Goal: Task Accomplishment & Management: Complete application form

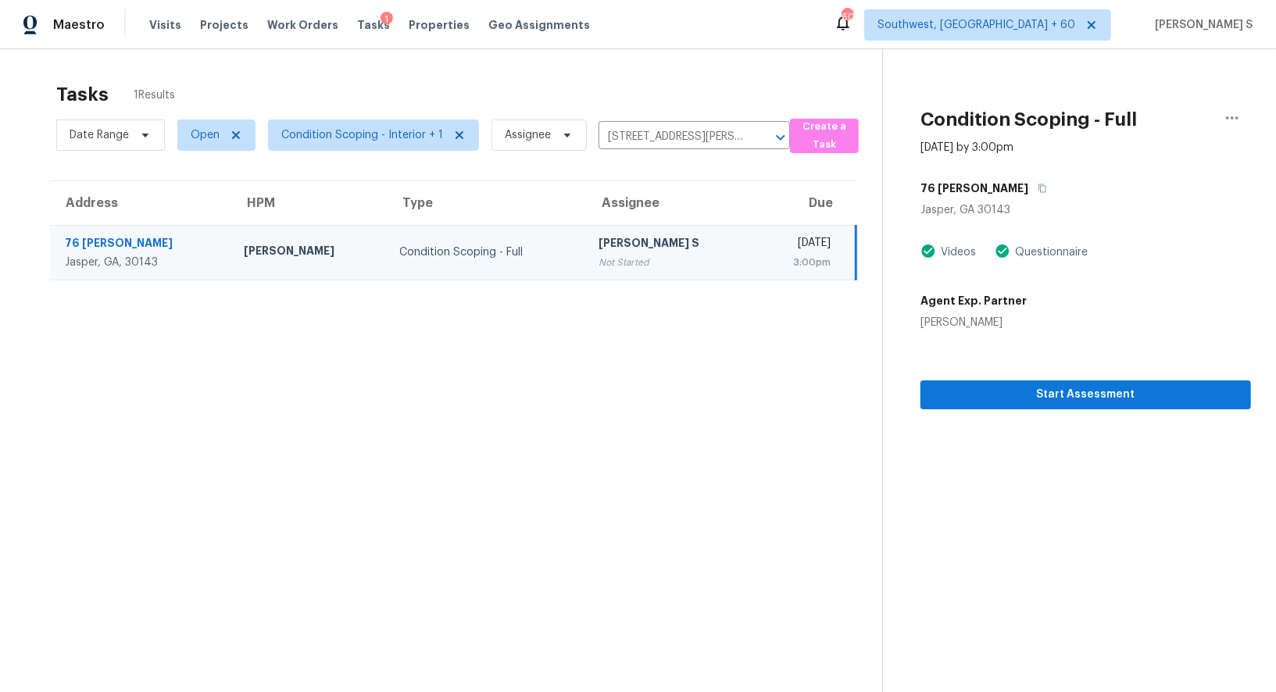
click at [660, 246] on div "[PERSON_NAME] S" at bounding box center [671, 245] width 144 height 20
click at [1028, 181] on button "button" at bounding box center [1038, 188] width 21 height 28
click at [1018, 389] on span "Start Assessment" at bounding box center [1086, 395] width 306 height 20
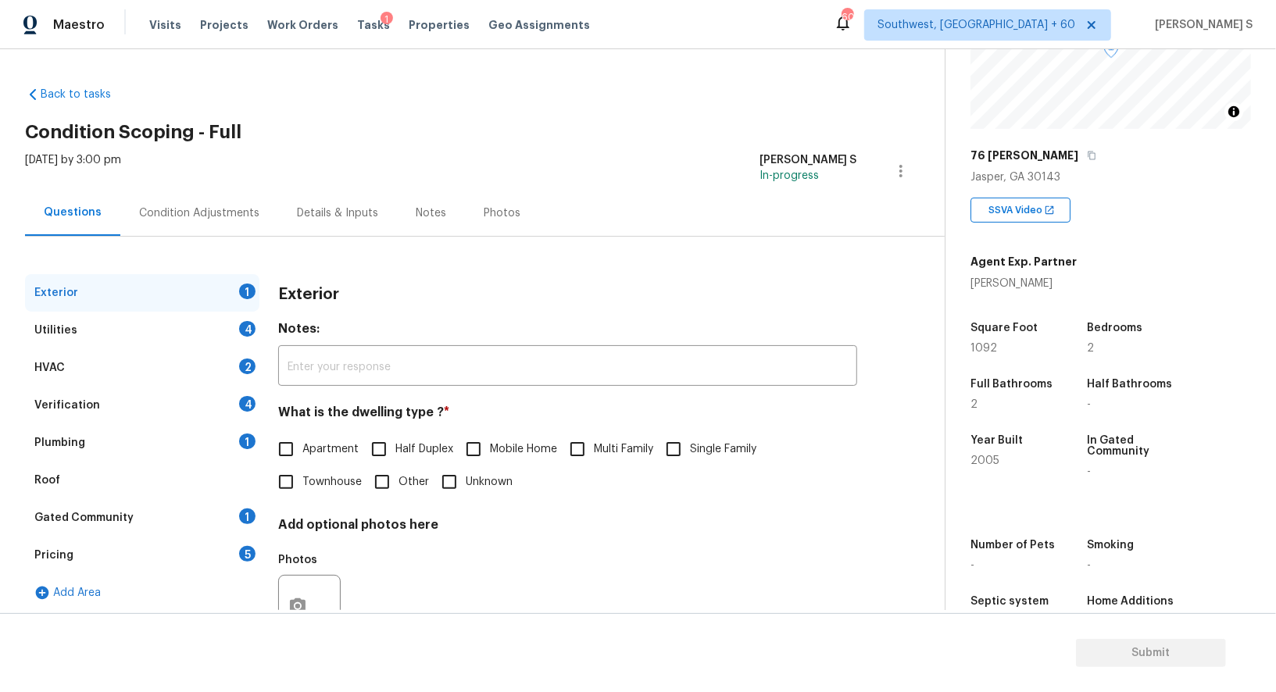
scroll to position [167, 0]
click at [224, 556] on div "Pricing 5" at bounding box center [142, 556] width 234 height 38
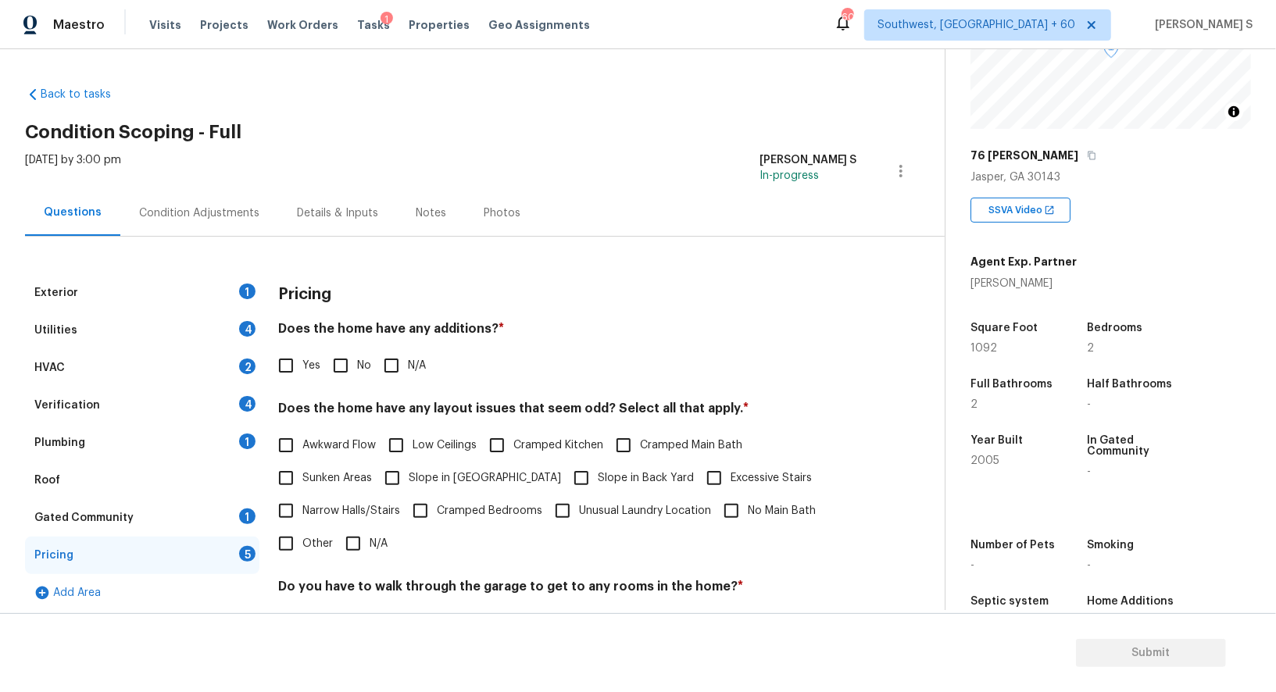
scroll to position [211, 0]
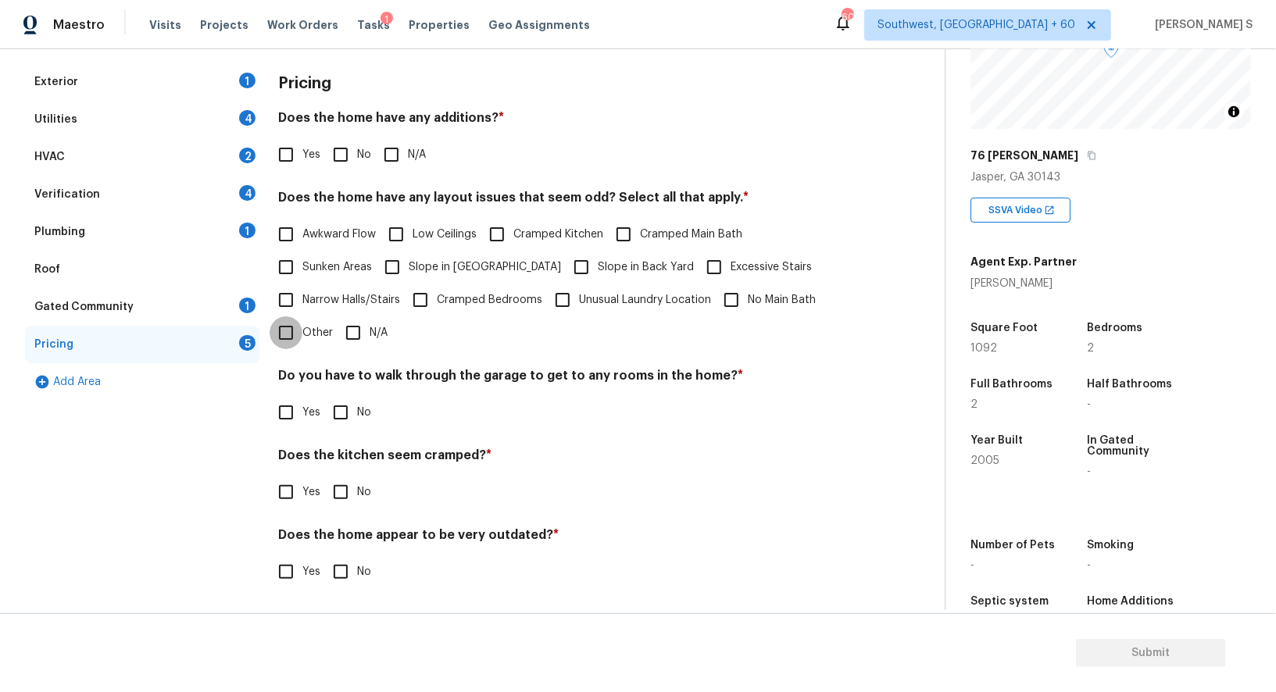
click at [288, 332] on input "Other" at bounding box center [286, 333] width 33 height 33
checkbox input "true"
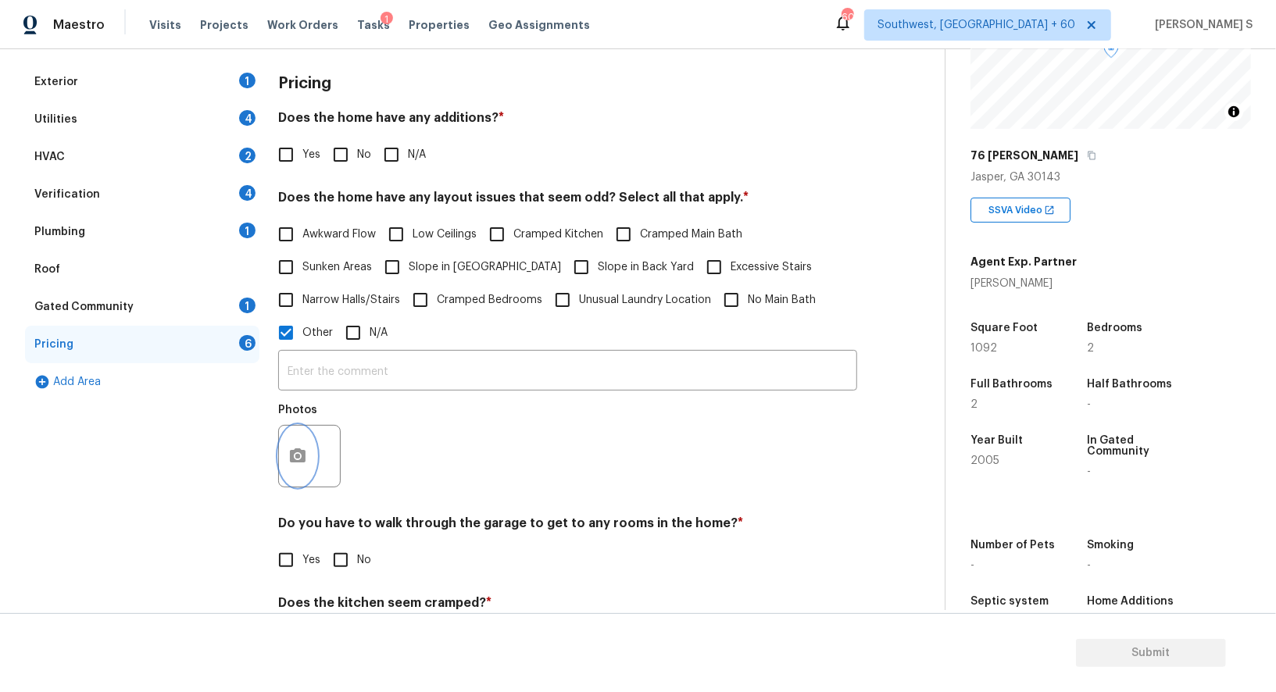
click at [300, 459] on icon "button" at bounding box center [298, 456] width 16 height 14
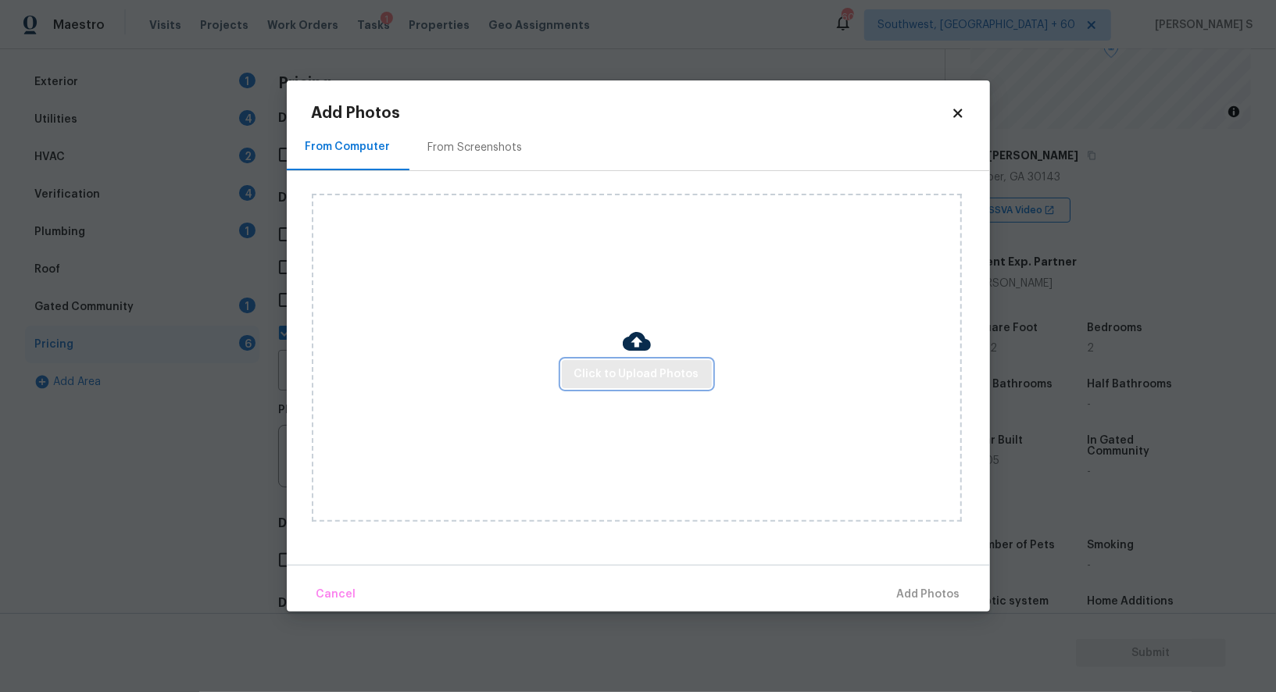
click at [604, 370] on span "Click to Upload Photos" at bounding box center [636, 375] width 125 height 20
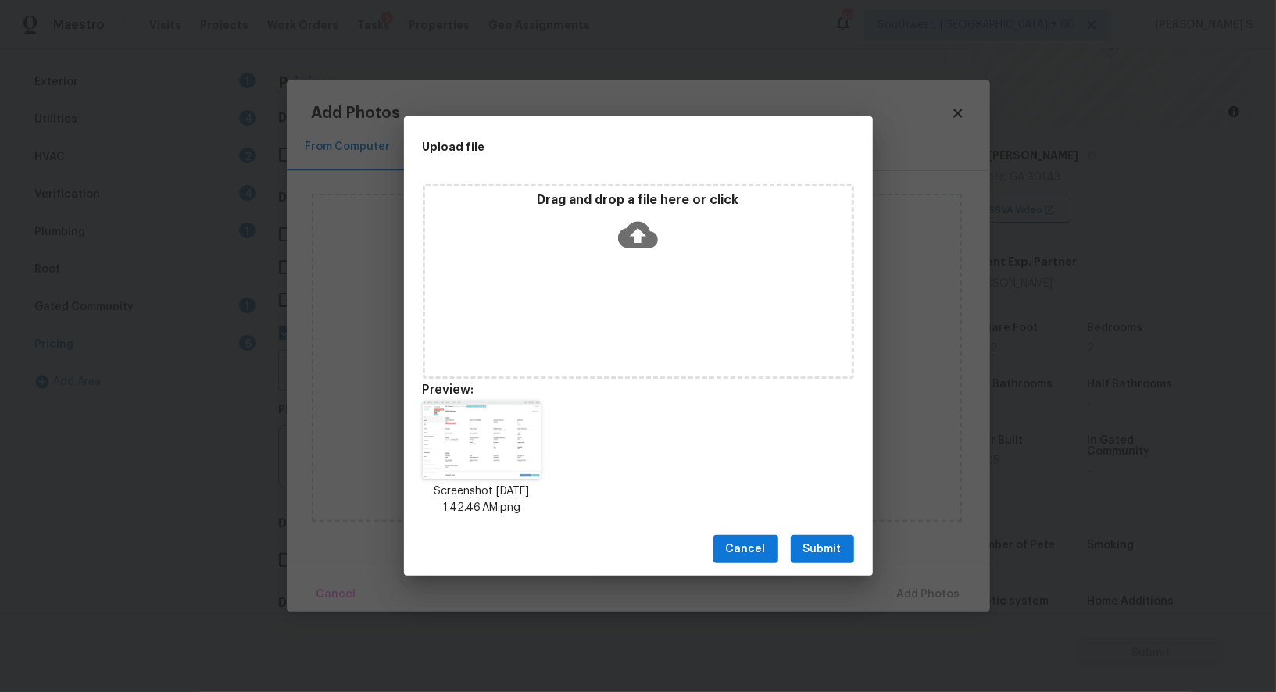
click at [863, 563] on div "Cancel Submit" at bounding box center [638, 550] width 469 height 54
click at [844, 548] on button "Submit" at bounding box center [822, 549] width 63 height 29
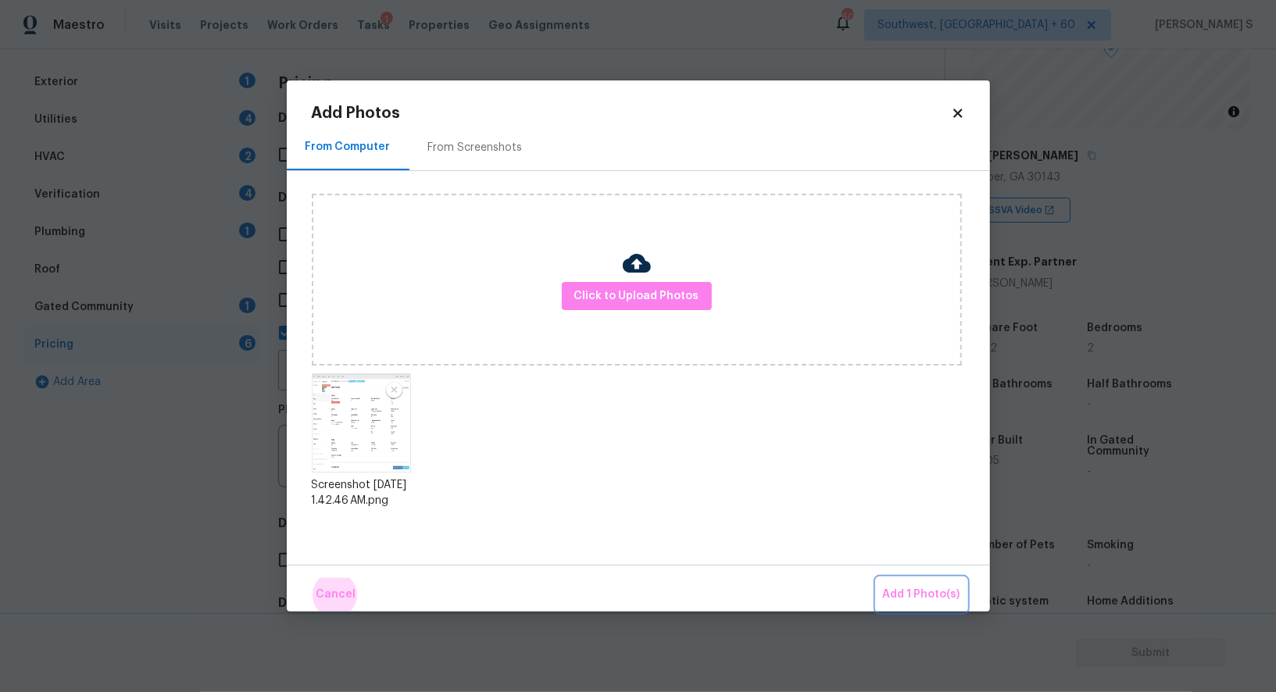
click at [877, 578] on button "Add 1 Photo(s)" at bounding box center [922, 595] width 90 height 34
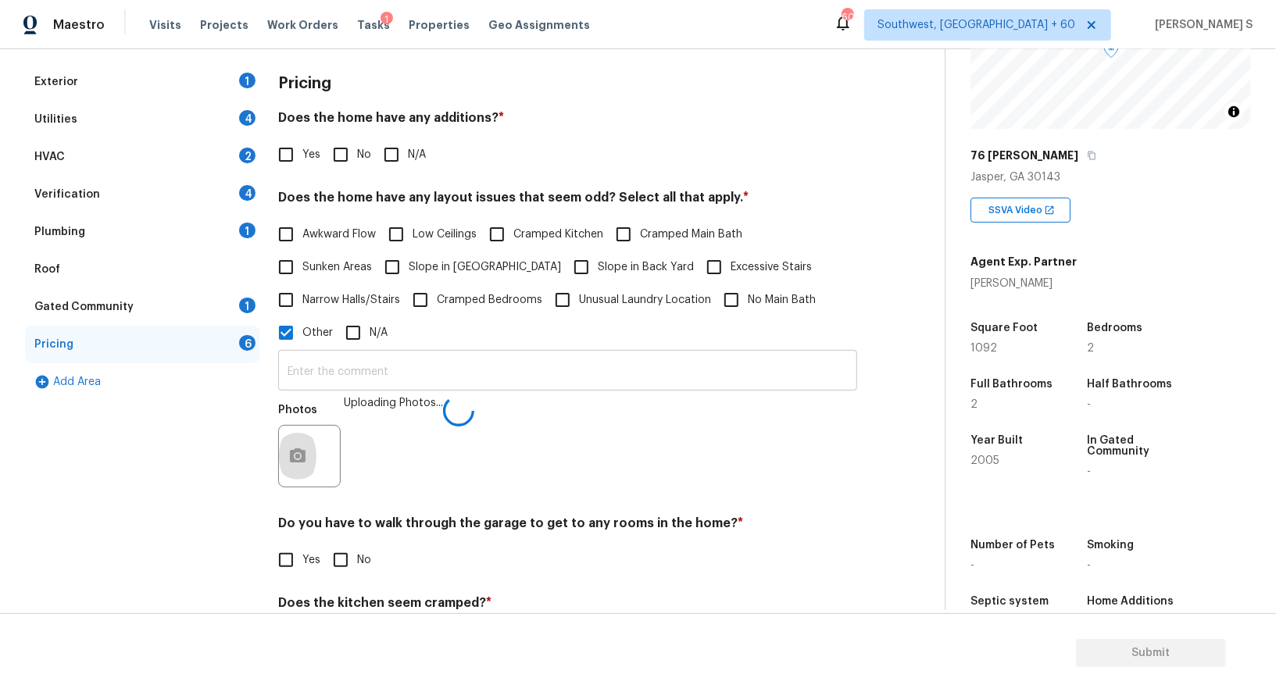
click at [641, 375] on input "text" at bounding box center [567, 372] width 579 height 37
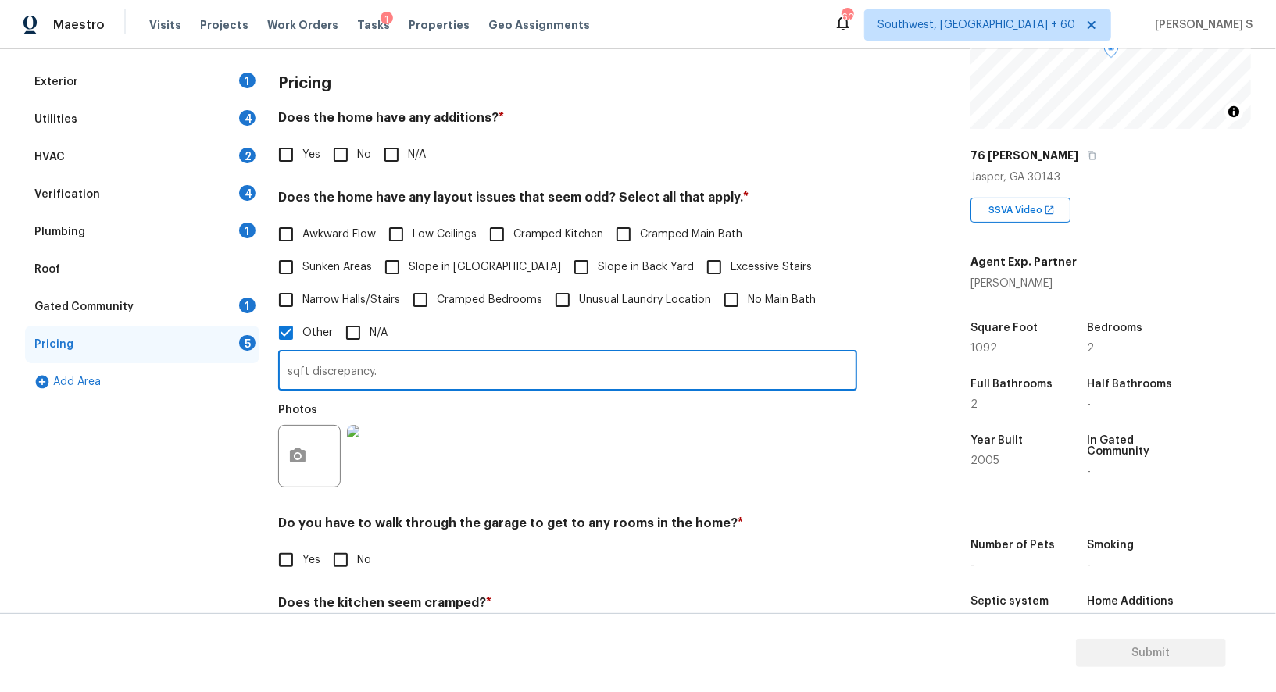
type input "sqft discrepancy."
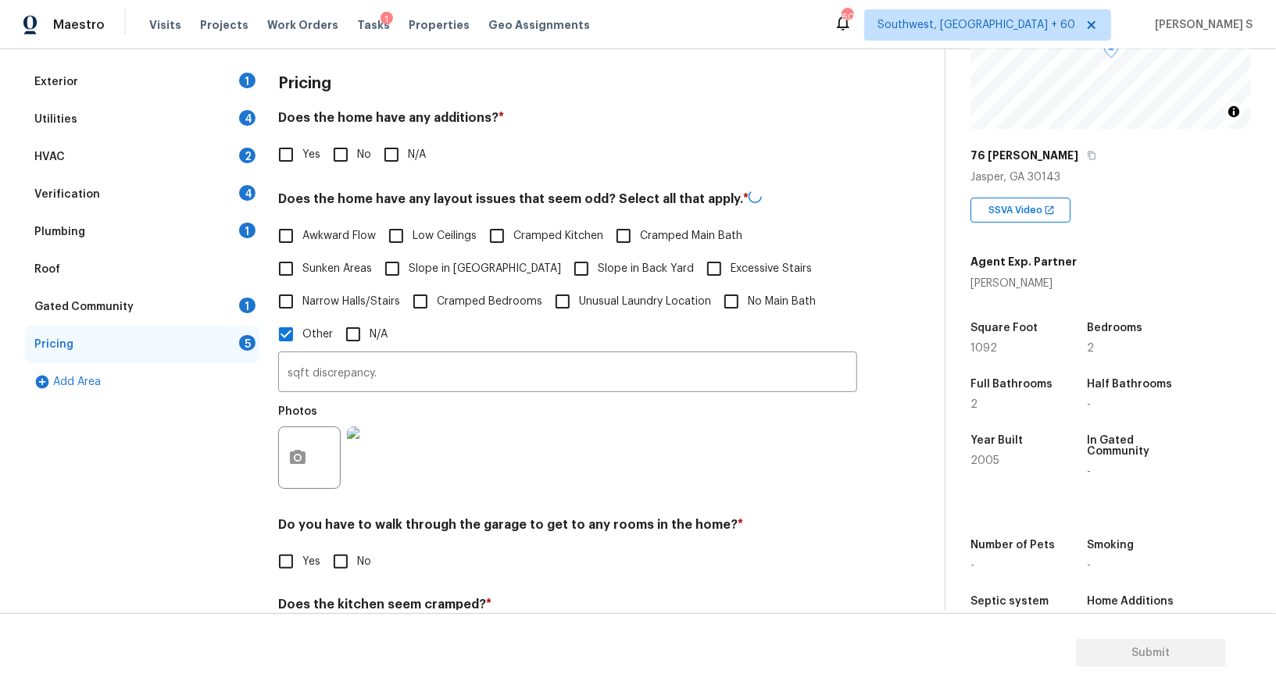
click at [599, 526] on h4 "Do you have to walk through the garage to get to any rooms in the home? *" at bounding box center [567, 528] width 579 height 22
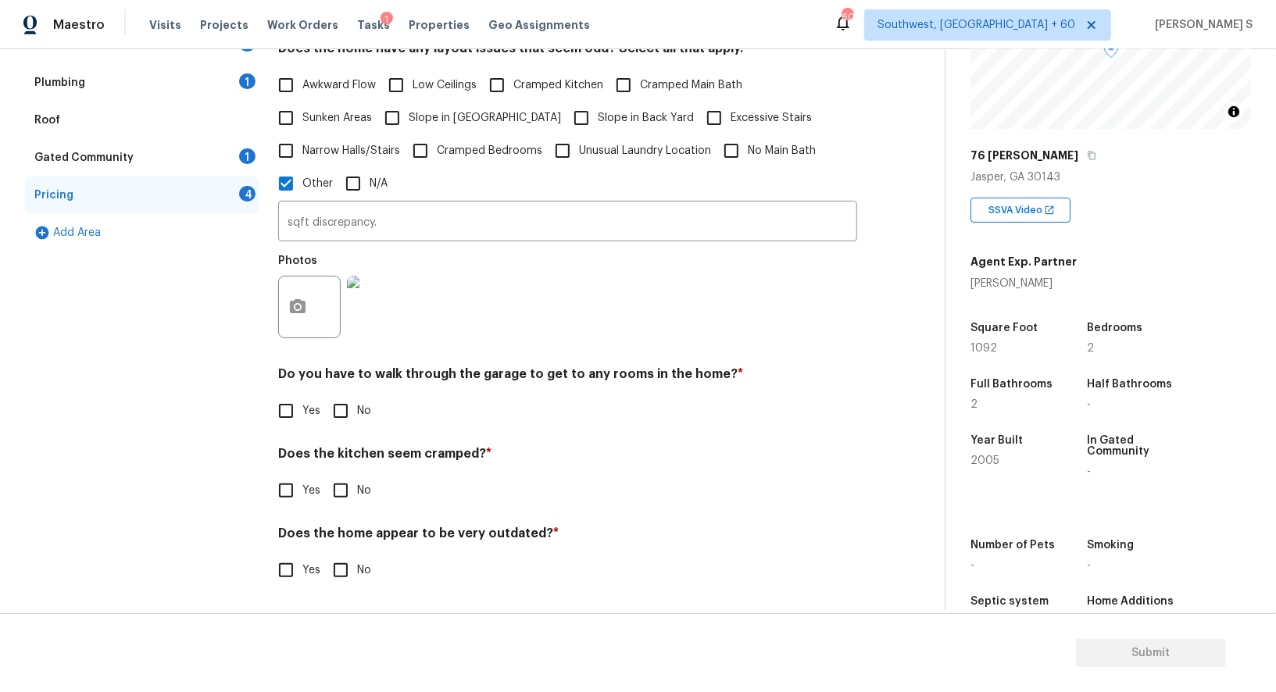
scroll to position [360, 0]
click at [343, 409] on input "No" at bounding box center [340, 411] width 33 height 33
checkbox input "true"
click at [324, 476] on input "No" at bounding box center [340, 492] width 33 height 33
checkbox input "true"
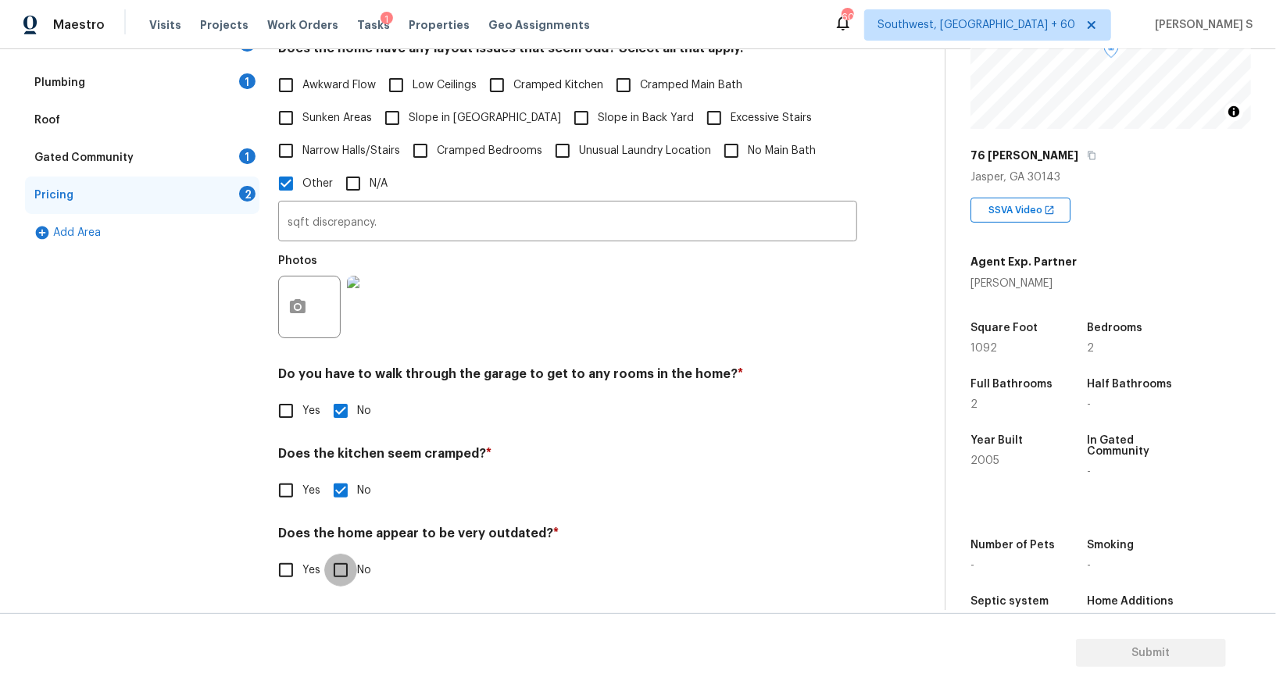
click at [324, 554] on input "No" at bounding box center [340, 570] width 33 height 33
checkbox input "true"
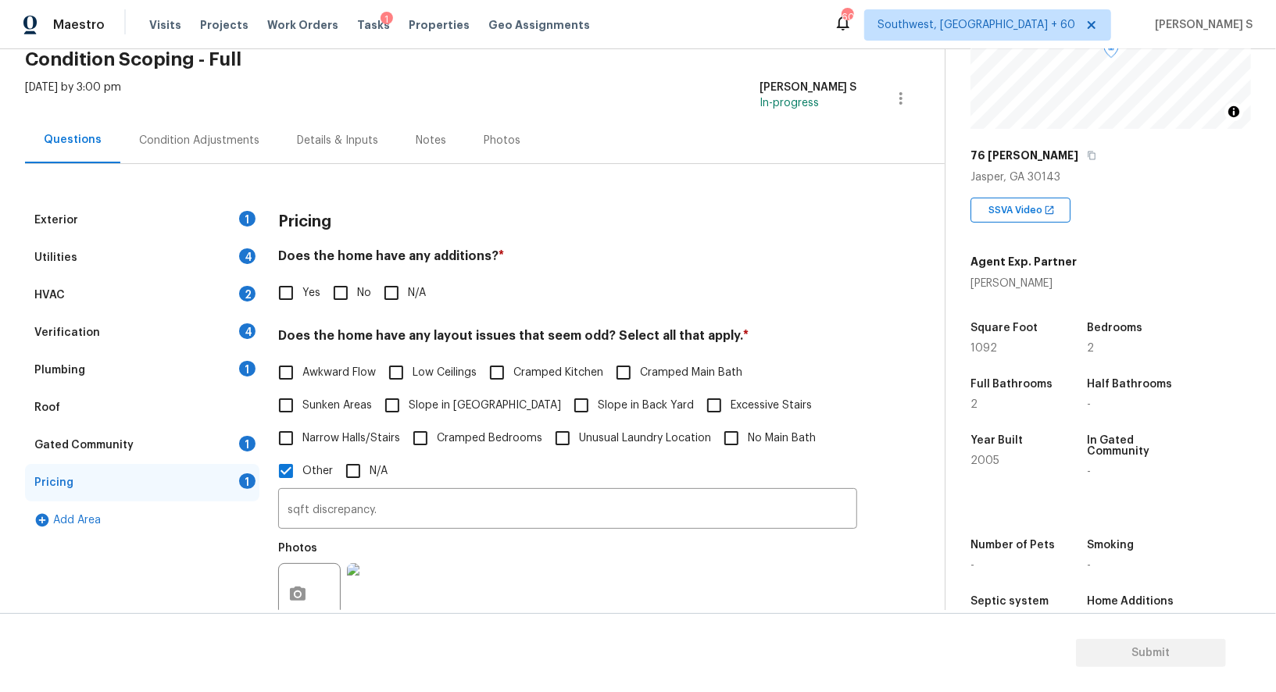
scroll to position [0, 0]
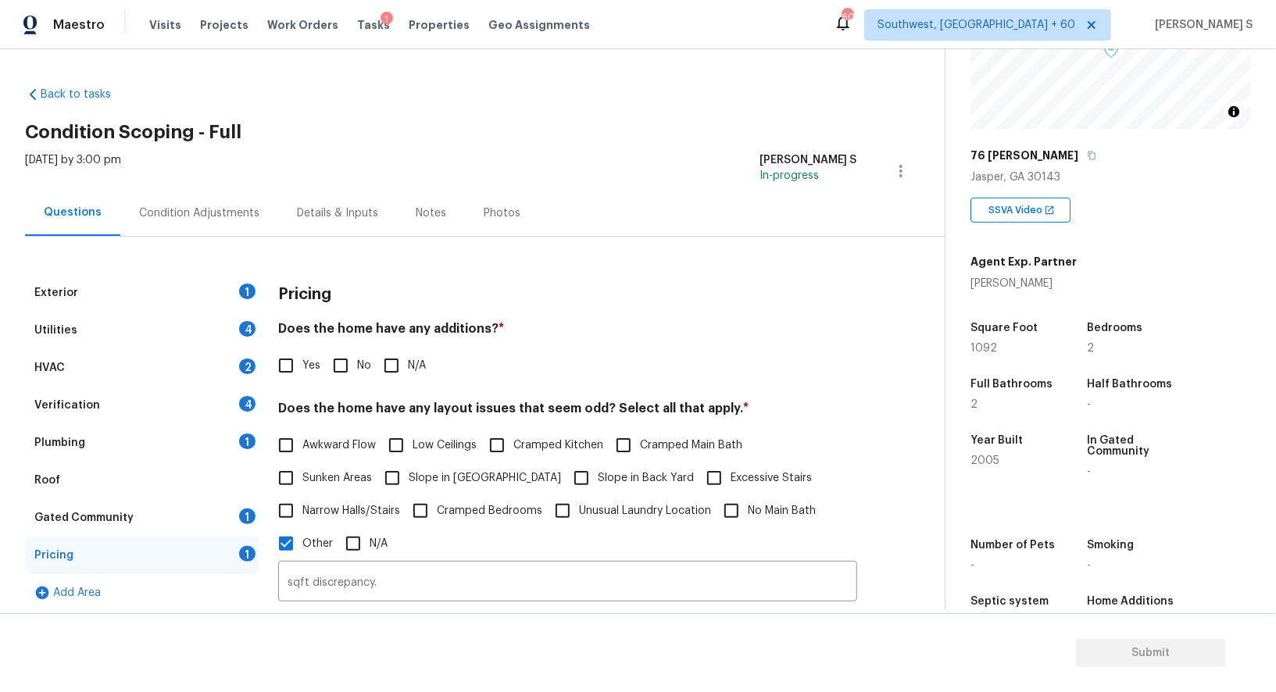
click at [196, 293] on div "Exterior 1" at bounding box center [142, 293] width 234 height 38
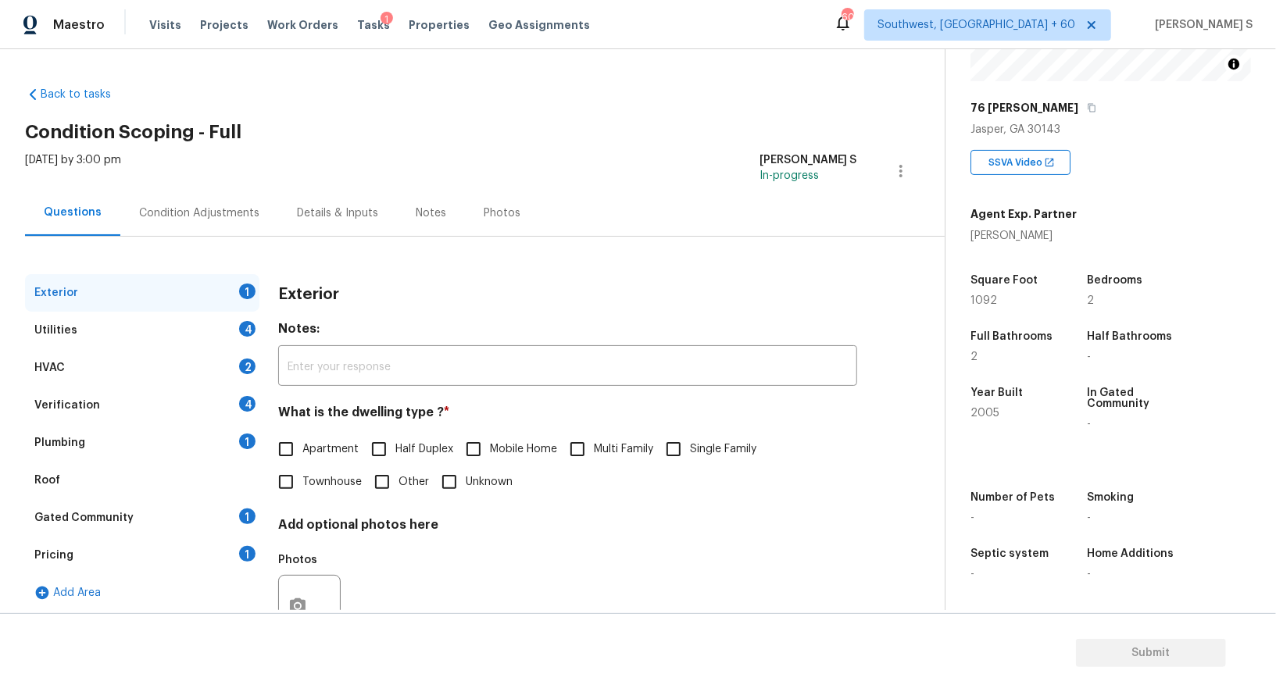
scroll to position [215, 0]
click at [678, 453] on input "Single Family" at bounding box center [673, 449] width 33 height 33
checkbox input "true"
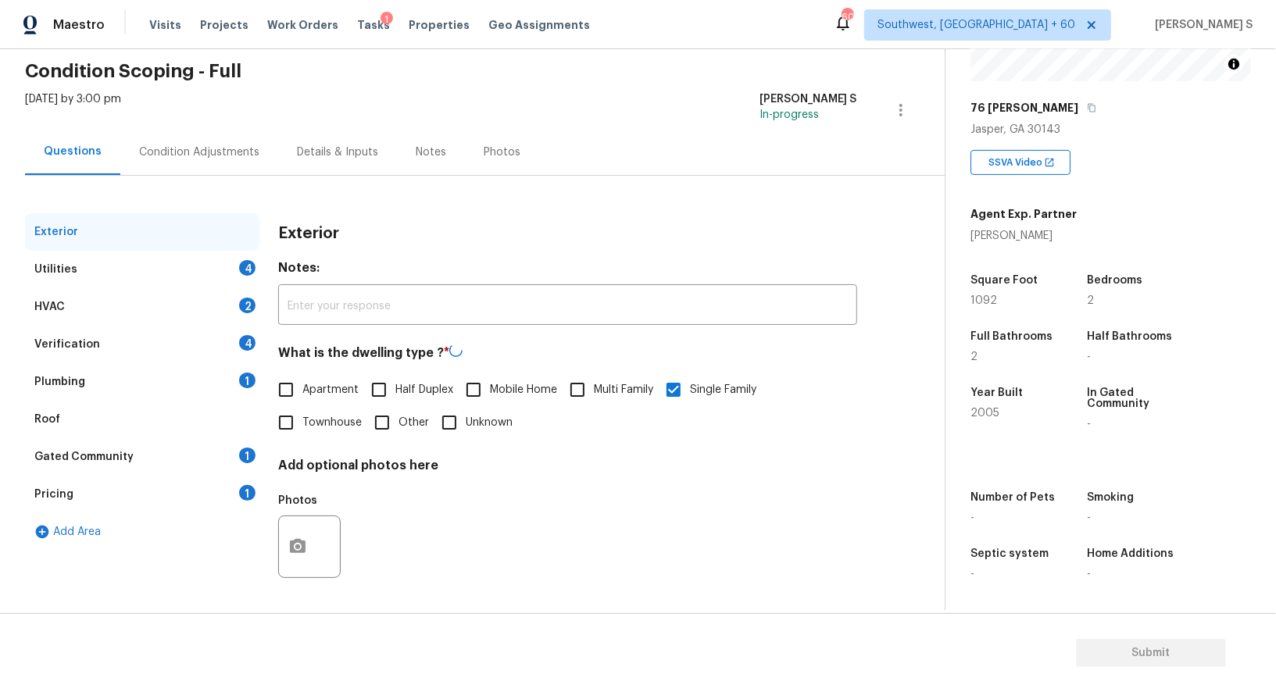
scroll to position [60, 0]
click at [246, 273] on div "4" at bounding box center [247, 269] width 16 height 16
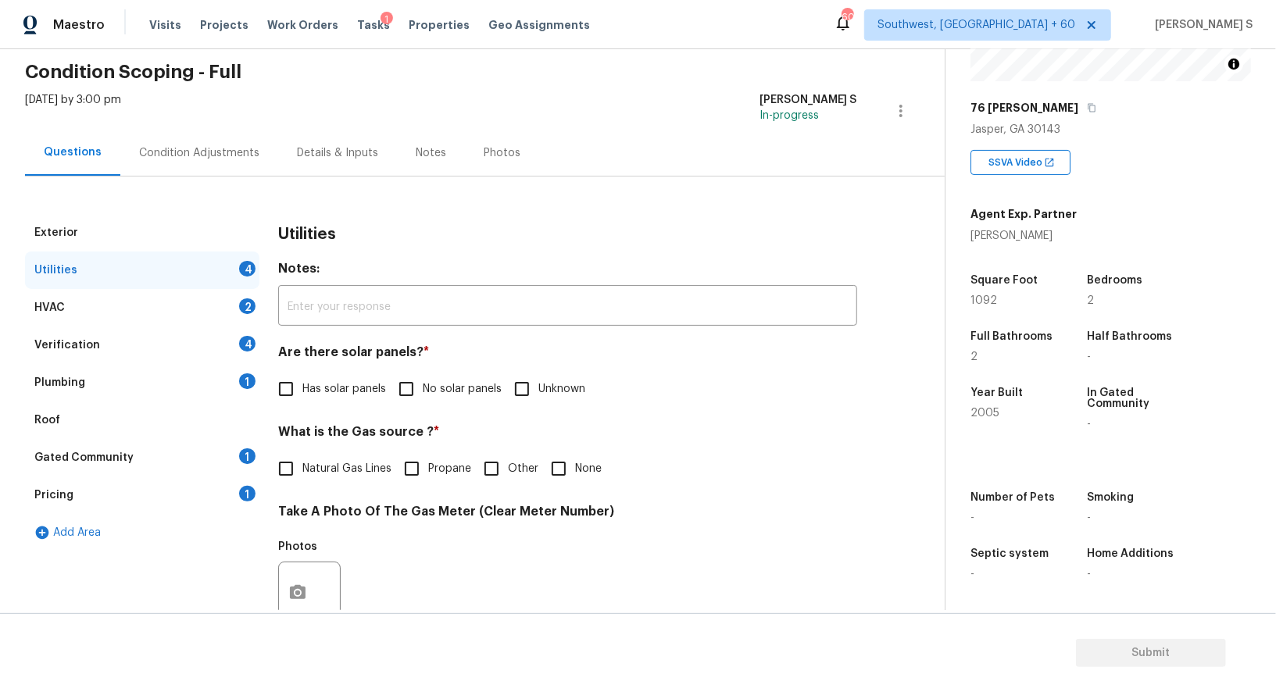
click at [409, 388] on input "No solar panels" at bounding box center [406, 389] width 33 height 33
checkbox input "true"
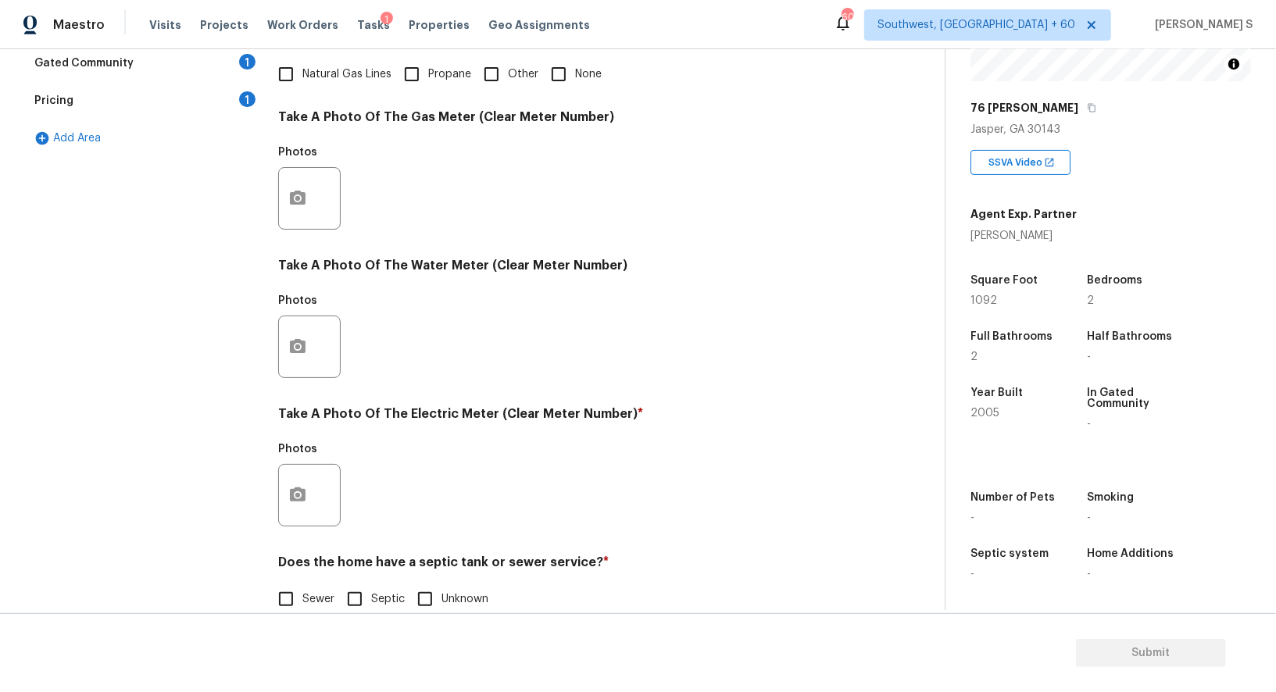
scroll to position [483, 0]
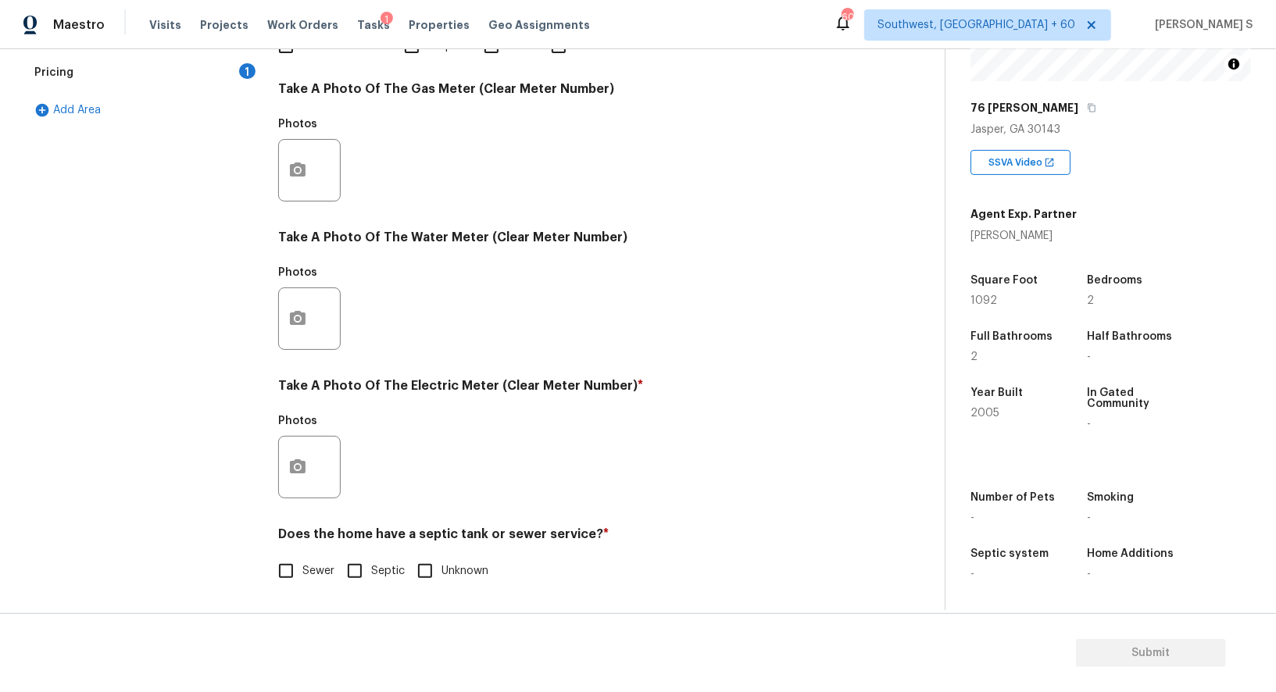
click at [287, 579] on input "Sewer" at bounding box center [286, 571] width 33 height 33
checkbox input "true"
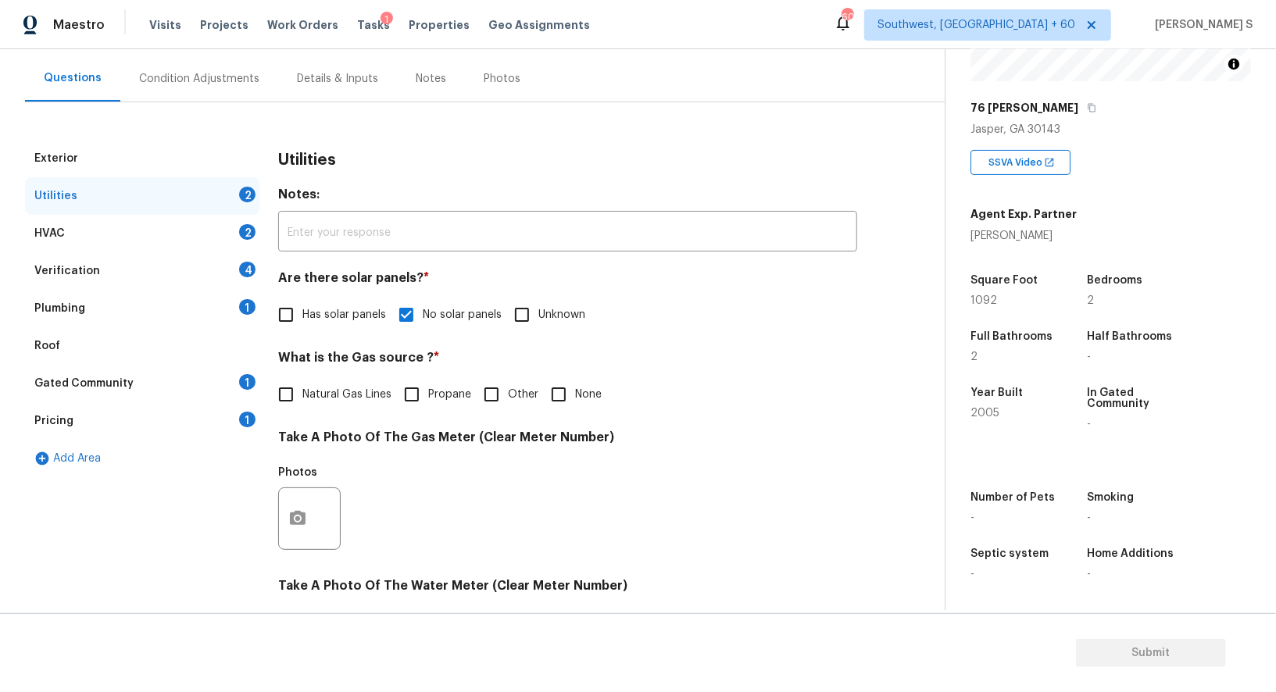
scroll to position [0, 0]
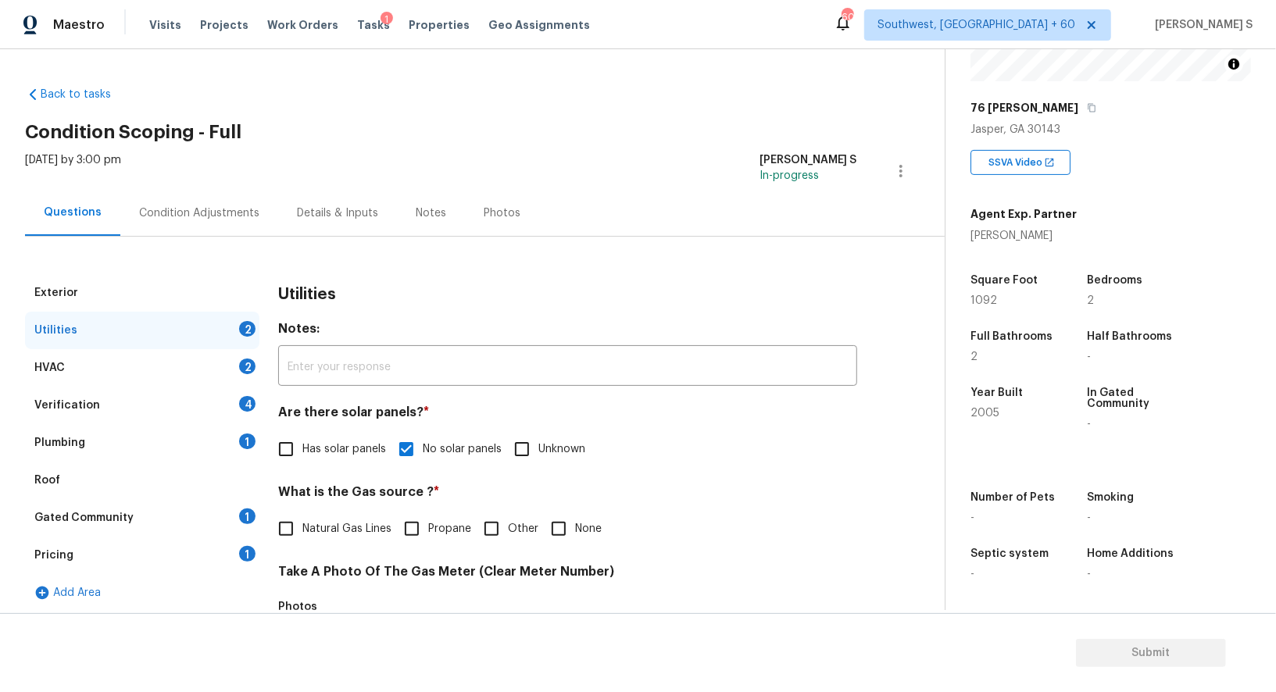
click at [227, 437] on div "Plumbing 1" at bounding box center [142, 443] width 234 height 38
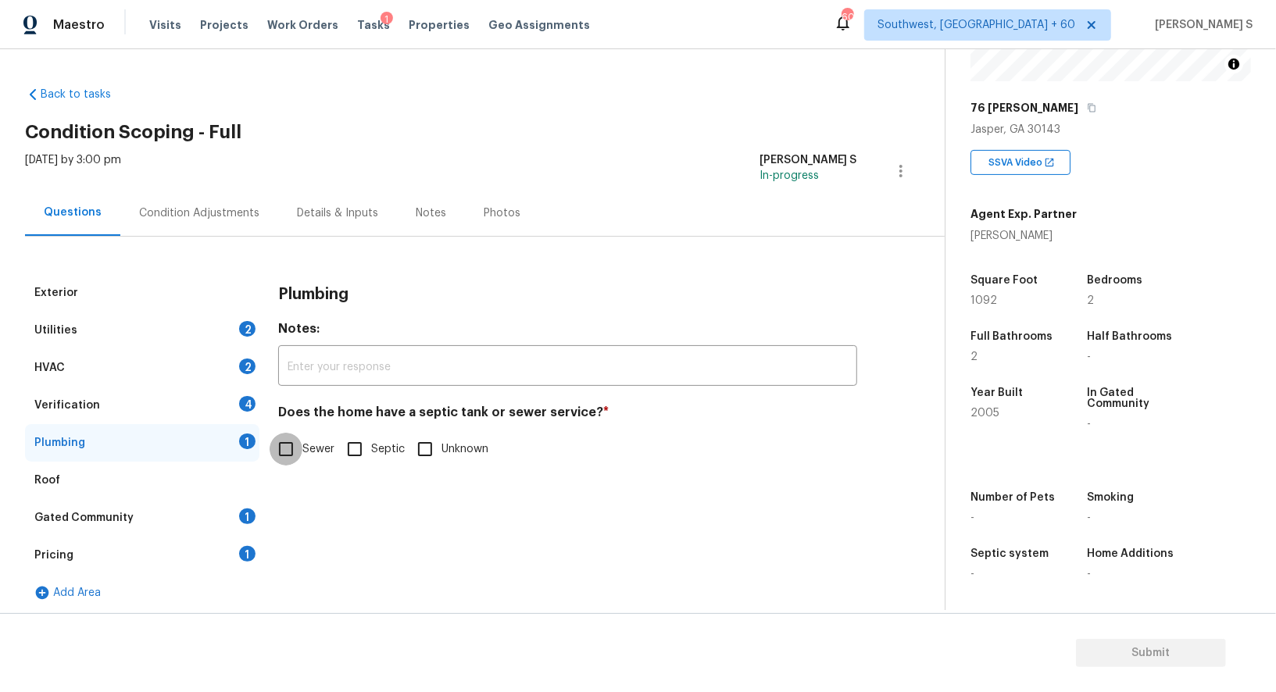
click at [299, 445] on input "Sewer" at bounding box center [286, 449] width 33 height 33
checkbox input "true"
click at [235, 528] on div "Gated Community 1" at bounding box center [142, 518] width 234 height 38
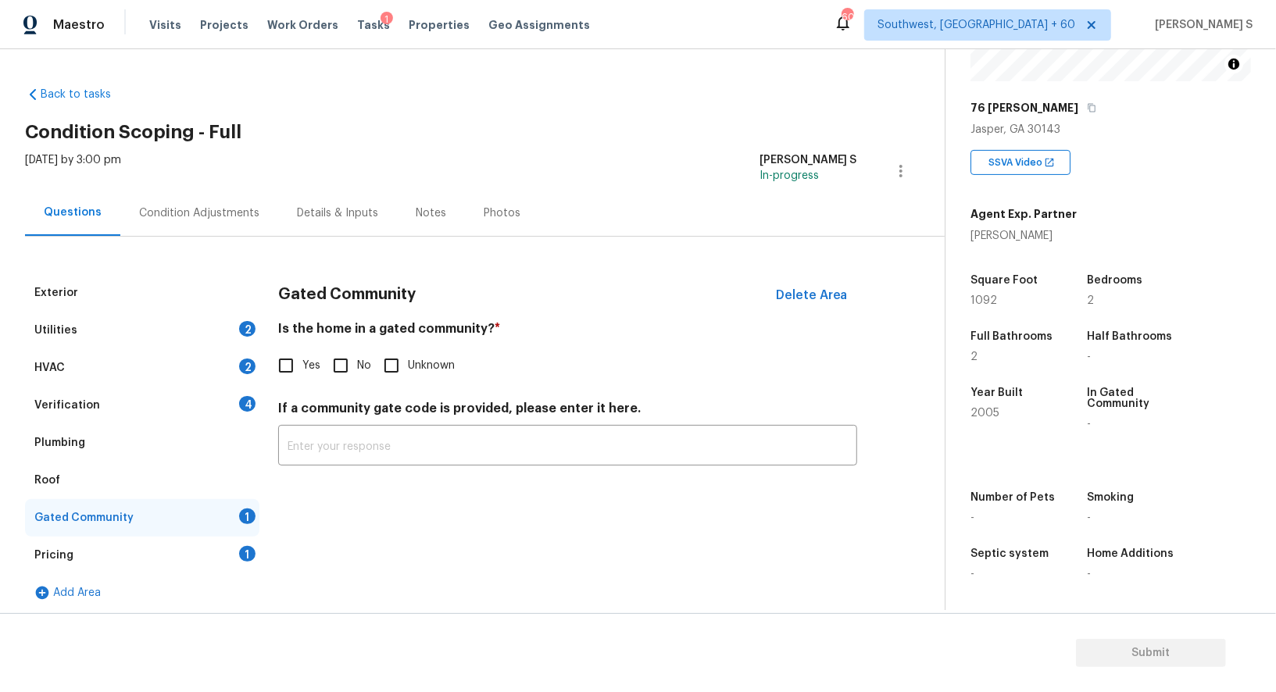
click at [336, 367] on input "No" at bounding box center [340, 365] width 33 height 33
checkbox input "true"
click at [247, 406] on div "4" at bounding box center [247, 404] width 16 height 16
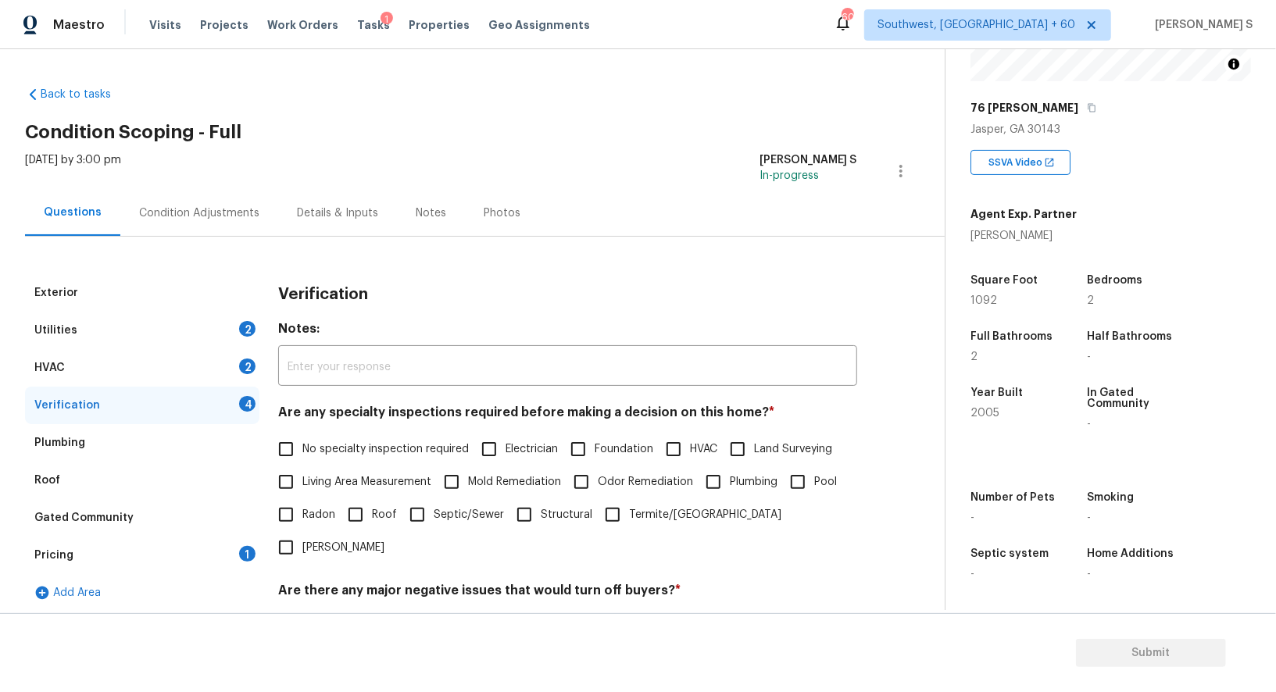
click at [316, 438] on label "No specialty inspection required" at bounding box center [369, 449] width 199 height 33
click at [302, 438] on input "No specialty inspection required" at bounding box center [286, 449] width 33 height 33
checkbox input "true"
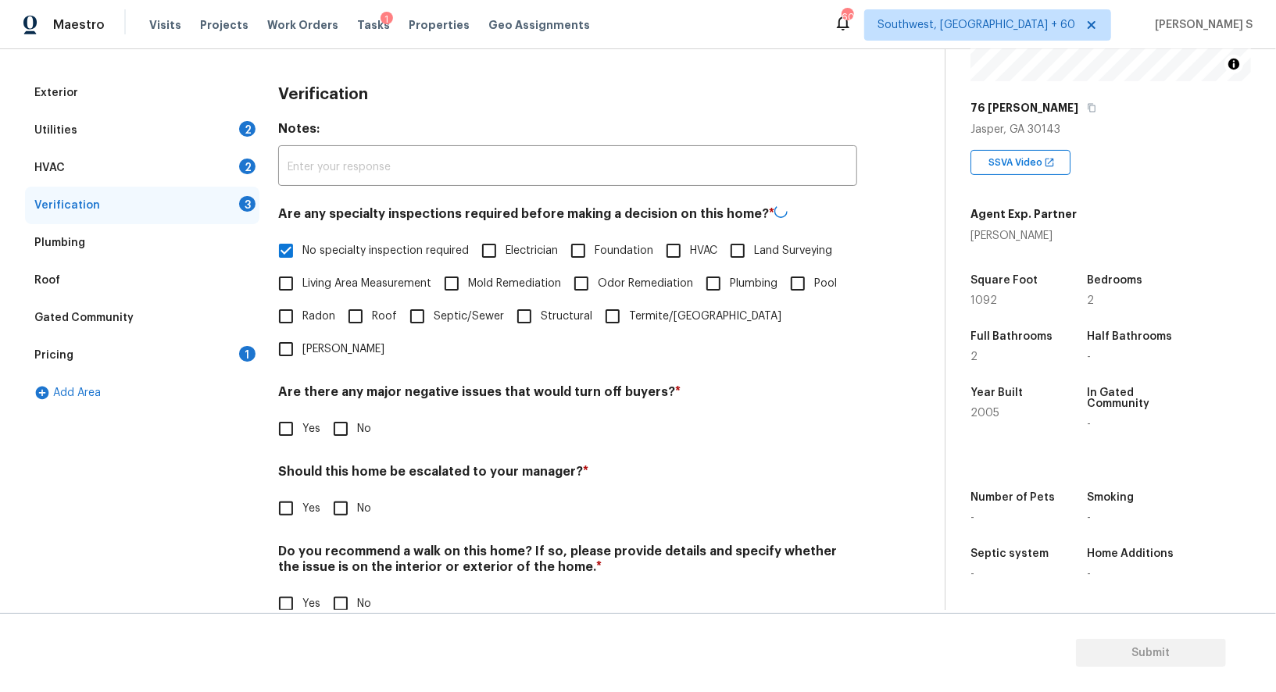
scroll to position [199, 0]
click at [343, 412] on input "No" at bounding box center [340, 428] width 33 height 33
checkbox input "true"
click at [341, 587] on input "No" at bounding box center [340, 603] width 33 height 33
checkbox input "true"
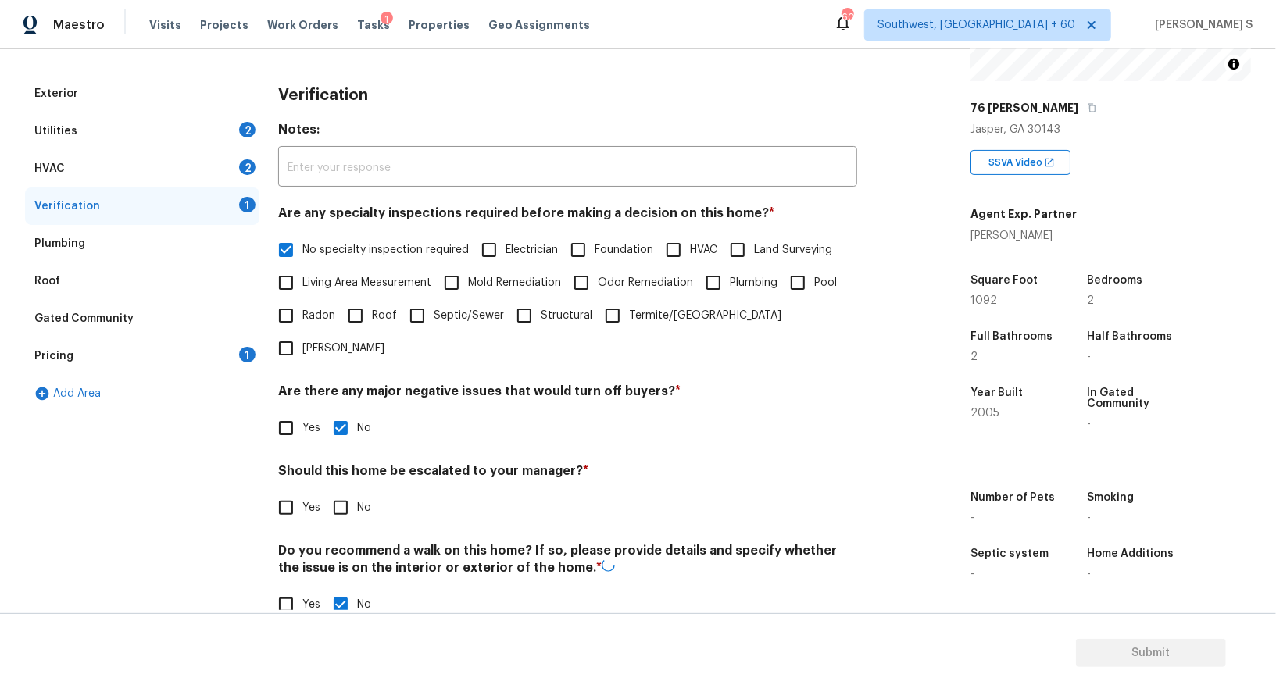
scroll to position [0, 0]
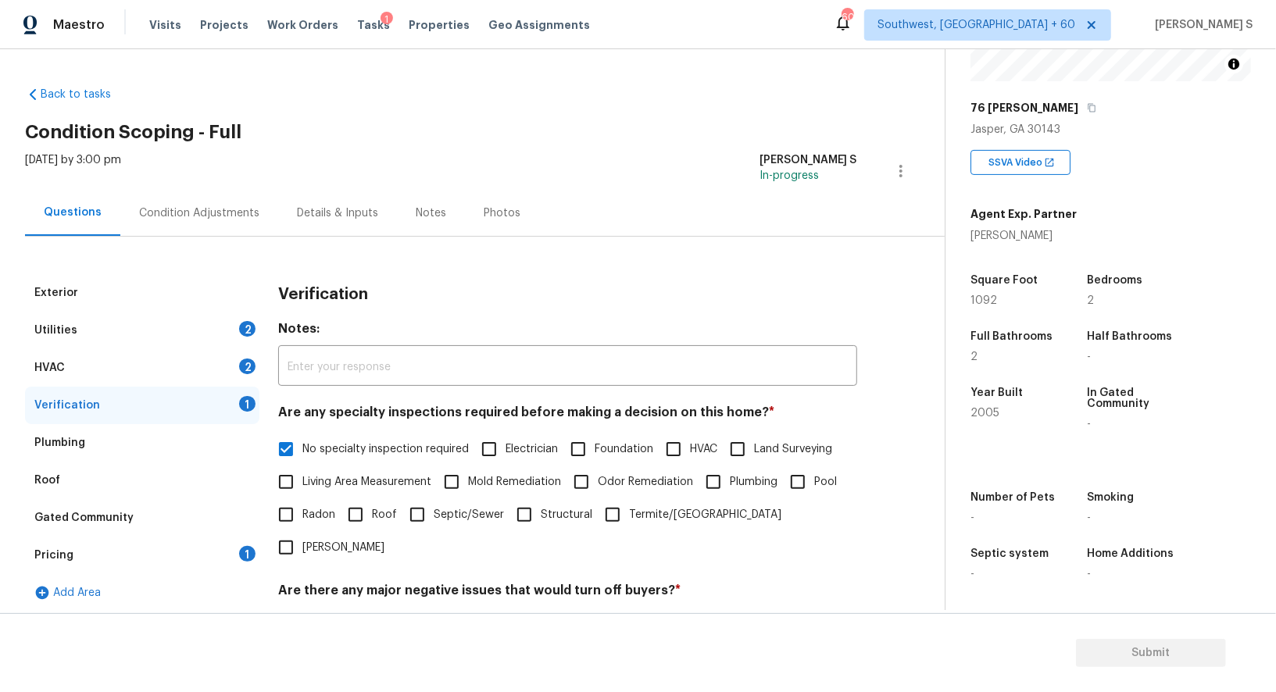
click at [218, 552] on div "Pricing 1" at bounding box center [142, 556] width 234 height 38
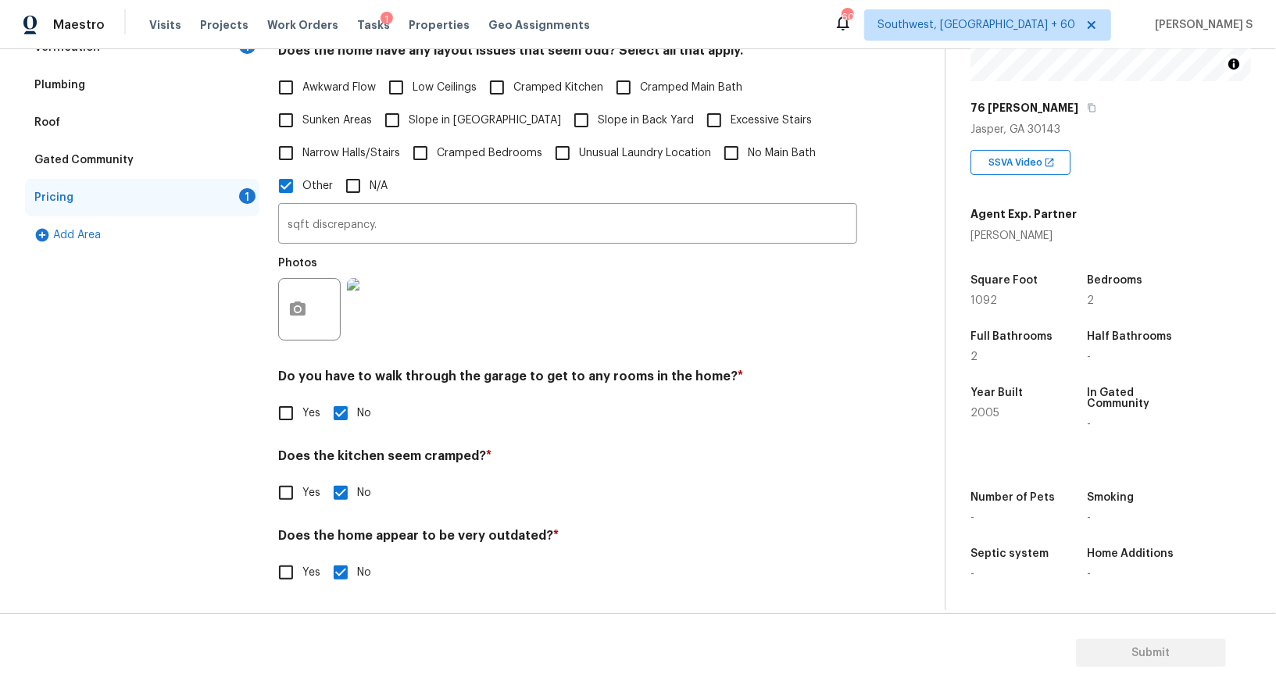
scroll to position [72, 0]
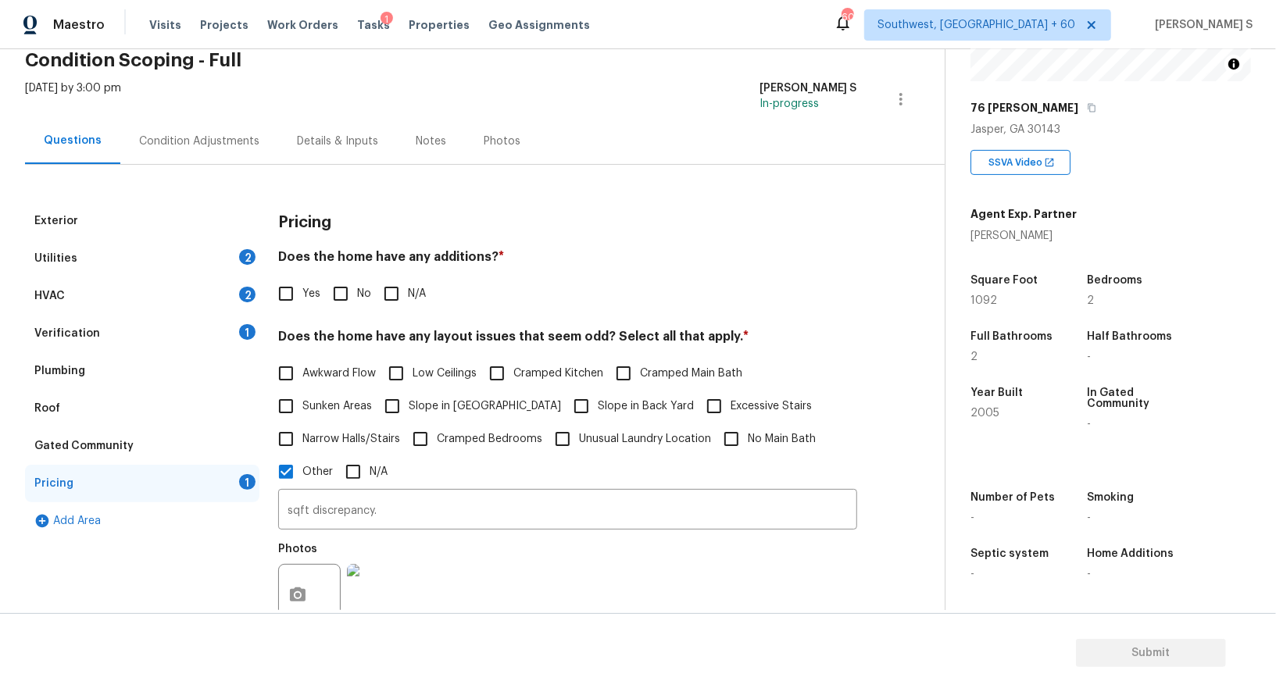
click at [255, 298] on div "HVAC 2" at bounding box center [142, 296] width 234 height 38
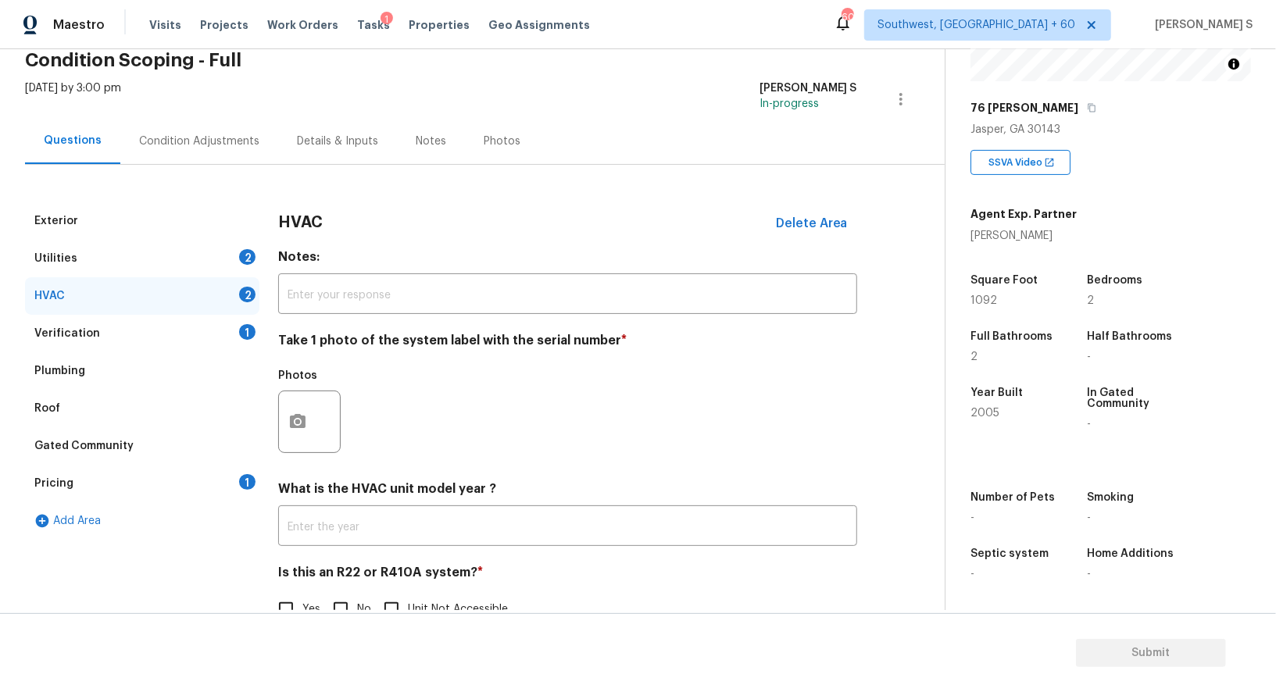
scroll to position [111, 0]
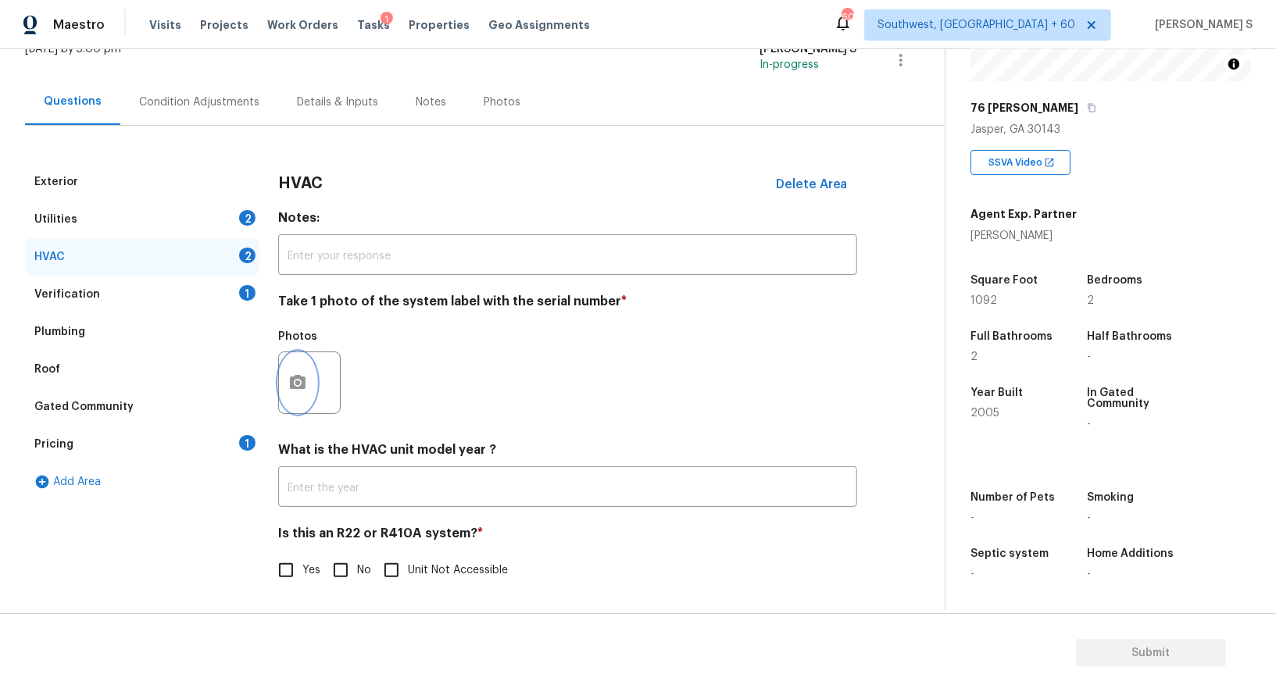
click at [295, 387] on icon "button" at bounding box center [298, 382] width 16 height 14
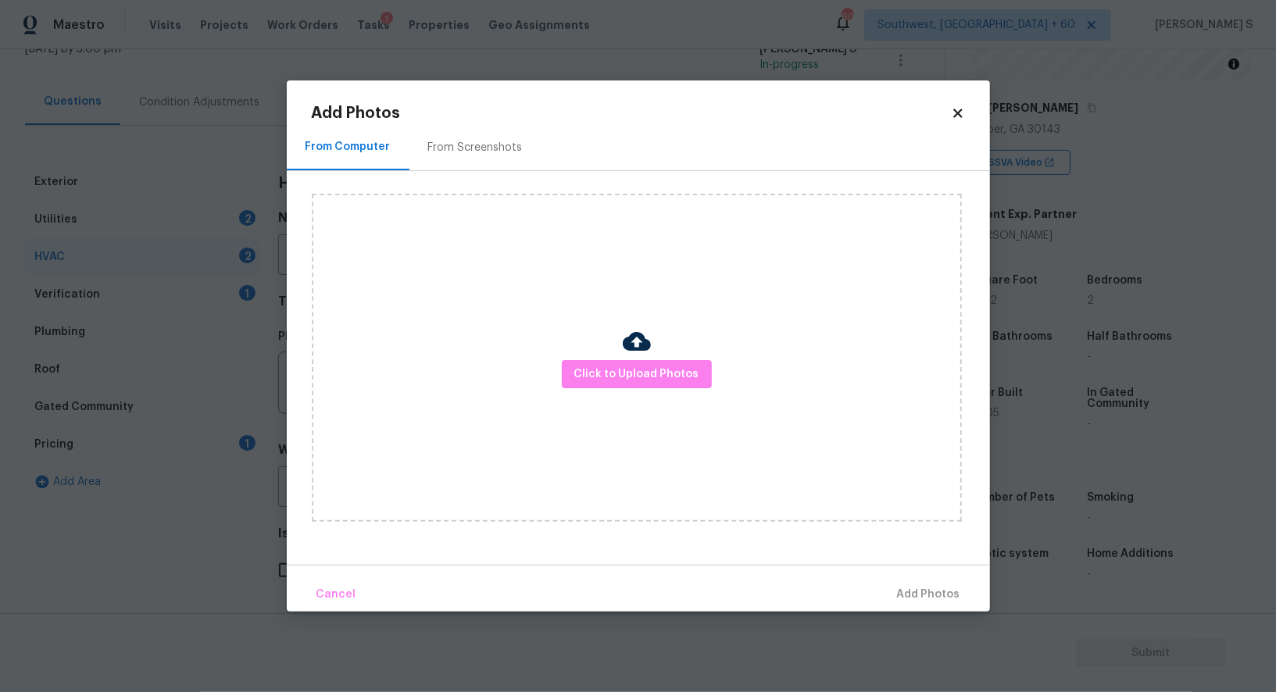
click at [638, 389] on div "Click to Upload Photos" at bounding box center [637, 358] width 650 height 328
click at [638, 386] on button "Click to Upload Photos" at bounding box center [637, 374] width 150 height 29
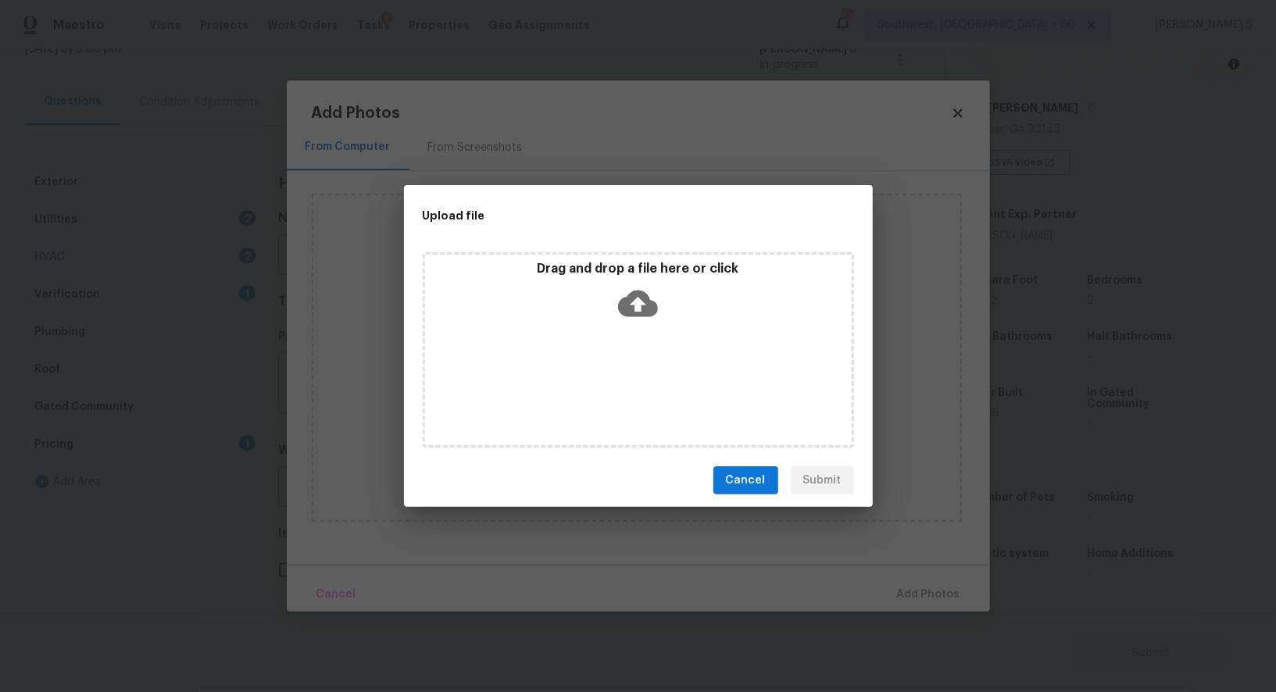
click at [638, 386] on div "Drag and drop a file here or click" at bounding box center [638, 349] width 431 height 195
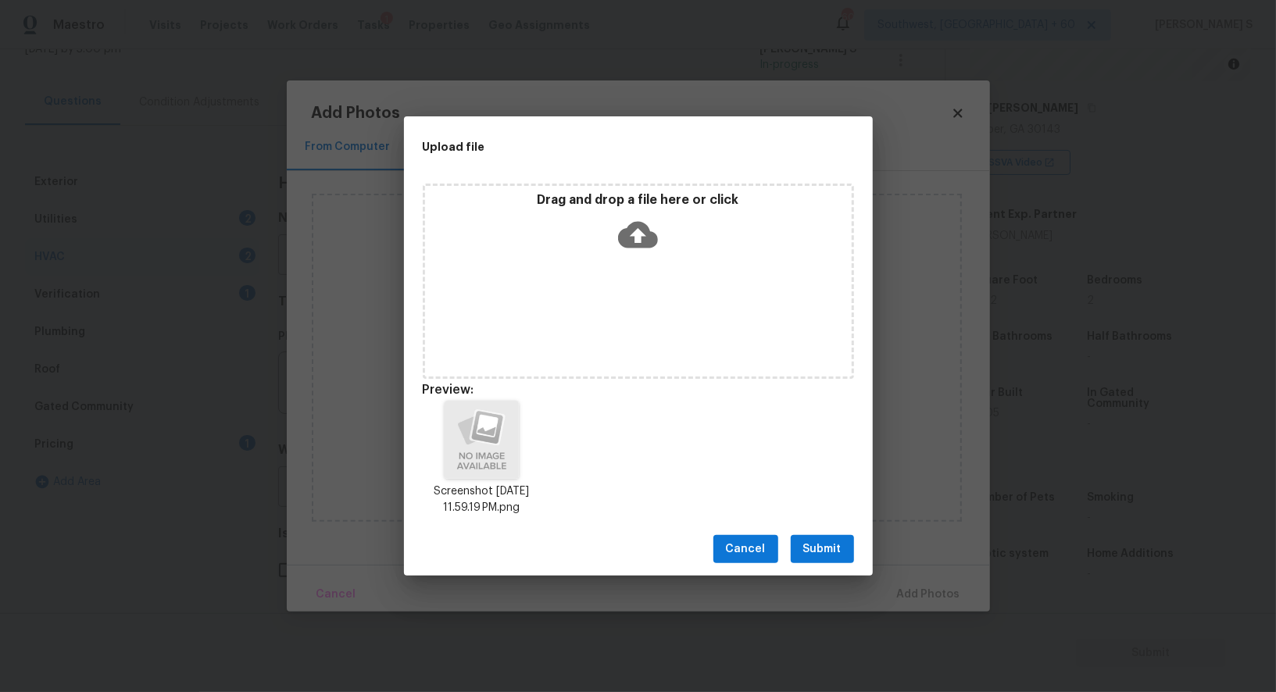
click at [814, 547] on span "Submit" at bounding box center [822, 550] width 38 height 20
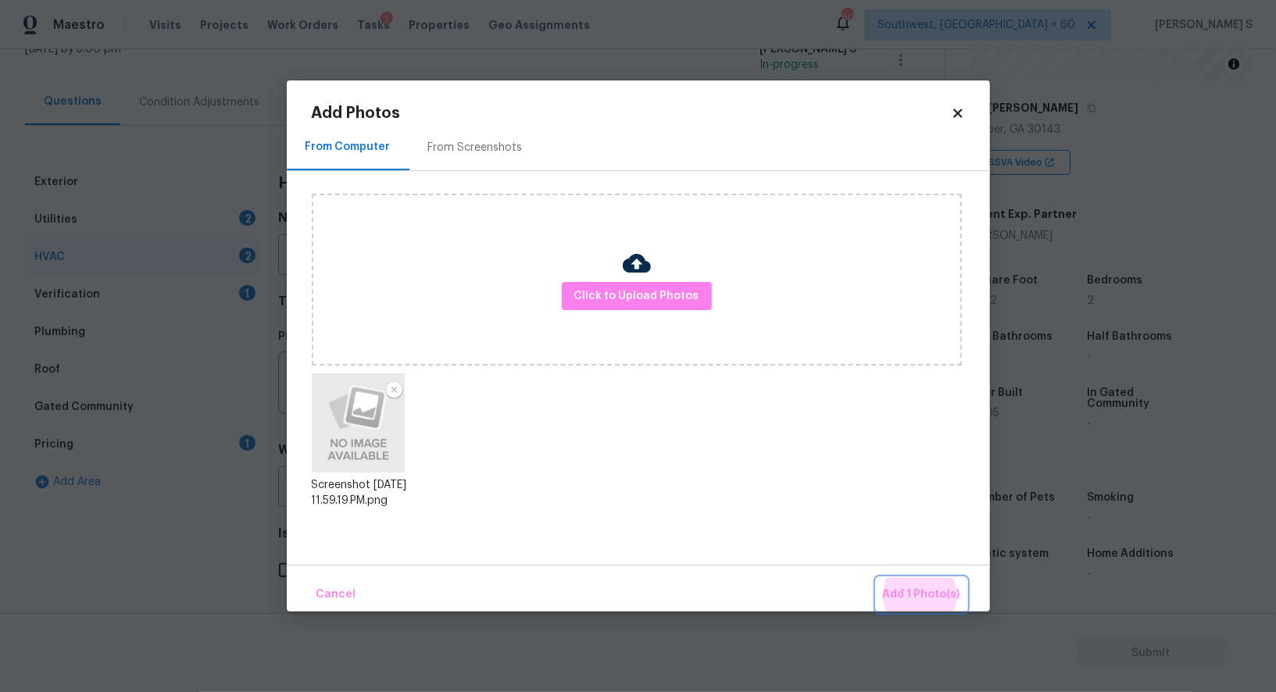
click at [877, 578] on button "Add 1 Photo(s)" at bounding box center [922, 595] width 90 height 34
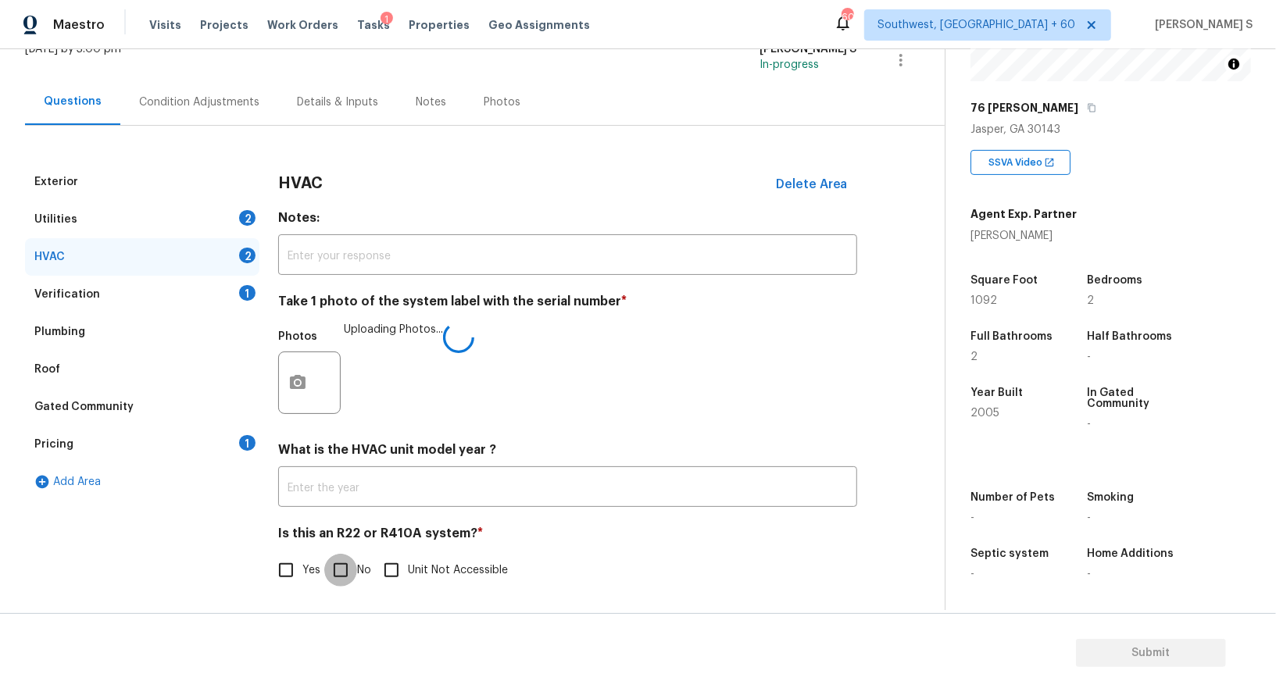
click at [340, 577] on input "No" at bounding box center [340, 570] width 33 height 33
checkbox input "true"
click at [95, 188] on div "Exterior" at bounding box center [142, 182] width 234 height 38
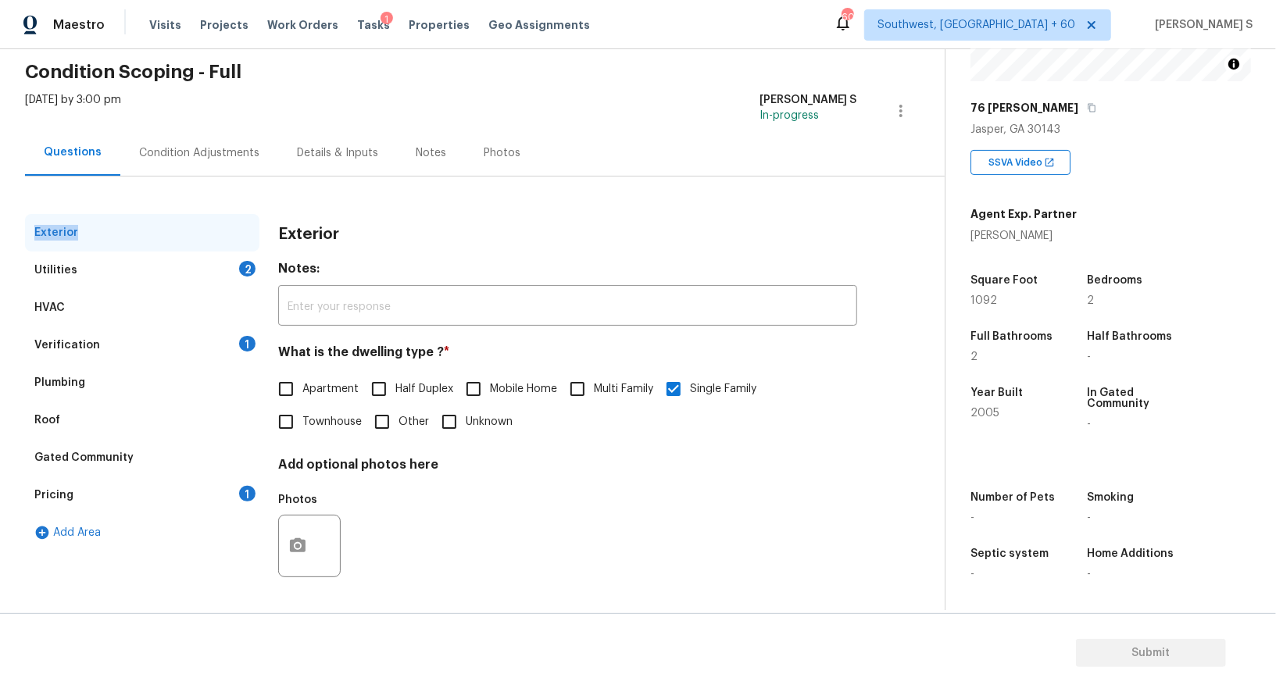
scroll to position [60, 0]
click at [95, 188] on div "Exterior Utilities 2 HVAC Verification 1 Plumbing Roof Gated Community Pricing …" at bounding box center [466, 391] width 882 height 429
click at [102, 274] on div "Utilities 2" at bounding box center [142, 271] width 234 height 38
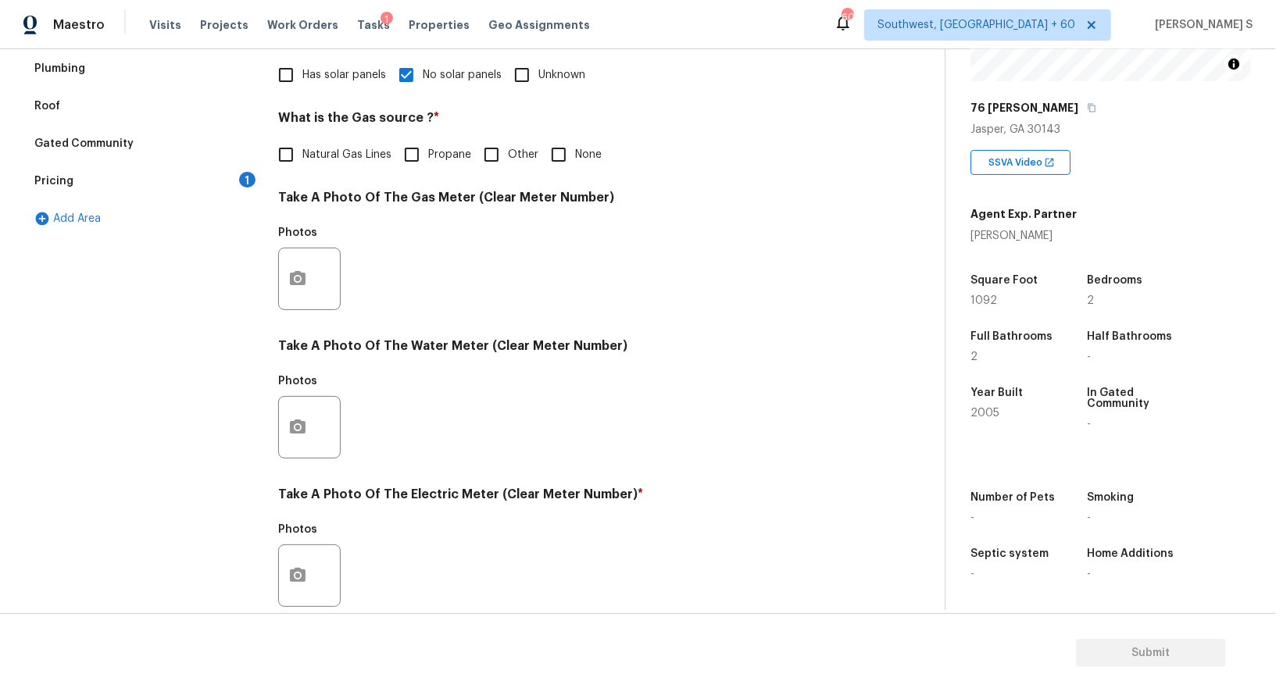
scroll to position [483, 0]
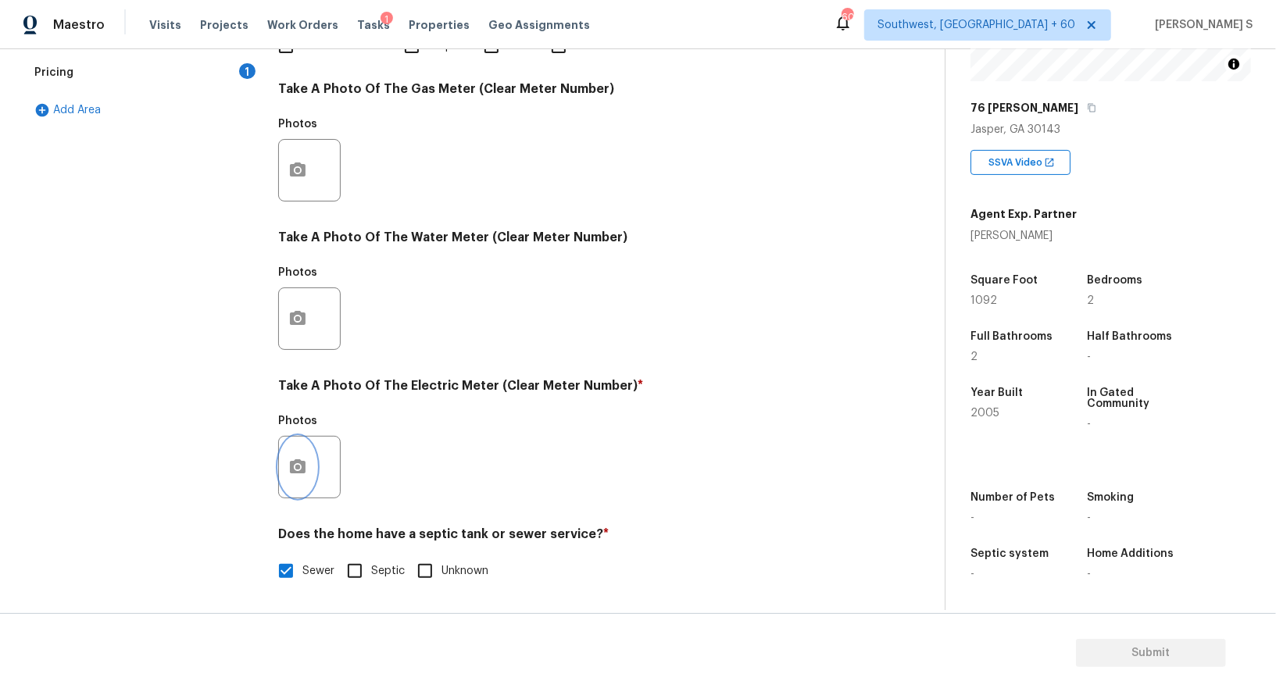
click at [299, 464] on icon "button" at bounding box center [297, 467] width 19 height 19
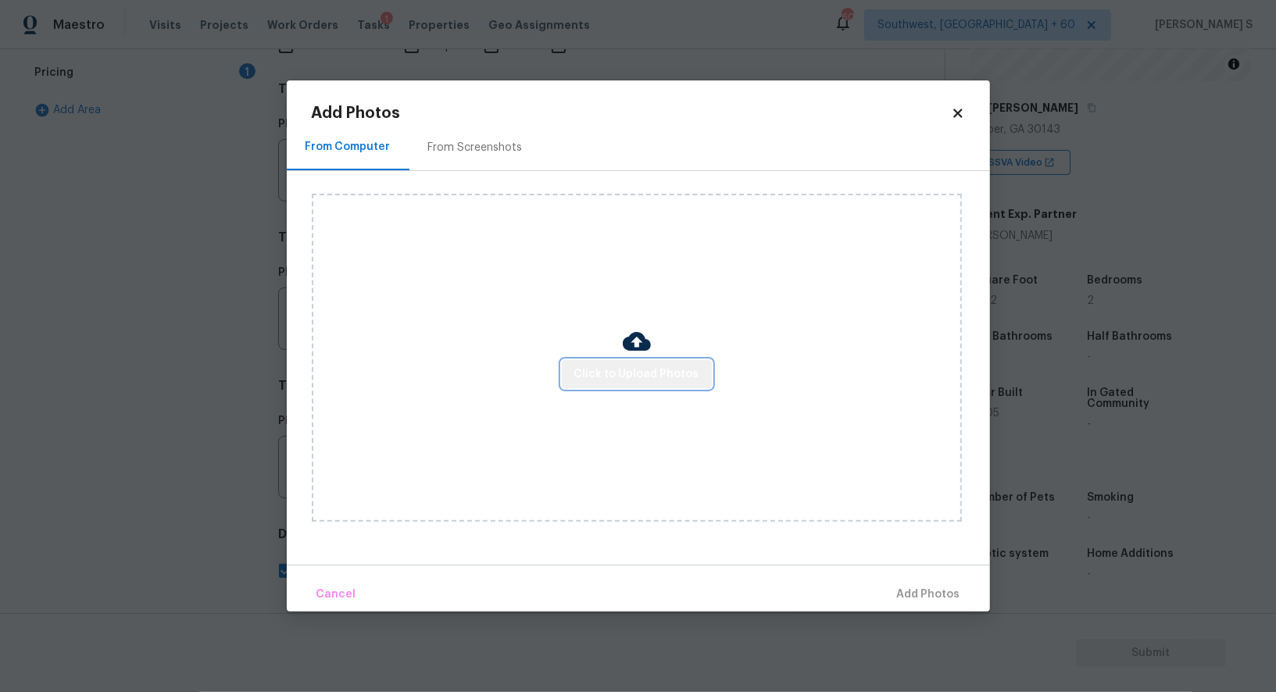
click at [692, 375] on span "Click to Upload Photos" at bounding box center [636, 375] width 125 height 20
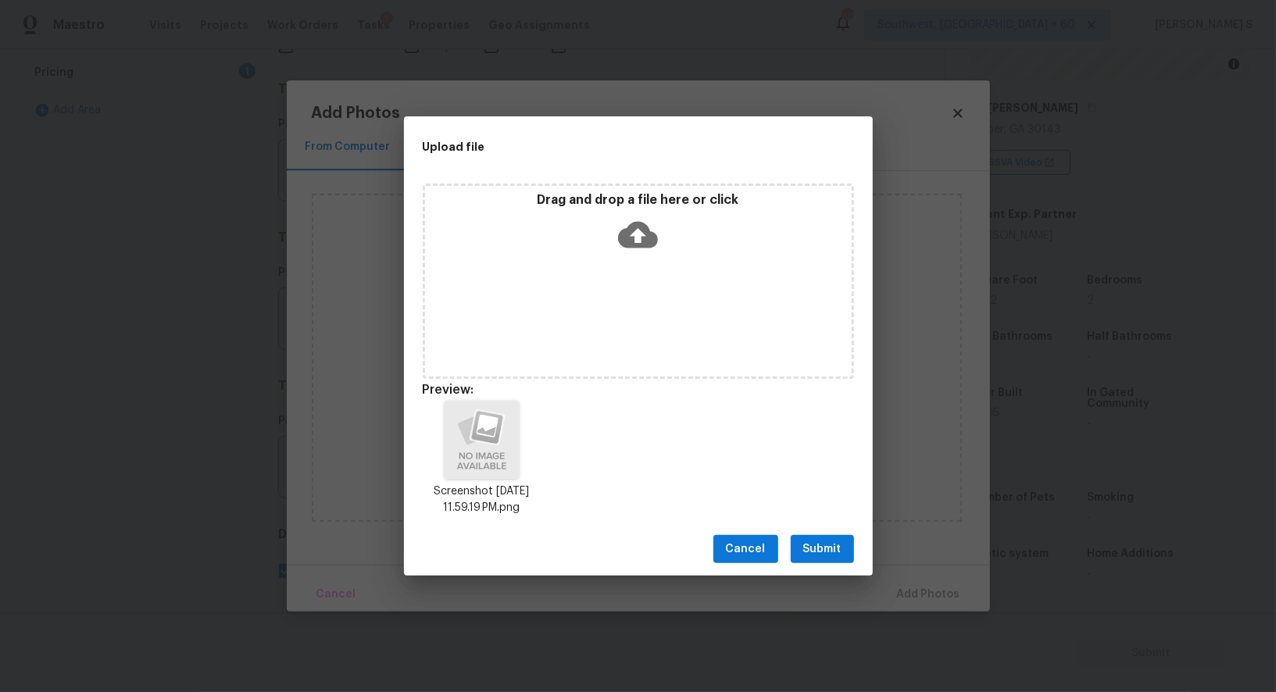
click at [838, 538] on button "Submit" at bounding box center [822, 549] width 63 height 29
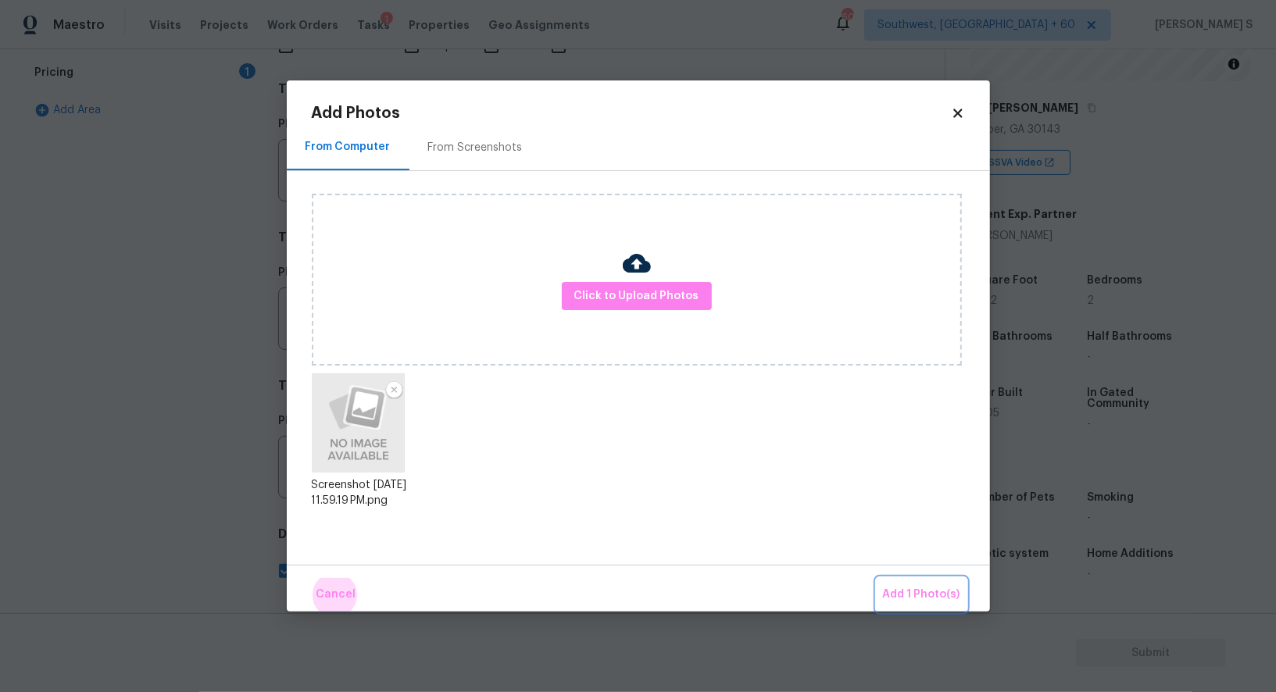
click at [877, 578] on button "Add 1 Photo(s)" at bounding box center [922, 595] width 90 height 34
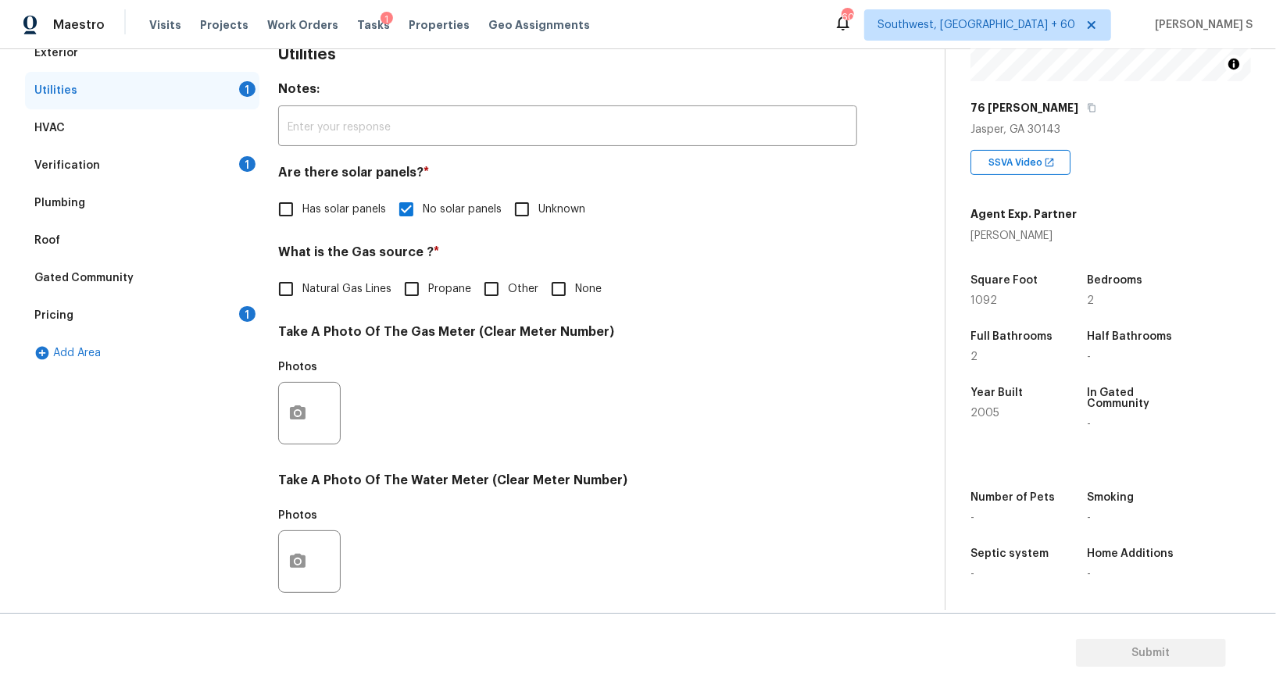
scroll to position [0, 0]
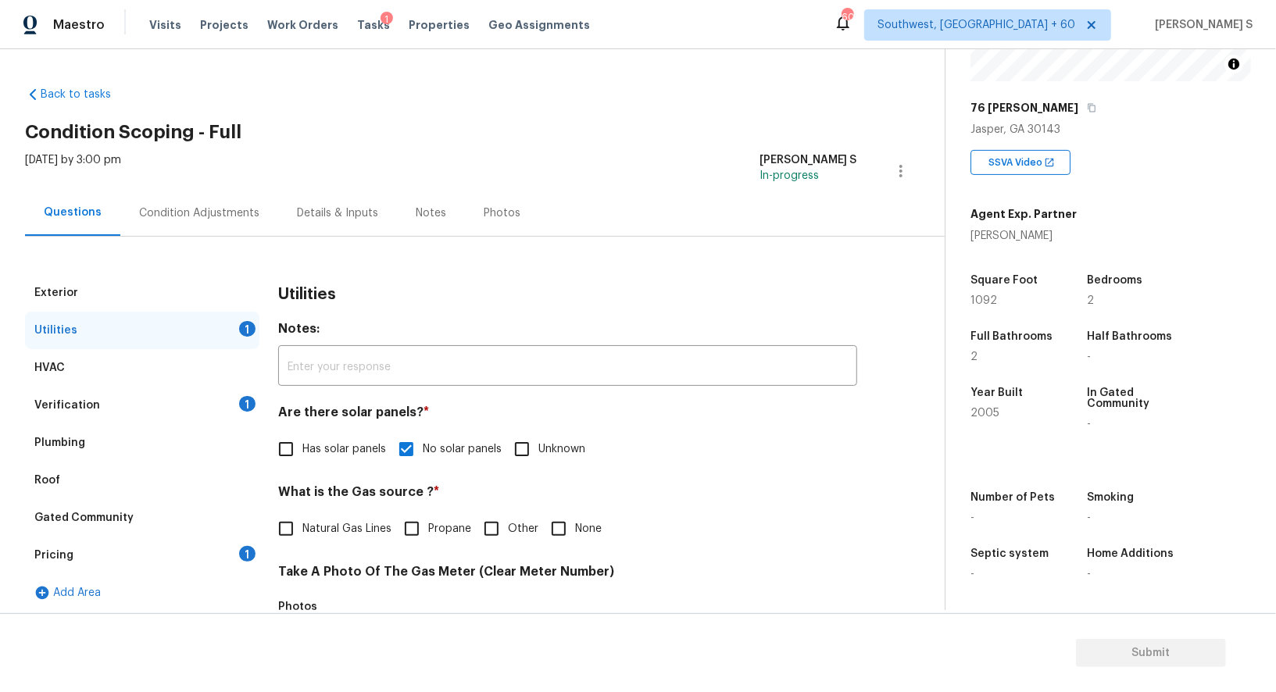
click at [173, 197] on div "Condition Adjustments" at bounding box center [199, 213] width 158 height 46
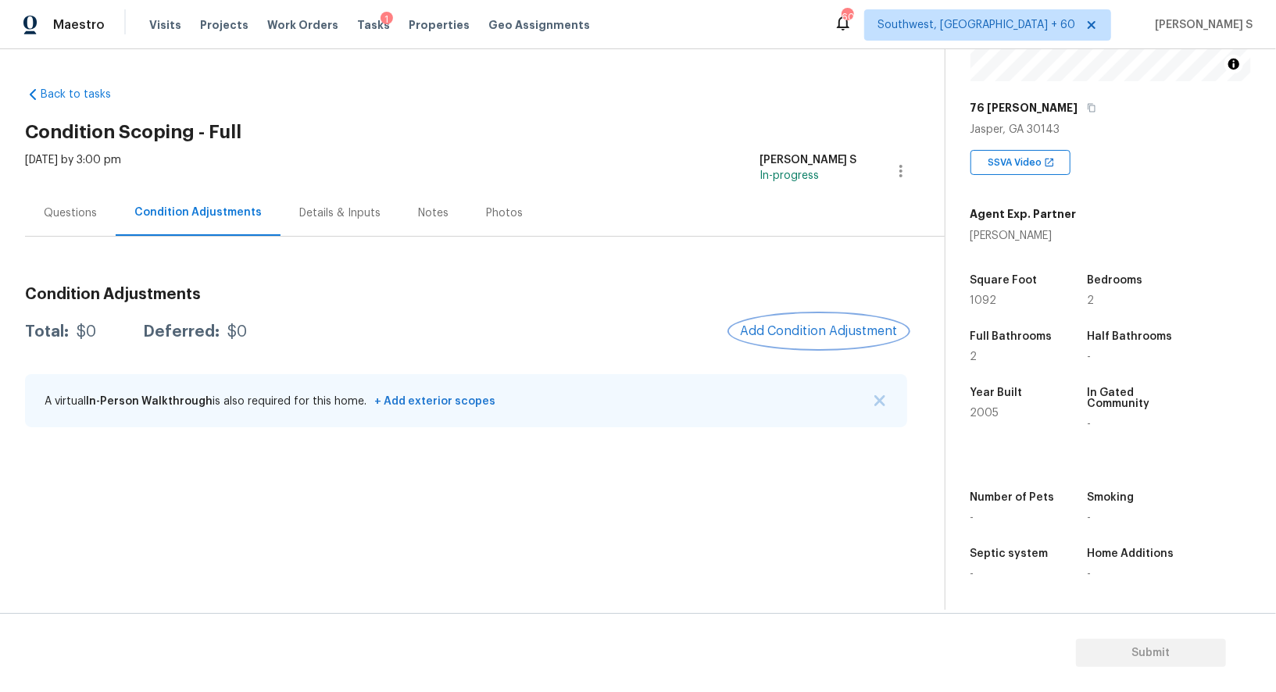
click at [785, 321] on button "Add Condition Adjustment" at bounding box center [819, 331] width 177 height 33
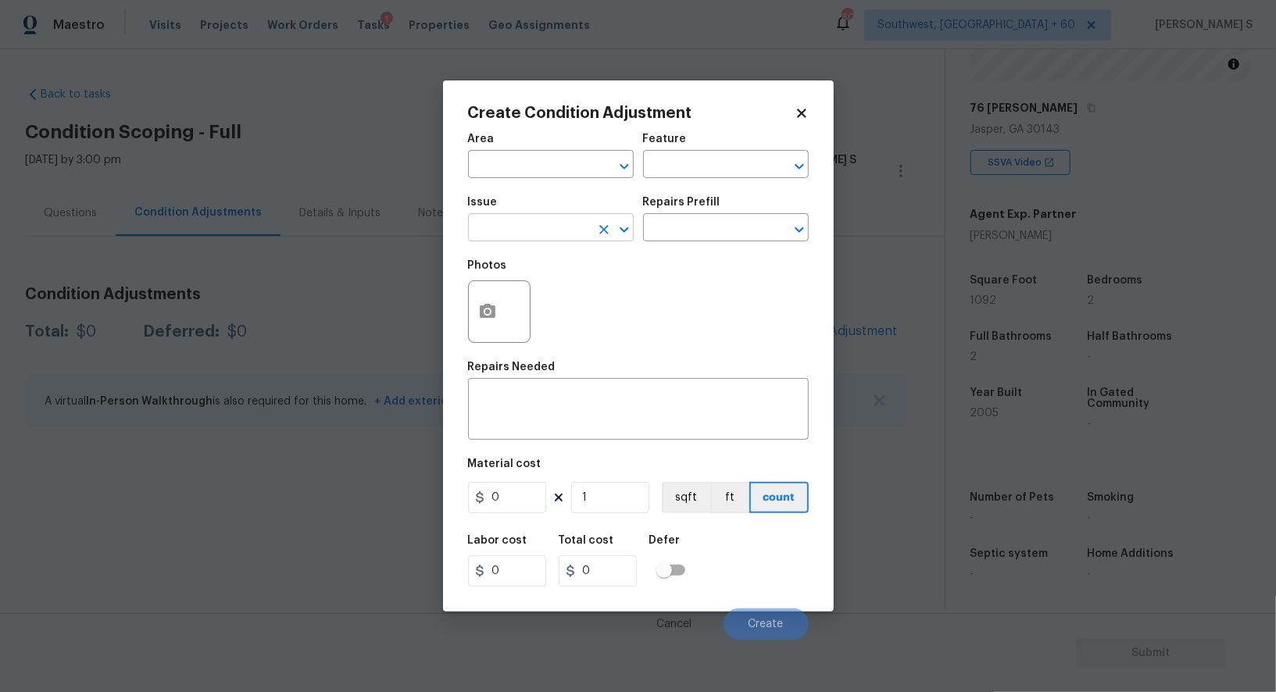
click at [528, 224] on input "text" at bounding box center [529, 229] width 122 height 24
type input "ACQ: Paint"
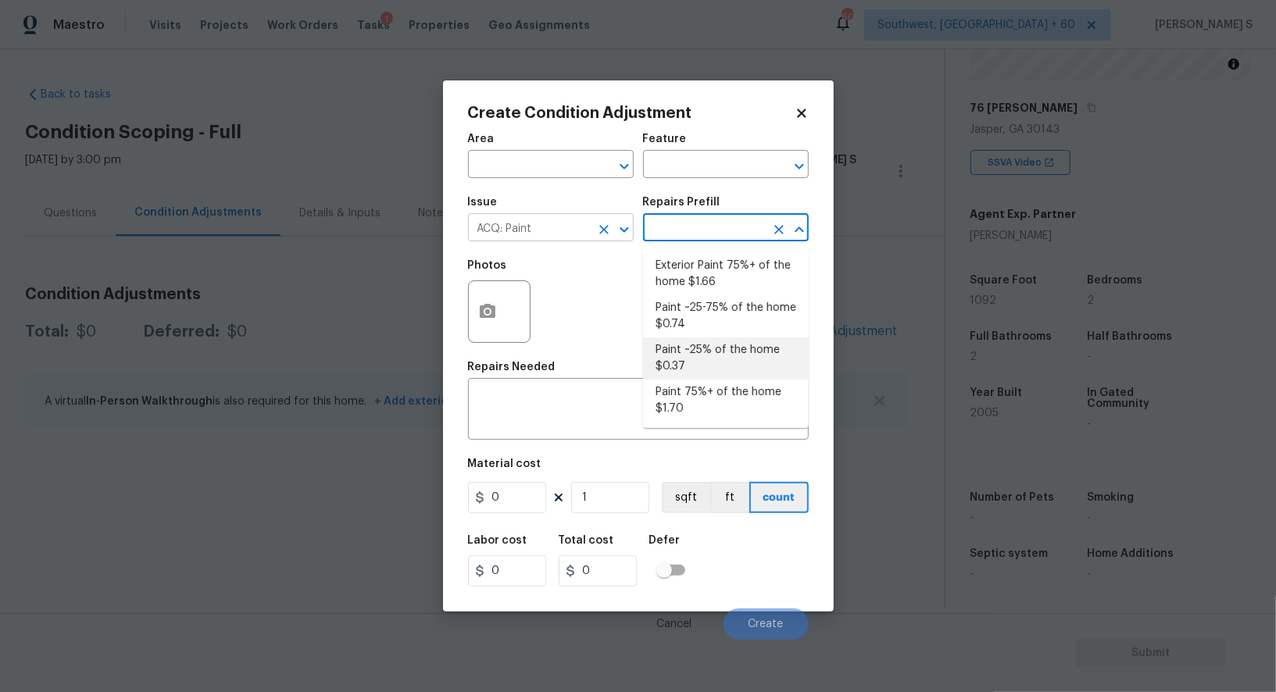
type input "Acquisition"
type textarea "Acquisition Scope: ~25% of the home needs interior paint"
type input "0.37"
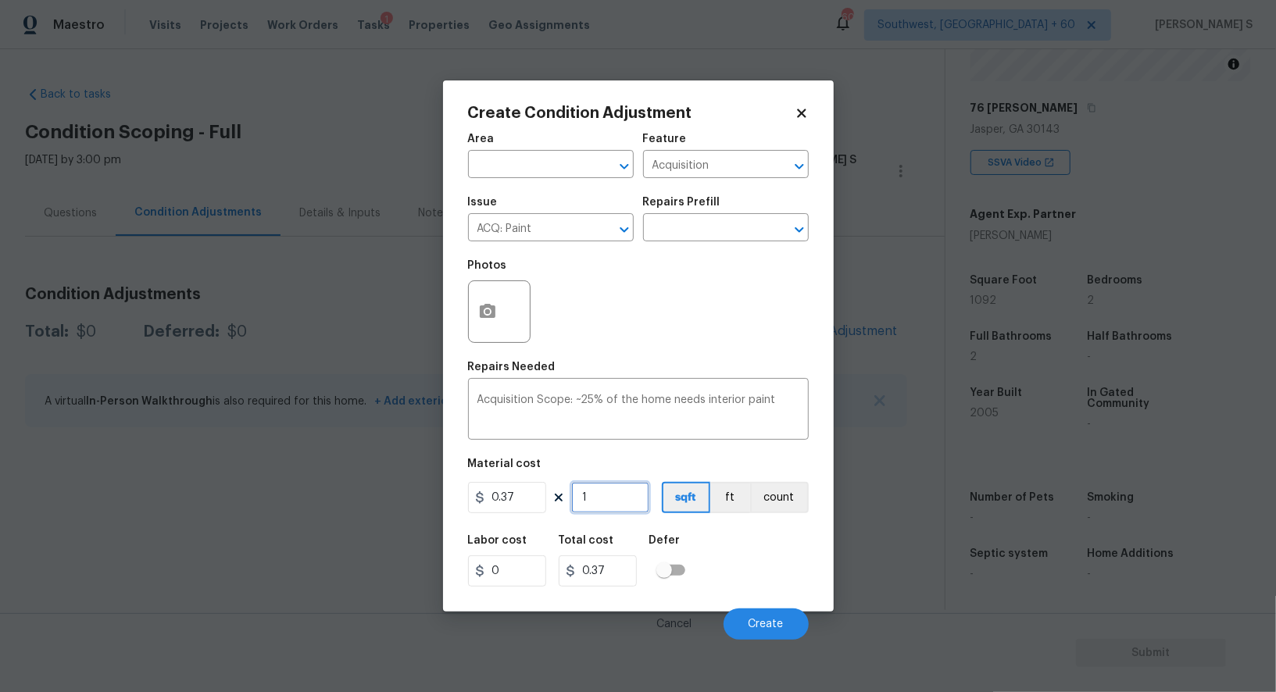
click at [615, 497] on input "1" at bounding box center [610, 497] width 78 height 31
type input "13"
type input "4.81"
type input "130"
type input "48.1"
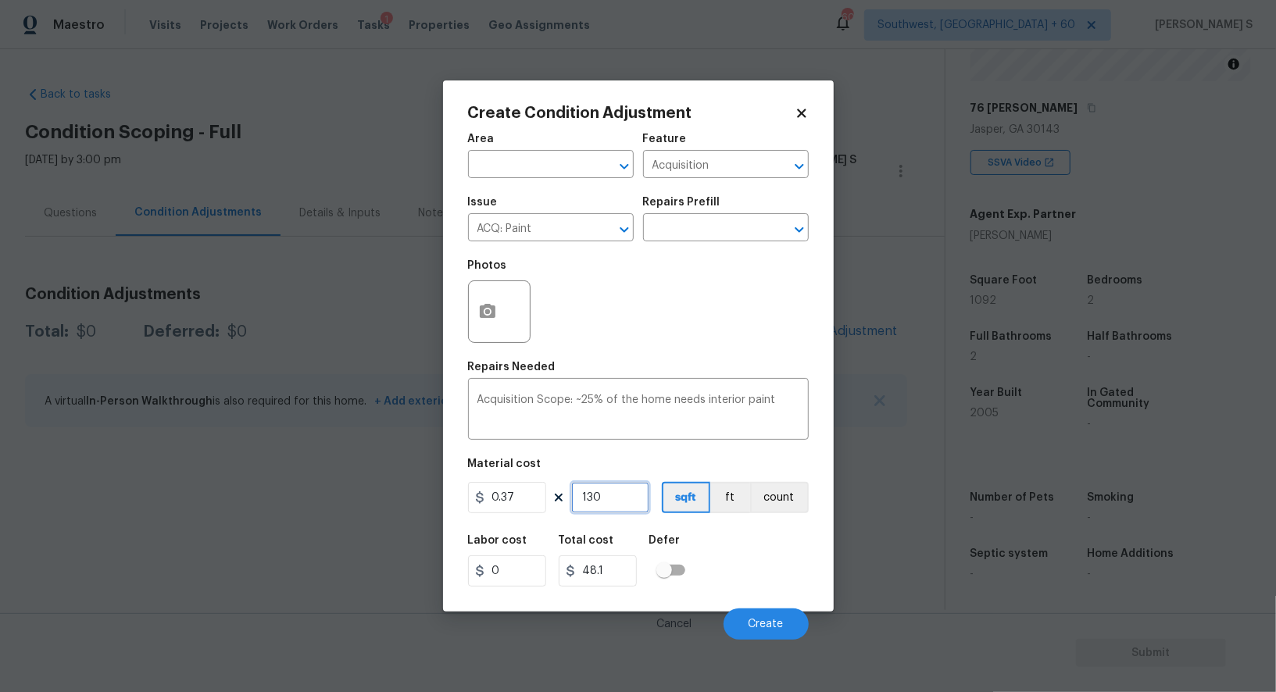
type input "1307"
type input "483.59"
type input "1307"
drag, startPoint x: 753, startPoint y: 546, endPoint x: 785, endPoint y: 550, distance: 33.2
click at [753, 546] on div "Labor cost 0 Total cost 483.59 Defer" at bounding box center [638, 561] width 341 height 70
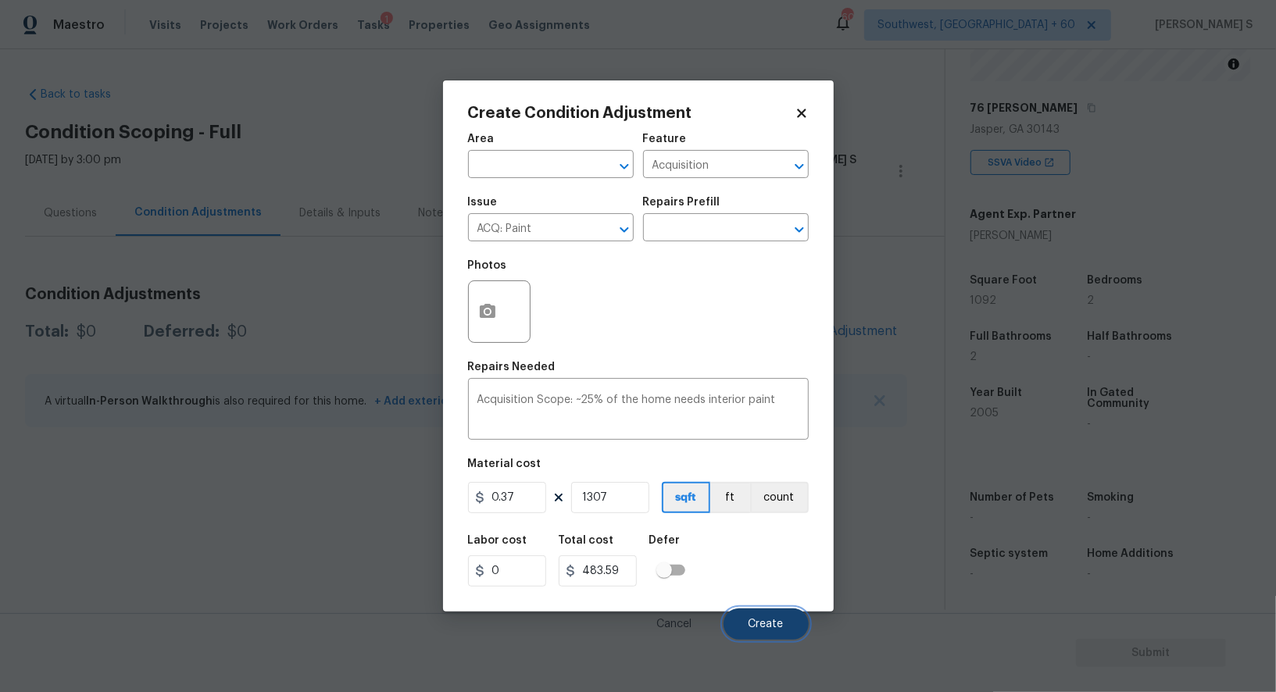
click at [771, 623] on span "Create" at bounding box center [766, 625] width 35 height 12
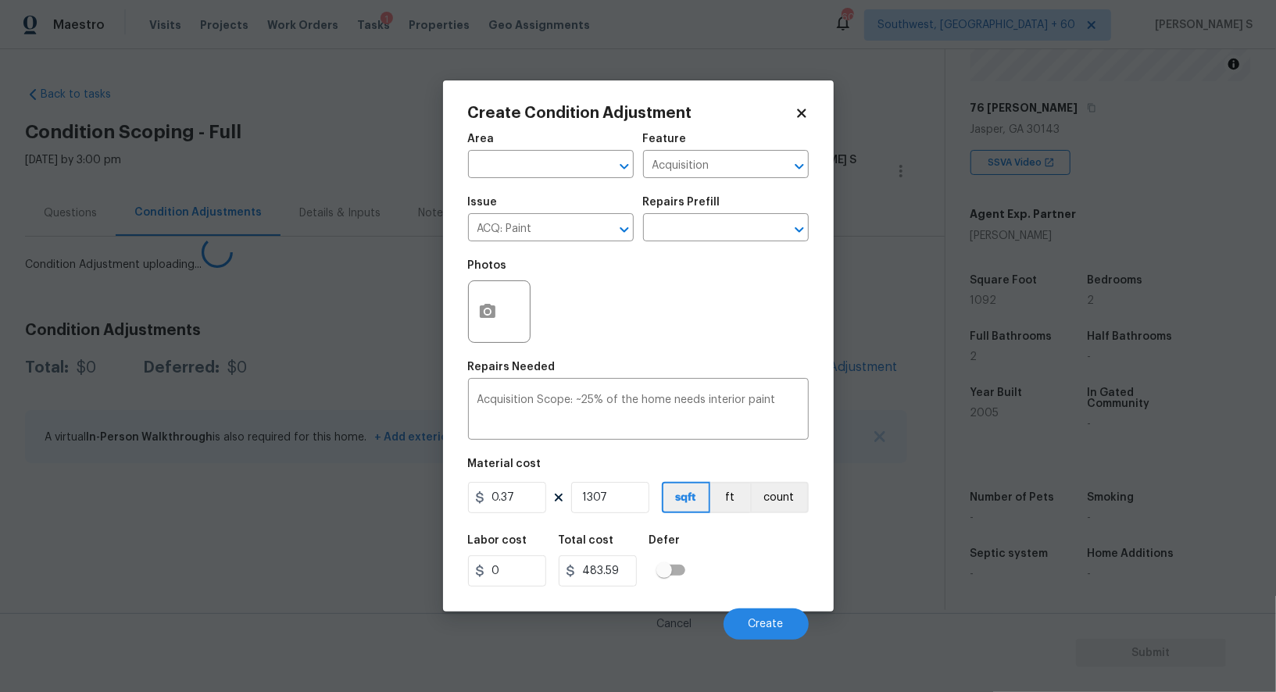
click at [139, 467] on body "Maestro Visits Projects Work Orders Tasks 1 Properties Geo Assignments 606 Sout…" at bounding box center [638, 346] width 1276 height 692
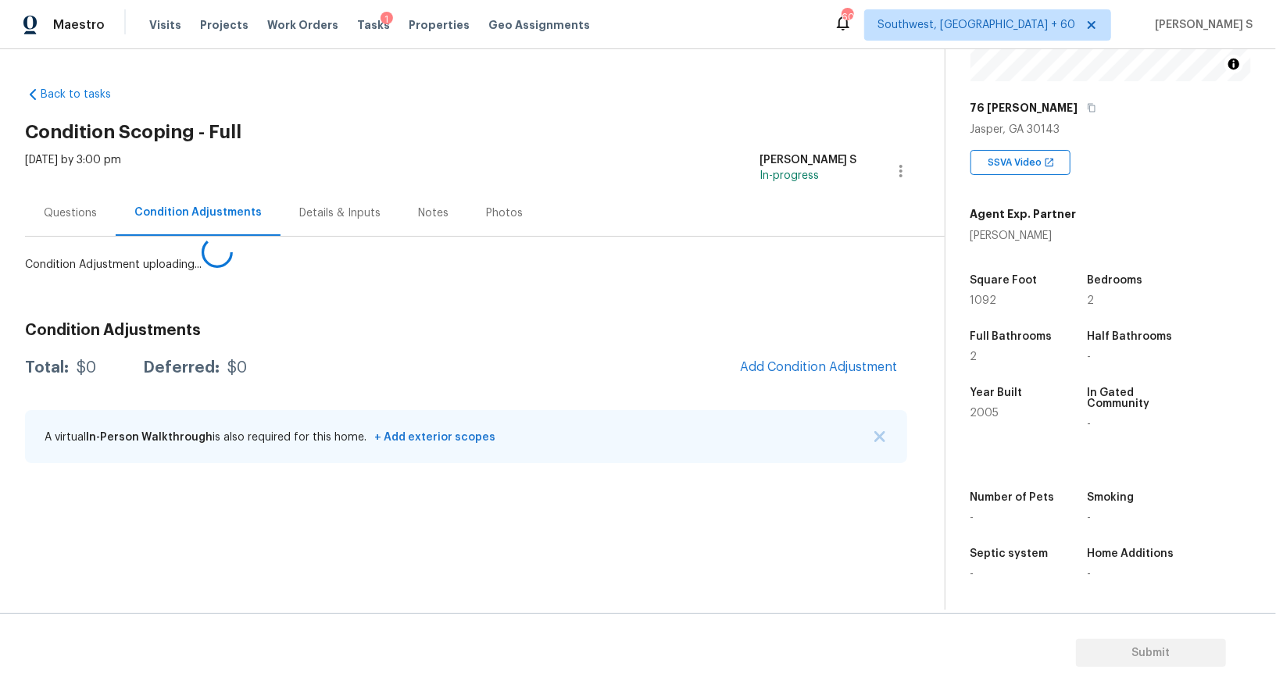
click at [749, 352] on span "Add Condition Adjustment" at bounding box center [819, 368] width 177 height 34
click at [781, 353] on div "Condition Adjustments Total: $0 Deferred: $0 Add Condition Adjustment A virtual…" at bounding box center [466, 393] width 882 height 167
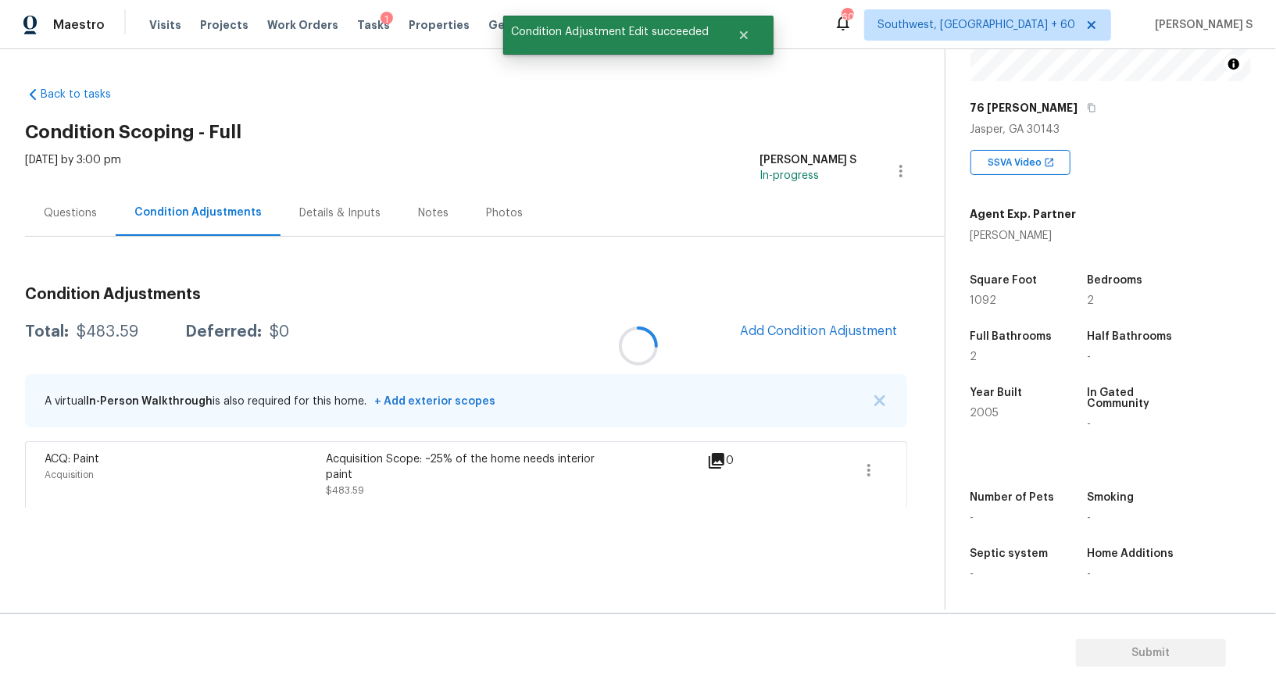
click at [757, 317] on div at bounding box center [638, 346] width 1276 height 692
click at [757, 322] on div at bounding box center [638, 346] width 1276 height 692
click at [781, 331] on span "Add Condition Adjustment" at bounding box center [819, 331] width 158 height 14
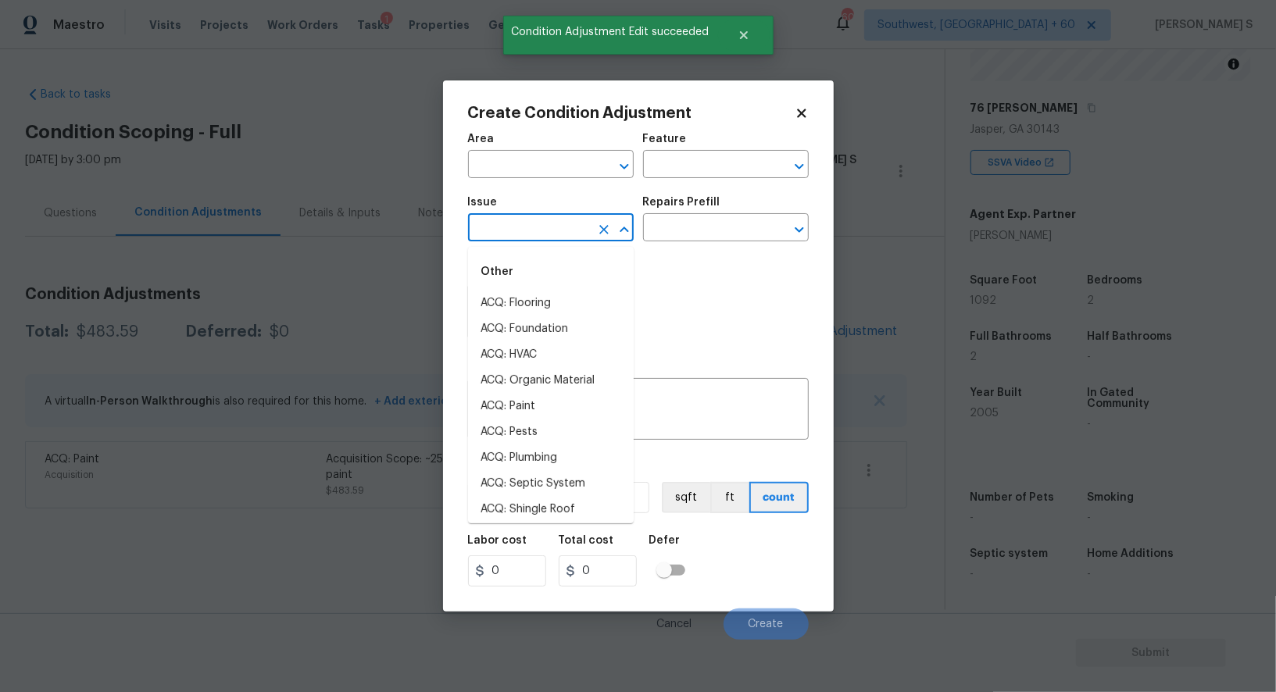
click at [569, 239] on input "text" at bounding box center [529, 229] width 122 height 24
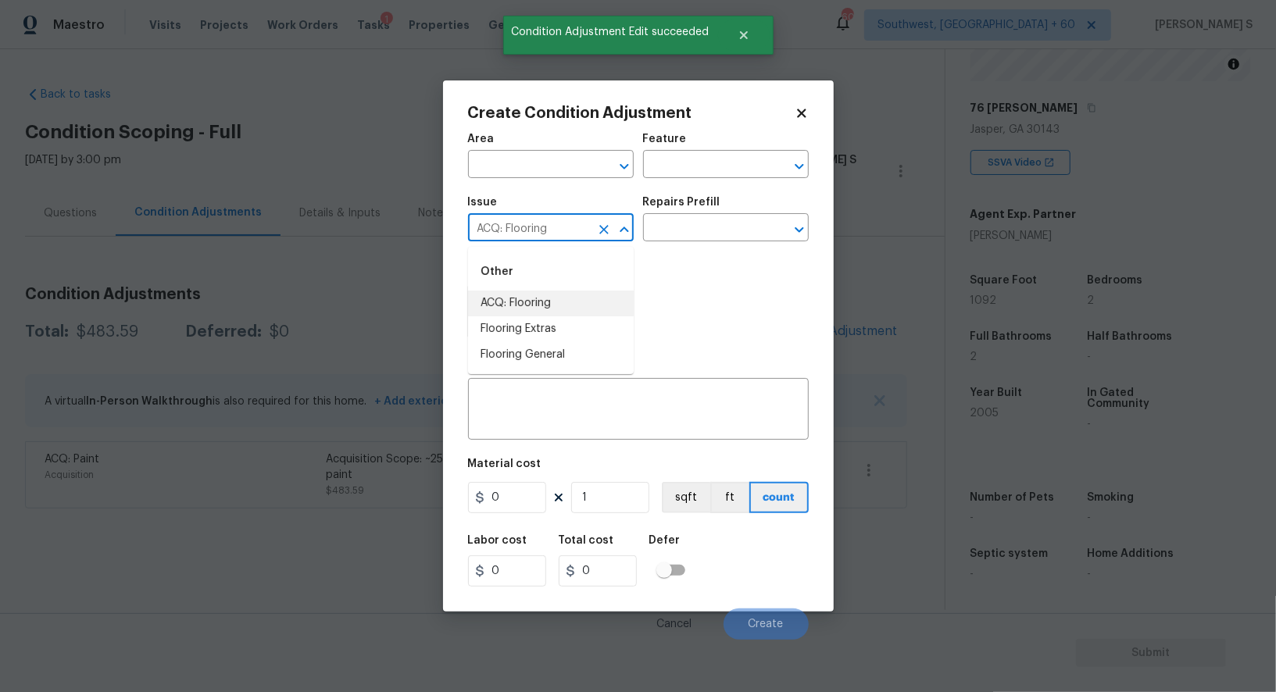
type input "ACQ: Flooring"
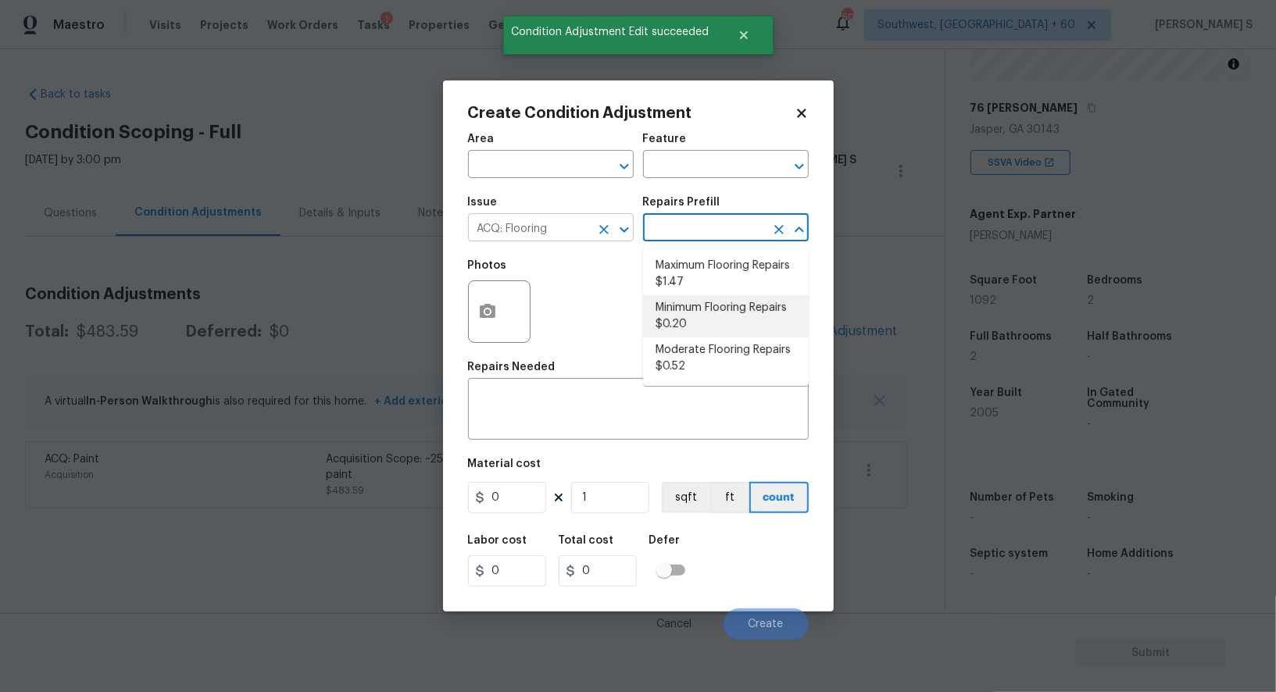
type input "Acquisition"
type textarea "Acquisition Scope: Minimum flooring repairs"
type input "0.2"
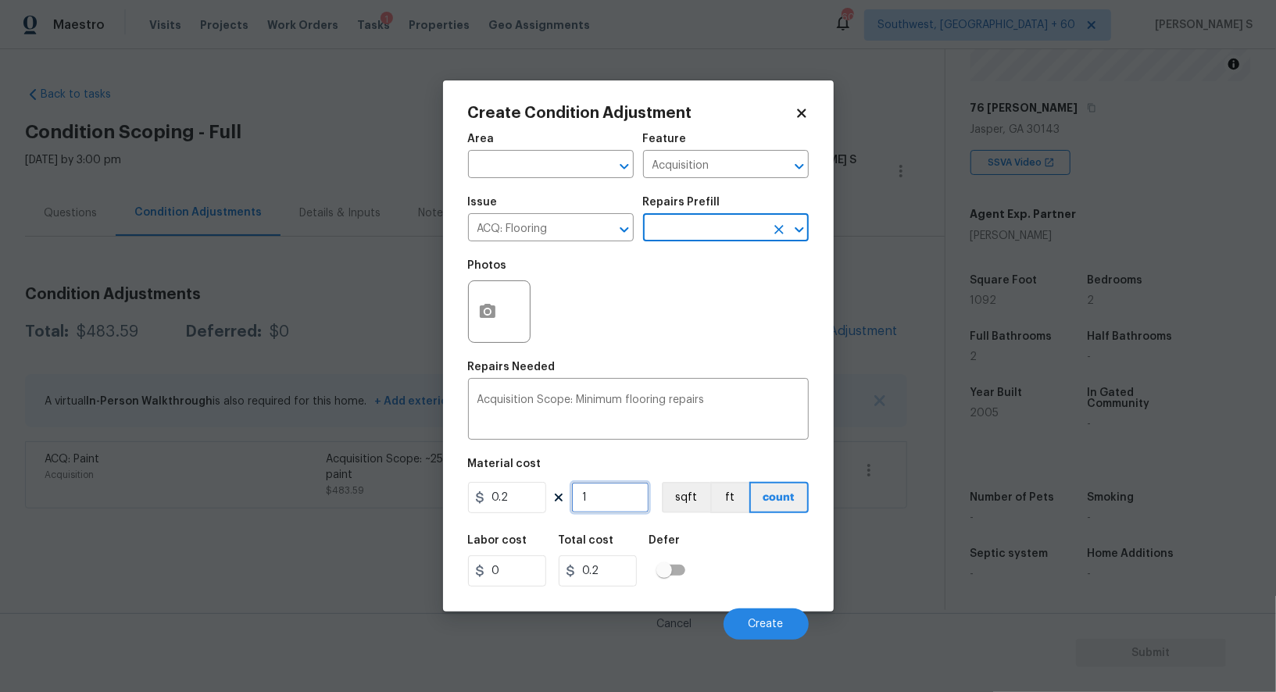
click at [620, 488] on input "1" at bounding box center [610, 497] width 78 height 31
paste input "307"
type input "1307"
type input "261.4"
type input "1307"
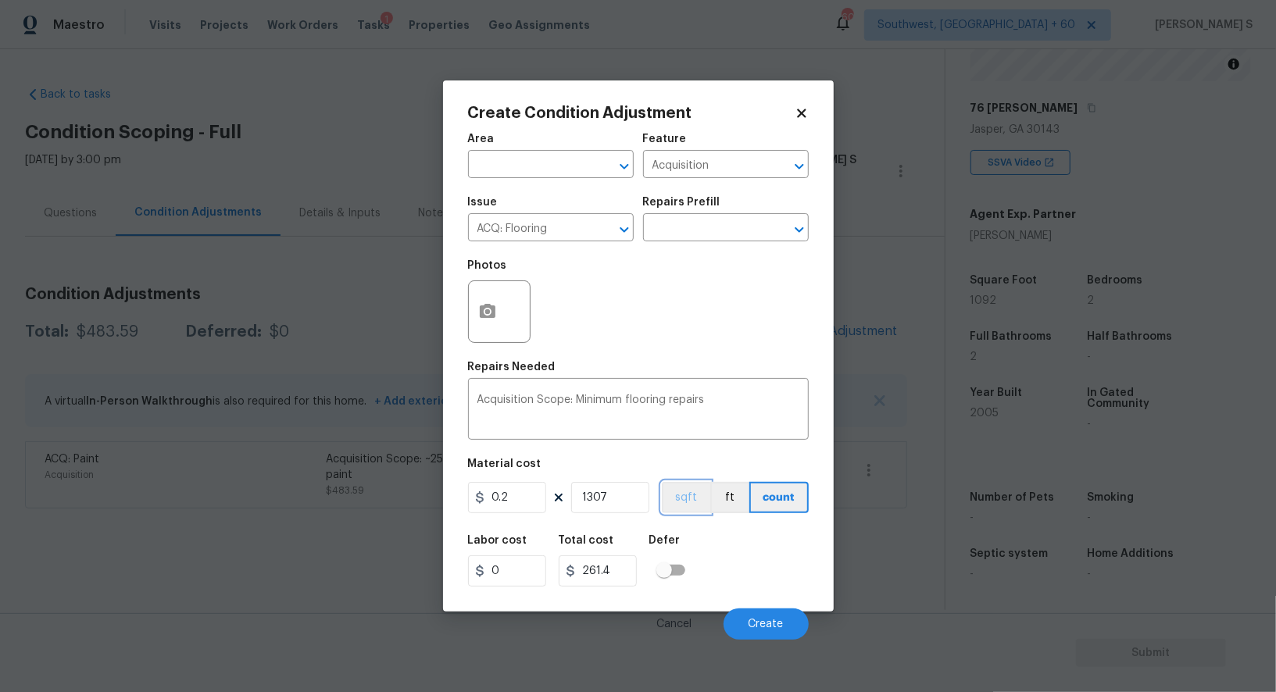
click at [678, 509] on button "sqft" at bounding box center [686, 497] width 48 height 31
click at [717, 572] on div "Labor cost 0 Total cost 261.4 Defer" at bounding box center [638, 561] width 341 height 70
click at [778, 633] on button "Create" at bounding box center [766, 624] width 85 height 31
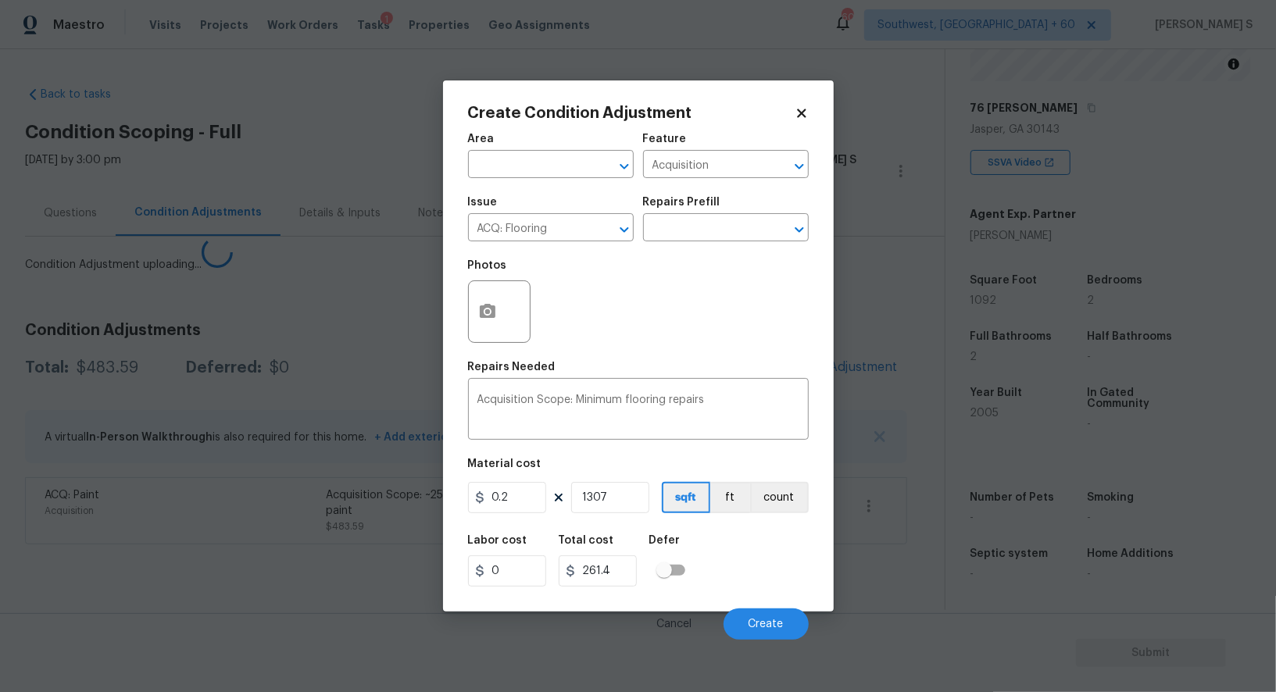
click at [120, 567] on body "Maestro Visits Projects Work Orders Tasks 1 Properties Geo Assignments 606 Sout…" at bounding box center [638, 346] width 1276 height 692
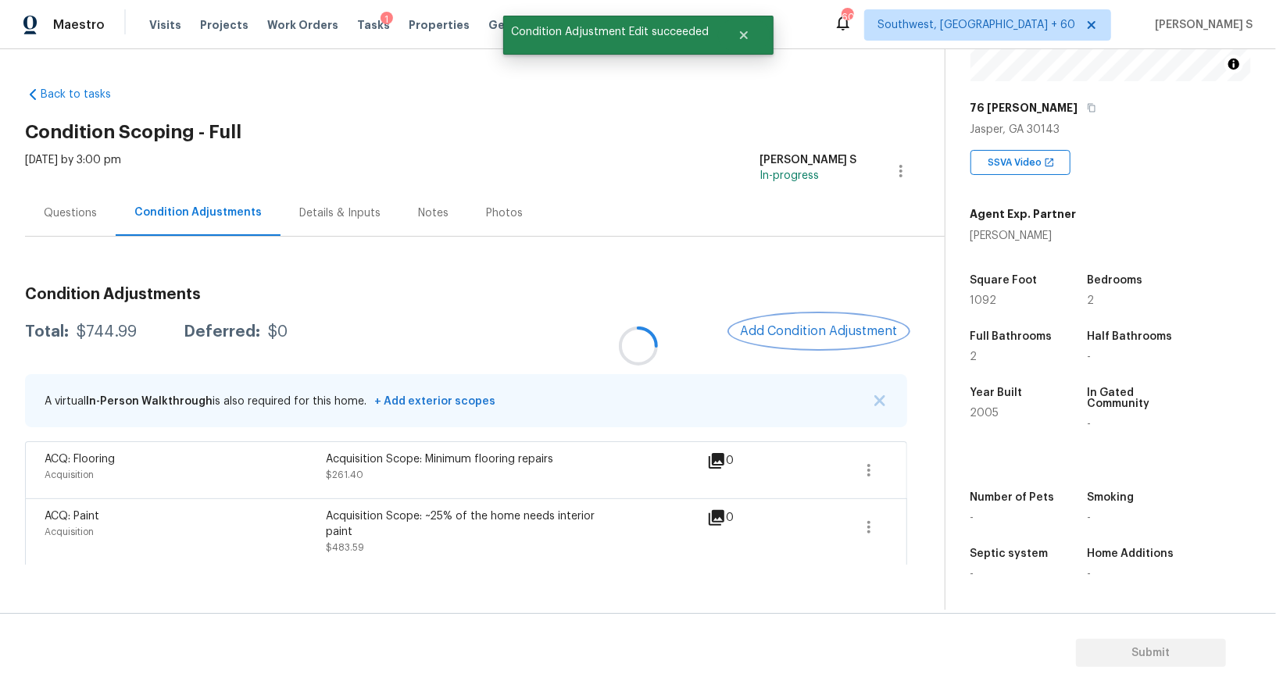
click at [844, 332] on span "Add Condition Adjustment" at bounding box center [819, 331] width 158 height 14
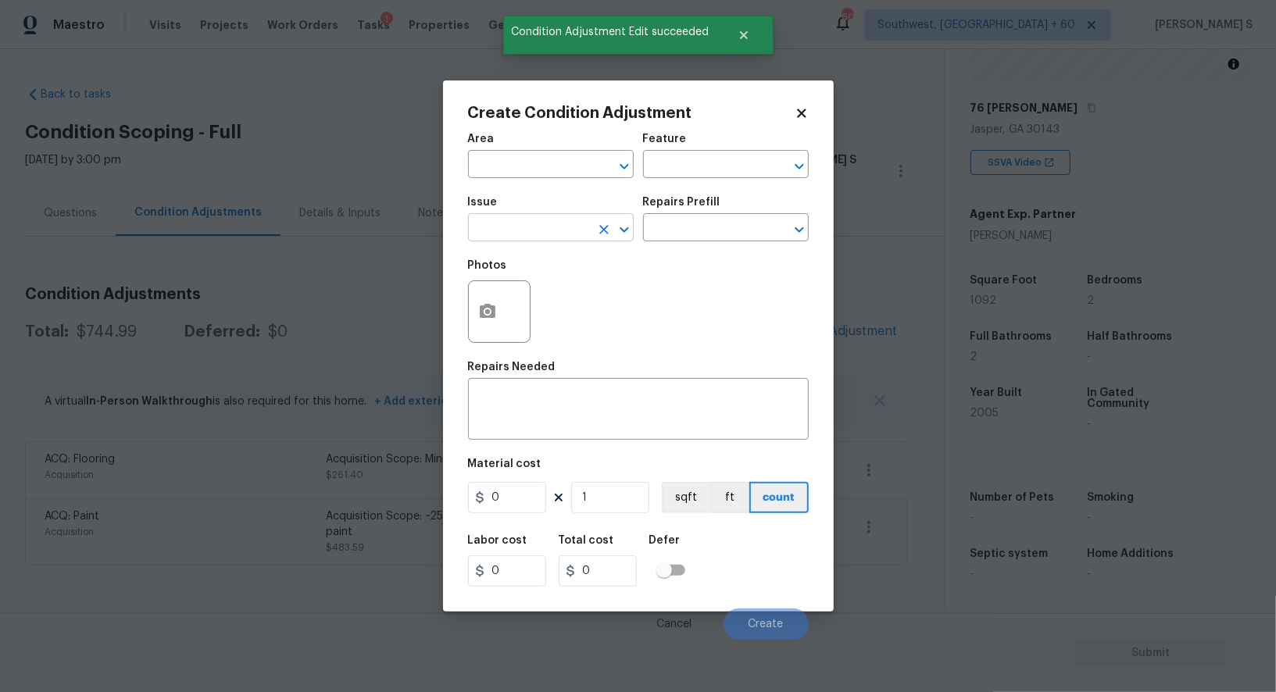
click at [546, 225] on input "text" at bounding box center [529, 229] width 122 height 24
type input "Pressure Washing"
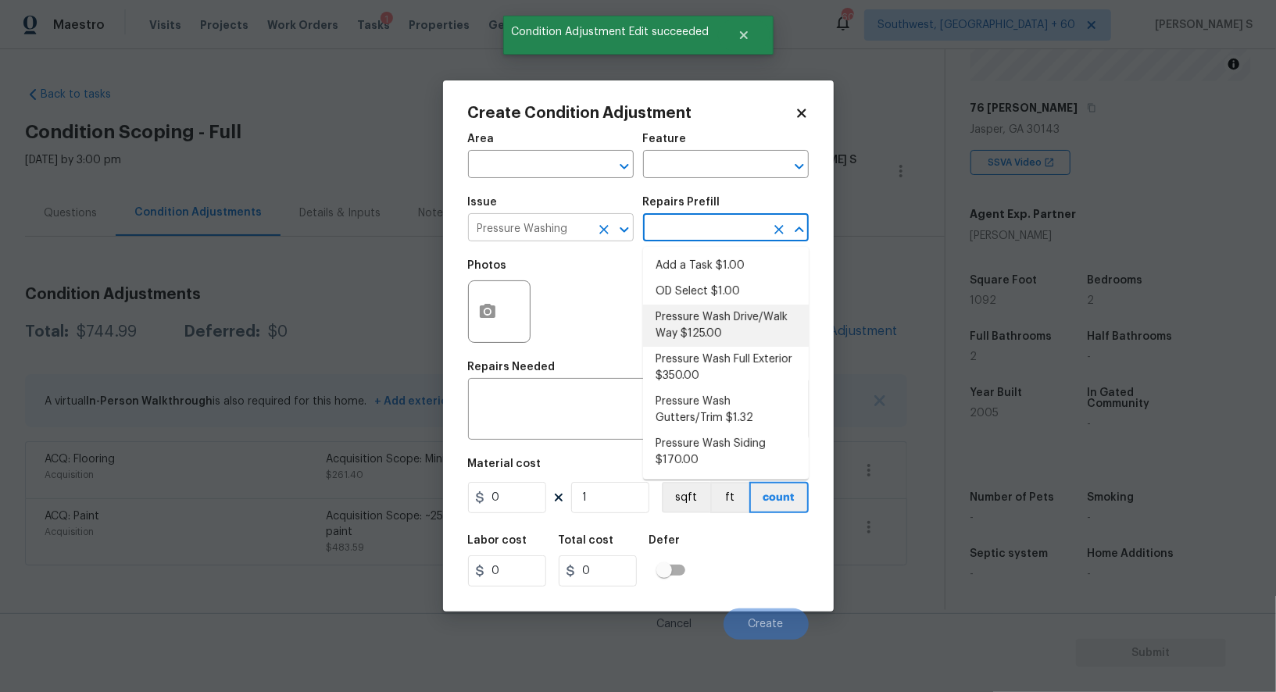
type input "Siding"
type textarea "Pressure wash the driveways/walkways as directed by the PM. Ensure that all deb…"
type input "125"
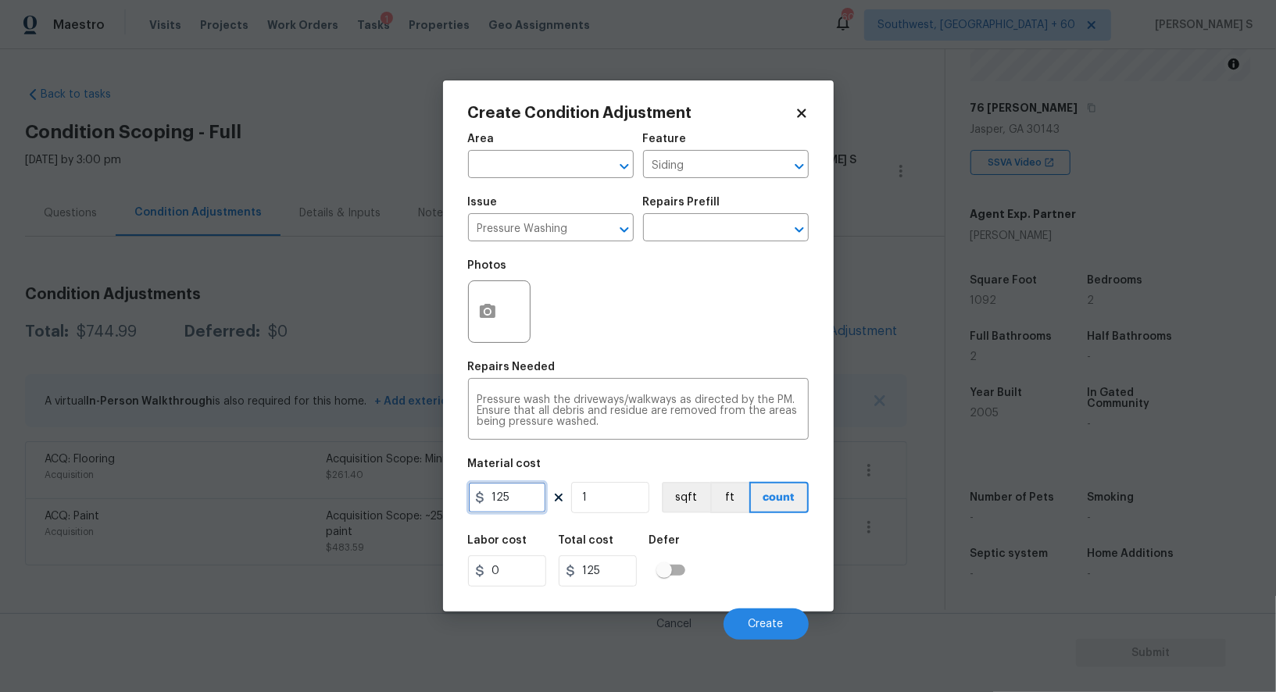
click at [520, 492] on input "125" at bounding box center [507, 497] width 78 height 31
click at [704, 217] on div "Repairs Prefill" at bounding box center [726, 207] width 166 height 20
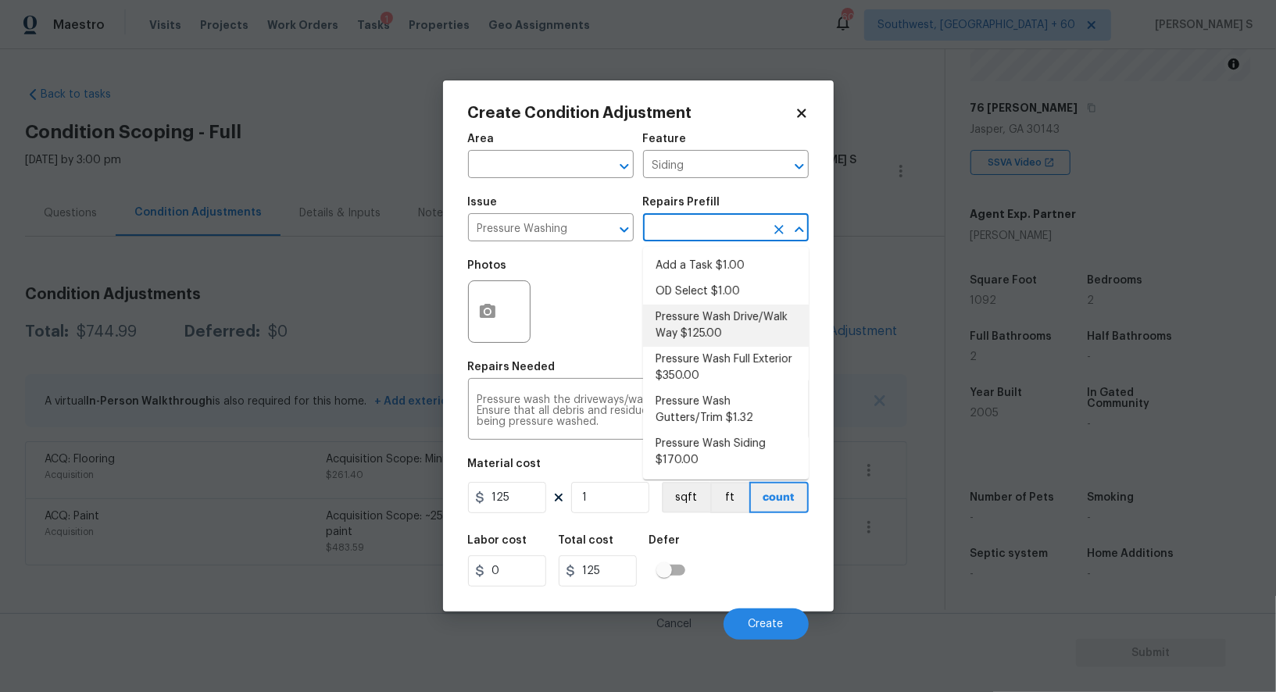
click at [704, 224] on input "text" at bounding box center [704, 229] width 122 height 24
click at [717, 359] on li "Pressure Wash Full Exterior $350.00" at bounding box center [726, 368] width 166 height 42
type textarea "Pressure wash the House, Flatwork, Deck and Garage interior."
type input "350"
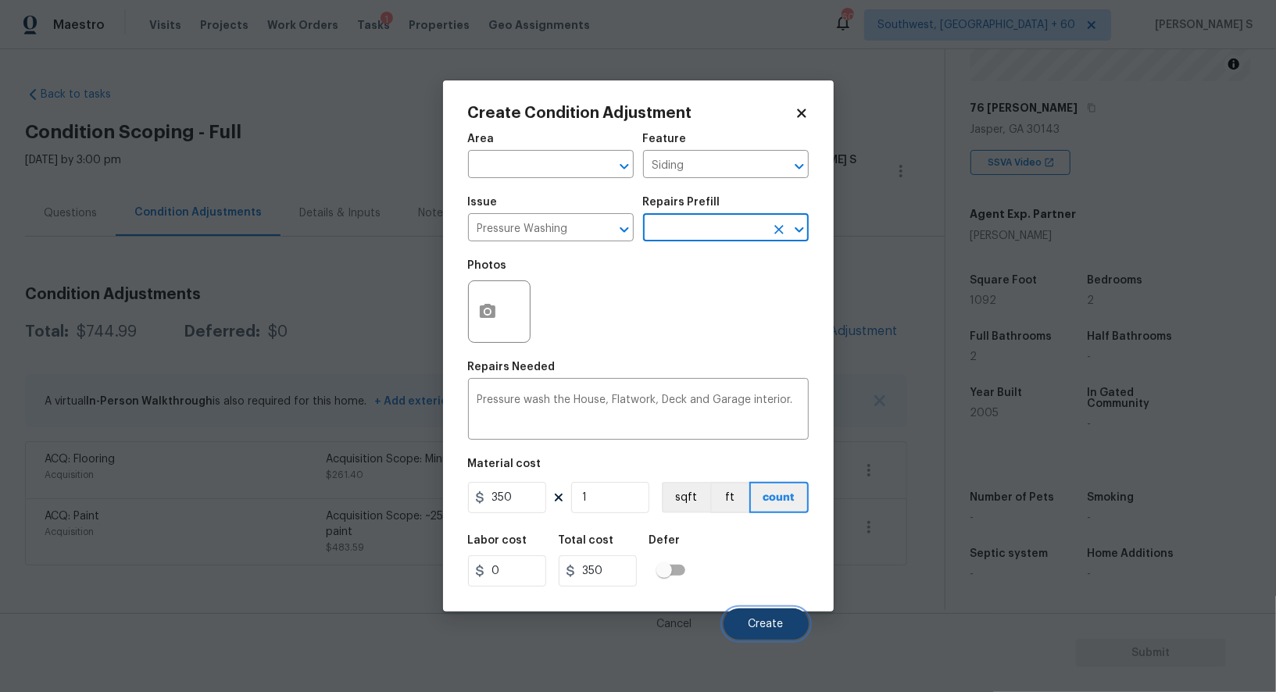
click at [776, 628] on span "Create" at bounding box center [766, 625] width 35 height 12
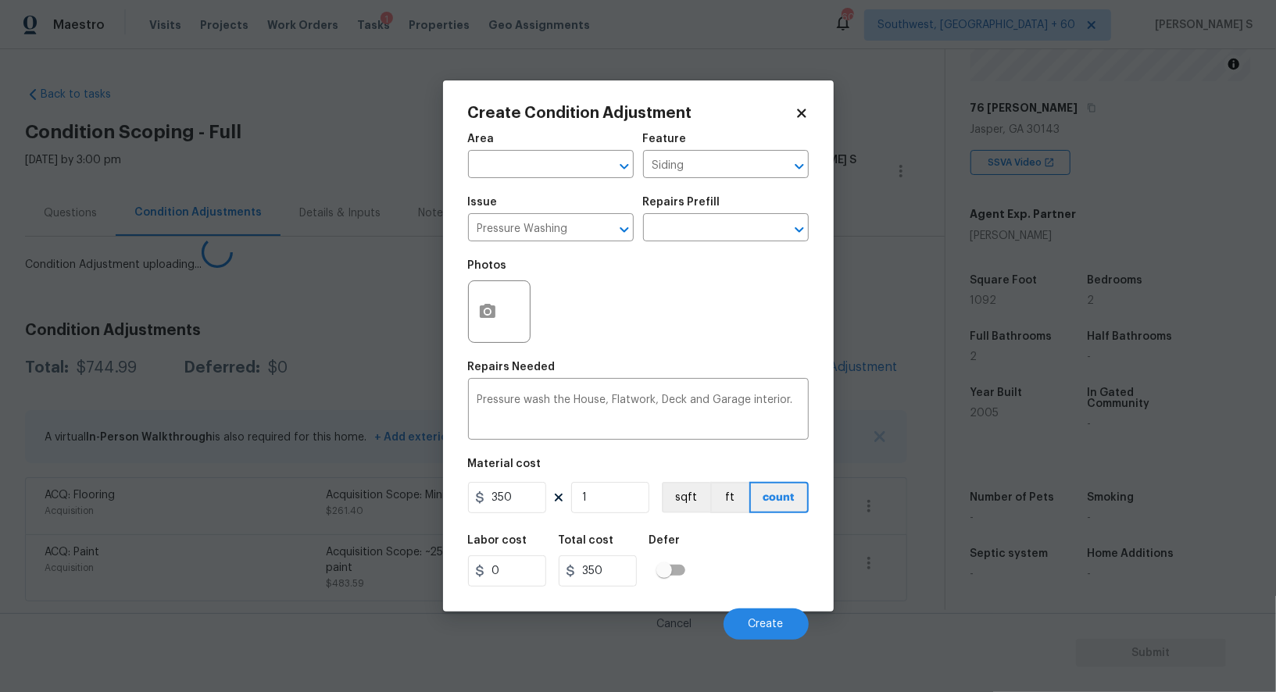
click at [326, 556] on body "Maestro Visits Projects Work Orders Tasks 1 Properties Geo Assignments 606 Sout…" at bounding box center [638, 346] width 1276 height 692
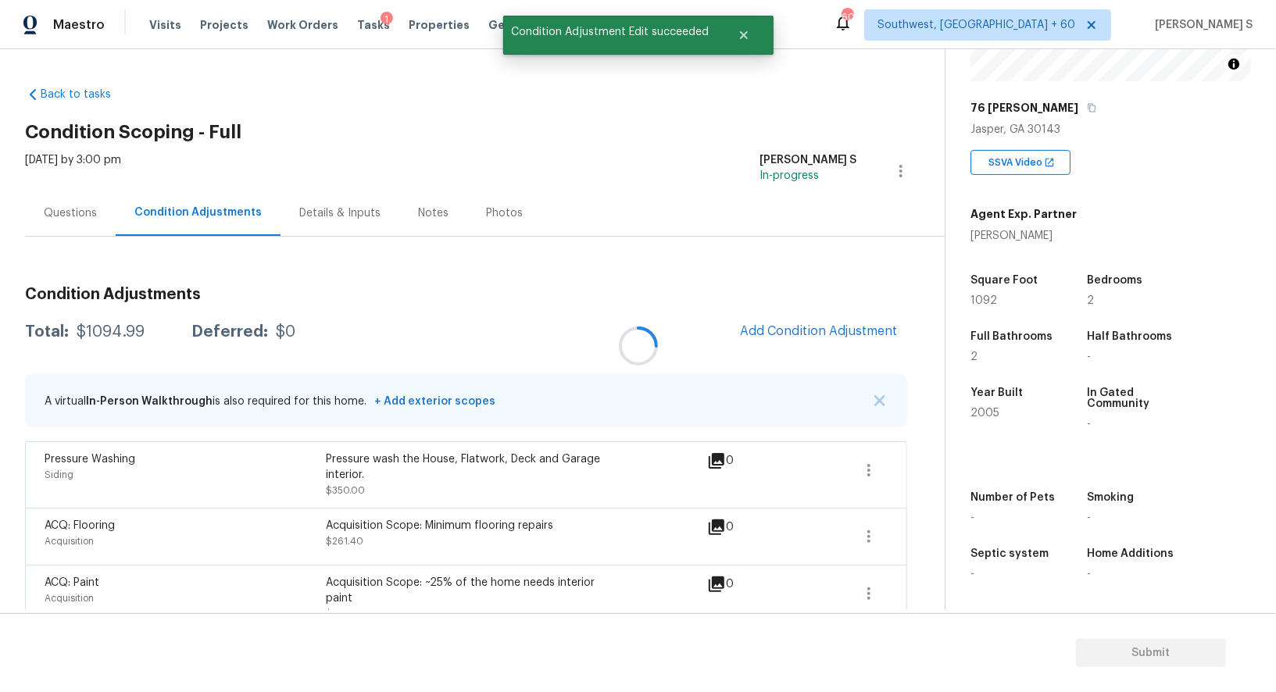
click at [799, 345] on div at bounding box center [638, 346] width 1276 height 692
click at [792, 338] on button "Add Condition Adjustment" at bounding box center [819, 331] width 177 height 33
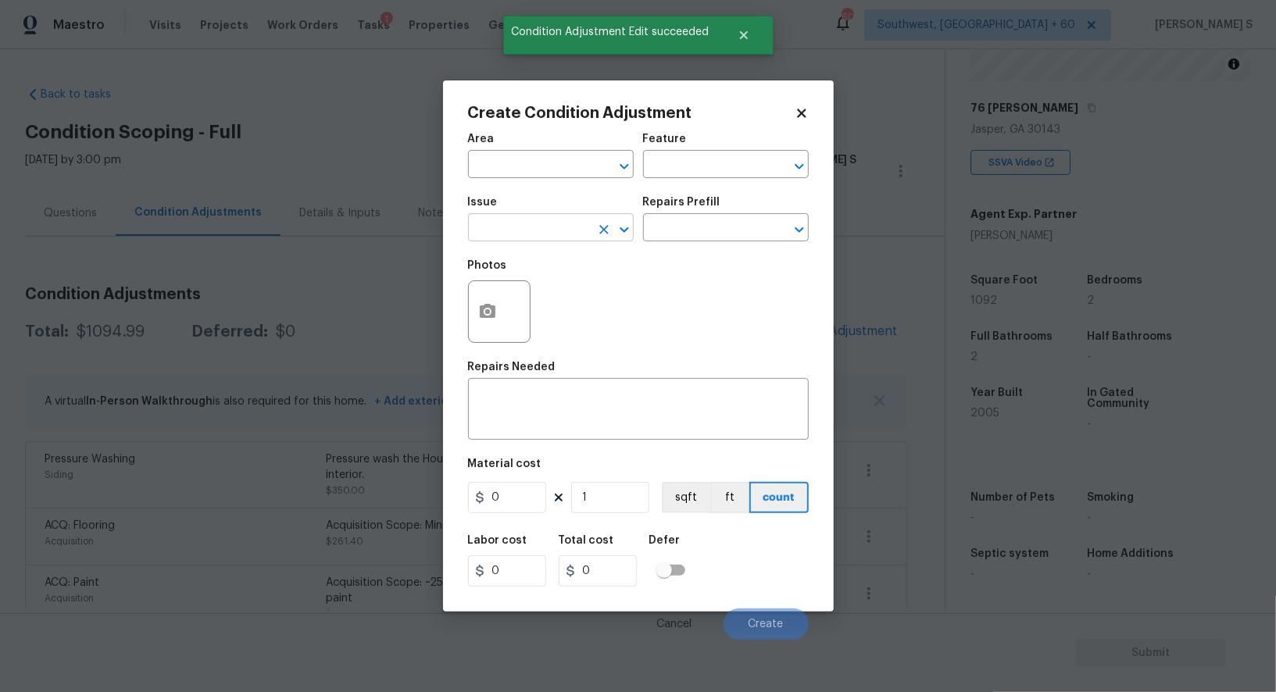
click at [523, 220] on input "text" at bounding box center [529, 229] width 122 height 24
click at [523, 220] on input "lan" at bounding box center [529, 229] width 122 height 24
type input "dlan"
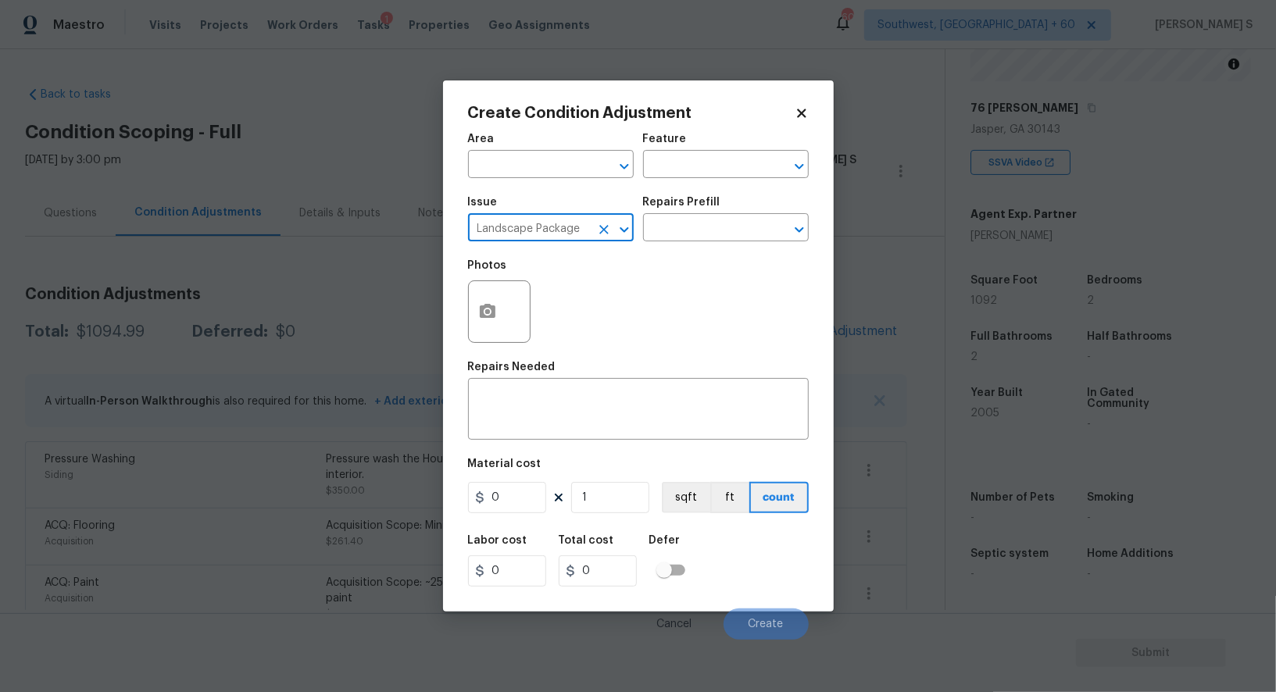
type input "Landscape Package"
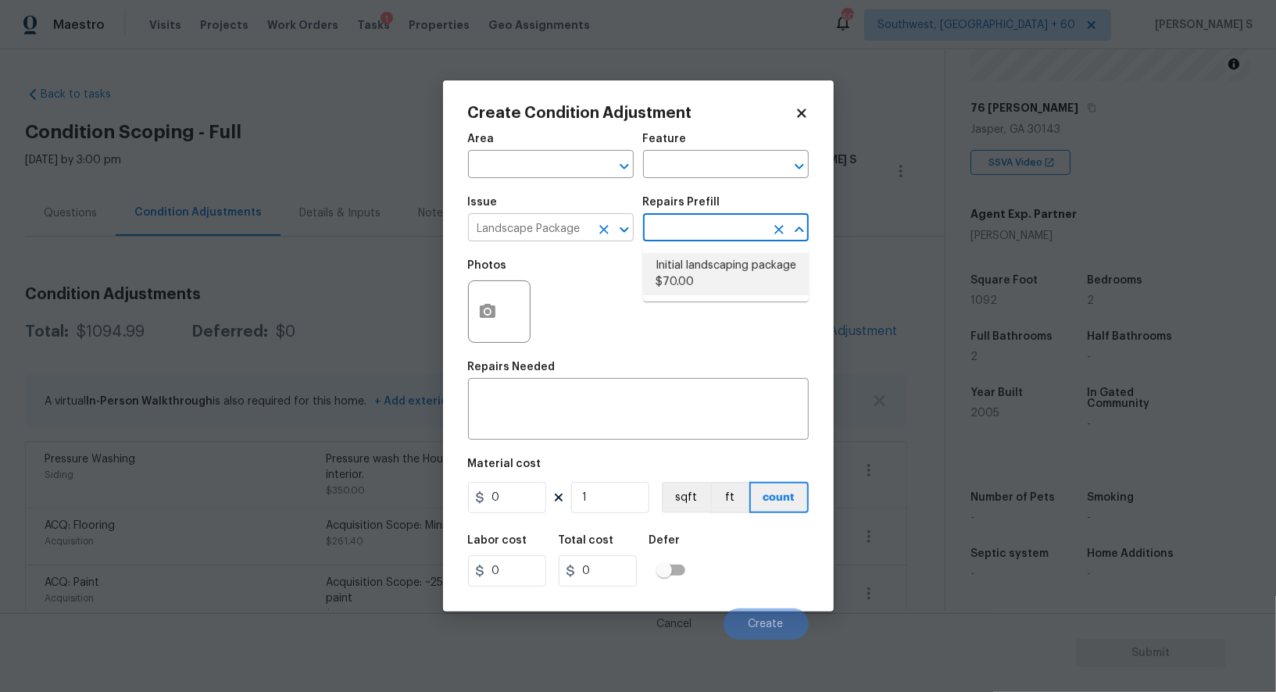
type input "Home Readiness Packages"
type textarea "Mowing of grass up to 6" in height. Mow, edge along driveways & sidewalks, trim…"
type input "70"
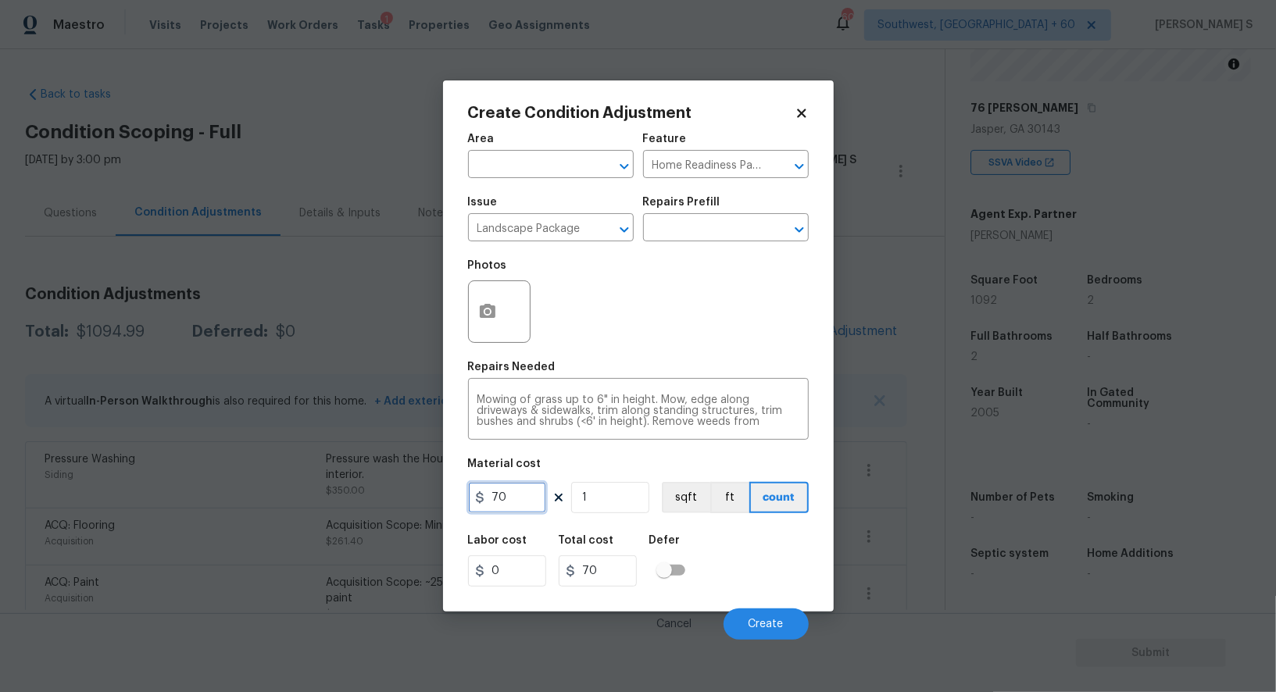
click at [520, 503] on input "70" at bounding box center [507, 497] width 78 height 31
type input "300"
click at [767, 622] on span "Create" at bounding box center [766, 625] width 35 height 12
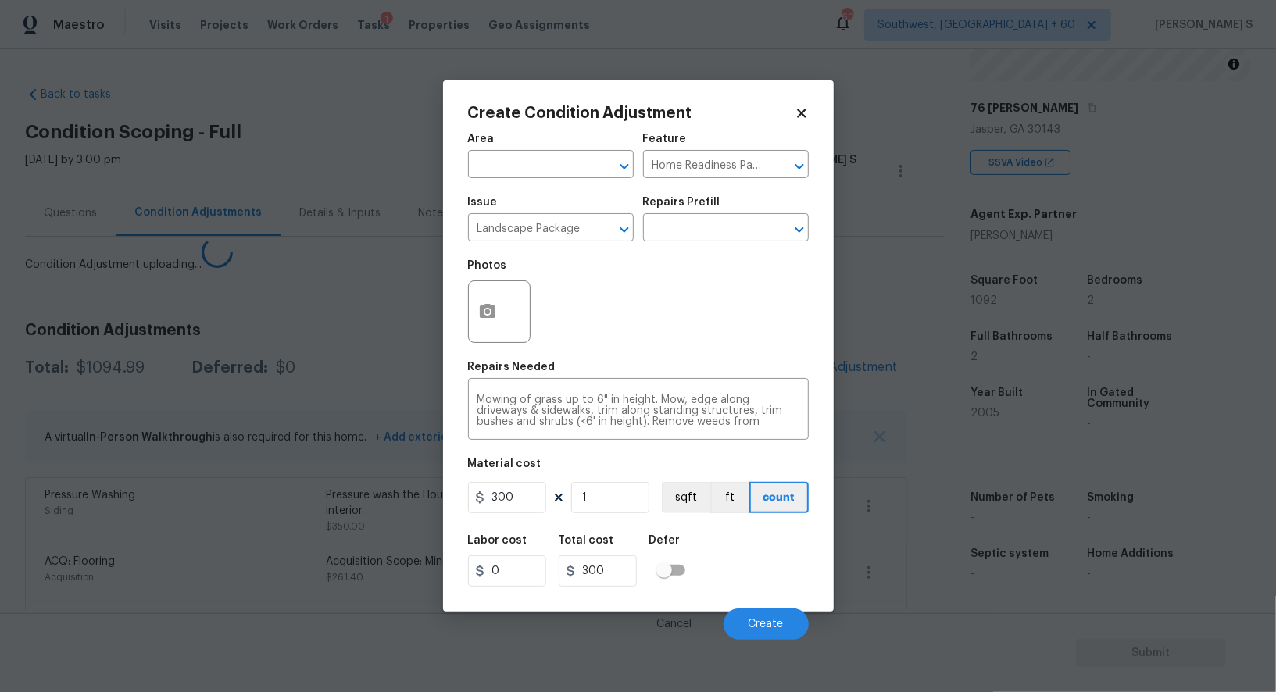
click at [1, 563] on body "Maestro Visits Projects Work Orders Tasks 1 Properties Geo Assignments 606 Sout…" at bounding box center [638, 346] width 1276 height 692
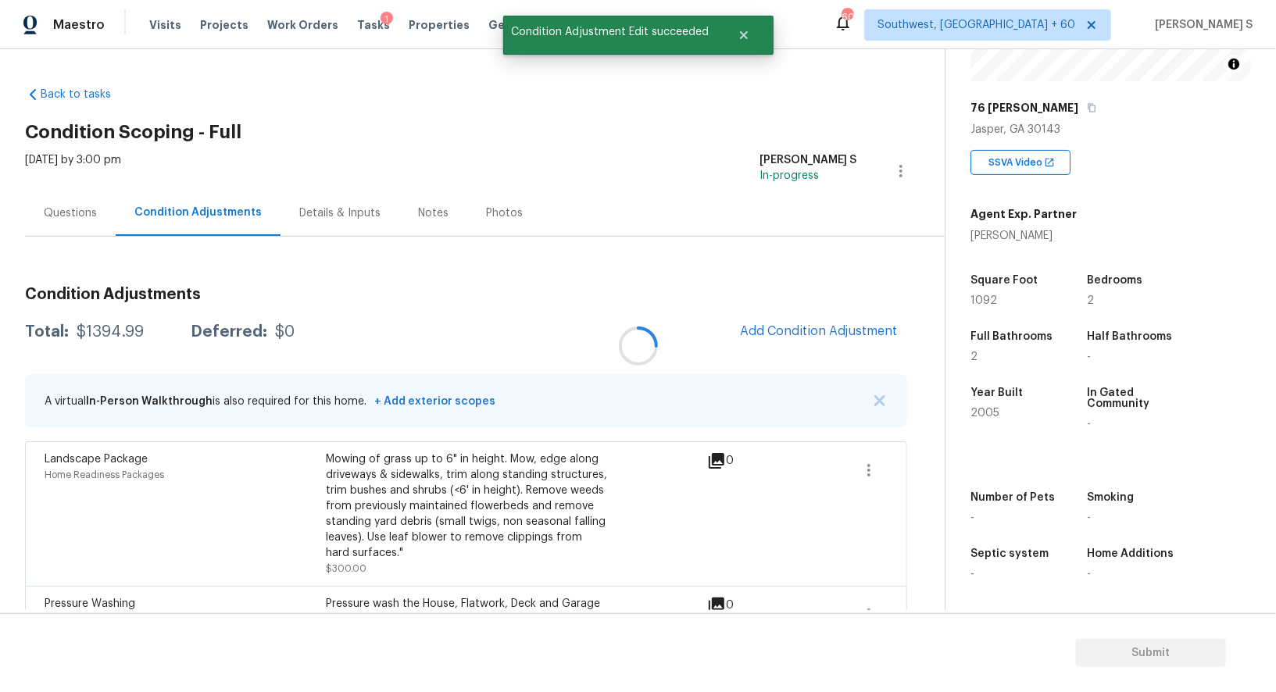
click at [869, 464] on div at bounding box center [638, 346] width 1276 height 692
click at [869, 465] on div at bounding box center [638, 346] width 1276 height 692
click at [982, 465] on div "Number of Pets - Smoking - Septic system - Home Additions -" at bounding box center [1111, 536] width 281 height 150
click at [873, 464] on icon "button" at bounding box center [869, 470] width 19 height 19
click at [935, 464] on div "Edit" at bounding box center [958, 467] width 122 height 16
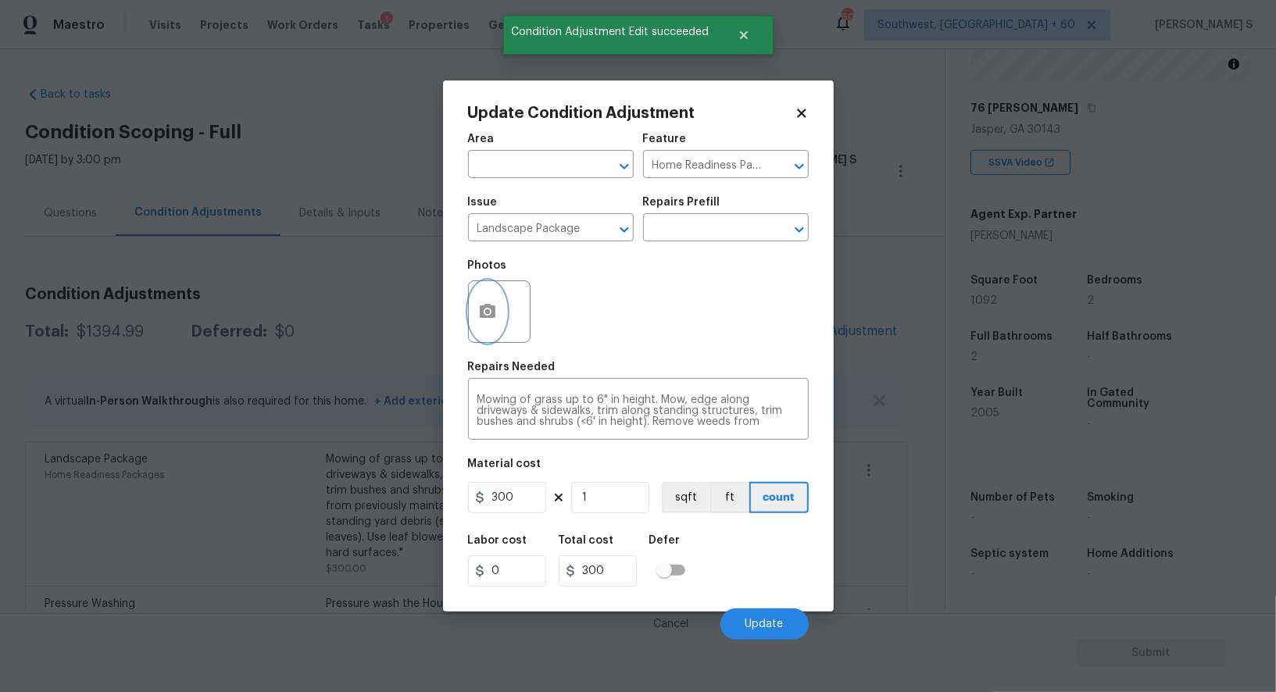
click at [487, 292] on button "button" at bounding box center [488, 311] width 38 height 61
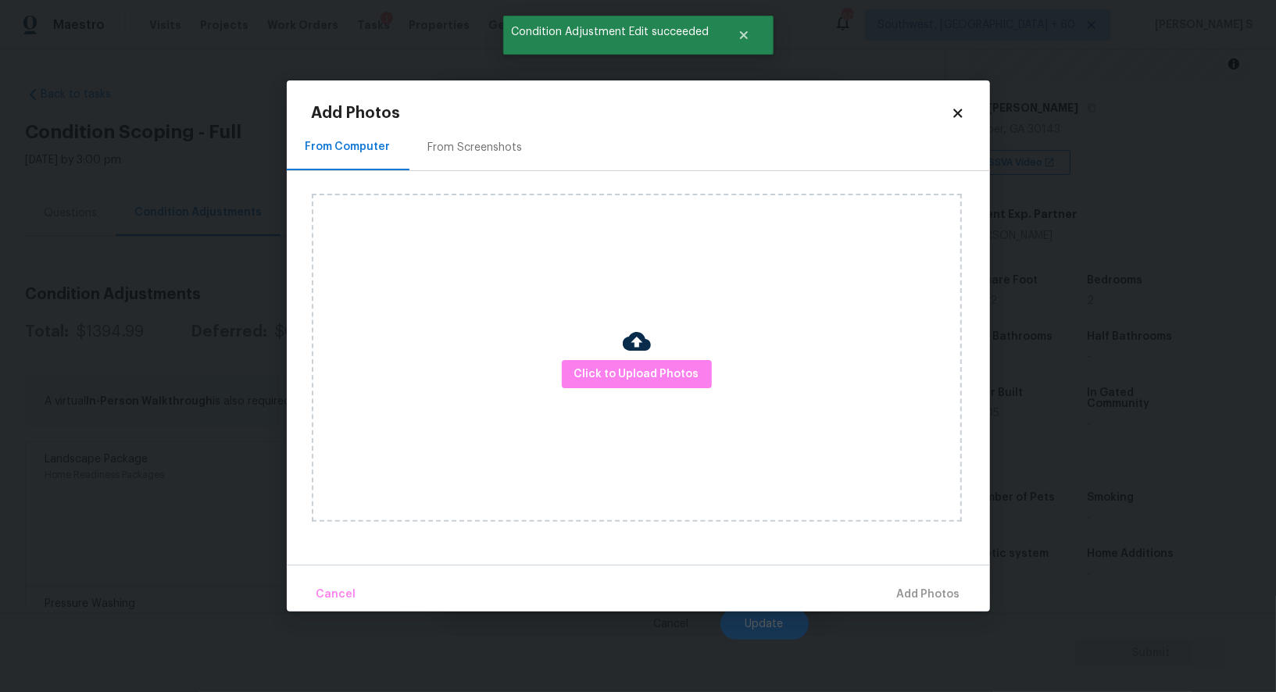
click at [488, 137] on div "From Screenshots" at bounding box center [476, 147] width 132 height 46
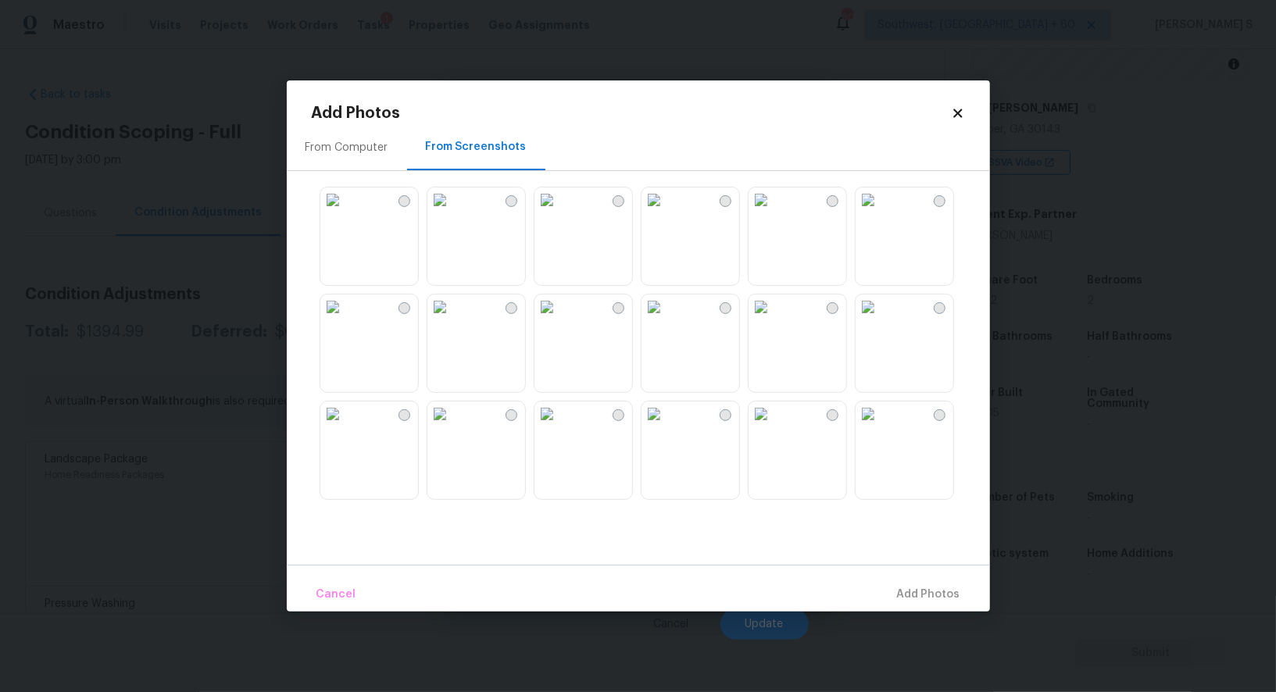
click at [560, 213] on img at bounding box center [547, 200] width 25 height 25
drag, startPoint x: 612, startPoint y: 233, endPoint x: 734, endPoint y: 232, distance: 121.9
click at [560, 213] on img at bounding box center [547, 200] width 25 height 25
click at [667, 213] on img at bounding box center [654, 200] width 25 height 25
click at [667, 427] on img at bounding box center [654, 414] width 25 height 25
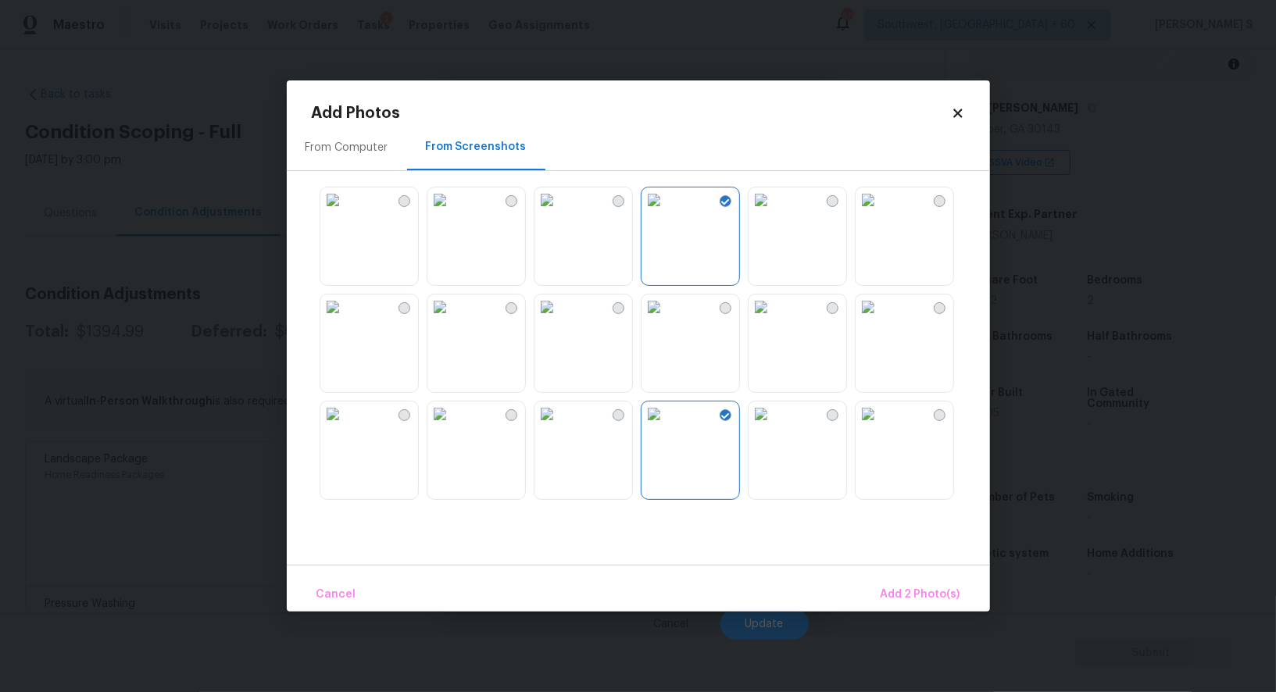
click at [560, 427] on img at bounding box center [547, 414] width 25 height 25
click at [925, 589] on span "Add 3 Photo(s)" at bounding box center [921, 595] width 79 height 20
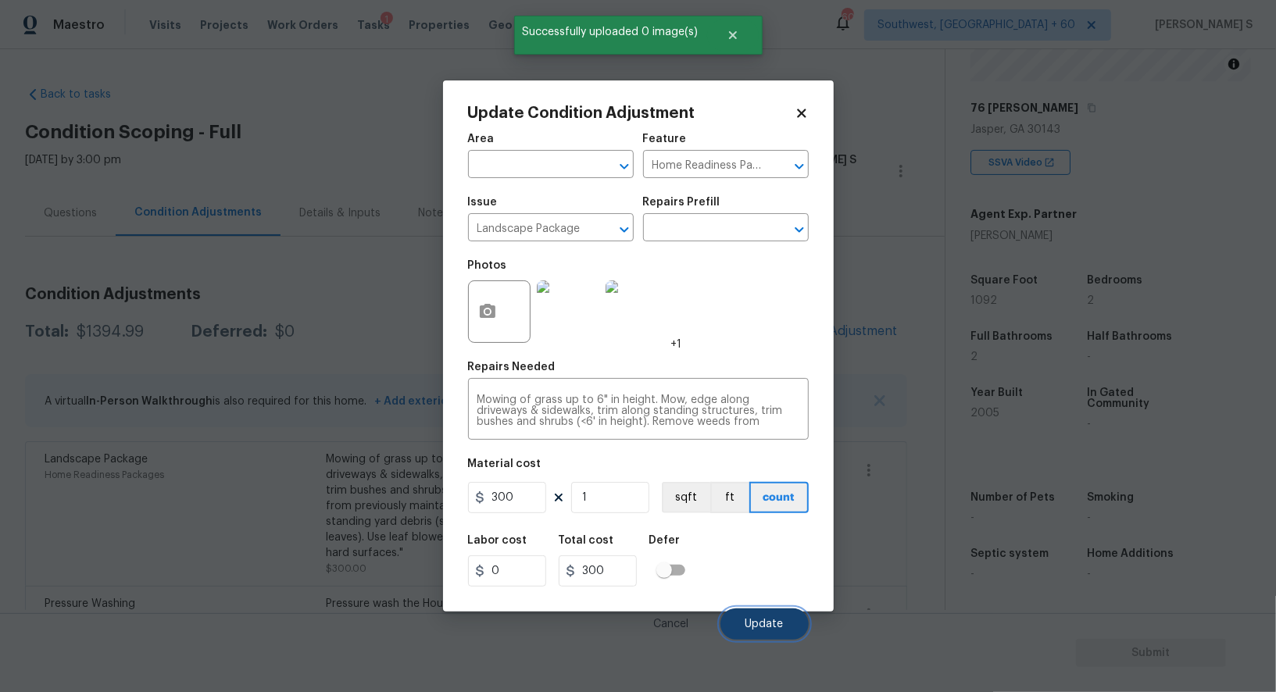
click at [748, 627] on span "Update" at bounding box center [765, 625] width 38 height 12
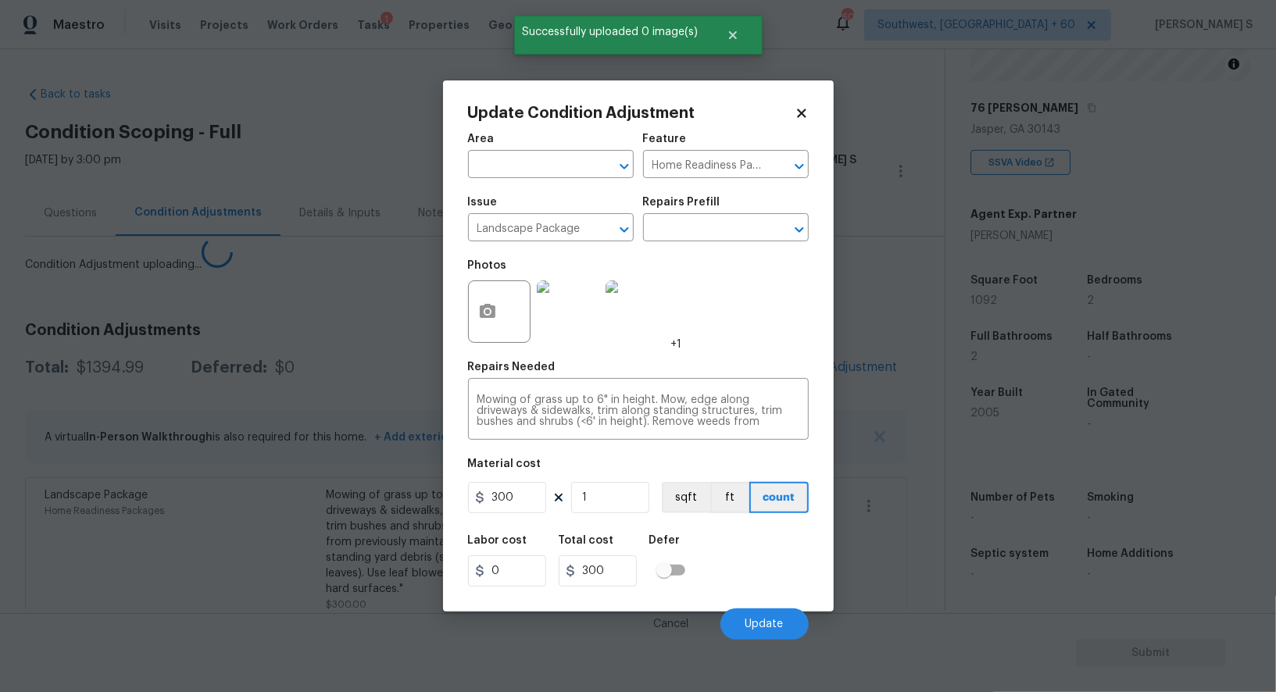
click at [256, 567] on body "Maestro Visits Projects Work Orders Tasks 1 Properties Geo Assignments 606 Sout…" at bounding box center [638, 346] width 1276 height 692
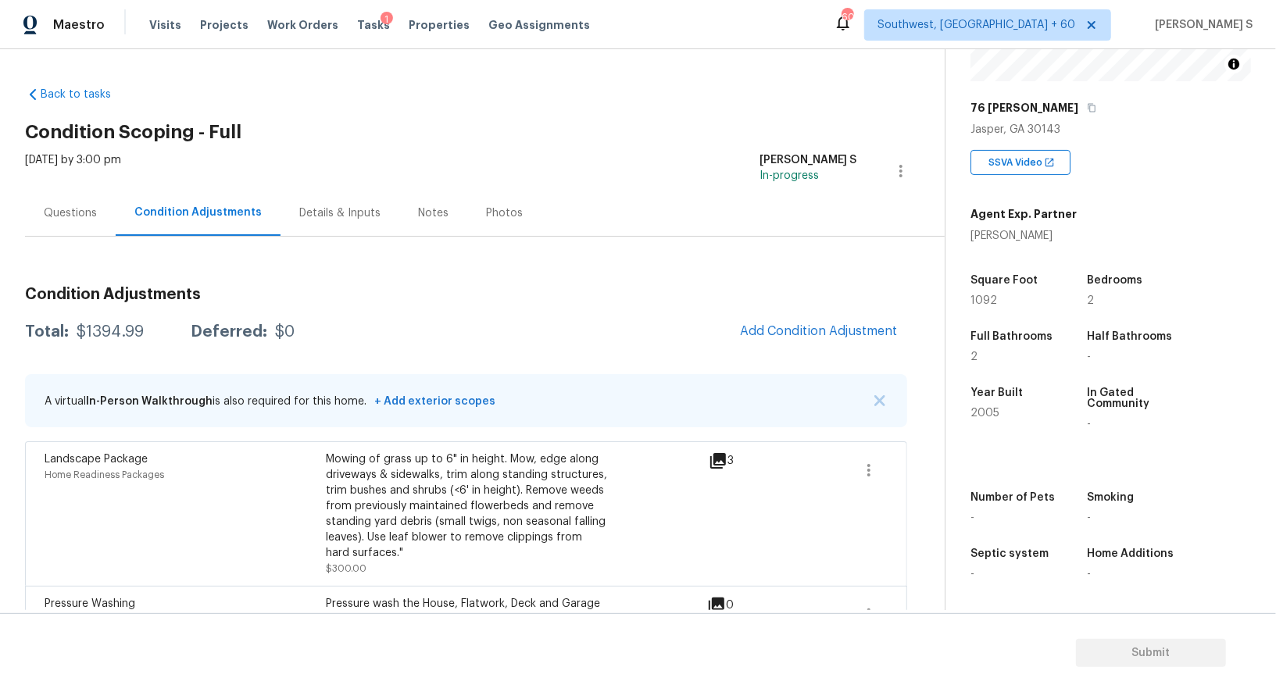
click at [73, 220] on div "Questions" at bounding box center [70, 213] width 91 height 46
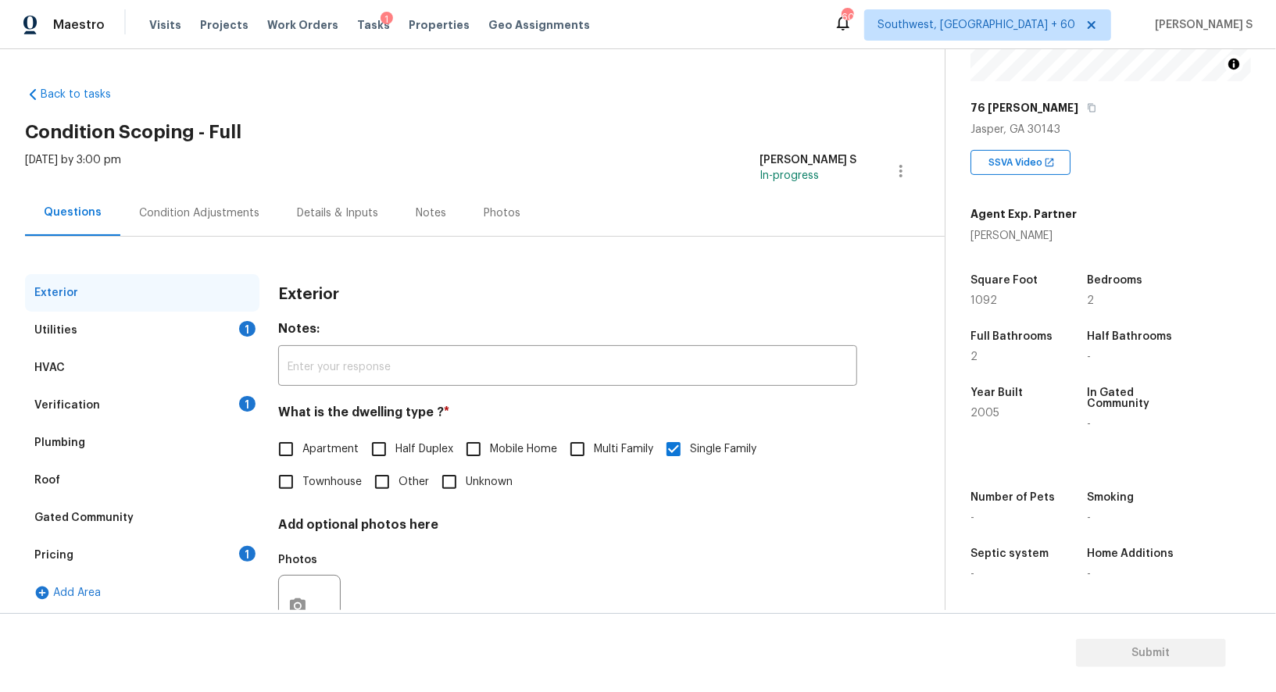
scroll to position [59, 0]
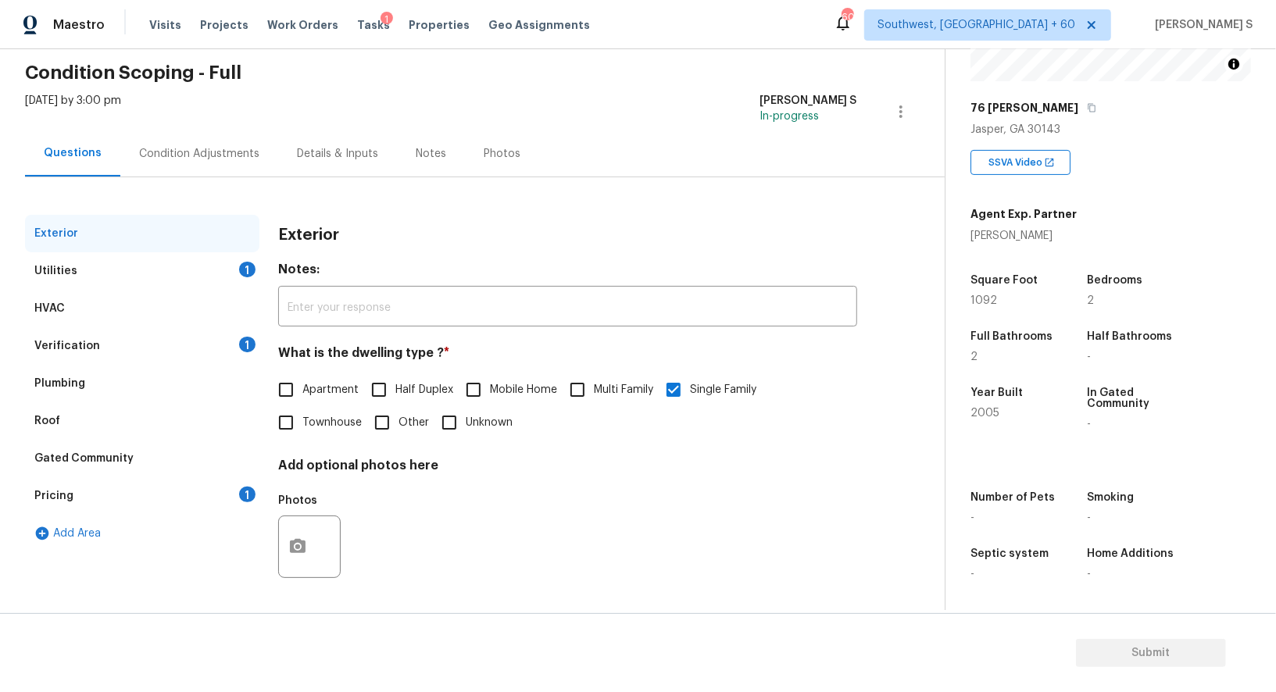
click at [212, 496] on div "Pricing 1" at bounding box center [142, 497] width 234 height 38
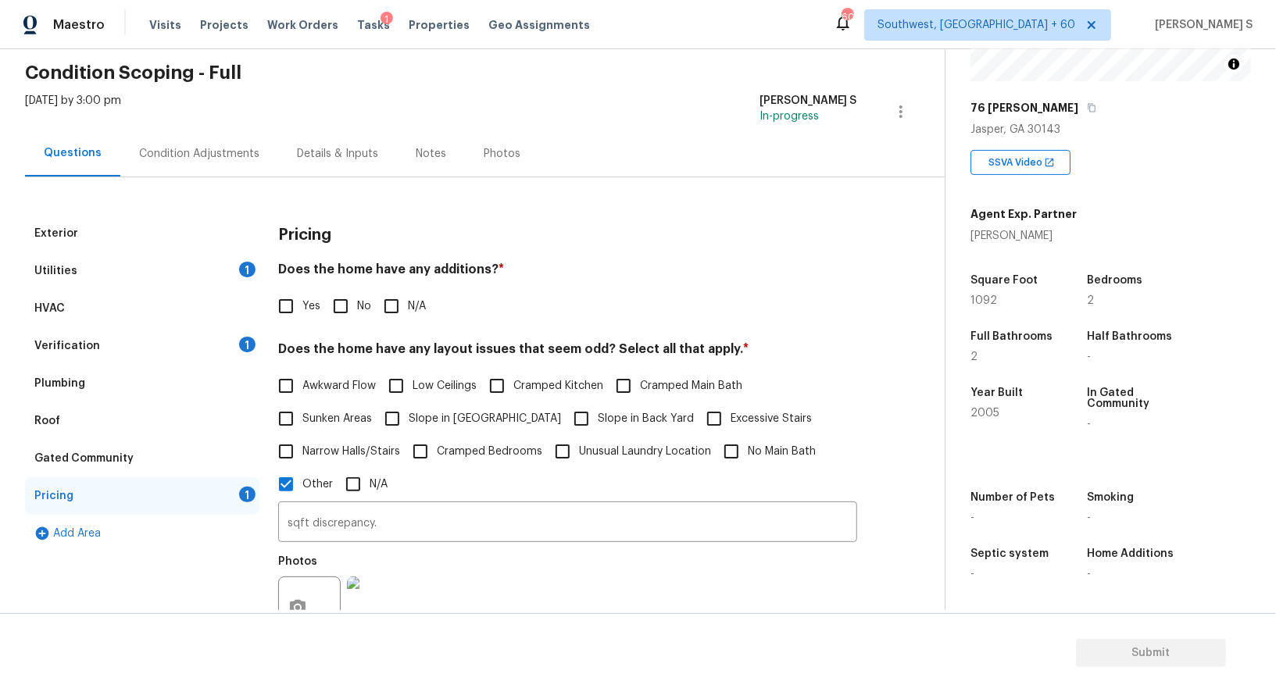
click at [102, 215] on div "Exterior" at bounding box center [142, 234] width 234 height 38
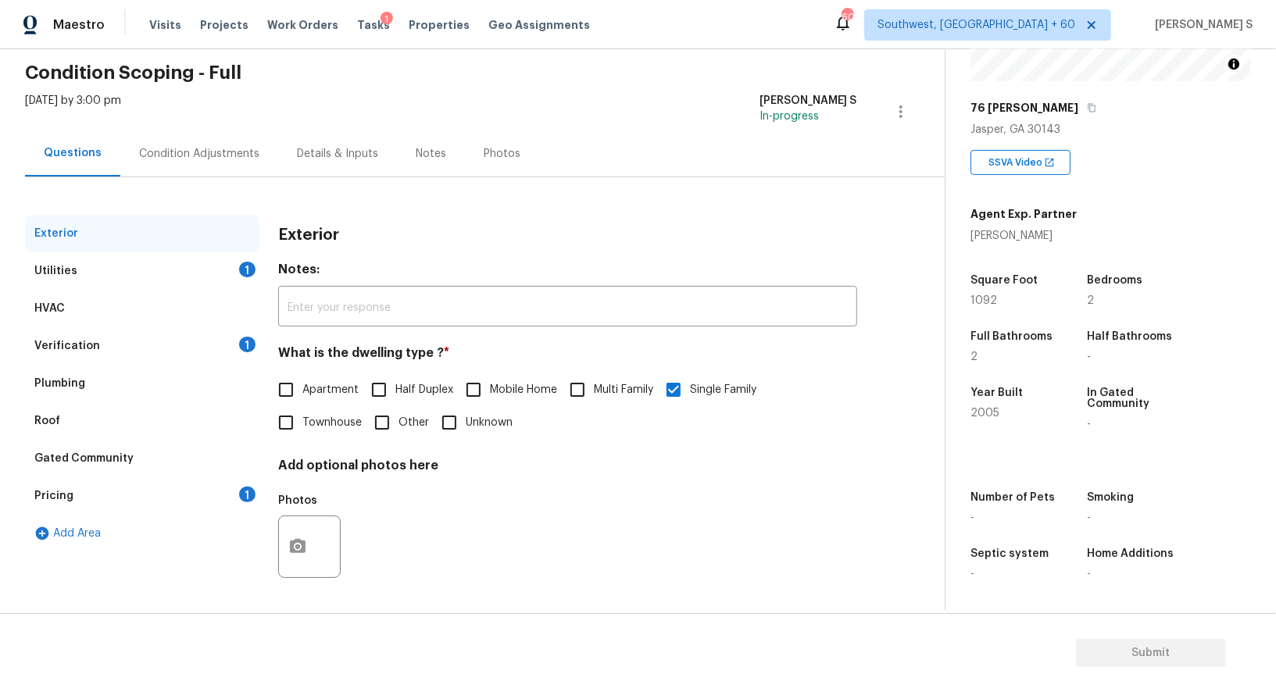
click at [153, 499] on div "Pricing 1" at bounding box center [142, 497] width 234 height 38
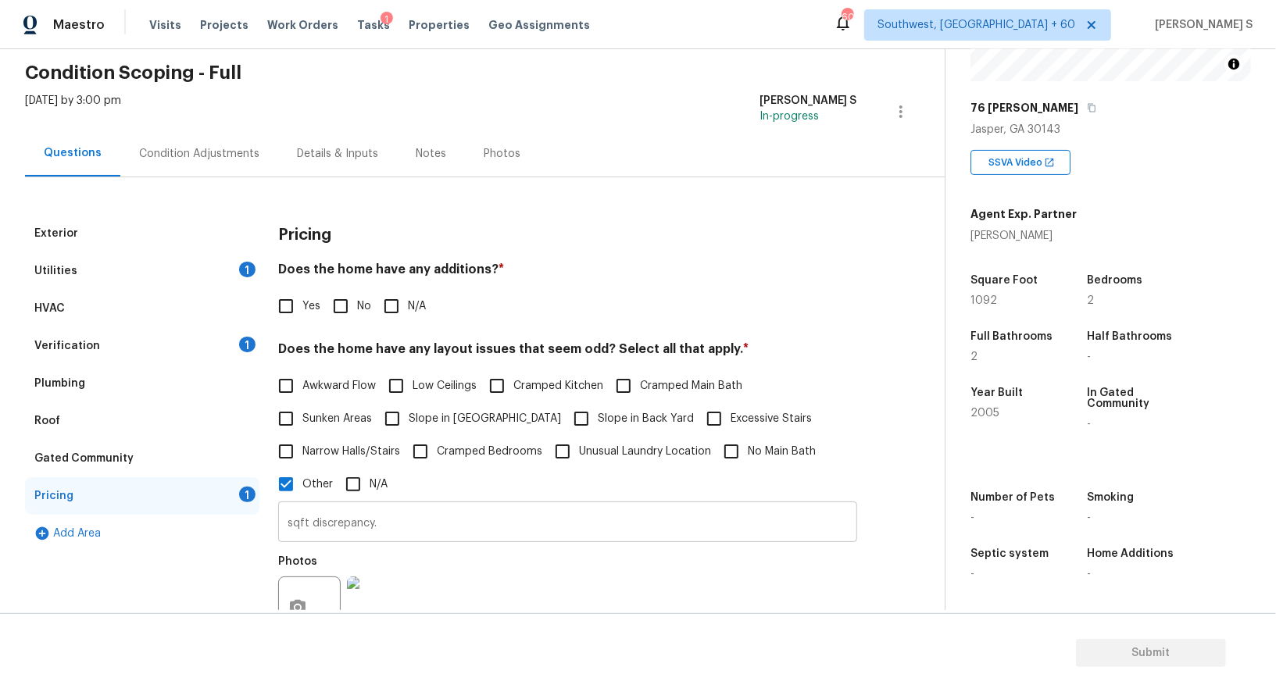
scroll to position [178, 0]
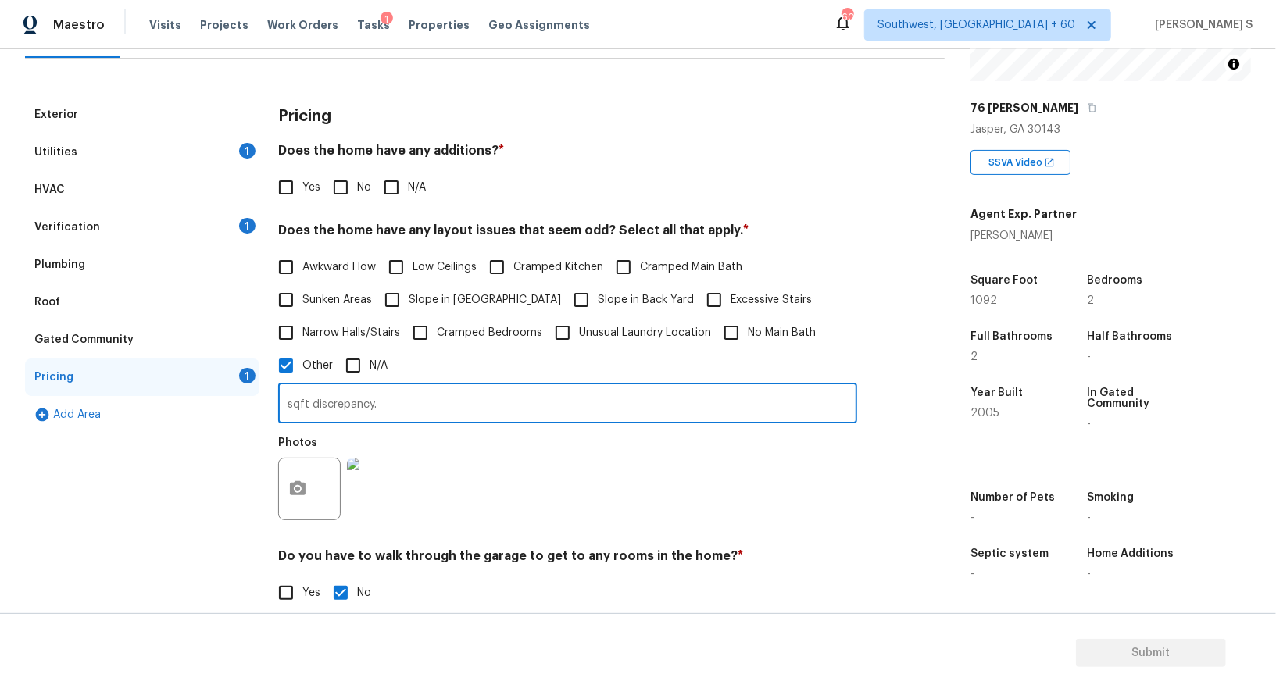
click at [454, 407] on input "sqft discrepancy." at bounding box center [567, 405] width 579 height 37
click at [454, 407] on input "sqft discrepancy. This is a duplex proepr" at bounding box center [567, 405] width 579 height 37
type input "sqft discrepancy. This is a duplex proeprerty 2 houses."
click at [470, 481] on div "Photos" at bounding box center [567, 479] width 579 height 102
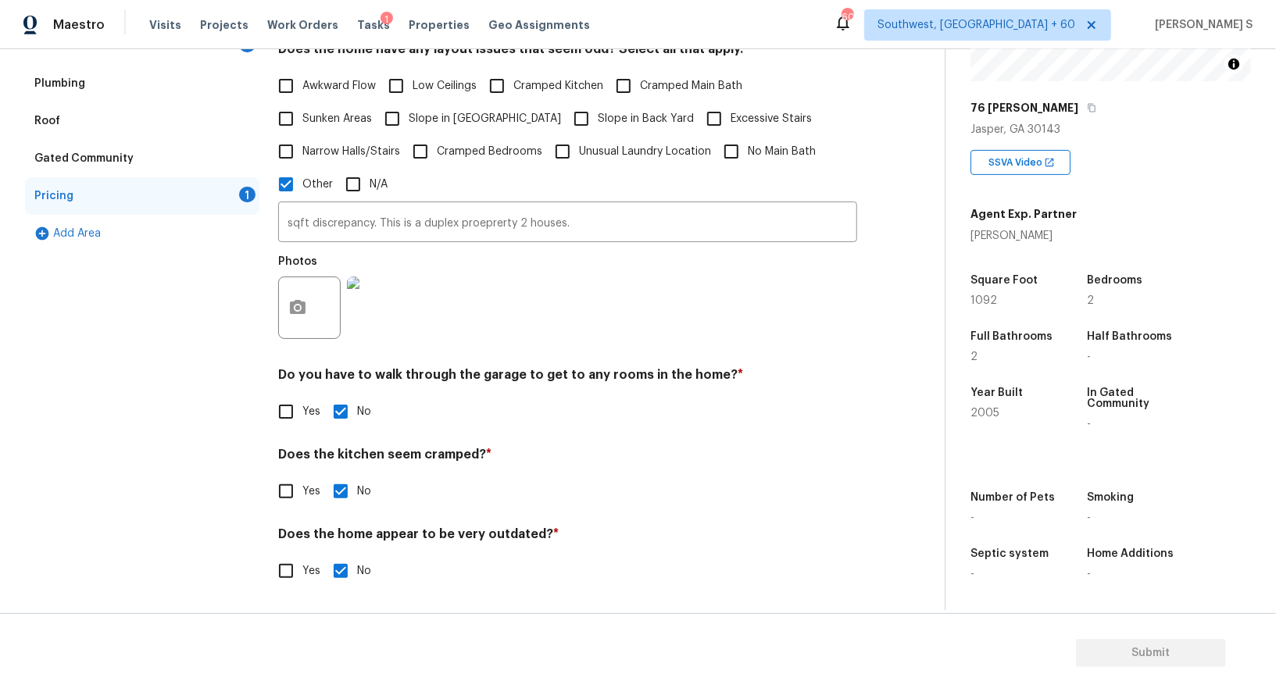
scroll to position [0, 0]
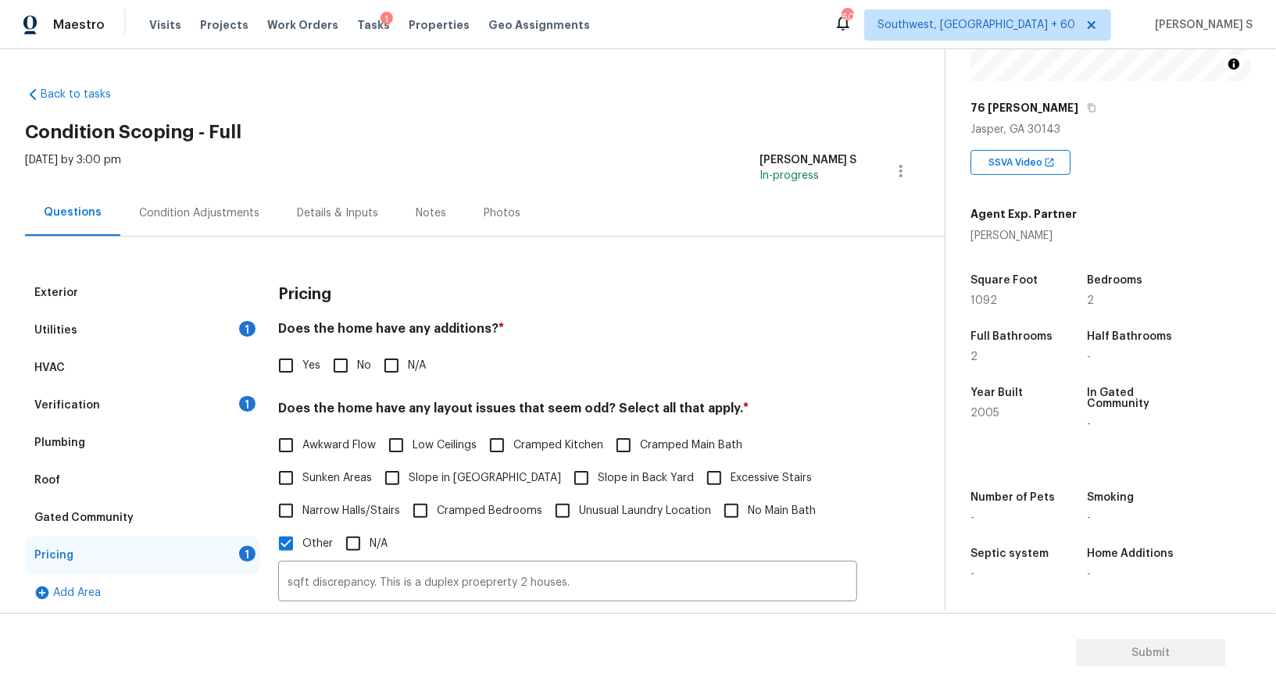
click at [234, 220] on div "Condition Adjustments" at bounding box center [199, 214] width 120 height 16
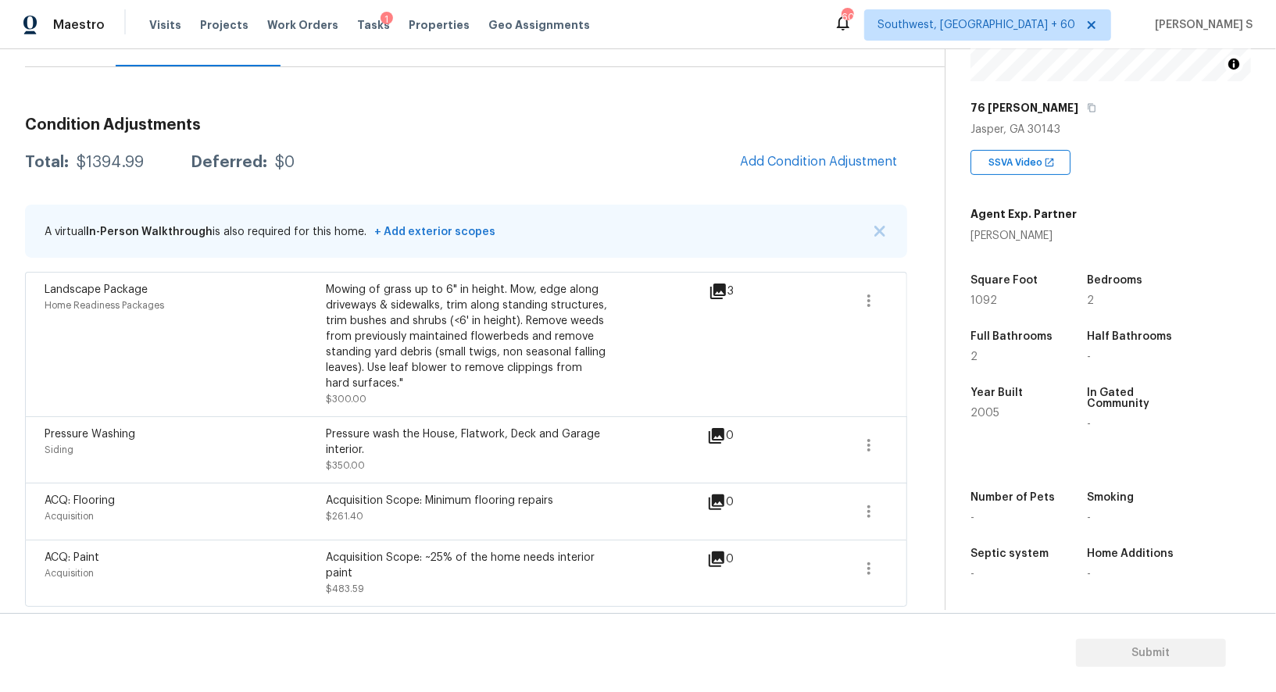
scroll to position [61, 0]
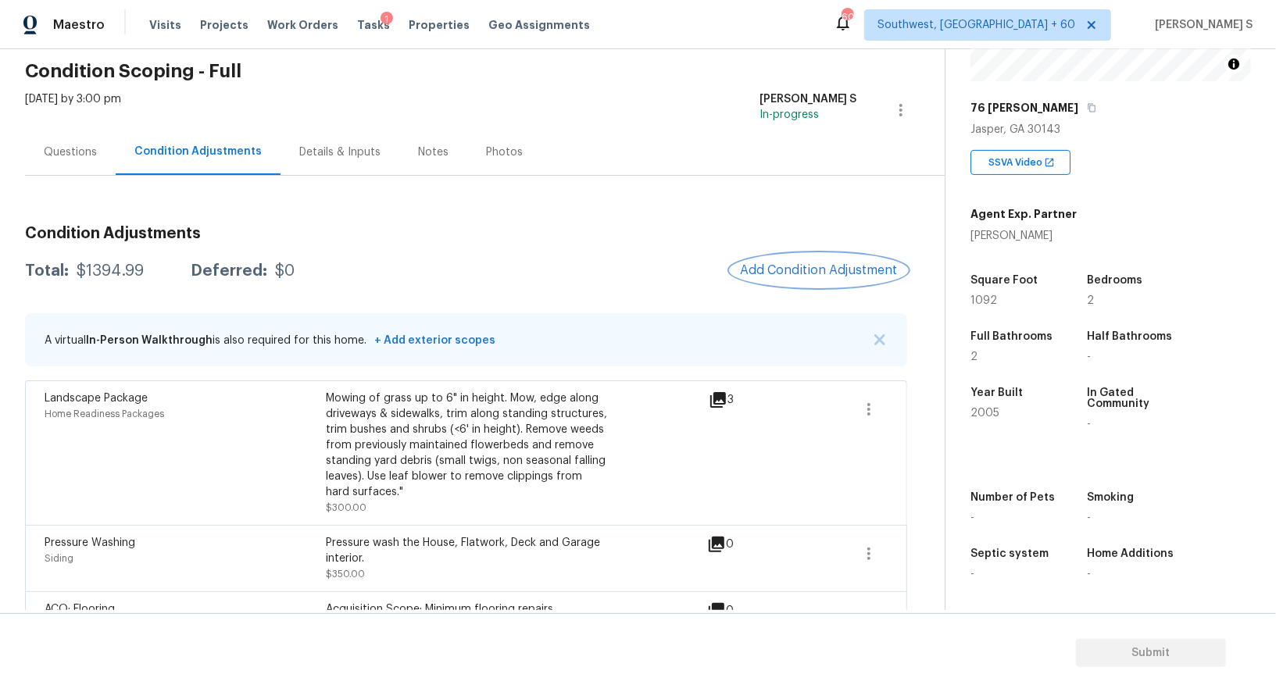
click at [856, 257] on button "Add Condition Adjustment" at bounding box center [819, 270] width 177 height 33
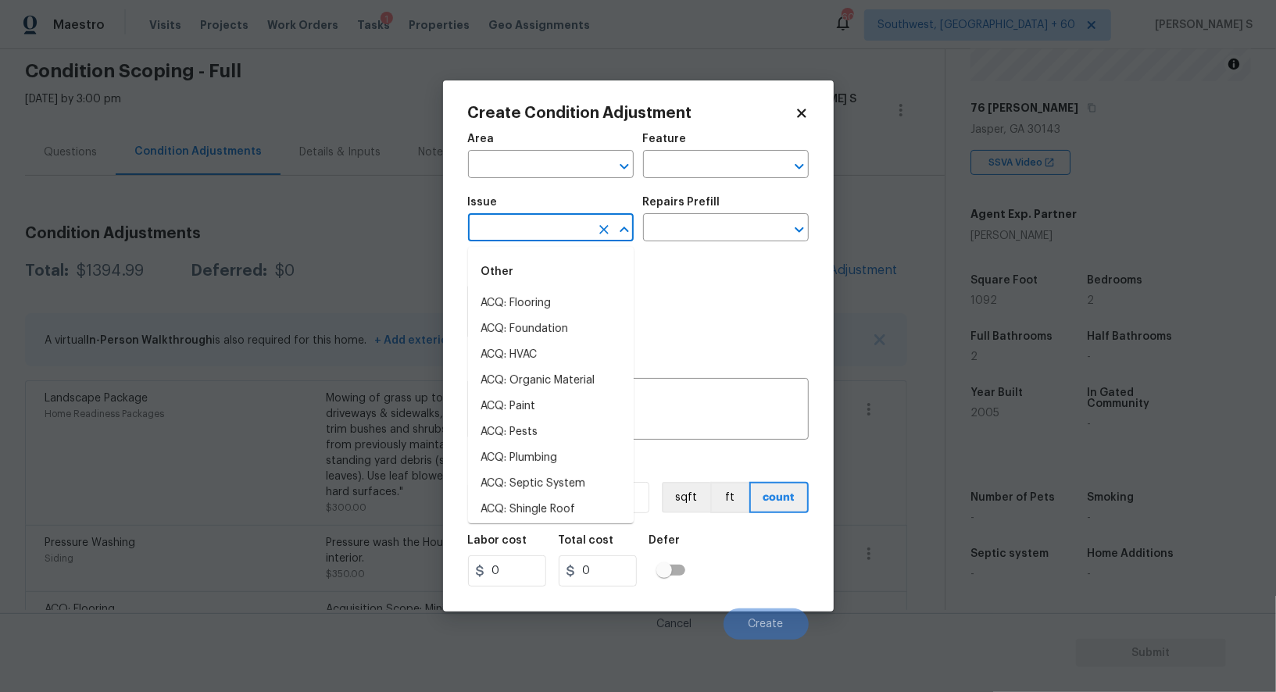
click at [566, 229] on input "text" at bounding box center [529, 229] width 122 height 24
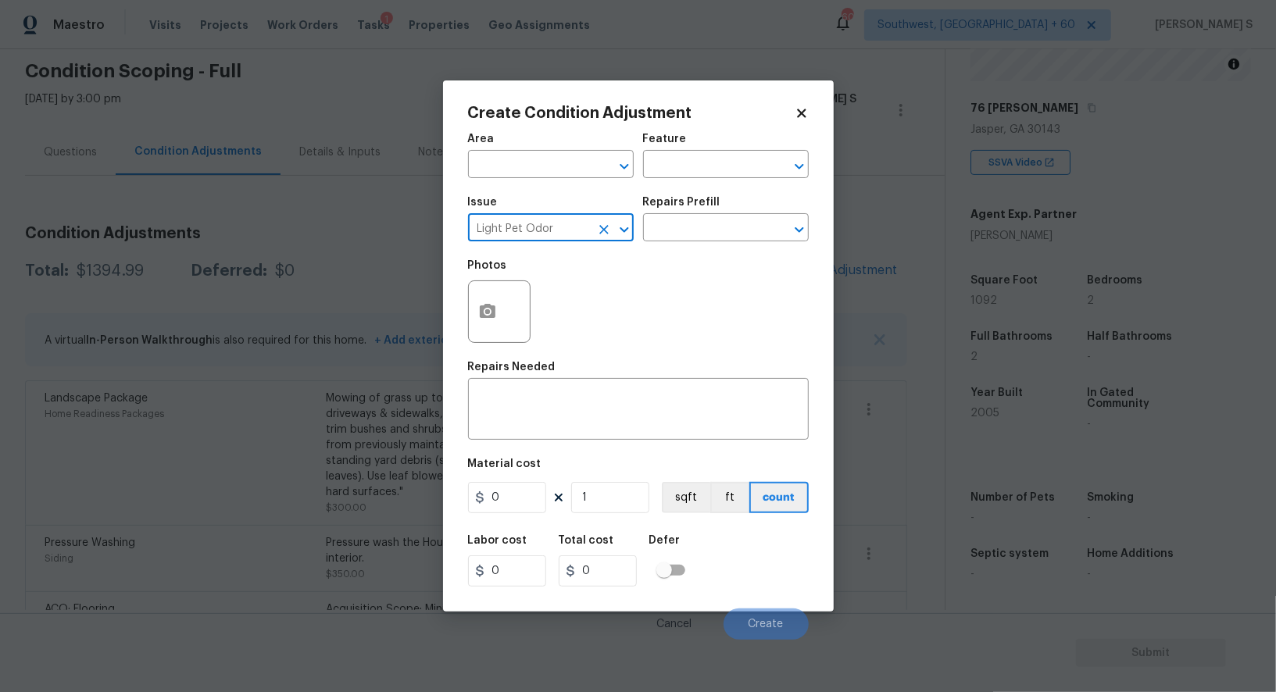
type input "Light Pet Odor"
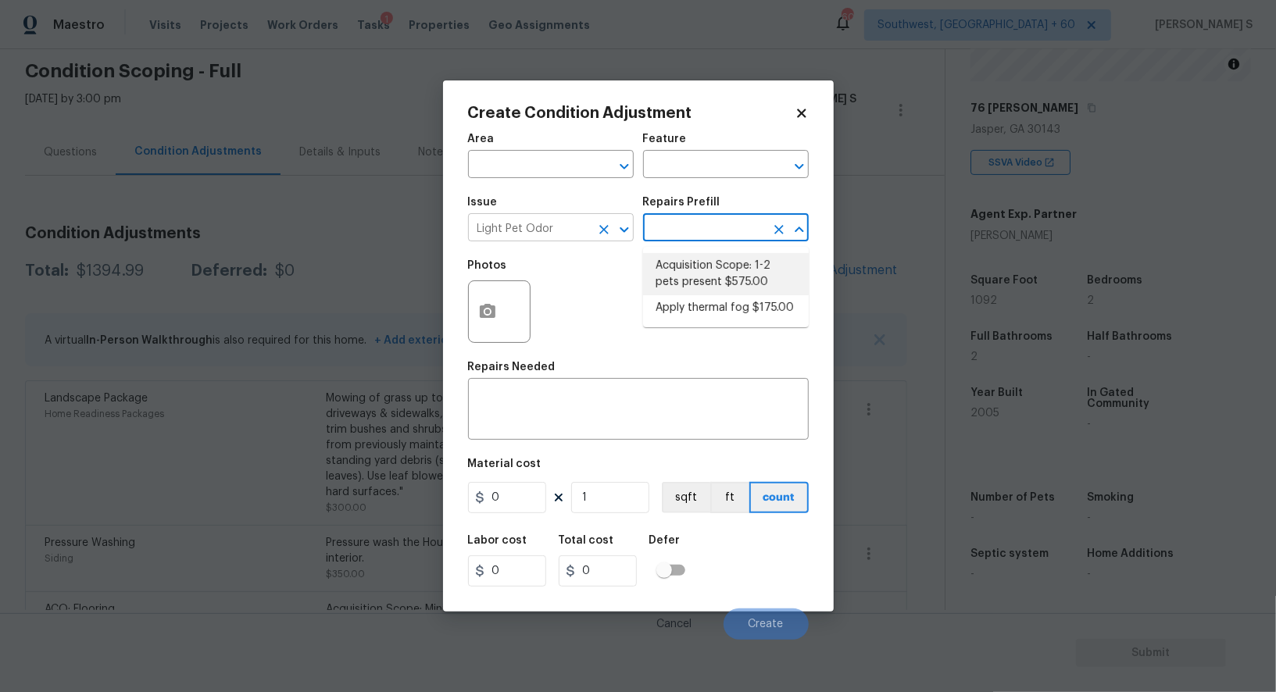
type textarea "Acquisition Scope: 1-2 pets present"
type input "575"
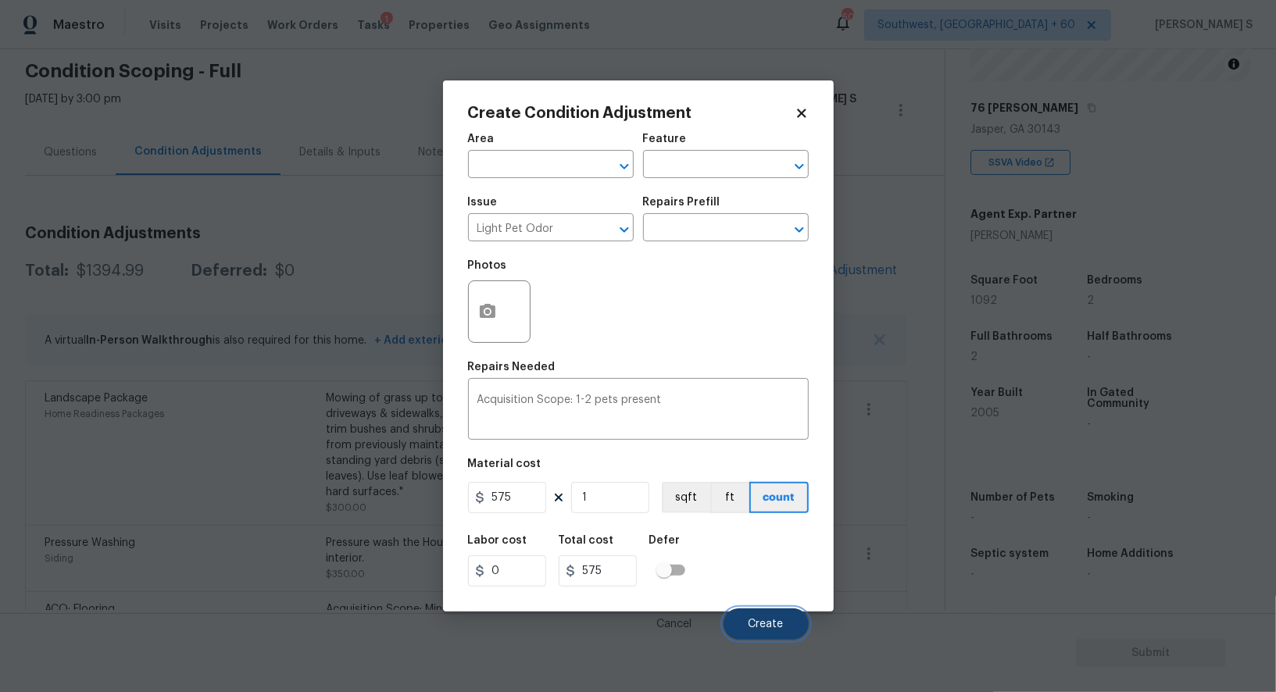
click at [760, 628] on span "Create" at bounding box center [766, 625] width 35 height 12
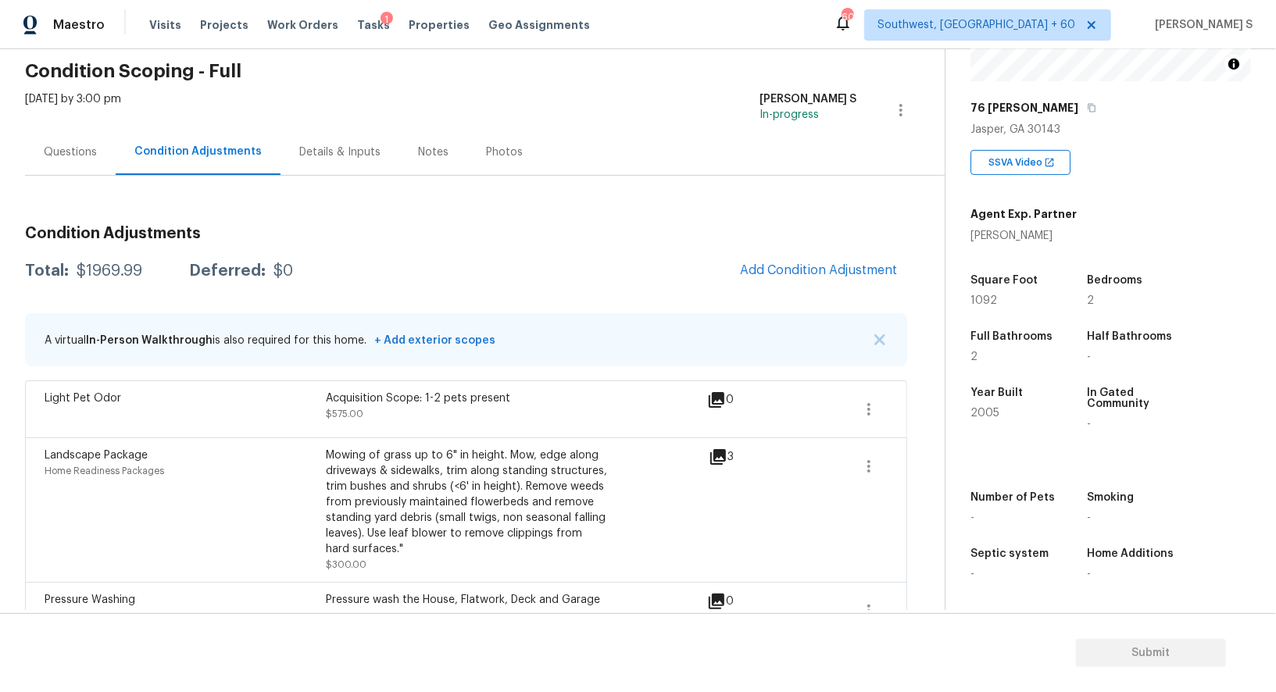
click at [54, 148] on div "Questions" at bounding box center [70, 153] width 53 height 16
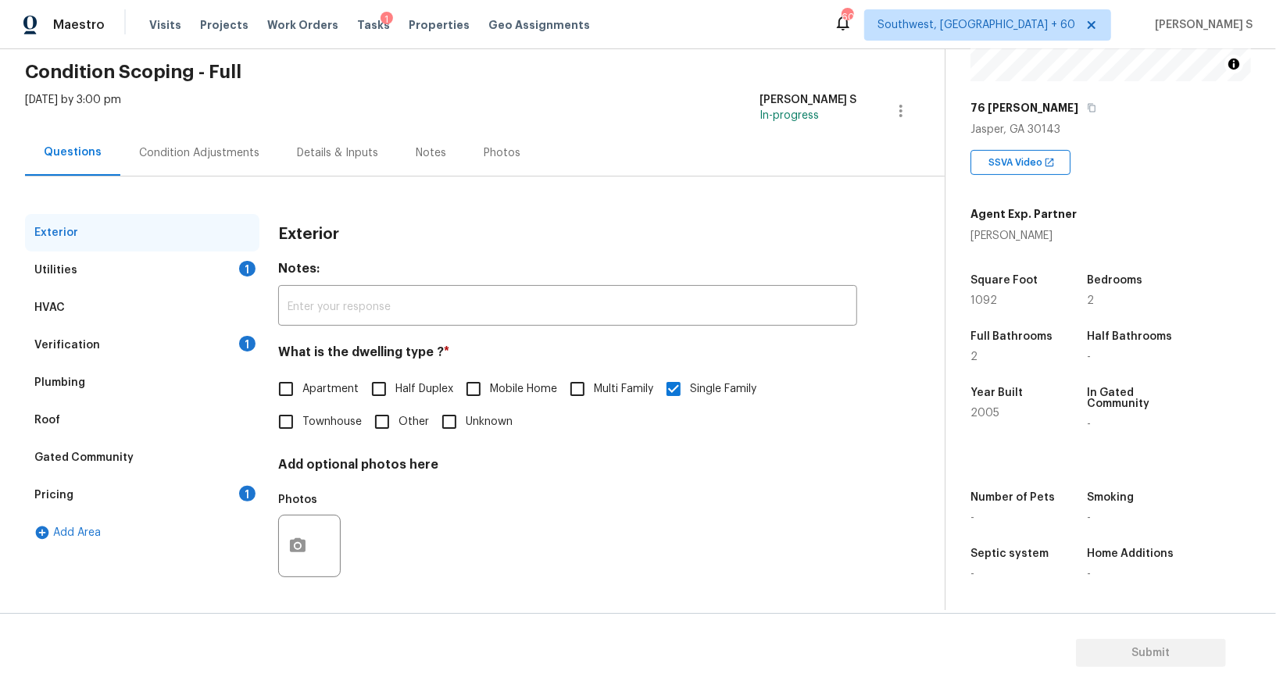
click at [65, 483] on div "Pricing 1" at bounding box center [142, 496] width 234 height 38
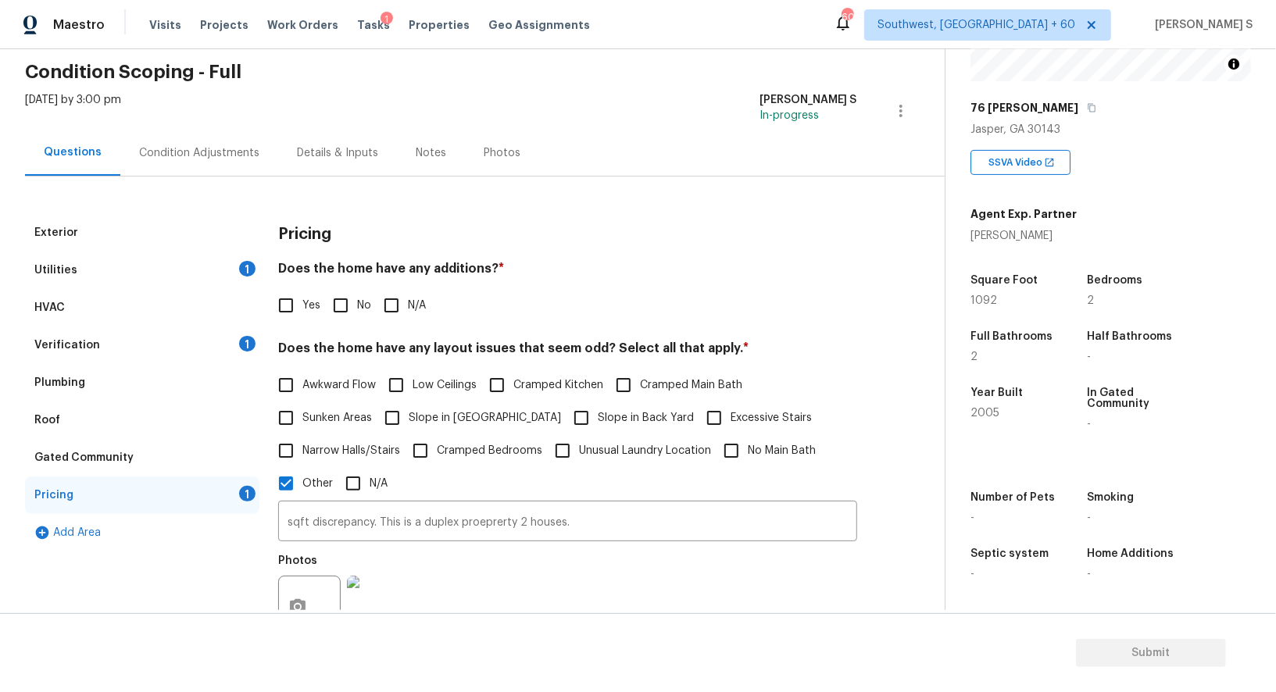
scroll to position [61, 0]
click at [157, 246] on div "Exterior" at bounding box center [142, 232] width 234 height 38
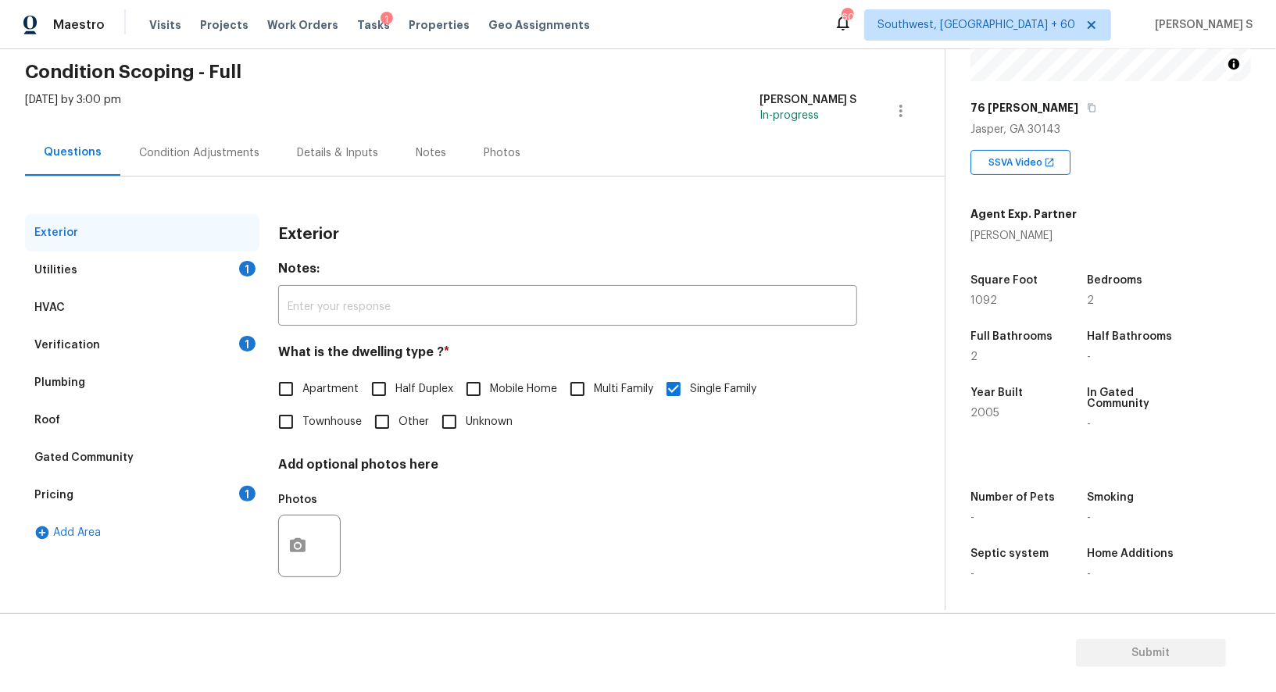
click at [387, 389] on input "Half Duplex" at bounding box center [379, 389] width 33 height 33
checkbox input "true"
checkbox input "false"
click at [128, 499] on div "Pricing 1" at bounding box center [142, 496] width 234 height 38
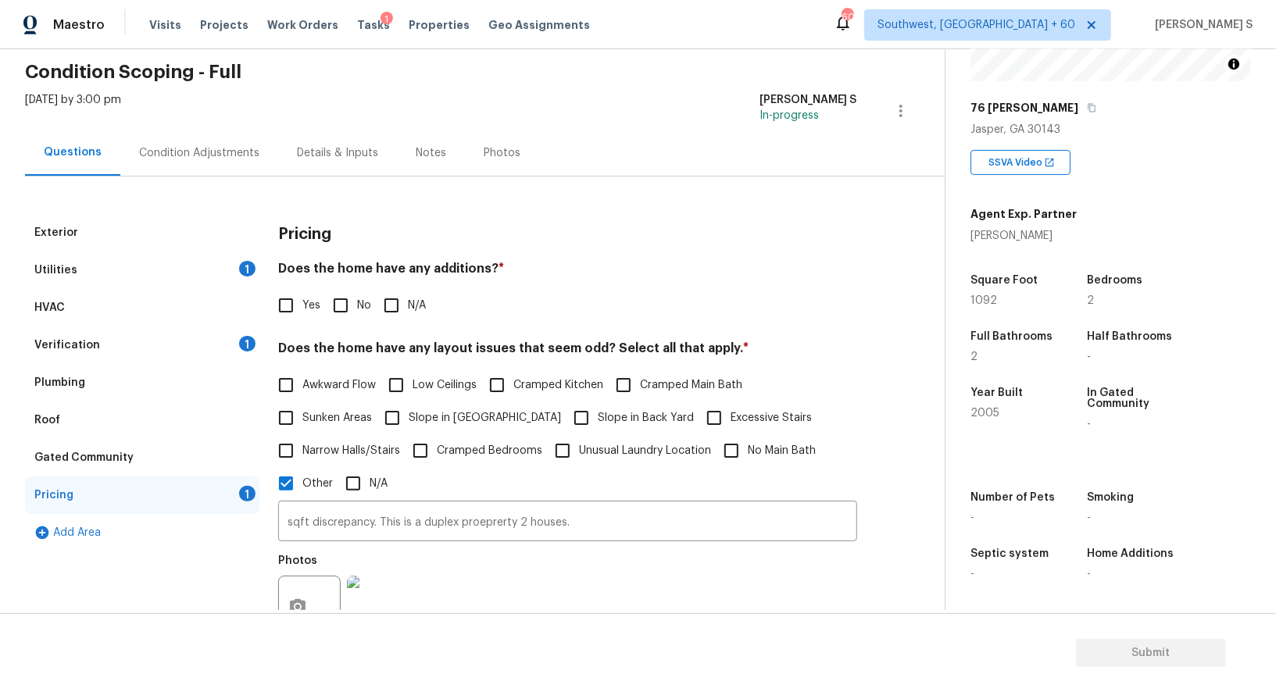
scroll to position [236, 0]
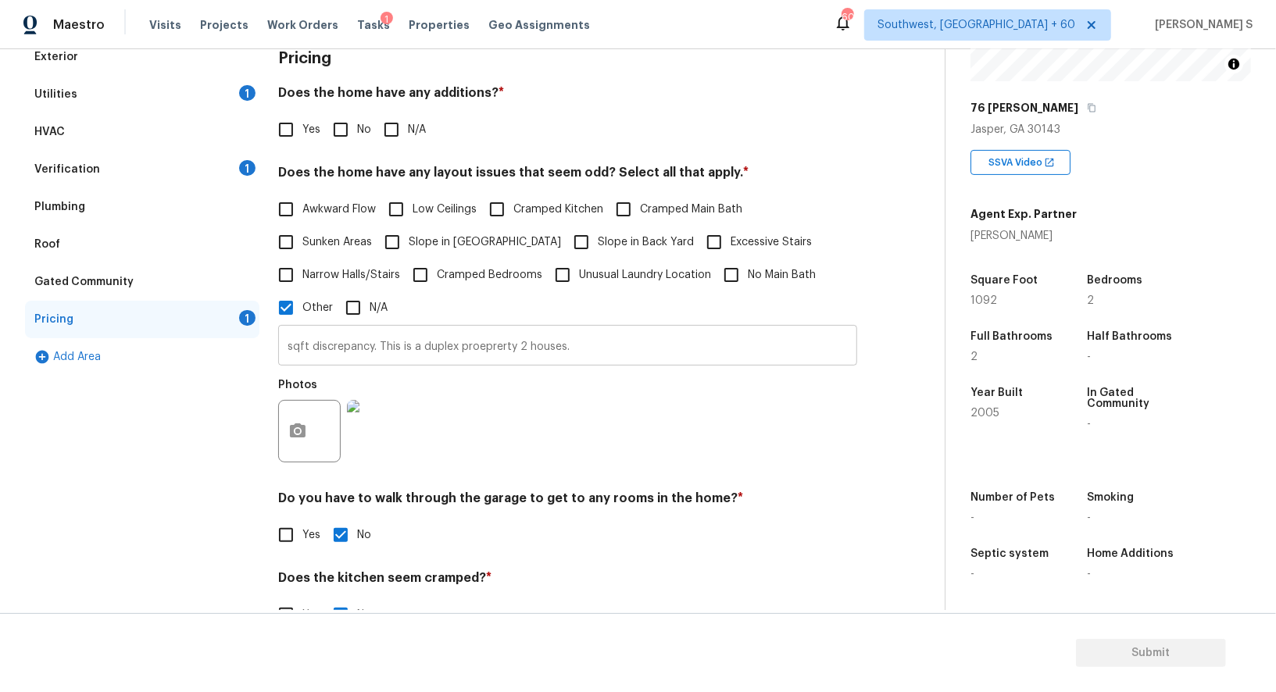
click at [558, 348] on input "sqft discrepancy. This is a duplex proeprerty 2 houses." at bounding box center [567, 347] width 579 height 37
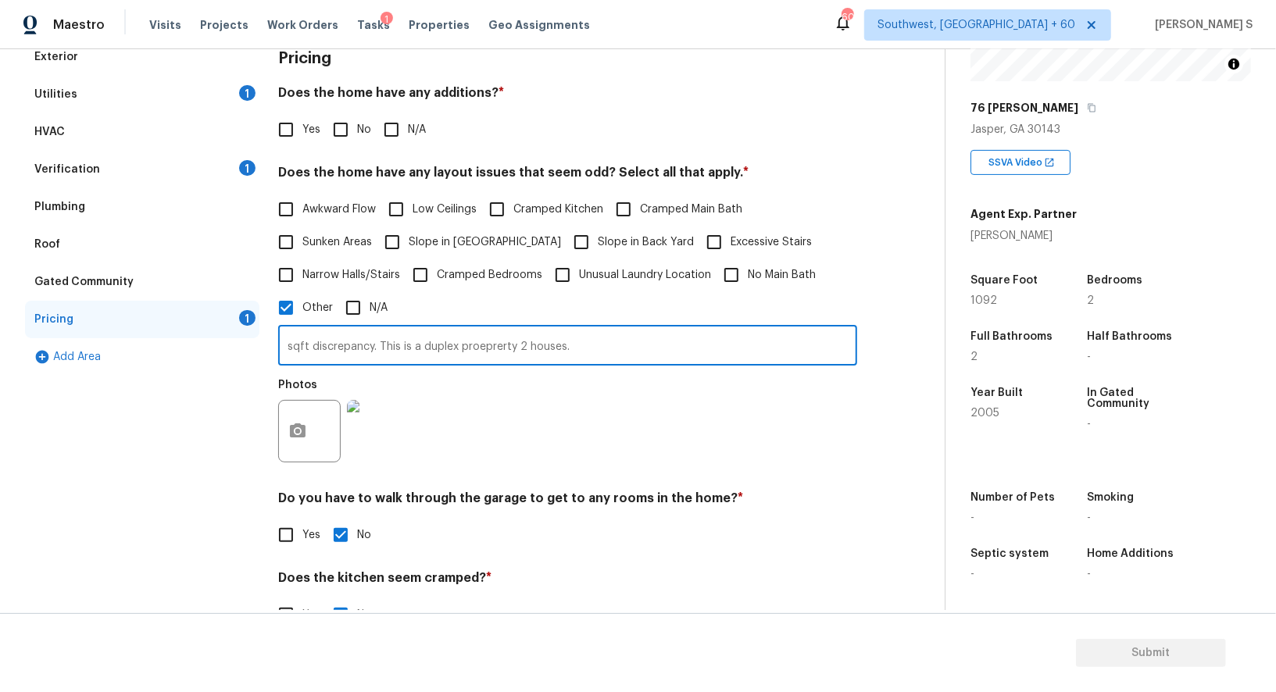
click at [558, 348] on input "sqft discrepancy. This is a duplex proeprerty 2 houses." at bounding box center [567, 347] width 579 height 37
type input "sqft discrepancy. Dwelling discrepancy This is a duplex proeprerty."
click at [596, 483] on div "Pricing Does the home have any additions? * Yes No N/A Does the home have any l…" at bounding box center [567, 384] width 579 height 692
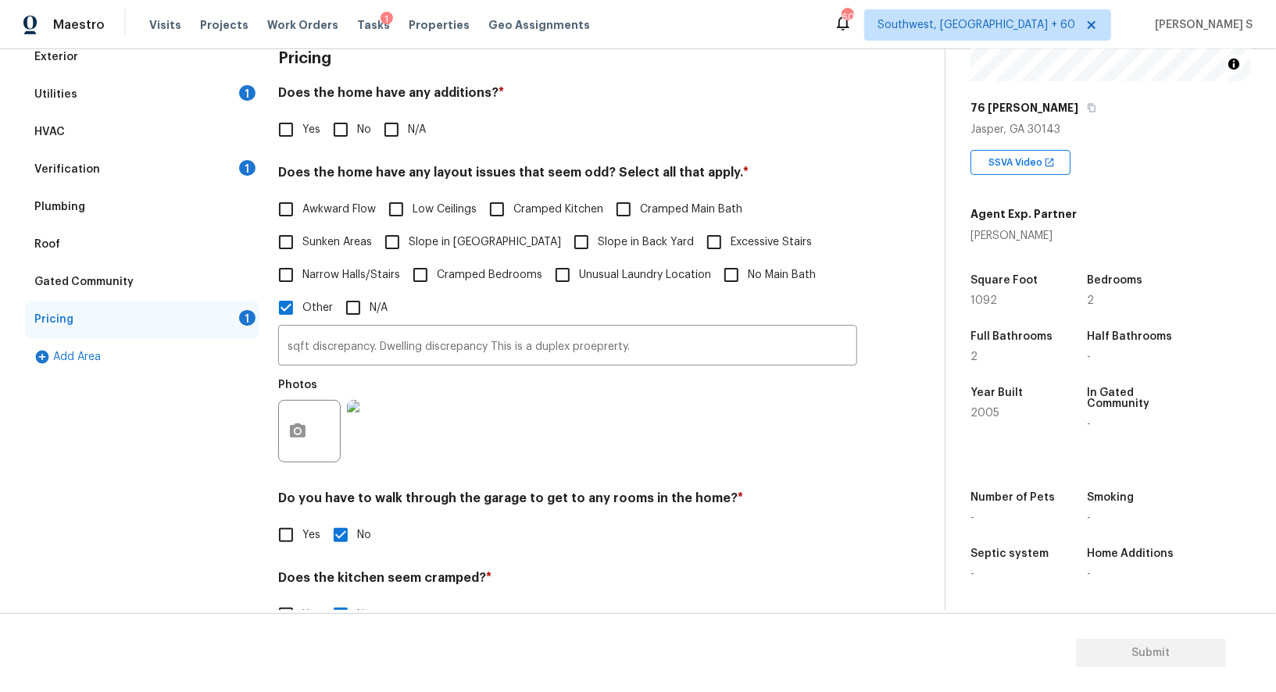
scroll to position [52, 0]
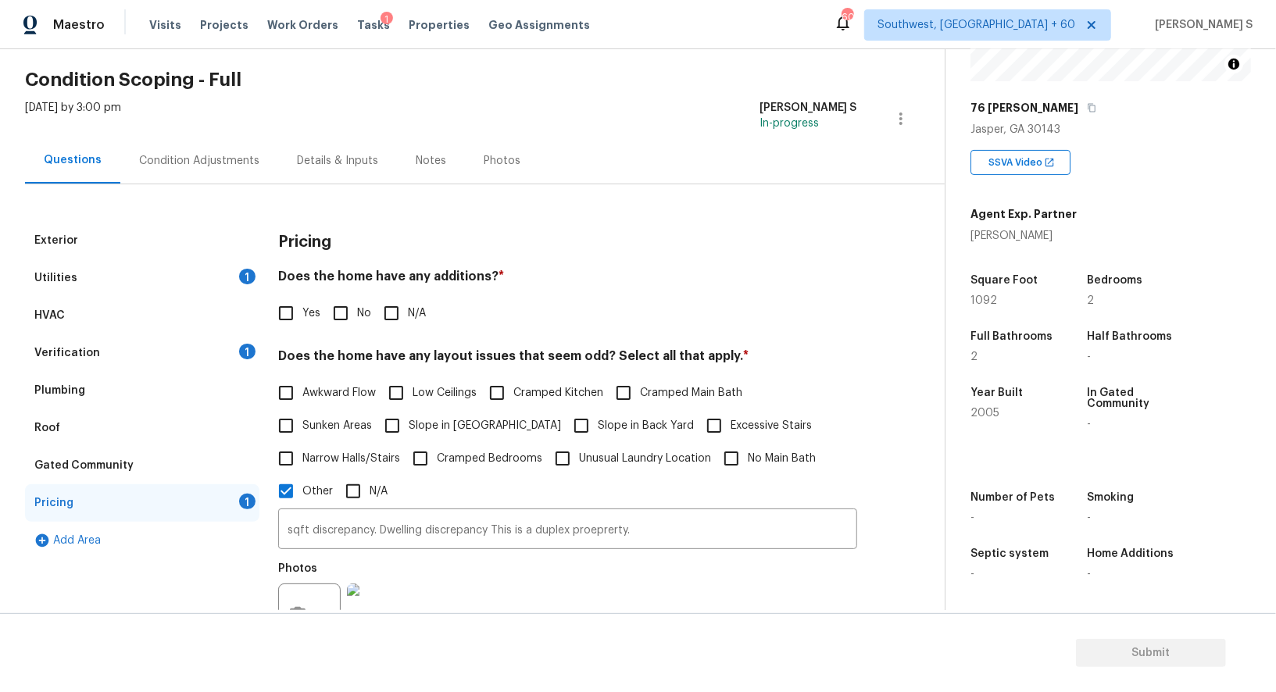
drag, startPoint x: 445, startPoint y: 422, endPoint x: 454, endPoint y: 412, distance: 13.3
click at [445, 423] on span "Slope in Front Yard" at bounding box center [485, 426] width 152 height 16
click at [409, 423] on input "Slope in Front Yard" at bounding box center [392, 426] width 33 height 33
checkbox input "true"
click at [331, 305] on input "No" at bounding box center [340, 313] width 33 height 33
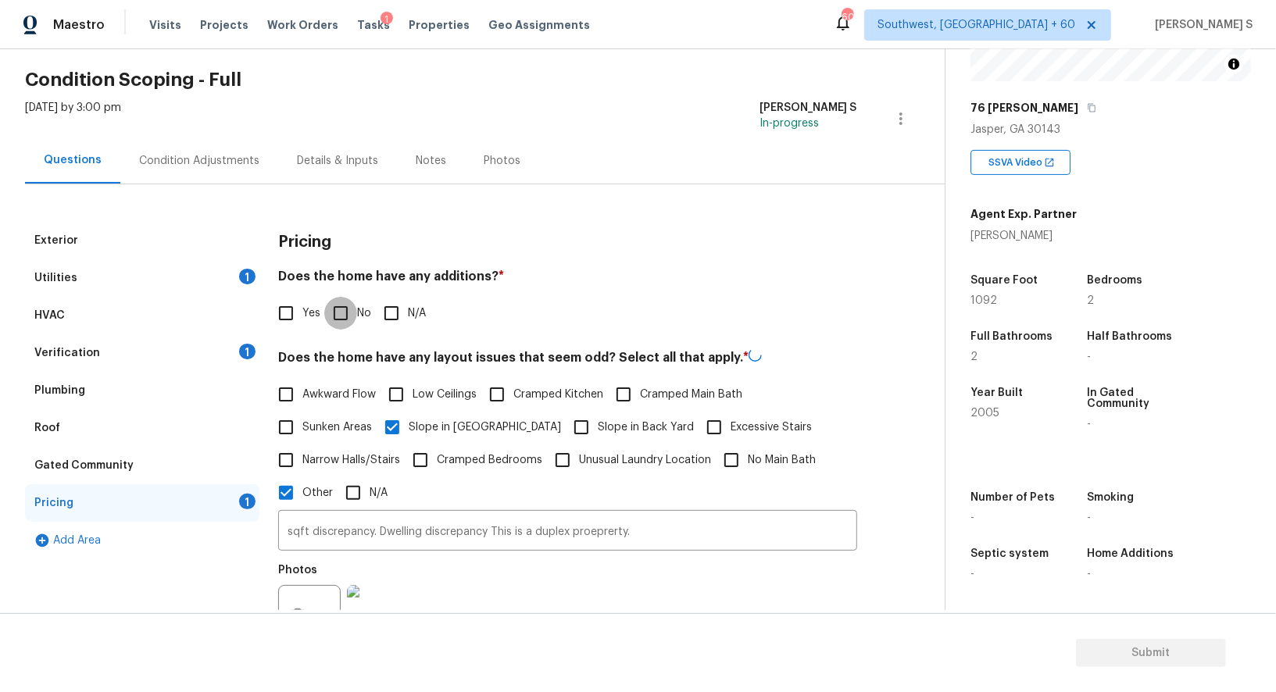
checkbox input "true"
click at [565, 420] on input "Slope in Back Yard" at bounding box center [581, 427] width 33 height 33
checkbox input "true"
click at [154, 319] on div "HVAC" at bounding box center [142, 316] width 234 height 38
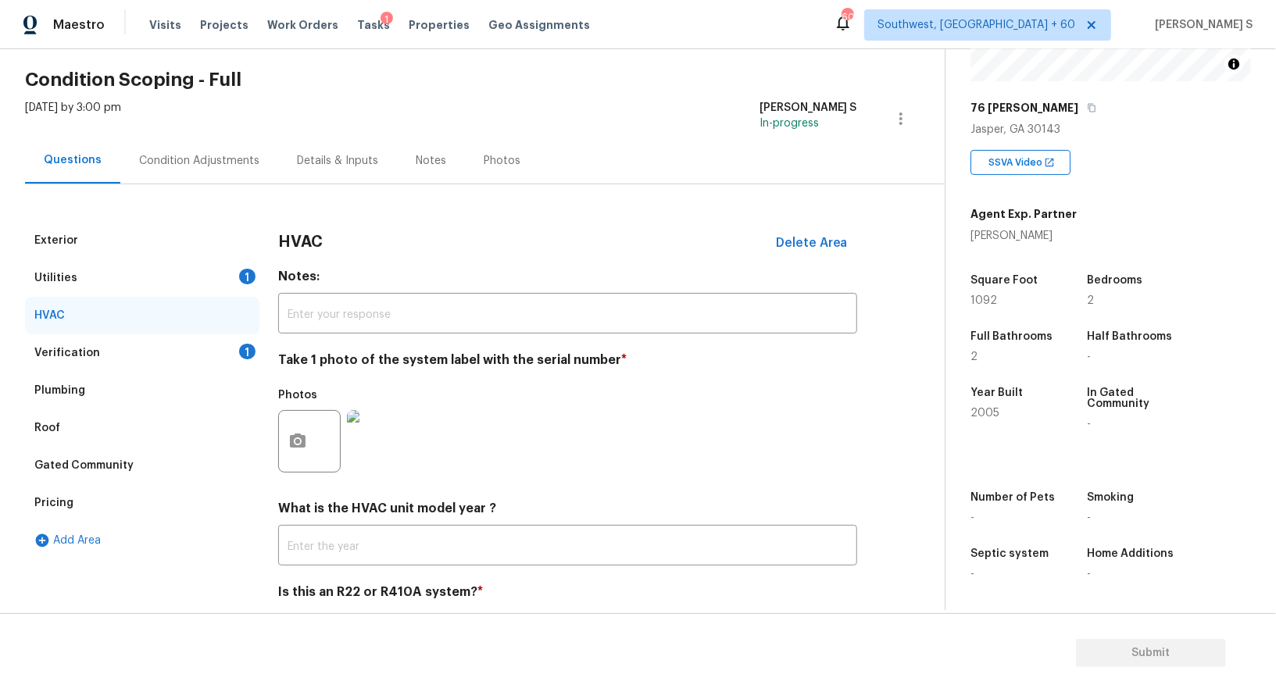
click at [153, 349] on div "Verification 1" at bounding box center [142, 353] width 234 height 38
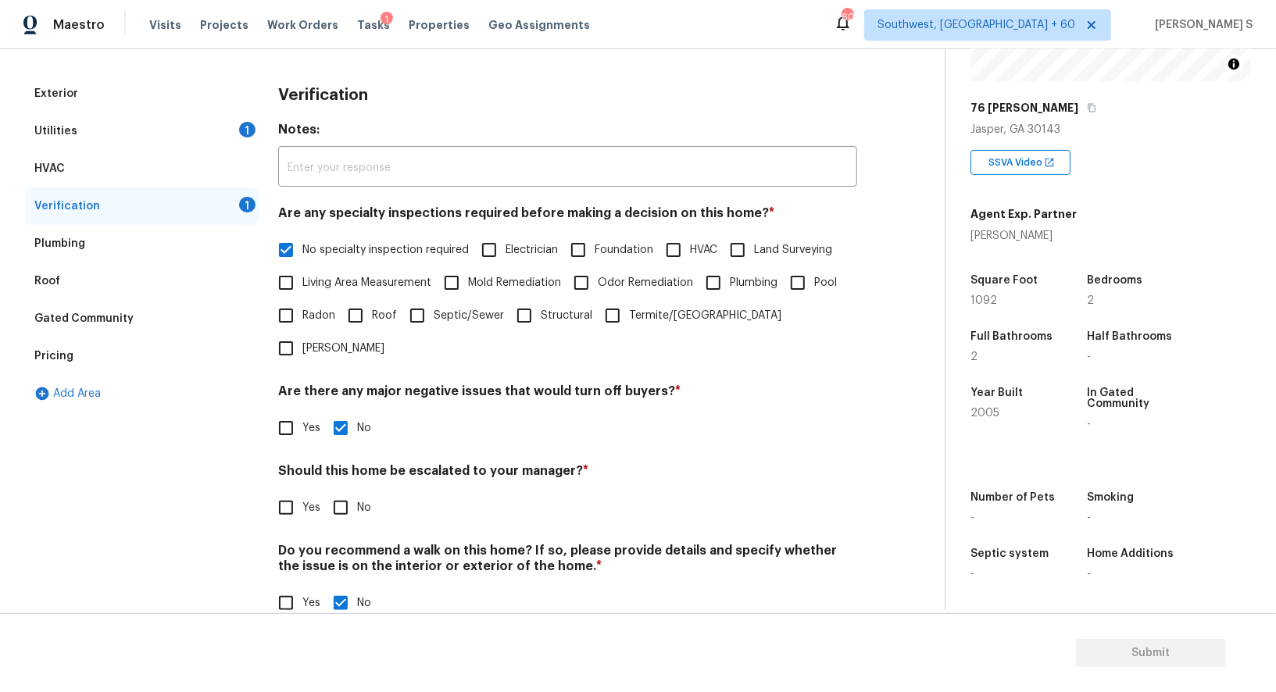
scroll to position [27, 0]
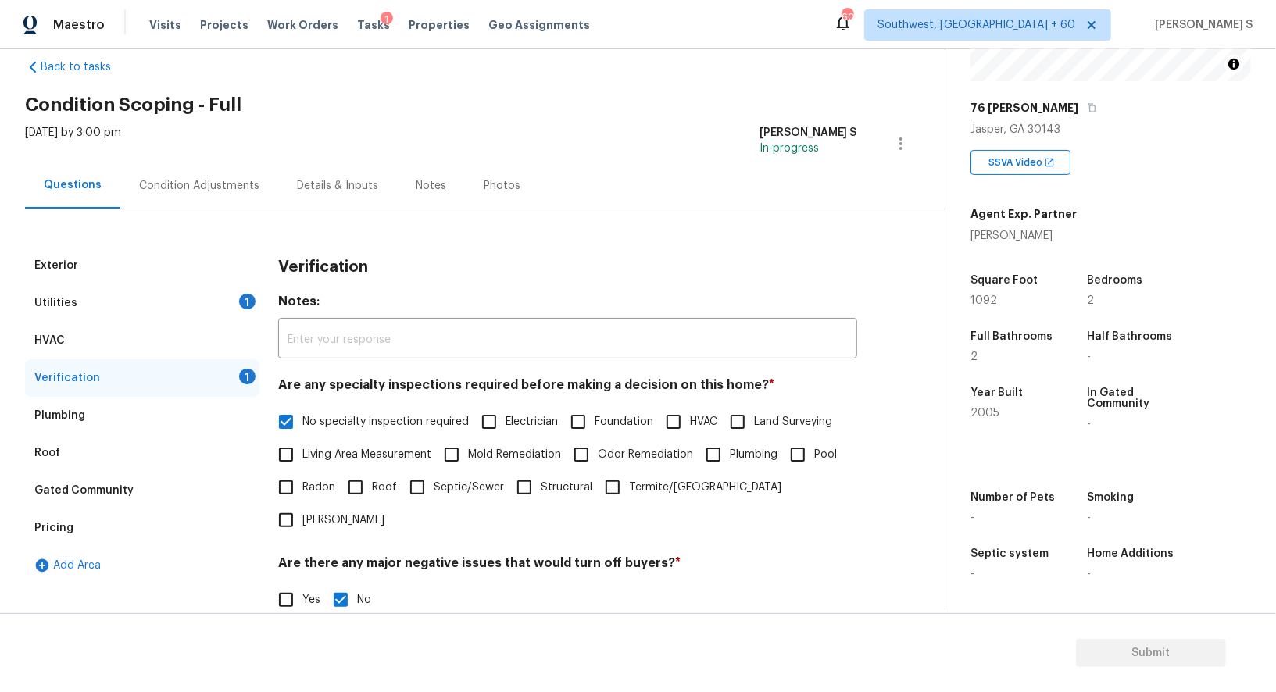
click at [253, 304] on div "1" at bounding box center [247, 302] width 16 height 16
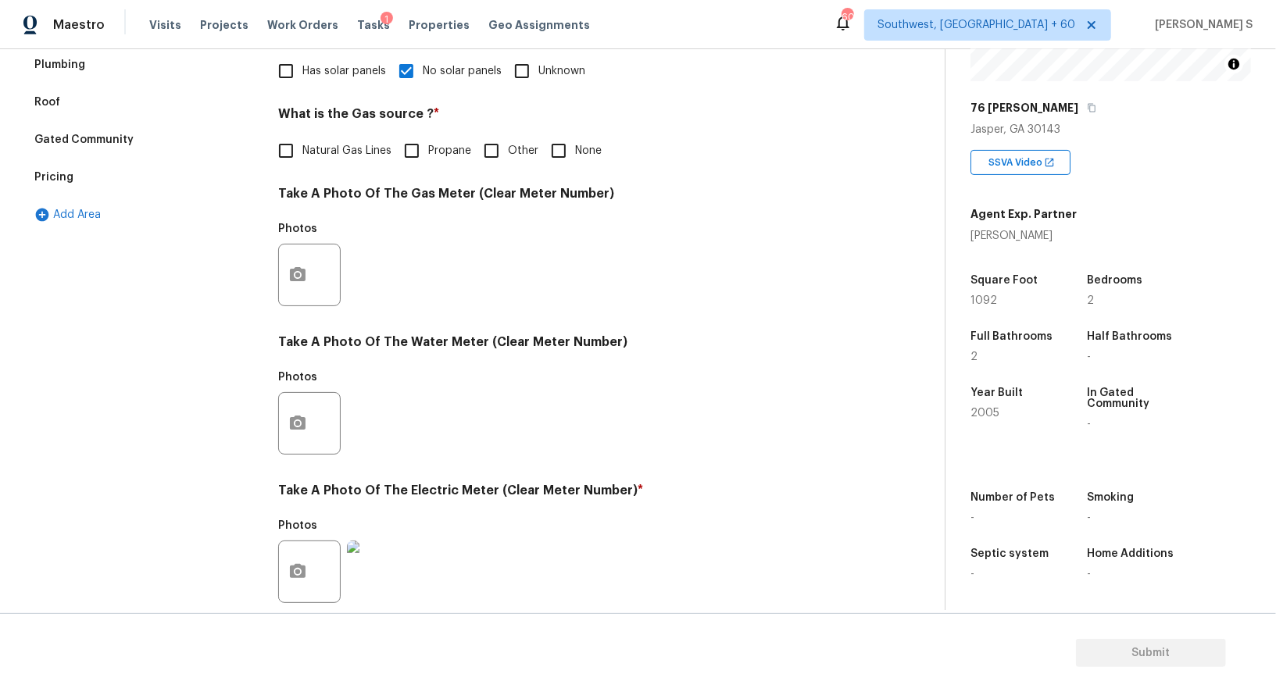
scroll to position [384, 0]
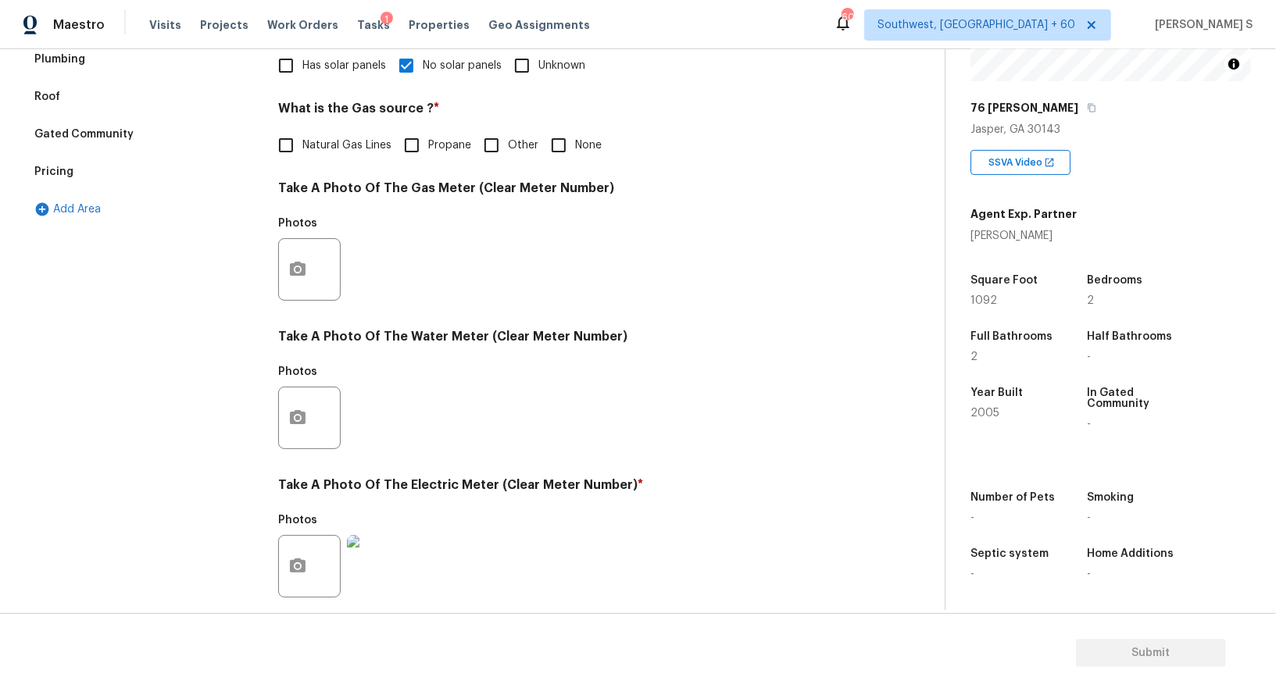
click at [571, 150] on input "None" at bounding box center [558, 145] width 33 height 33
checkbox input "true"
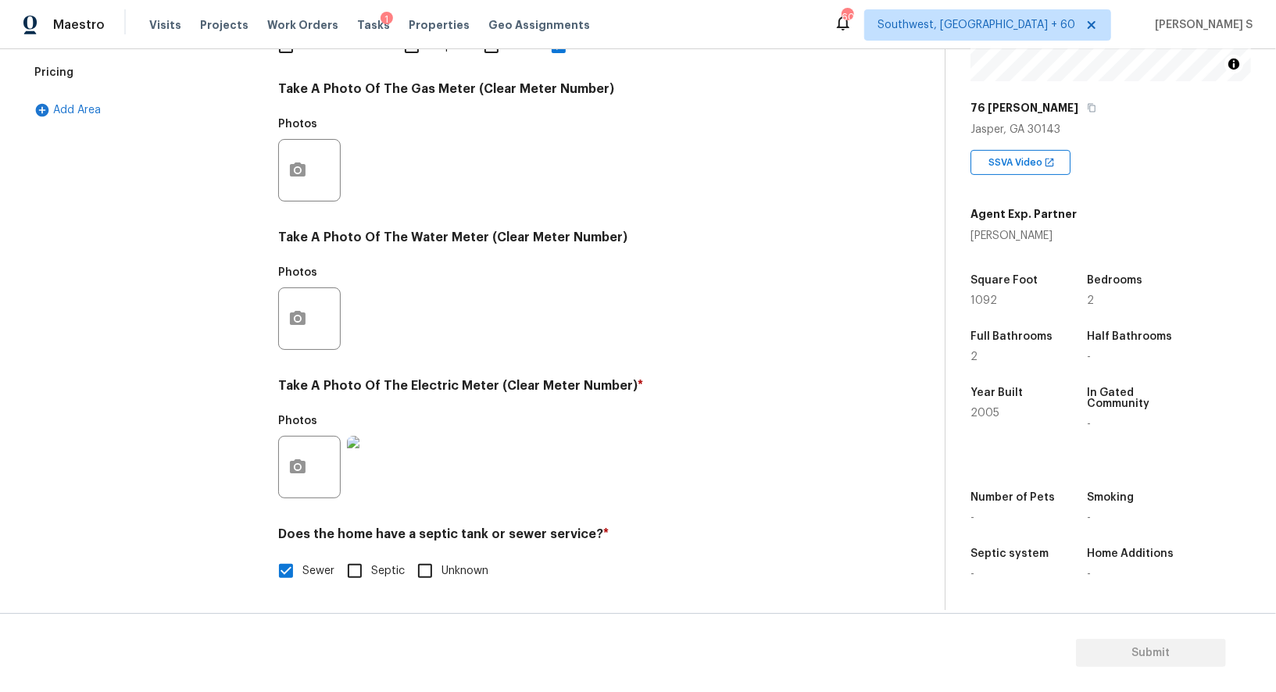
scroll to position [0, 0]
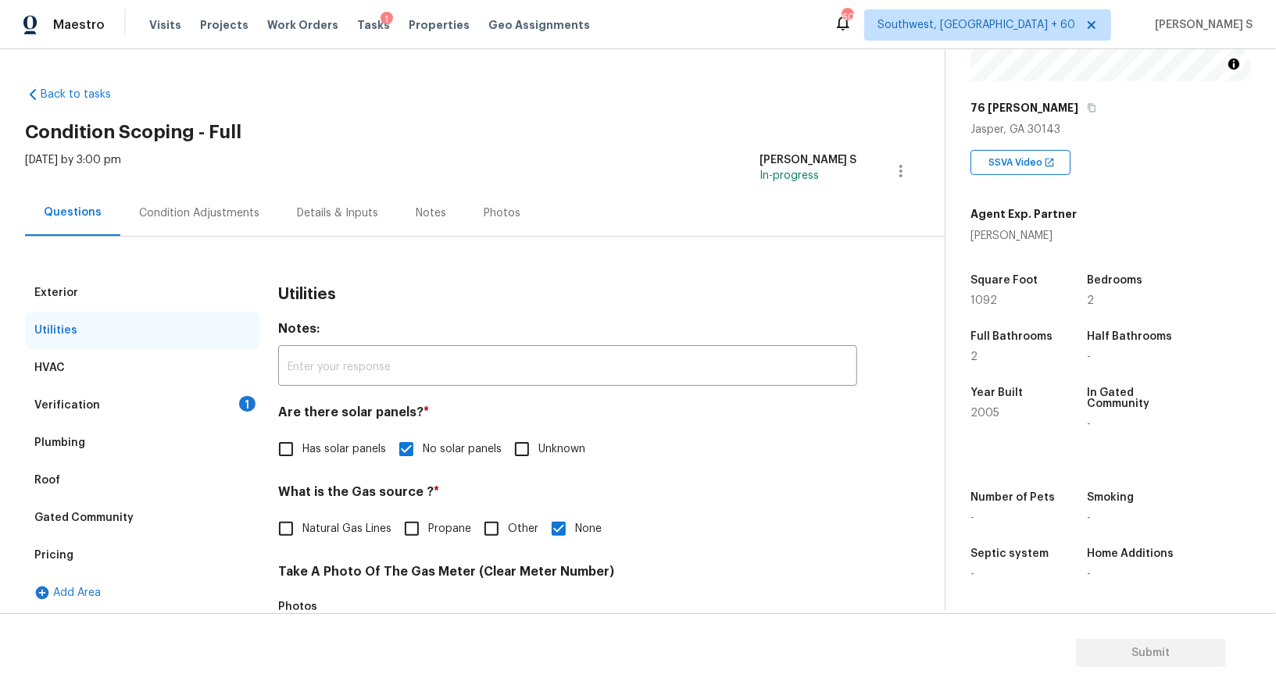
click at [214, 403] on div "Verification 1" at bounding box center [142, 406] width 234 height 38
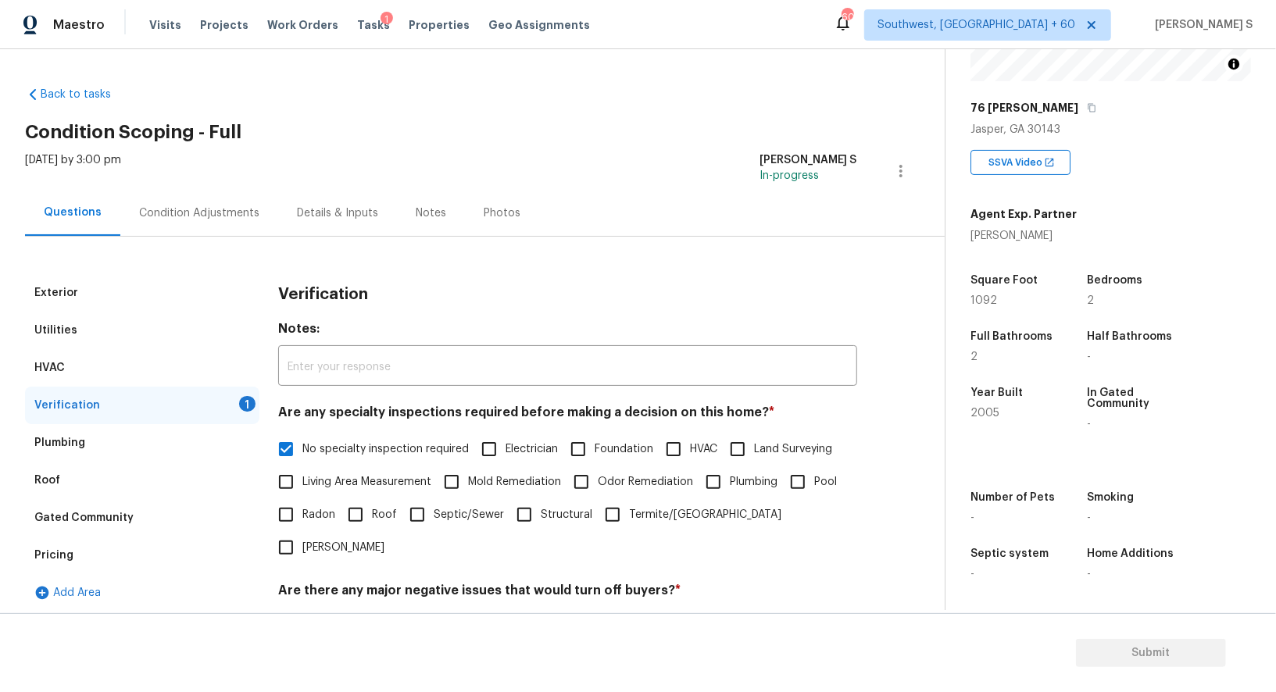
scroll to position [199, 0]
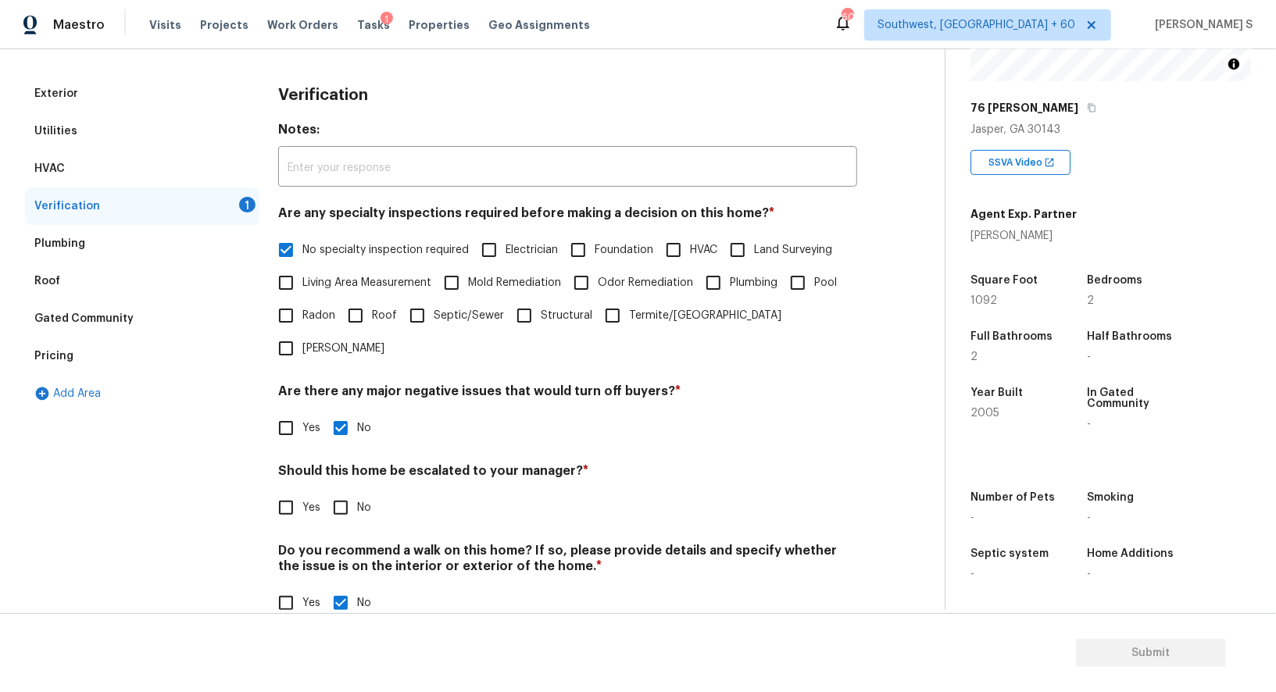
click at [341, 492] on input "No" at bounding box center [340, 508] width 33 height 33
checkbox input "true"
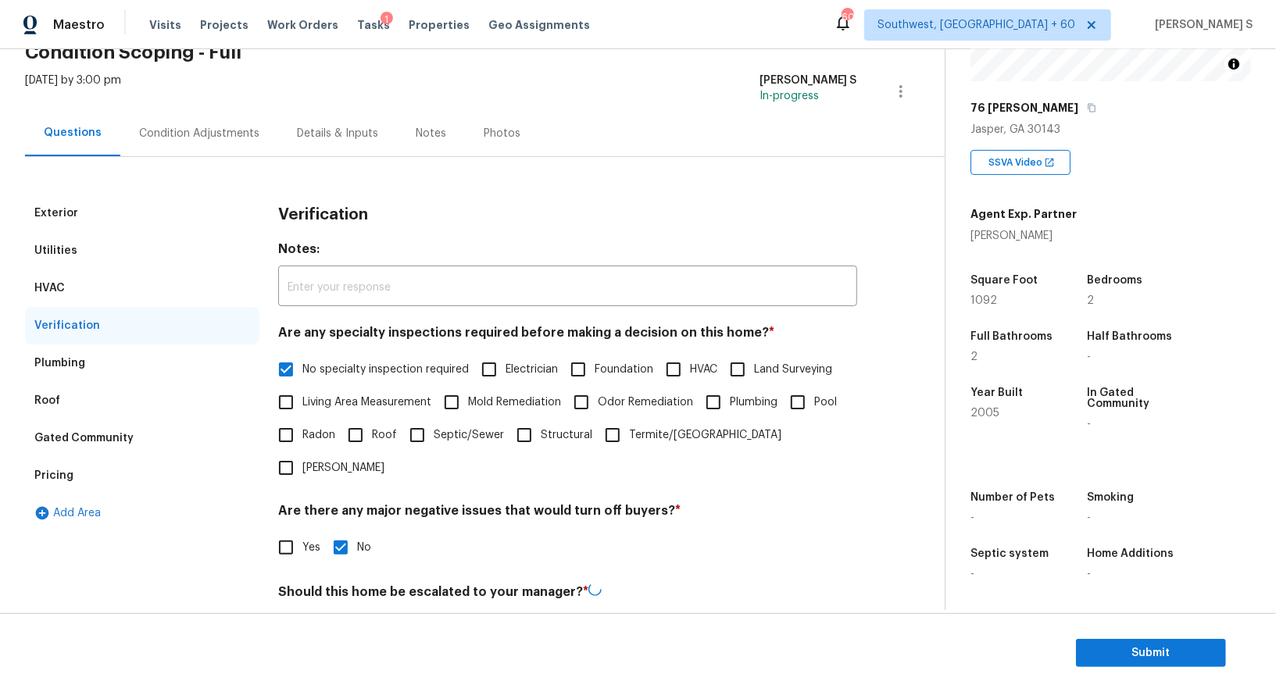
scroll to position [0, 0]
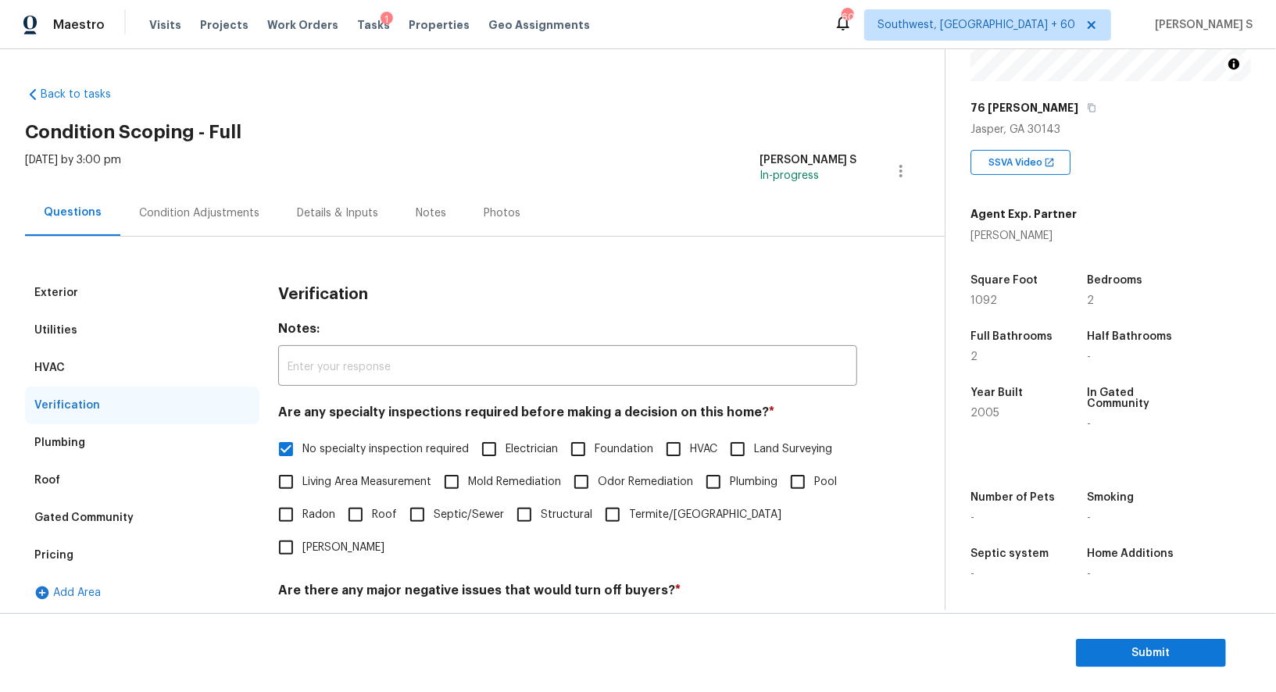
click at [193, 228] on div "Condition Adjustments" at bounding box center [199, 213] width 158 height 46
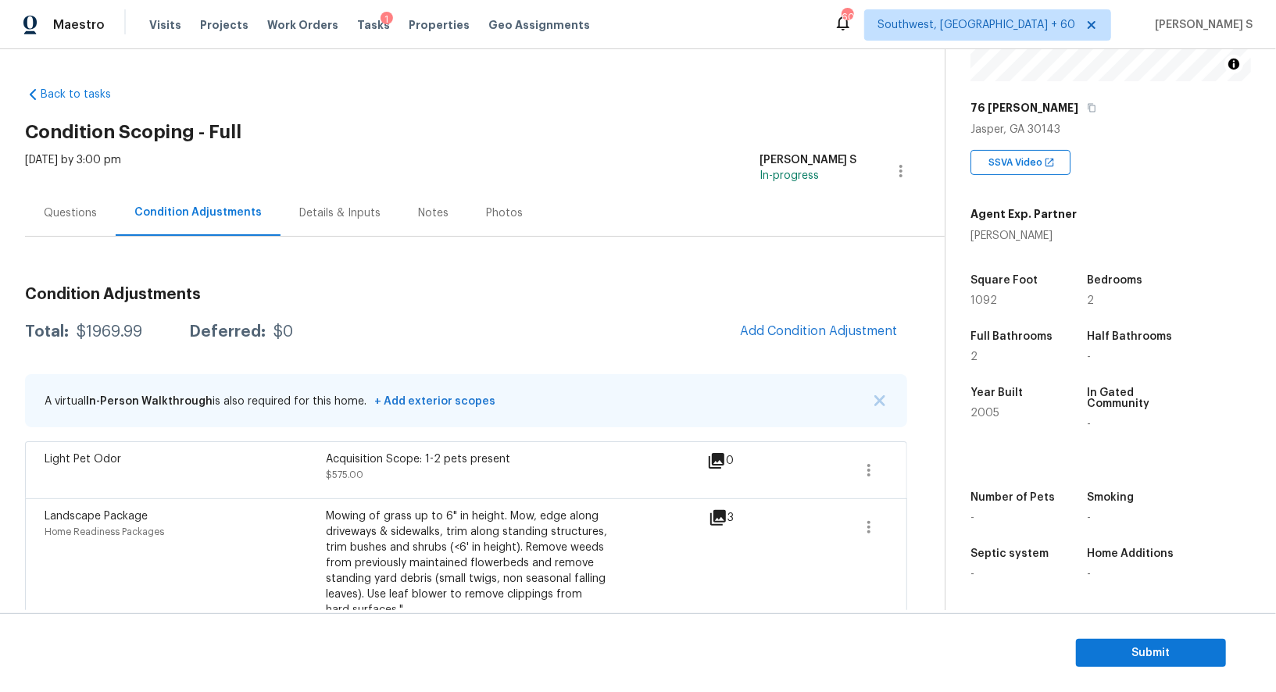
scroll to position [227, 0]
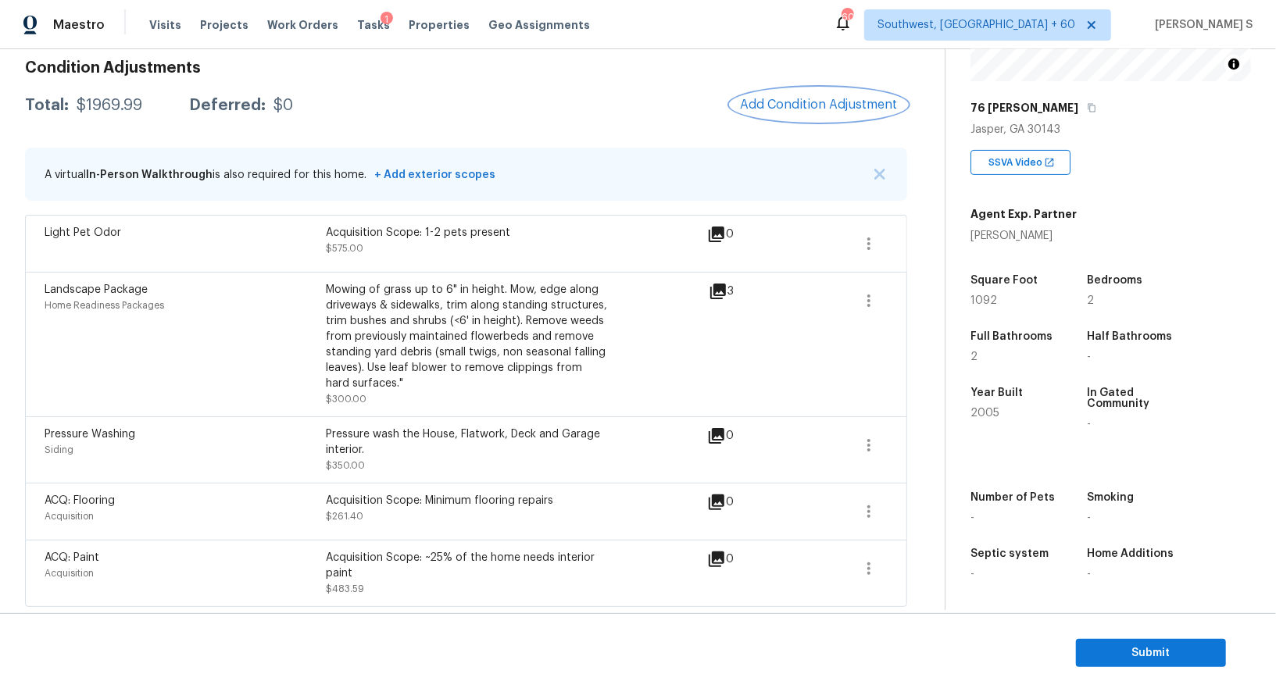
click at [817, 106] on span "Add Condition Adjustment" at bounding box center [819, 105] width 158 height 14
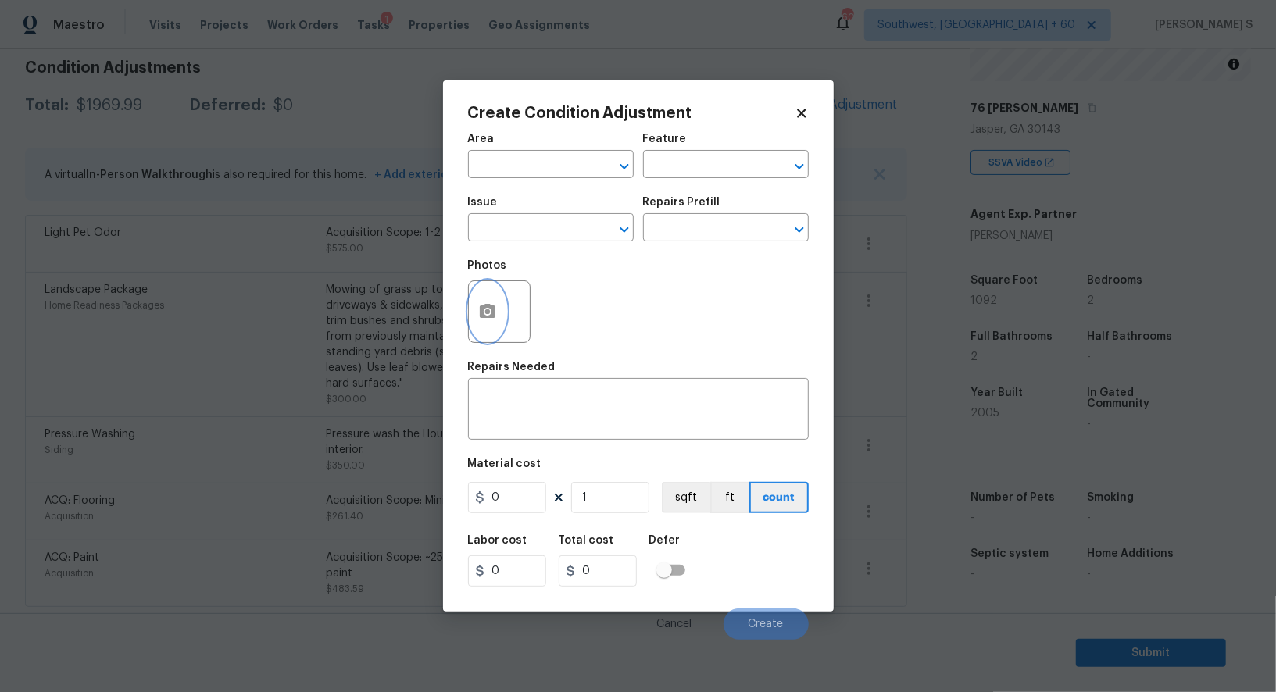
click at [492, 312] on icon "button" at bounding box center [488, 311] width 16 height 14
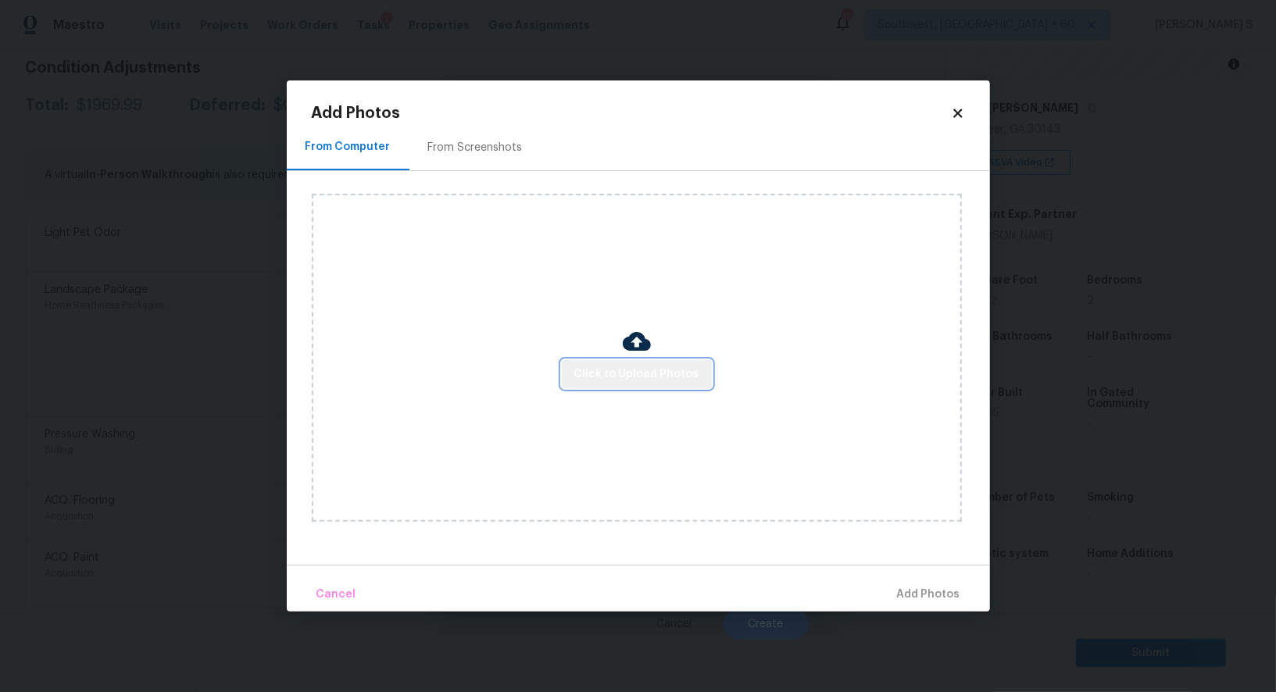
click at [677, 379] on span "Click to Upload Photos" at bounding box center [636, 375] width 125 height 20
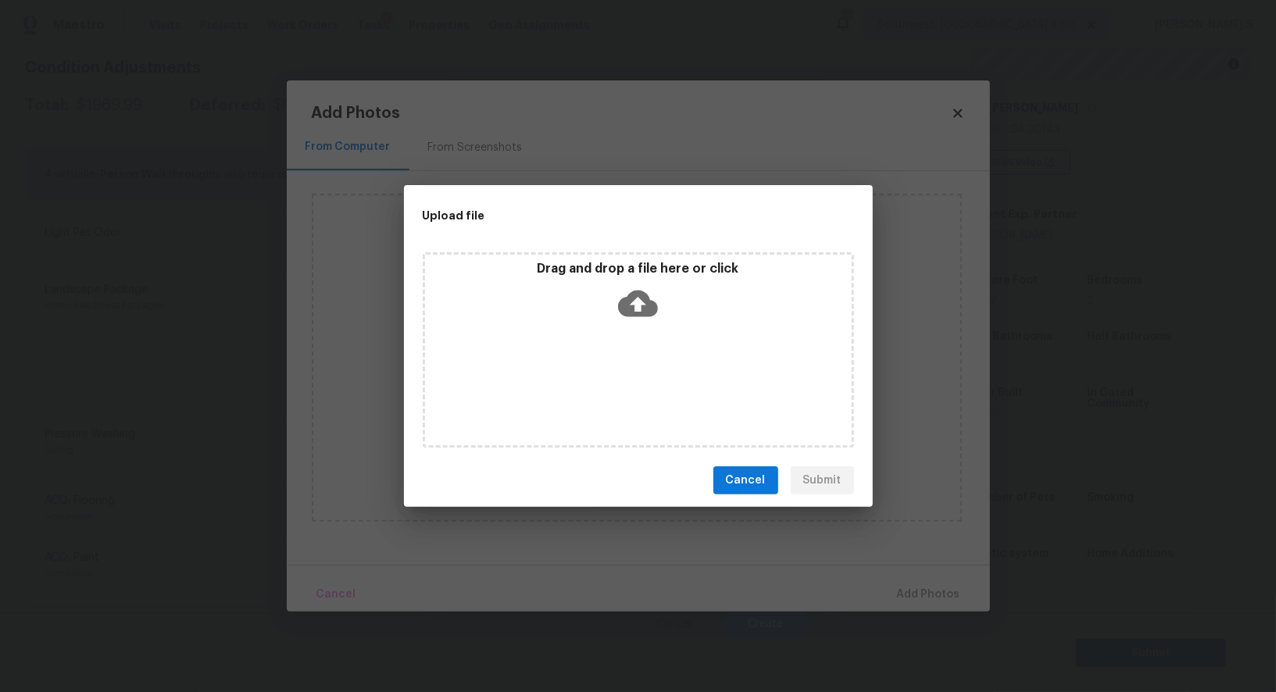
click at [676, 363] on div "Drag and drop a file here or click" at bounding box center [638, 349] width 431 height 195
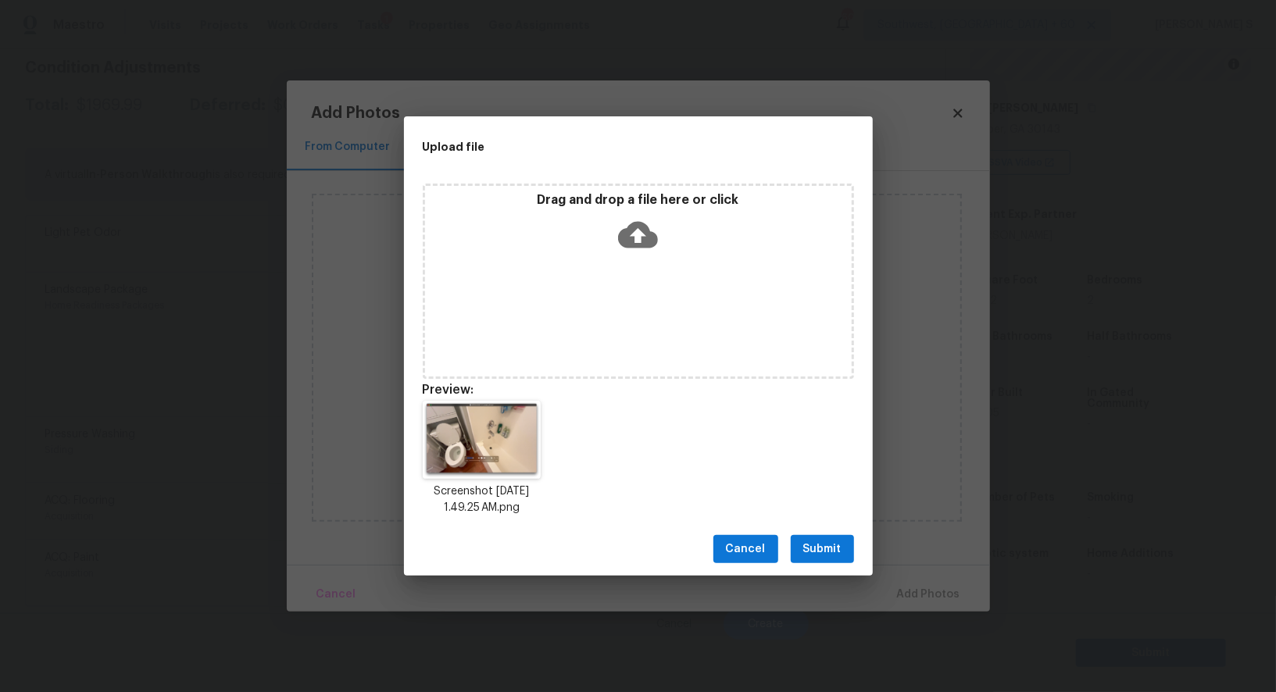
click at [832, 549] on span "Submit" at bounding box center [822, 550] width 38 height 20
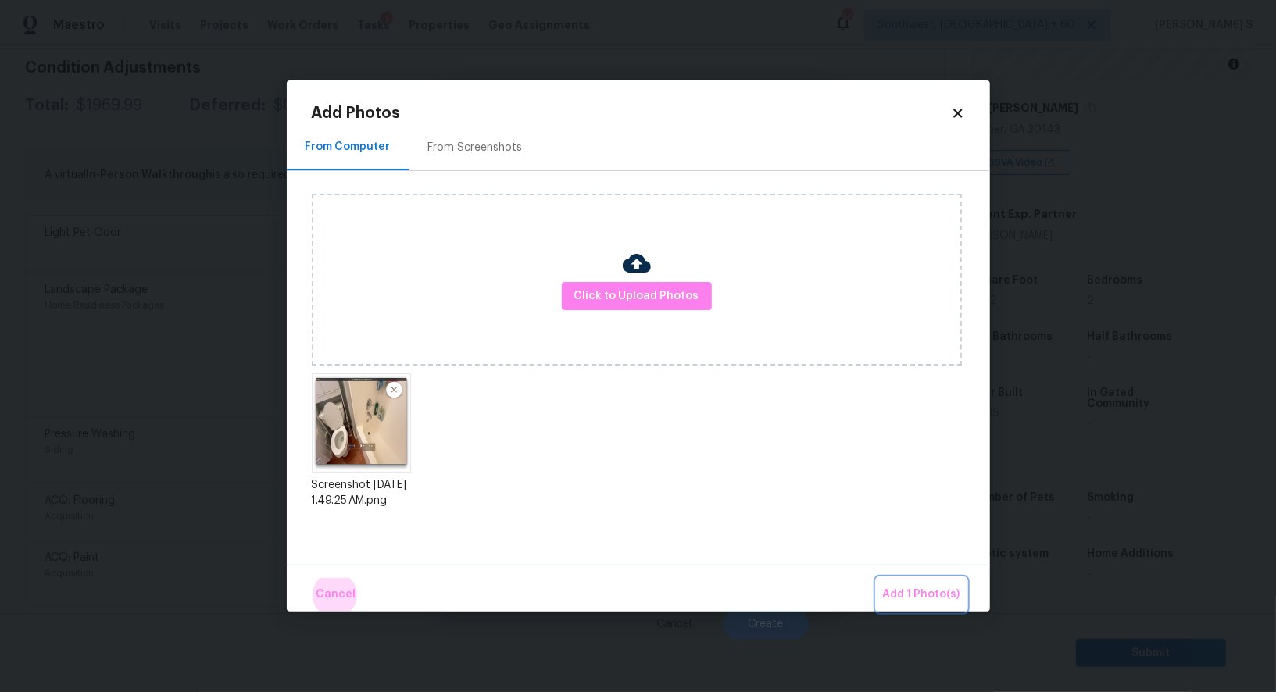
click at [877, 578] on button "Add 1 Photo(s)" at bounding box center [922, 595] width 90 height 34
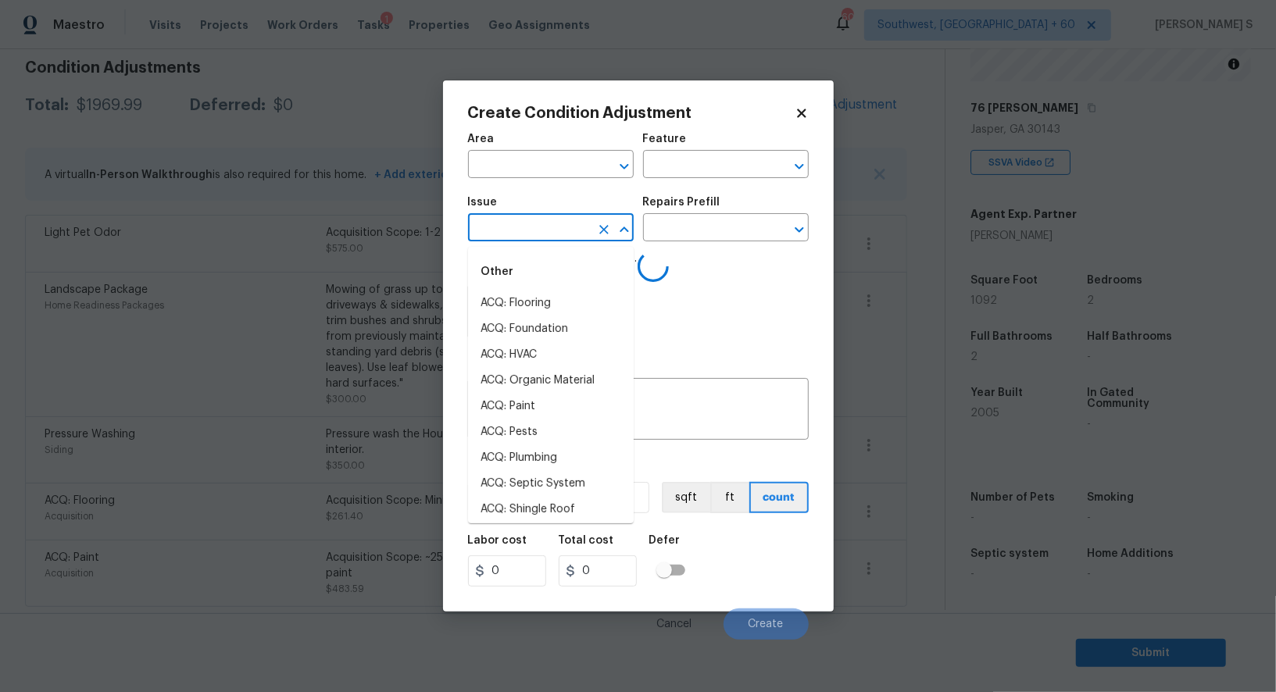
click at [580, 225] on input "text" at bounding box center [529, 229] width 122 height 24
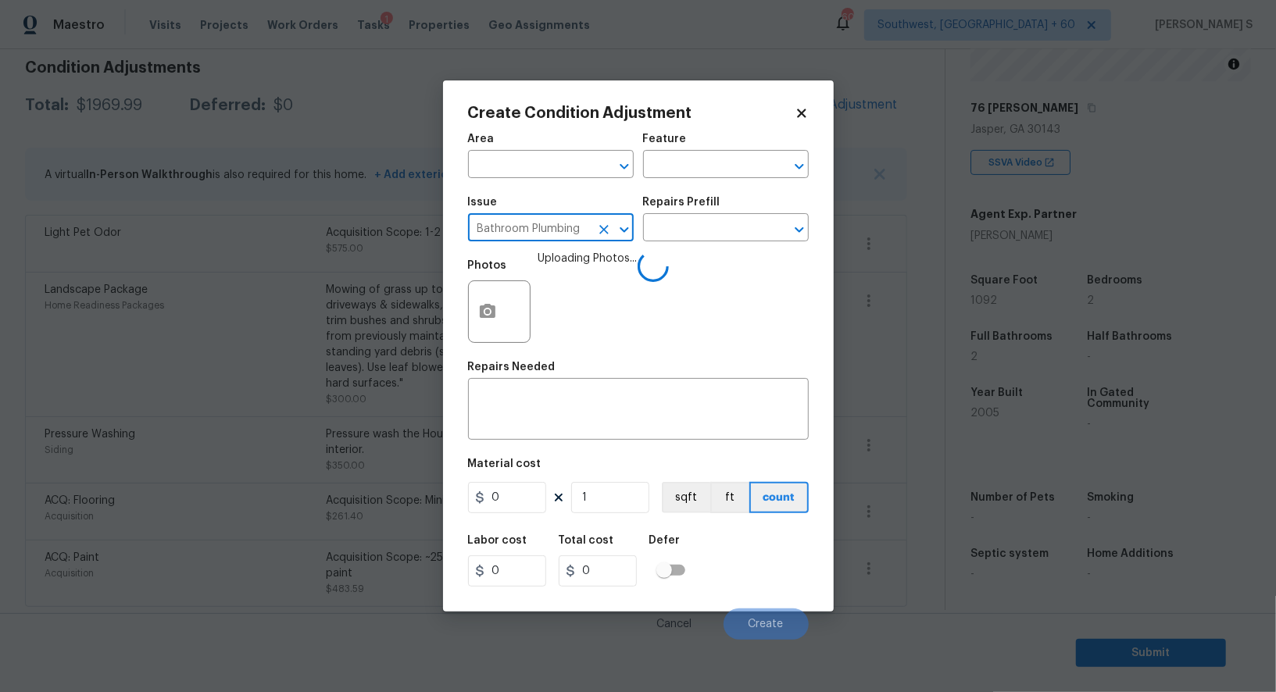
type input "Bathroom Plumbing"
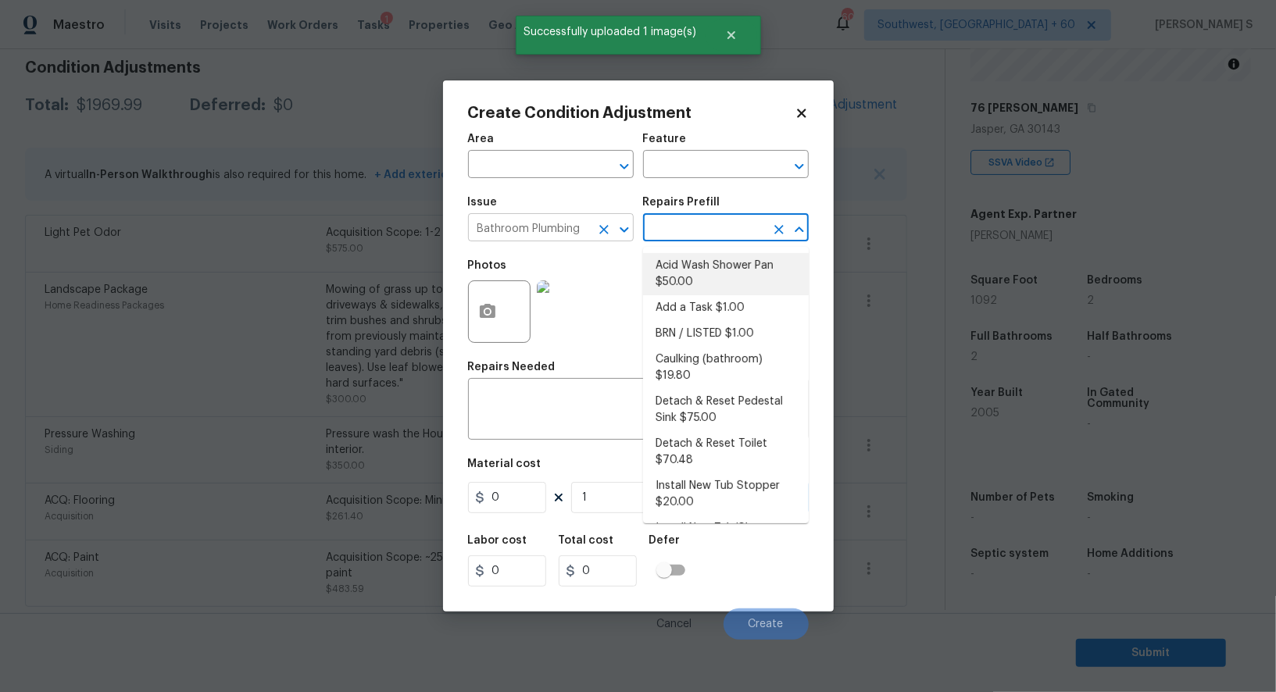
type input "Plumbing"
type textarea "Prep and acid wash/deep clean the shower pan."
type input "50"
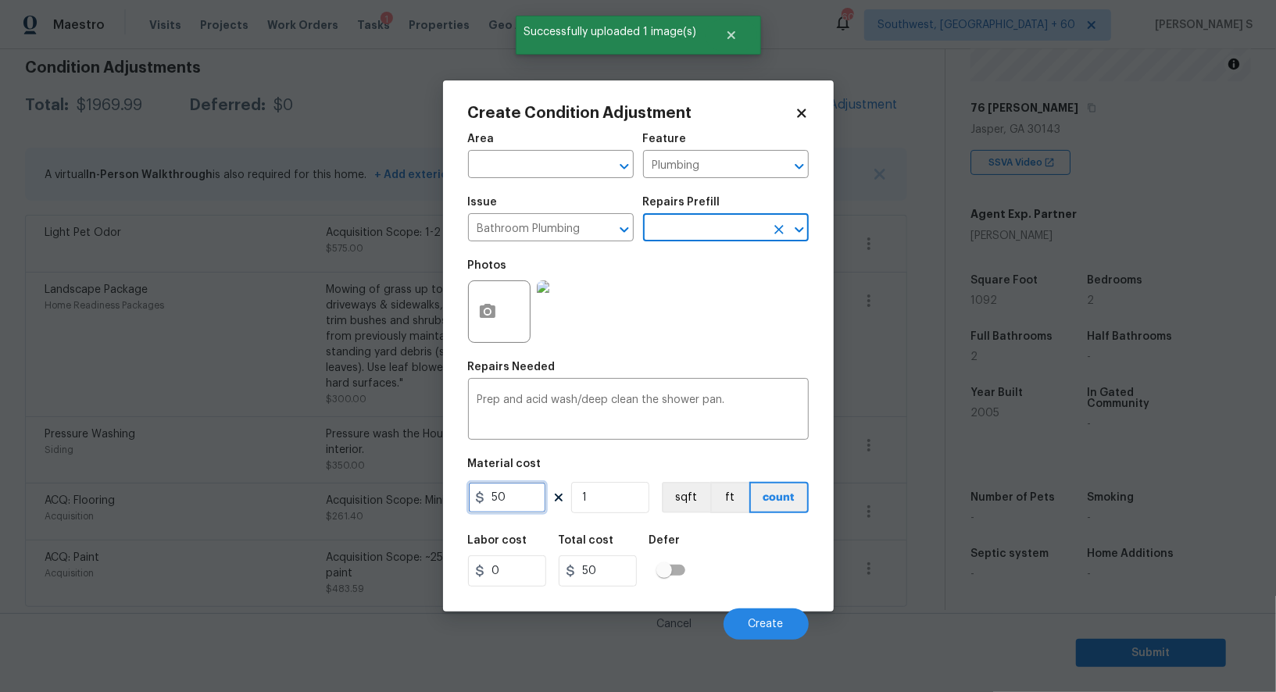
click at [528, 503] on input "50" at bounding box center [507, 497] width 78 height 31
type input "100"
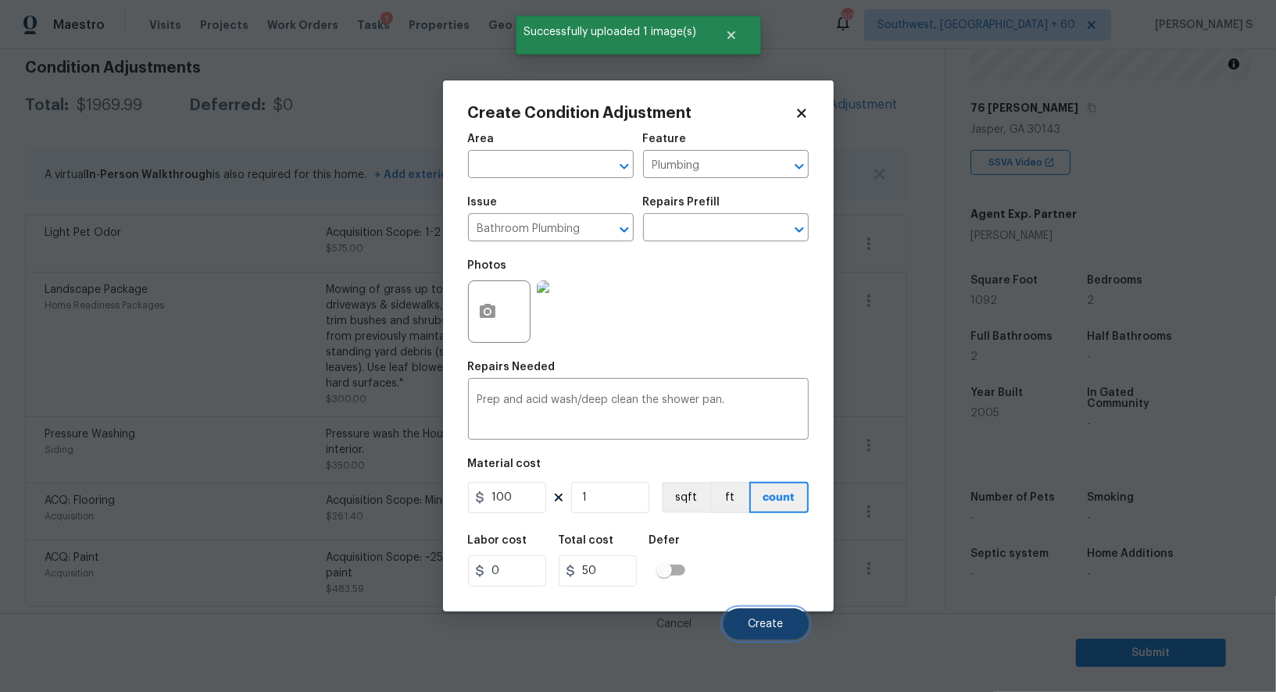
type input "100"
click at [770, 617] on button "Create" at bounding box center [766, 624] width 85 height 31
click at [521, 563] on input "0" at bounding box center [507, 571] width 78 height 31
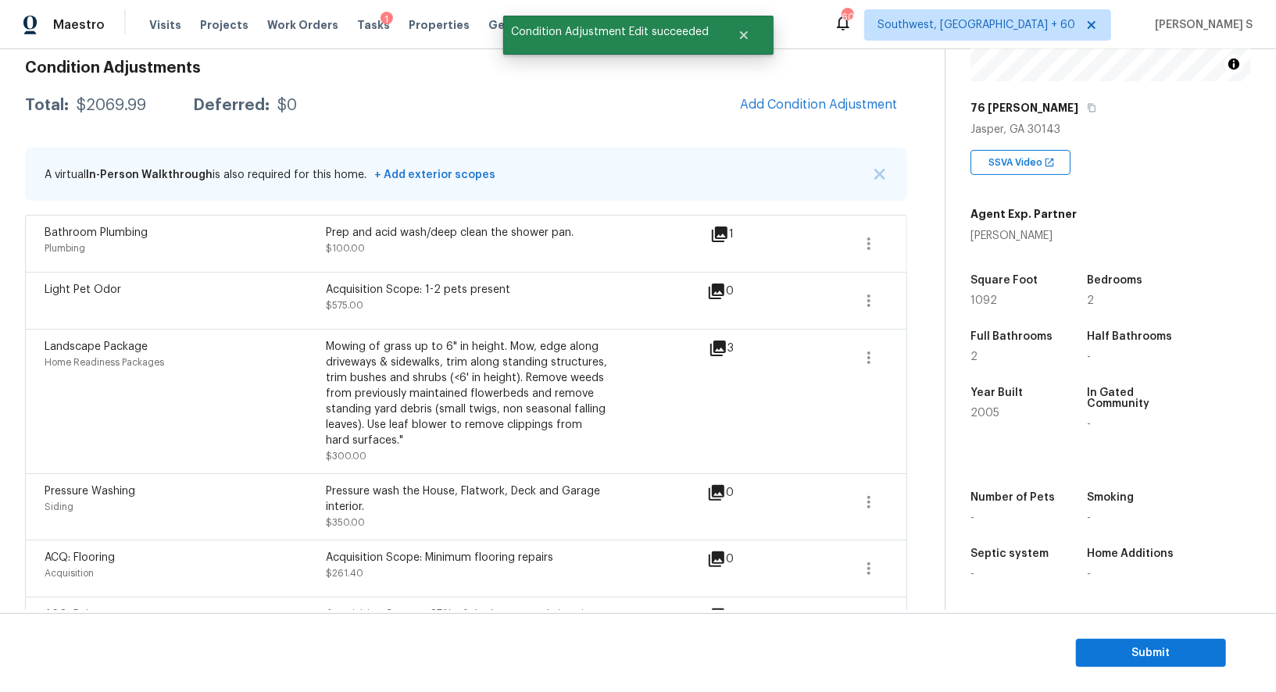
click at [304, 116] on div "Total: $2069.99 Deferred: $0 Add Condition Adjustment" at bounding box center [466, 105] width 882 height 34
click at [853, 111] on span "Add Condition Adjustment" at bounding box center [819, 105] width 158 height 14
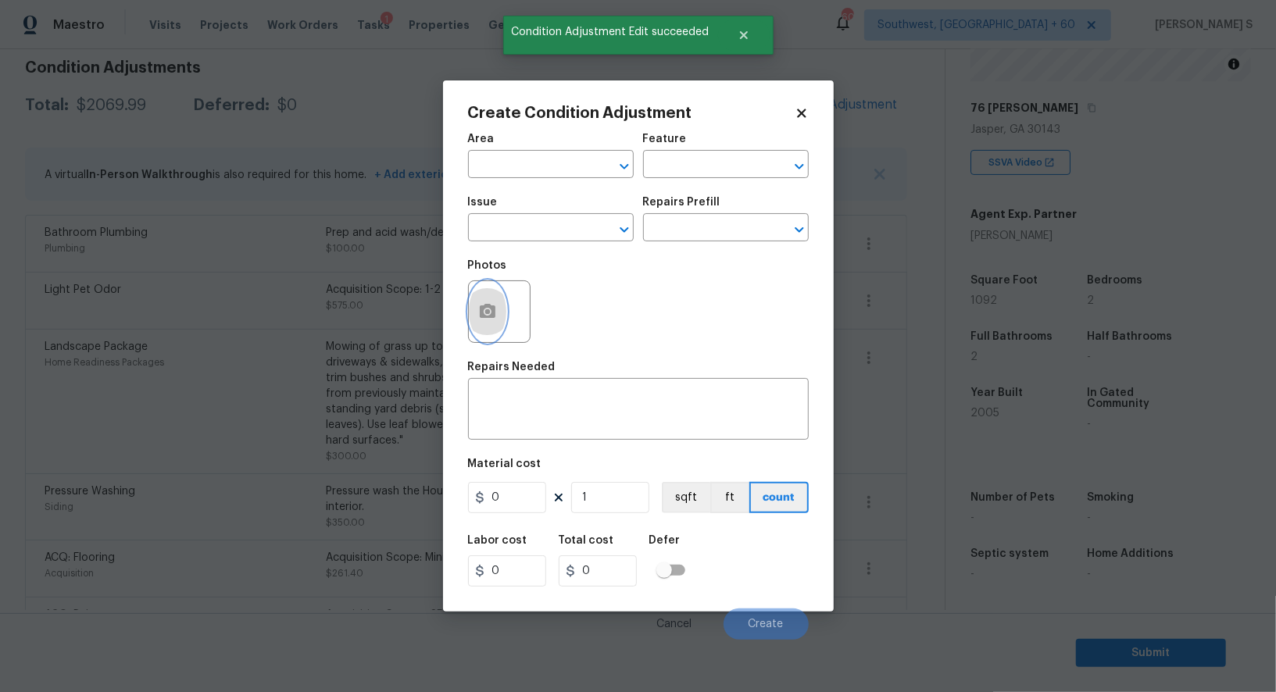
click at [494, 302] on button "button" at bounding box center [488, 311] width 38 height 61
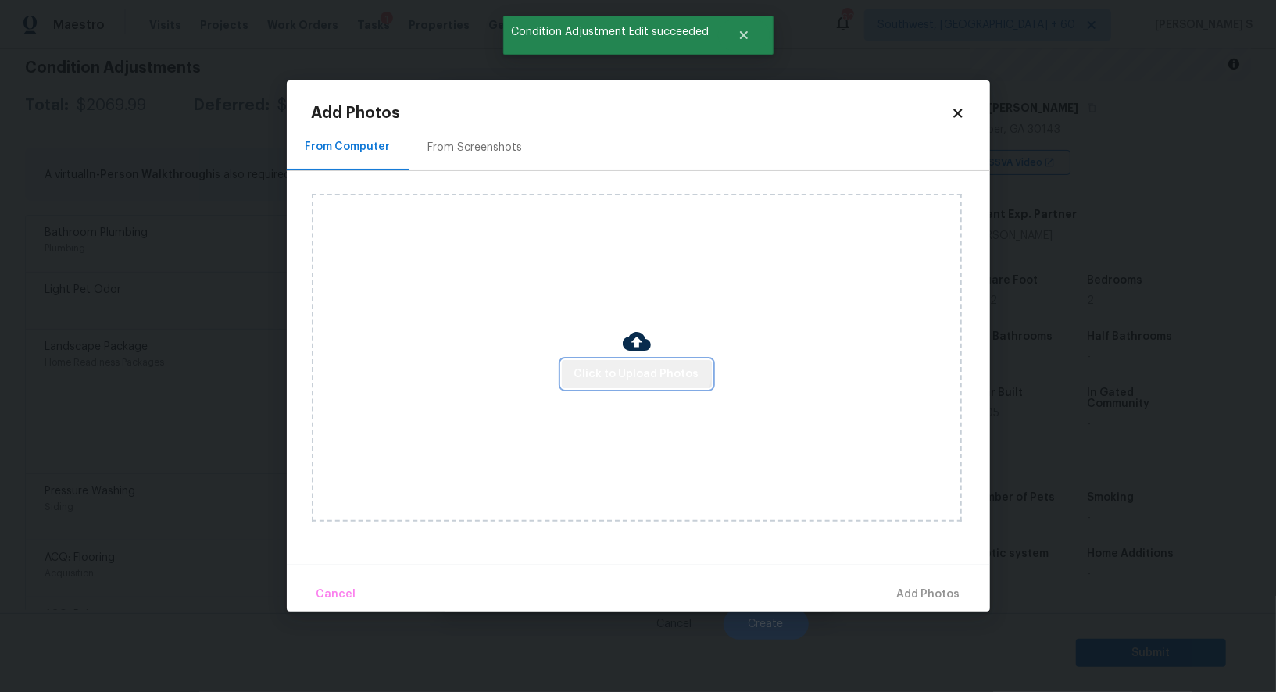
click at [639, 370] on span "Click to Upload Photos" at bounding box center [636, 375] width 125 height 20
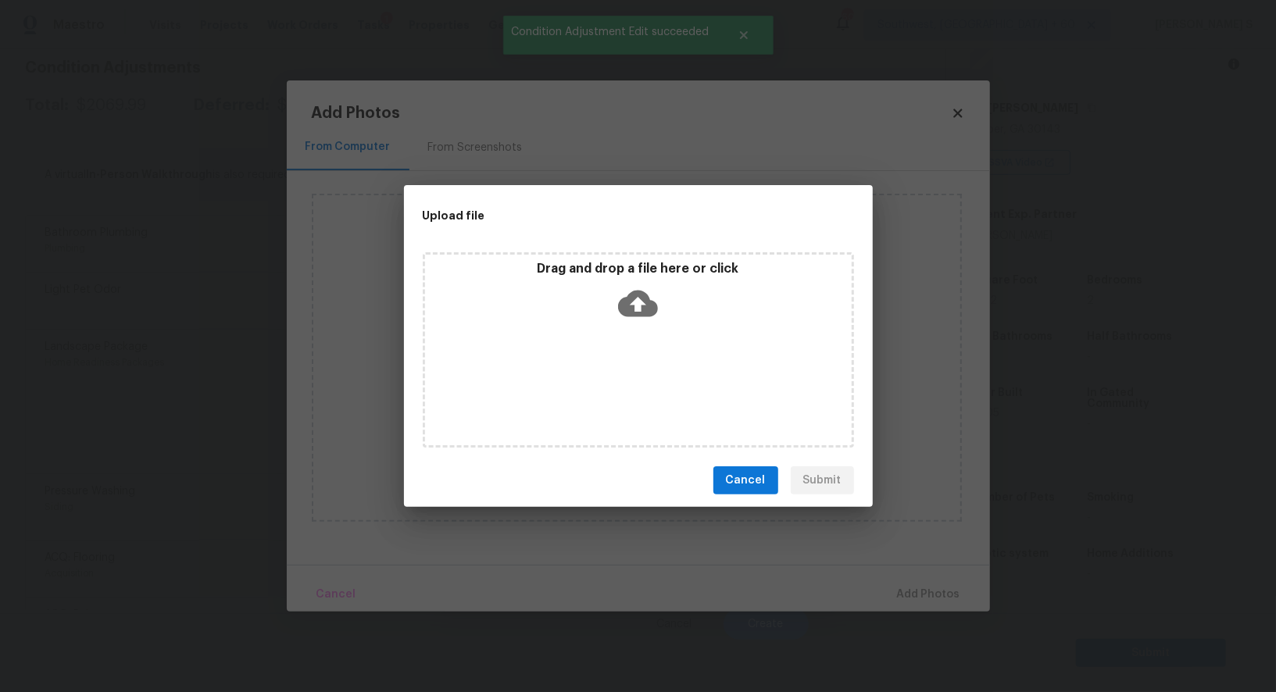
click at [639, 370] on div "Drag and drop a file here or click" at bounding box center [638, 349] width 431 height 195
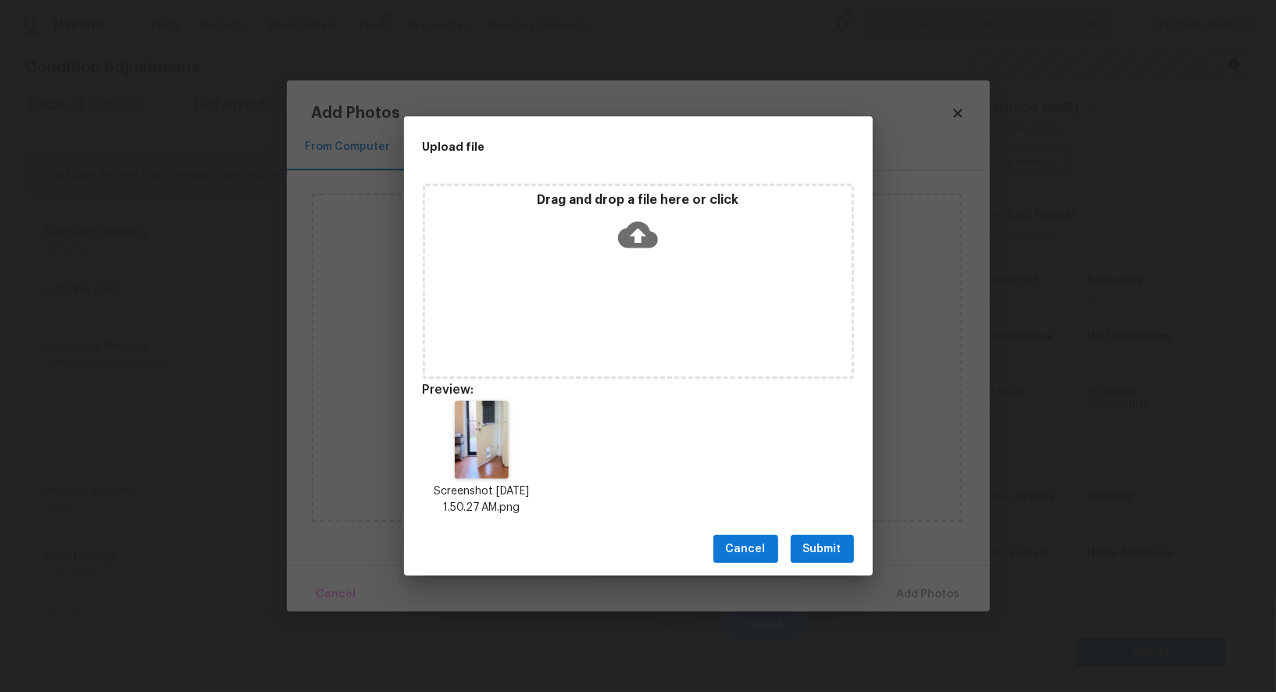
click at [837, 541] on span "Submit" at bounding box center [822, 550] width 38 height 20
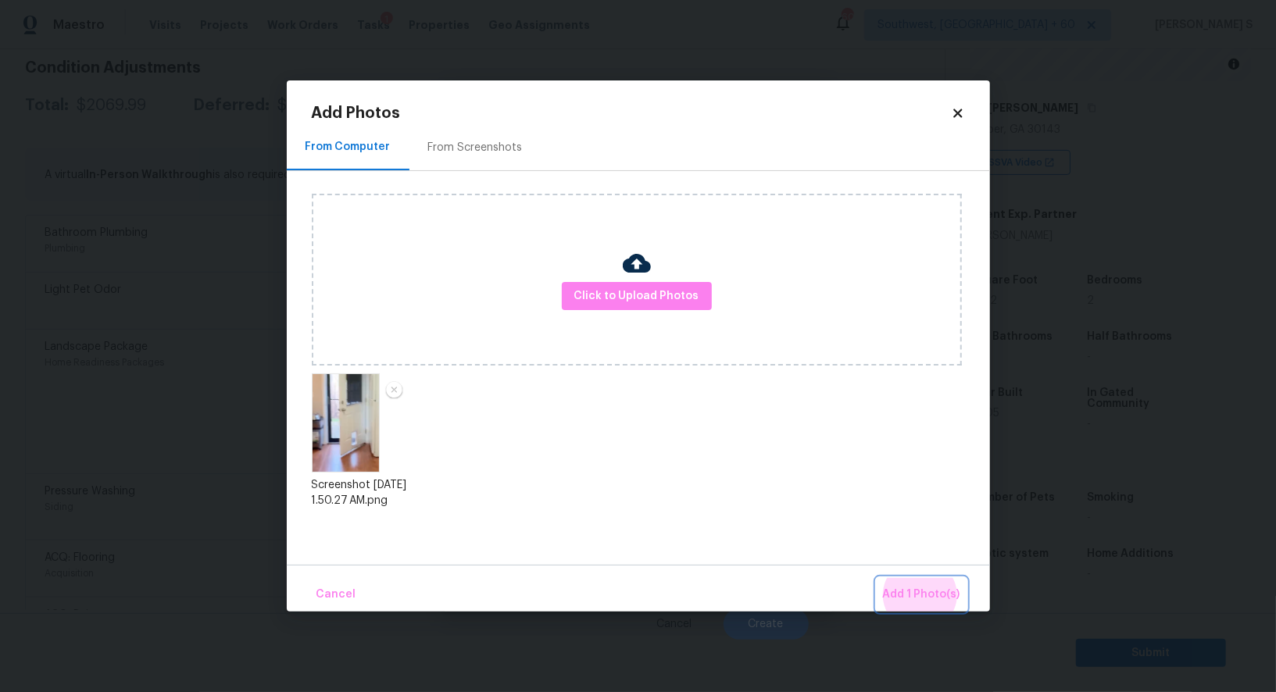
click at [877, 578] on button "Add 1 Photo(s)" at bounding box center [922, 595] width 90 height 34
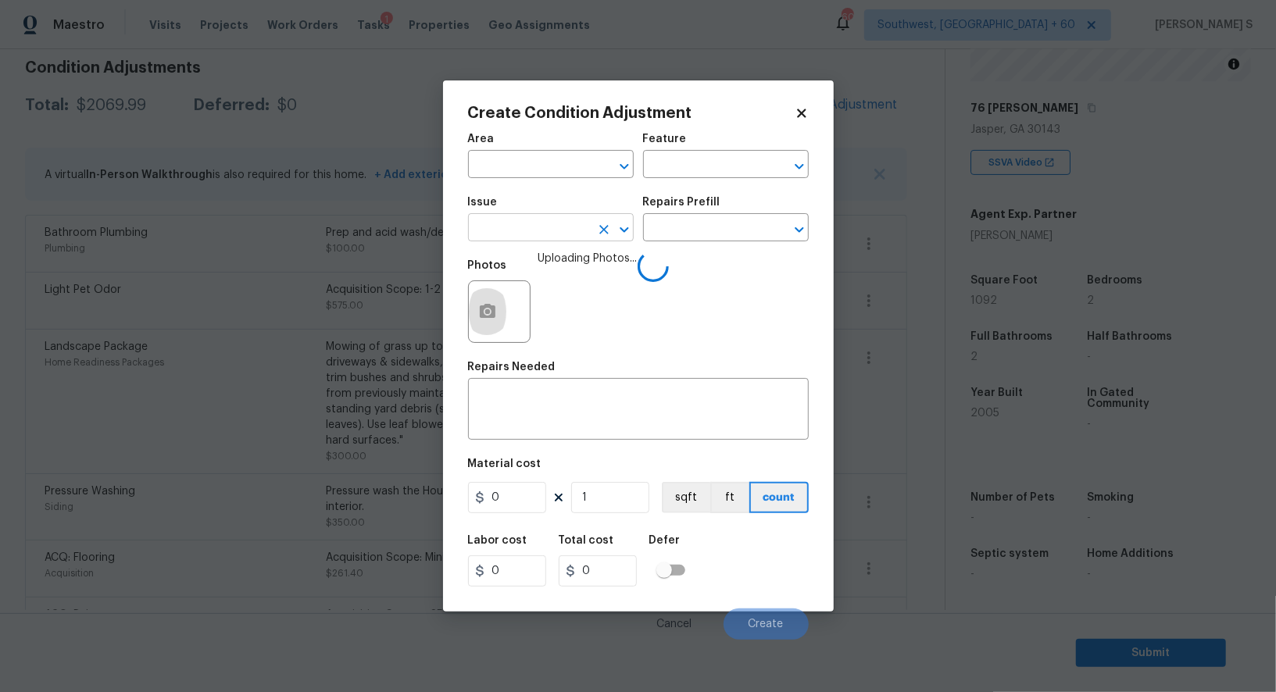
click at [559, 228] on input "text" at bounding box center [529, 229] width 122 height 24
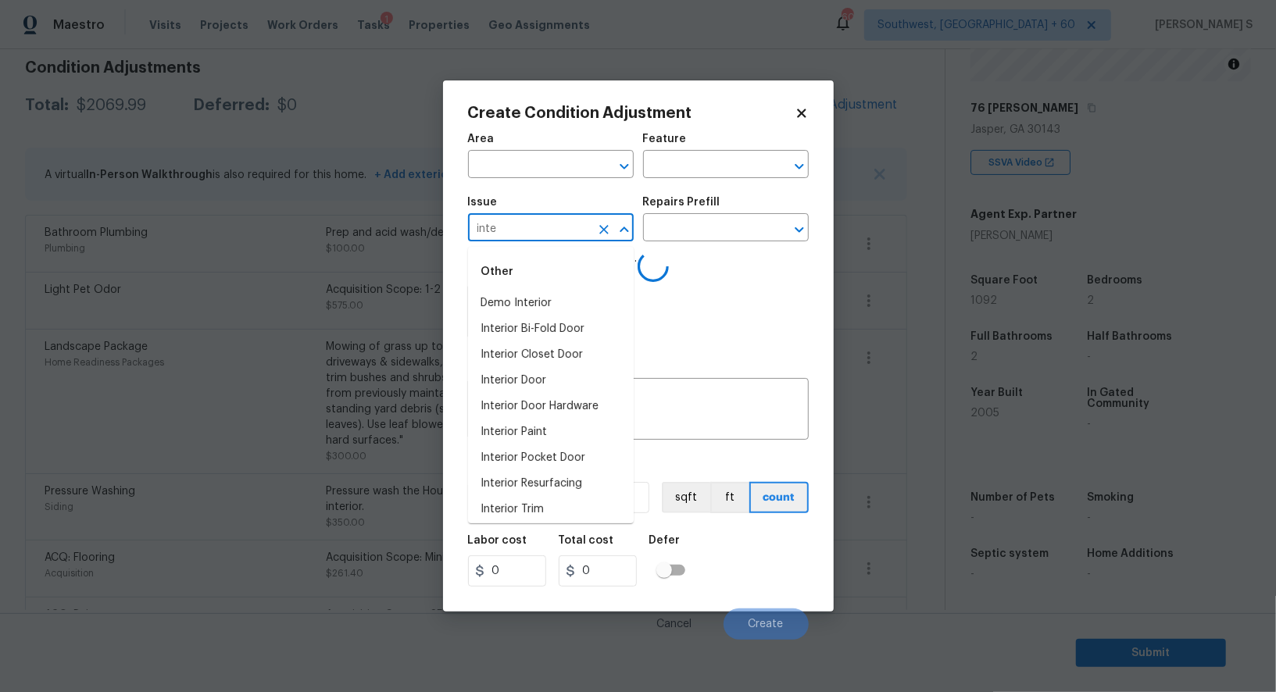
type input "inter"
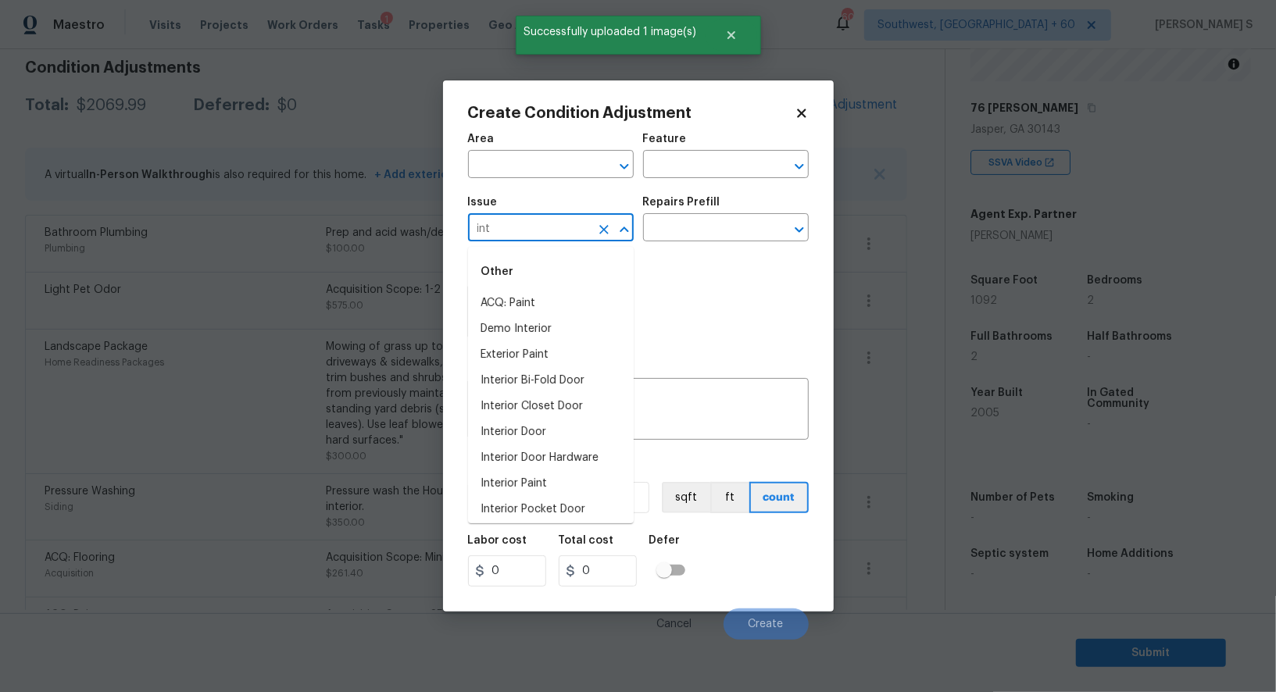
type input "inte"
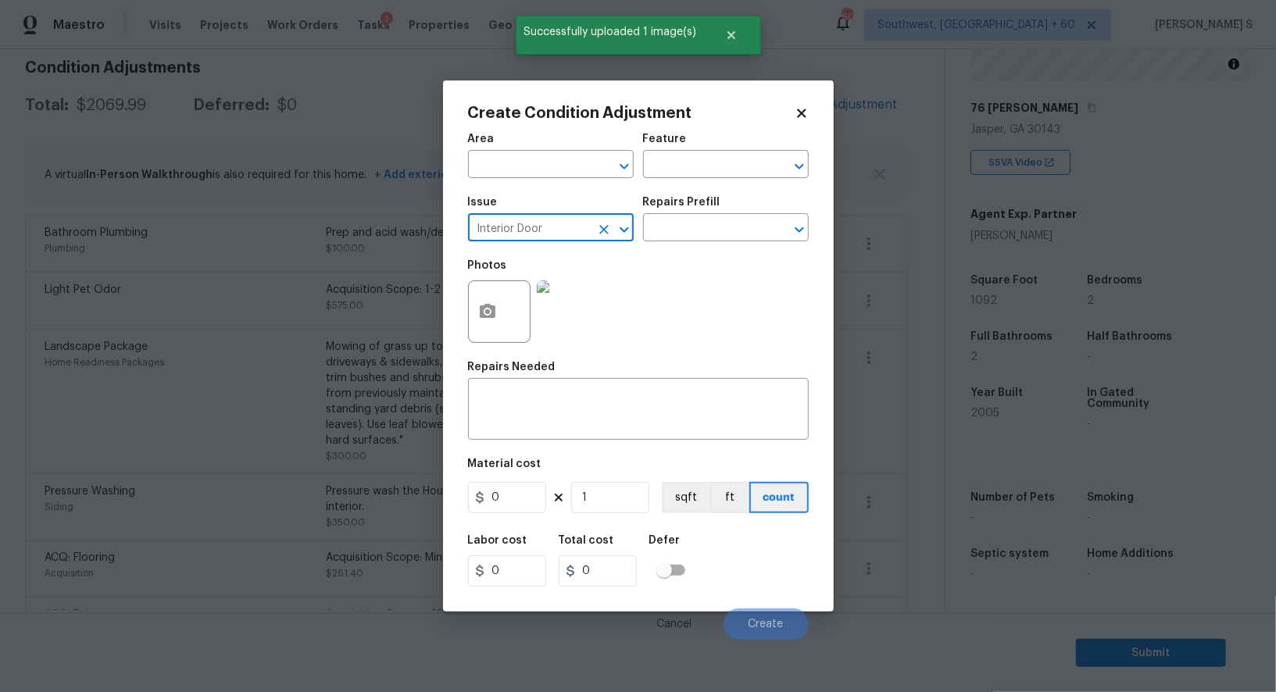
type input "Interior Door"
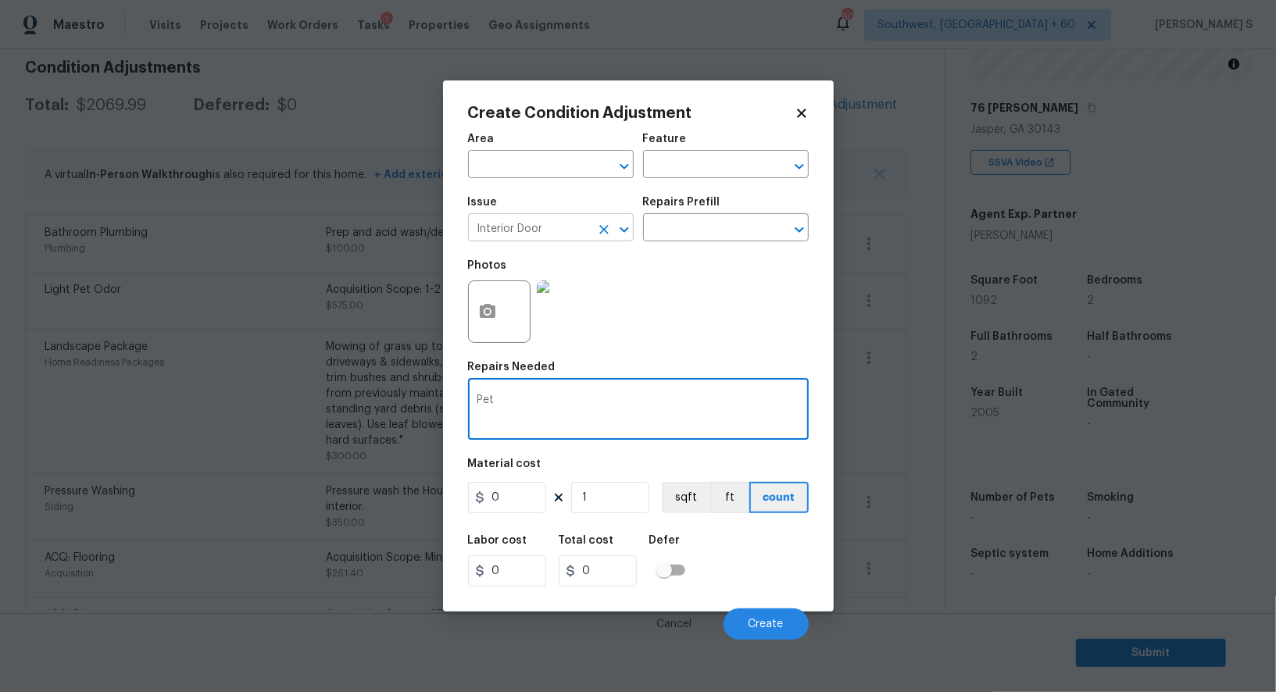
type textarea "Pet"
click at [559, 228] on input "Interior Door" at bounding box center [529, 229] width 122 height 24
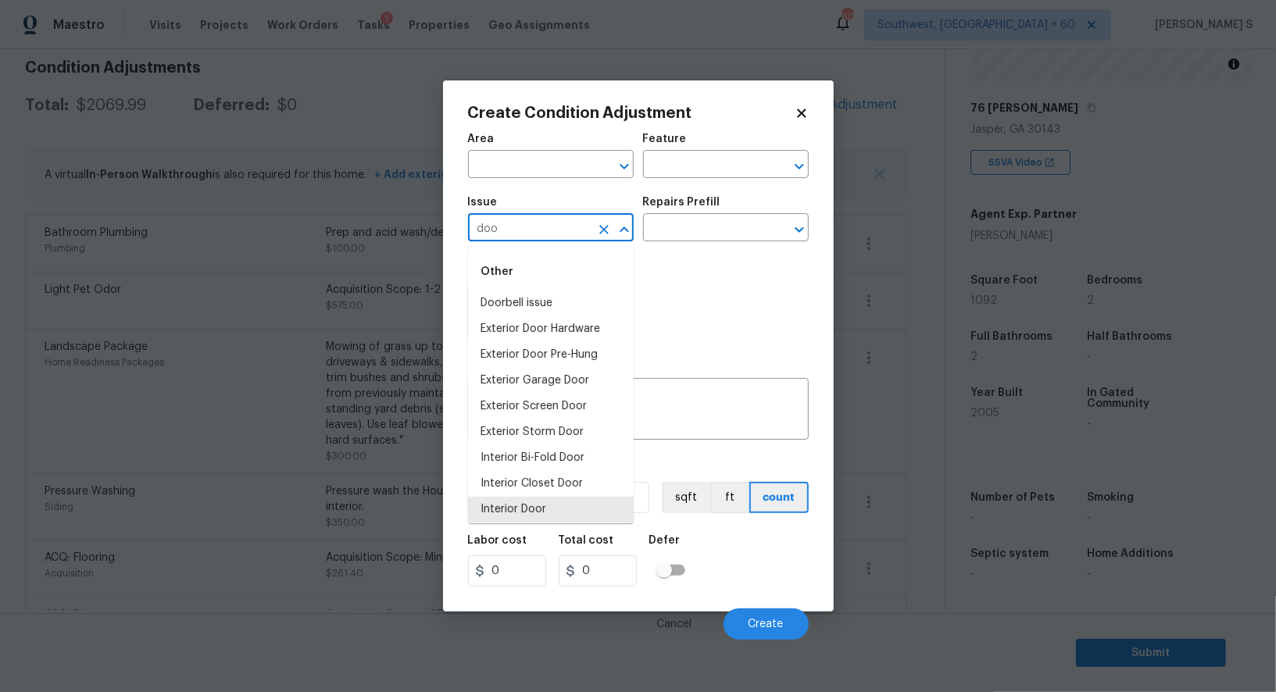
type input "Interior Door"
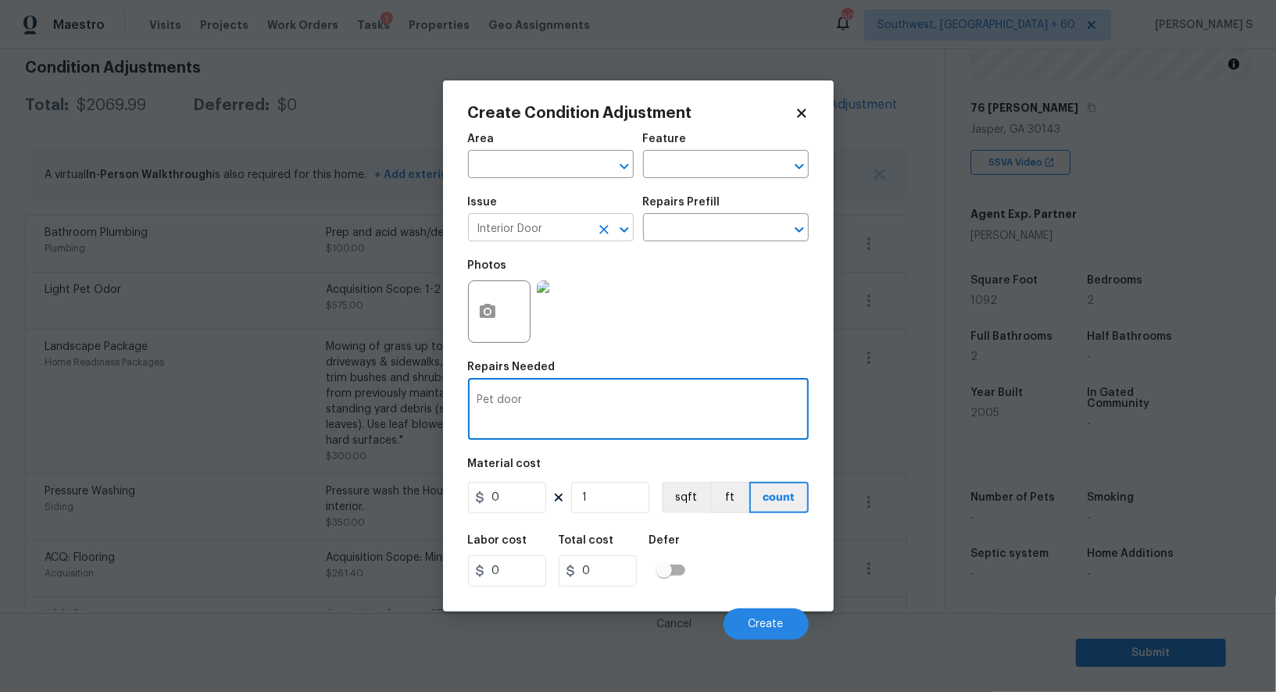
type textarea "Pet door"
click at [559, 228] on input "Interior Door" at bounding box center [529, 229] width 122 height 24
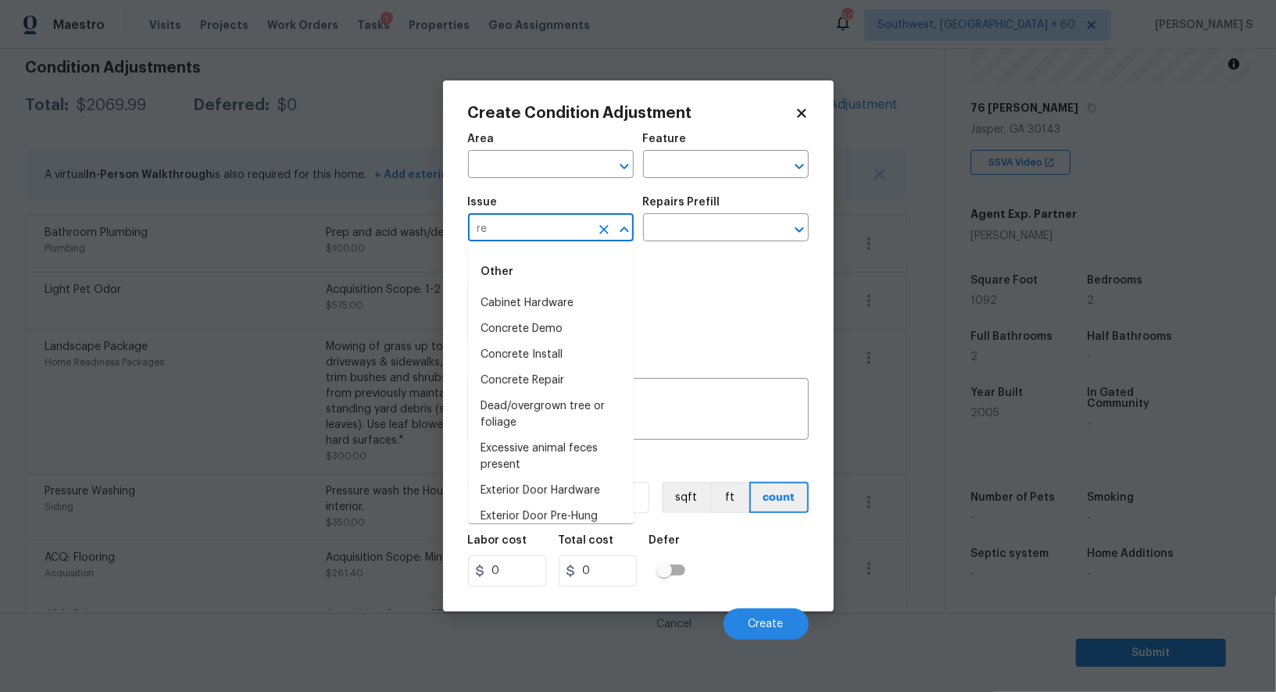
type input "Interior Door"
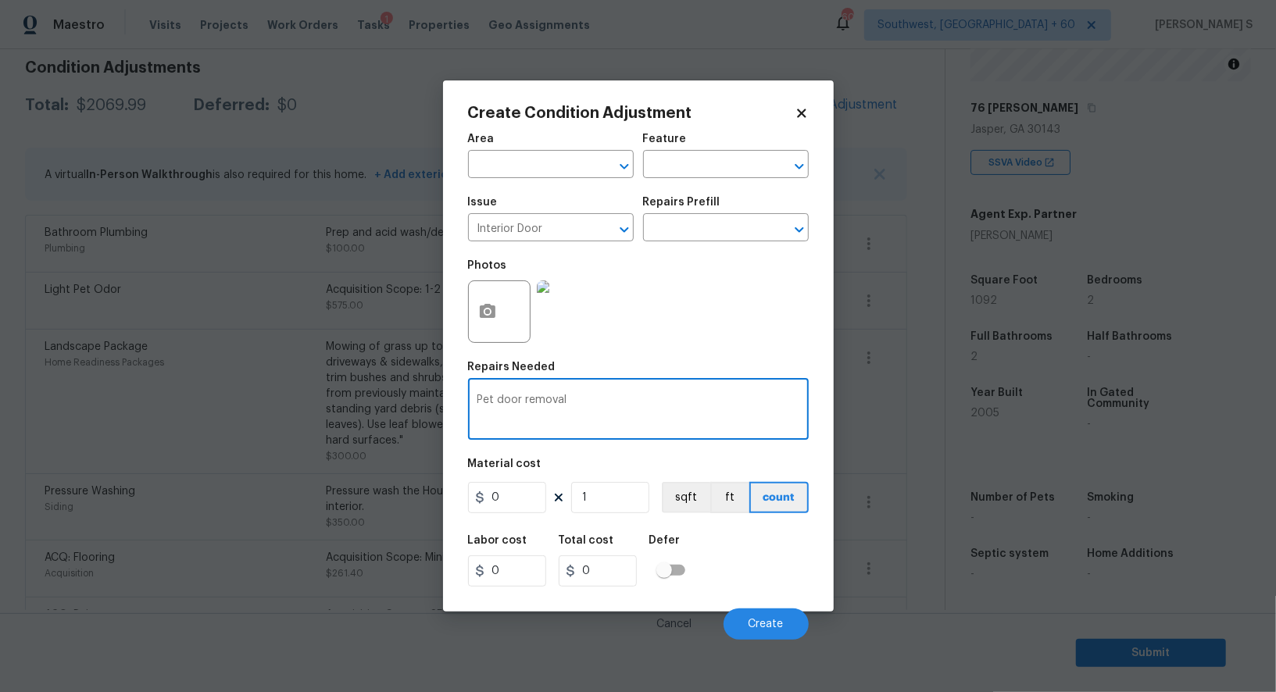
type textarea "Pet door removal"
click at [530, 491] on input "0" at bounding box center [507, 497] width 78 height 31
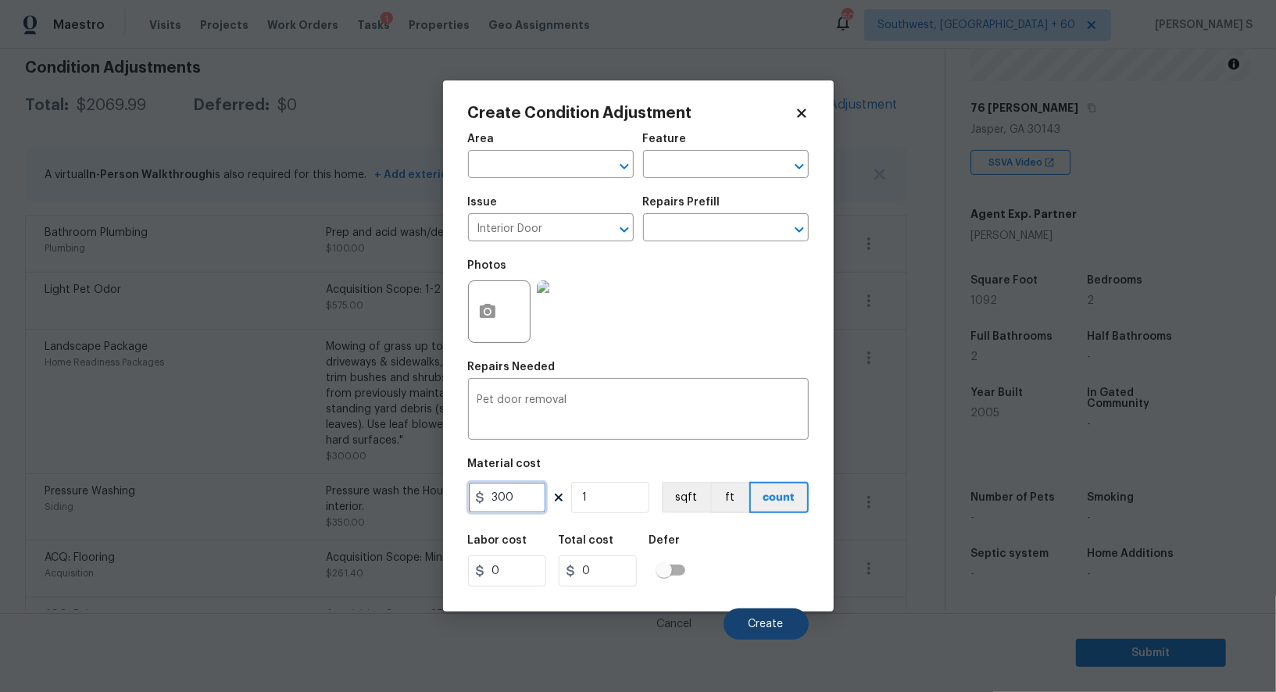
type input "300"
click at [750, 620] on button "Create" at bounding box center [766, 624] width 85 height 31
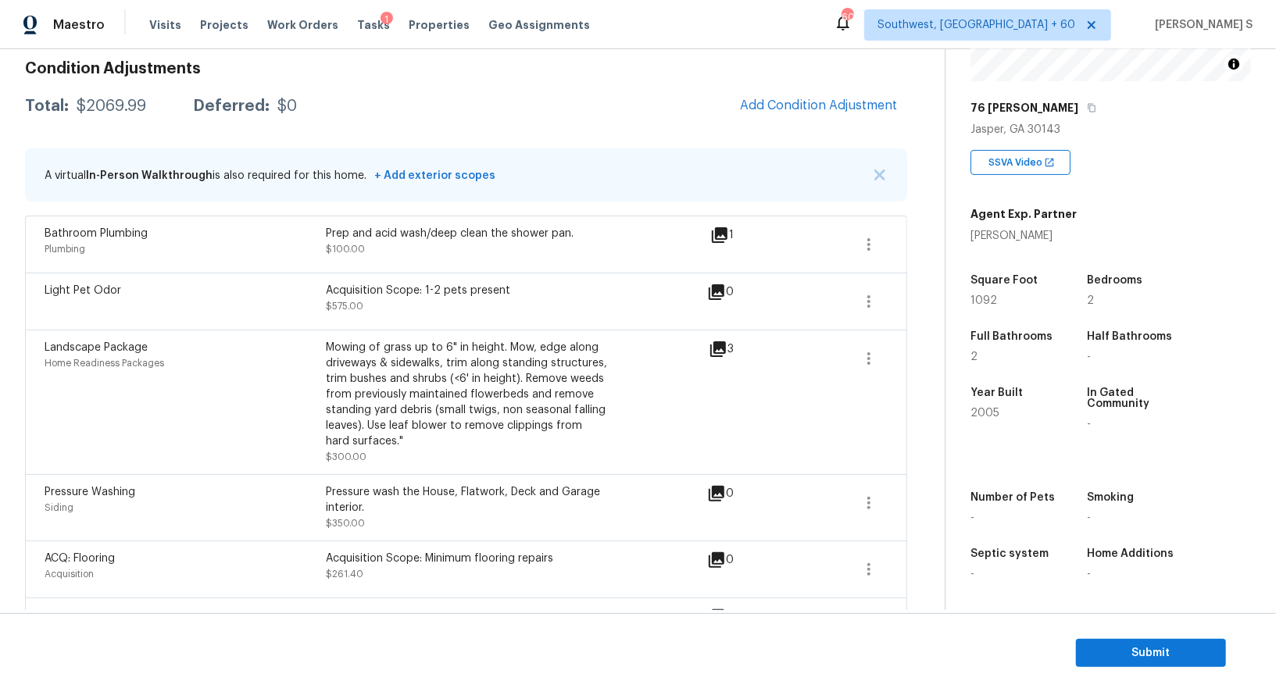
click at [383, 522] on body "Maestro Visits Projects Work Orders Tasks 1 Properties Geo Assignments 606 Sout…" at bounding box center [638, 346] width 1276 height 692
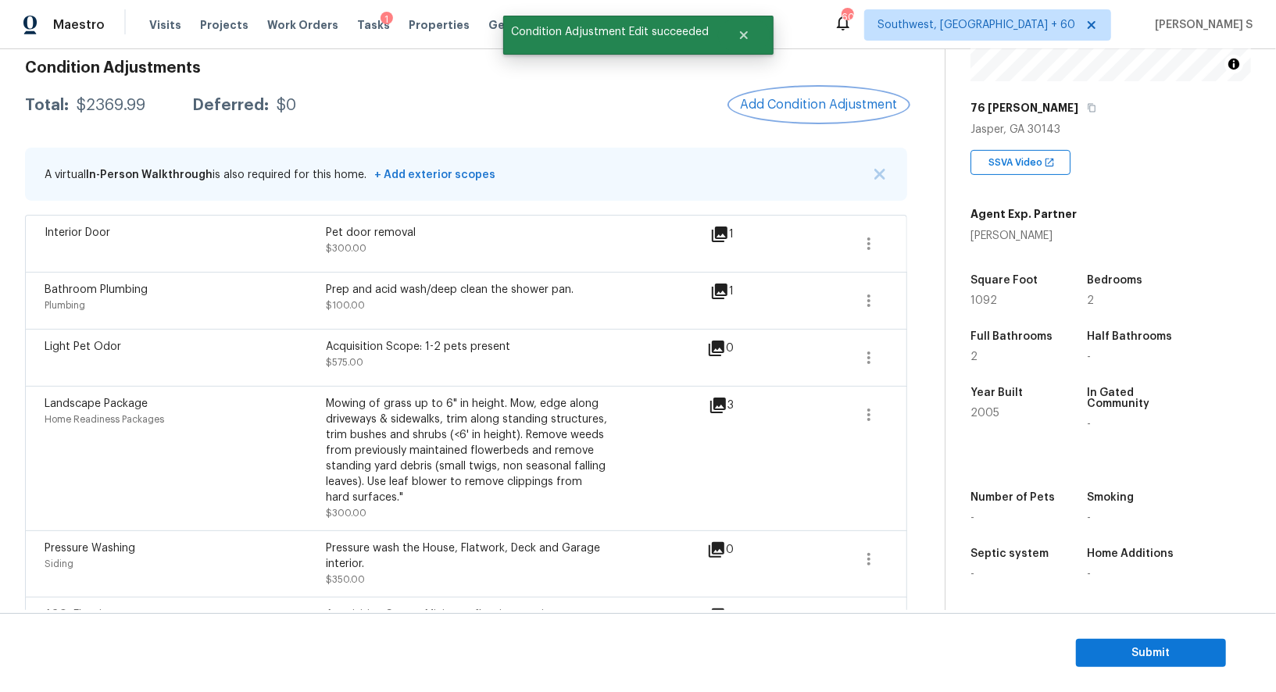
click at [832, 110] on span "Add Condition Adjustment" at bounding box center [819, 105] width 158 height 14
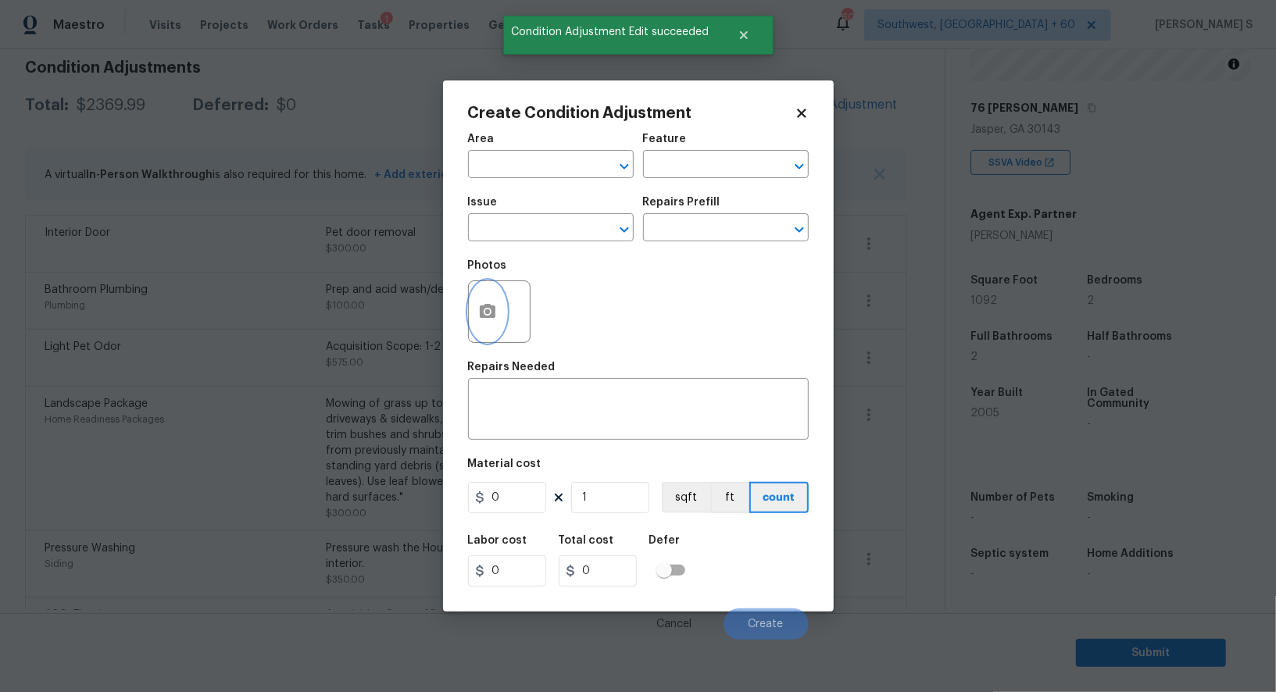
click at [495, 307] on icon "button" at bounding box center [487, 311] width 19 height 19
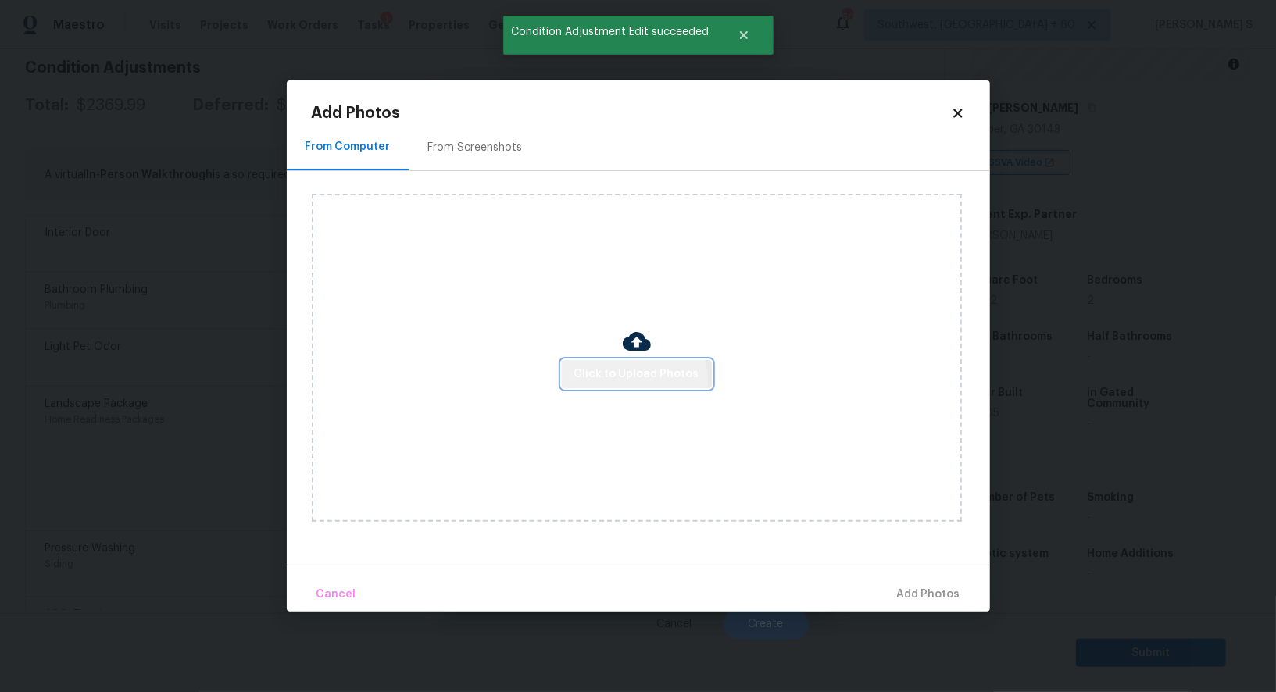
click at [621, 381] on span "Click to Upload Photos" at bounding box center [636, 375] width 125 height 20
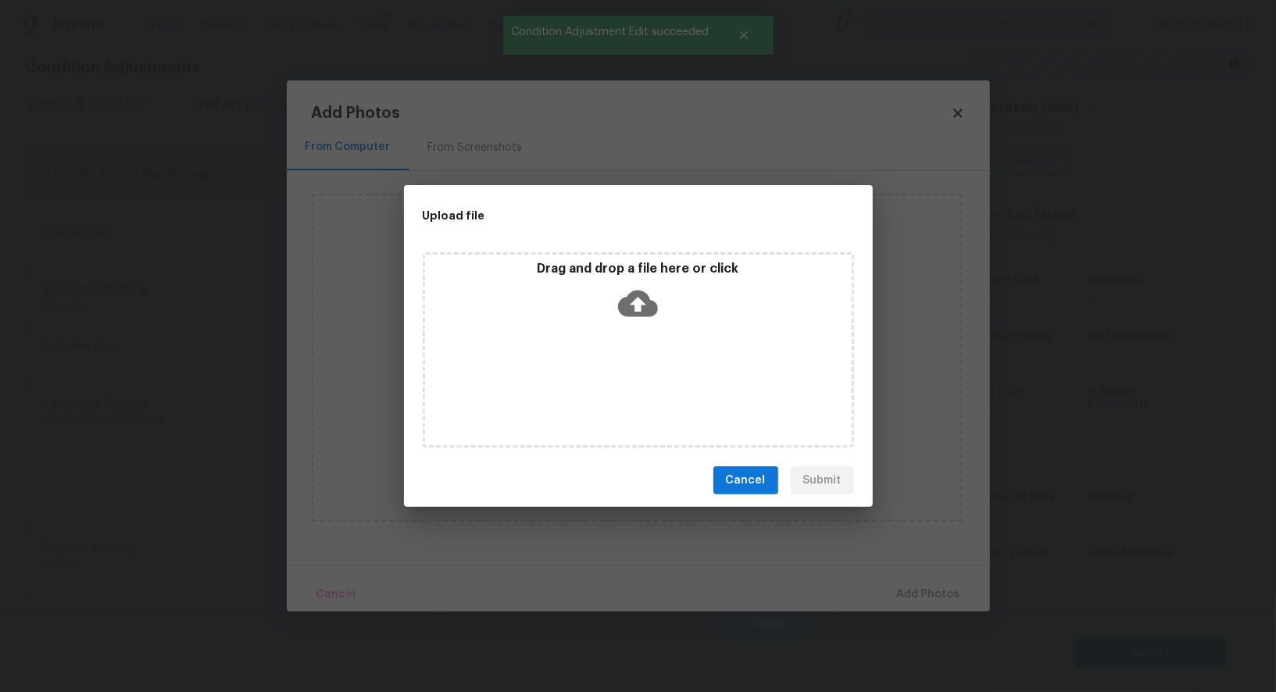
click at [621, 381] on div "Drag and drop a file here or click" at bounding box center [638, 349] width 431 height 195
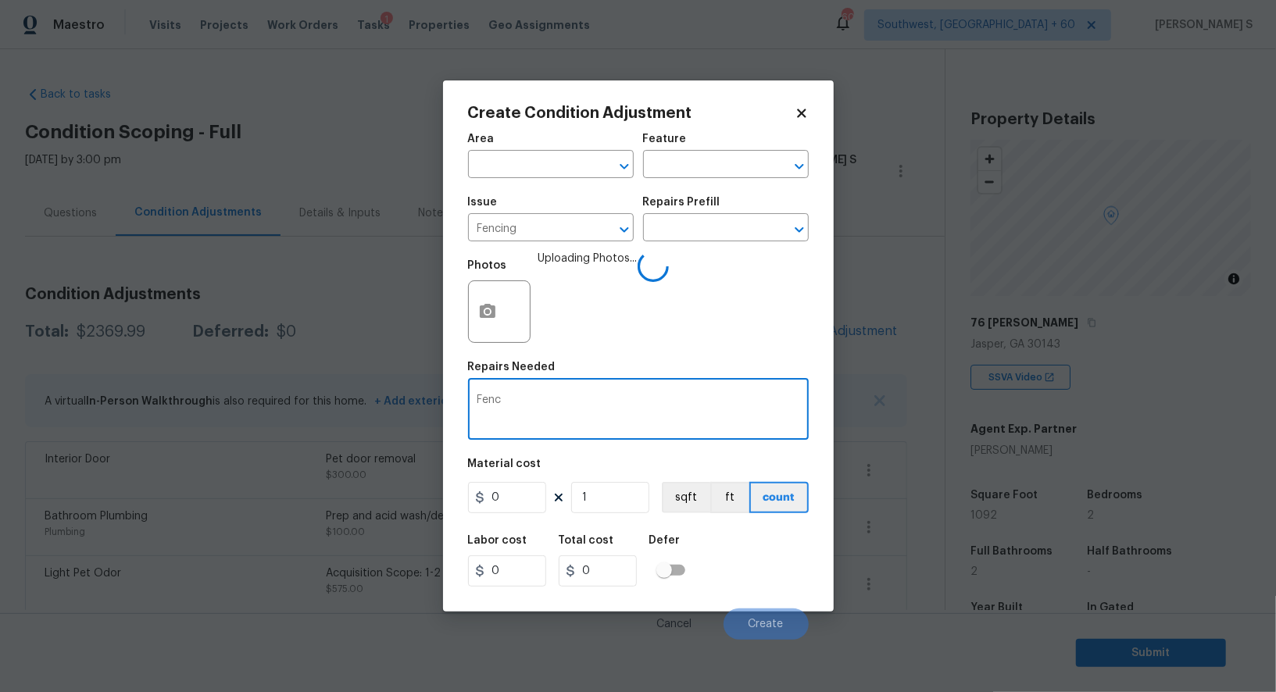
scroll to position [215, 0]
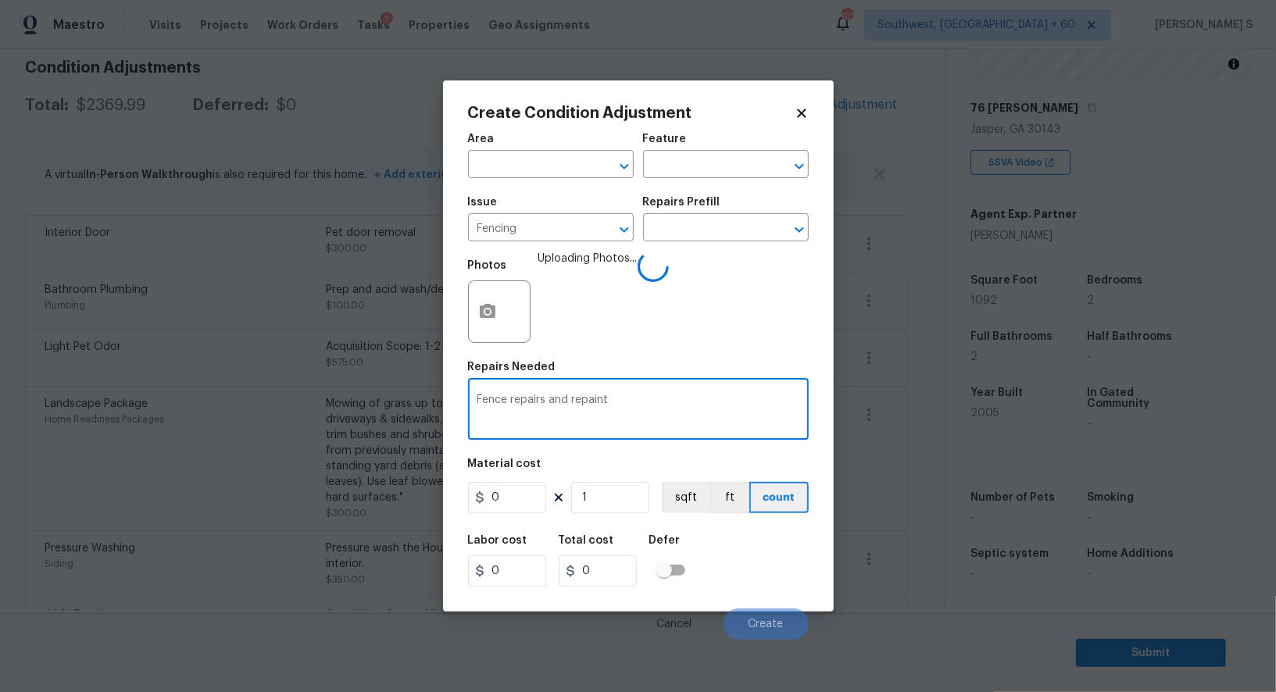
type textarea "Fence repairs and repaint"
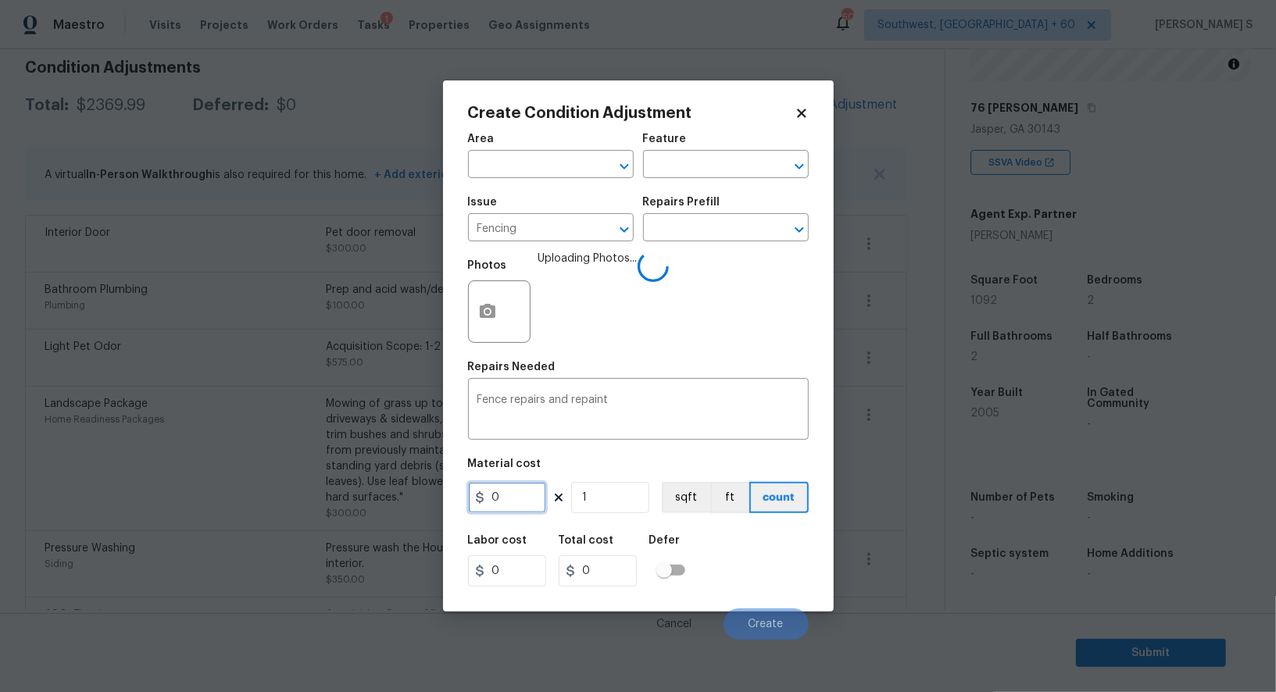
click at [515, 499] on input "0" at bounding box center [507, 497] width 78 height 31
type input "800"
click at [817, 591] on div "Create Condition Adjustment Area ​ Feature ​ Issue Fencing ​ Repairs Prefill ​ …" at bounding box center [638, 345] width 391 height 531
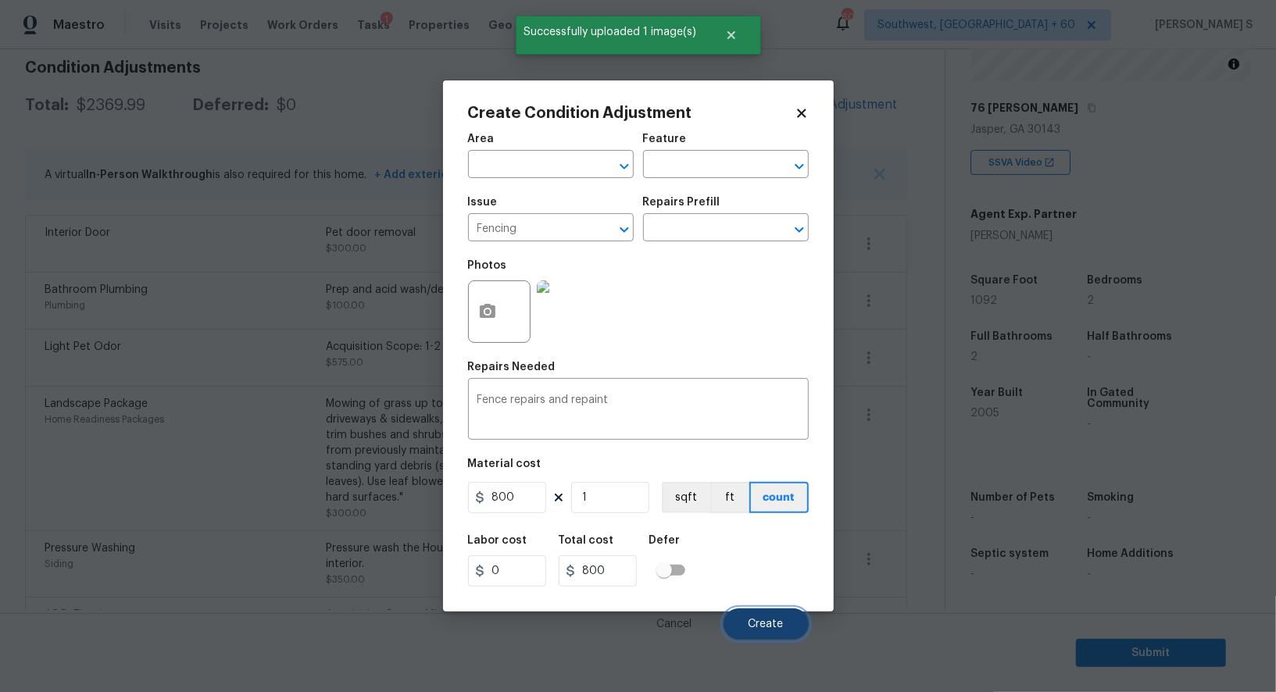
click at [769, 626] on span "Create" at bounding box center [766, 625] width 35 height 12
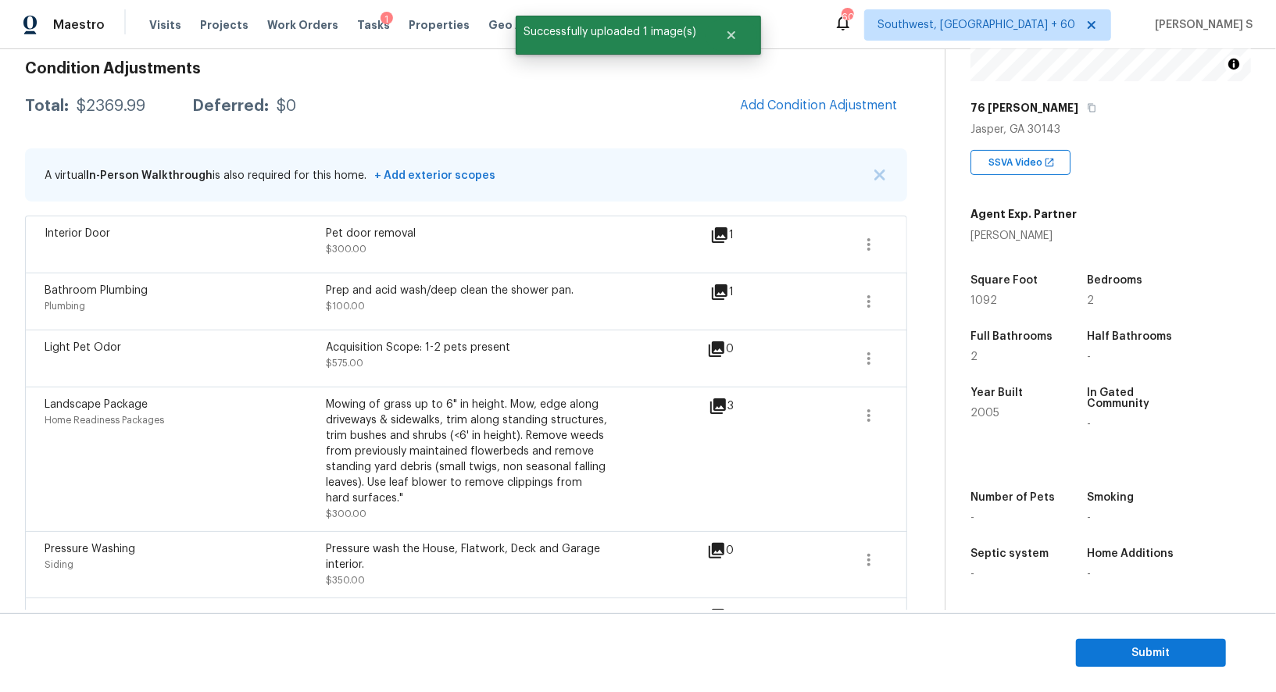
click at [195, 563] on body "Maestro Visits Projects Work Orders Tasks 1 Properties Geo Assignments 606 Sout…" at bounding box center [638, 346] width 1276 height 692
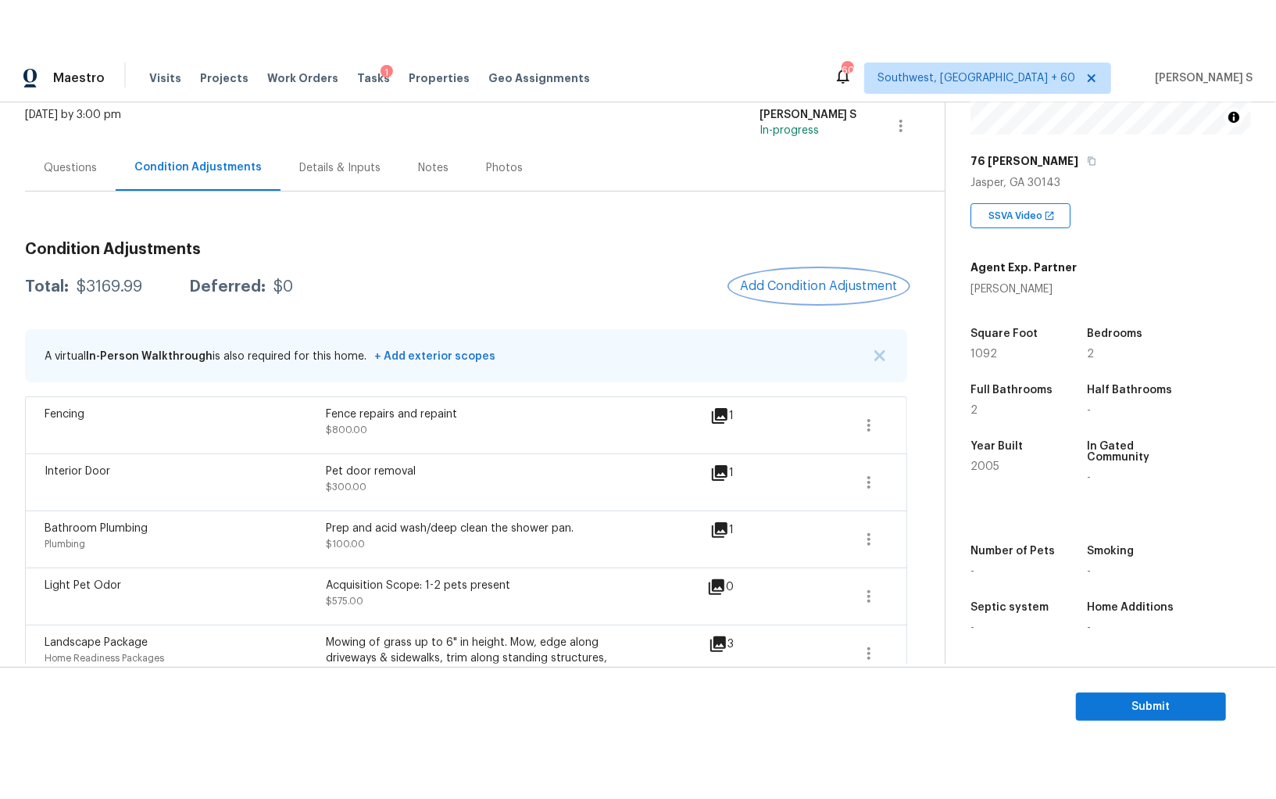
scroll to position [0, 0]
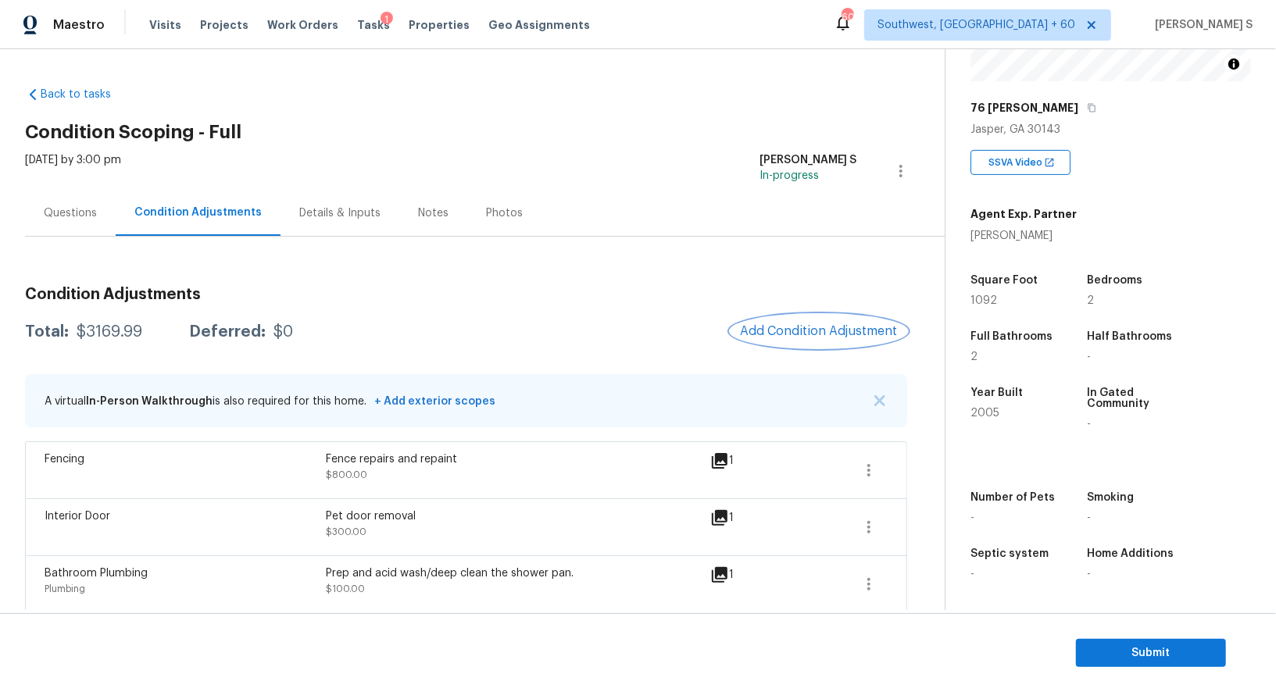
click at [847, 331] on span "Add Condition Adjustment" at bounding box center [819, 331] width 158 height 14
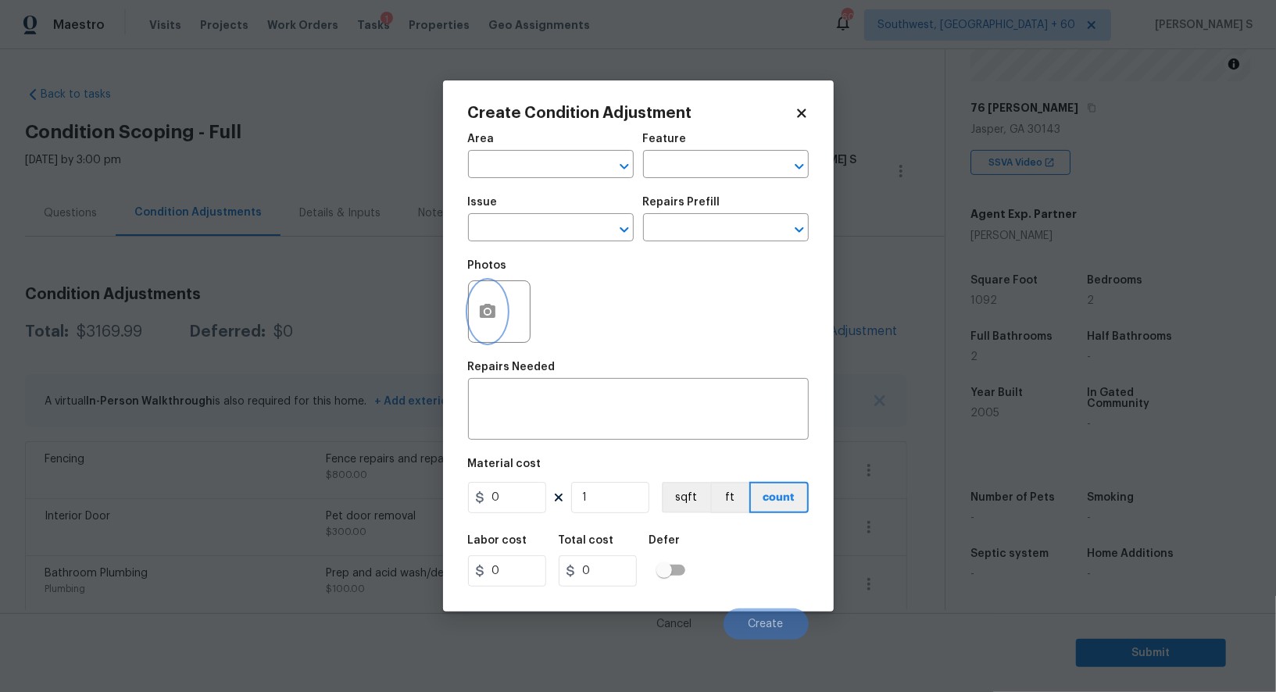
click at [490, 317] on icon "button" at bounding box center [488, 311] width 16 height 14
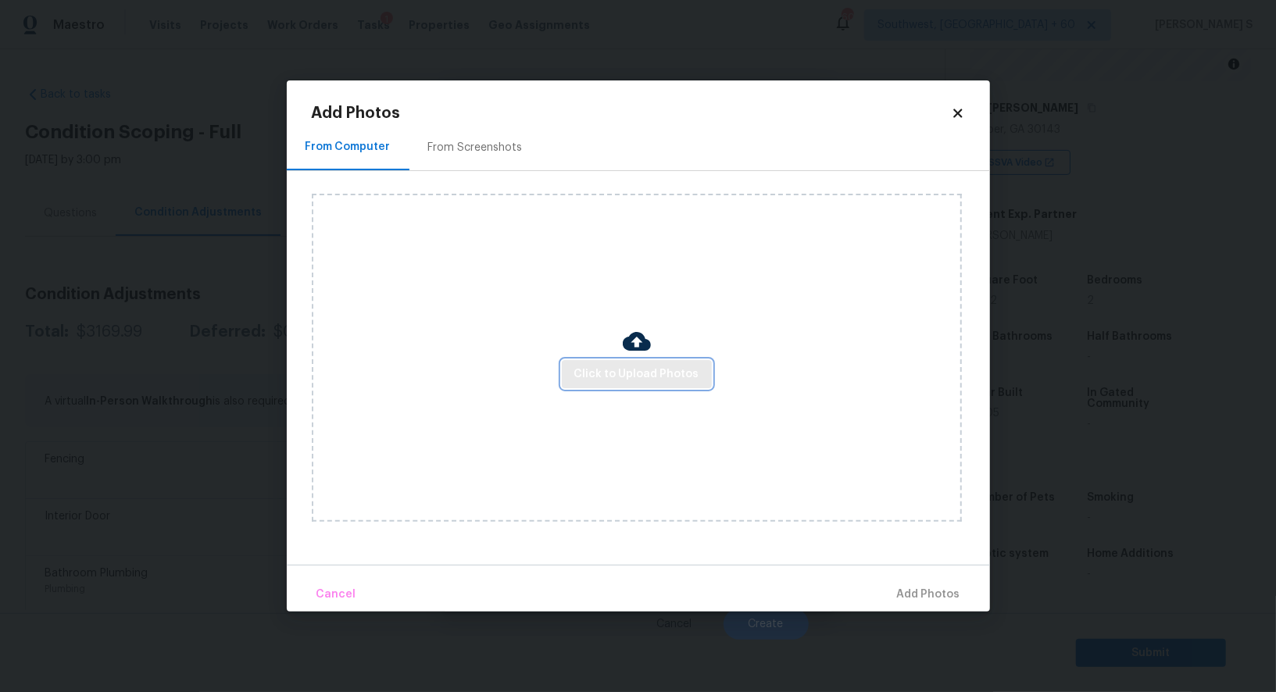
click at [645, 363] on button "Click to Upload Photos" at bounding box center [637, 374] width 150 height 29
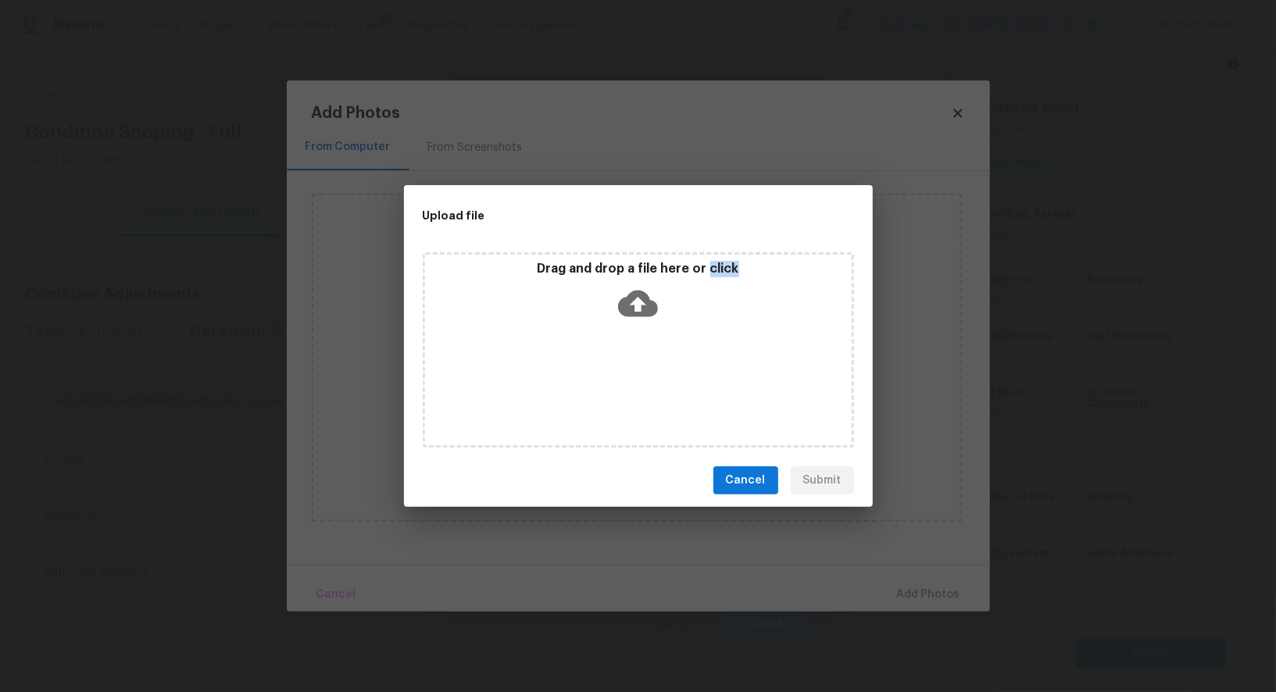
click at [645, 363] on div "Drag and drop a file here or click" at bounding box center [638, 349] width 431 height 195
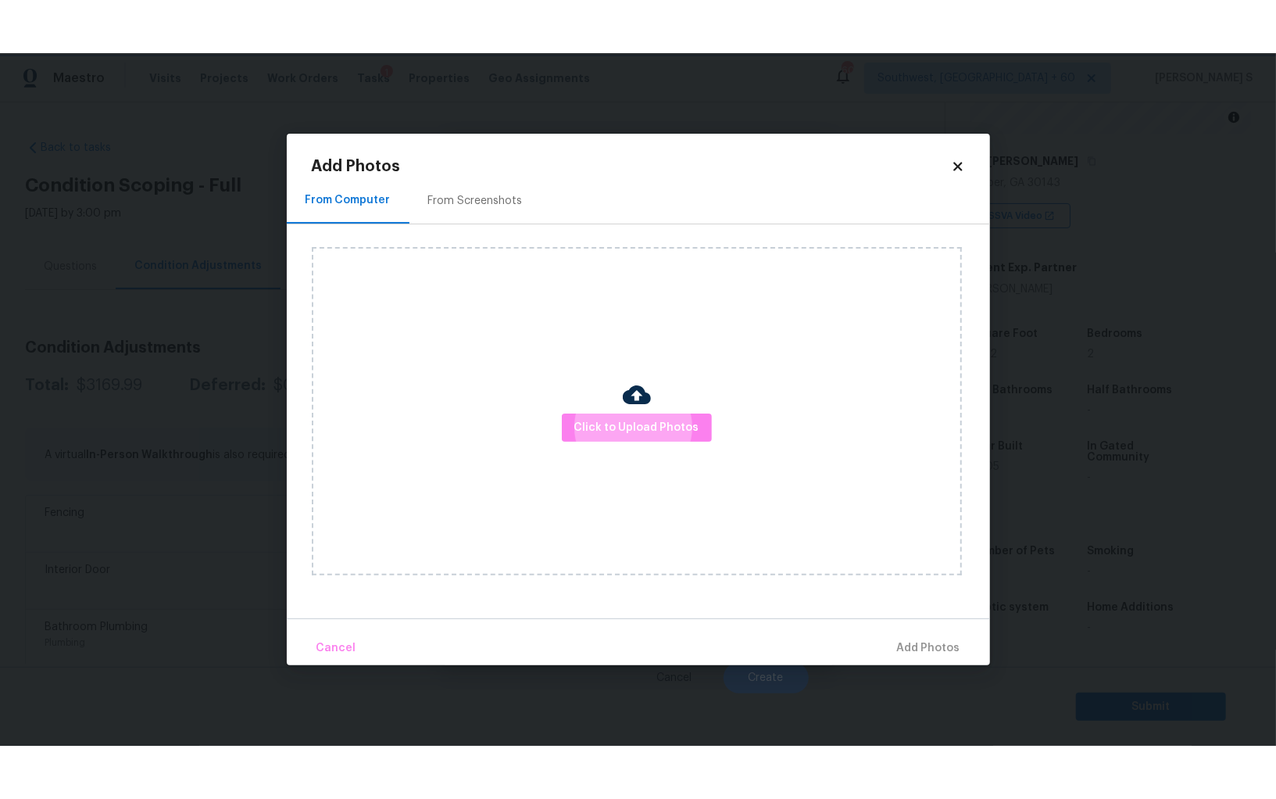
scroll to position [109, 0]
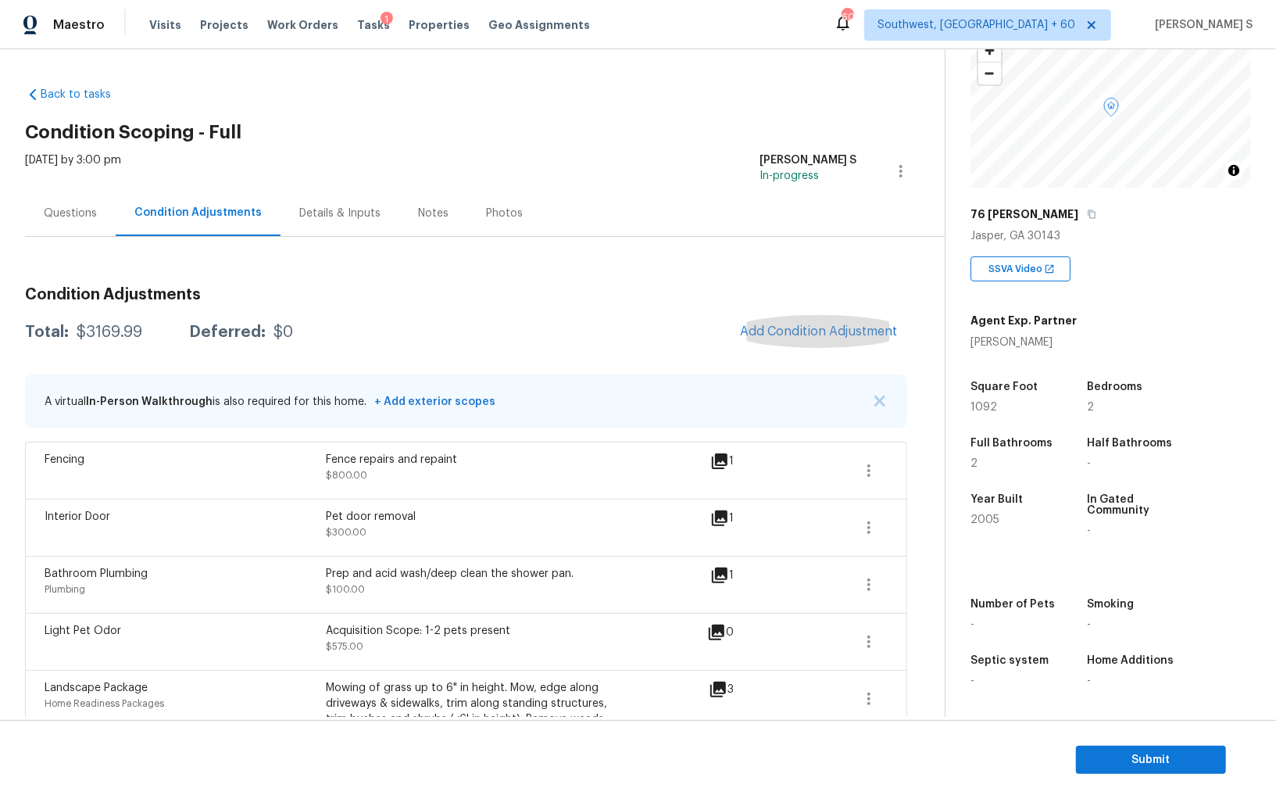
click at [388, 533] on div "Pet door removal $300.00" at bounding box center [466, 528] width 281 height 38
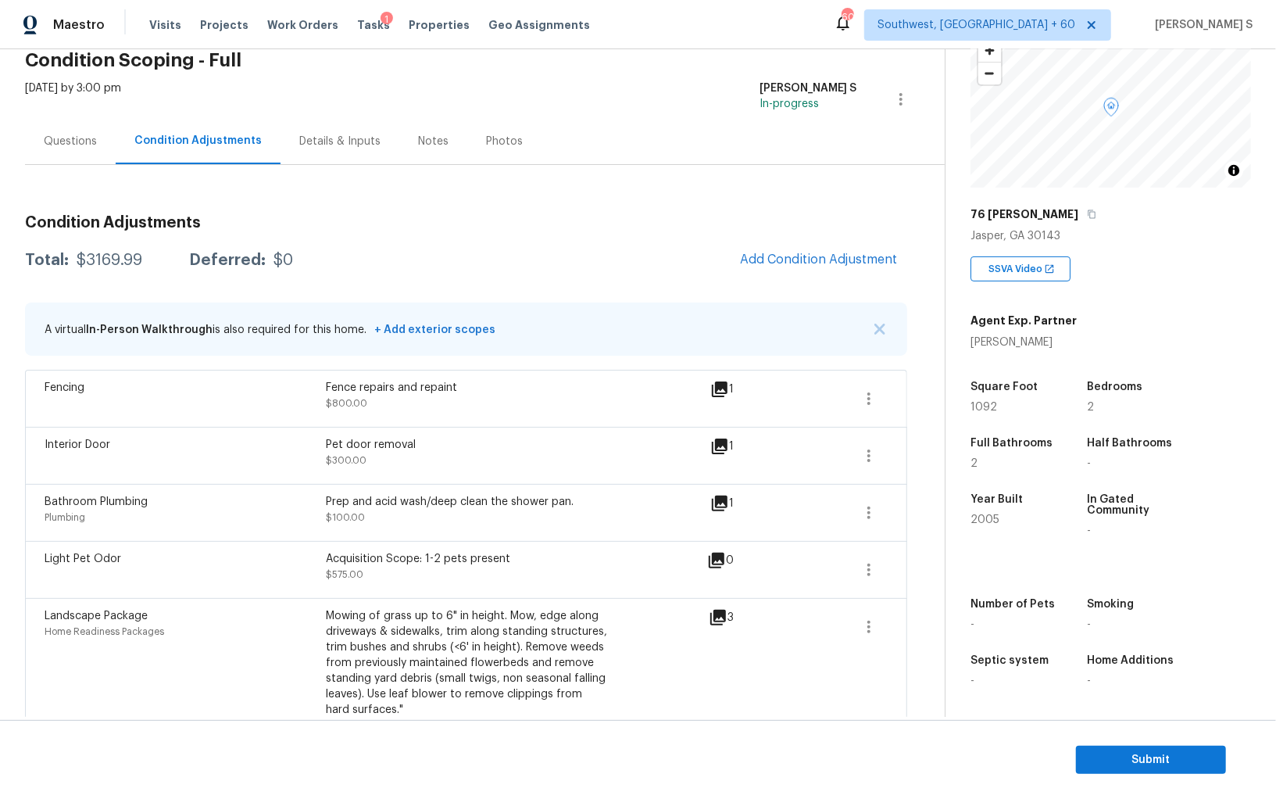
scroll to position [57, 0]
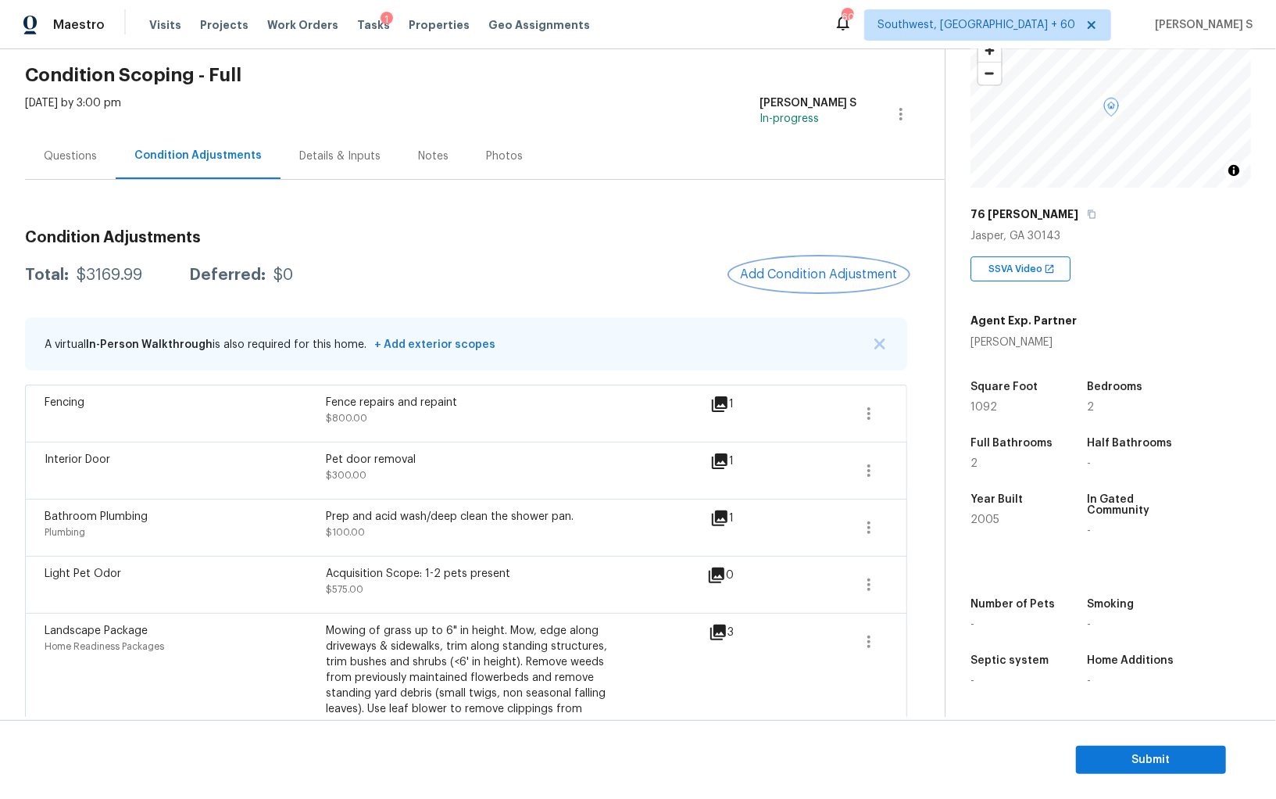
click at [768, 281] on button "Add Condition Adjustment" at bounding box center [819, 274] width 177 height 33
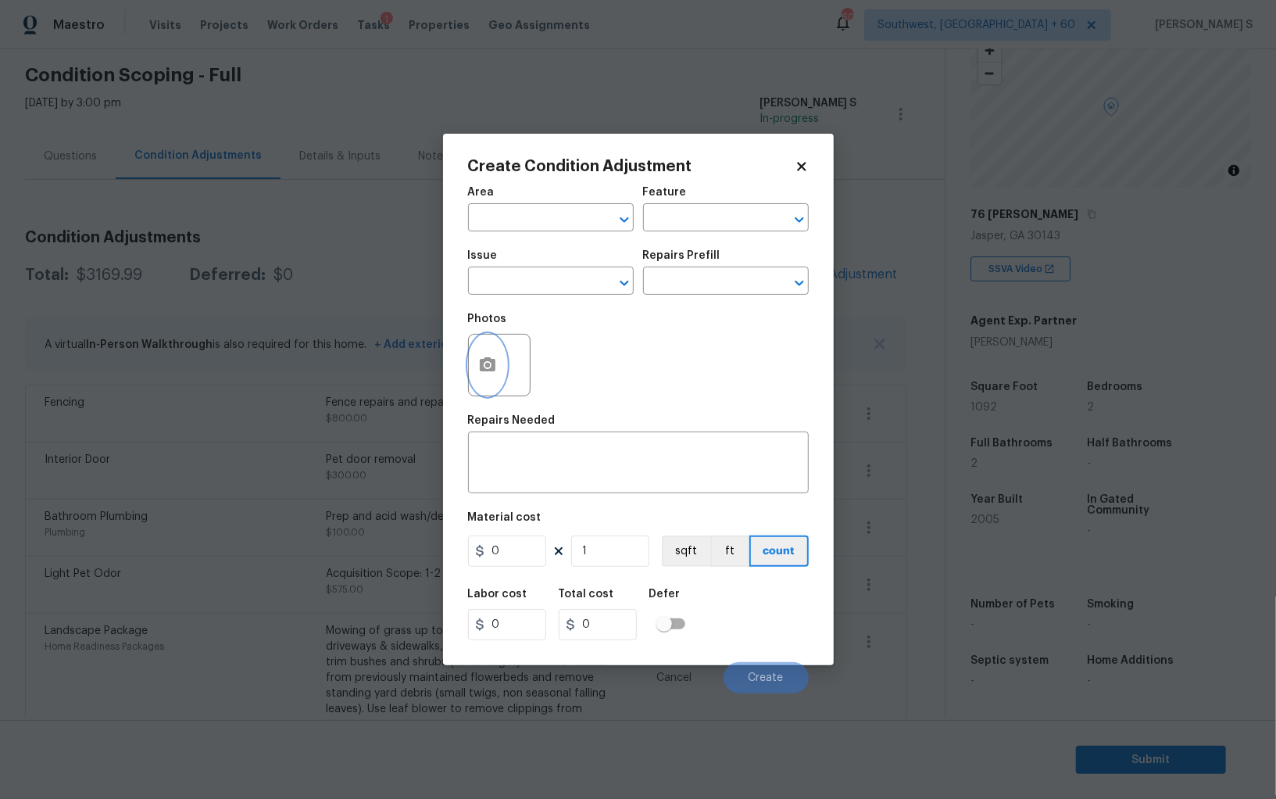
click at [490, 366] on icon "button" at bounding box center [487, 365] width 19 height 19
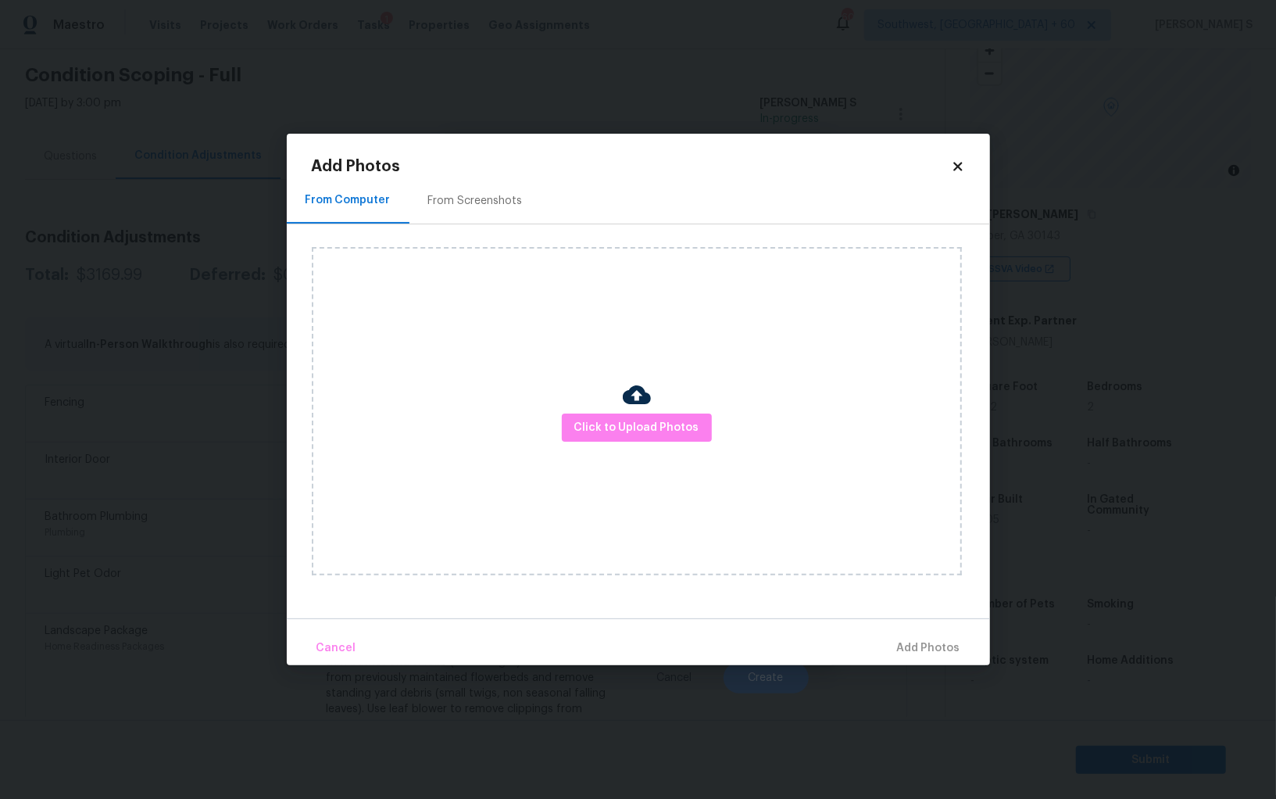
click at [591, 409] on div "Click to Upload Photos" at bounding box center [637, 411] width 650 height 328
click at [591, 421] on span "Click to Upload Photos" at bounding box center [636, 428] width 125 height 20
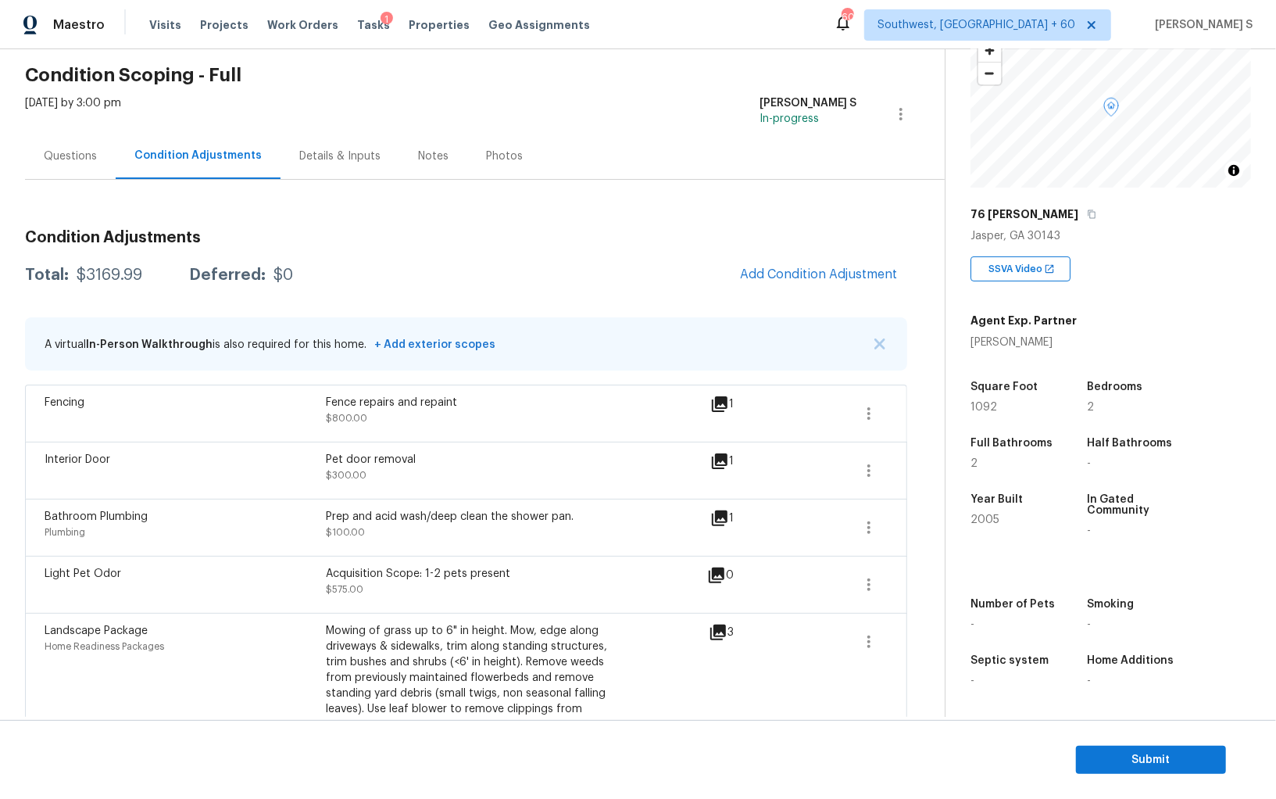
click at [157, 490] on body "Maestro Visits Projects Work Orders Tasks 1 Properties Geo Assignments 606 Sout…" at bounding box center [638, 399] width 1276 height 799
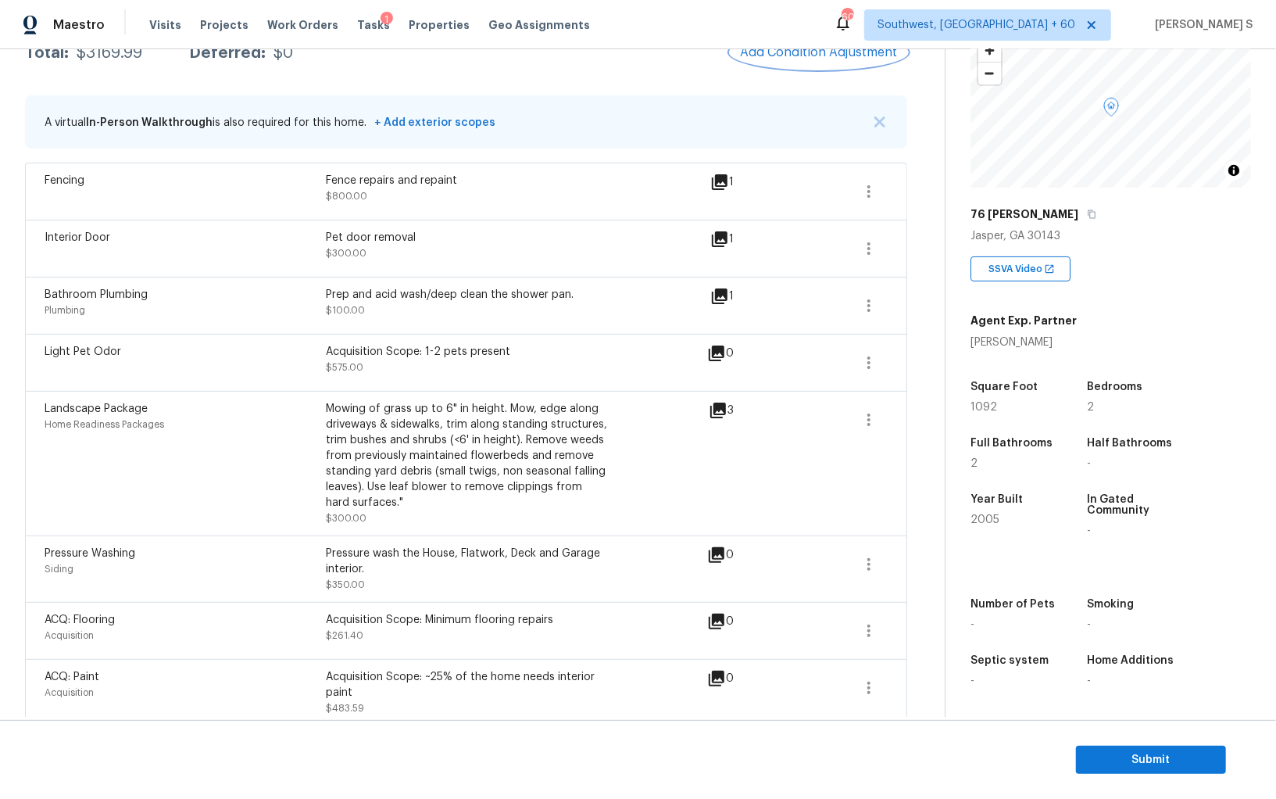
scroll to position [290, 0]
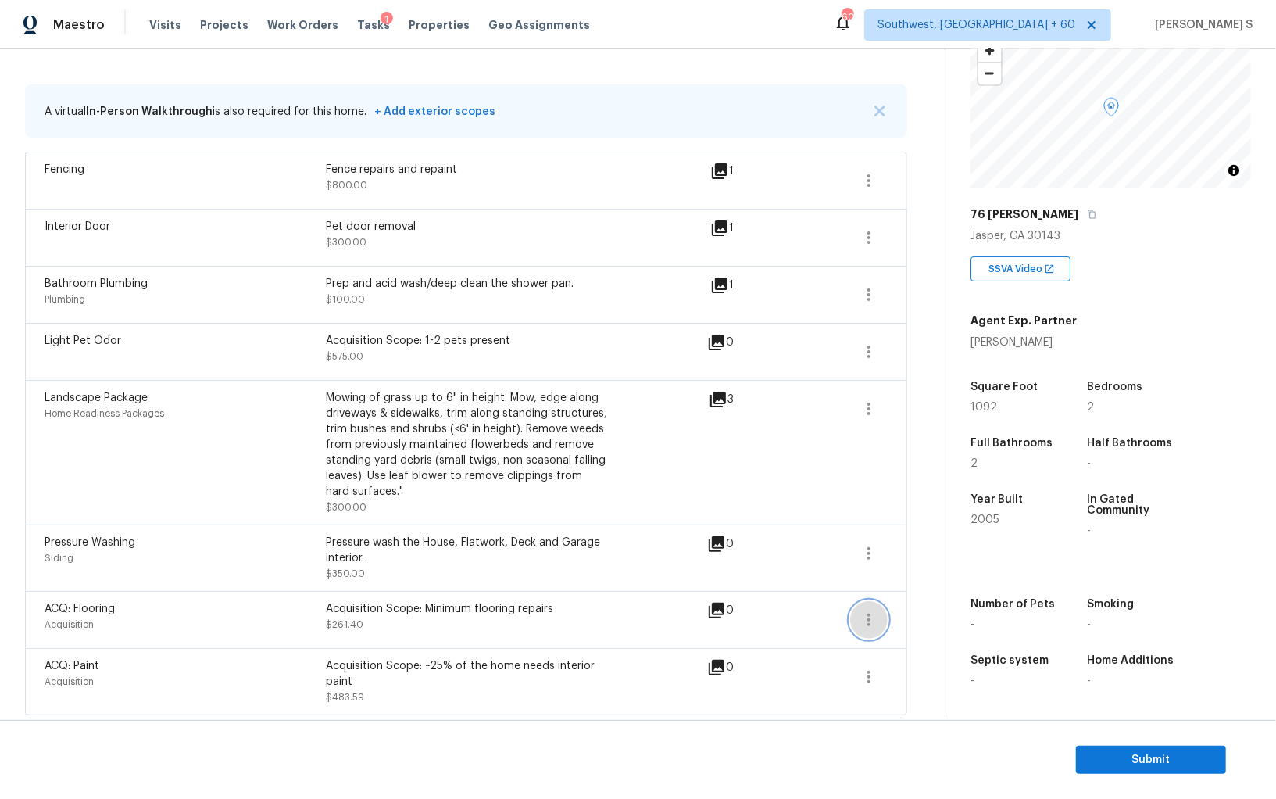
click at [872, 613] on icon "button" at bounding box center [869, 619] width 19 height 19
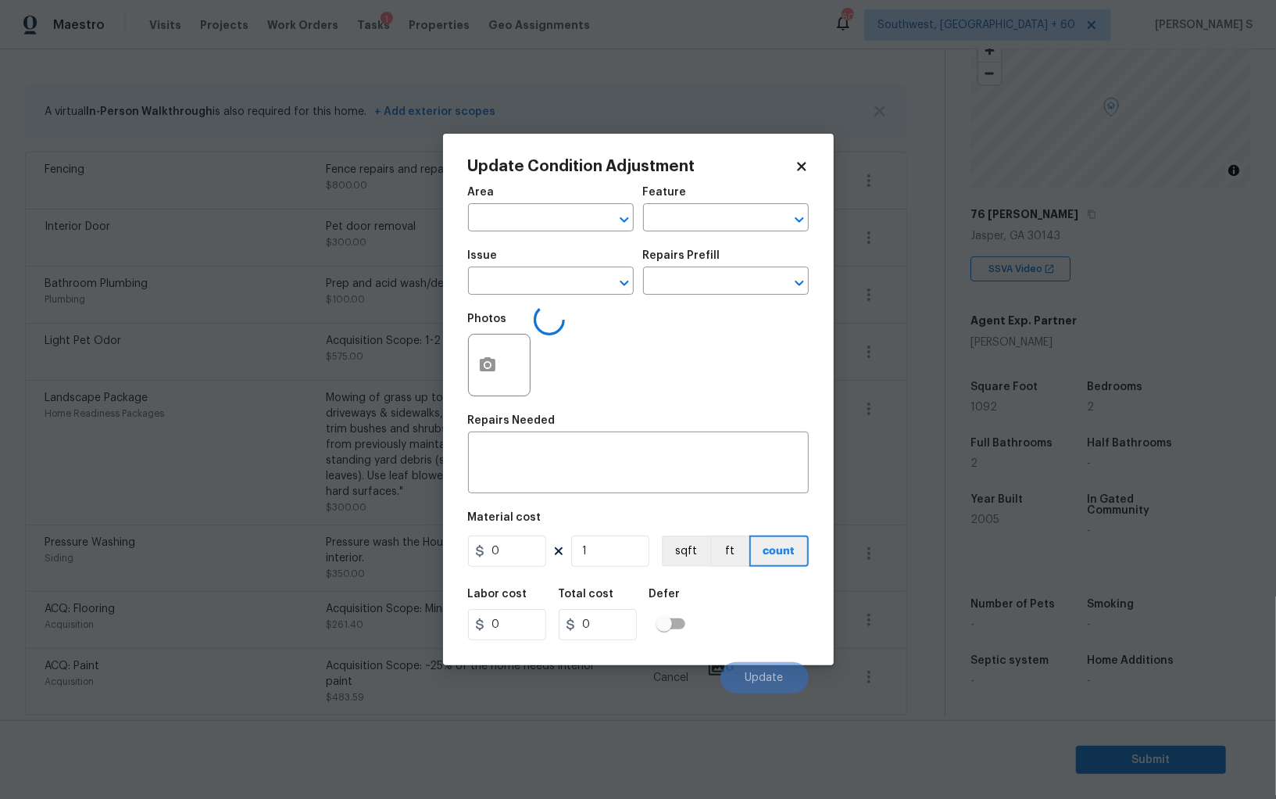
type input "Acquisition"
type input "ACQ: Flooring"
type textarea "Acquisition Scope: Minimum flooring repairs"
type input "0.2"
type input "1307"
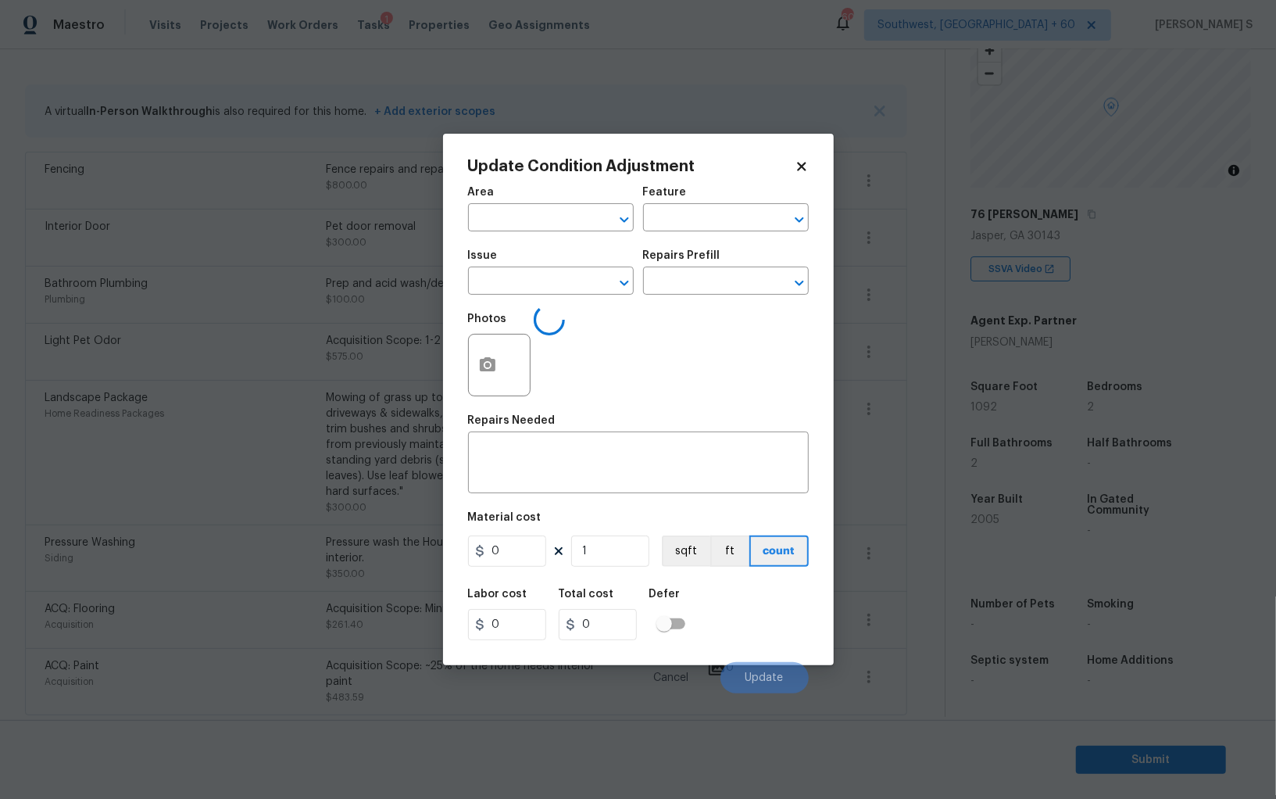
type input "261.4"
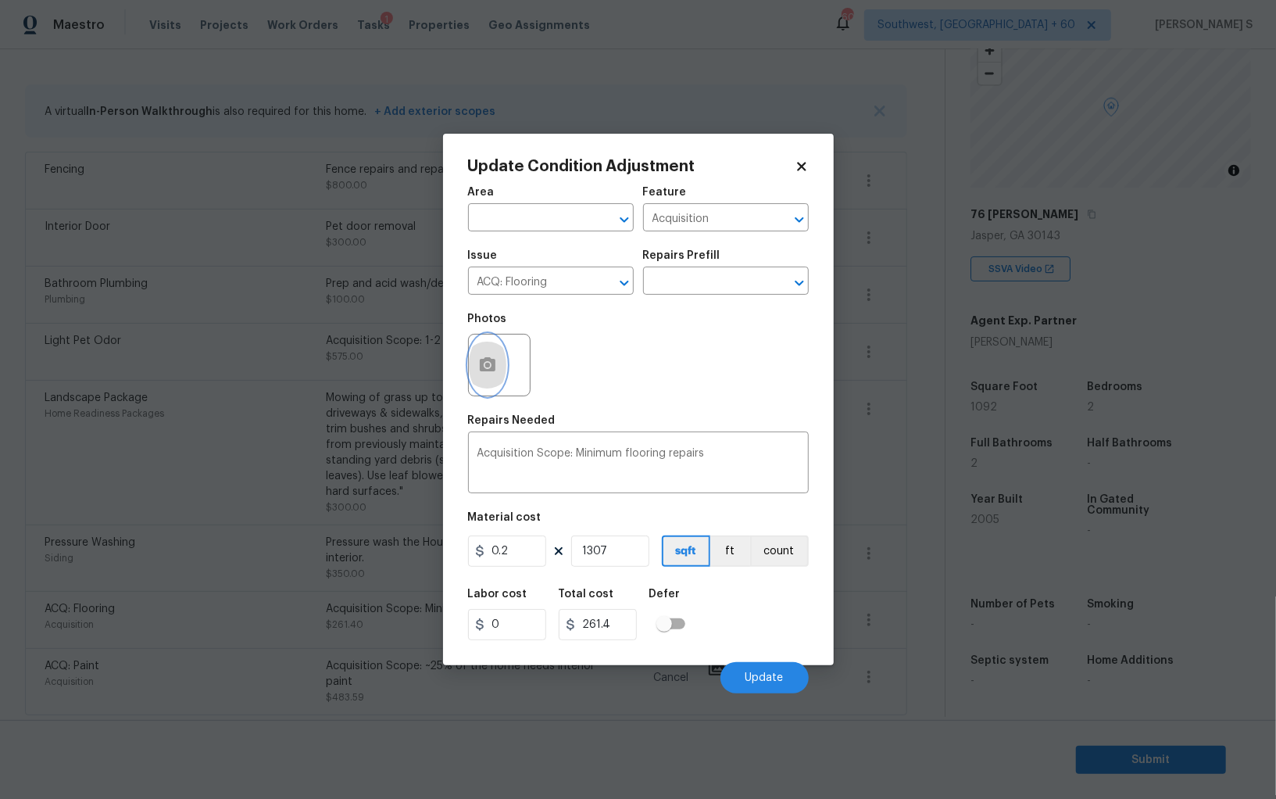
click at [478, 360] on icon "button" at bounding box center [487, 365] width 19 height 19
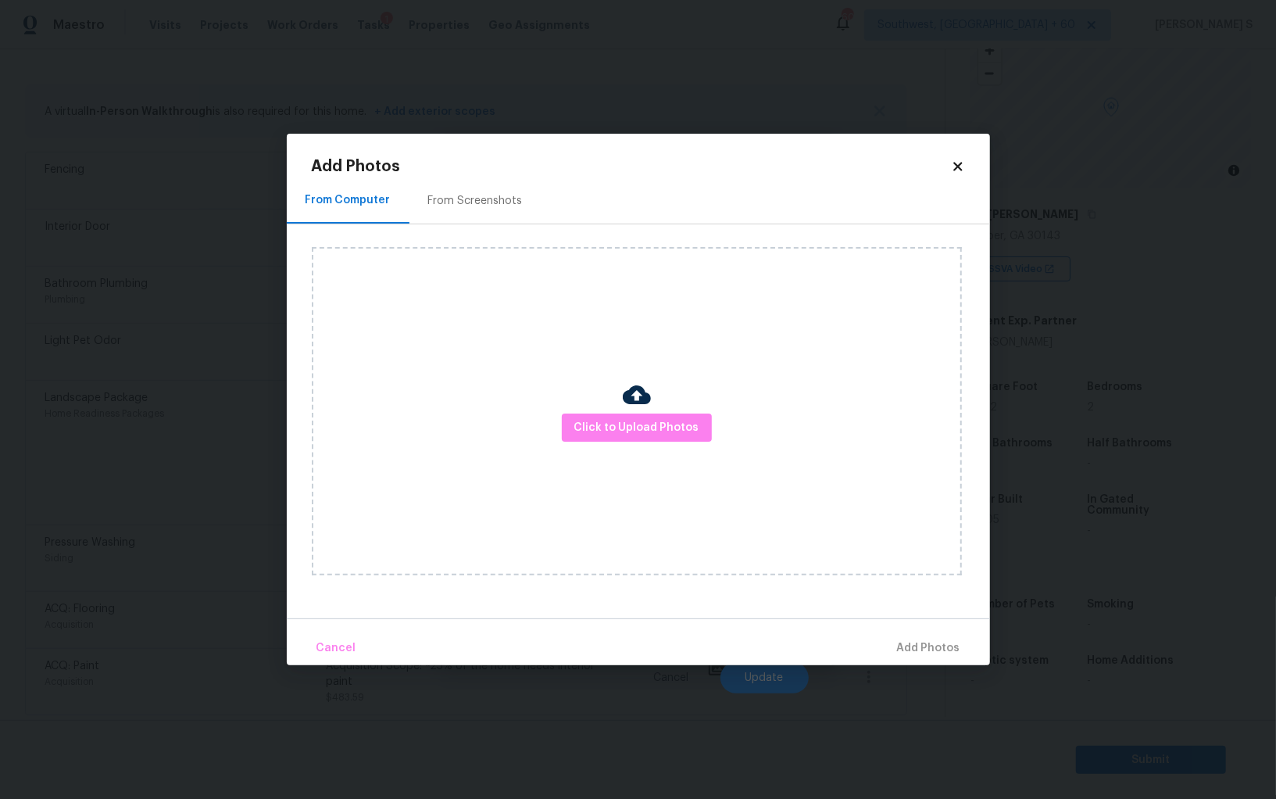
click at [496, 195] on div "From Screenshots" at bounding box center [475, 201] width 95 height 16
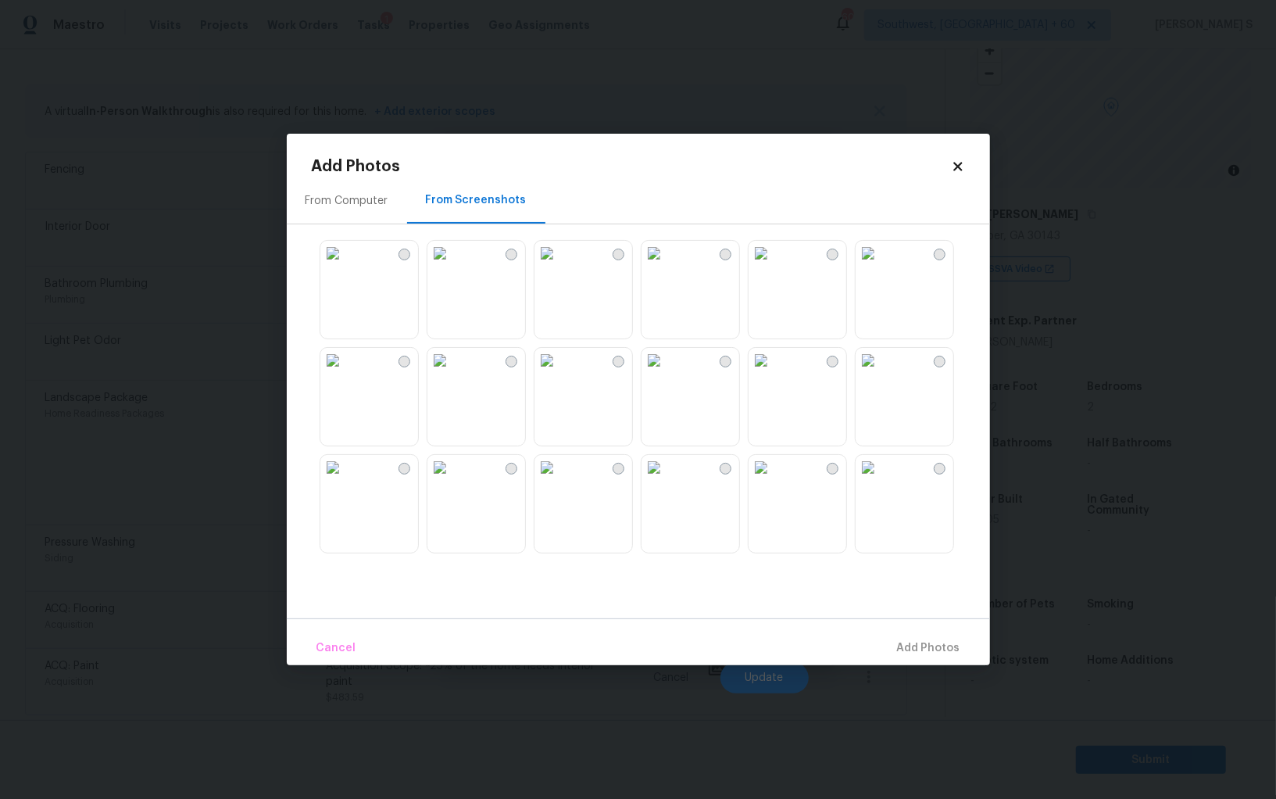
click at [667, 373] on img at bounding box center [654, 360] width 25 height 25
click at [881, 480] on img at bounding box center [868, 467] width 25 height 25
click at [774, 480] on img at bounding box center [761, 467] width 25 height 25
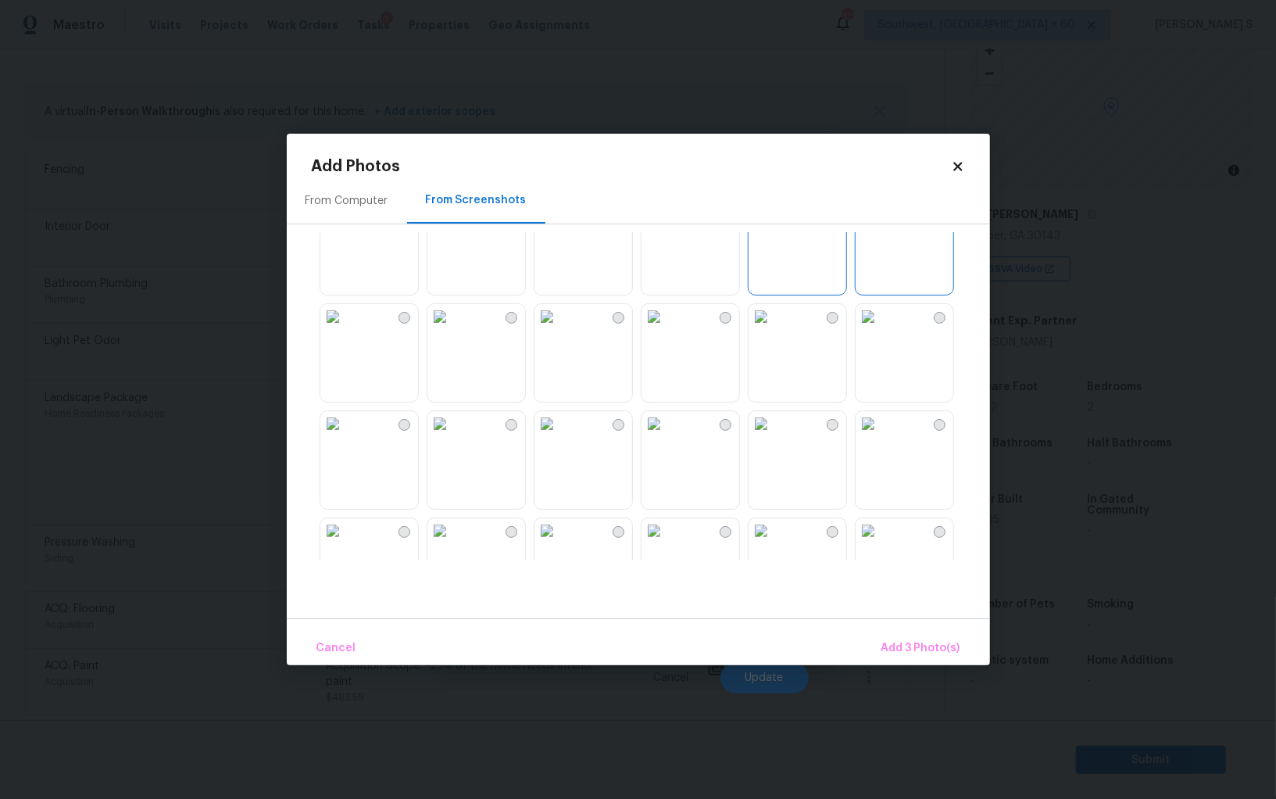
click at [774, 436] on img at bounding box center [761, 423] width 25 height 25
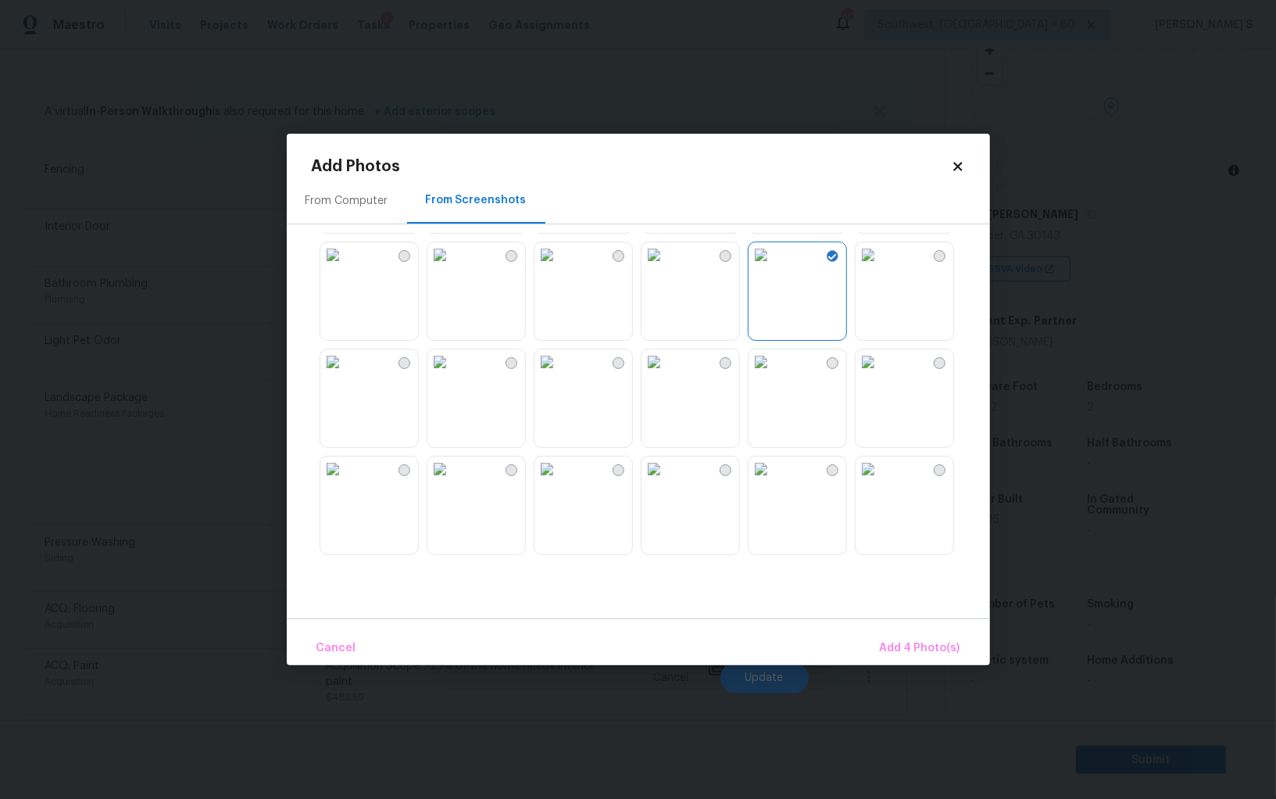
click at [774, 374] on img at bounding box center [761, 361] width 25 height 25
click at [667, 374] on img at bounding box center [654, 361] width 25 height 25
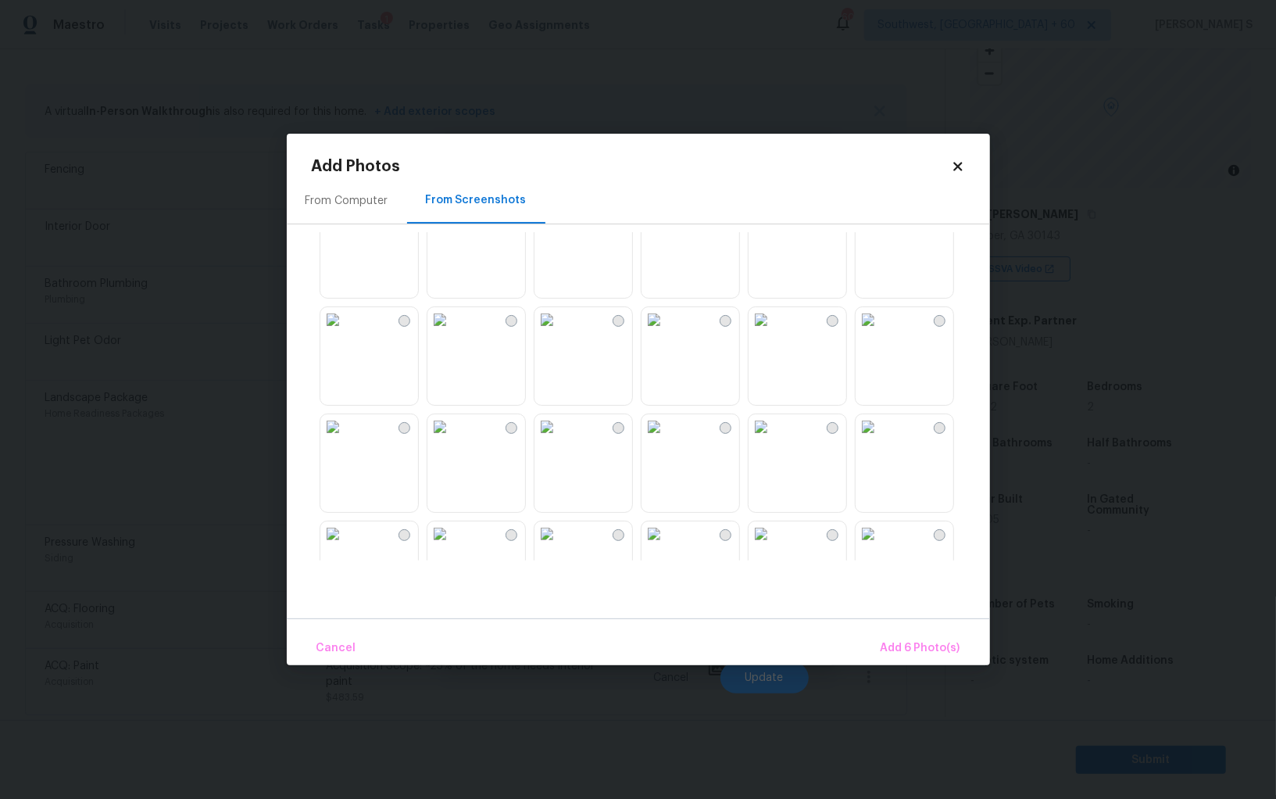
scroll to position [1073, 0]
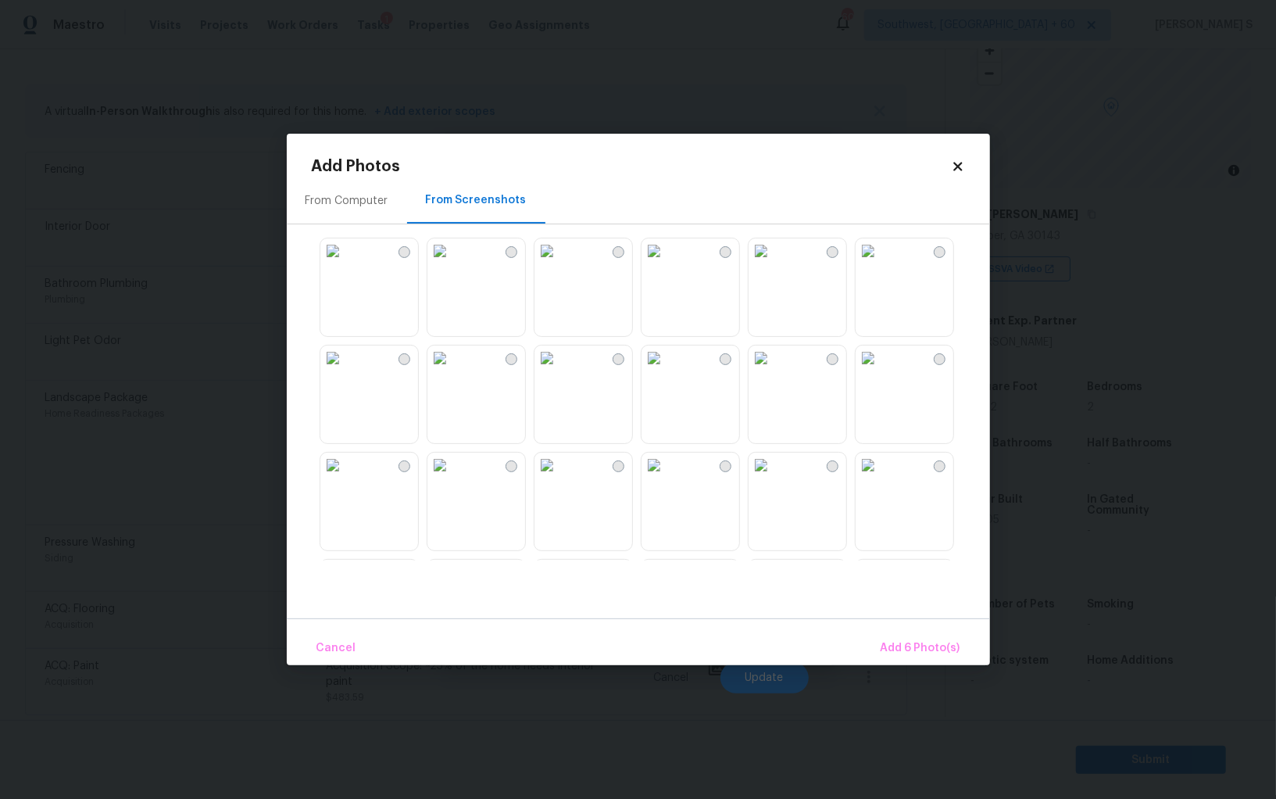
click at [667, 370] on img at bounding box center [654, 357] width 25 height 25
click at [560, 370] on img at bounding box center [547, 357] width 25 height 25
click at [946, 648] on span "Add 8 Photo(s)" at bounding box center [921, 649] width 80 height 20
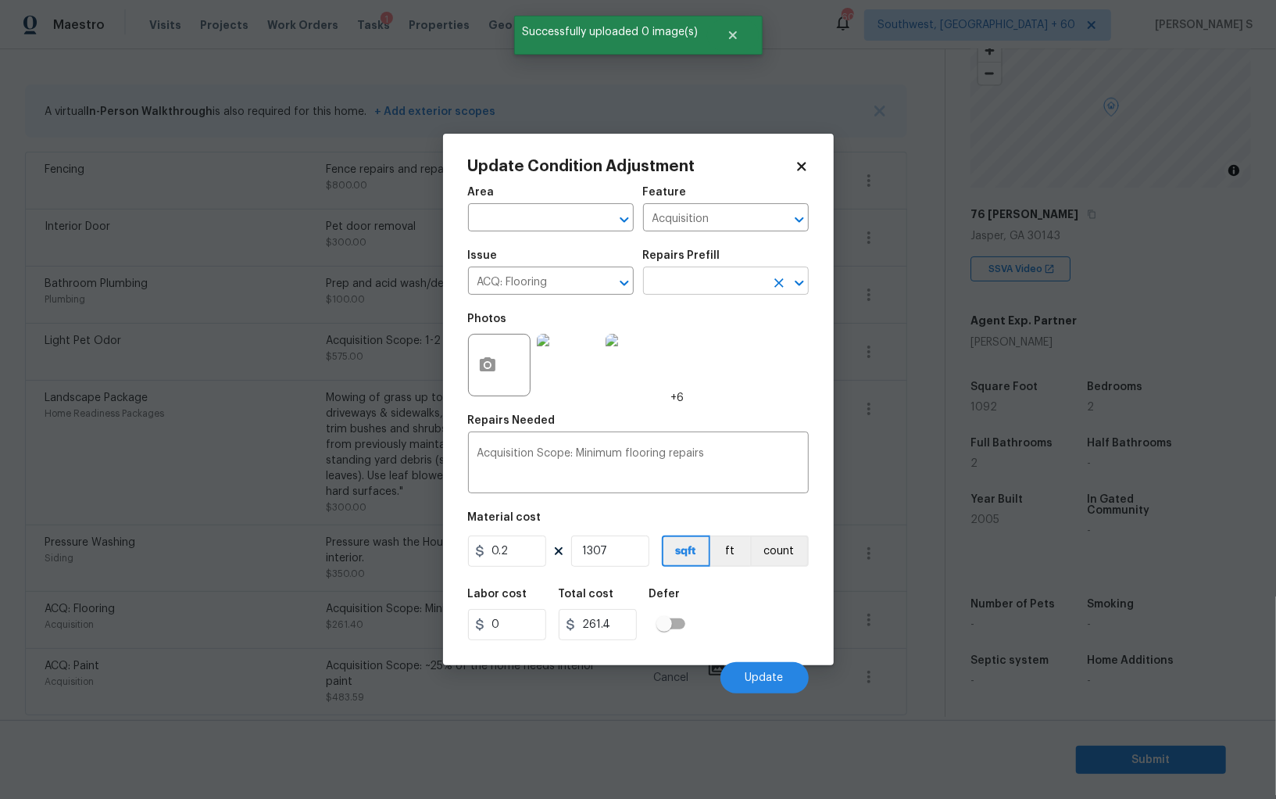
click at [685, 287] on input "text" at bounding box center [704, 282] width 122 height 24
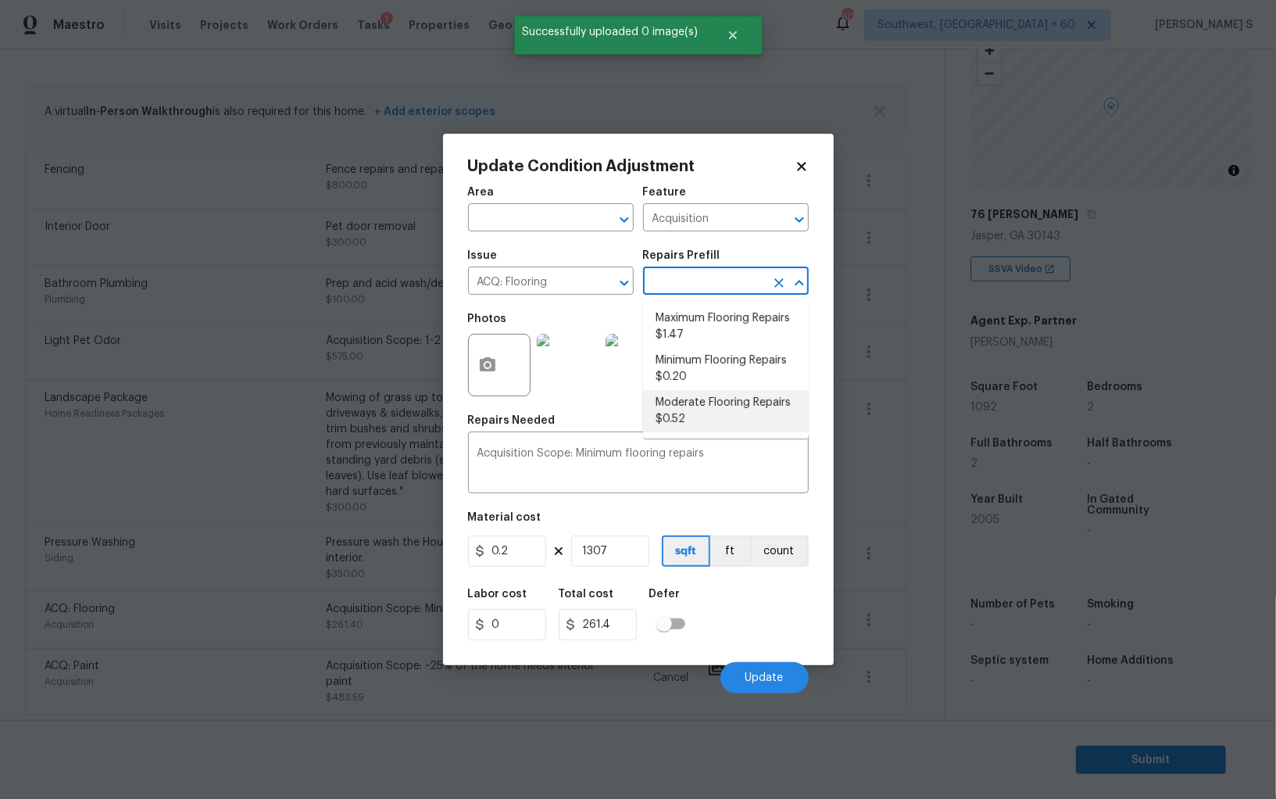
click at [702, 417] on li "Moderate Flooring Repairs $0.52" at bounding box center [726, 411] width 166 height 42
type textarea "Acquisition Scope: Moderate flooring repairs"
type input "0.52"
type input "679.64"
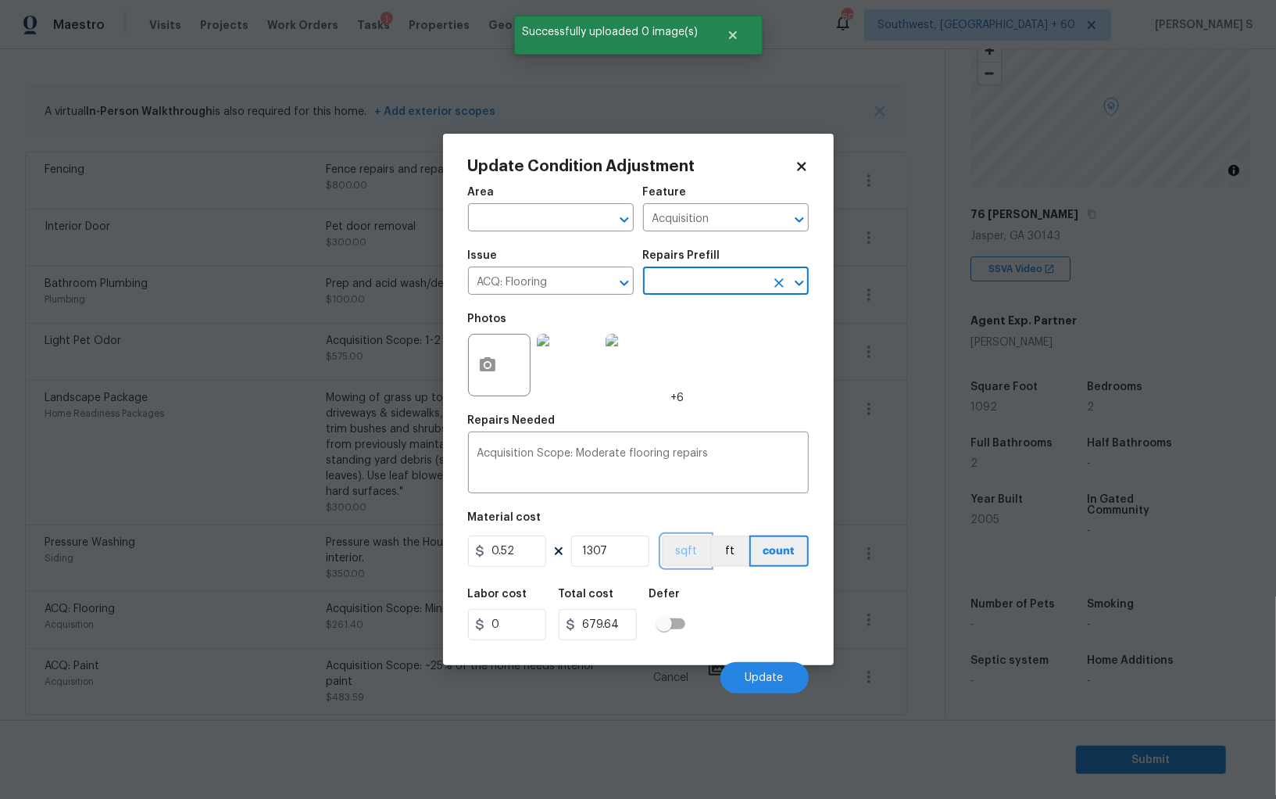
click at [689, 545] on button "sqft" at bounding box center [686, 550] width 48 height 31
click at [717, 592] on div "Labor cost 0 Total cost 679.64 Defer" at bounding box center [638, 614] width 341 height 70
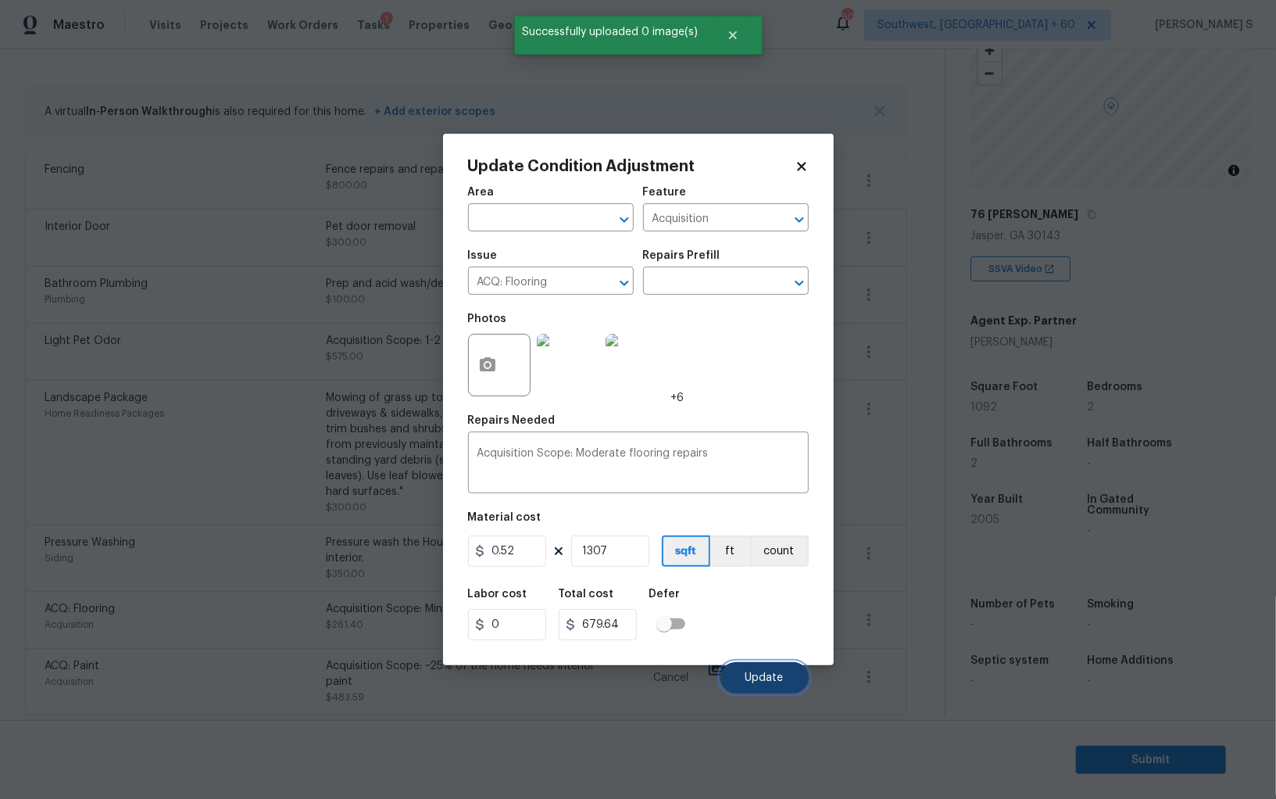
click at [772, 671] on button "Update" at bounding box center [765, 677] width 88 height 31
click at [166, 637] on body "Maestro Visits Projects Work Orders Tasks 1 Properties Geo Assignments 606 Sout…" at bounding box center [638, 399] width 1276 height 799
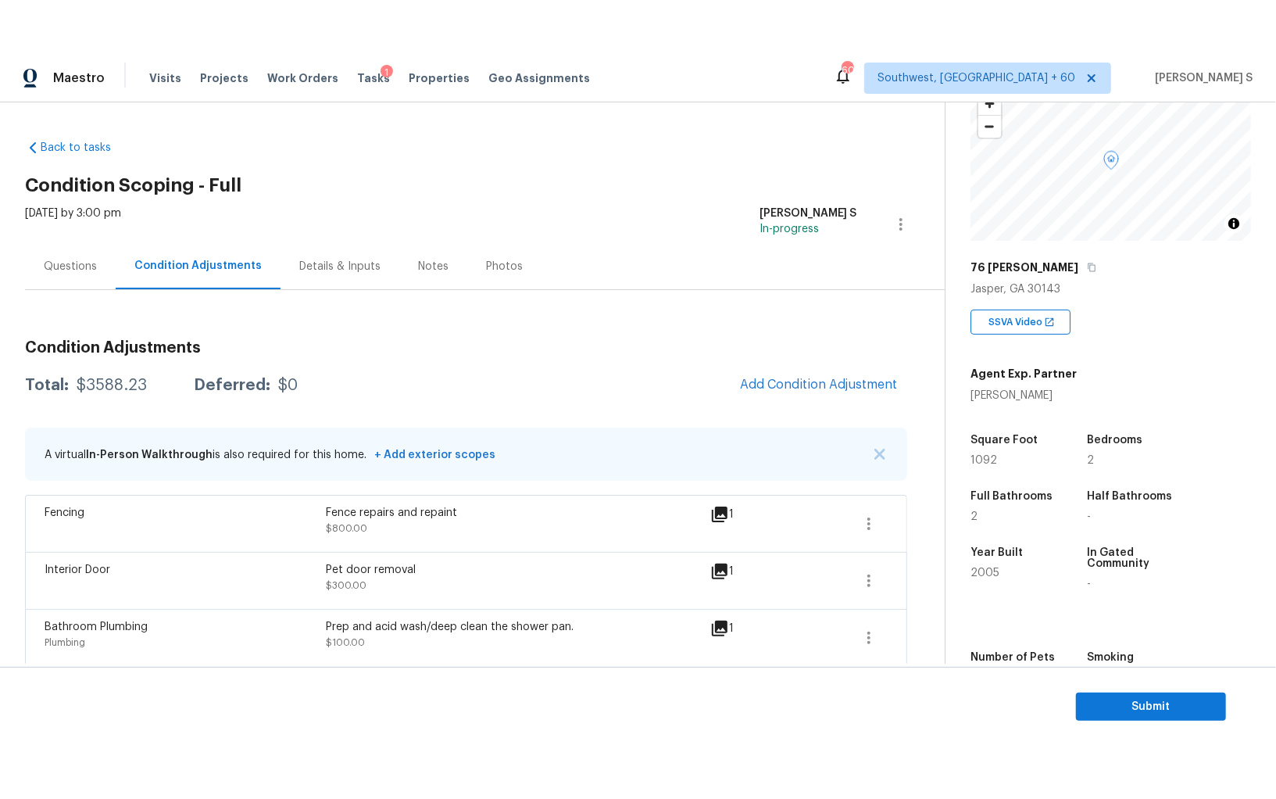
scroll to position [109, 0]
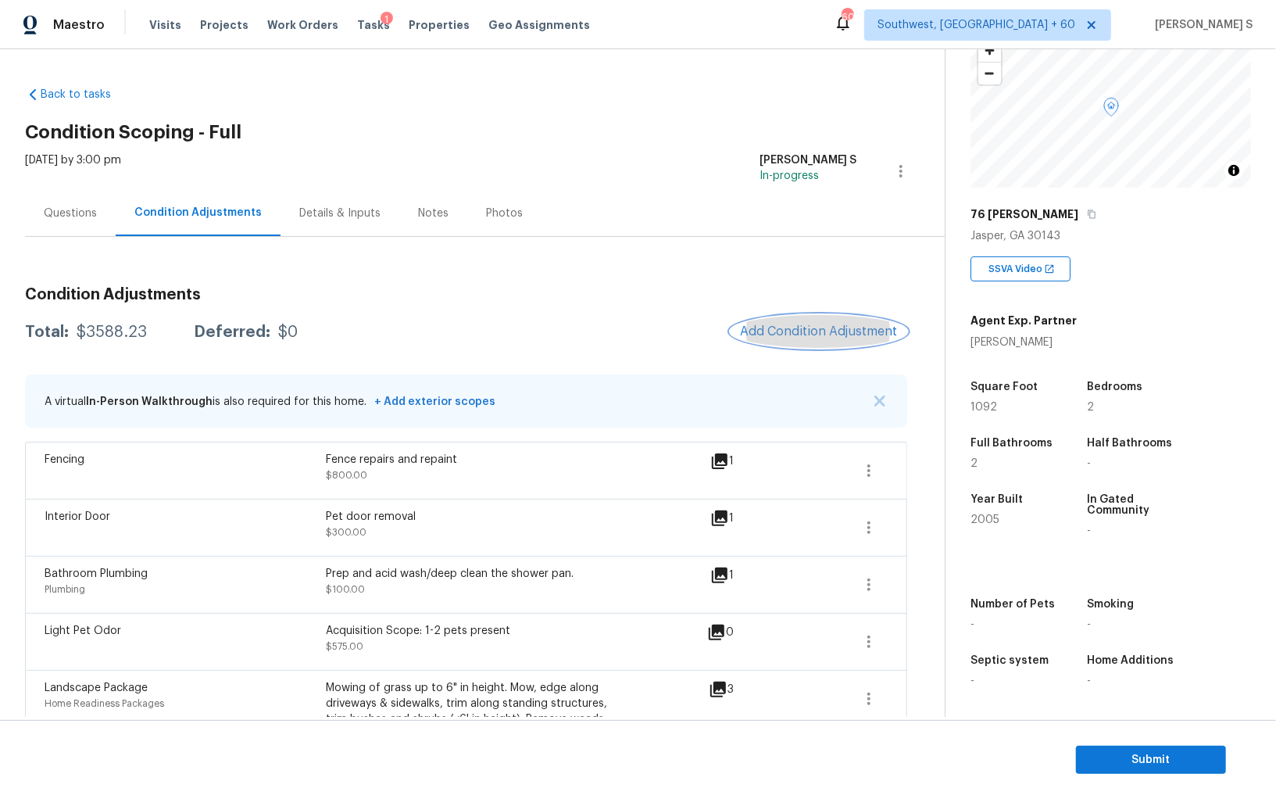
click at [782, 345] on button "Add Condition Adjustment" at bounding box center [819, 331] width 177 height 33
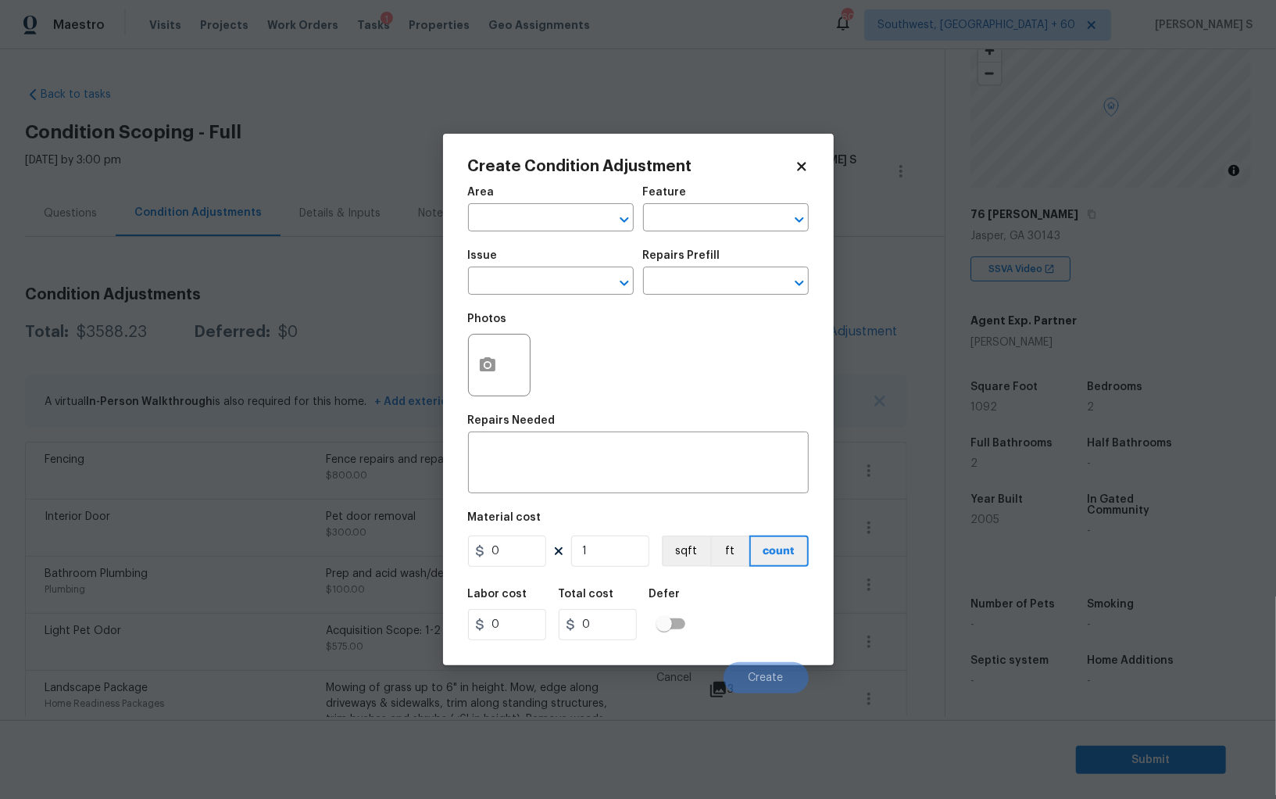
click at [783, 334] on div "Photos" at bounding box center [638, 355] width 341 height 102
click at [483, 374] on icon "button" at bounding box center [487, 365] width 19 height 19
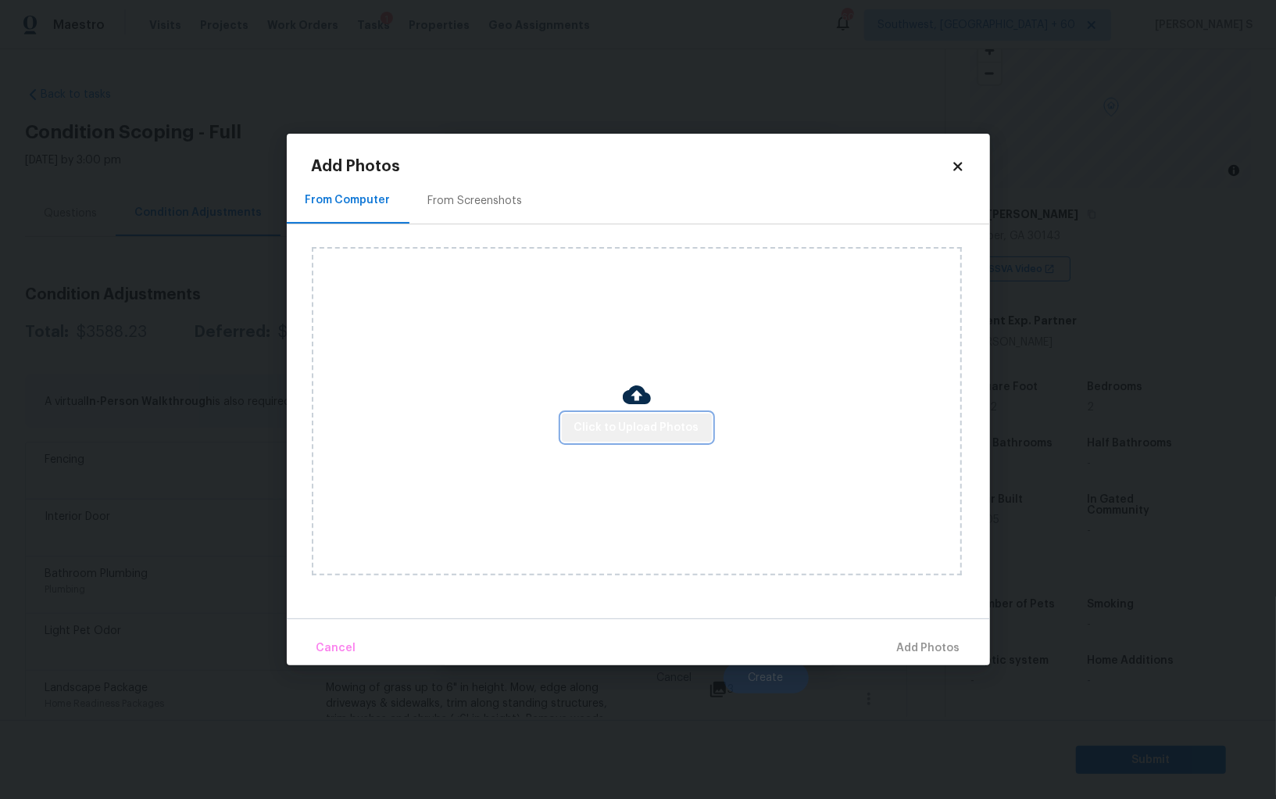
click at [670, 429] on span "Click to Upload Photos" at bounding box center [636, 428] width 125 height 20
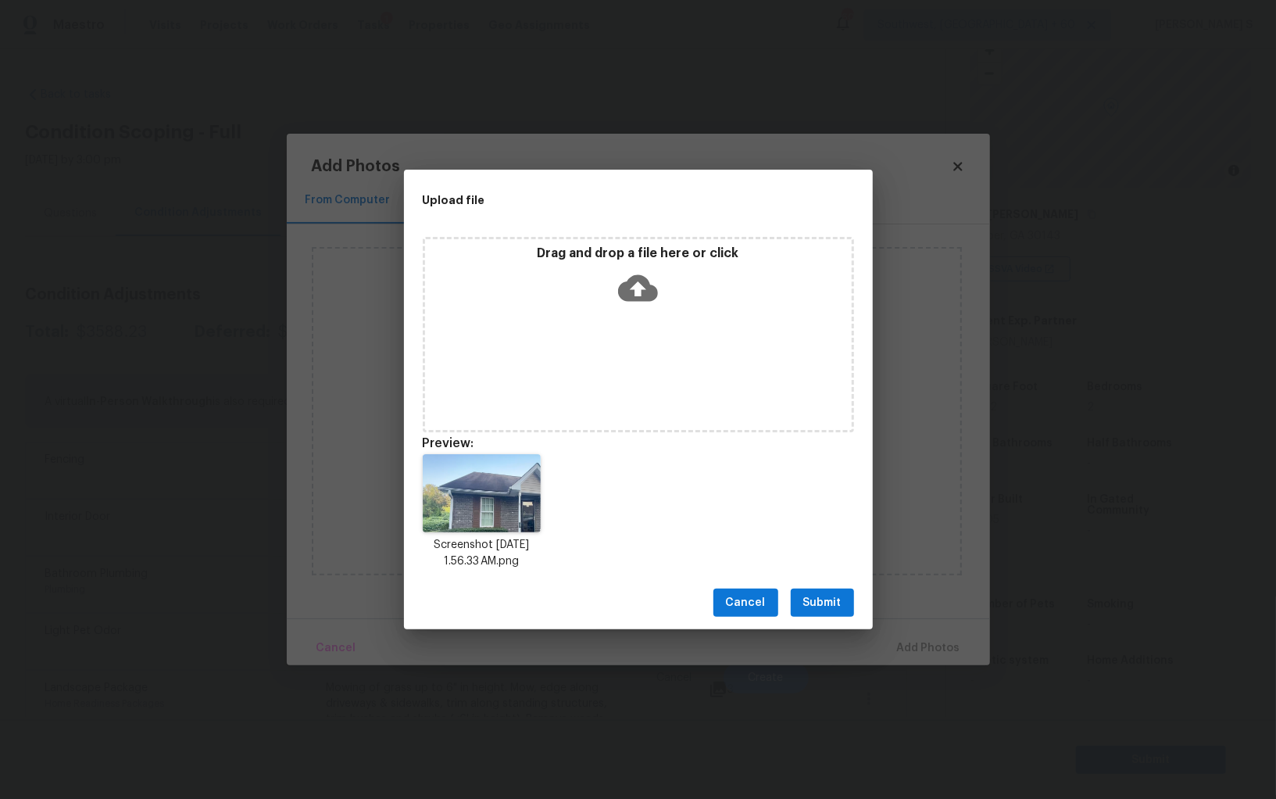
click at [836, 596] on span "Submit" at bounding box center [822, 603] width 38 height 20
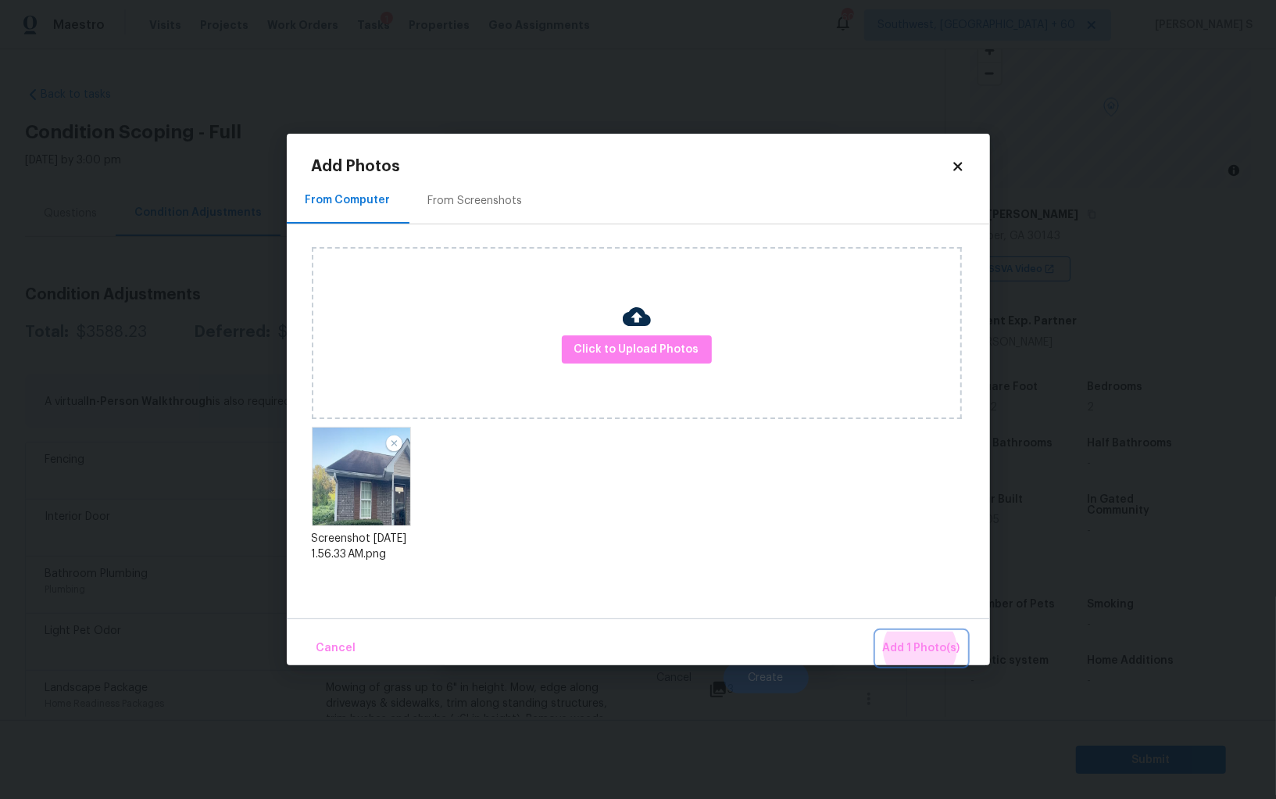
click at [877, 631] on button "Add 1 Photo(s)" at bounding box center [922, 648] width 90 height 34
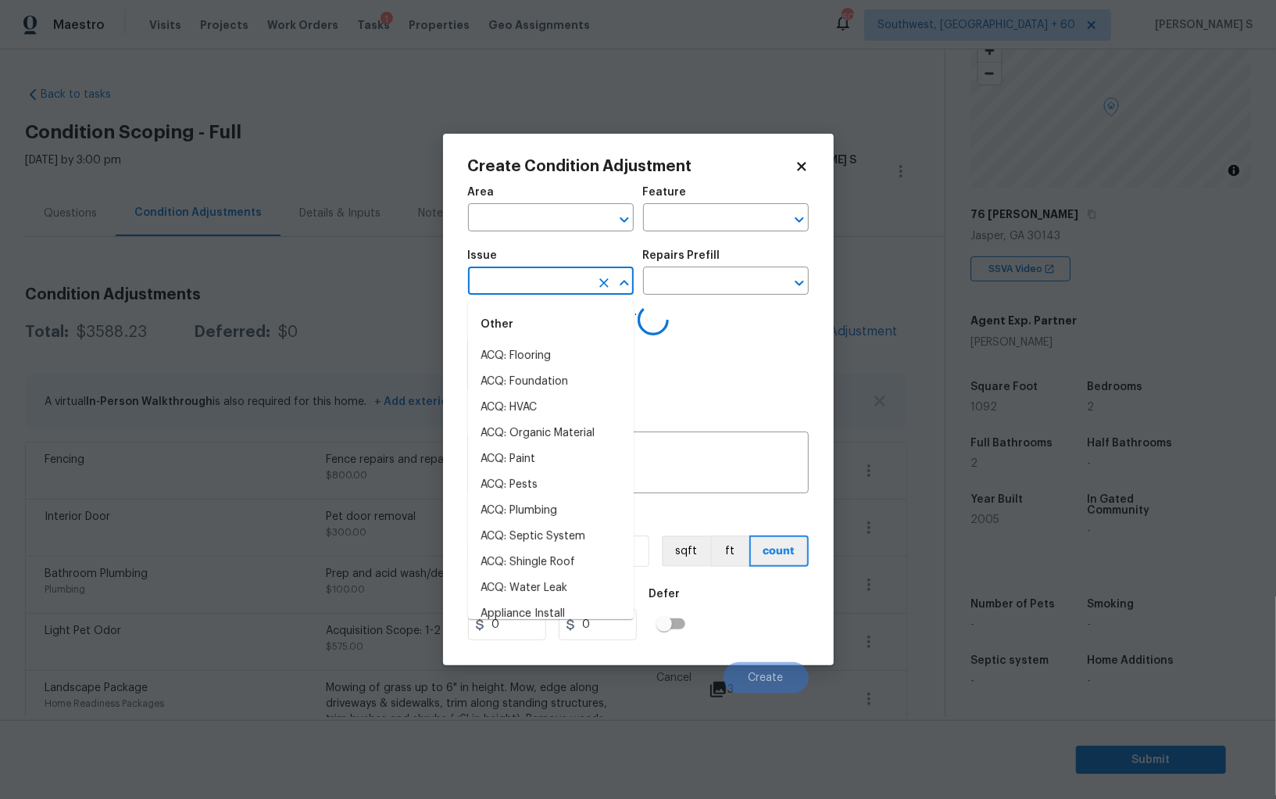
click at [547, 277] on input "text" at bounding box center [529, 282] width 122 height 24
type input "roof"
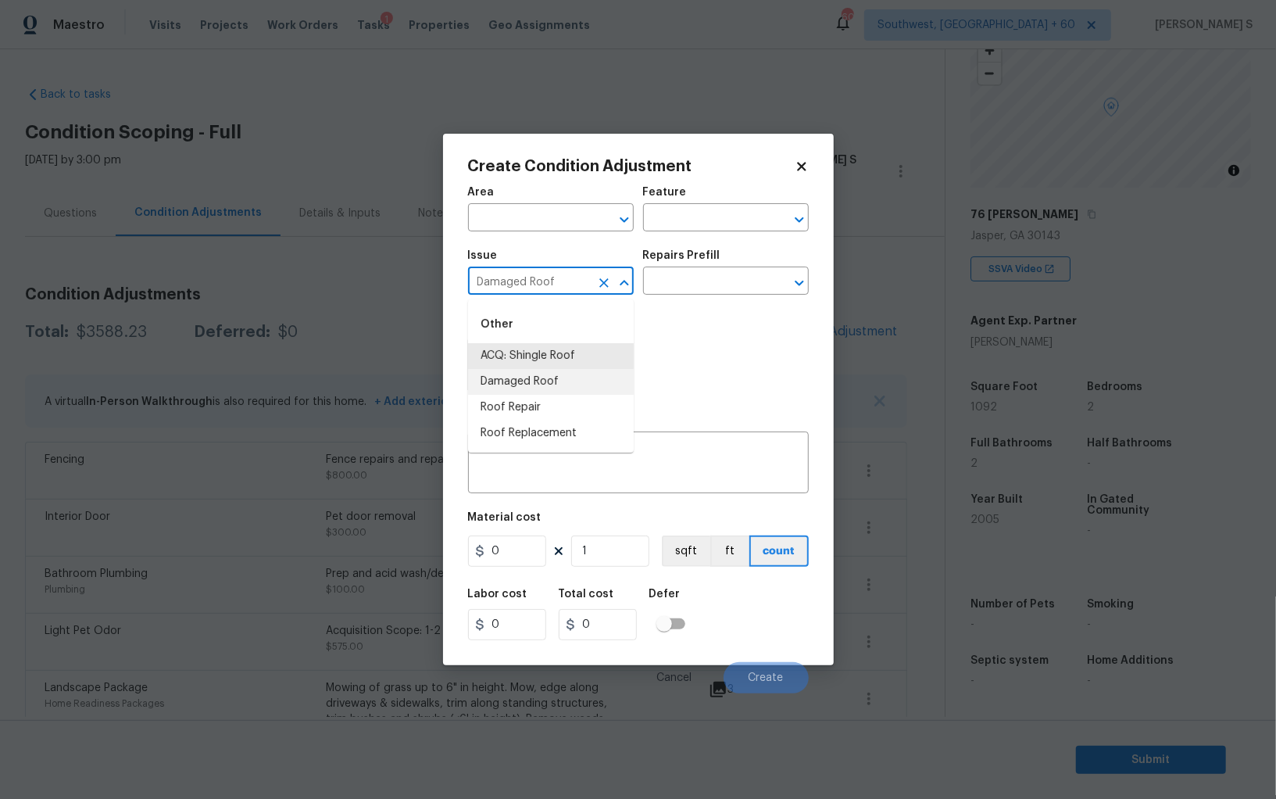
type input "Damaged Roof"
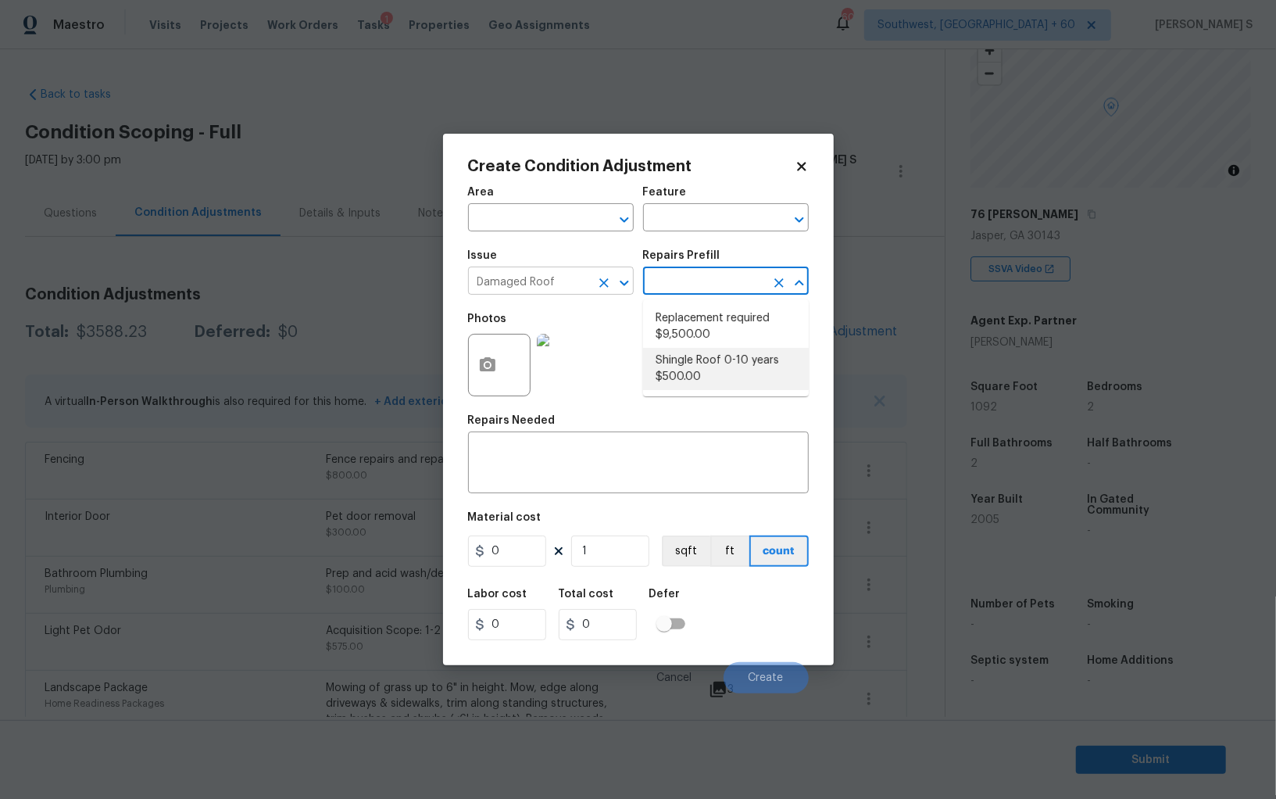
type input "Eaves and Trim"
type textarea "Acquisition Scope: Shingle Roof 0-10 years in age maintenance. Lump sum."
type input "500"
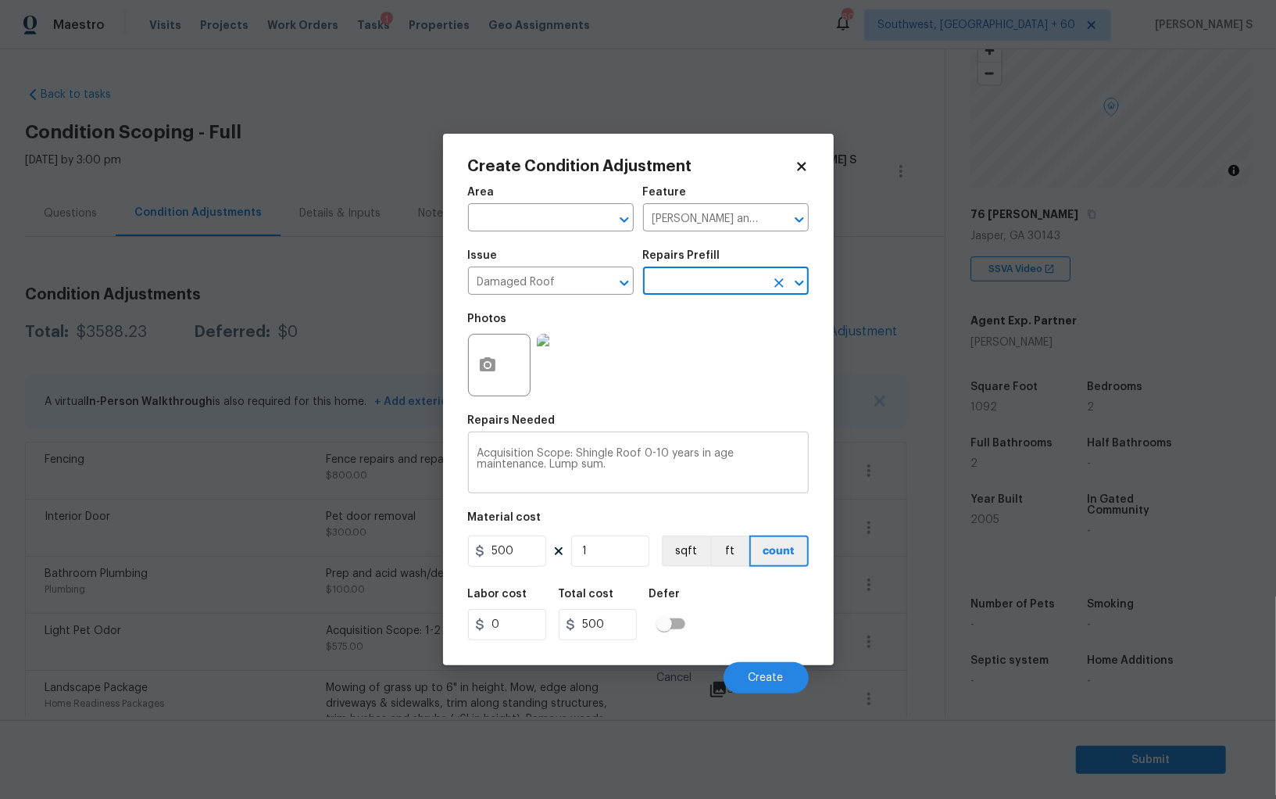
click at [649, 458] on textarea "Acquisition Scope: Shingle Roof 0-10 years in age maintenance. Lump sum." at bounding box center [639, 464] width 322 height 33
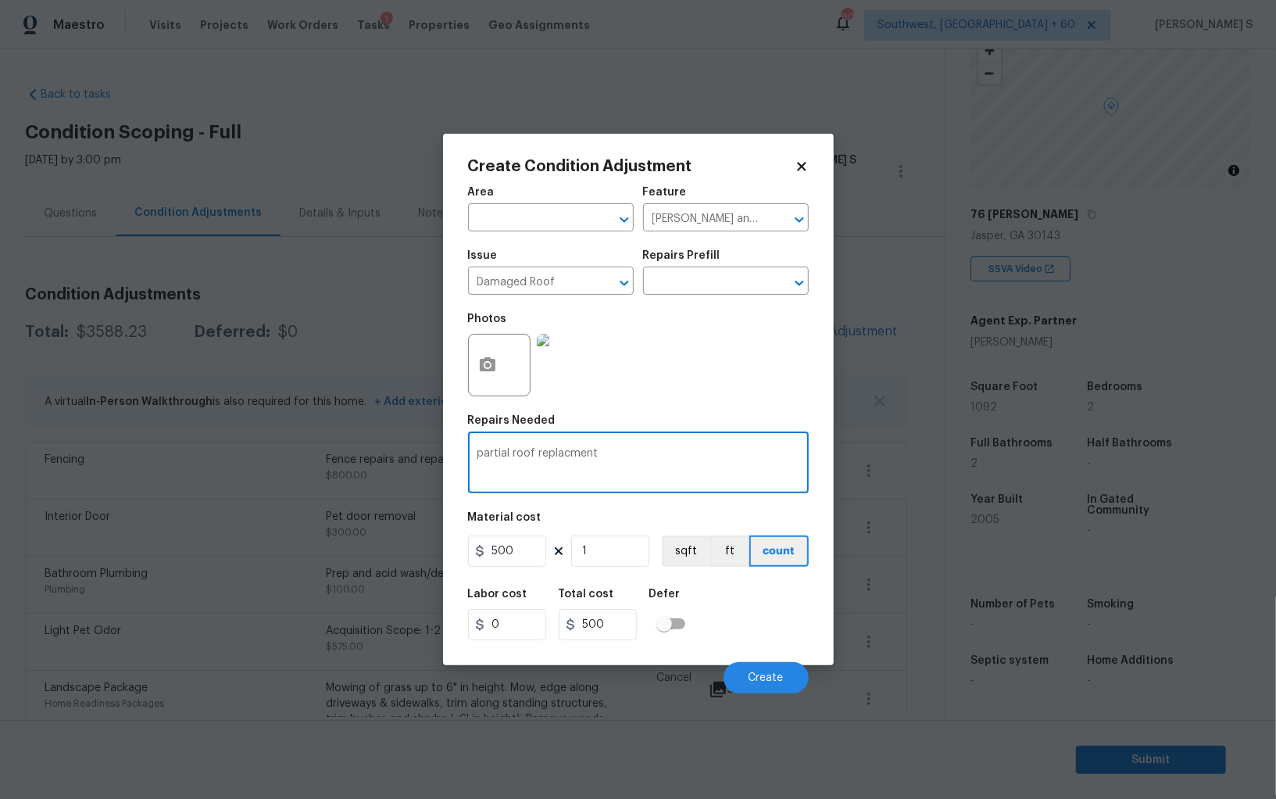
type textarea "partial roof replacment"
click at [499, 546] on input "500" at bounding box center [507, 550] width 78 height 31
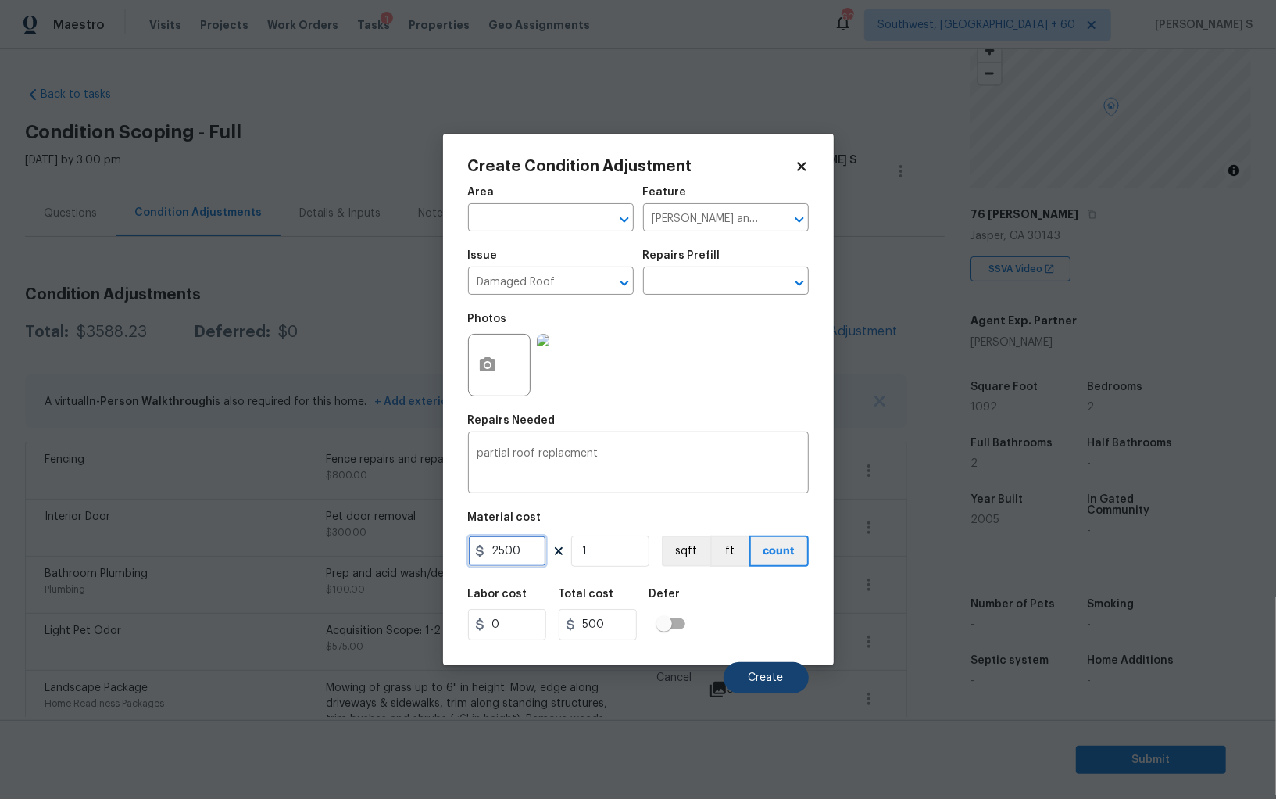
type input "2500"
click at [764, 671] on button "Create" at bounding box center [766, 677] width 85 height 31
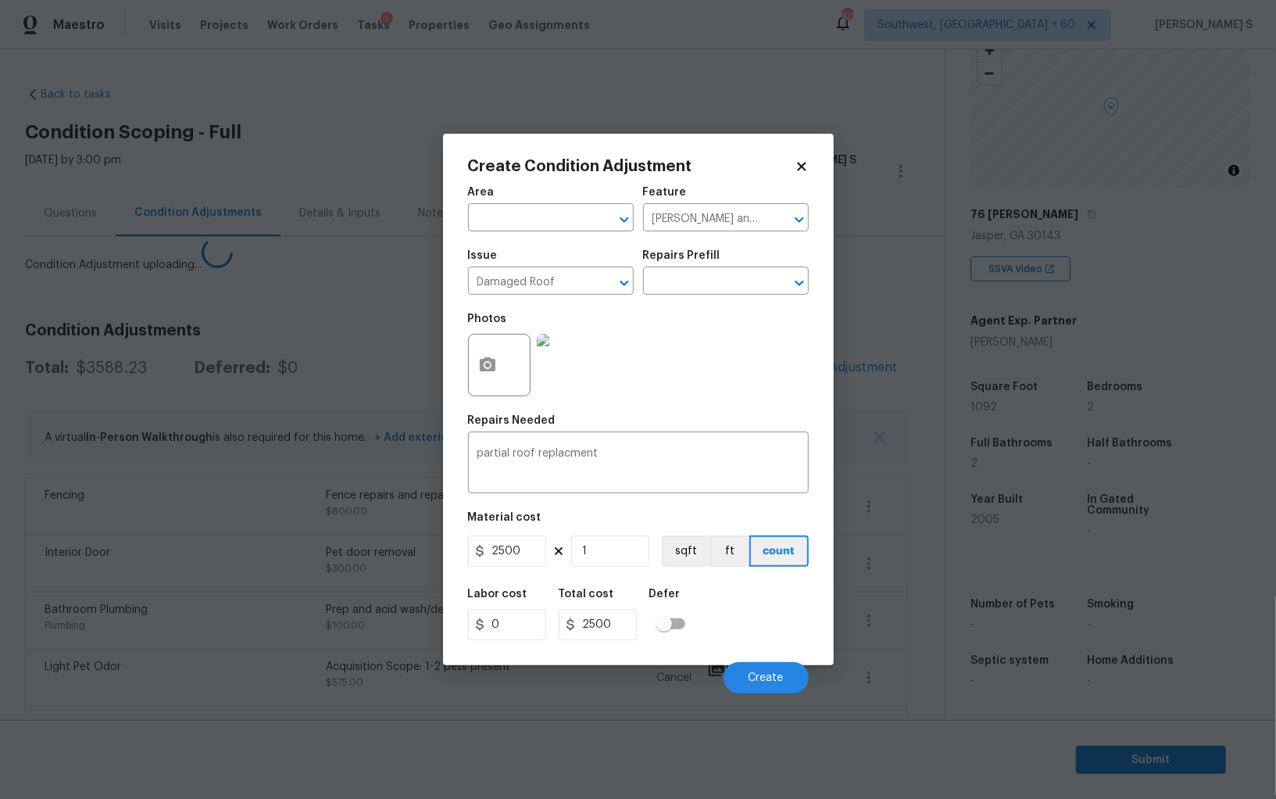
click at [50, 545] on body "Maestro Visits Projects Work Orders Tasks 1 Properties Geo Assignments 606 Sout…" at bounding box center [638, 399] width 1276 height 799
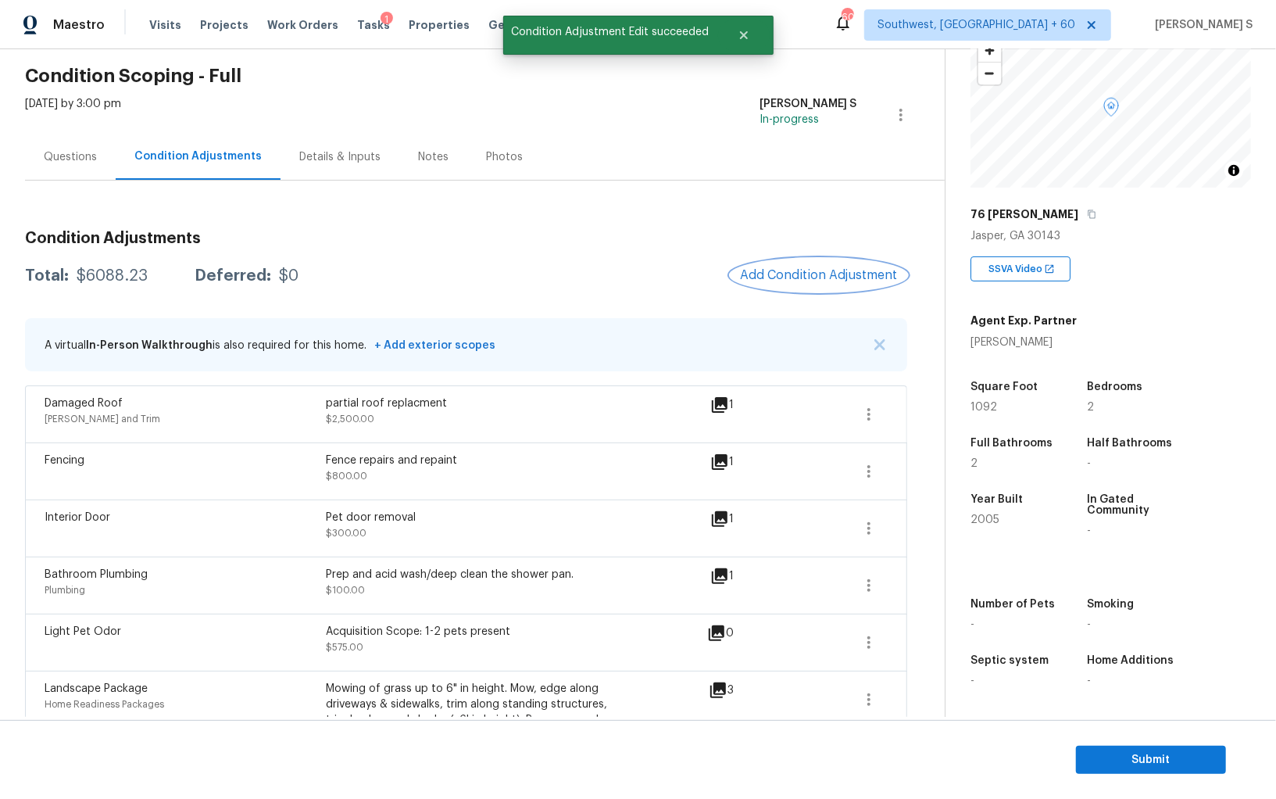
scroll to position [0, 0]
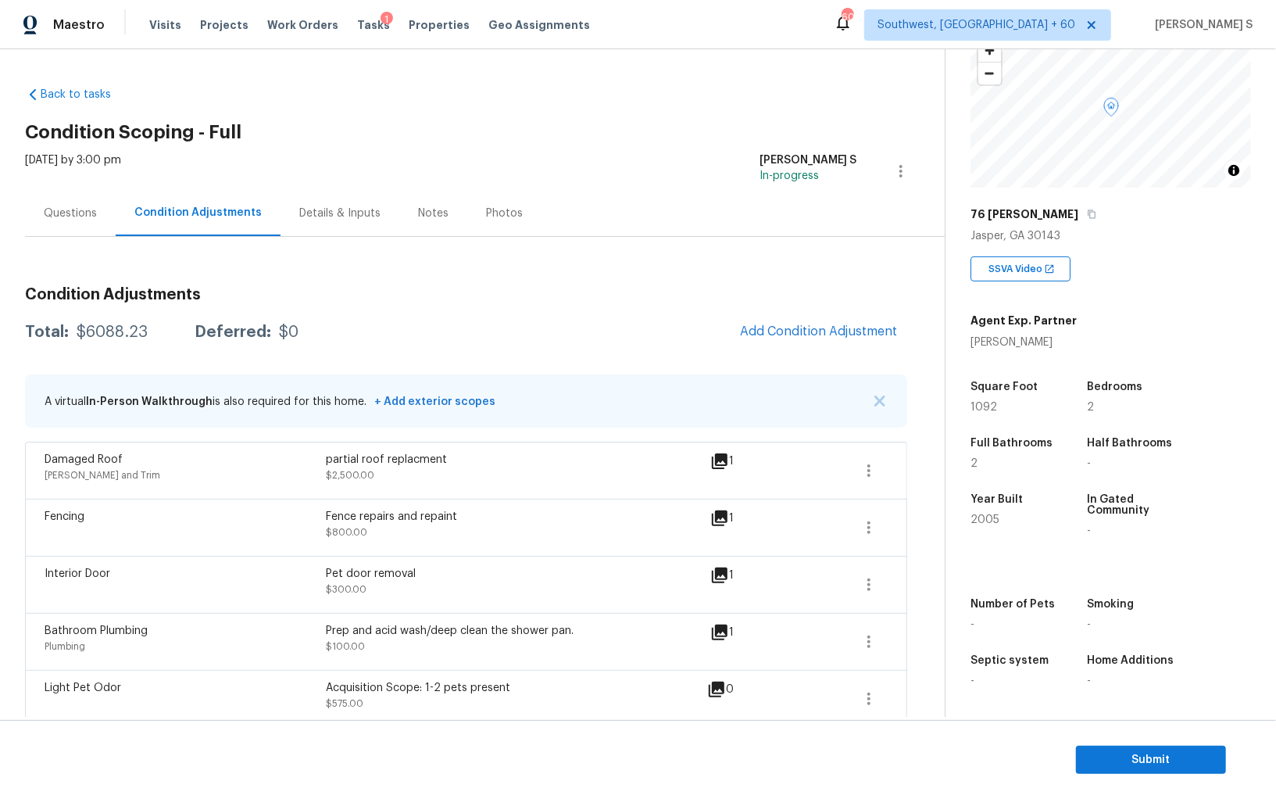
click at [106, 328] on div "$6088.23" at bounding box center [112, 332] width 71 height 16
copy div "6088.23"
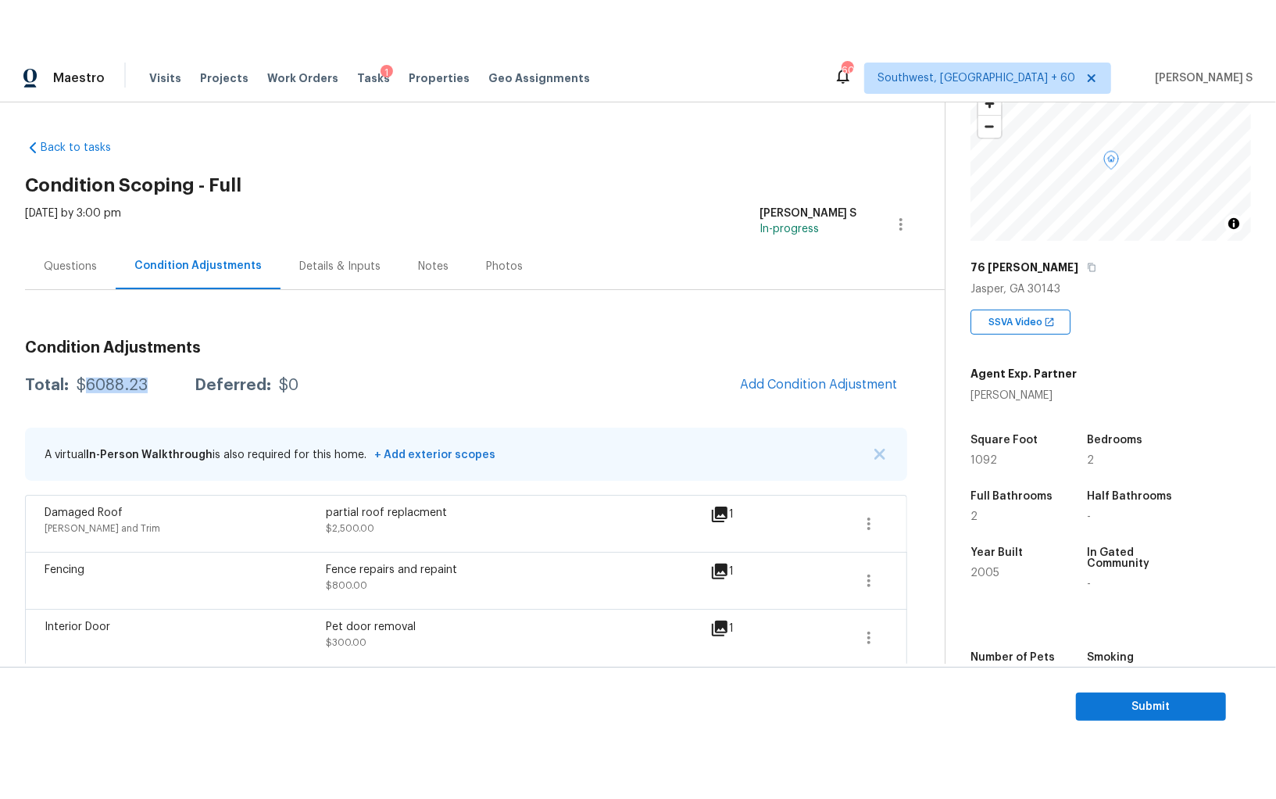
scroll to position [109, 0]
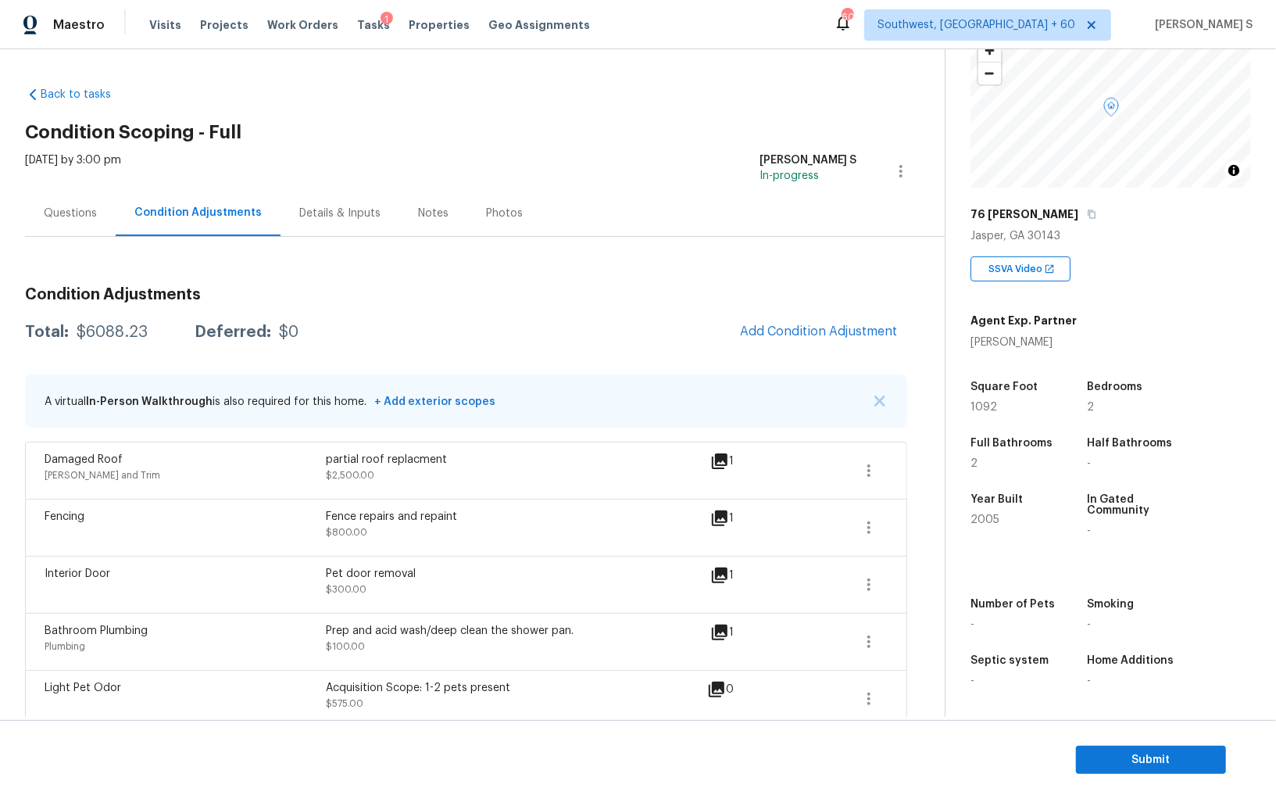
click at [392, 52] on div "Back to tasks Condition Scoping - Full Fri, Sep 19 2025 by 3:00 pm Anbu Jebakum…" at bounding box center [638, 382] width 1276 height 667
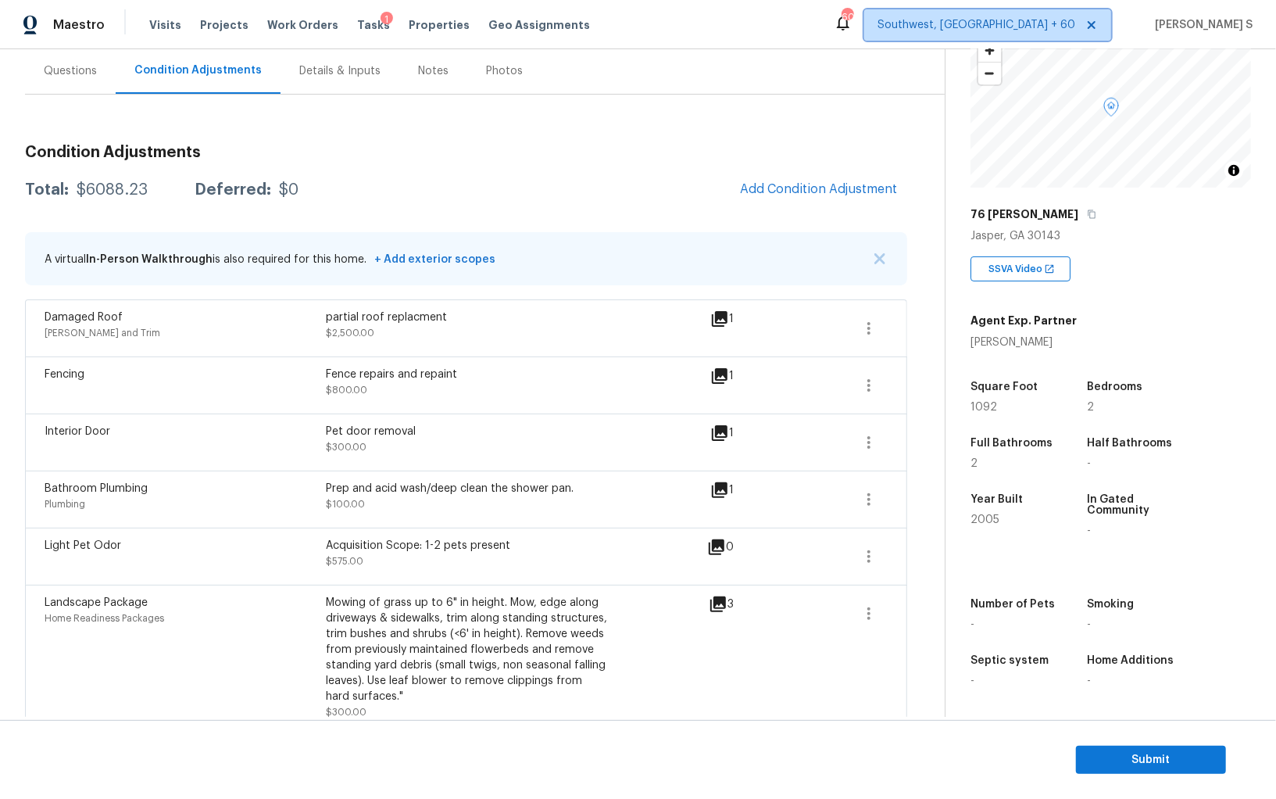
scroll to position [0, 0]
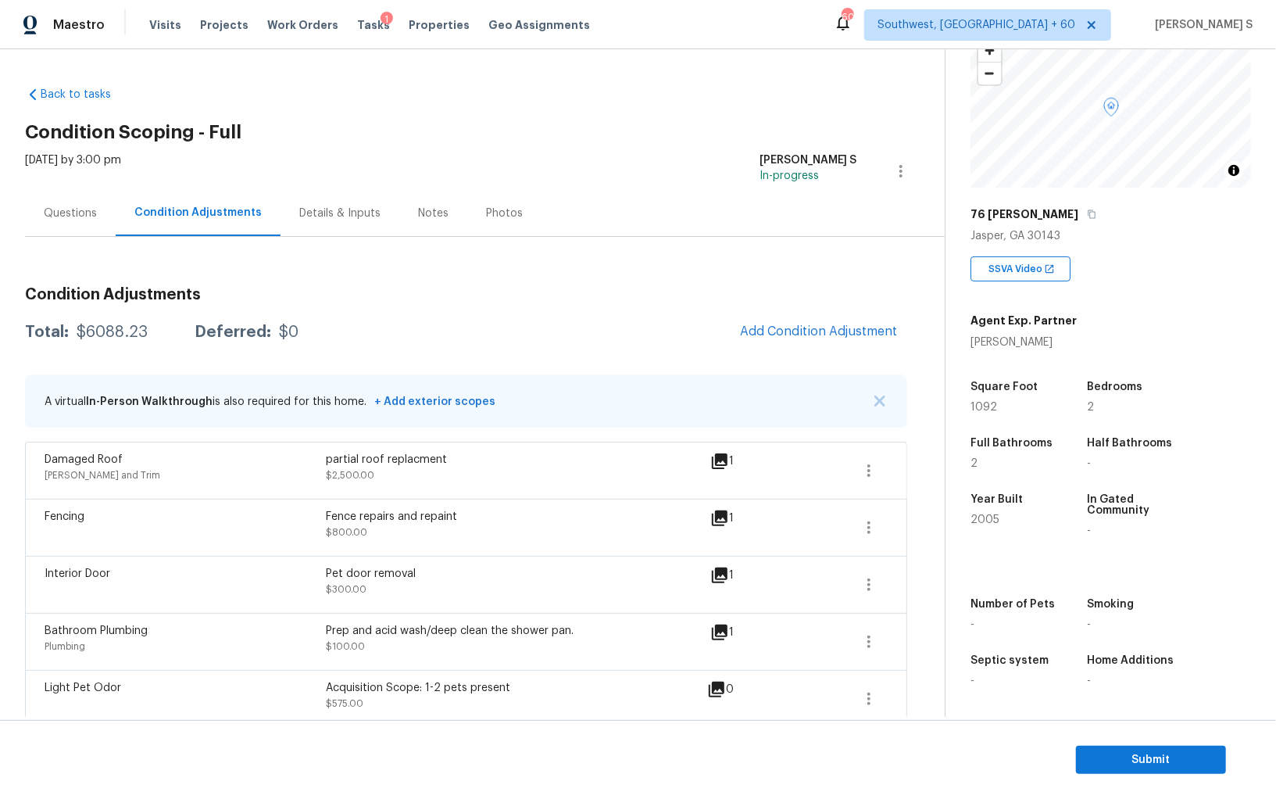
click at [84, 212] on div "Questions" at bounding box center [70, 214] width 53 height 16
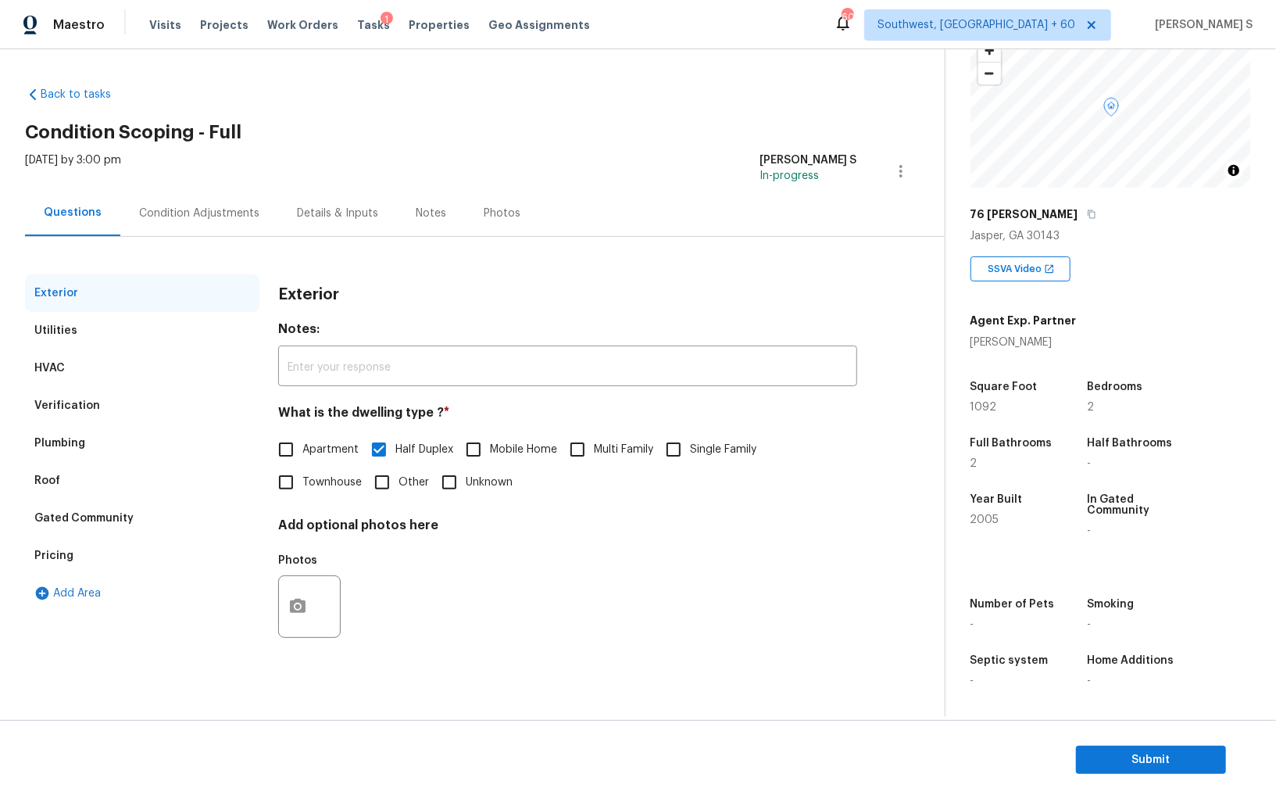
click at [71, 406] on div "Verification" at bounding box center [67, 406] width 66 height 16
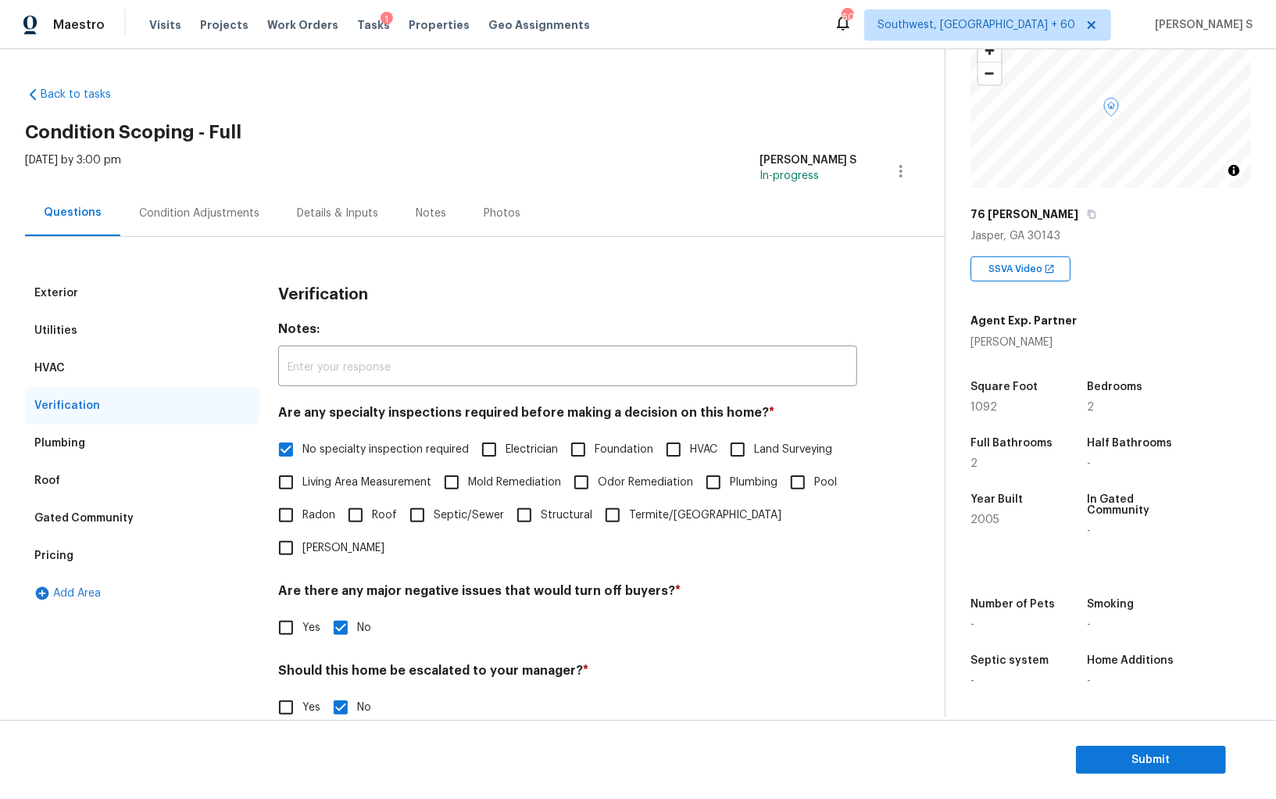
scroll to position [93, 0]
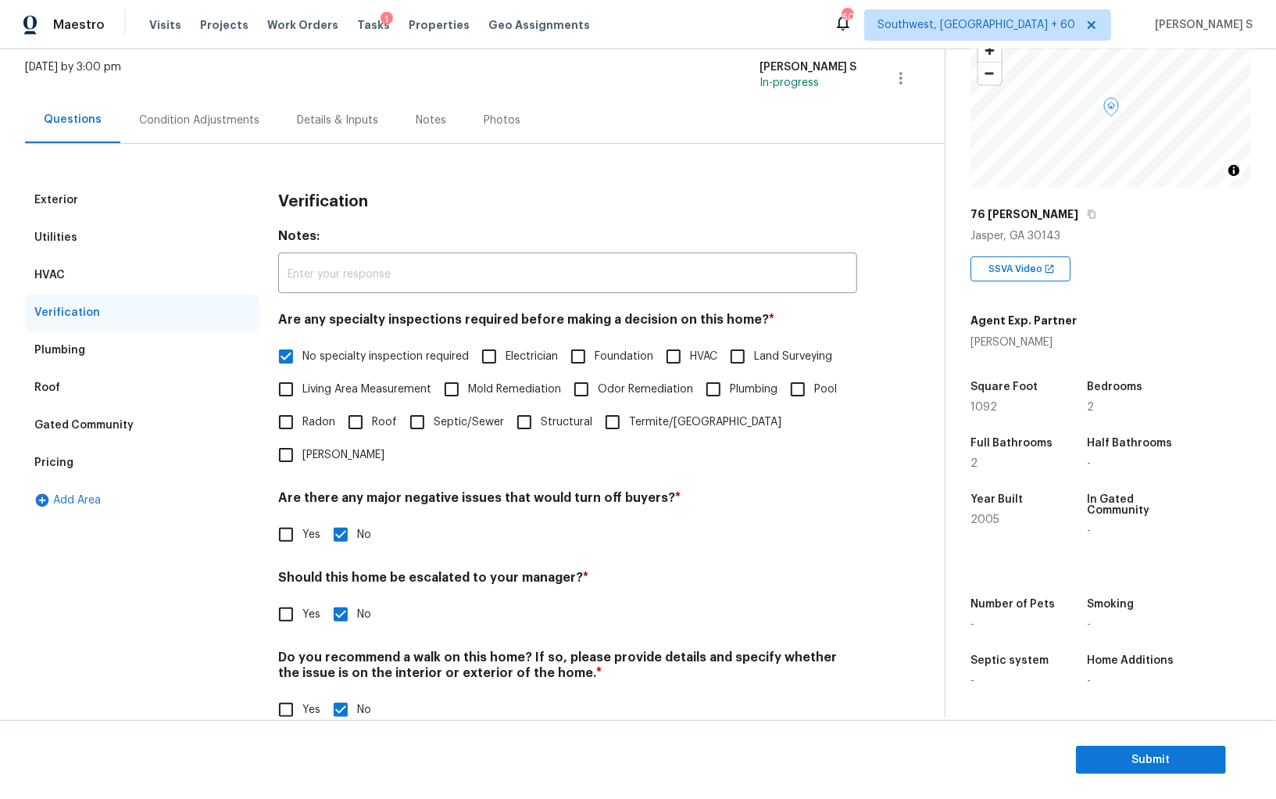
click at [85, 463] on div "Pricing" at bounding box center [142, 463] width 234 height 38
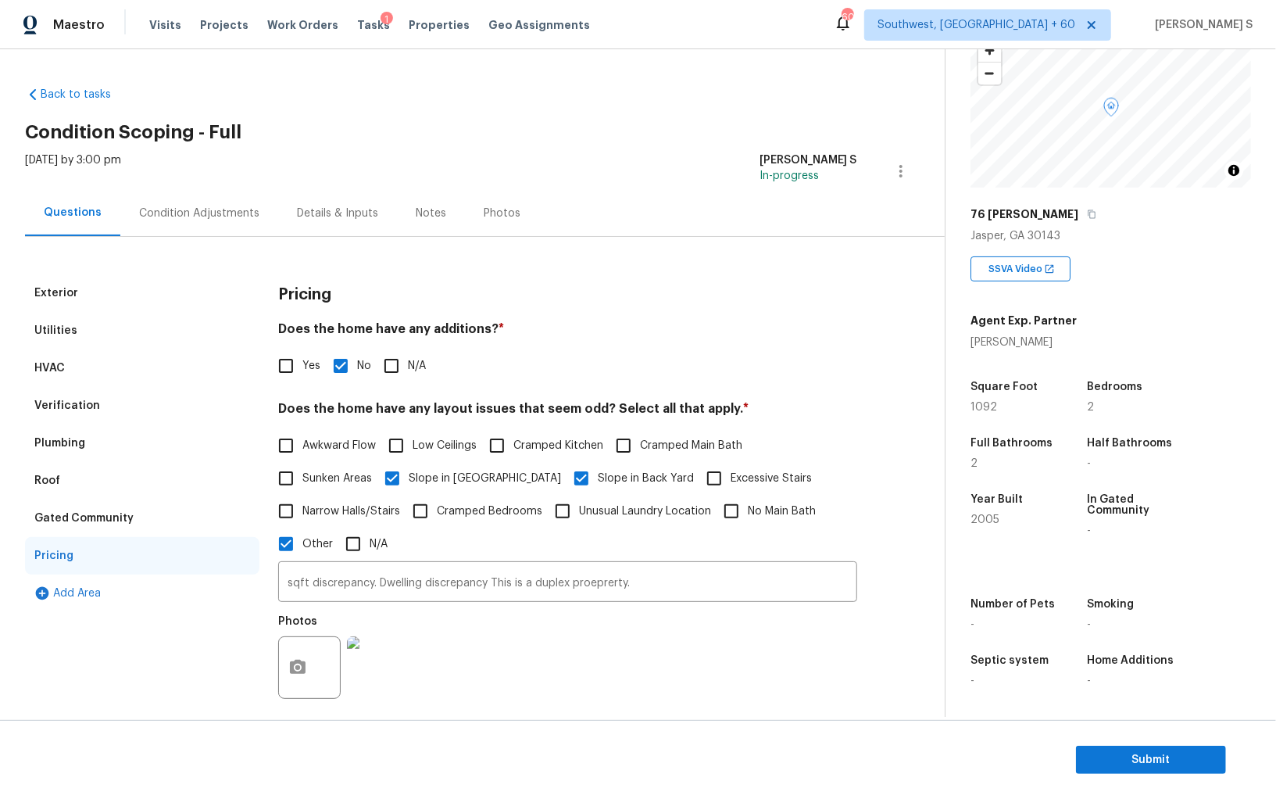
scroll to position [139, 0]
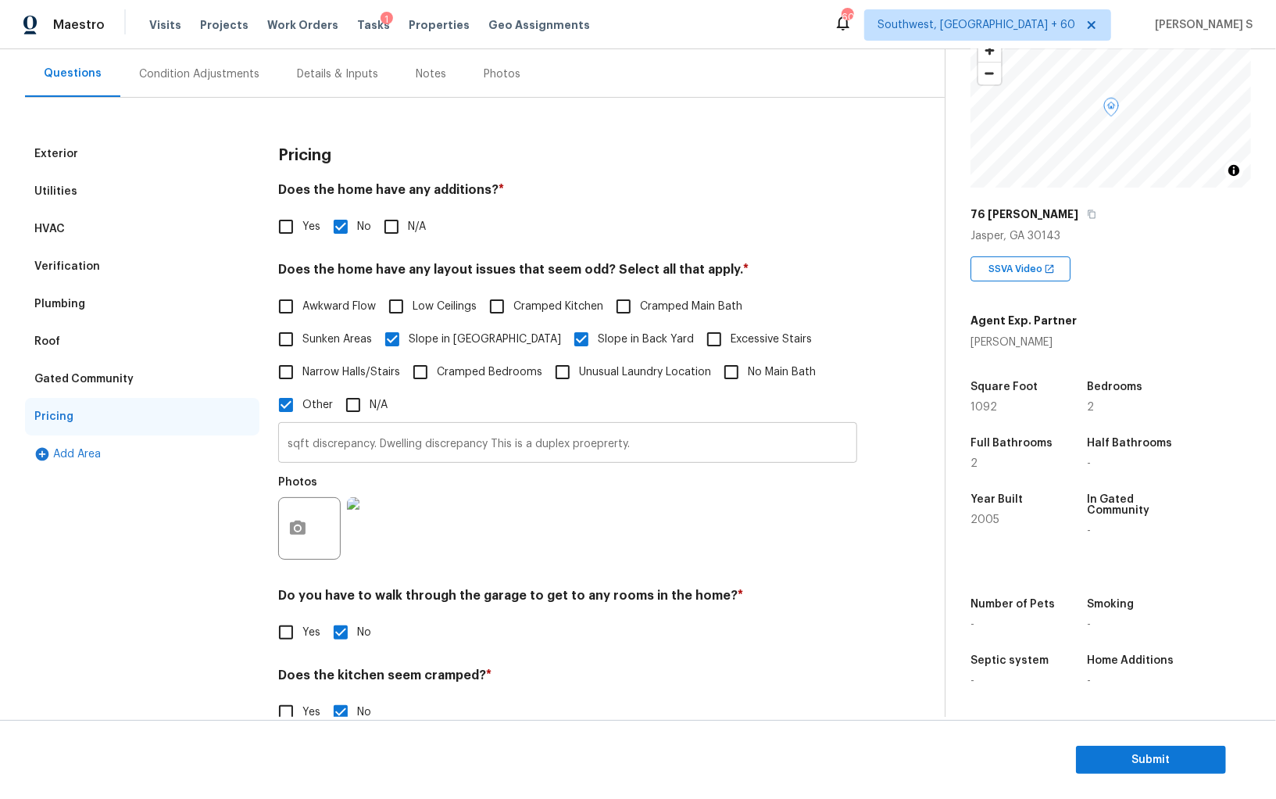
click at [382, 453] on input "sqft discrepancy. Dwelling discrepancy This is a duplex proeprerty." at bounding box center [567, 444] width 579 height 37
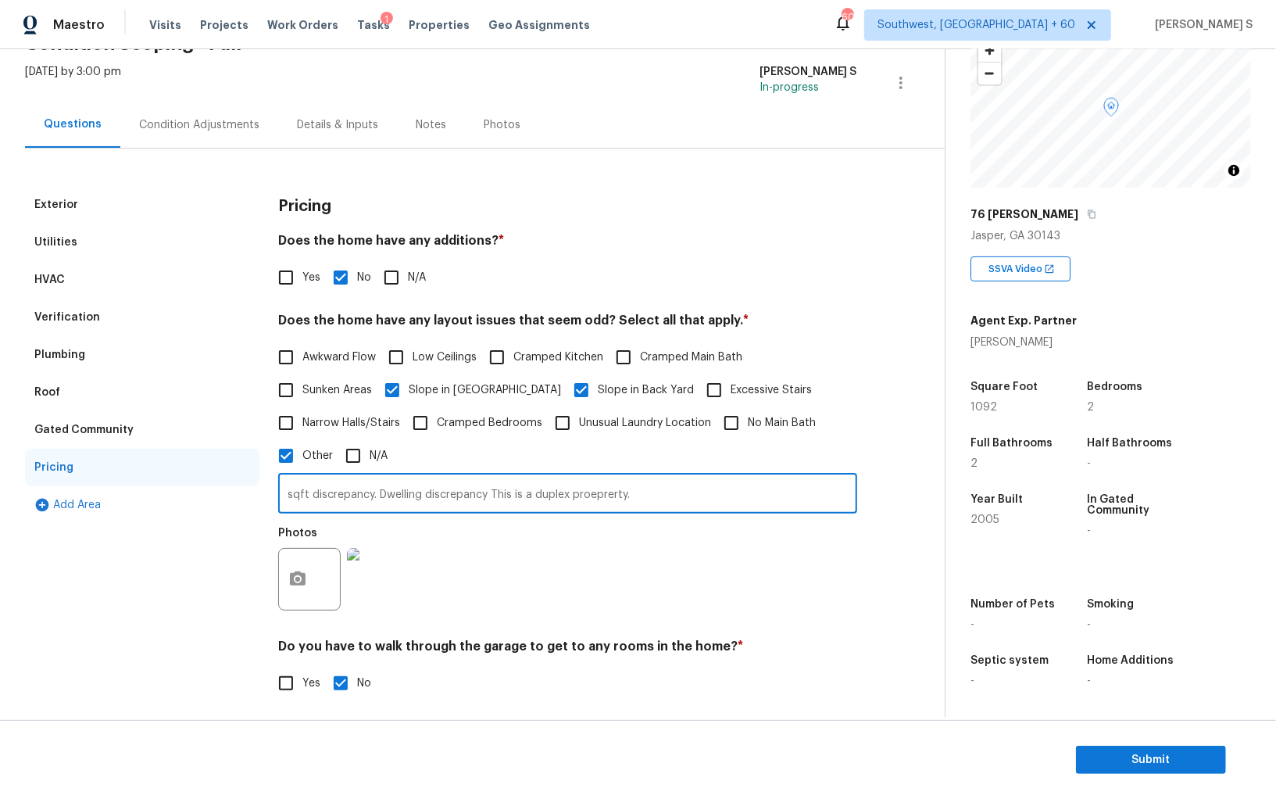
scroll to position [0, 0]
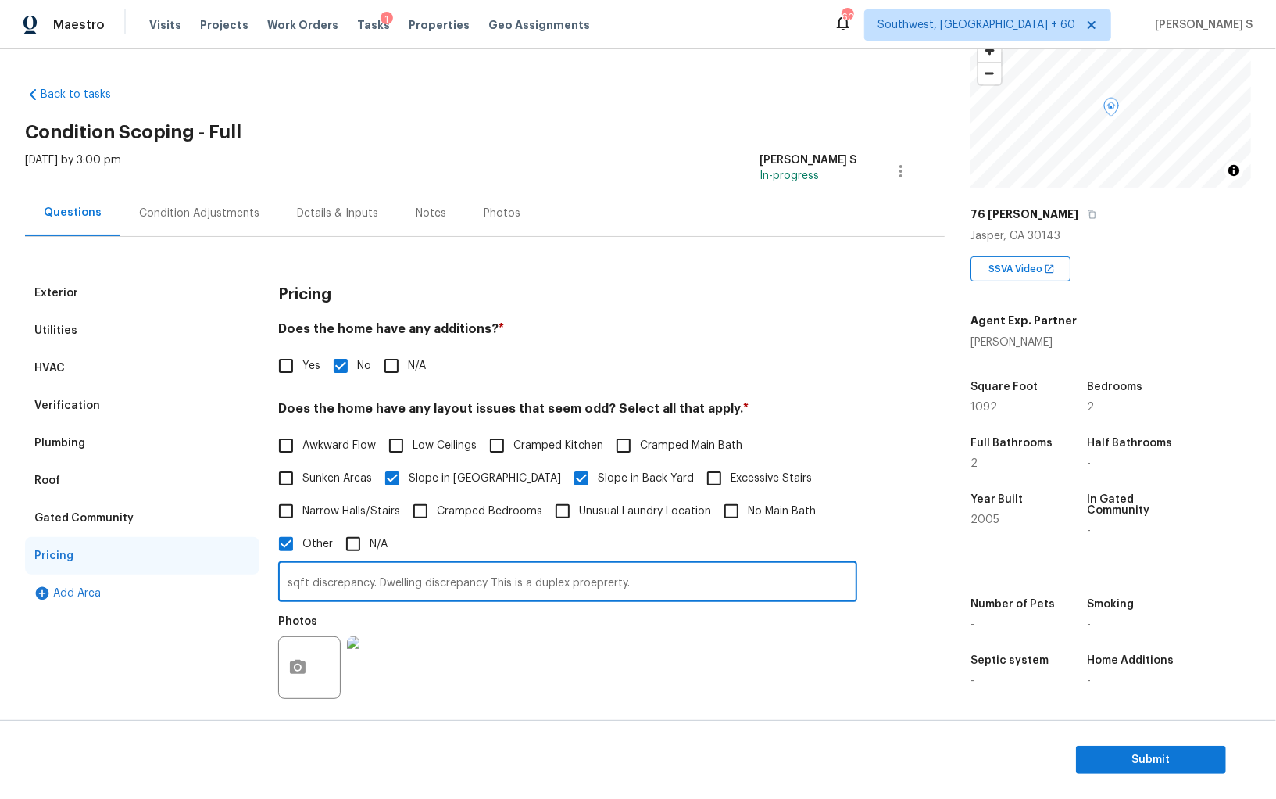
click at [88, 405] on div "Verification" at bounding box center [67, 406] width 66 height 16
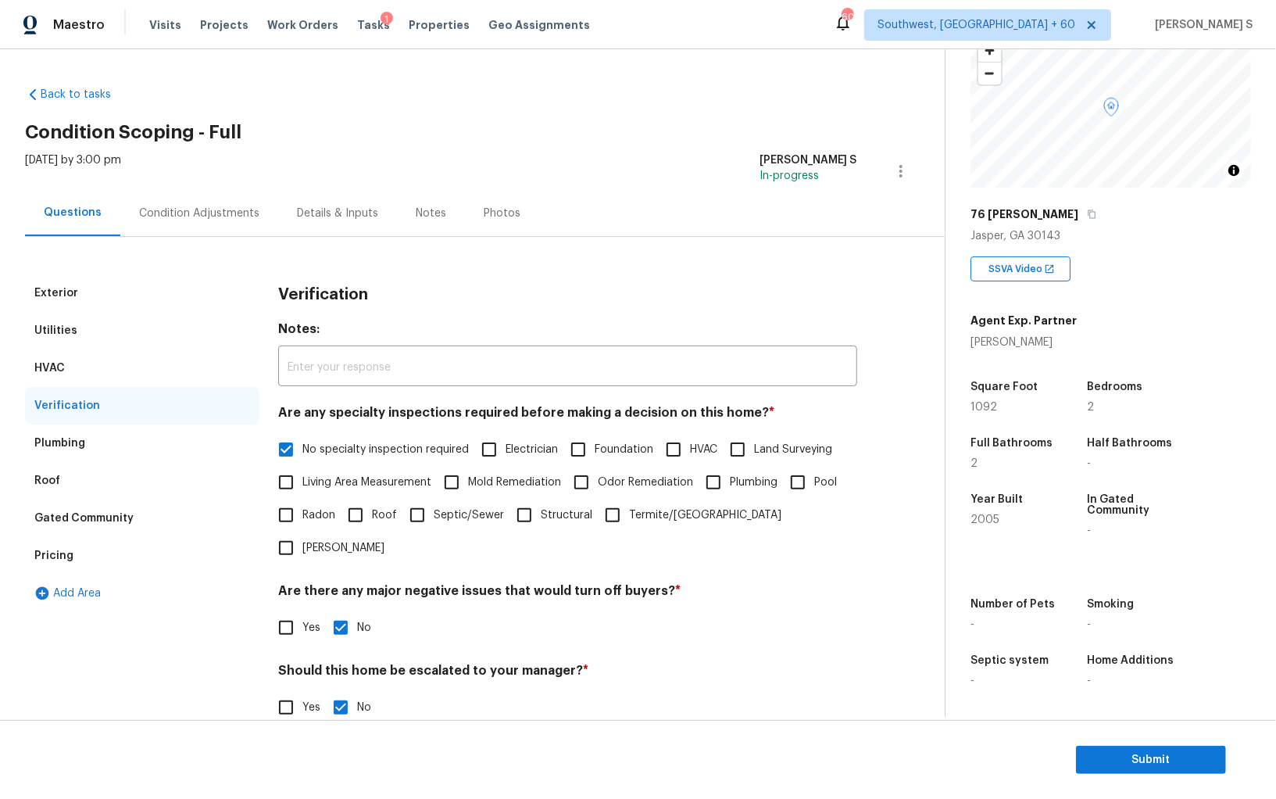
click at [171, 214] on div "Condition Adjustments" at bounding box center [199, 214] width 120 height 16
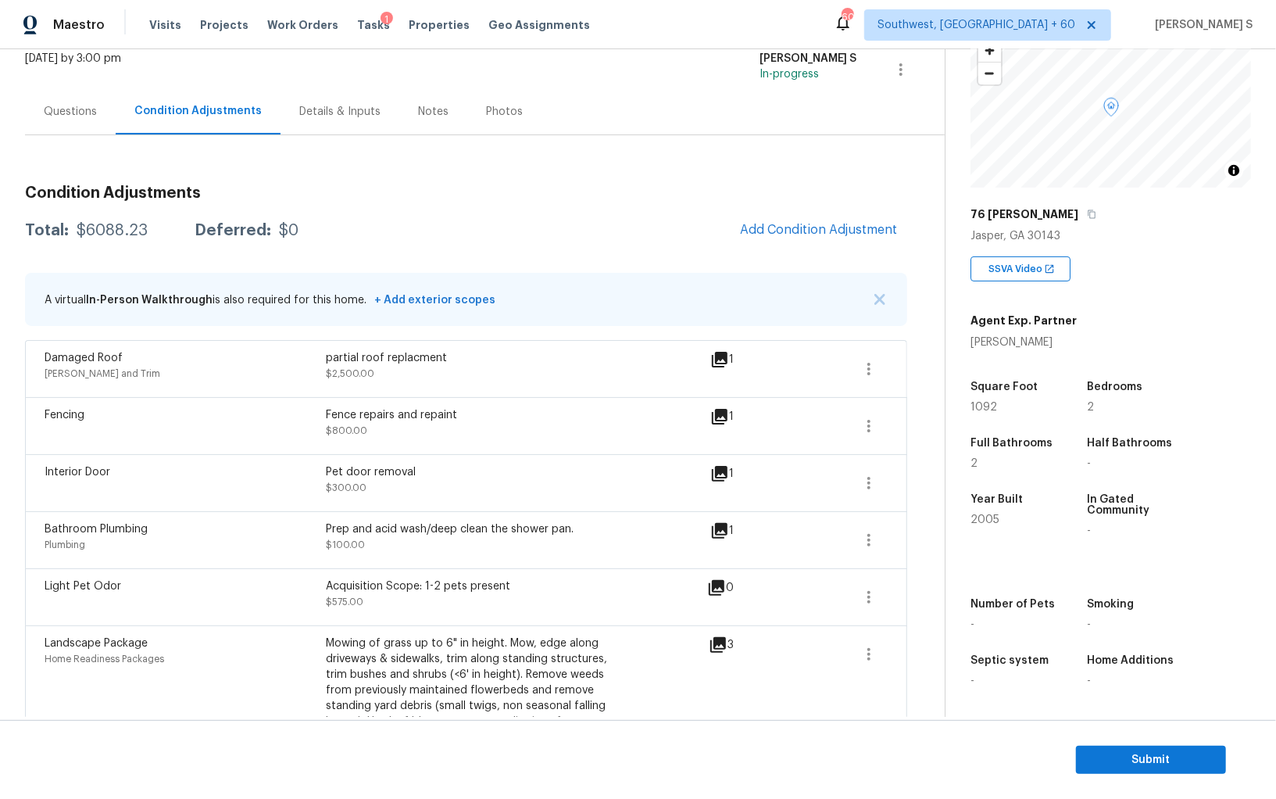
scroll to position [109, 0]
click at [880, 363] on button "button" at bounding box center [869, 369] width 38 height 38
click at [927, 363] on div "Edit" at bounding box center [958, 365] width 122 height 16
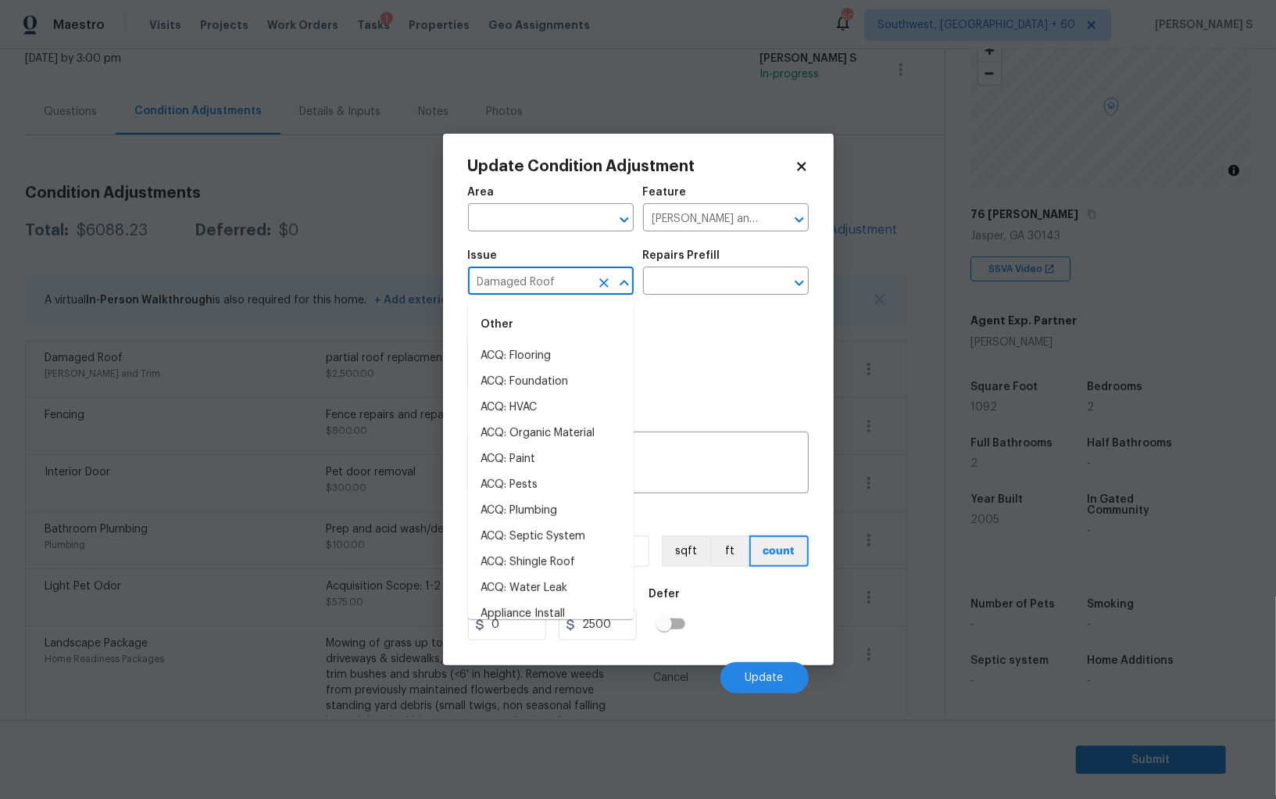
click at [575, 283] on input "Damaged Roof" at bounding box center [529, 282] width 122 height 24
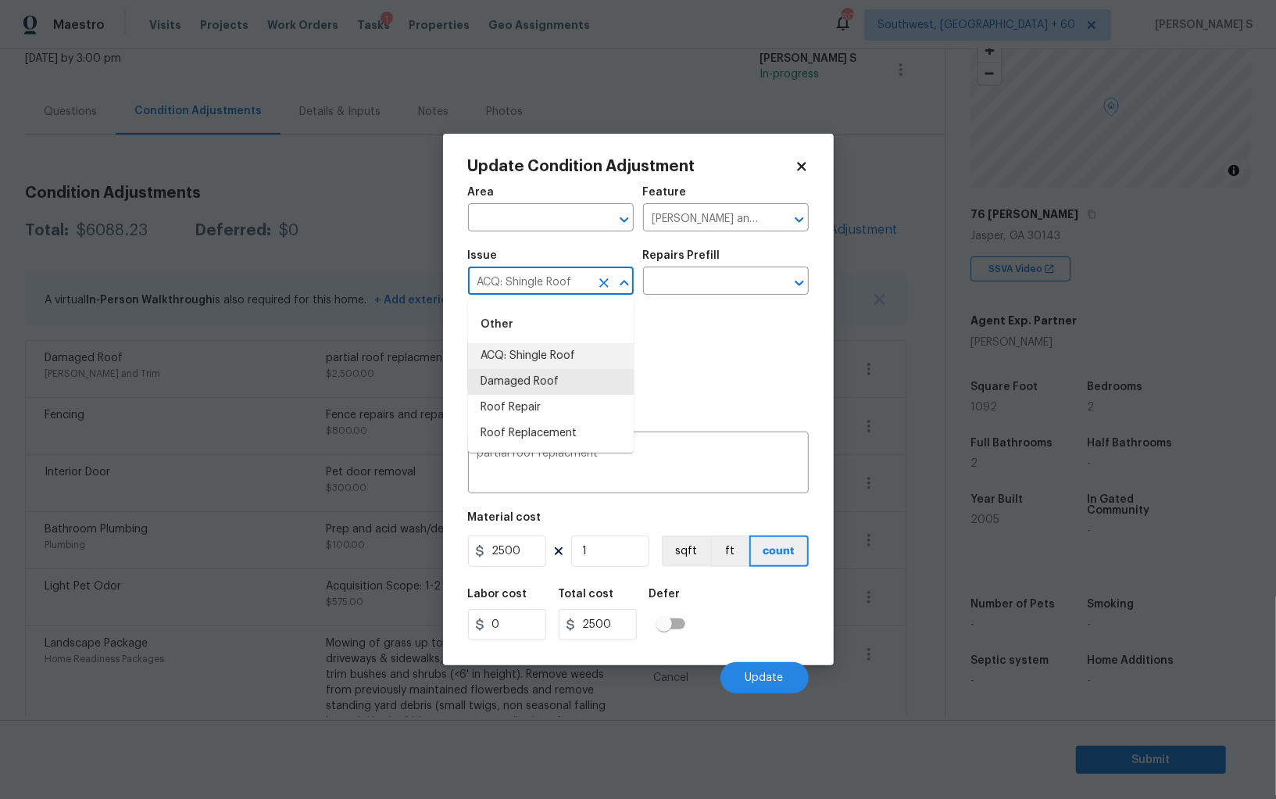
type input "ACQ: Shingle Roof"
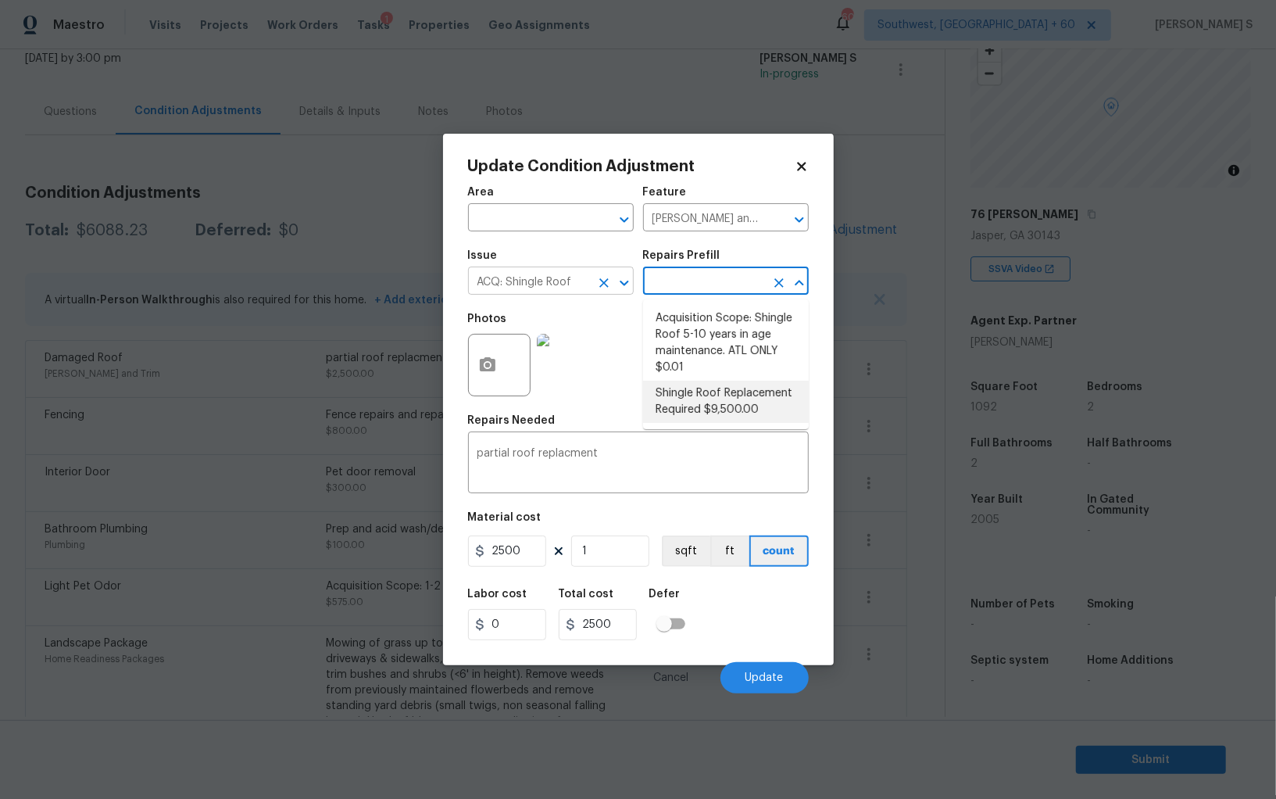
type input "Acquisition"
type textarea "Acquisition Scope: Shingle Roof Replacement required."
type input "9500"
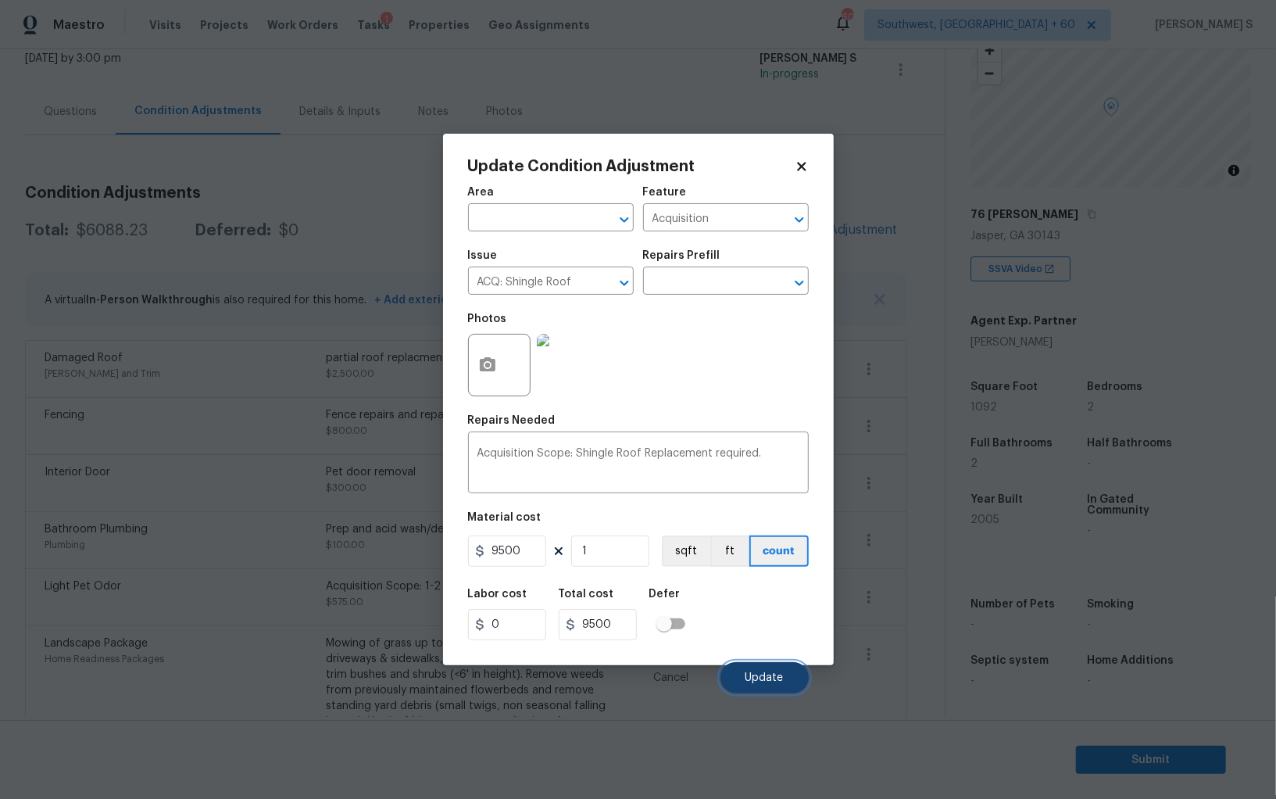
click at [788, 686] on button "Update" at bounding box center [765, 677] width 88 height 31
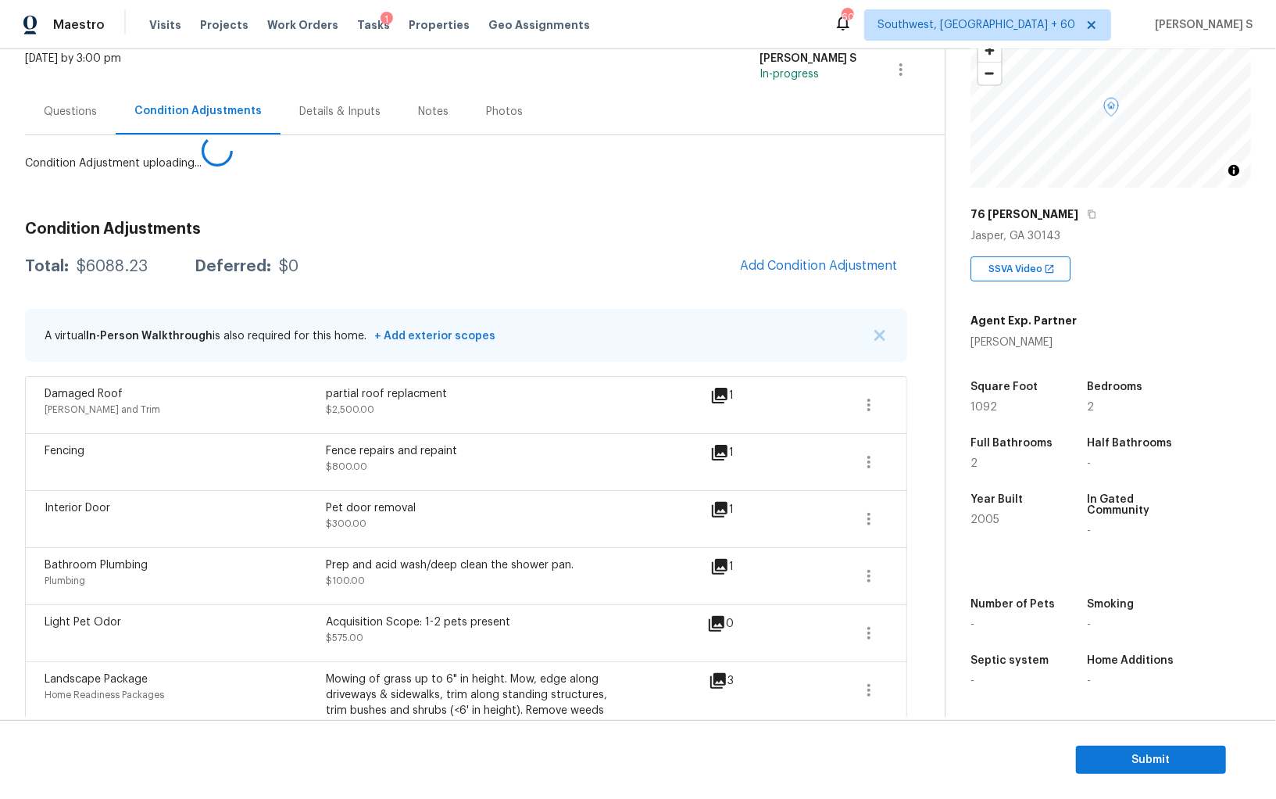
click at [122, 519] on body "Maestro Visits Projects Work Orders Tasks 1 Properties Geo Assignments 606 Sout…" at bounding box center [638, 399] width 1276 height 799
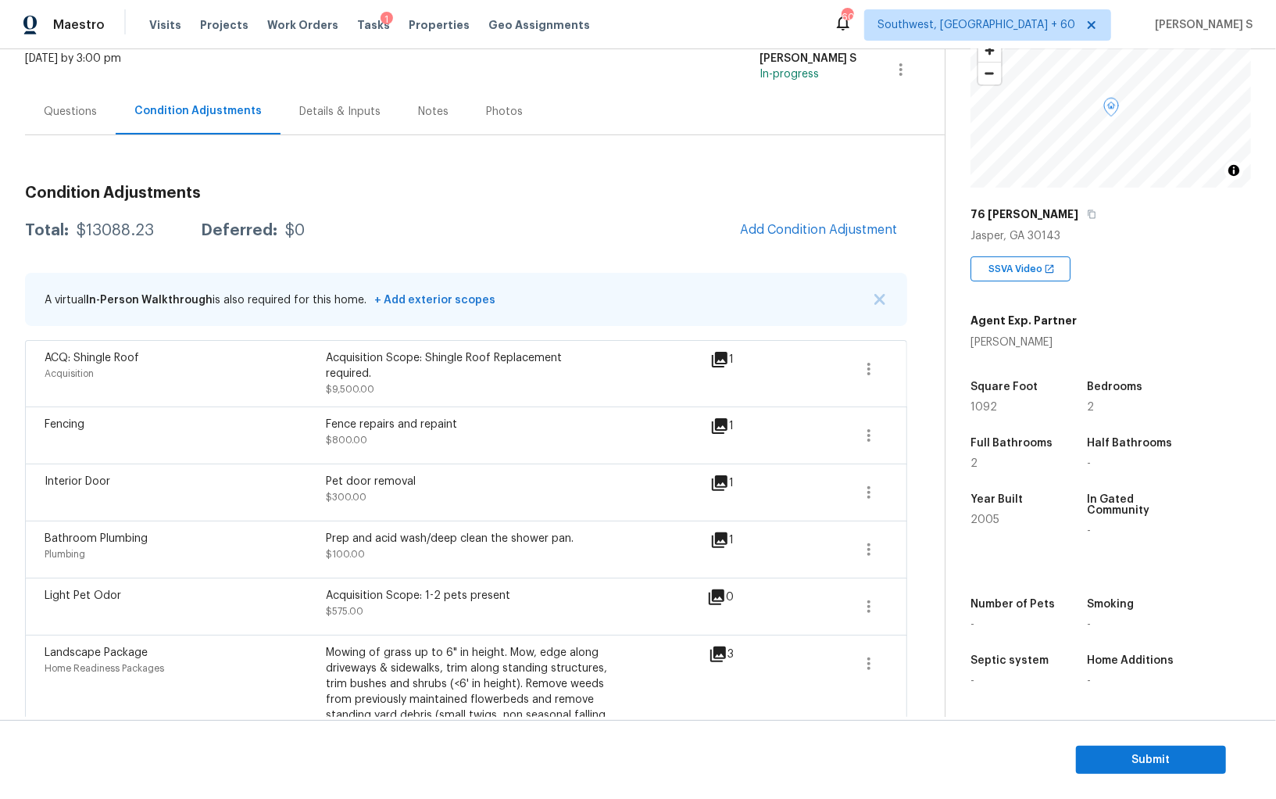
click at [89, 243] on div "Total: $13088.23 Deferred: $0 Add Condition Adjustment" at bounding box center [466, 230] width 882 height 34
click at [110, 228] on div "$13088.23" at bounding box center [115, 231] width 77 height 16
copy div "13088.23"
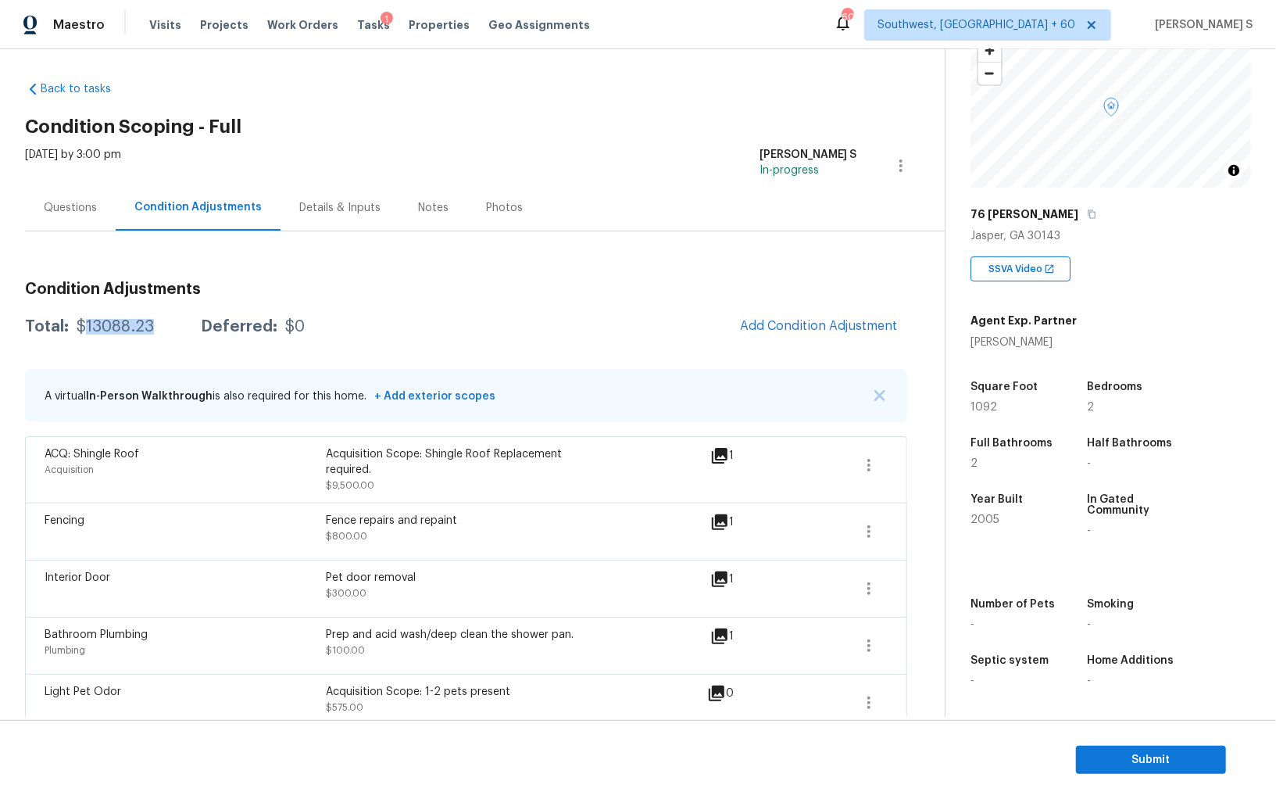
scroll to position [0, 0]
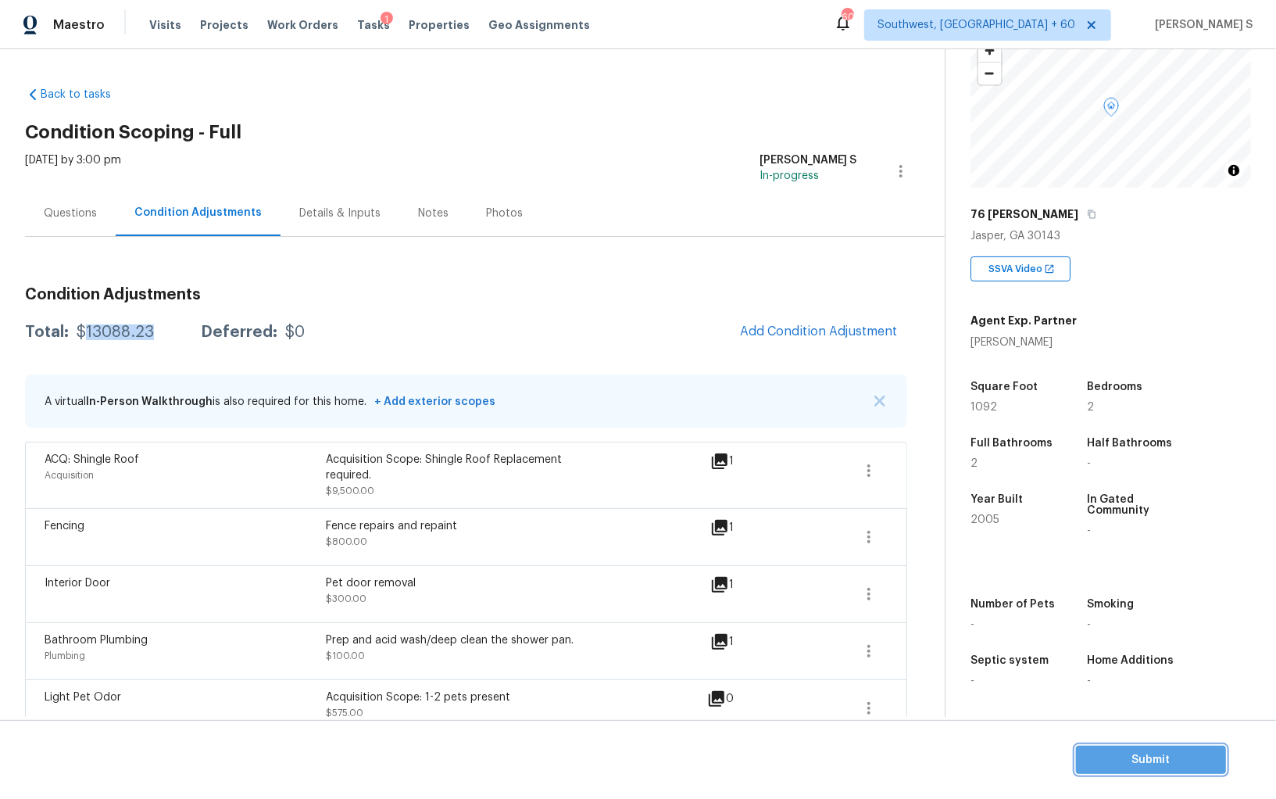
click at [1139, 692] on button "Submit" at bounding box center [1151, 760] width 150 height 29
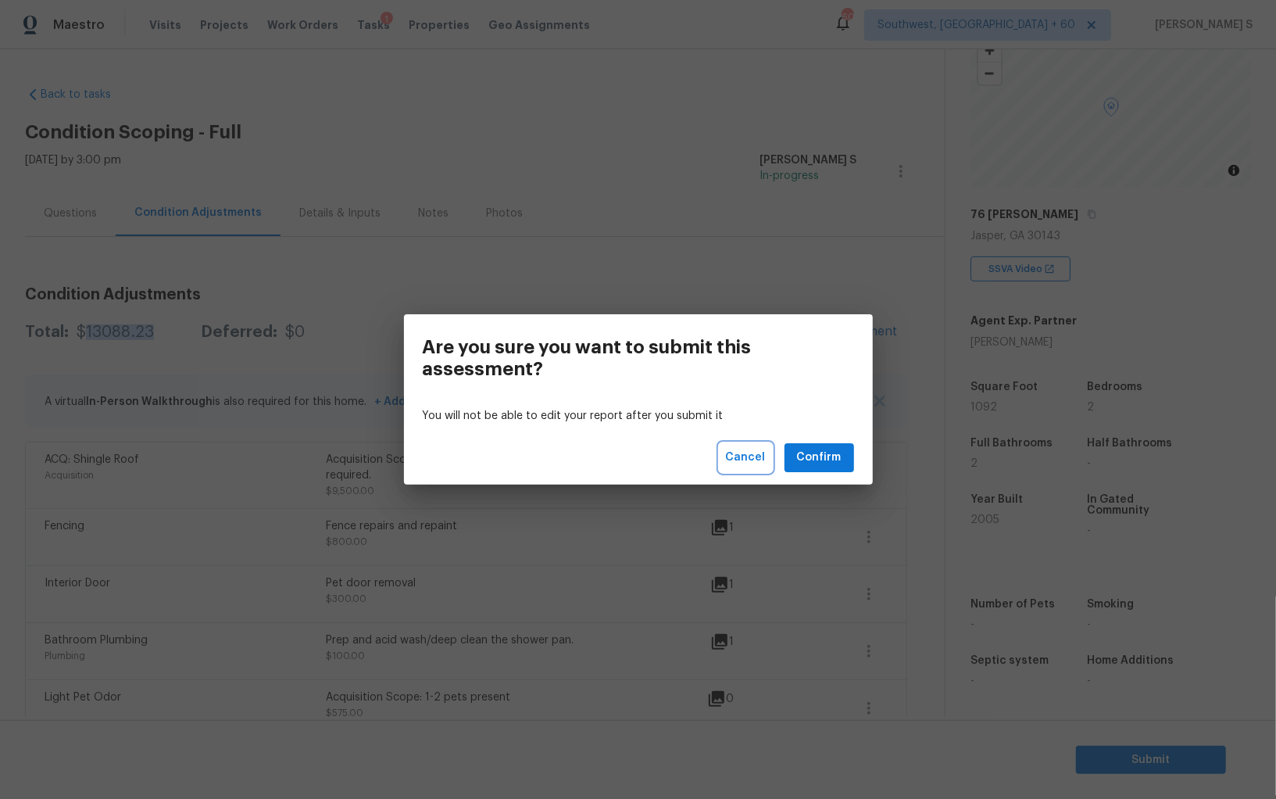
click at [753, 456] on span "Cancel" at bounding box center [746, 458] width 40 height 20
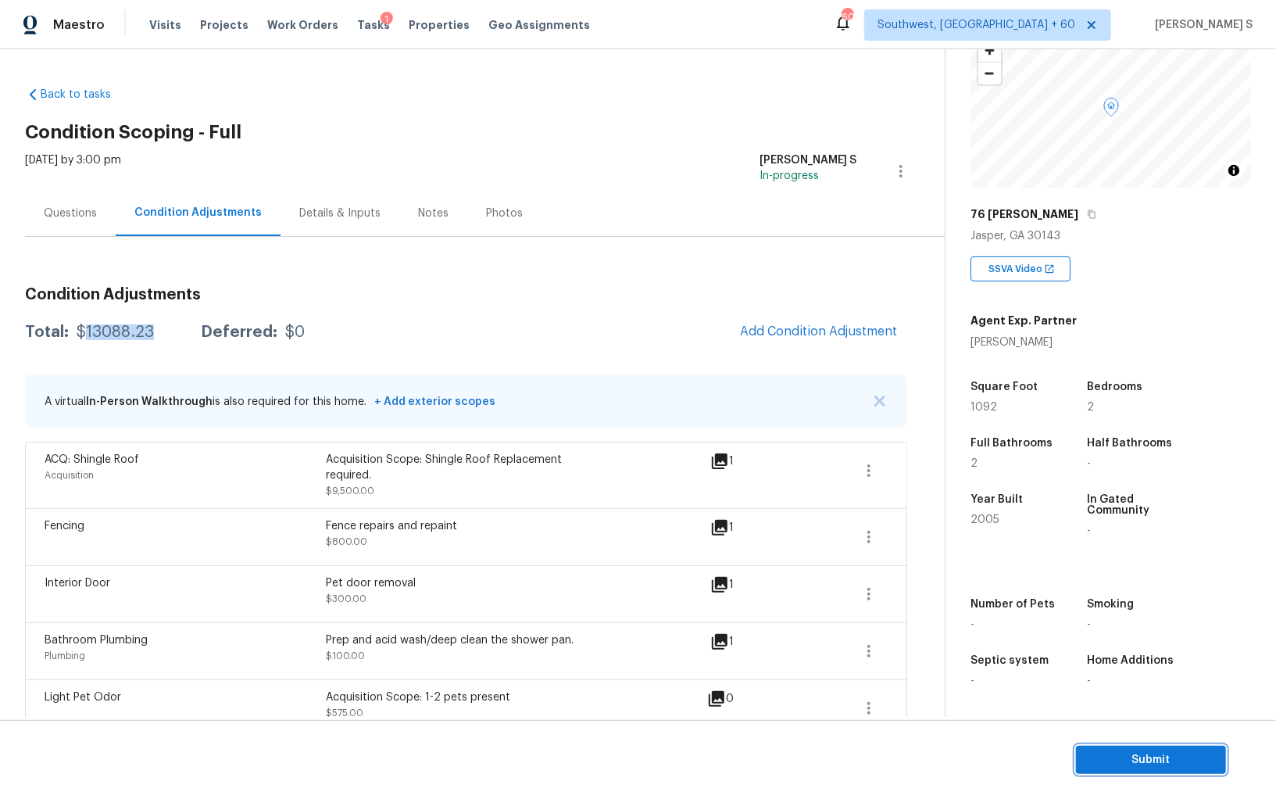
click at [1137, 692] on span "Submit" at bounding box center [1151, 760] width 125 height 20
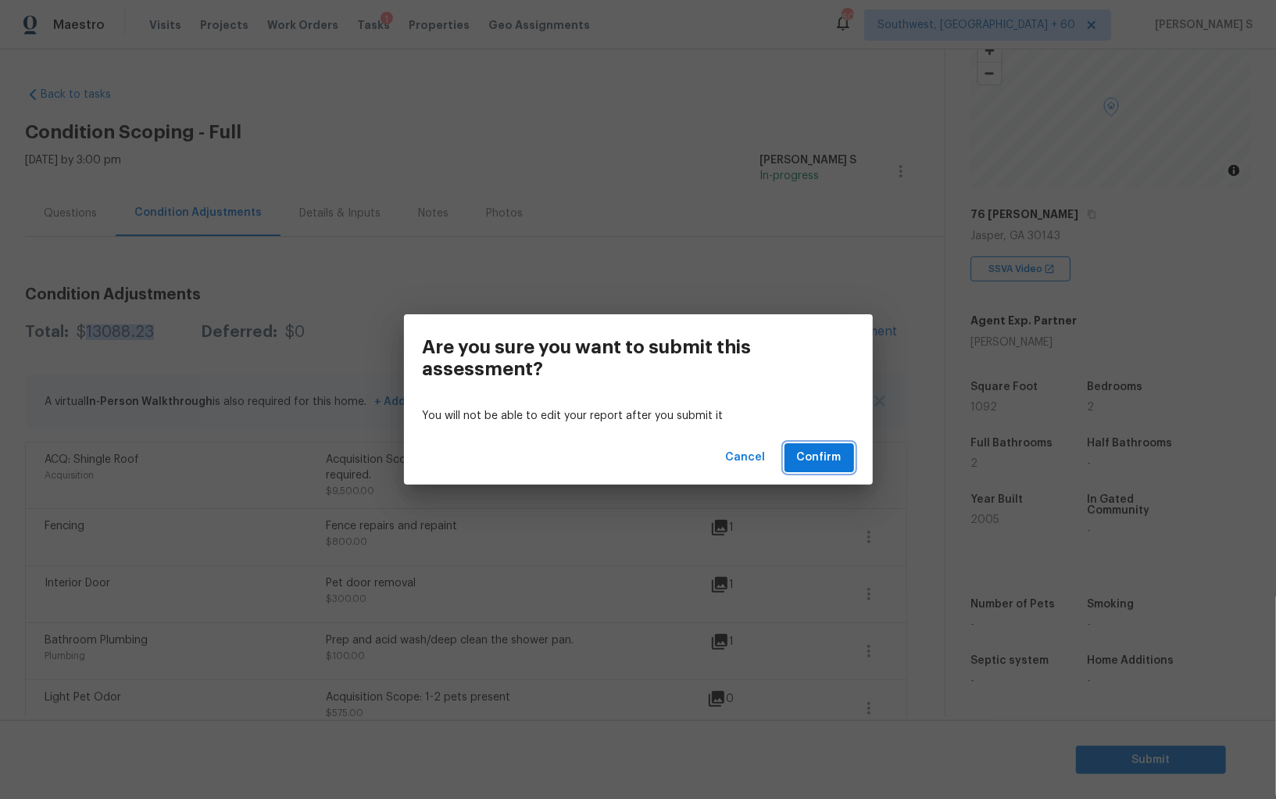
click at [808, 456] on span "Confirm" at bounding box center [819, 458] width 45 height 20
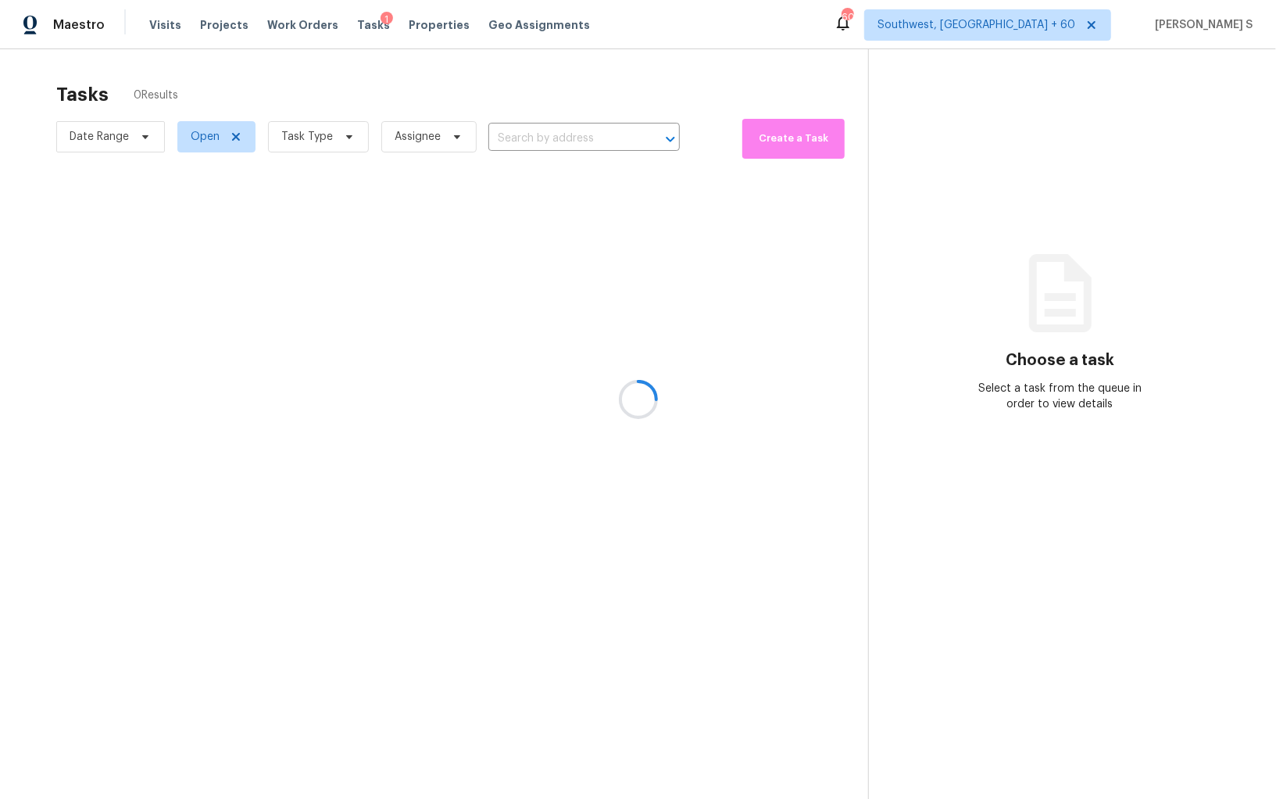
click at [585, 137] on div at bounding box center [638, 399] width 1276 height 799
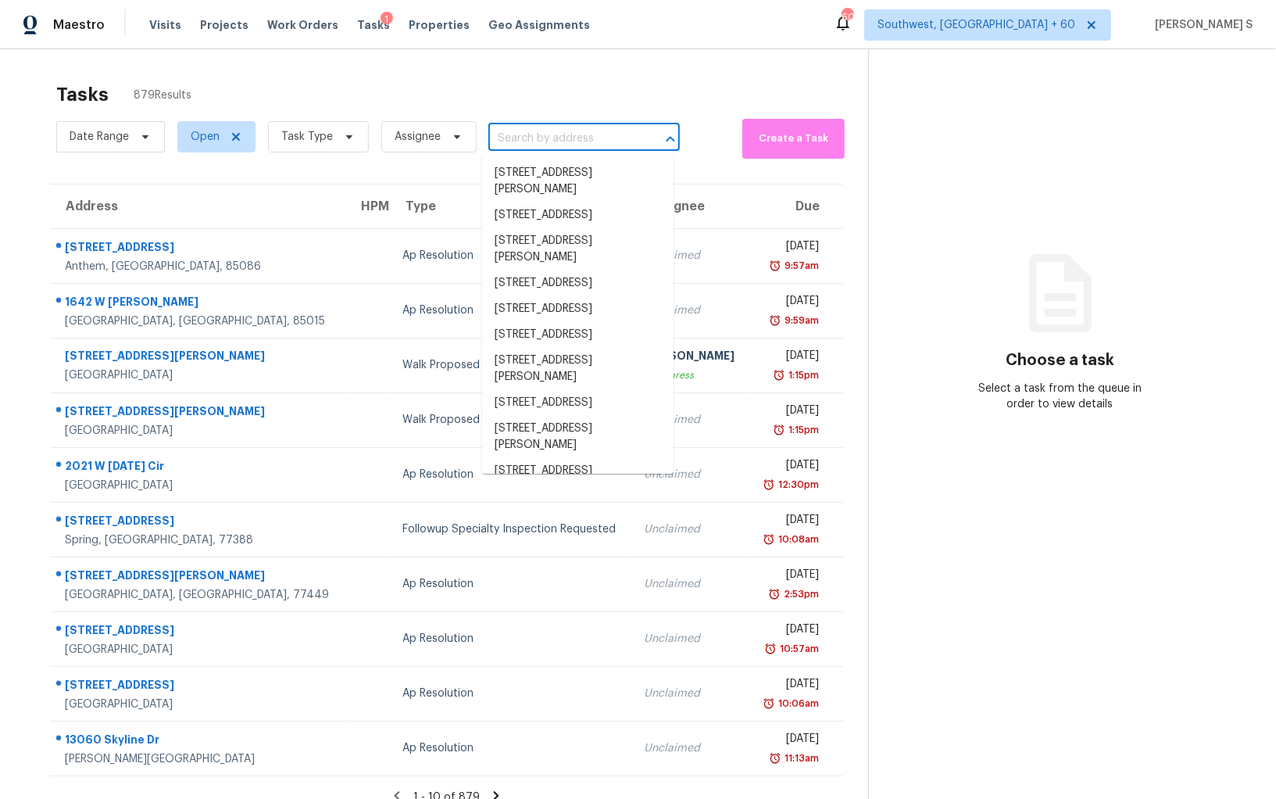
click at [619, 141] on input "text" at bounding box center [562, 139] width 148 height 24
paste input "408 Silver Ln, Azle, TX, 76020"
type input "408 Silver Ln, Azle, TX, 76020"
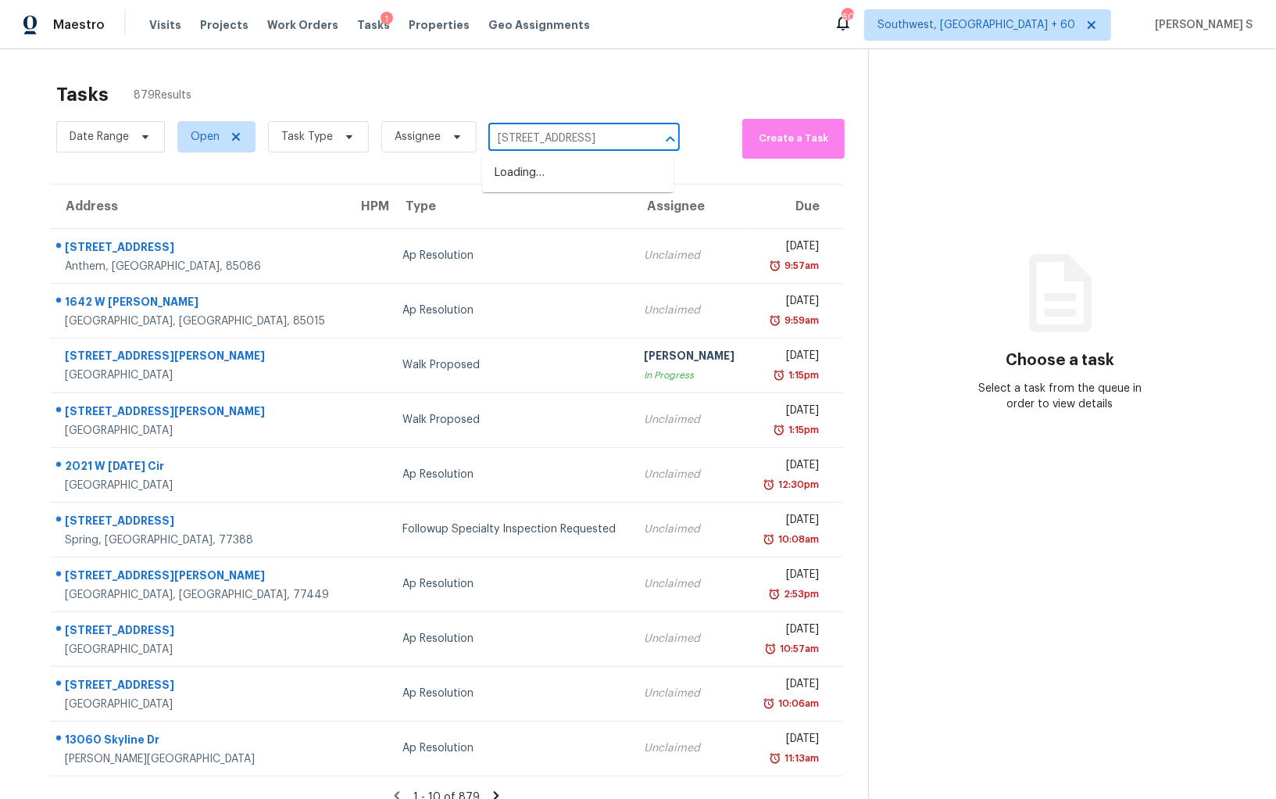
scroll to position [0, 14]
click at [550, 173] on li "408 Silver Ln, Azle, TX 76020" at bounding box center [577, 173] width 191 height 26
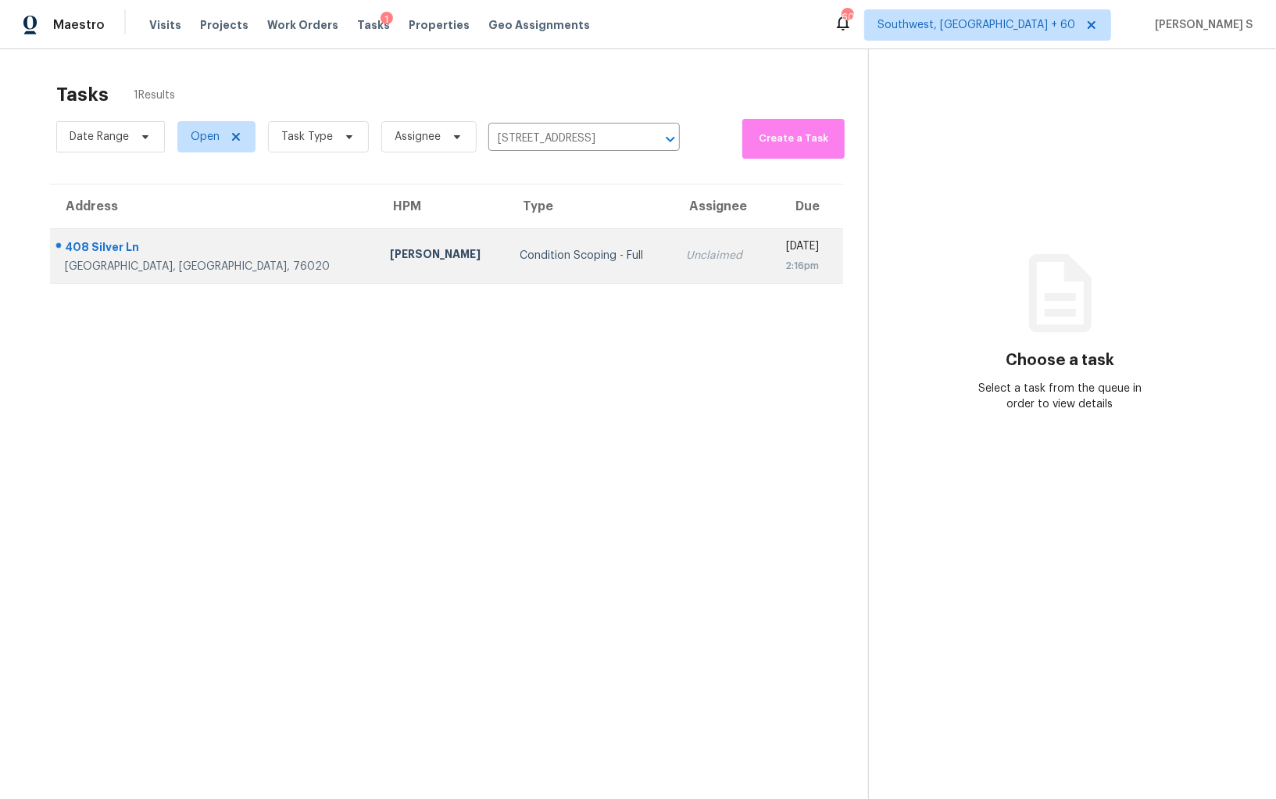
click at [674, 277] on td "Unclaimed" at bounding box center [719, 255] width 91 height 55
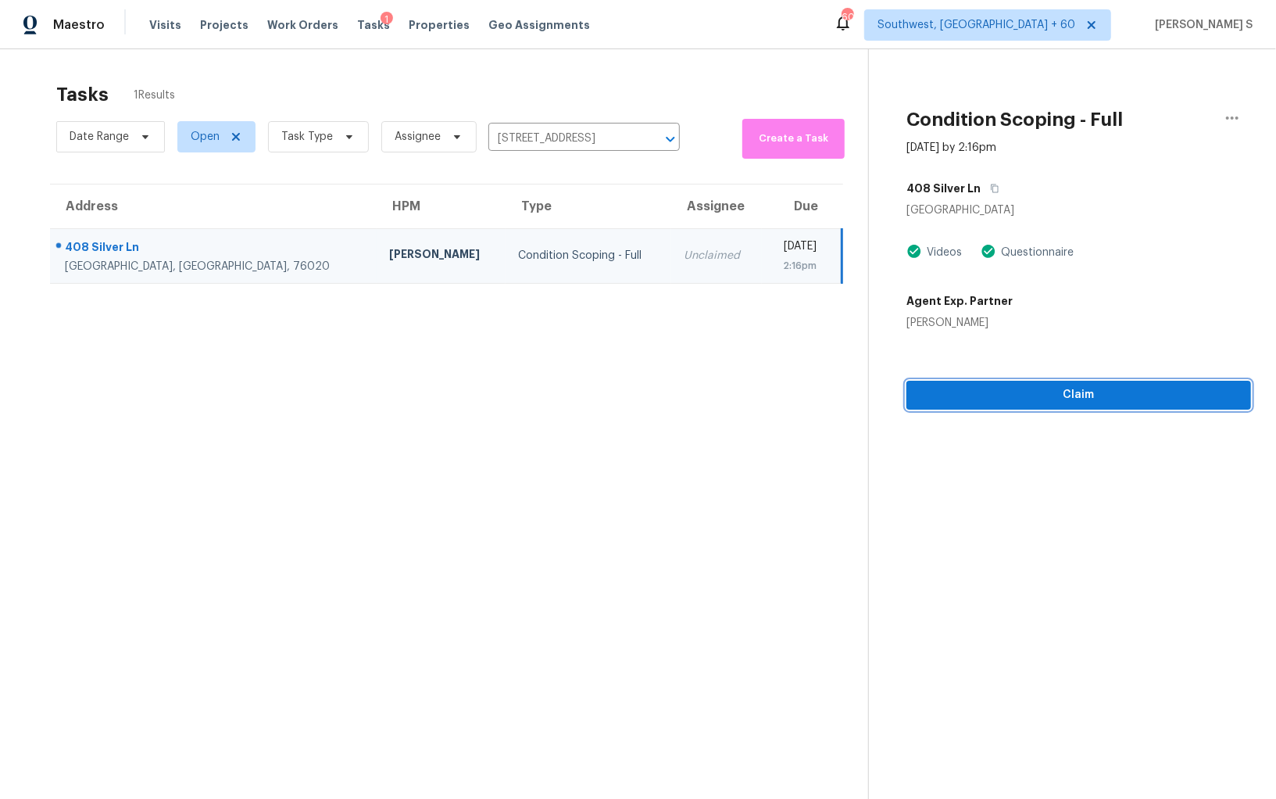
click at [1067, 402] on span "Claim" at bounding box center [1079, 395] width 320 height 20
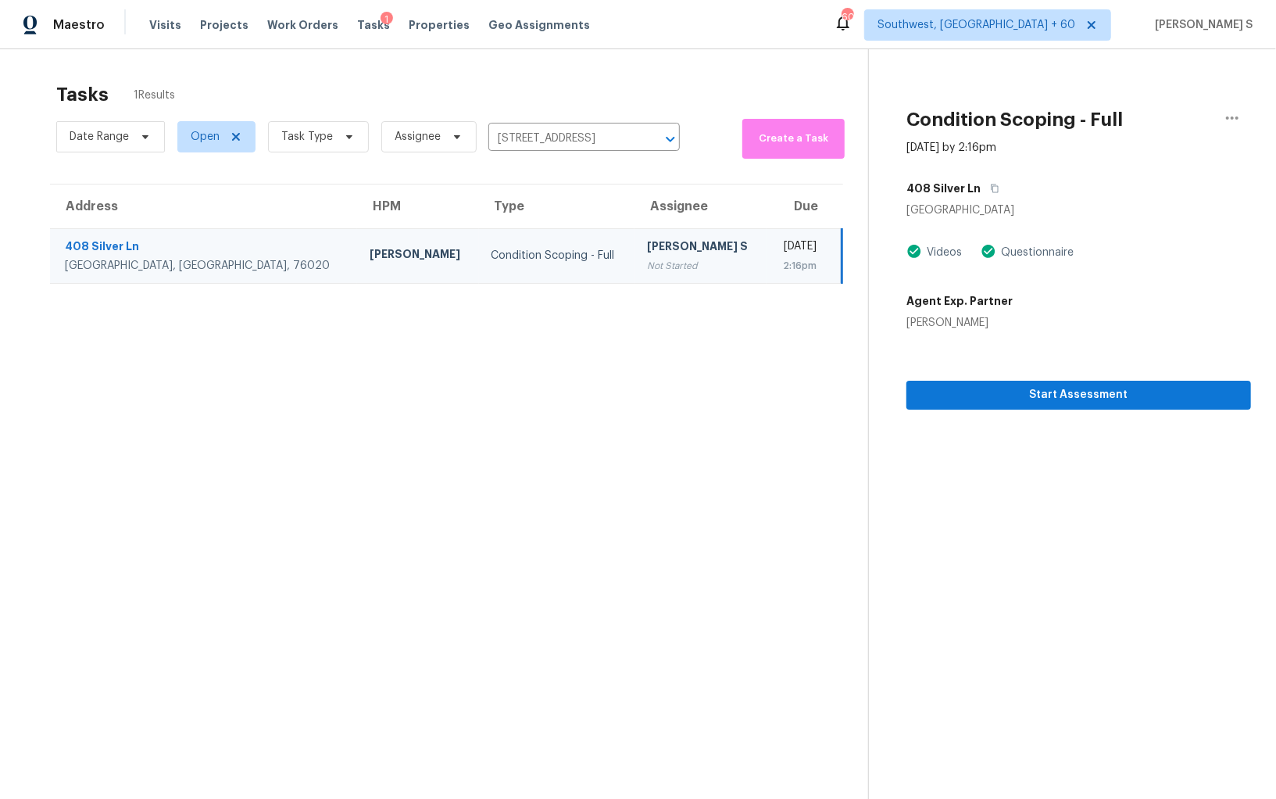
click at [767, 241] on td "Fri, Sep 19th 2025 2:16pm" at bounding box center [804, 255] width 75 height 55
click at [1086, 387] on span "Start Assessment" at bounding box center [1079, 395] width 320 height 20
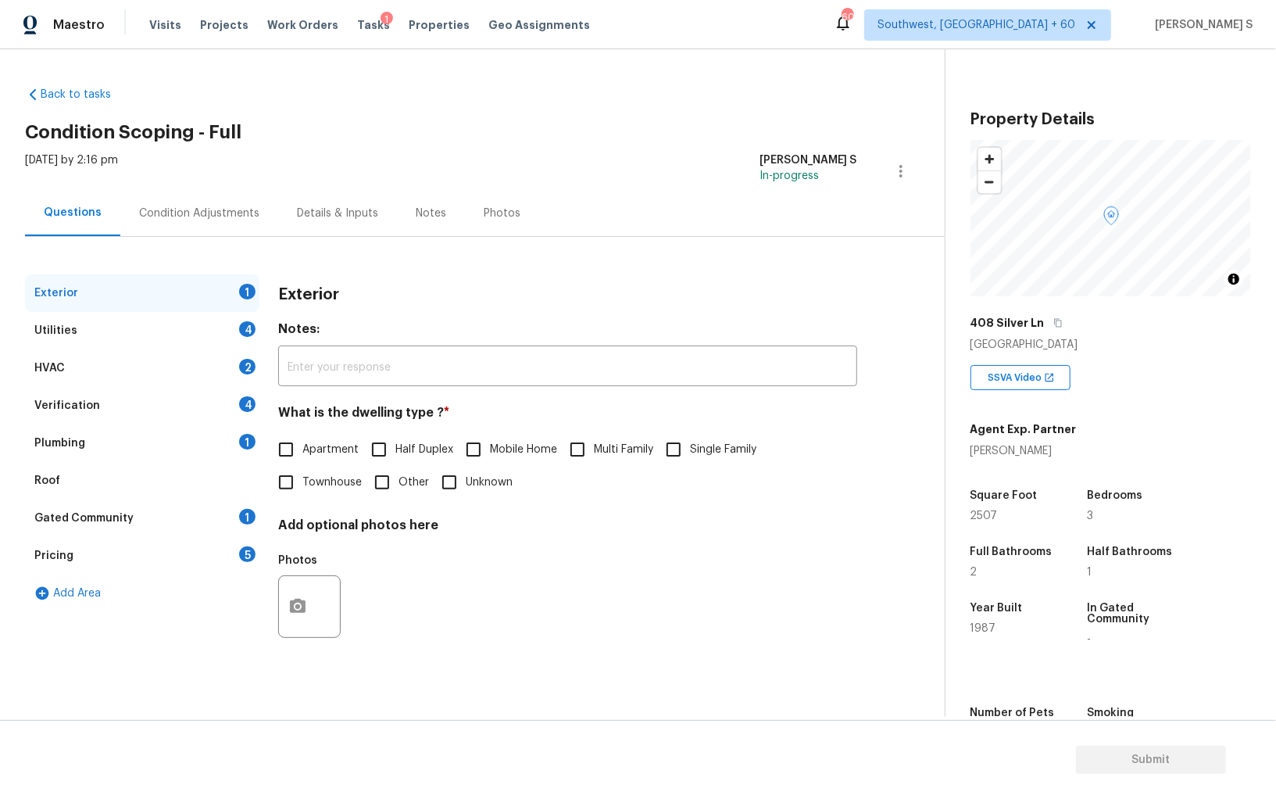
scroll to position [109, 0]
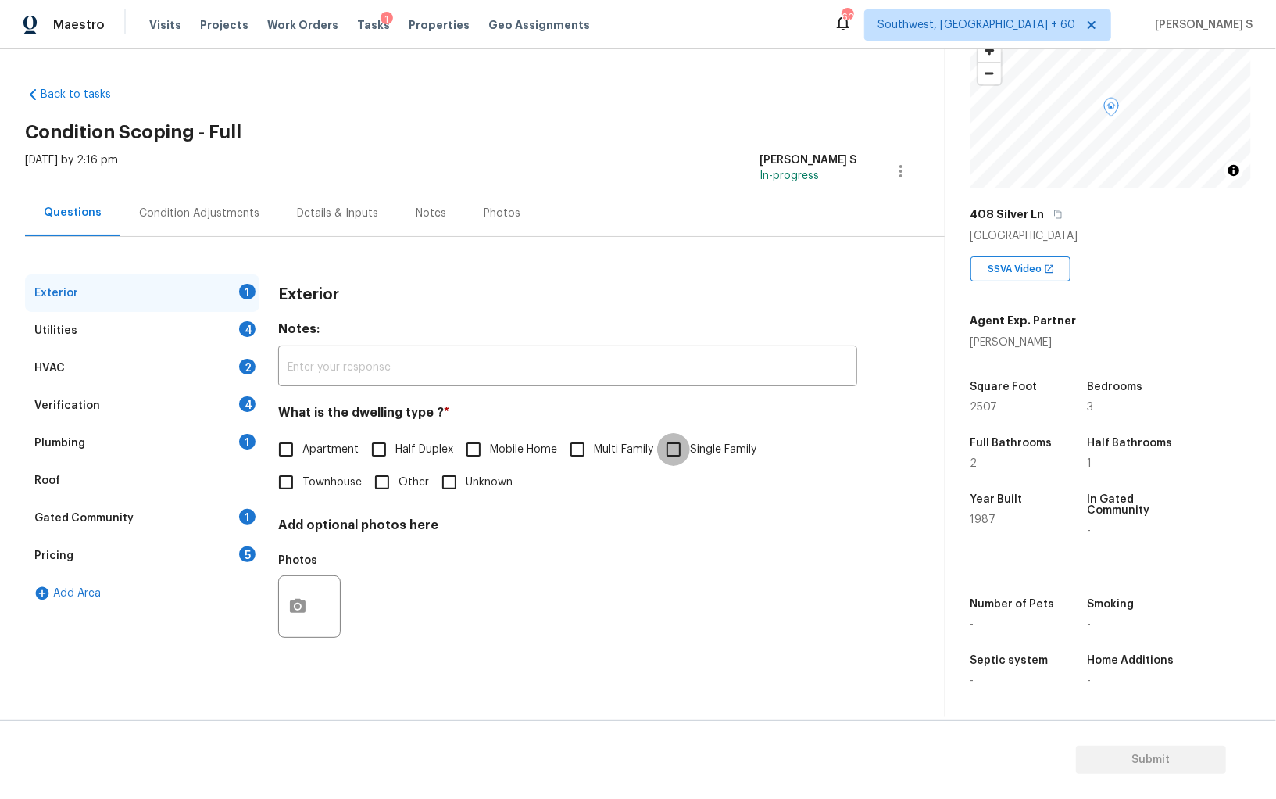
click at [681, 445] on input "Single Family" at bounding box center [673, 449] width 33 height 33
checkbox input "true"
click at [236, 330] on div "Utilities 4" at bounding box center [142, 331] width 234 height 38
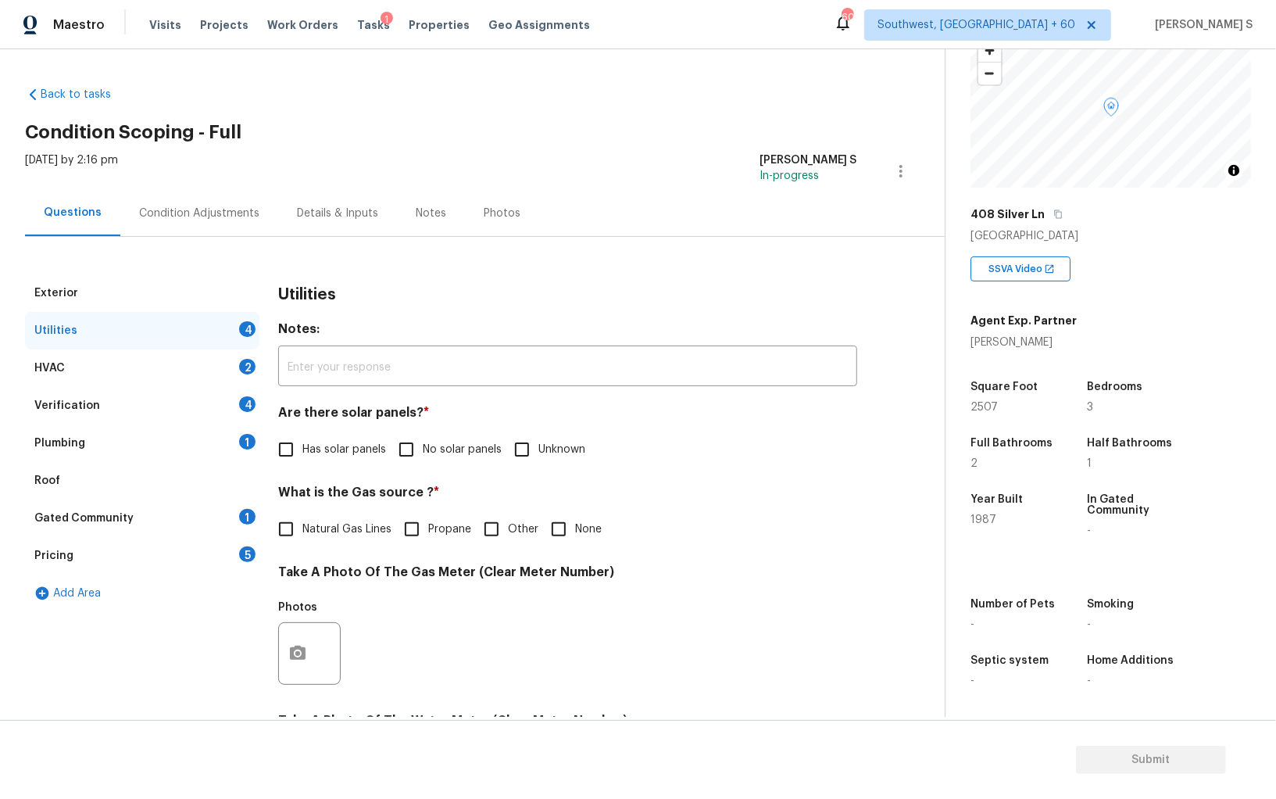
click at [431, 443] on span "No solar panels" at bounding box center [462, 450] width 79 height 16
click at [423, 443] on input "No solar panels" at bounding box center [406, 449] width 33 height 33
checkbox input "true"
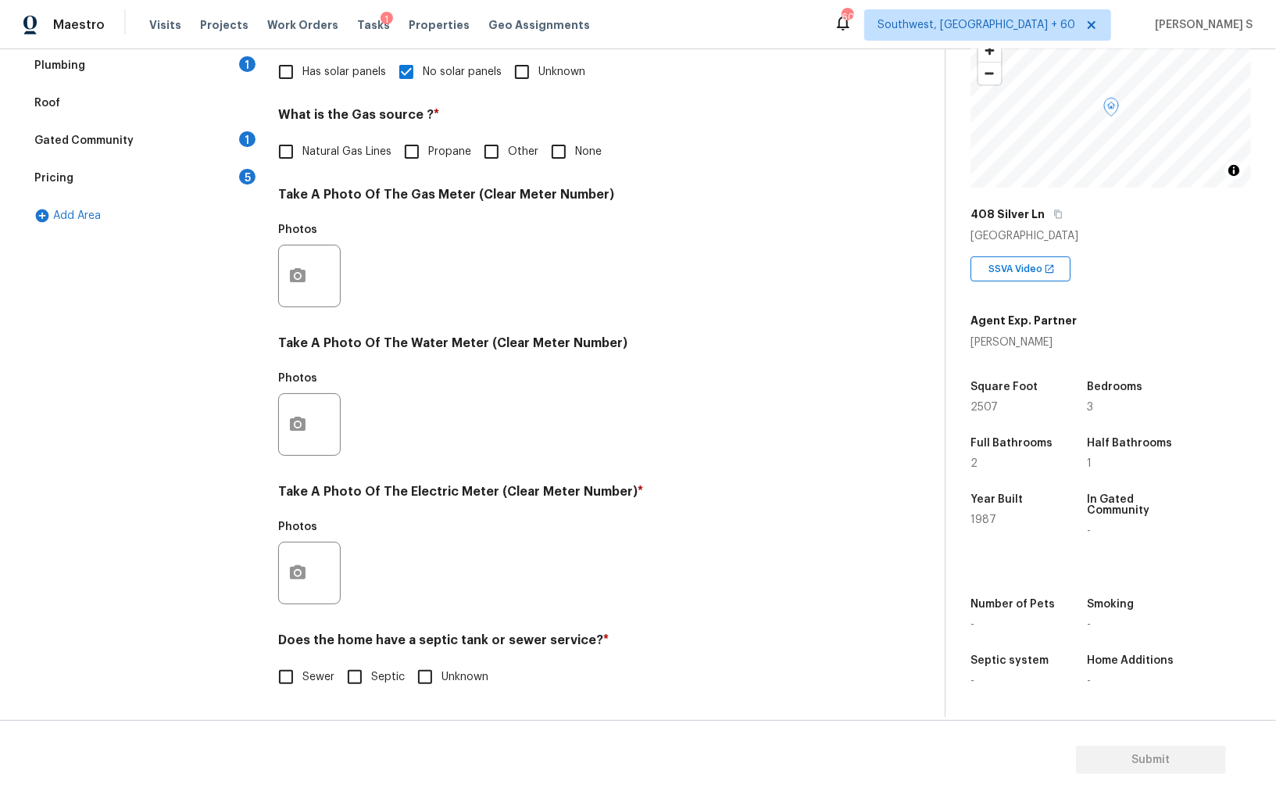
scroll to position [377, 0]
click at [379, 678] on span "Septic" at bounding box center [388, 677] width 34 height 16
click at [371, 678] on input "Septic" at bounding box center [354, 676] width 33 height 33
checkbox input "true"
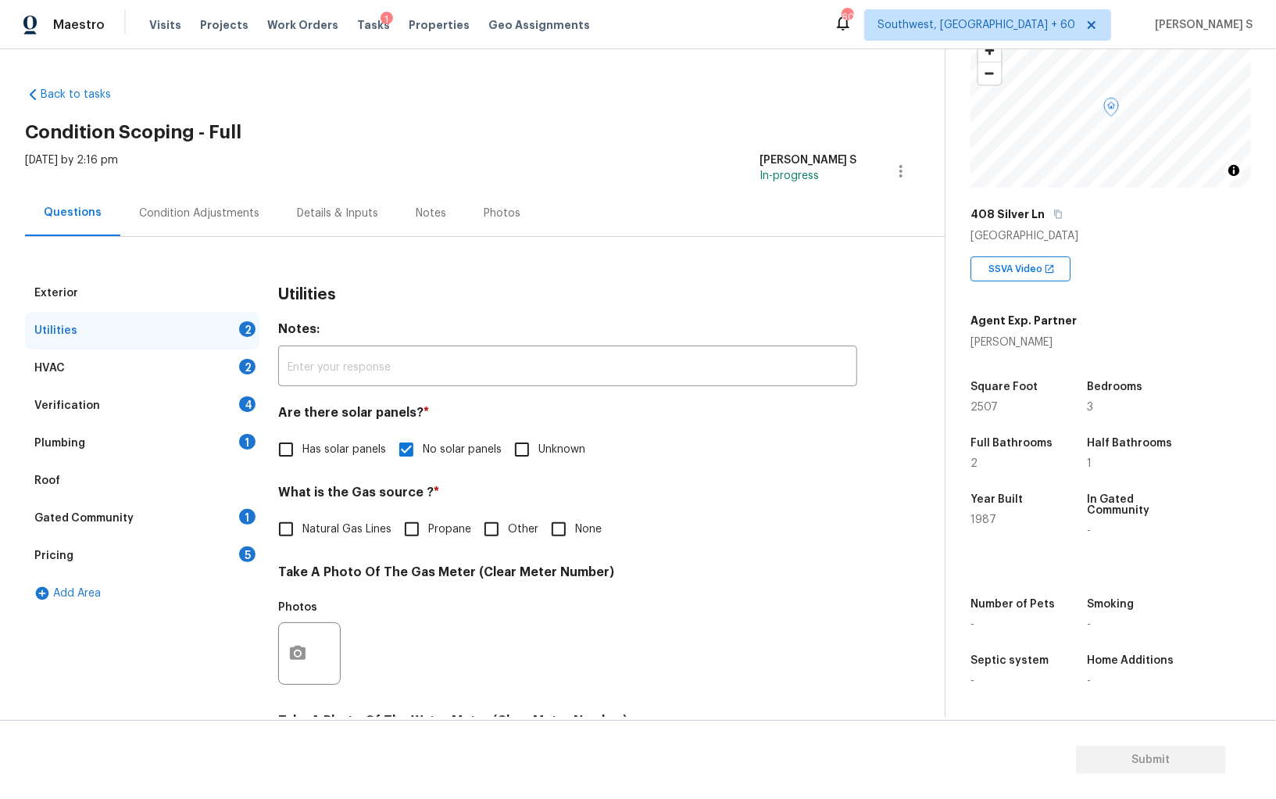
click at [224, 451] on div "Plumbing 1" at bounding box center [142, 443] width 234 height 38
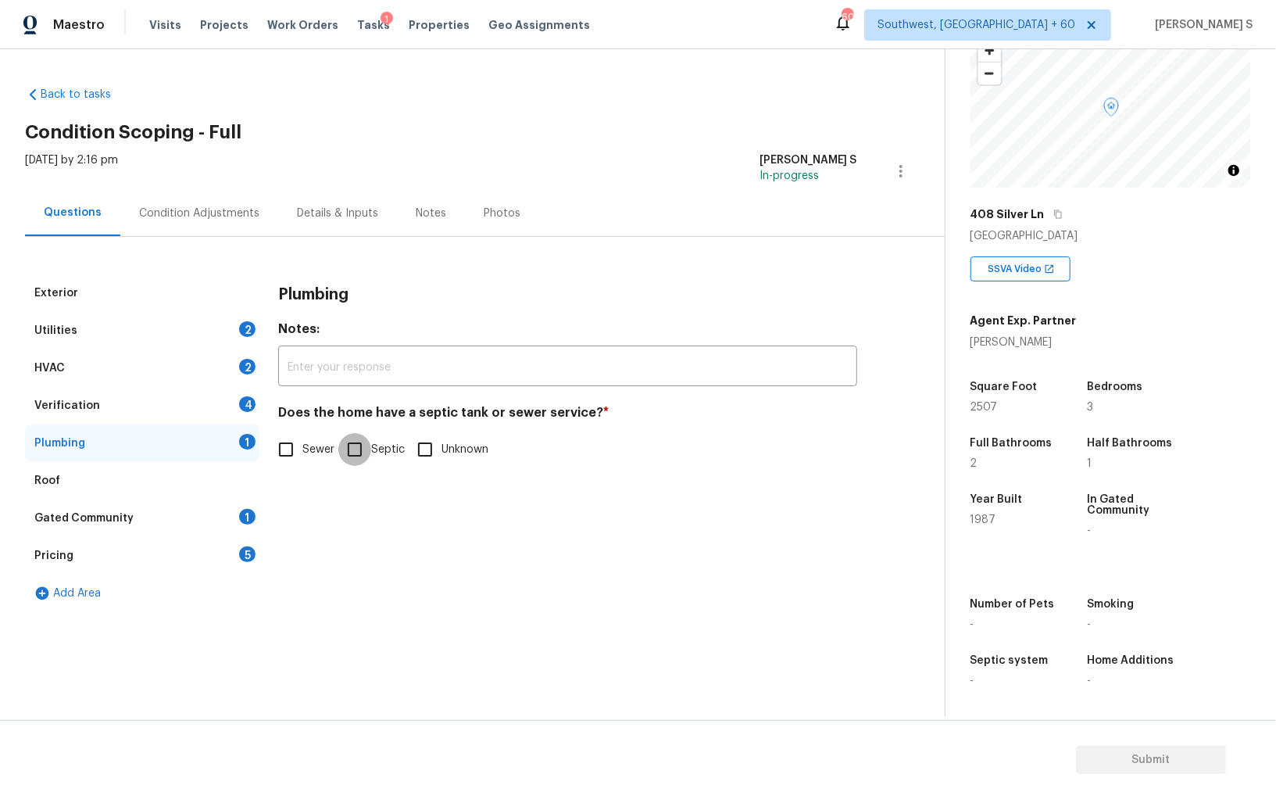
click at [367, 438] on input "Septic" at bounding box center [354, 449] width 33 height 33
checkbox input "true"
click at [206, 512] on div "Gated Community 1" at bounding box center [142, 518] width 234 height 38
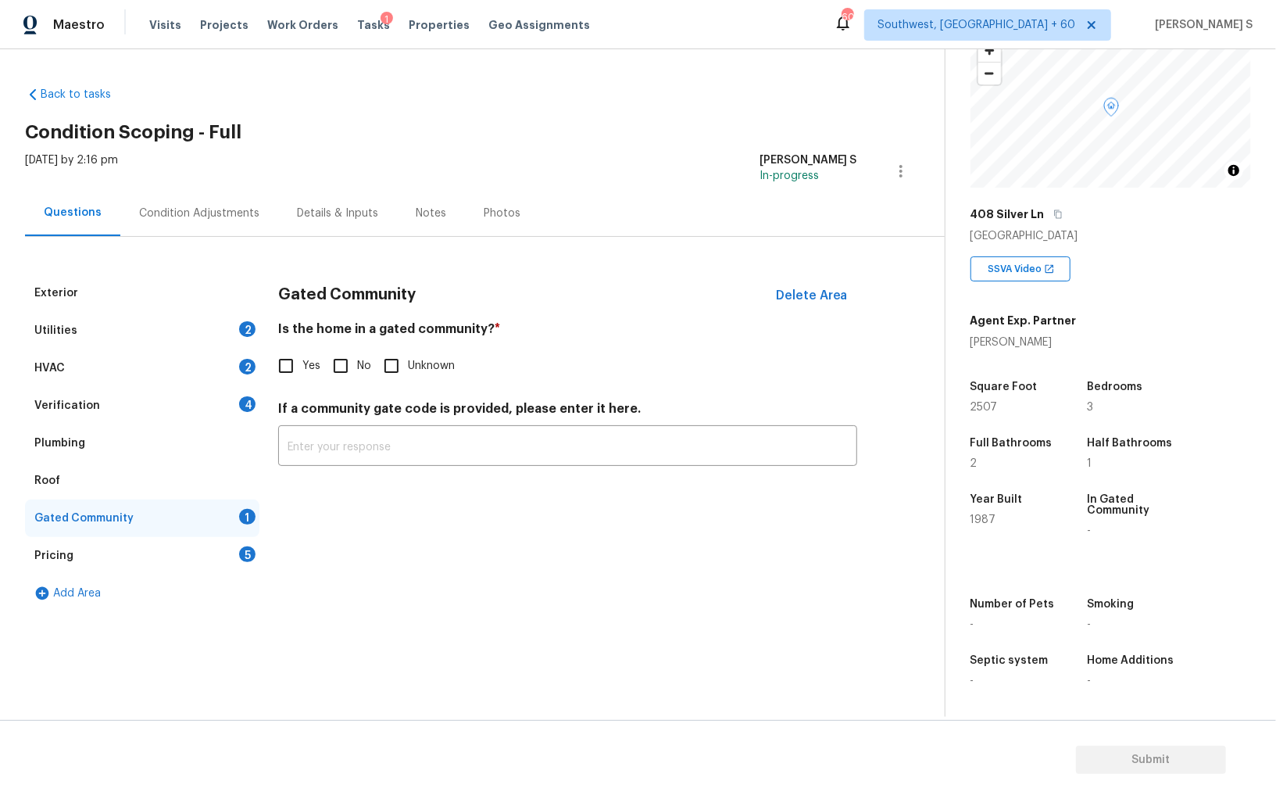
click at [347, 361] on input "No" at bounding box center [340, 365] width 33 height 33
checkbox input "true"
click at [219, 406] on div "Verification 4" at bounding box center [142, 406] width 234 height 38
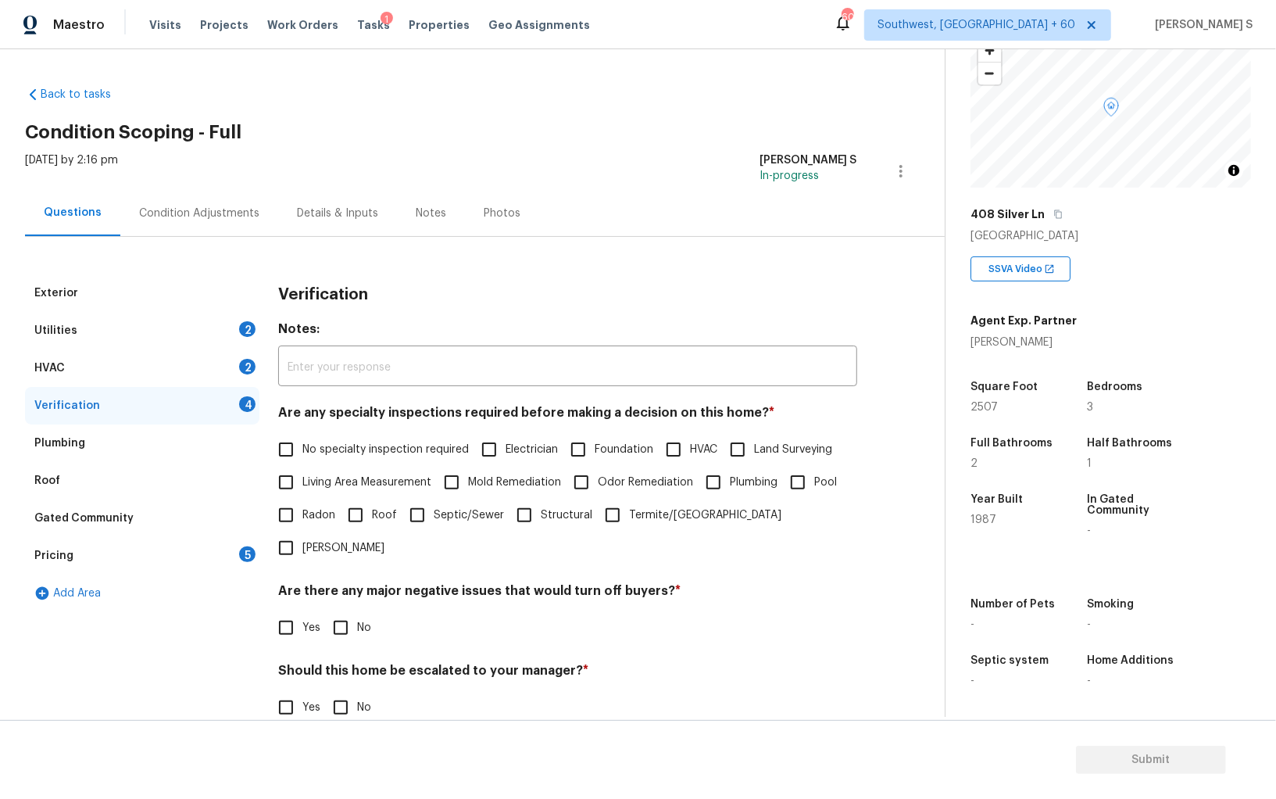
click at [288, 440] on input "No specialty inspection required" at bounding box center [286, 449] width 33 height 33
checkbox input "true"
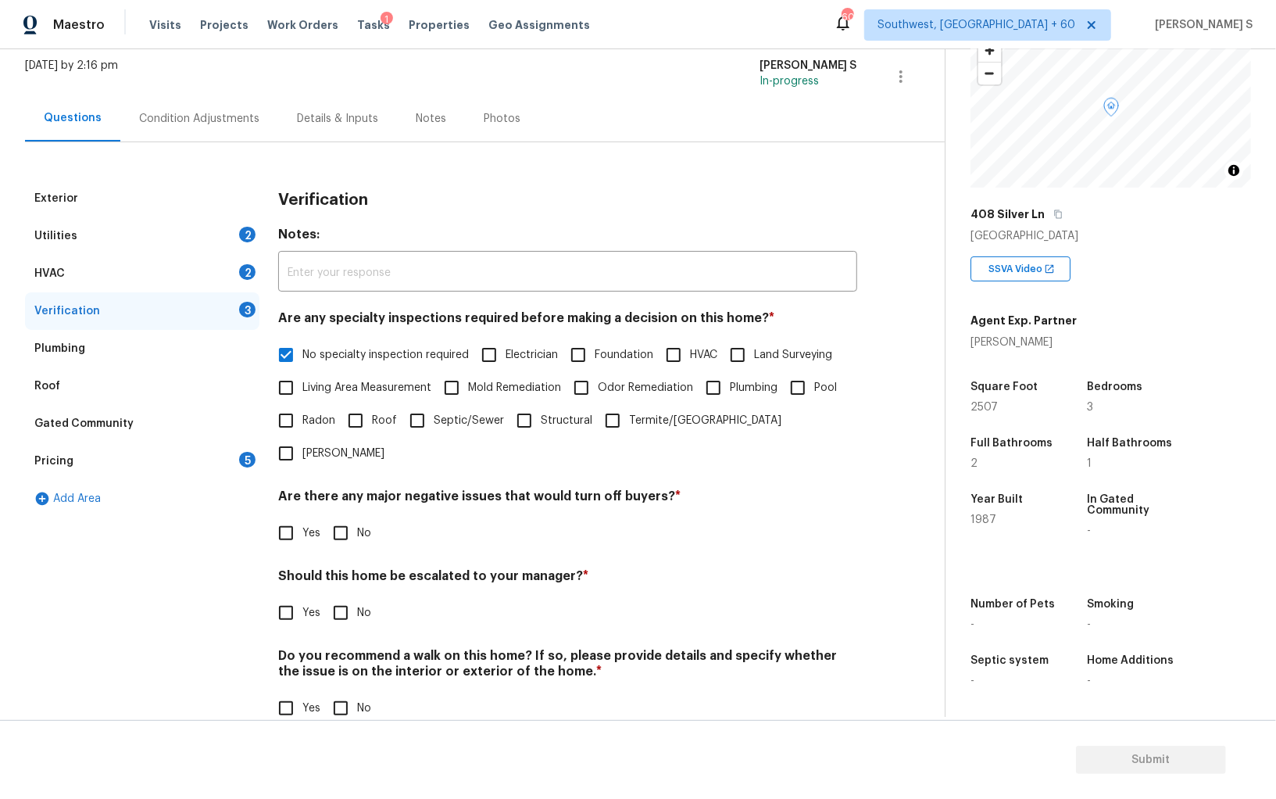
scroll to position [93, 0]
click at [345, 490] on h4 "Are there any major negative issues that would turn off buyers? *" at bounding box center [567, 501] width 579 height 22
click at [345, 518] on input "No" at bounding box center [340, 534] width 33 height 33
checkbox input "true"
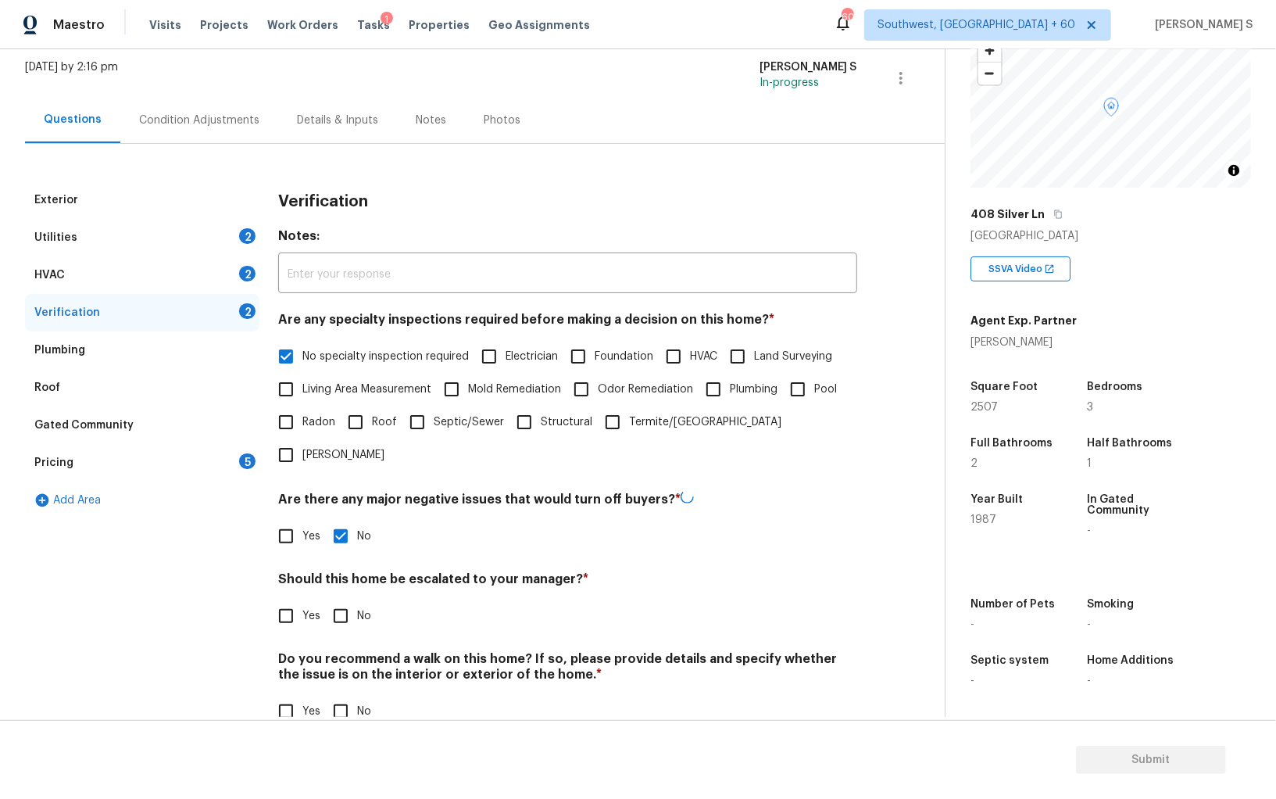
click at [351, 692] on input "No" at bounding box center [340, 711] width 33 height 33
checkbox input "true"
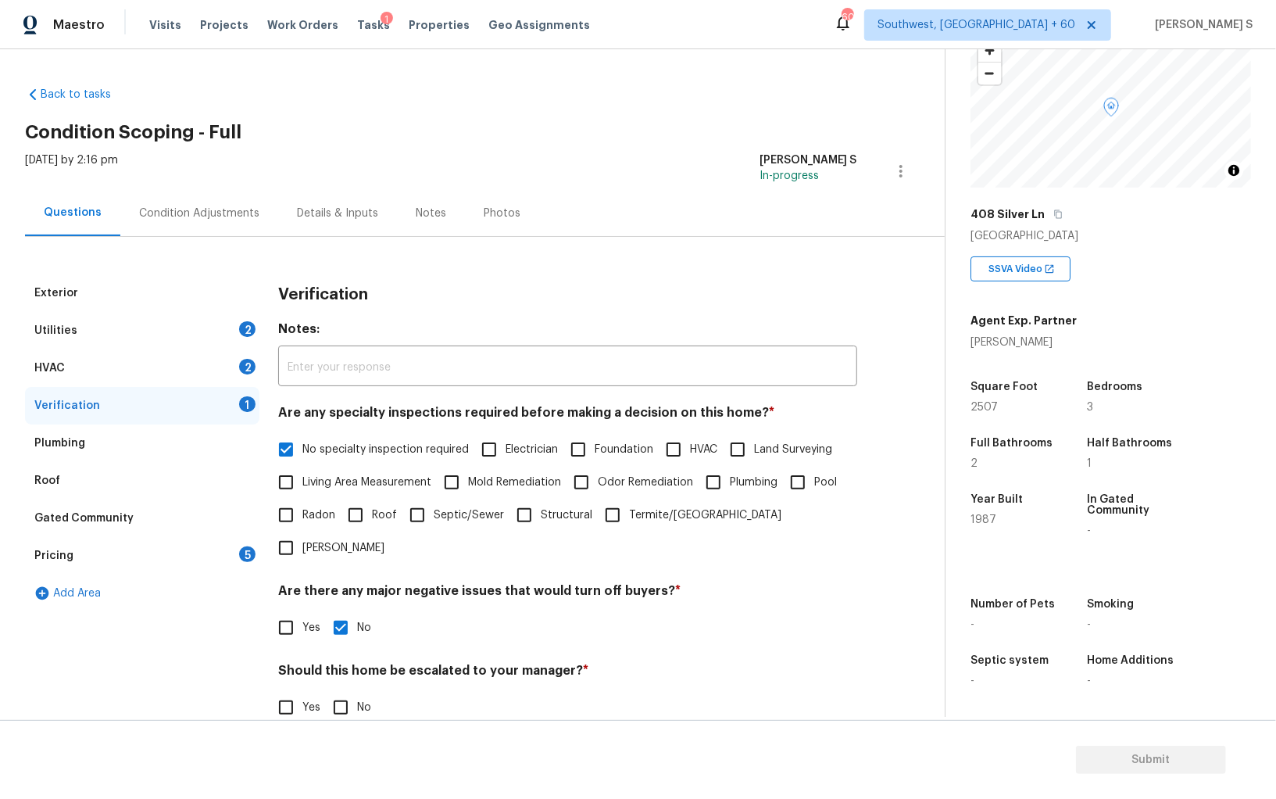
click at [248, 363] on div "2" at bounding box center [247, 367] width 16 height 16
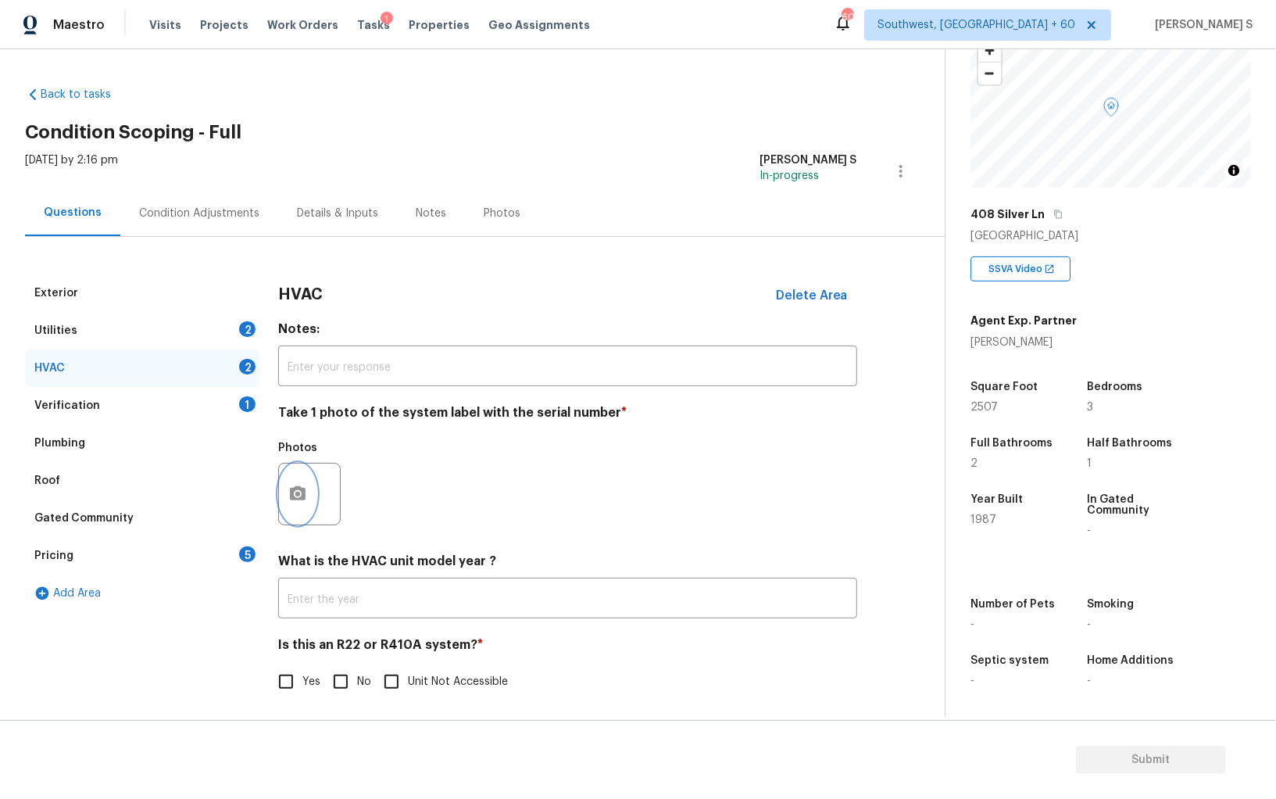
click at [299, 497] on icon "button" at bounding box center [298, 493] width 16 height 14
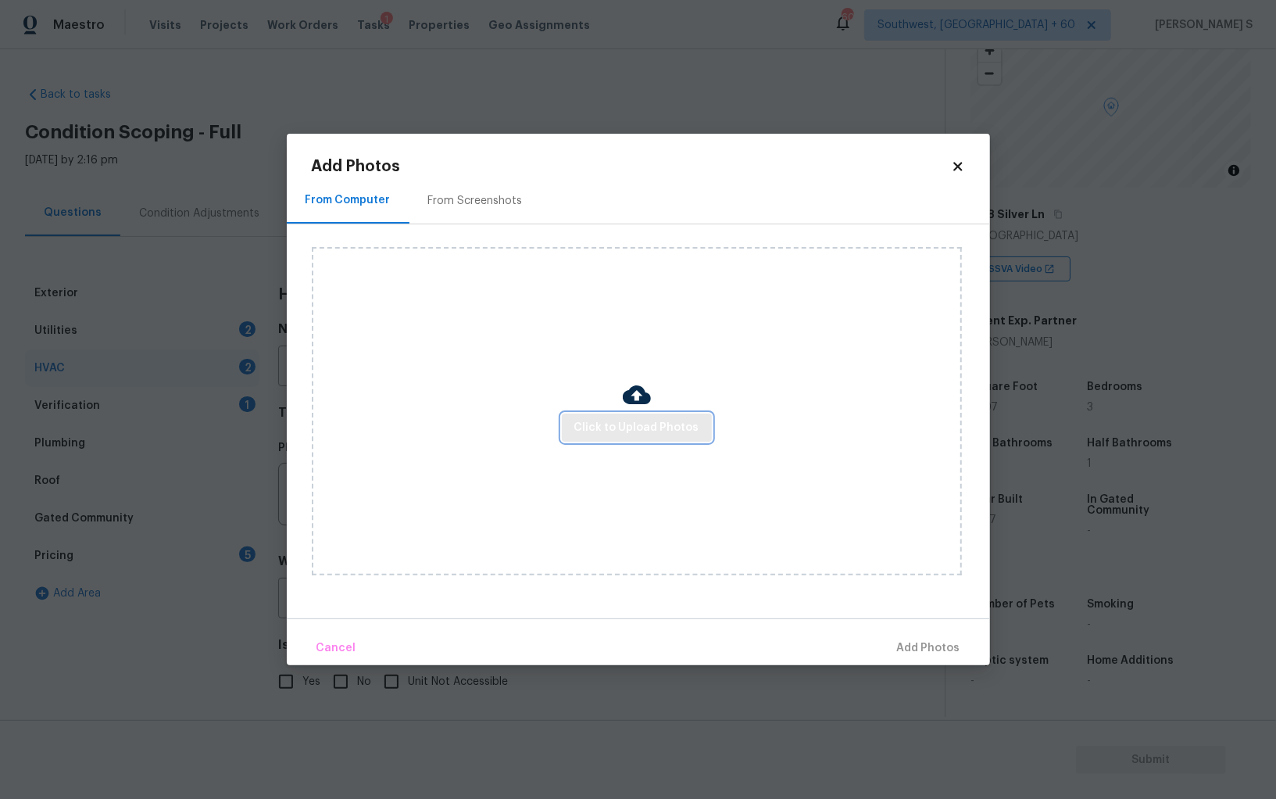
click at [660, 424] on span "Click to Upload Photos" at bounding box center [636, 428] width 125 height 20
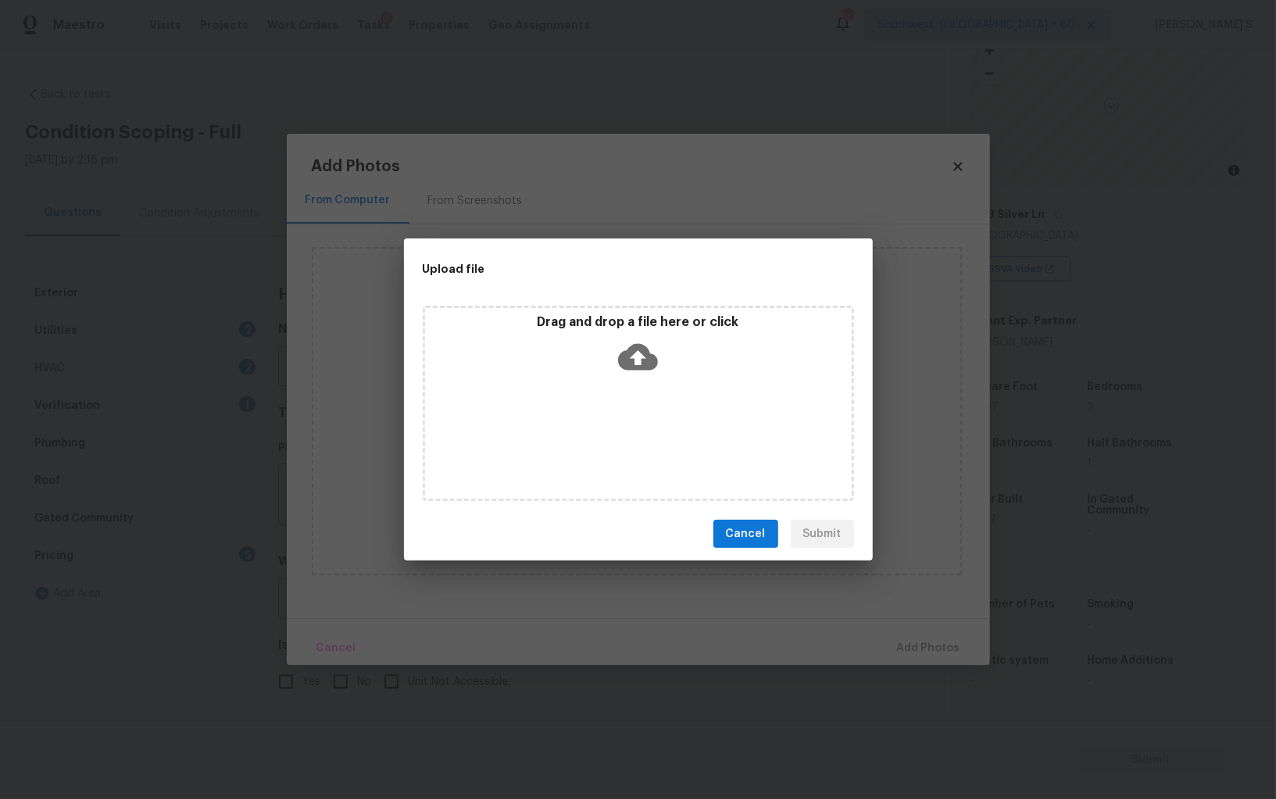
click at [660, 424] on div "Drag and drop a file here or click" at bounding box center [638, 403] width 431 height 195
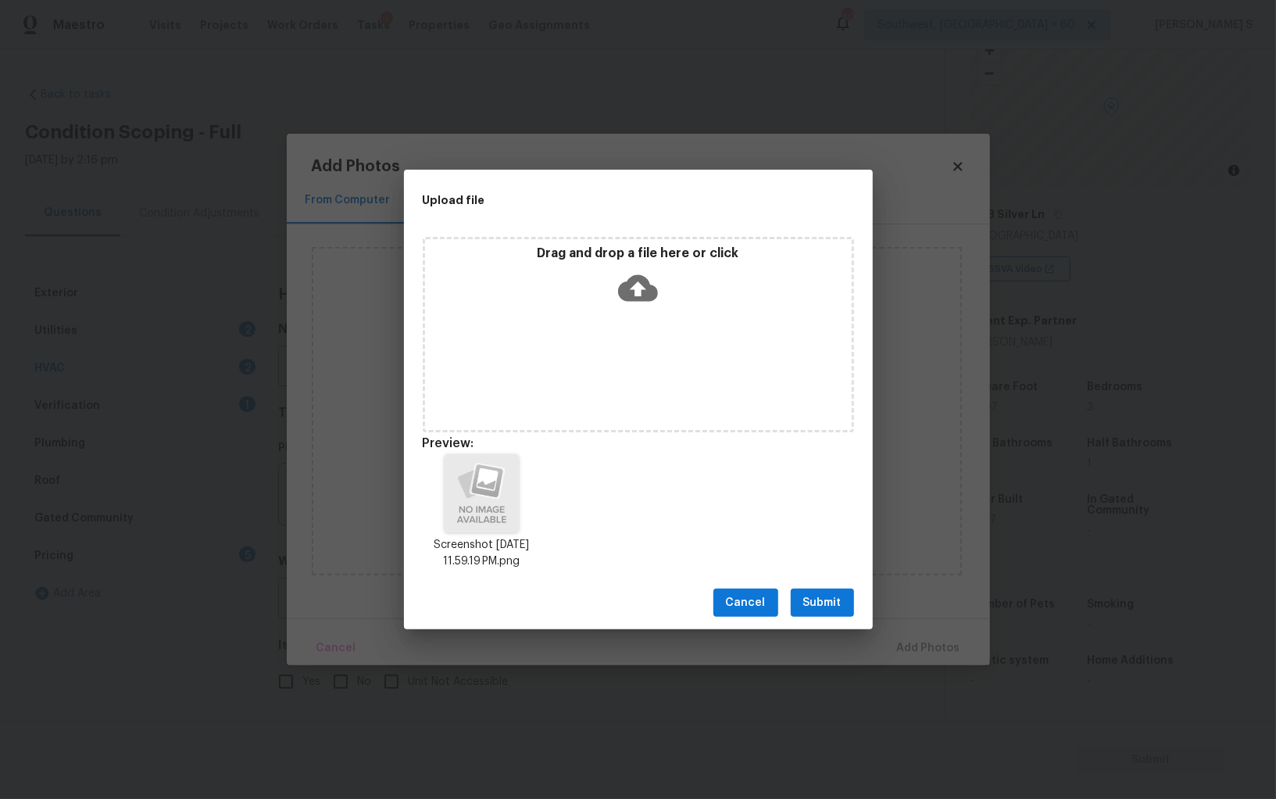
click at [829, 606] on span "Submit" at bounding box center [822, 603] width 38 height 20
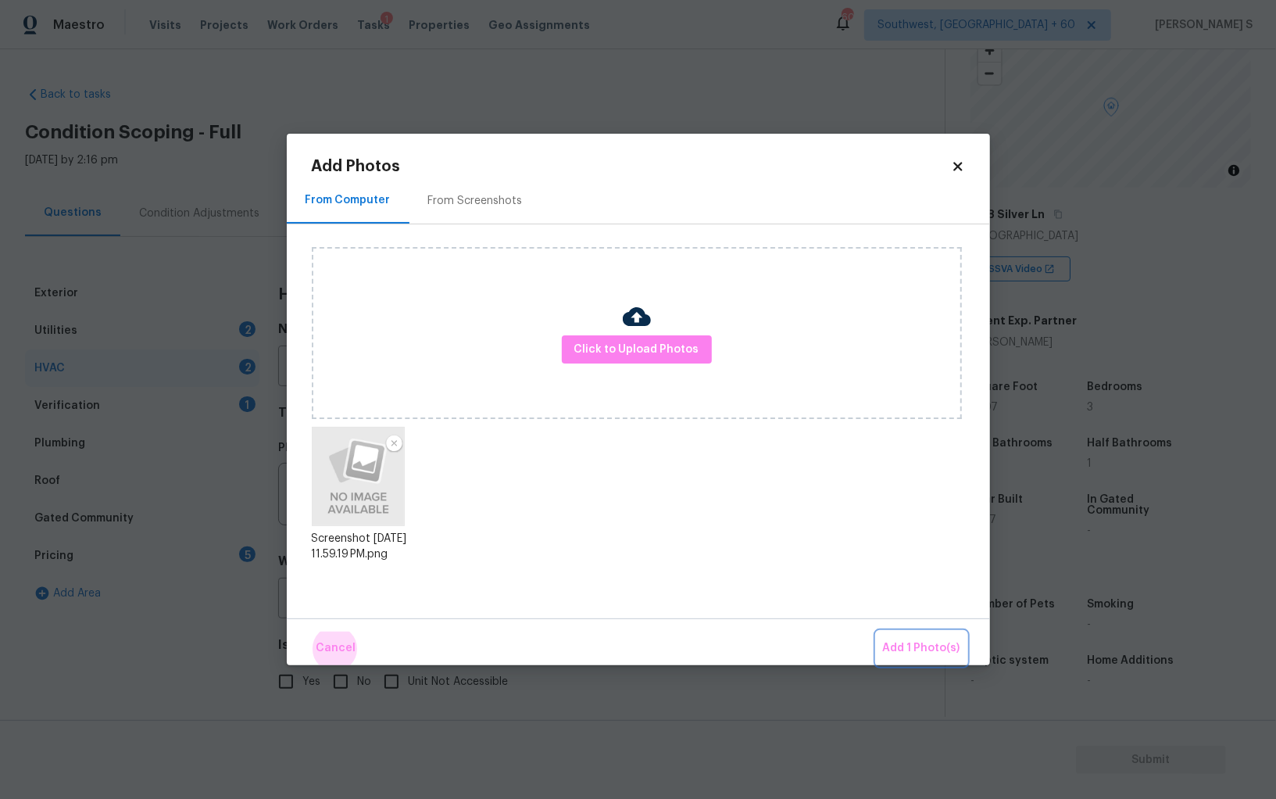
click at [877, 631] on button "Add 1 Photo(s)" at bounding box center [922, 648] width 90 height 34
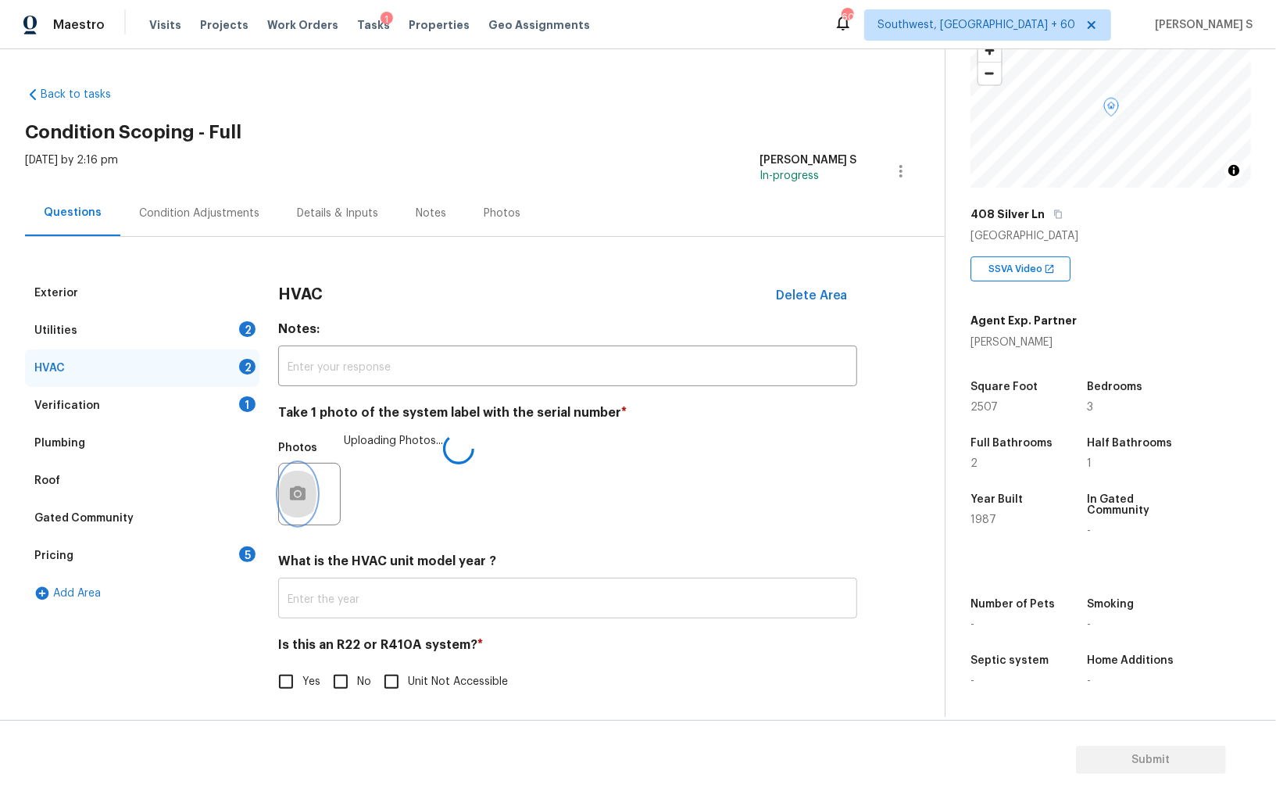
scroll to position [5, 0]
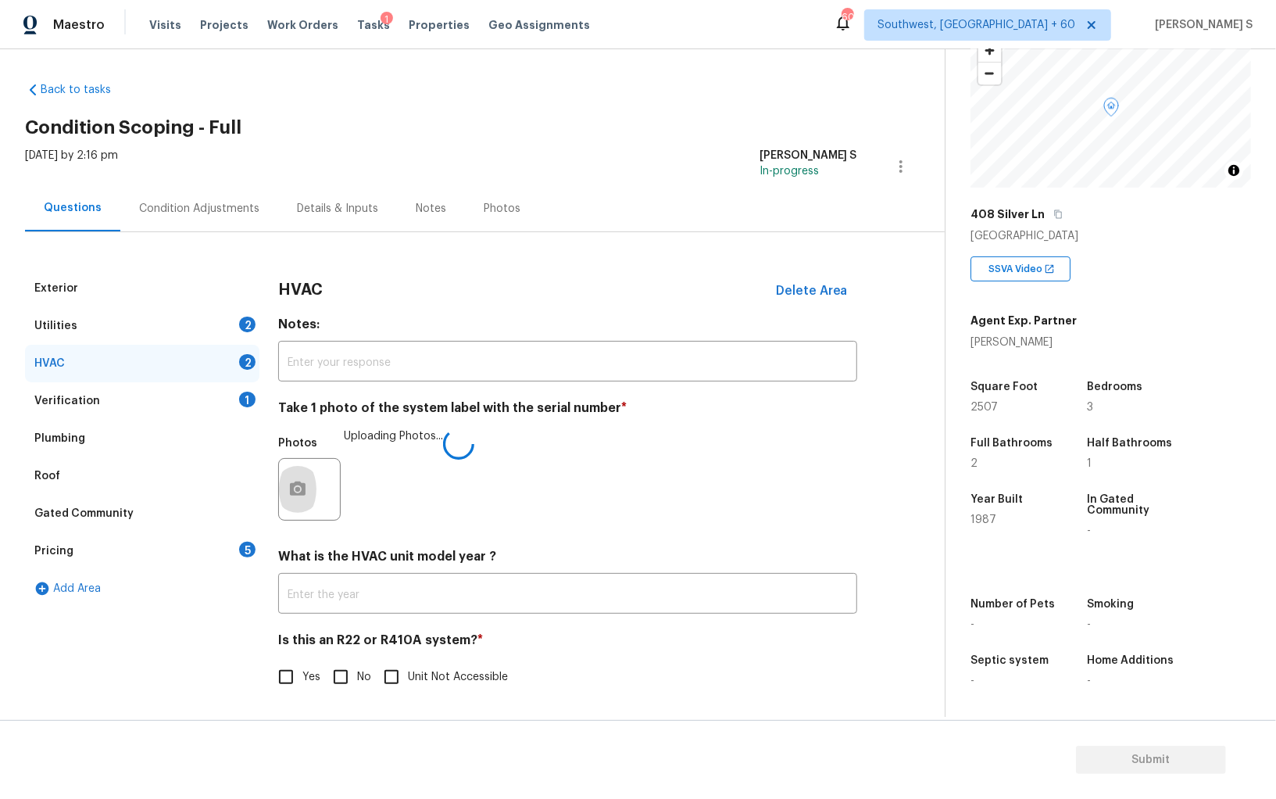
click at [335, 674] on input "No" at bounding box center [340, 676] width 33 height 33
checkbox input "true"
click at [250, 307] on div "Utilities 2" at bounding box center [142, 326] width 234 height 38
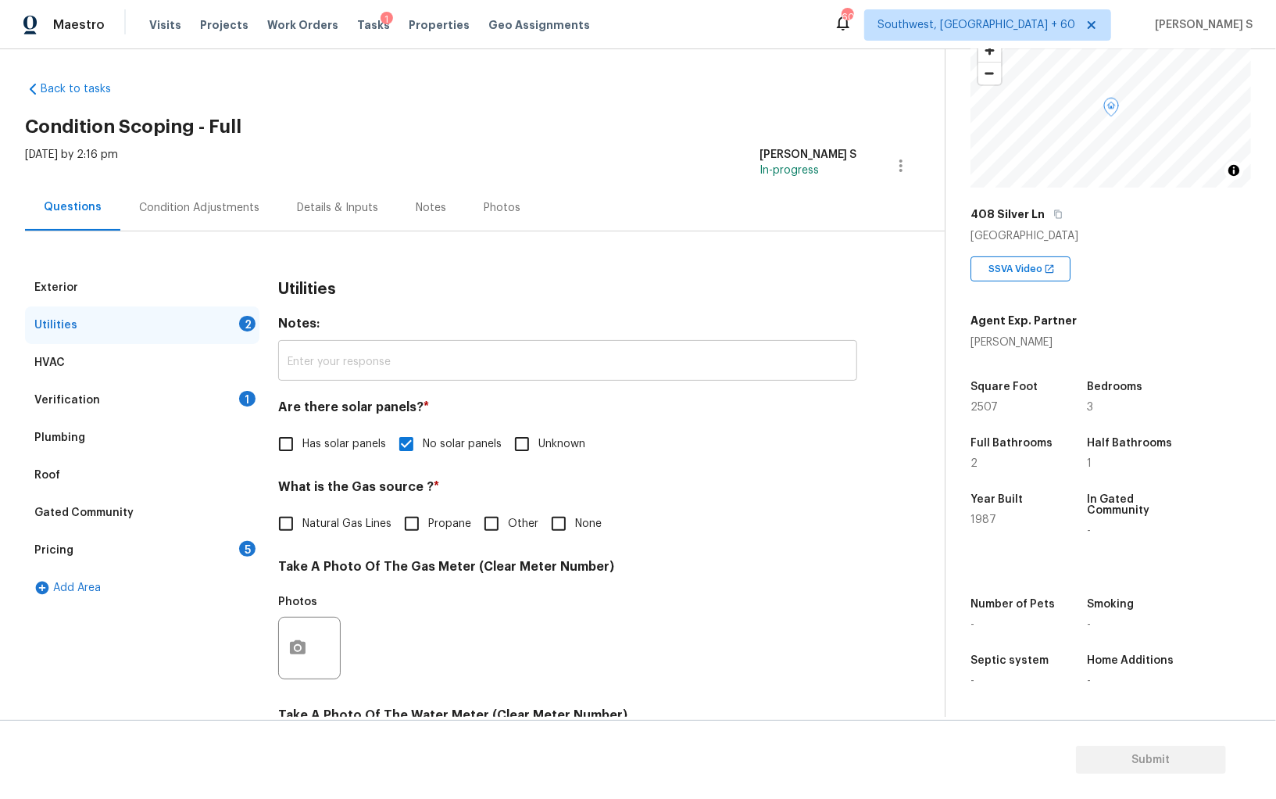
scroll to position [377, 0]
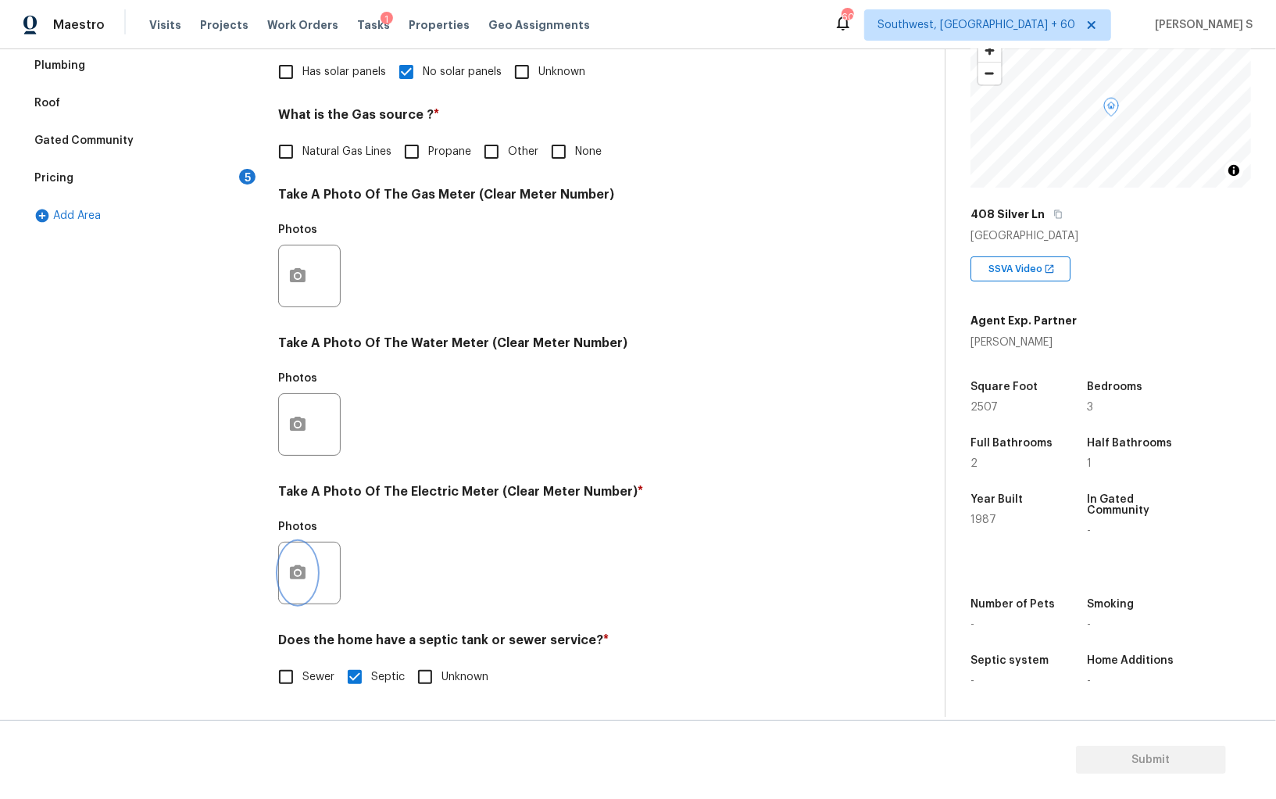
click at [297, 582] on button "button" at bounding box center [298, 572] width 38 height 61
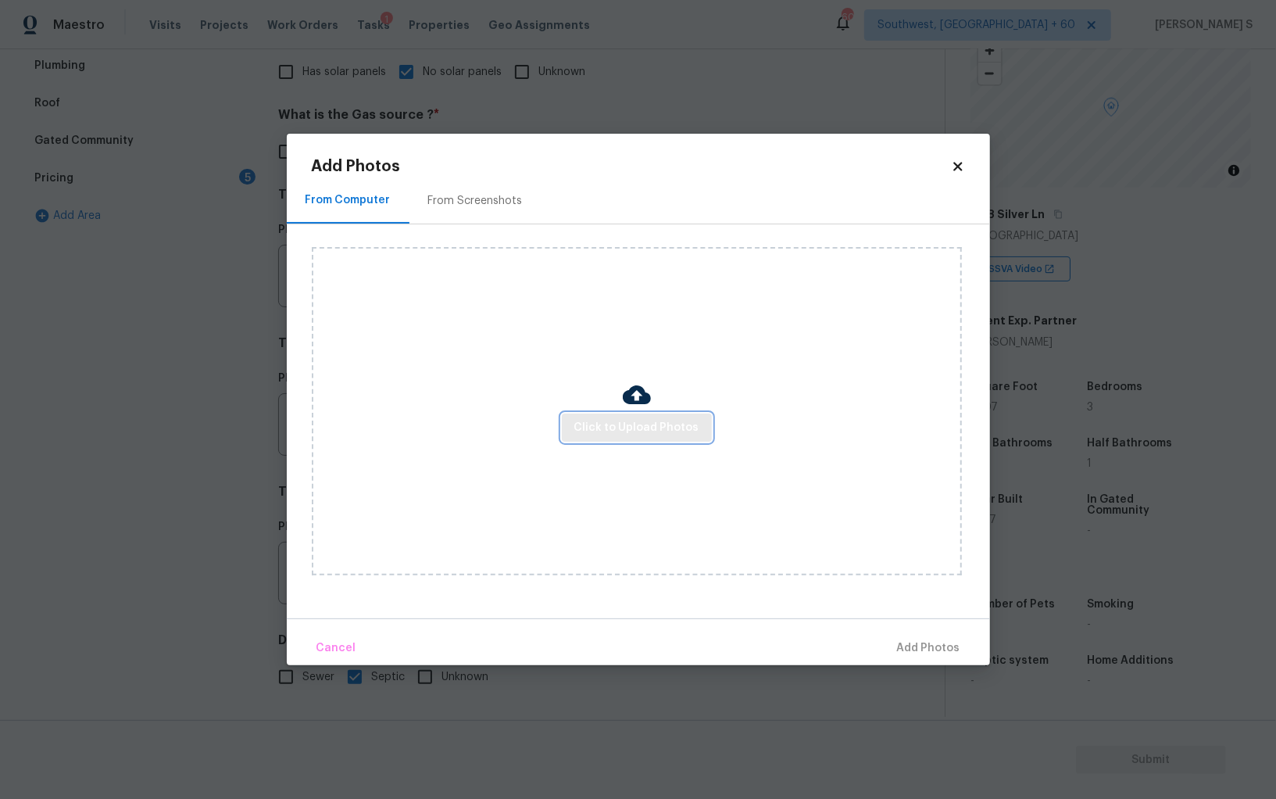
click at [595, 427] on span "Click to Upload Photos" at bounding box center [636, 428] width 125 height 20
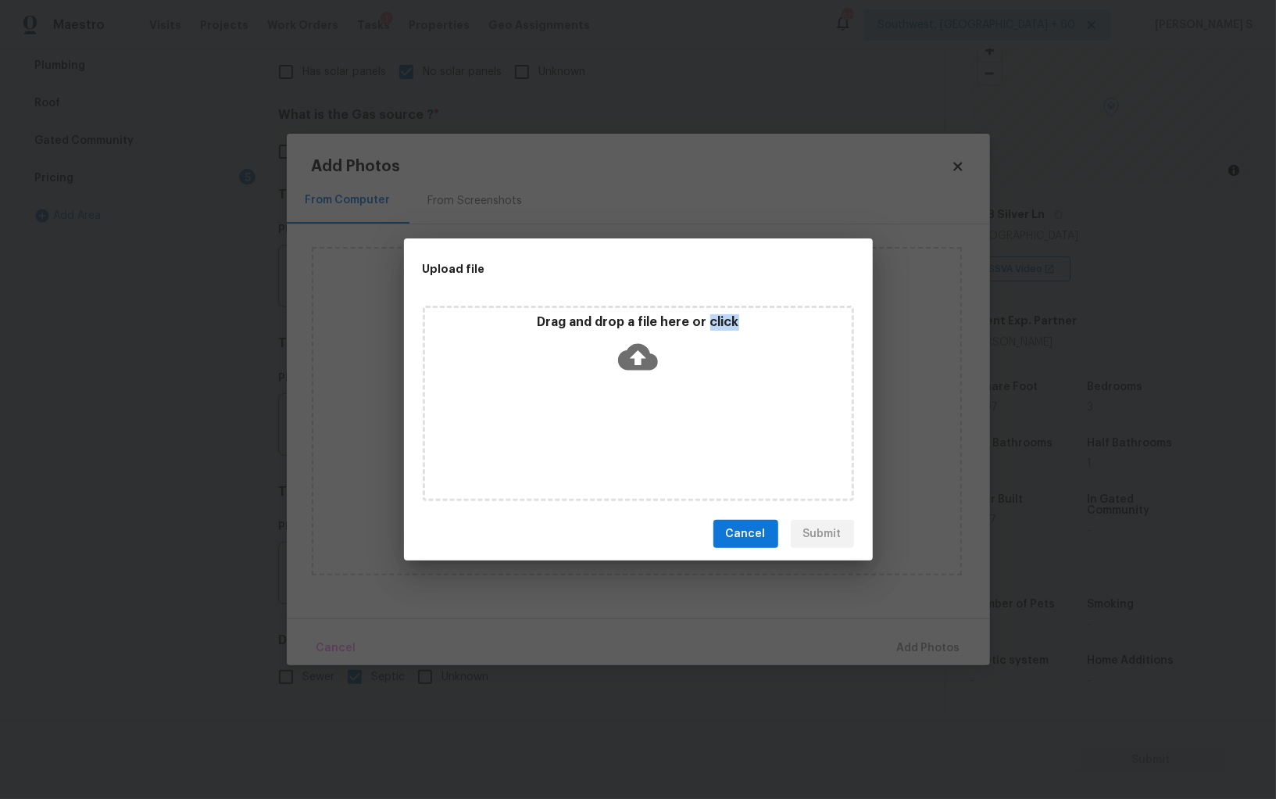
click at [595, 427] on div "Drag and drop a file here or click" at bounding box center [638, 403] width 431 height 195
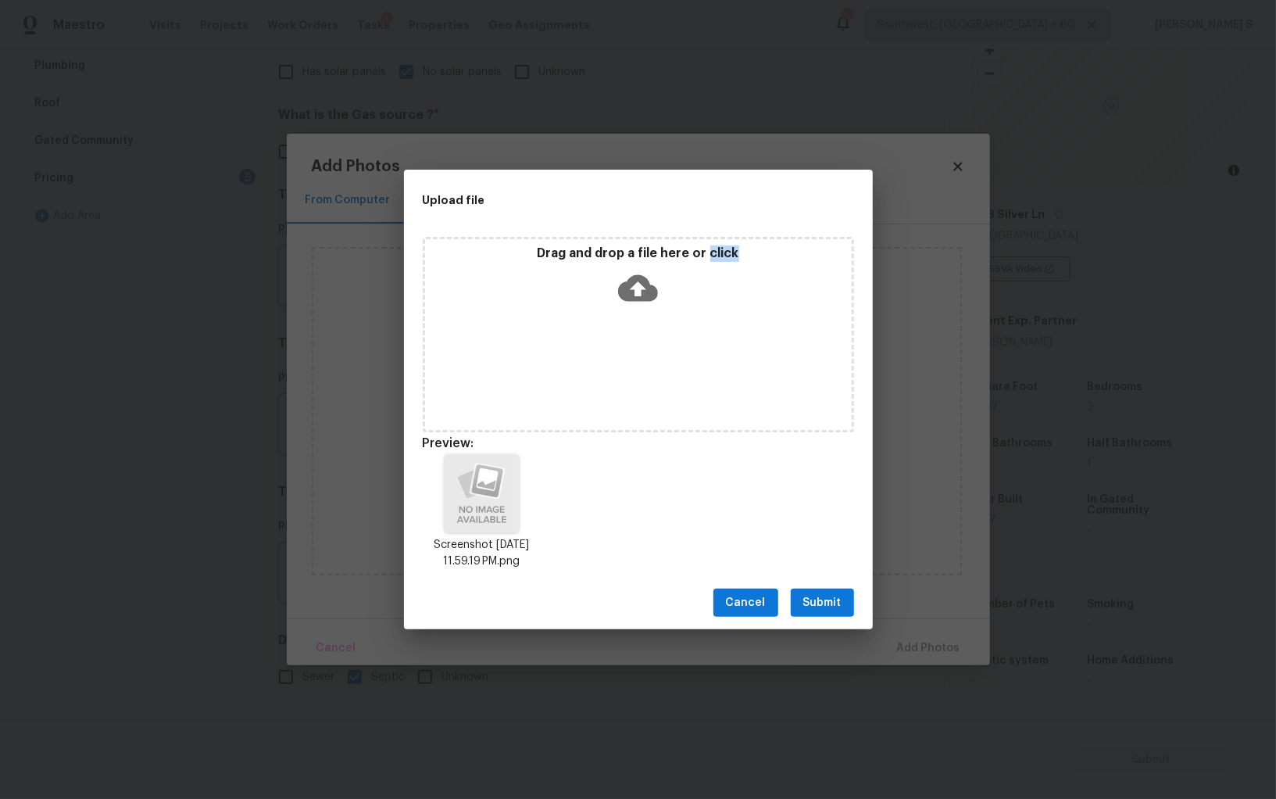
click at [843, 596] on button "Submit" at bounding box center [822, 602] width 63 height 29
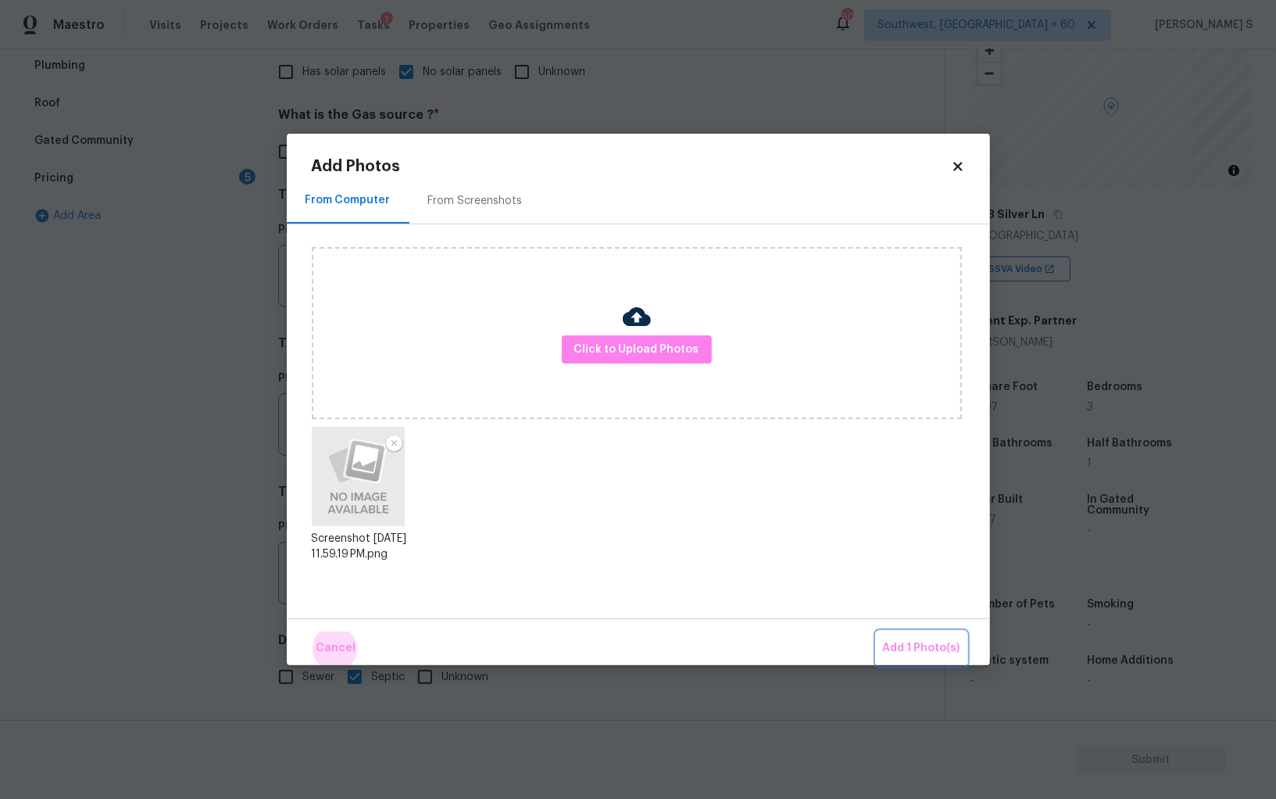
click at [877, 631] on button "Add 1 Photo(s)" at bounding box center [922, 648] width 90 height 34
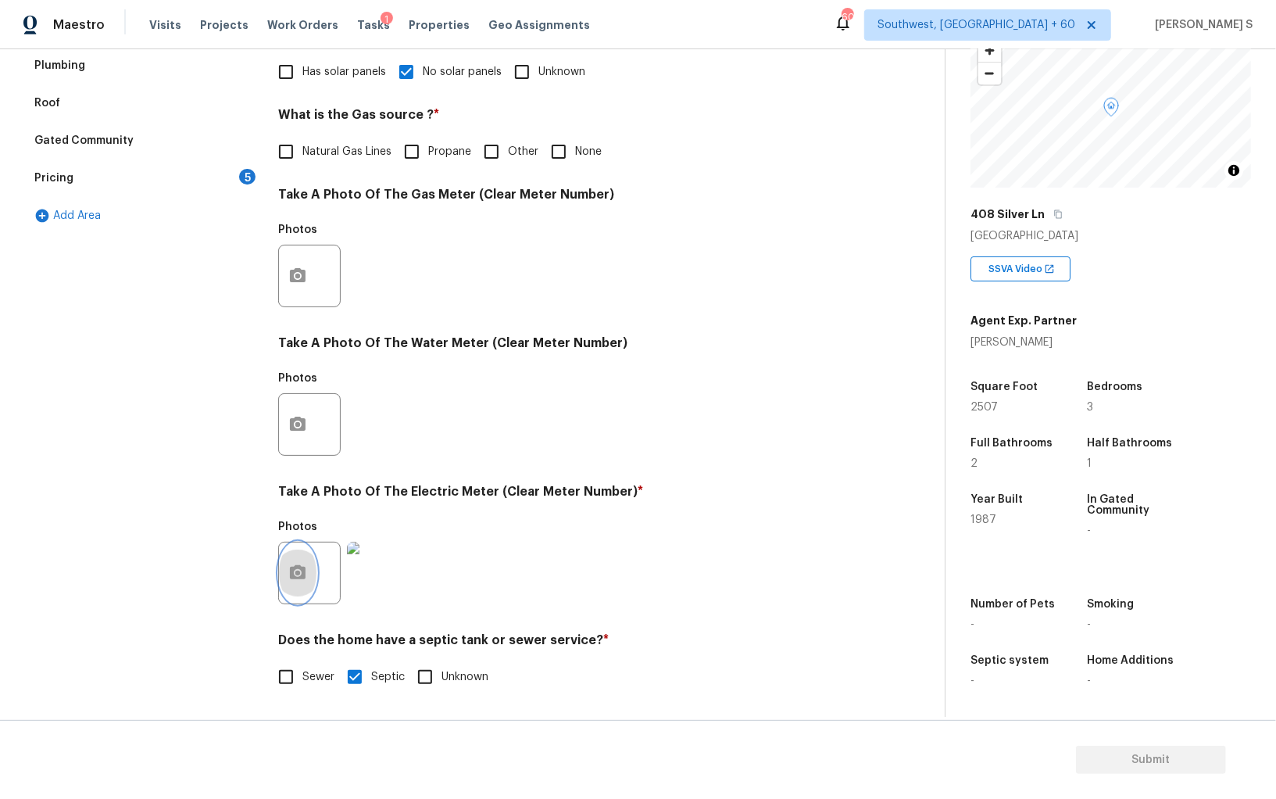
scroll to position [0, 0]
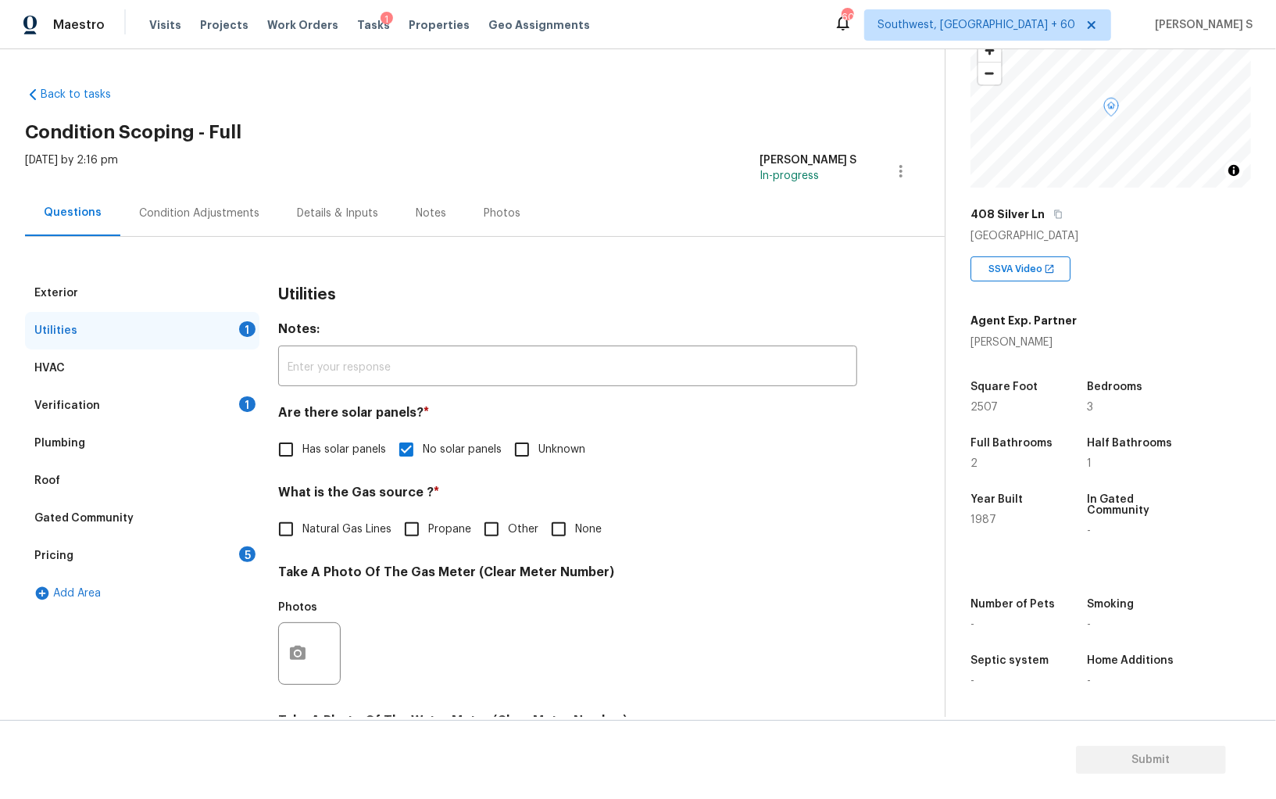
click at [250, 560] on div "5" at bounding box center [247, 554] width 16 height 16
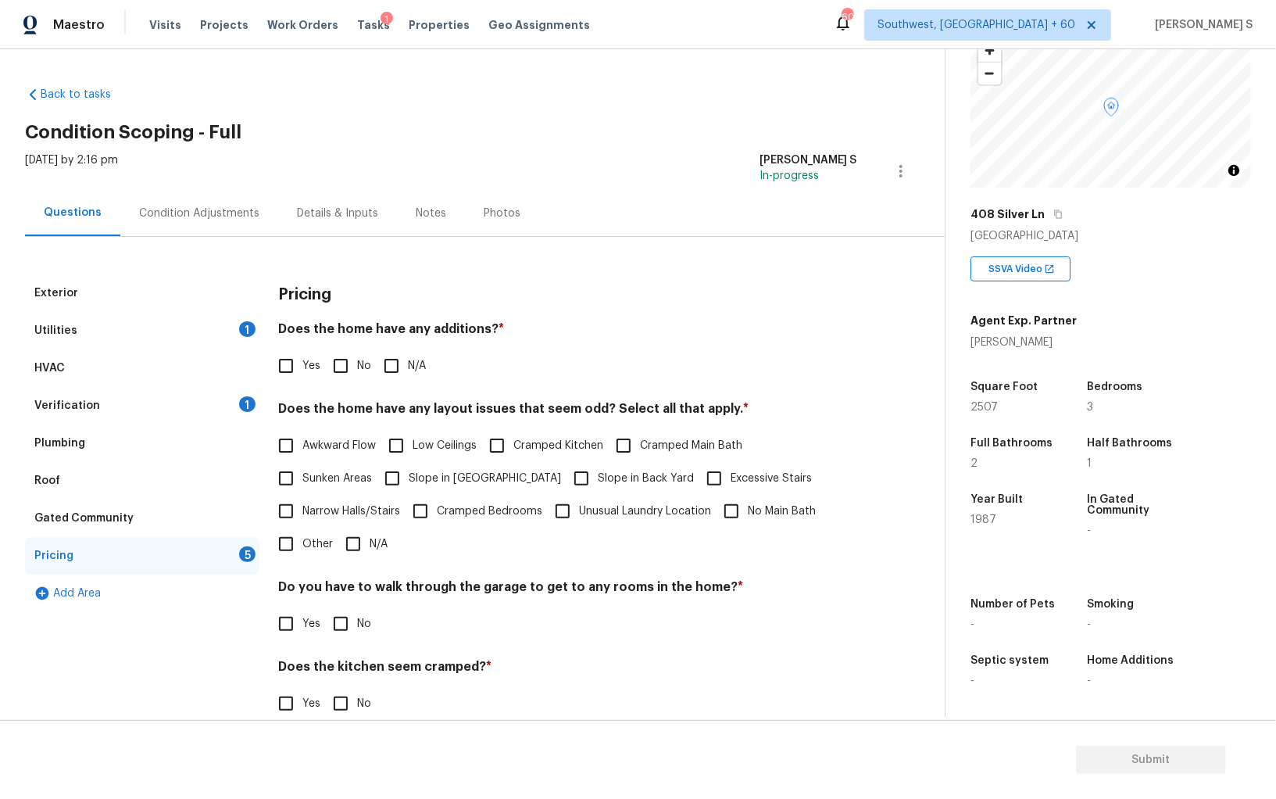
click at [344, 365] on input "No" at bounding box center [340, 365] width 33 height 33
checkbox input "true"
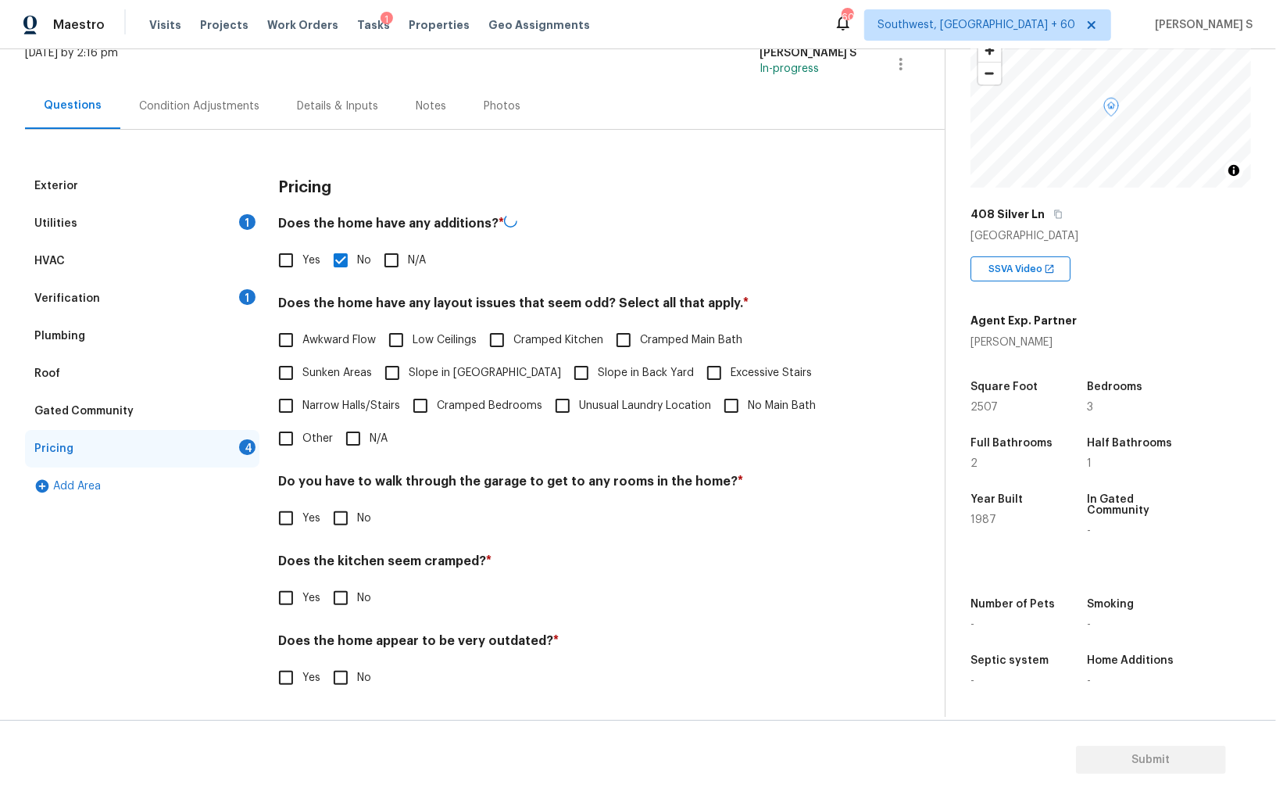
scroll to position [106, 0]
click at [355, 518] on input "No" at bounding box center [340, 518] width 33 height 33
checkbox input "true"
click at [324, 583] on input "No" at bounding box center [340, 599] width 33 height 33
checkbox input "true"
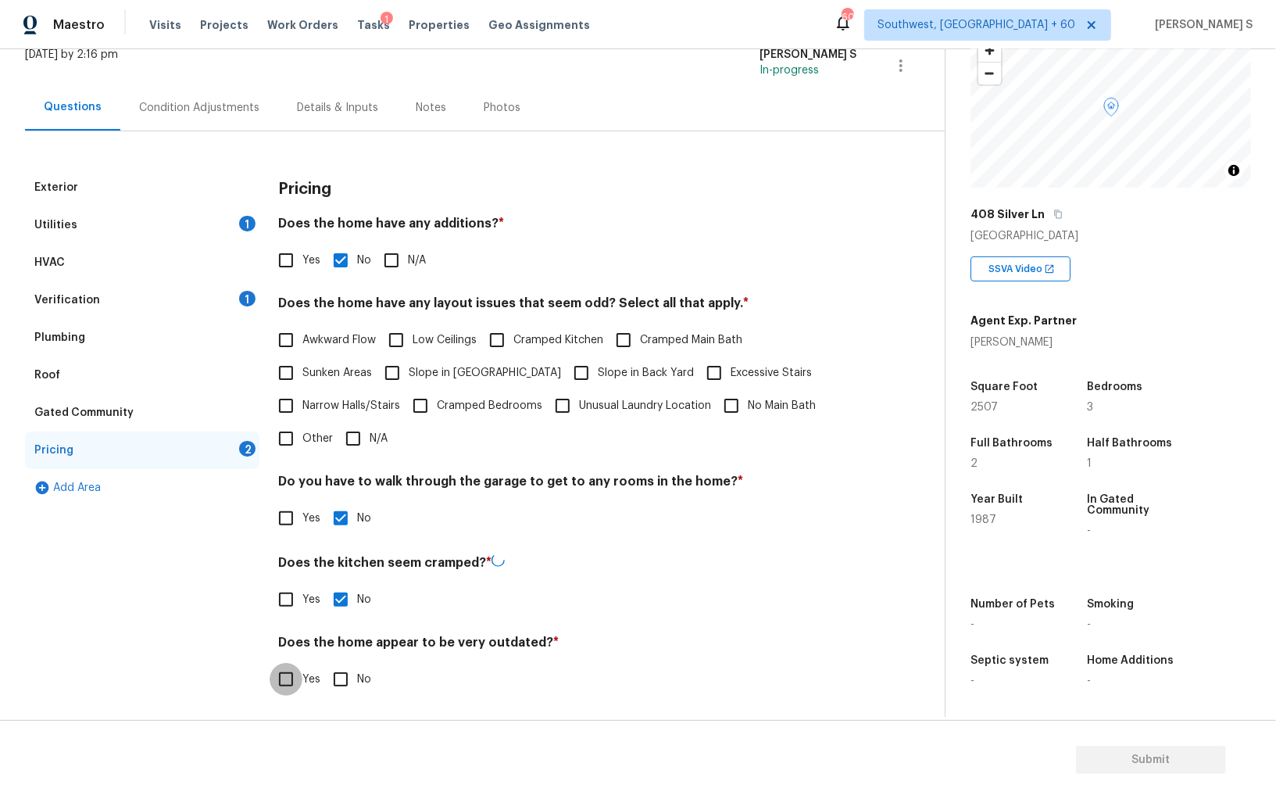
click at [324, 663] on input "No" at bounding box center [340, 679] width 33 height 33
checkbox input "true"
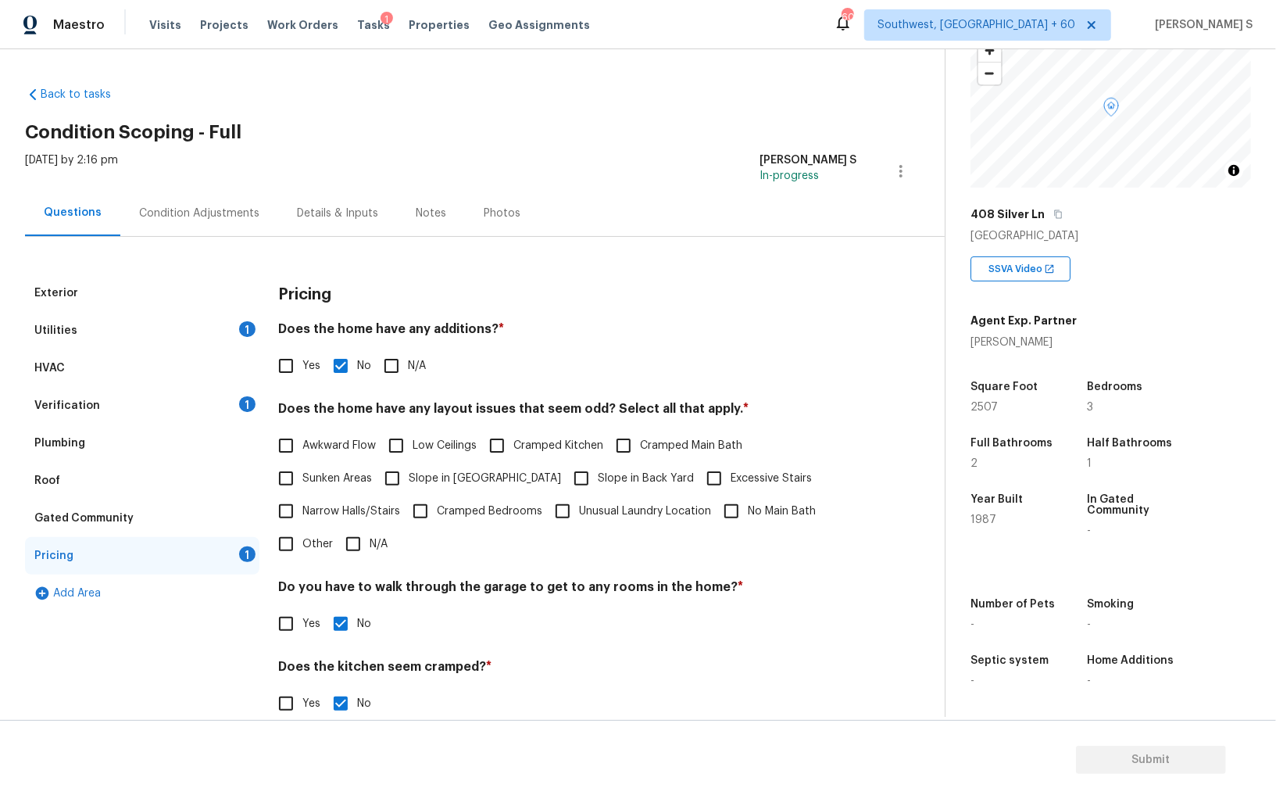
click at [231, 206] on div "Condition Adjustments" at bounding box center [199, 214] width 120 height 16
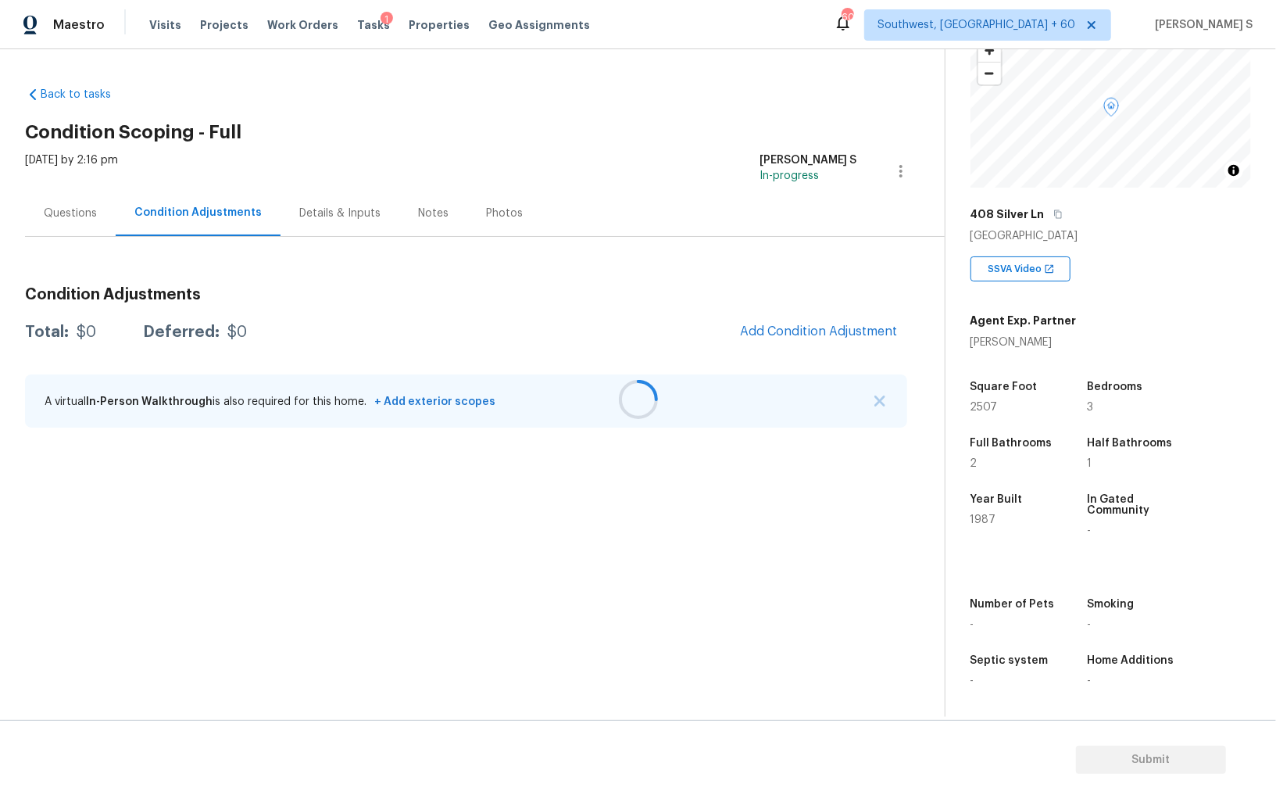
click at [814, 334] on div at bounding box center [638, 399] width 1276 height 799
click at [803, 338] on button "Add Condition Adjustment" at bounding box center [819, 331] width 177 height 33
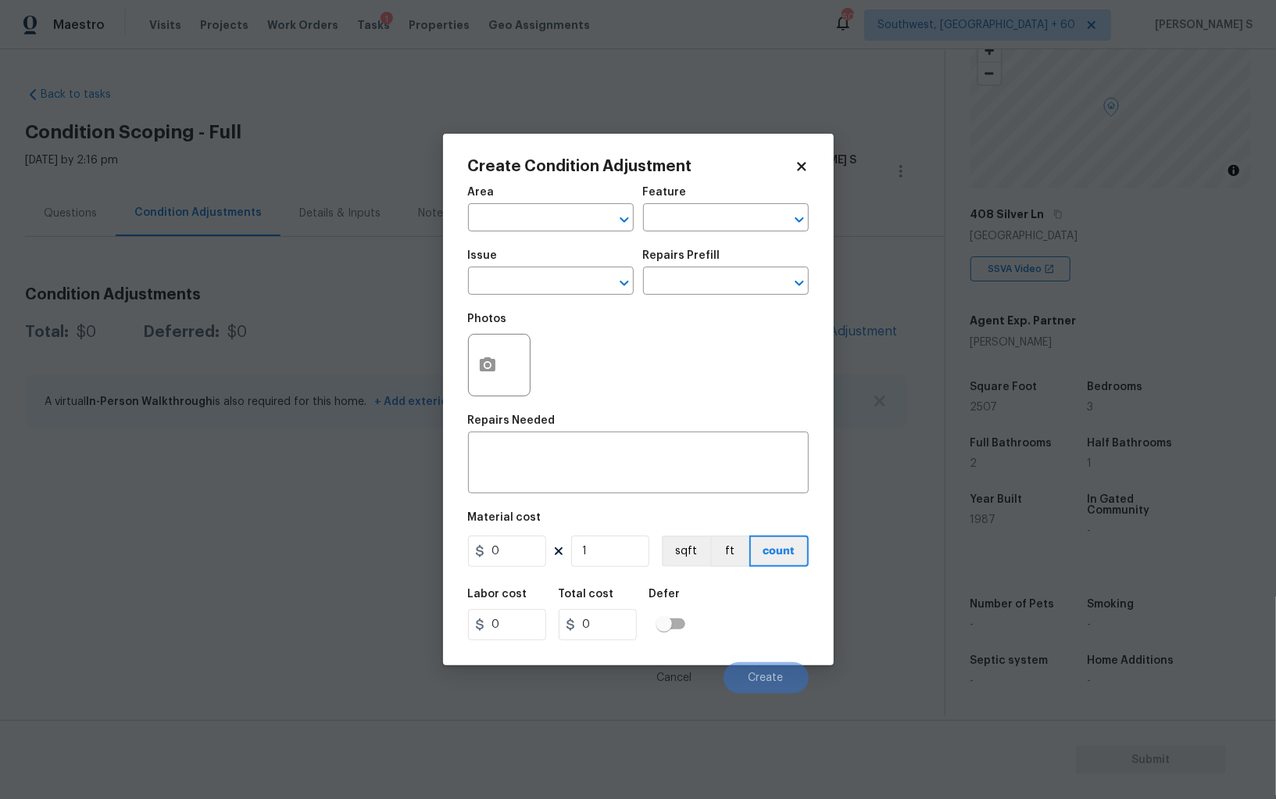
click at [561, 261] on div "Issue" at bounding box center [551, 260] width 166 height 20
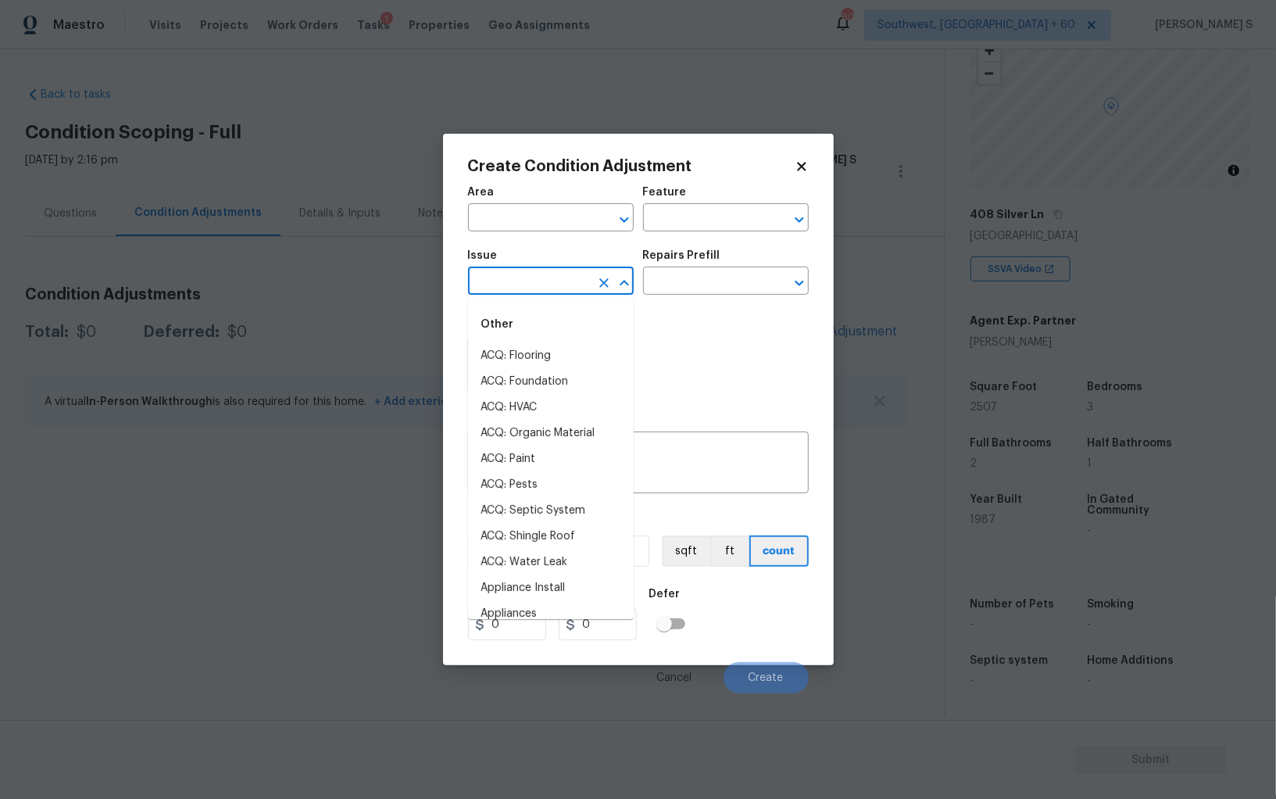
click at [569, 296] on body "Maestro Visits Projects Work Orders Tasks 1 Properties Geo Assignments 606 Sout…" at bounding box center [638, 399] width 1276 height 799
type input "o"
click at [569, 270] on div "Issue" at bounding box center [551, 260] width 166 height 20
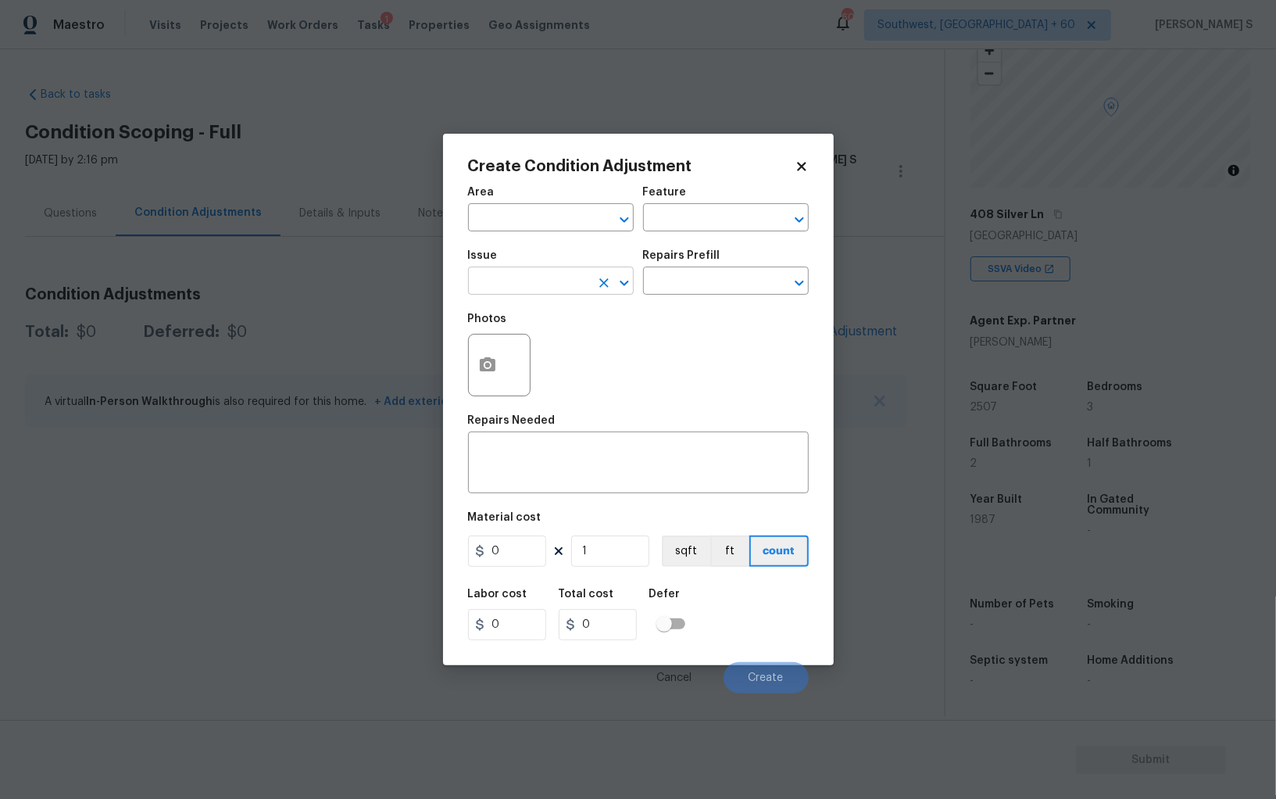
click at [561, 291] on input "text" at bounding box center [529, 282] width 122 height 24
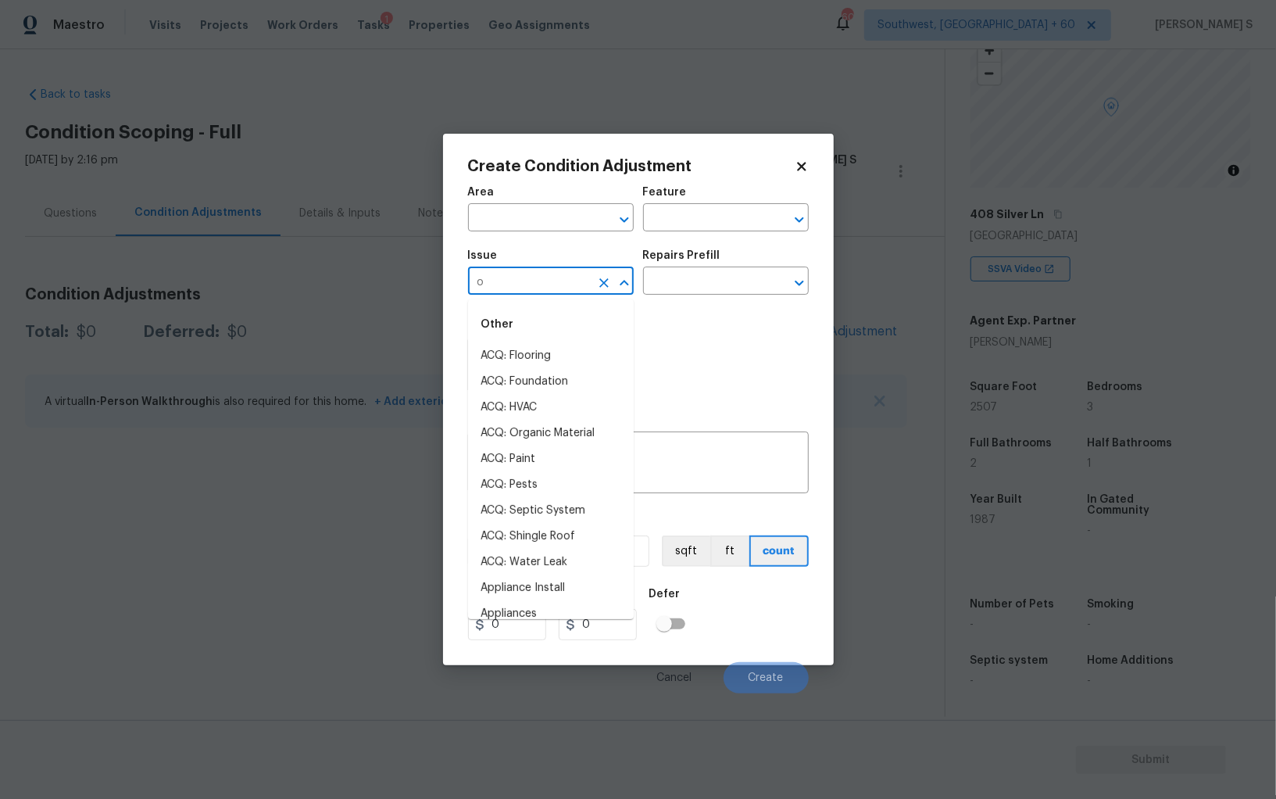
click at [561, 291] on input "o" at bounding box center [529, 282] width 122 height 24
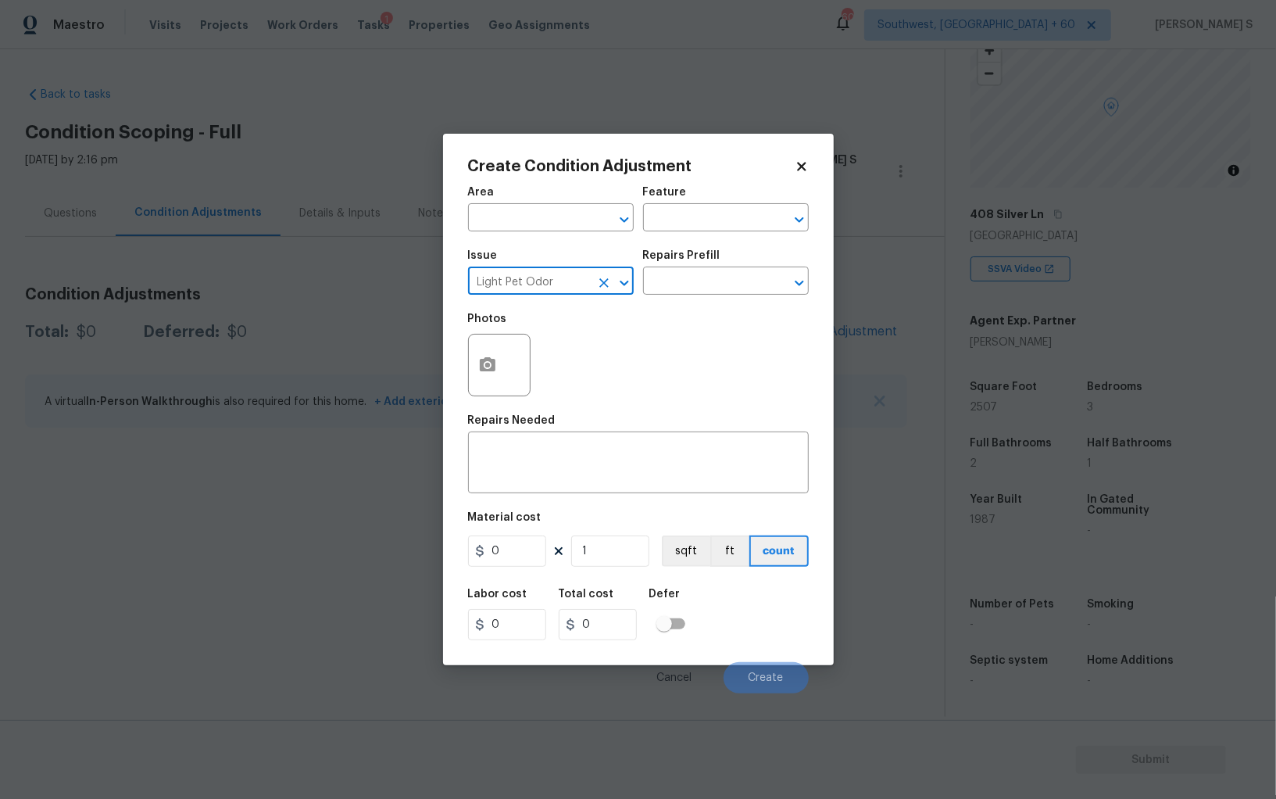
type input "Light Pet Odor"
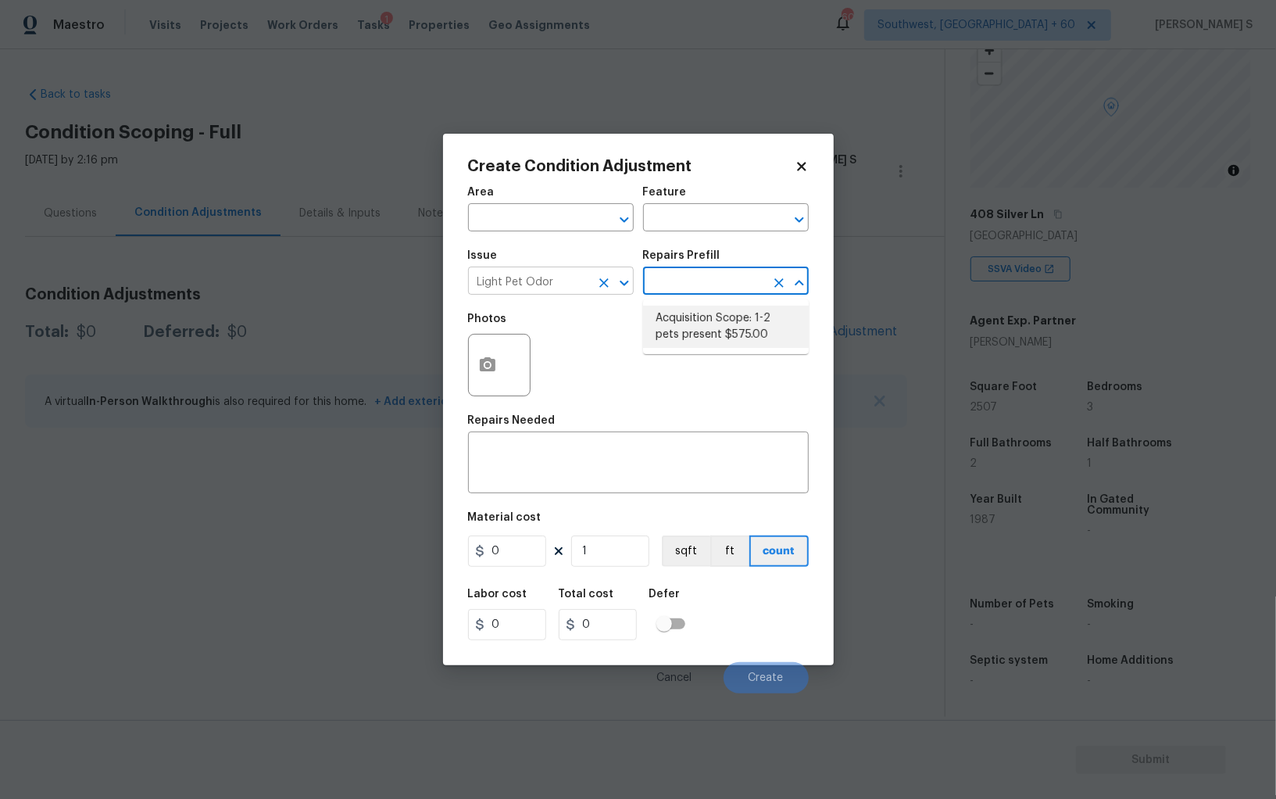
type textarea "Acquisition Scope: 1-2 pets present"
type input "575"
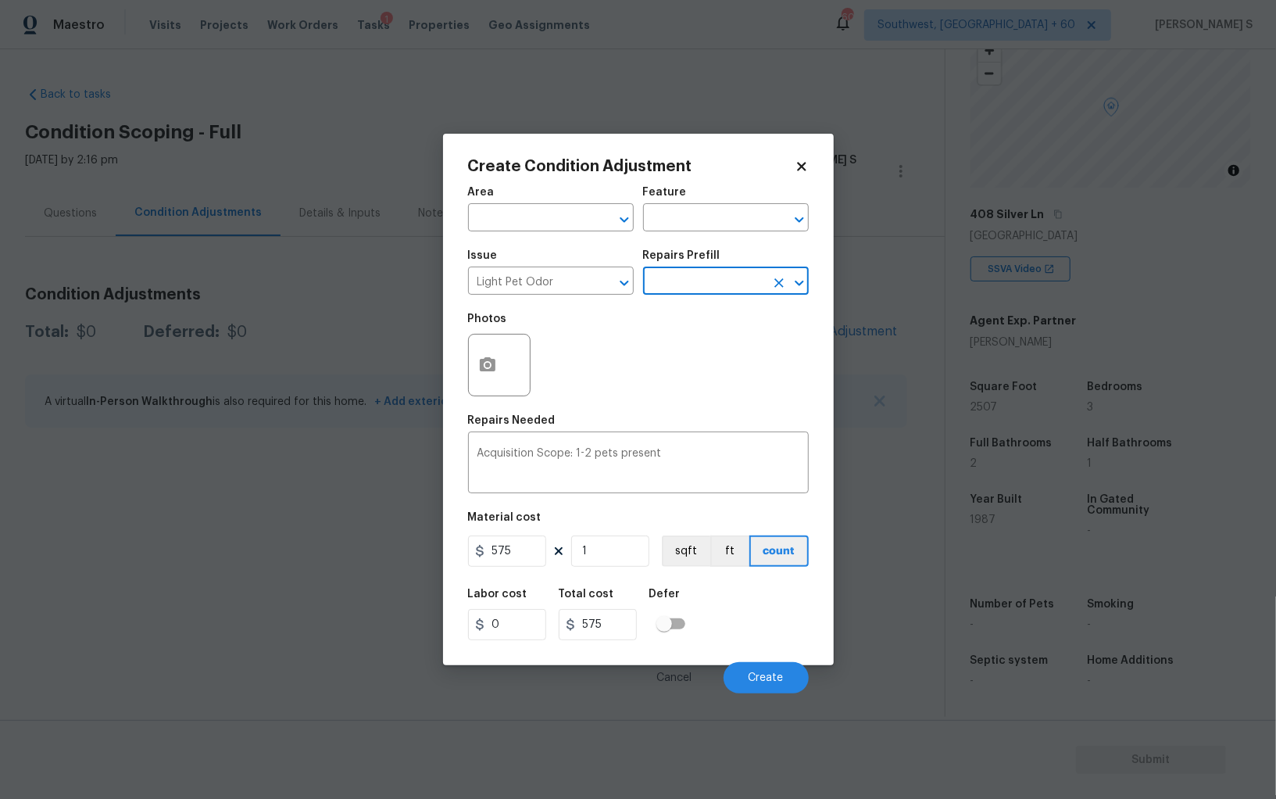
click at [812, 674] on body "Maestro Visits Projects Work Orders Tasks 1 Properties Geo Assignments 606 Sout…" at bounding box center [638, 399] width 1276 height 799
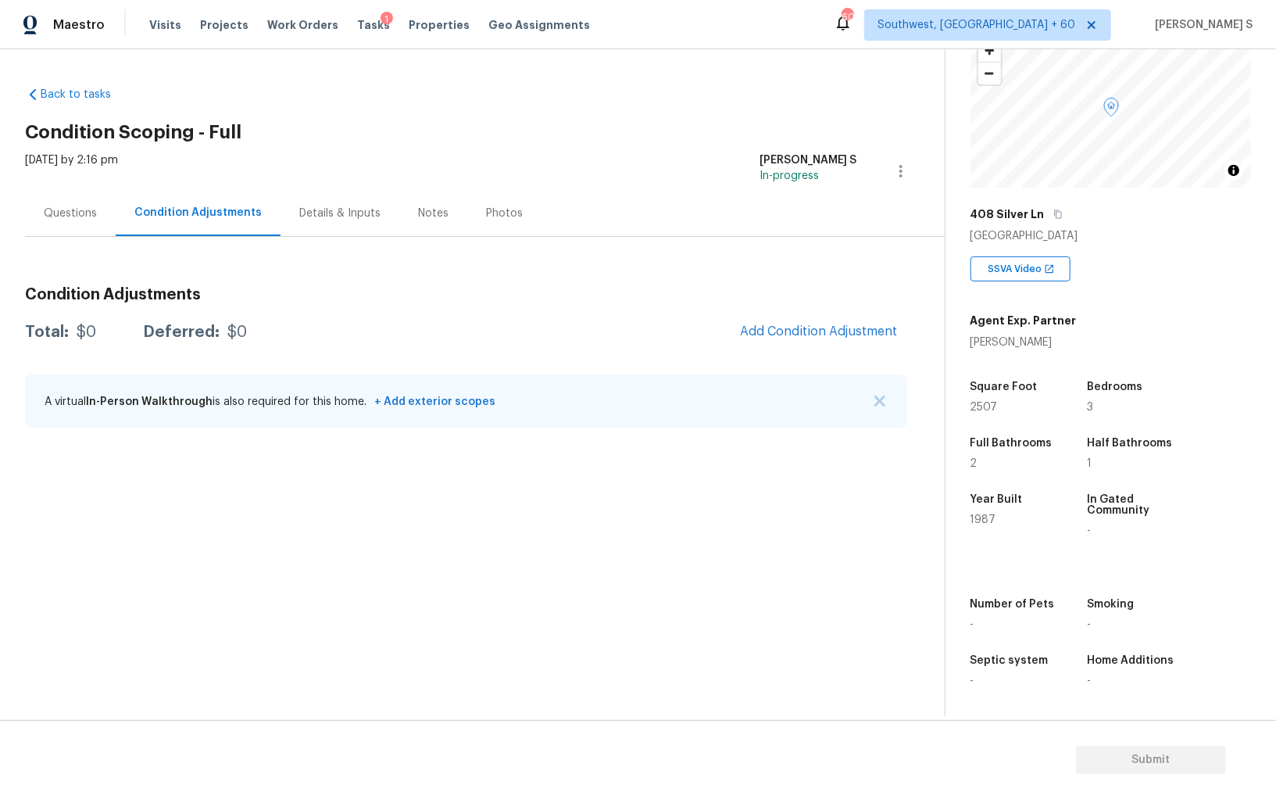
click at [802, 305] on div "Condition Adjustments Total: $0 Deferred: $0 Add Condition Adjustment A virtual…" at bounding box center [466, 357] width 882 height 167
click at [811, 331] on span "Add Condition Adjustment" at bounding box center [819, 331] width 158 height 14
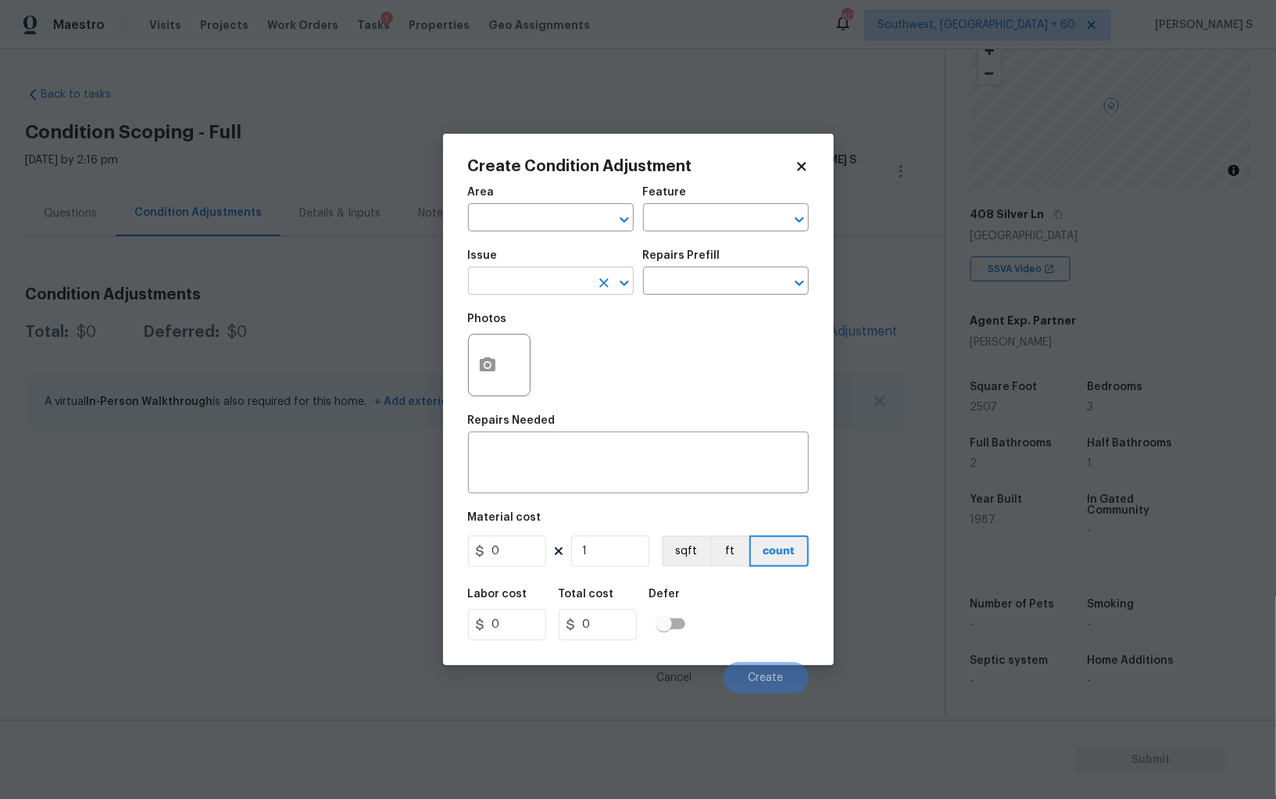
click at [586, 285] on input "text" at bounding box center [529, 282] width 122 height 24
type input "Light Pet Odor"
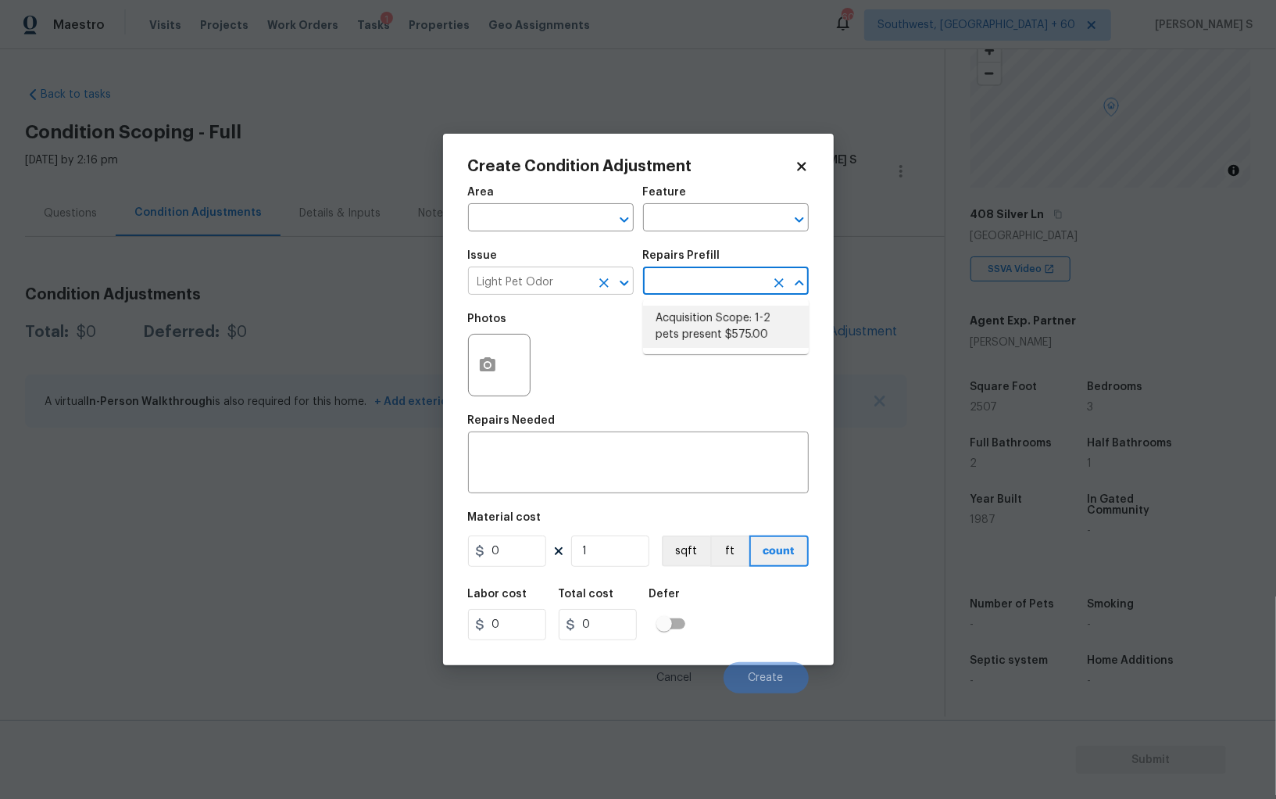
type textarea "Acquisition Scope: 1-2 pets present"
type input "575"
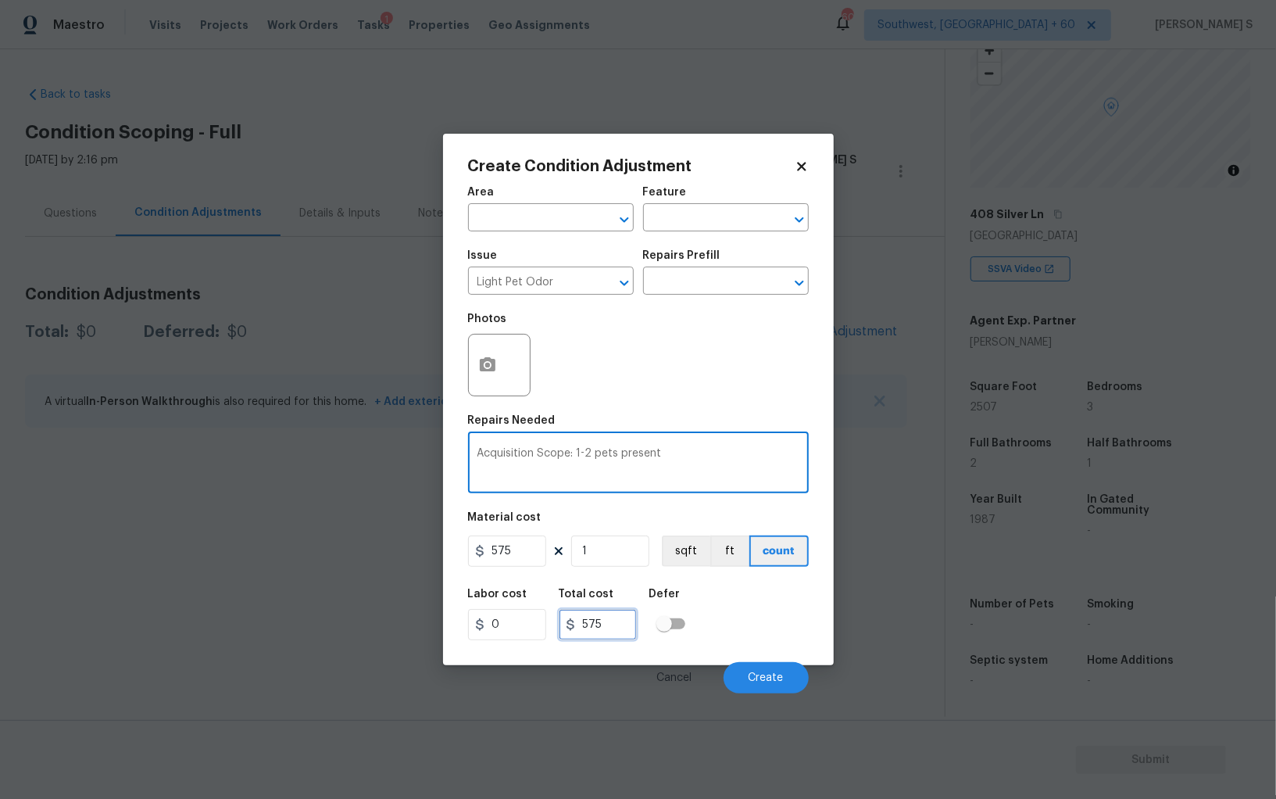
click at [583, 634] on input "575" at bounding box center [598, 624] width 78 height 31
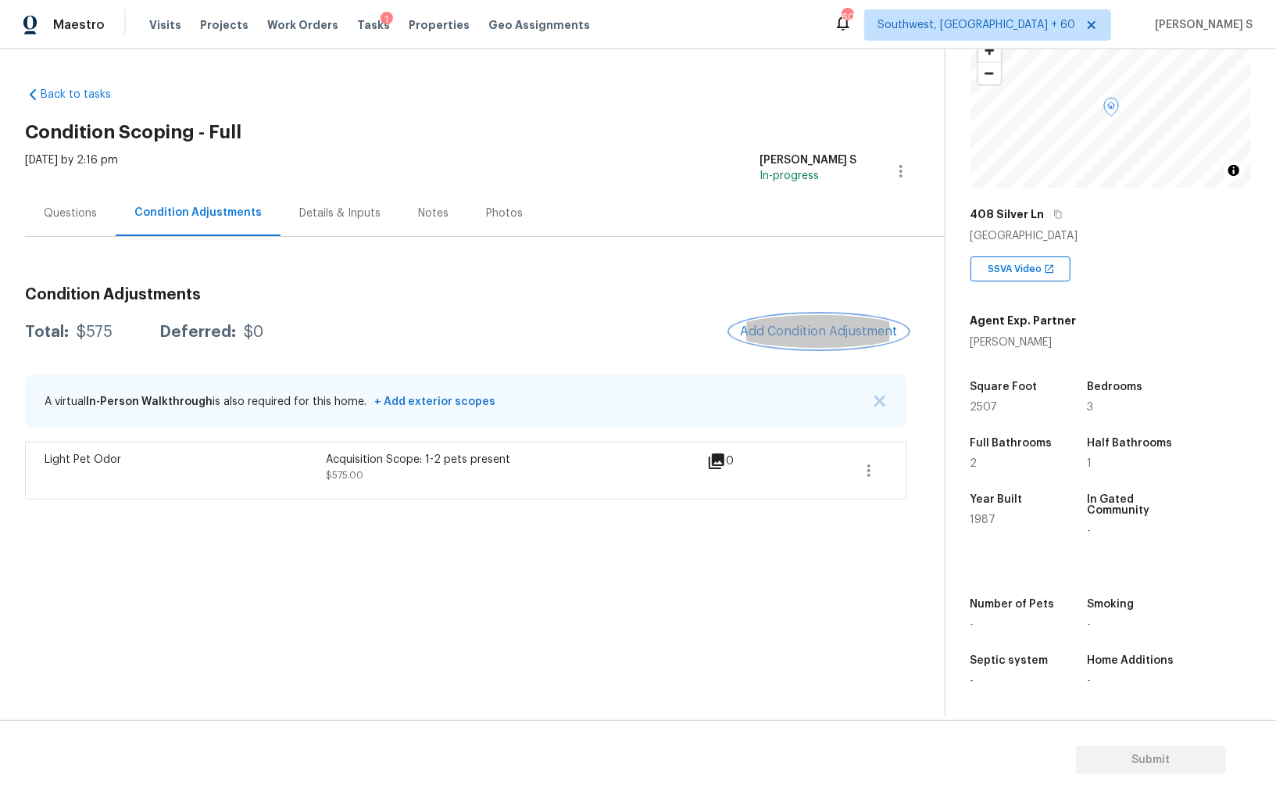
click at [840, 327] on span "Add Condition Adjustment" at bounding box center [819, 331] width 158 height 14
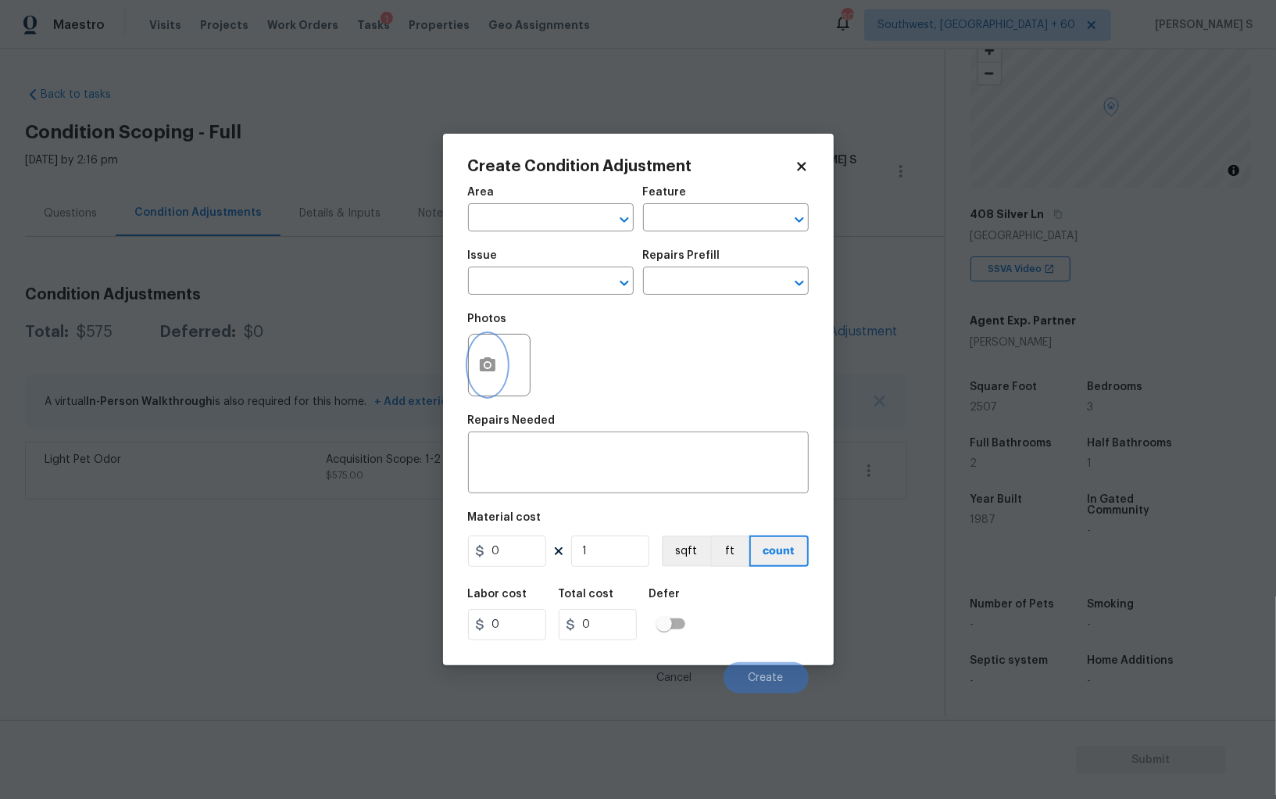
click at [492, 363] on icon "button" at bounding box center [488, 364] width 16 height 14
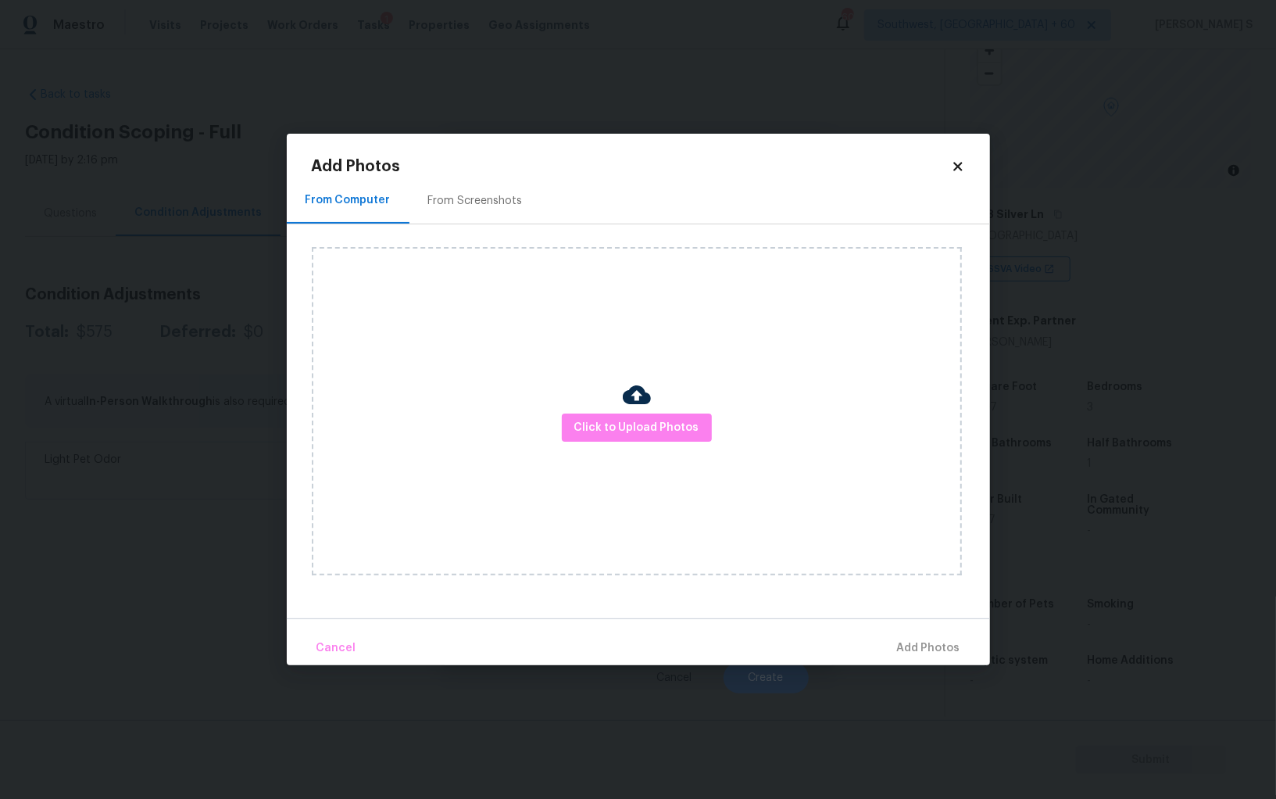
click at [468, 199] on div "From Screenshots" at bounding box center [475, 201] width 95 height 16
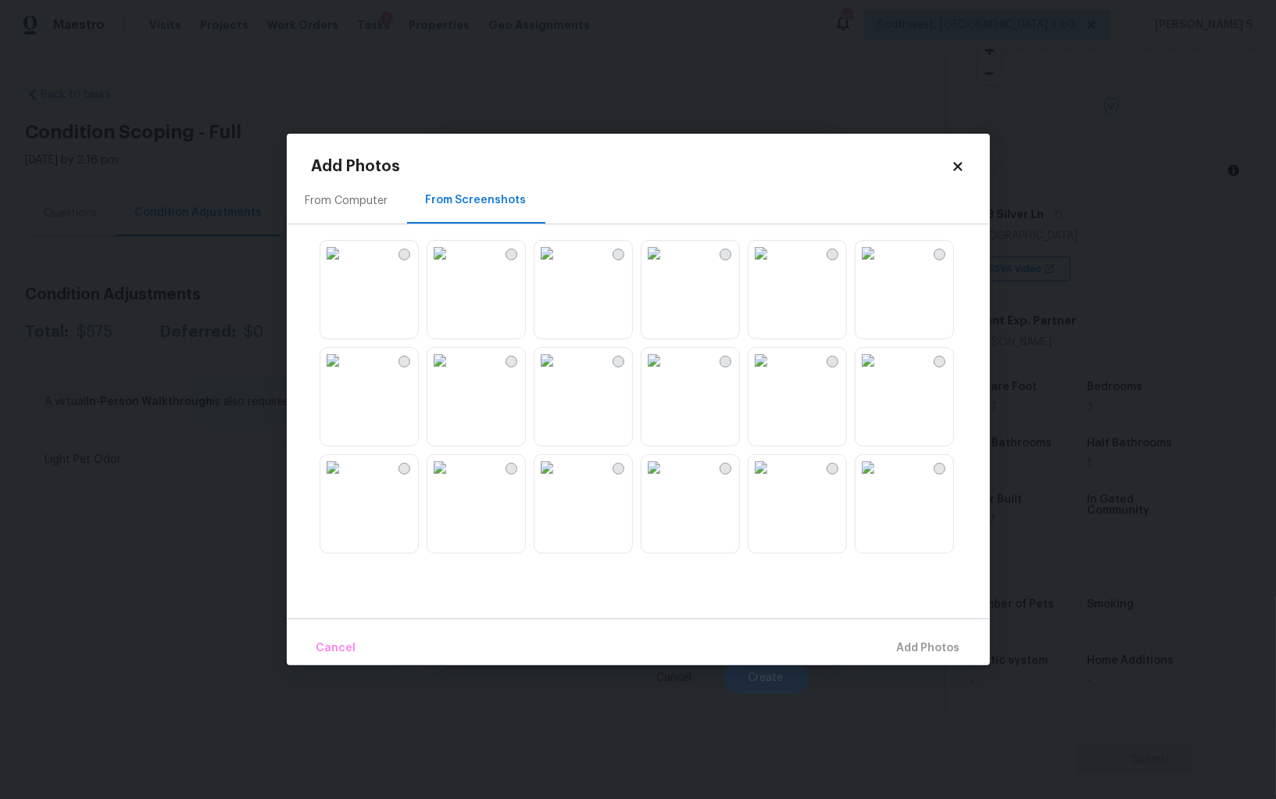
click at [774, 266] on img at bounding box center [761, 253] width 25 height 25
drag, startPoint x: 795, startPoint y: 427, endPoint x: 778, endPoint y: 426, distance: 17.2
click at [774, 373] on img at bounding box center [761, 360] width 25 height 25
click at [667, 373] on img at bounding box center [654, 360] width 25 height 25
click at [537, 480] on img at bounding box center [547, 467] width 25 height 25
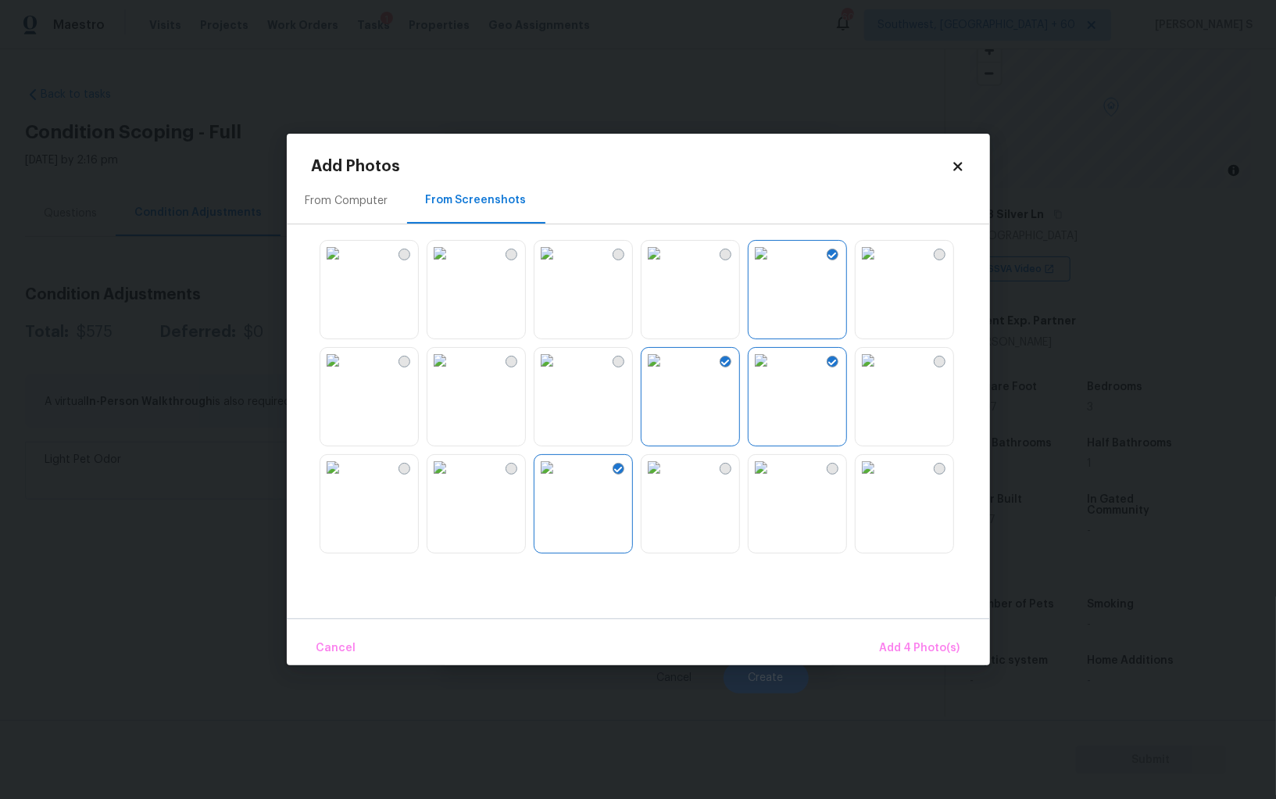
click at [453, 480] on img at bounding box center [439, 467] width 25 height 25
click at [914, 635] on button "Add 5 Photo(s)" at bounding box center [920, 648] width 91 height 34
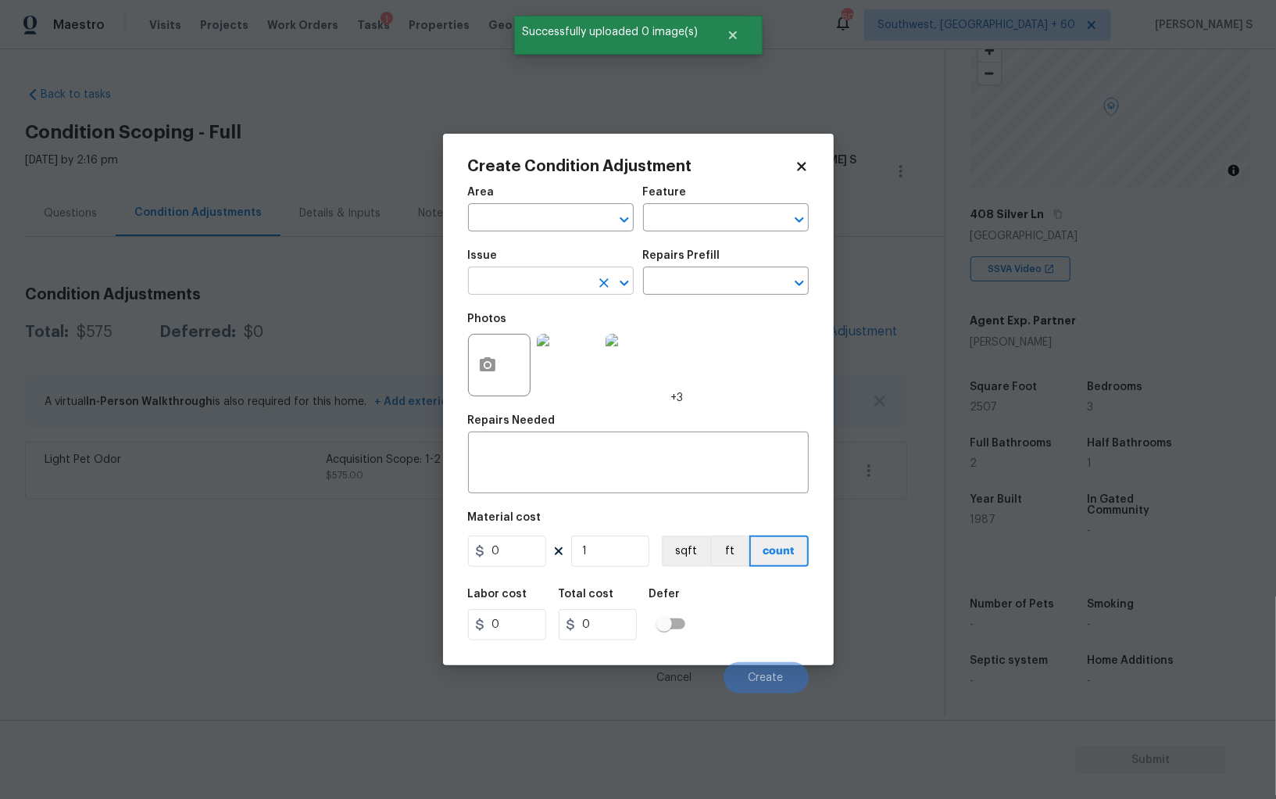
click at [578, 288] on input "text" at bounding box center [529, 282] width 122 height 24
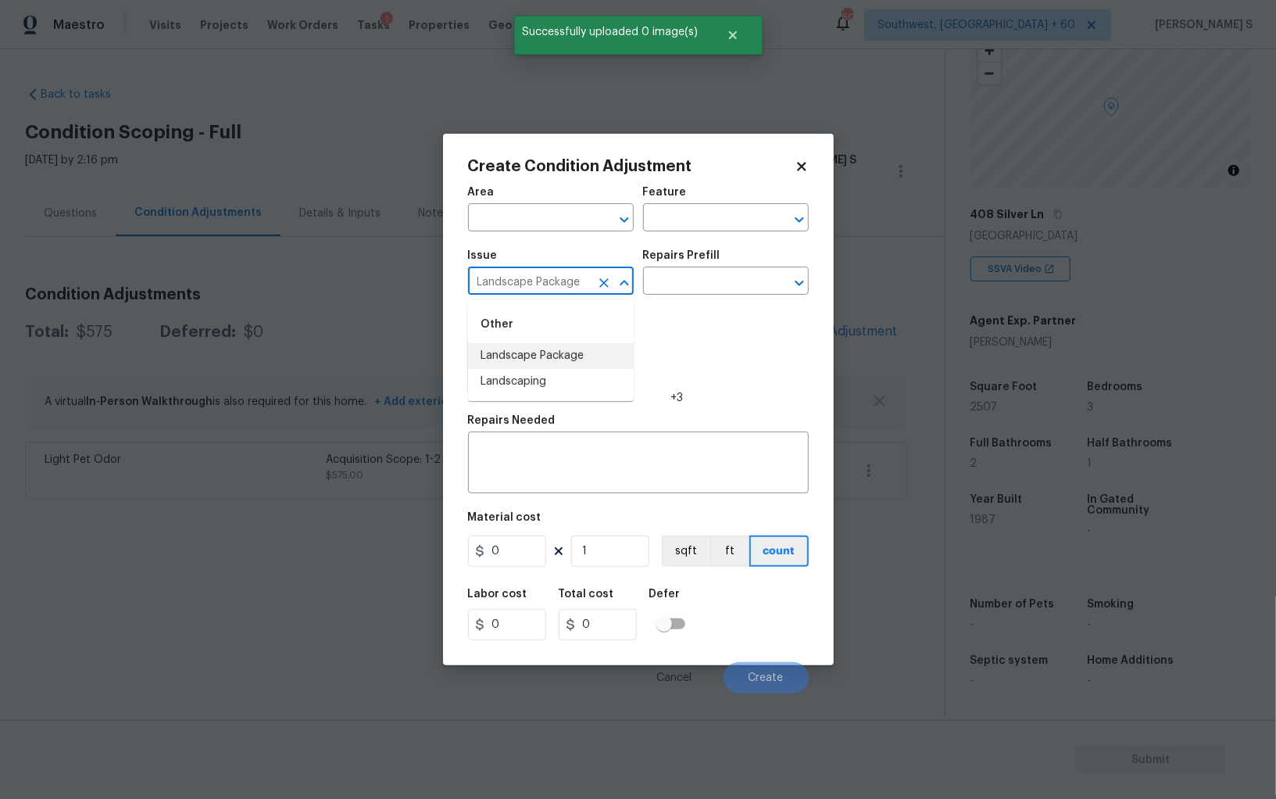
type input "Landscape Package"
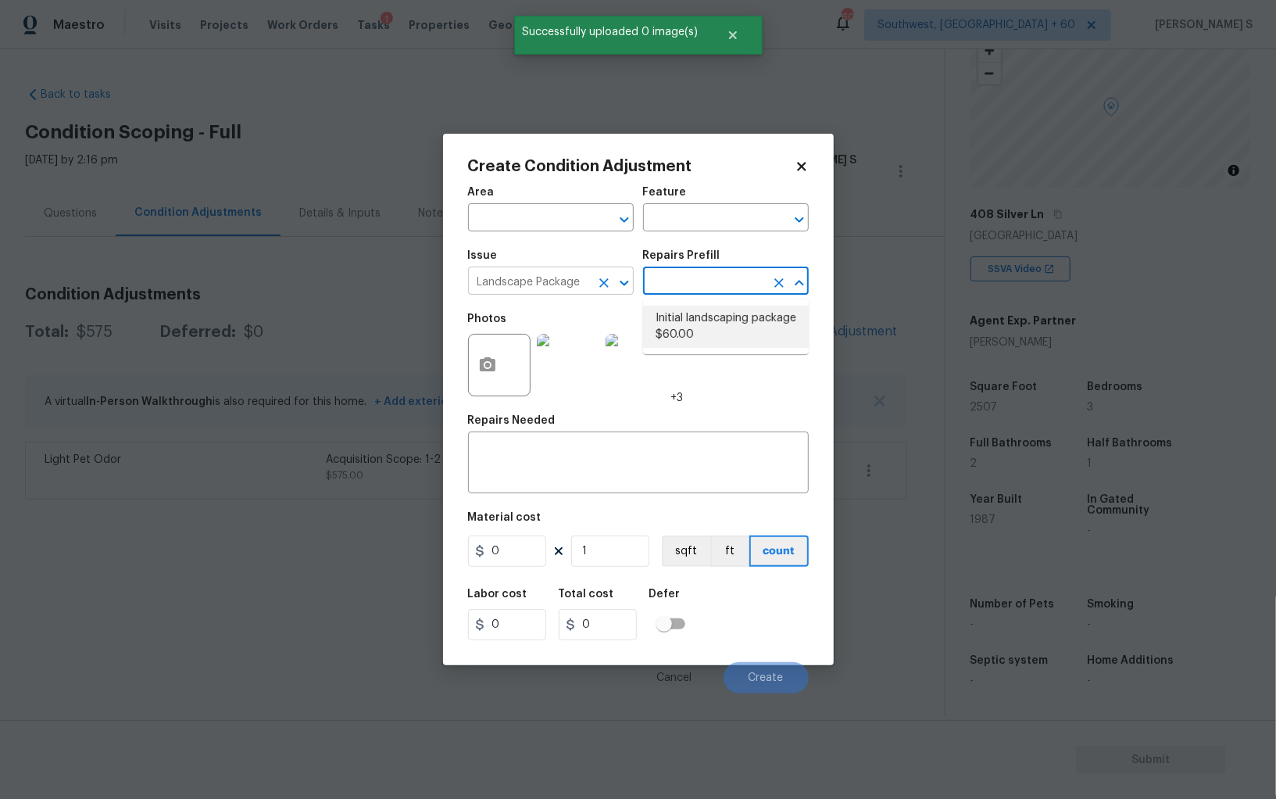
type input "Home Readiness Packages"
type textarea "Mowing of grass up to 6" in height. Mow, edge along driveways & sidewalks, trim…"
type input "60"
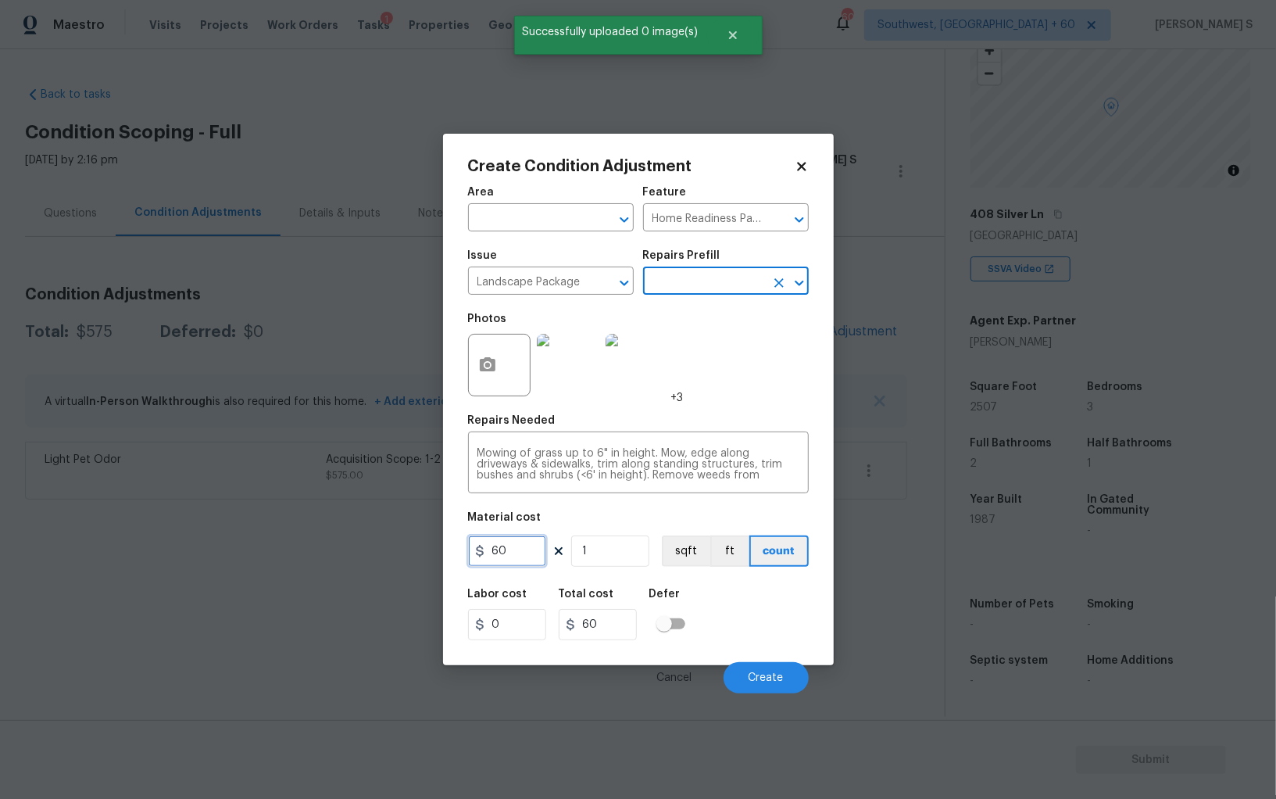
click at [537, 540] on input "60" at bounding box center [507, 550] width 78 height 31
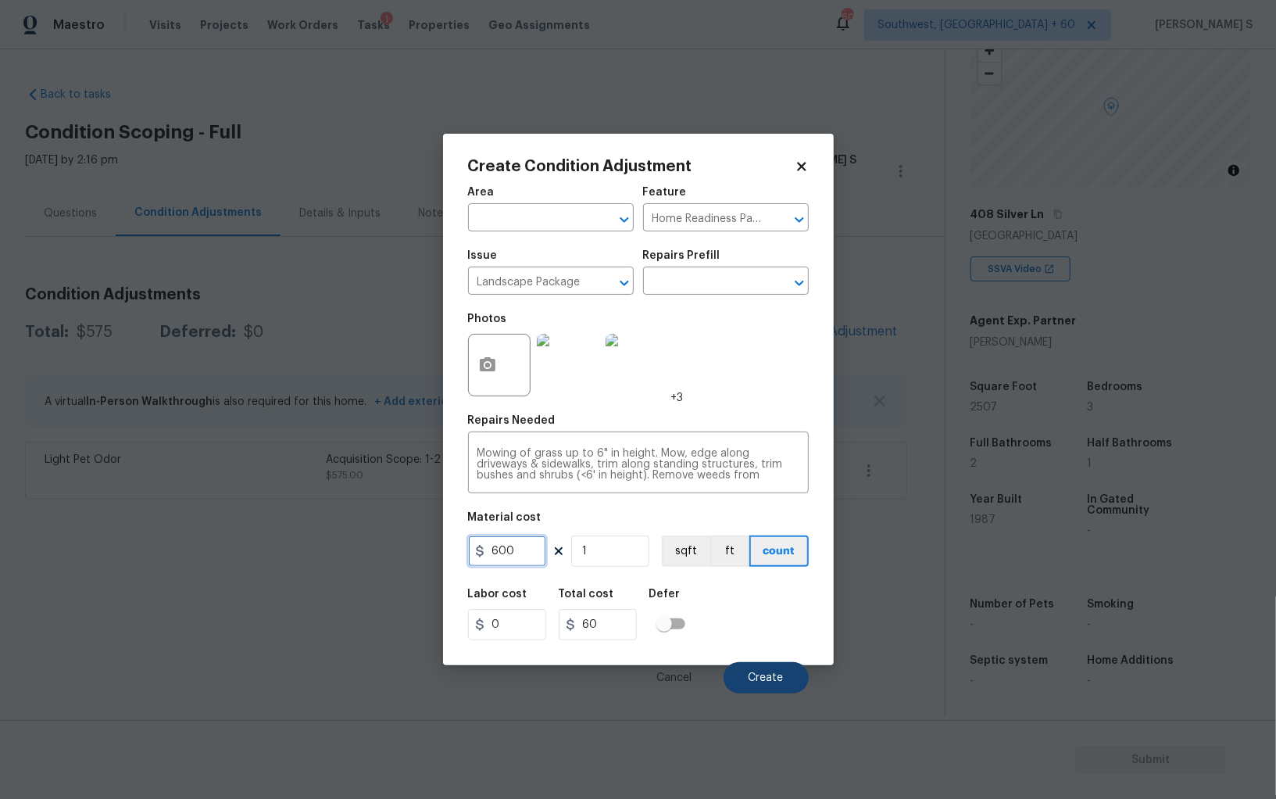
type input "600"
click at [778, 673] on span "Create" at bounding box center [766, 678] width 35 height 12
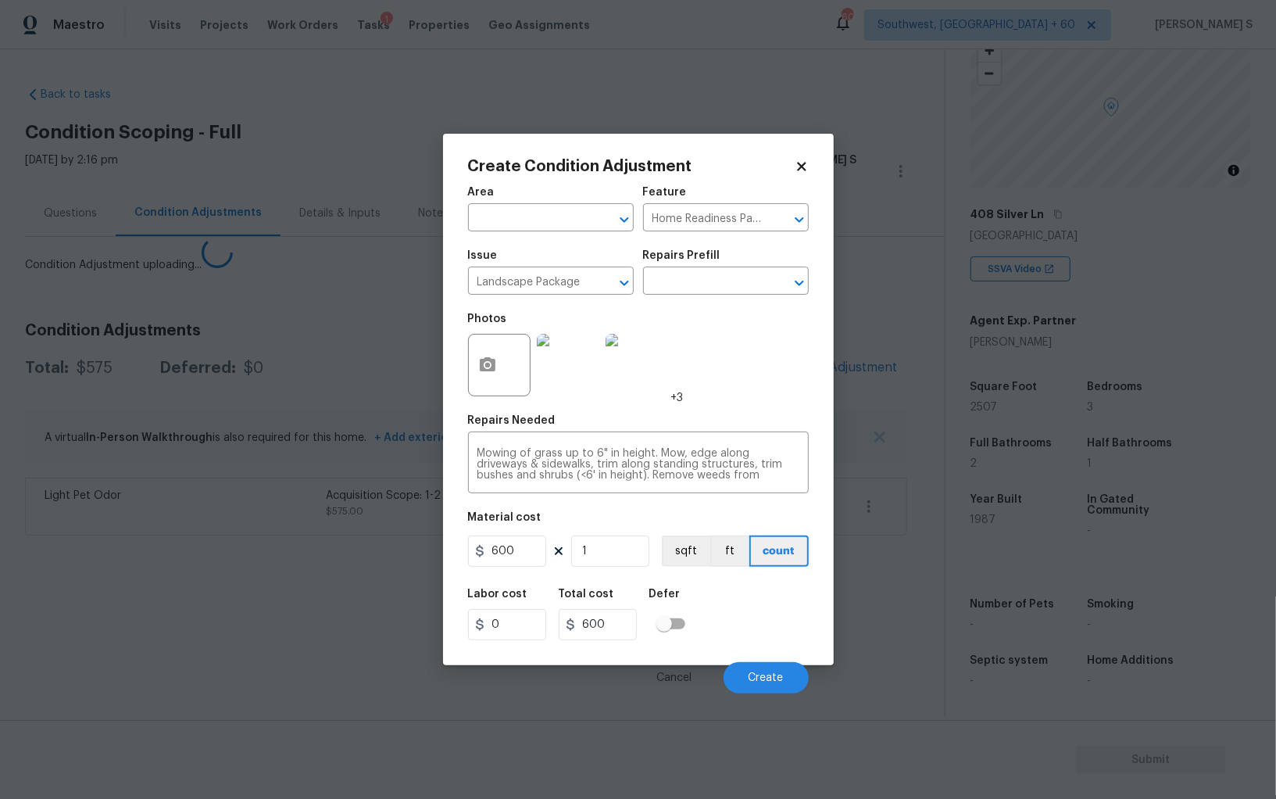
click at [131, 603] on body "Maestro Visits Projects Work Orders Tasks 1 Properties Geo Assignments 606 Sout…" at bounding box center [638, 399] width 1276 height 799
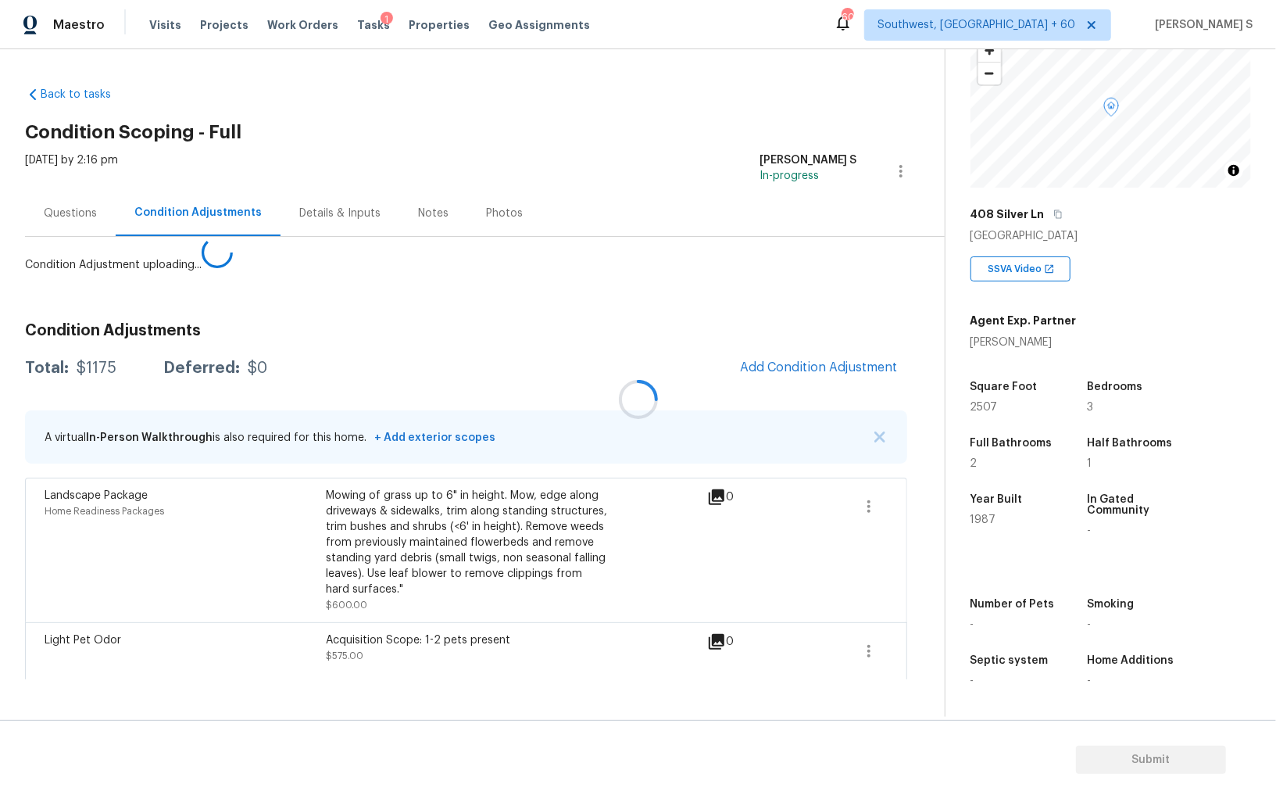
click at [801, 364] on div at bounding box center [638, 399] width 1276 height 799
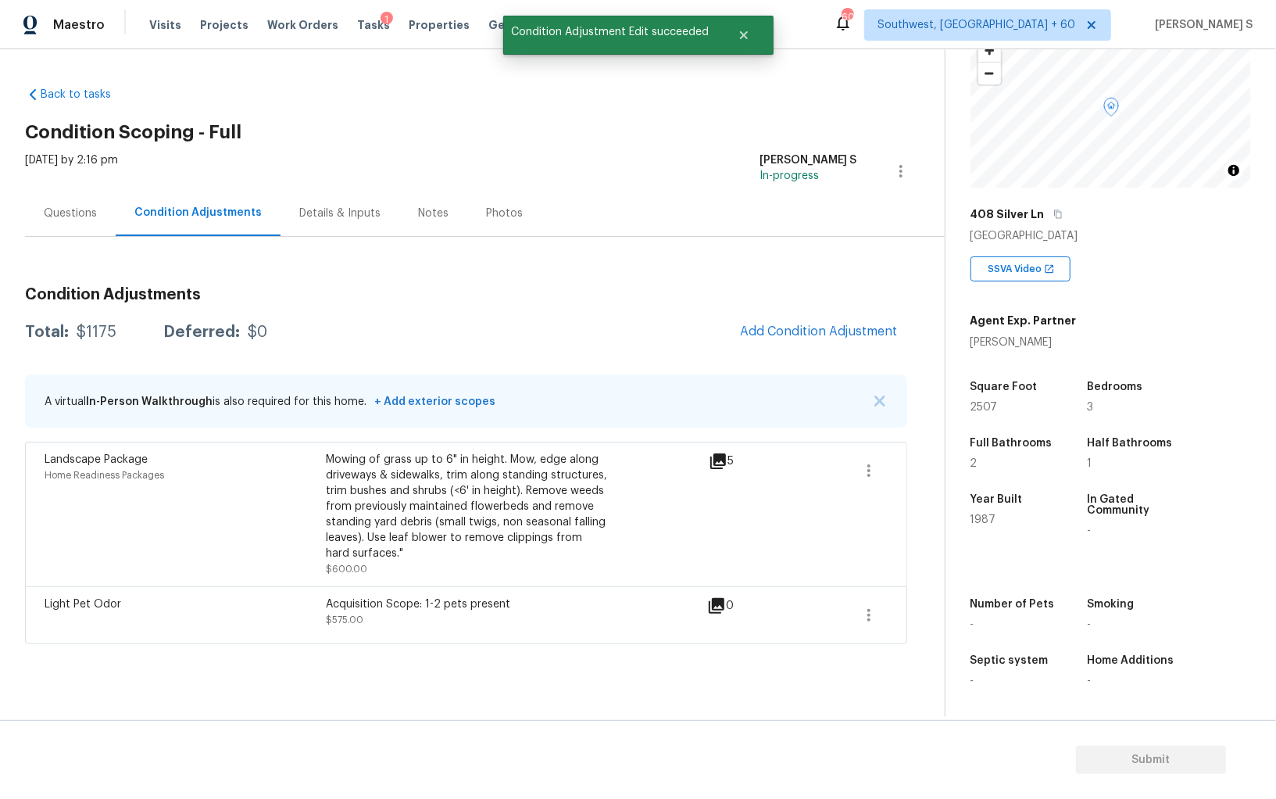
click at [774, 353] on div "Condition Adjustments Total: $1175 Deferred: $0 Add Condition Adjustment A virt…" at bounding box center [466, 459] width 882 height 370
click at [768, 345] on span "Add Condition Adjustment" at bounding box center [819, 332] width 177 height 34
click at [808, 338] on button "Add Condition Adjustment" at bounding box center [819, 331] width 177 height 33
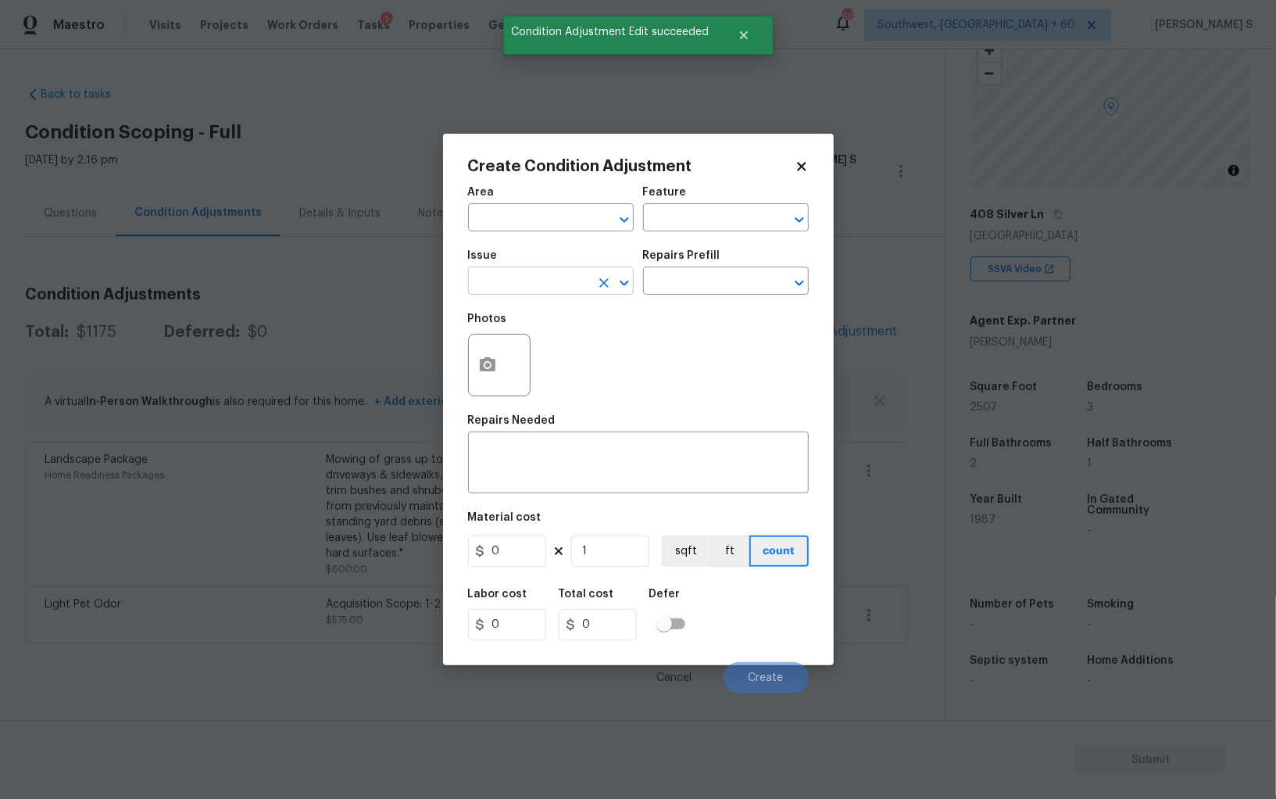
click at [561, 282] on input "text" at bounding box center [529, 282] width 122 height 24
type input "Pressure Washing"
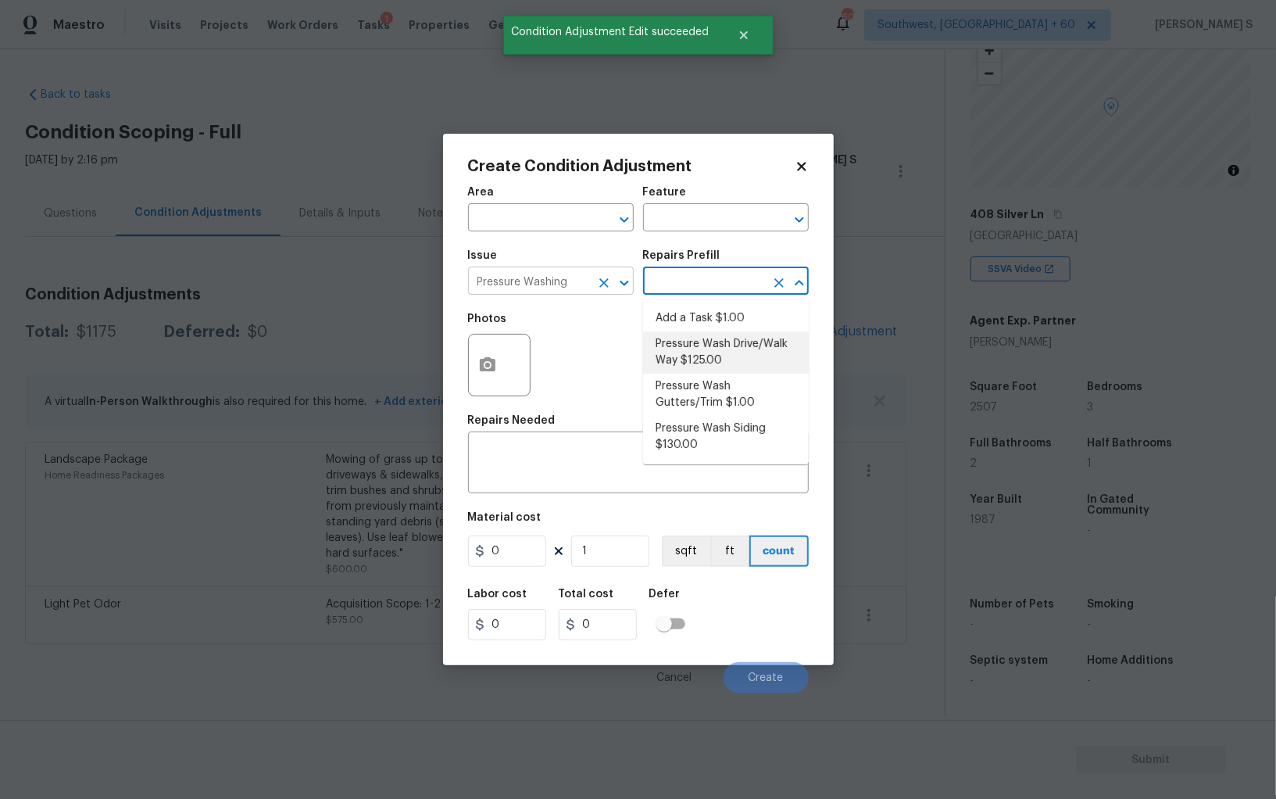
type input "Siding"
type textarea "Pressure wash the driveways/walkways as directed by the PM. Ensure that all deb…"
type input "125"
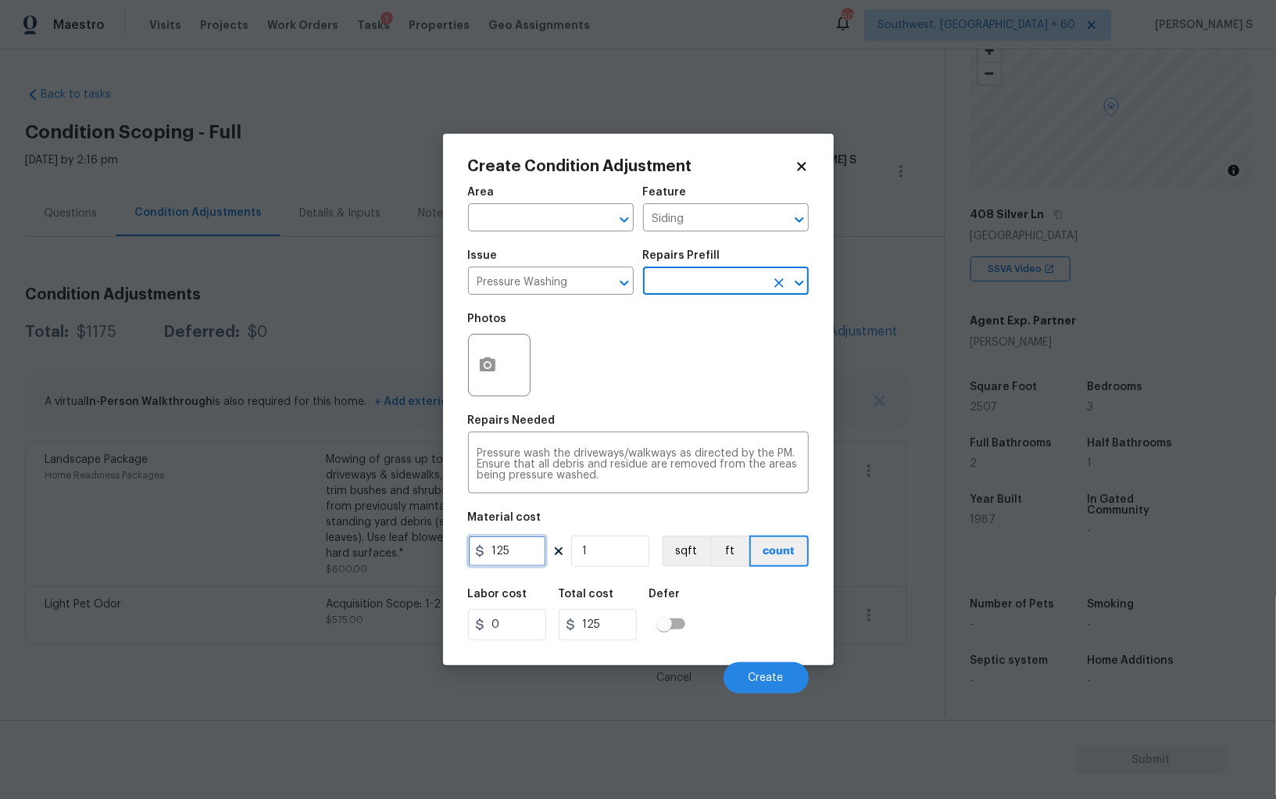
click at [528, 559] on input "125" at bounding box center [507, 550] width 78 height 31
type input "200"
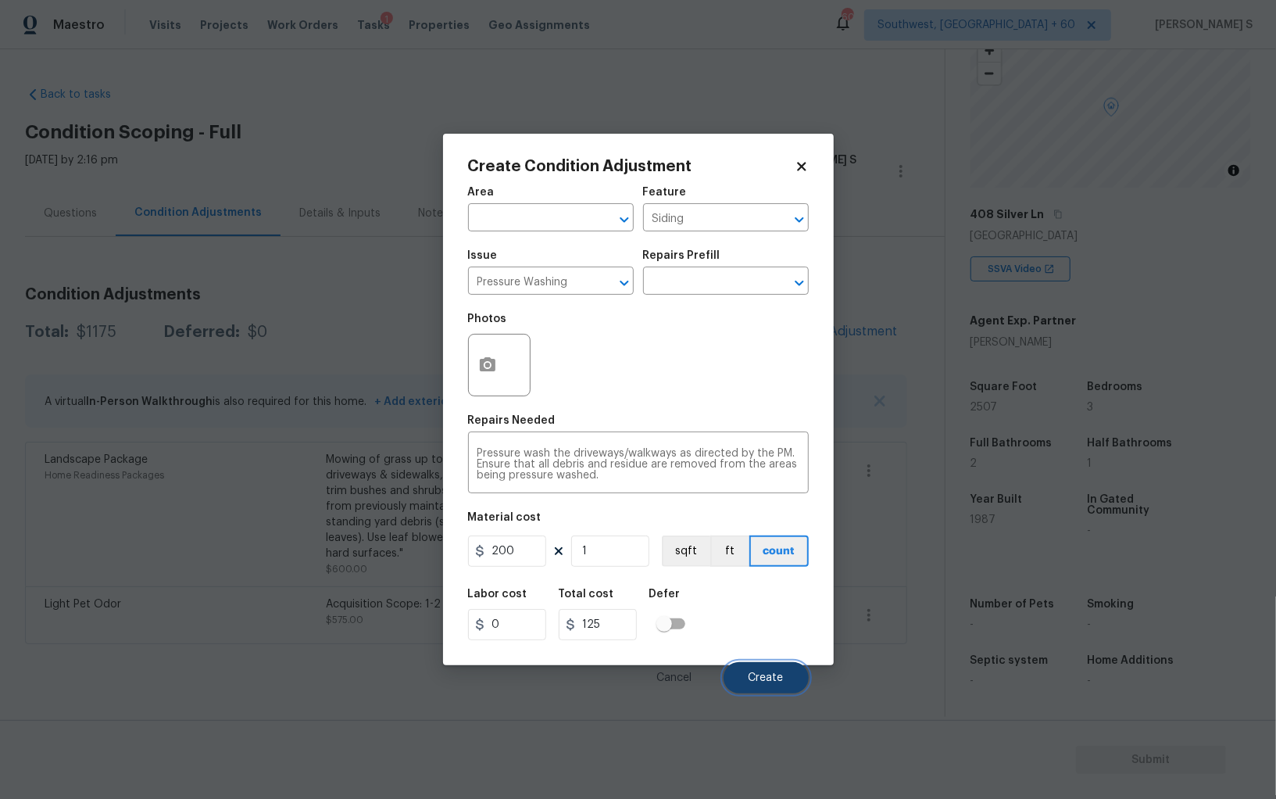
type input "200"
click at [785, 679] on button "Create" at bounding box center [766, 677] width 85 height 31
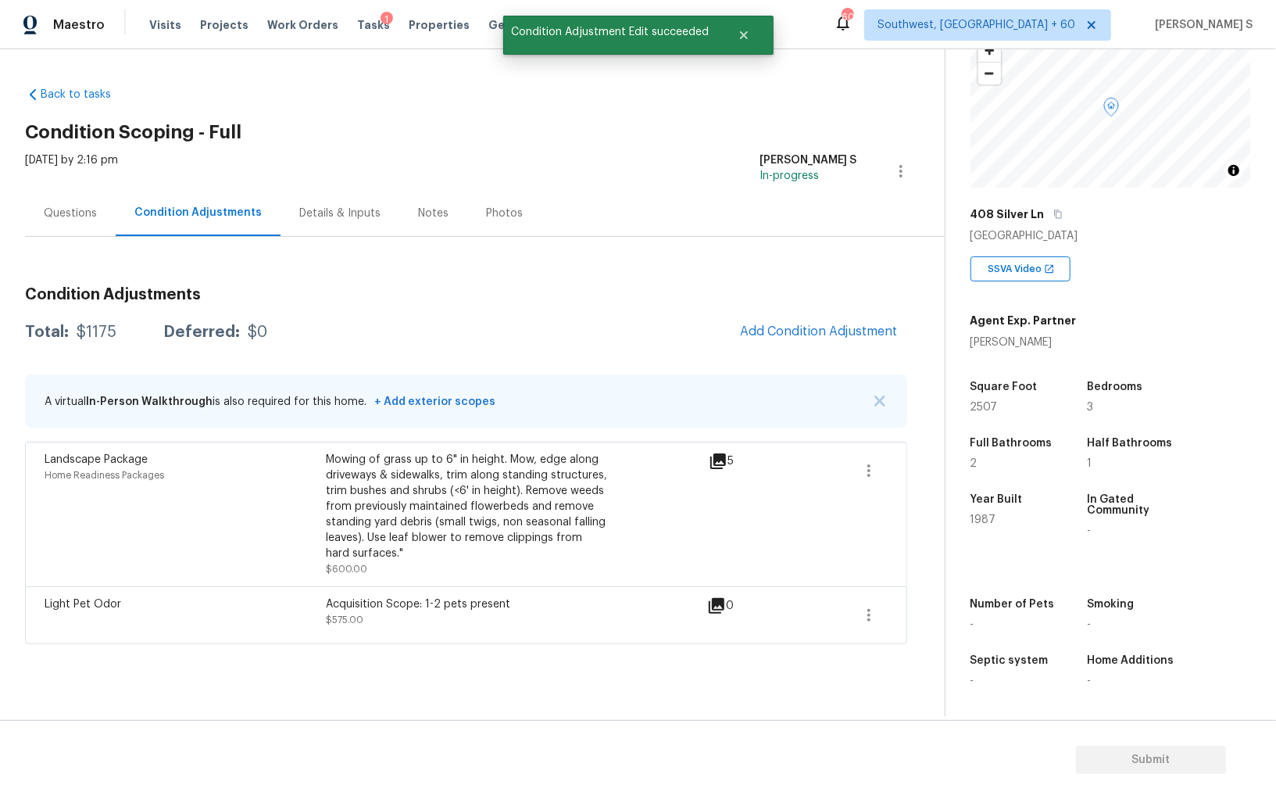
click at [261, 574] on body "Maestro Visits Projects Work Orders Tasks 1 Properties Geo Assignments 606 Sout…" at bounding box center [638, 399] width 1276 height 799
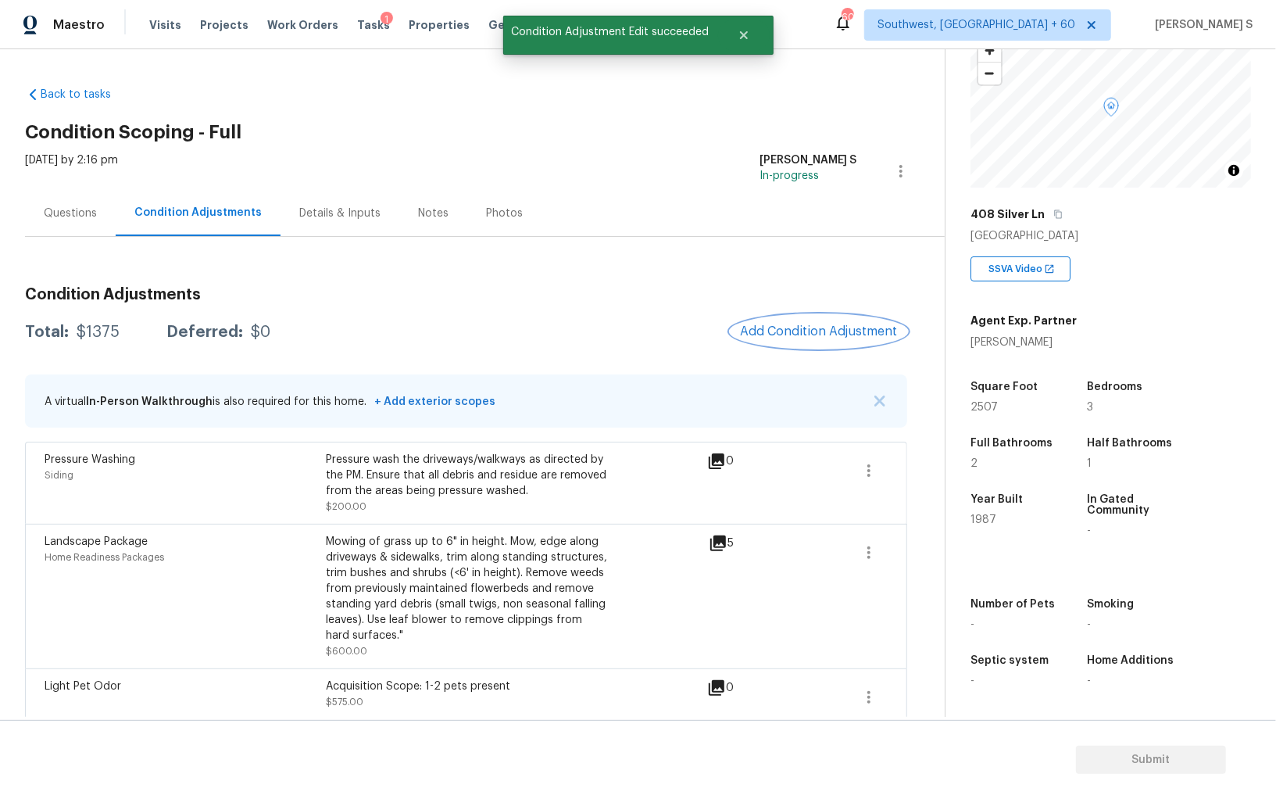
click at [810, 320] on button "Add Condition Adjustment" at bounding box center [819, 331] width 177 height 33
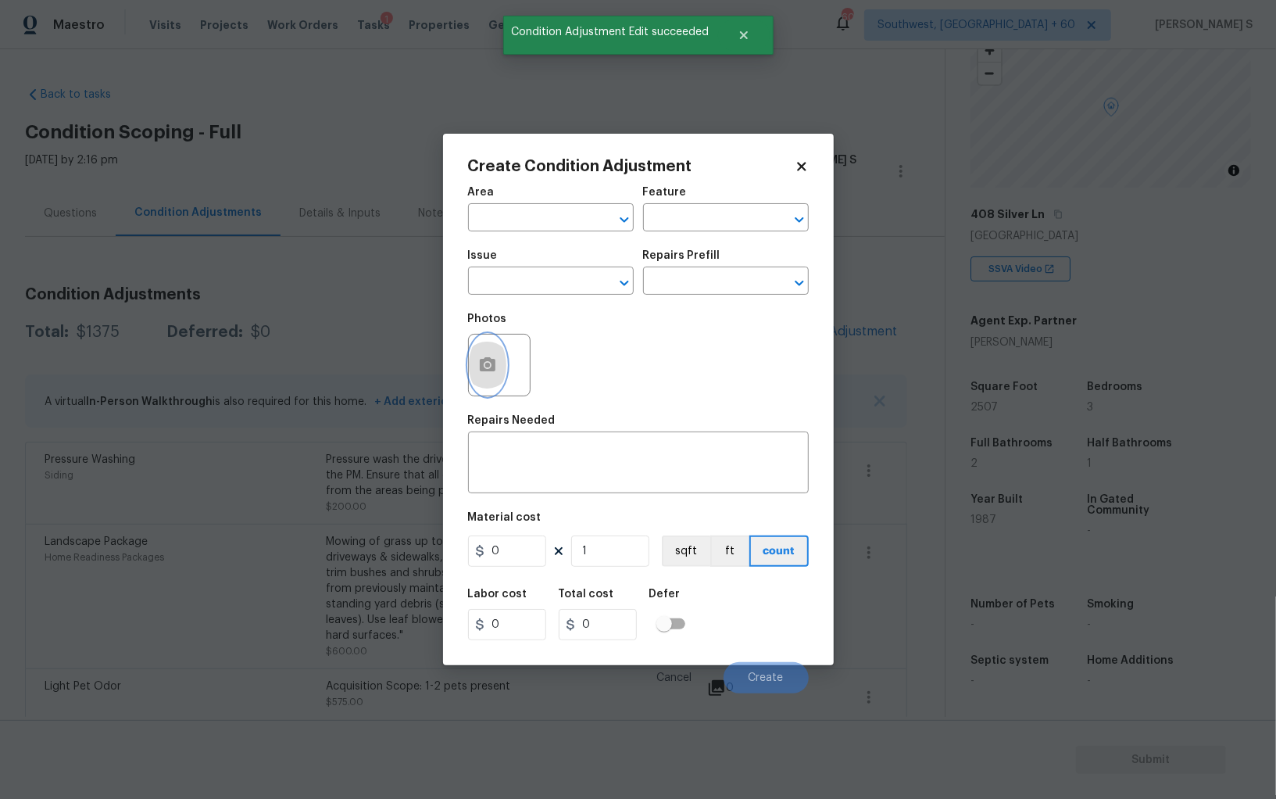
click at [504, 373] on button "button" at bounding box center [488, 364] width 38 height 61
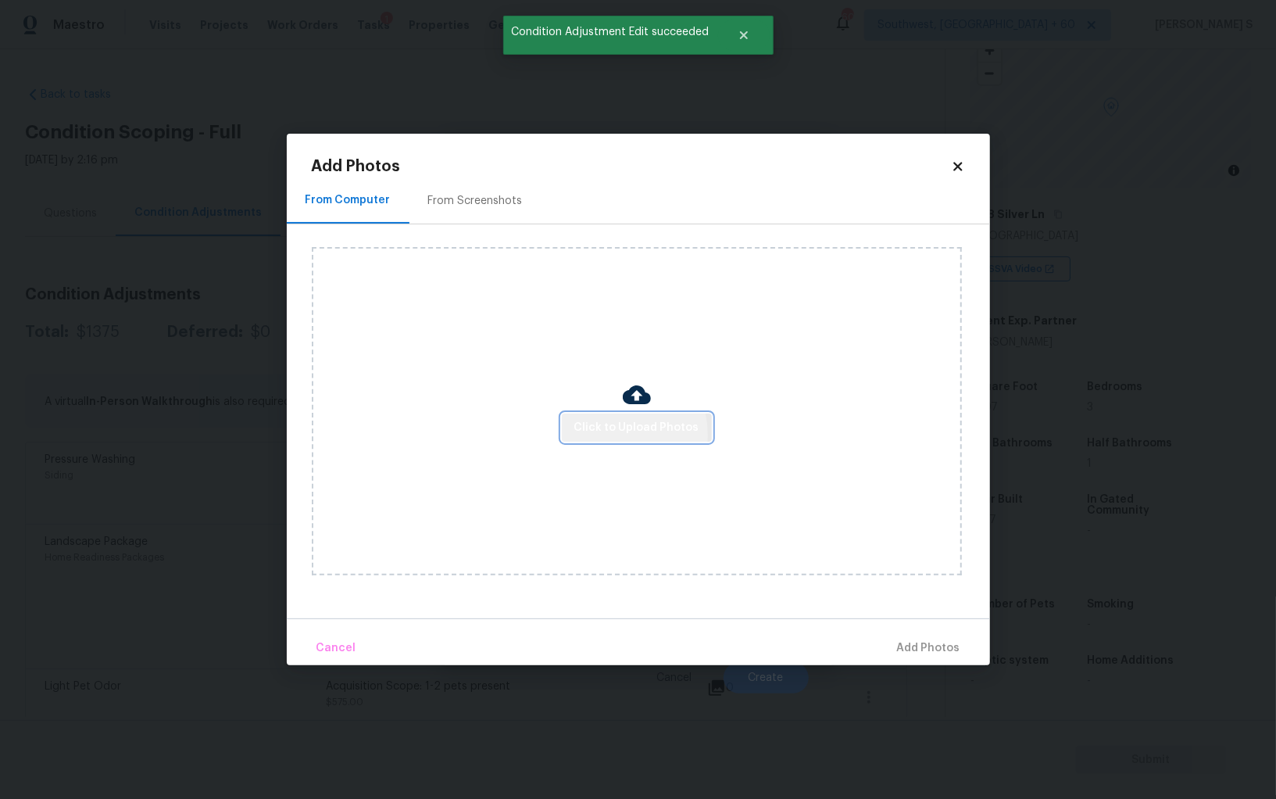
click at [613, 435] on span "Click to Upload Photos" at bounding box center [636, 428] width 125 height 20
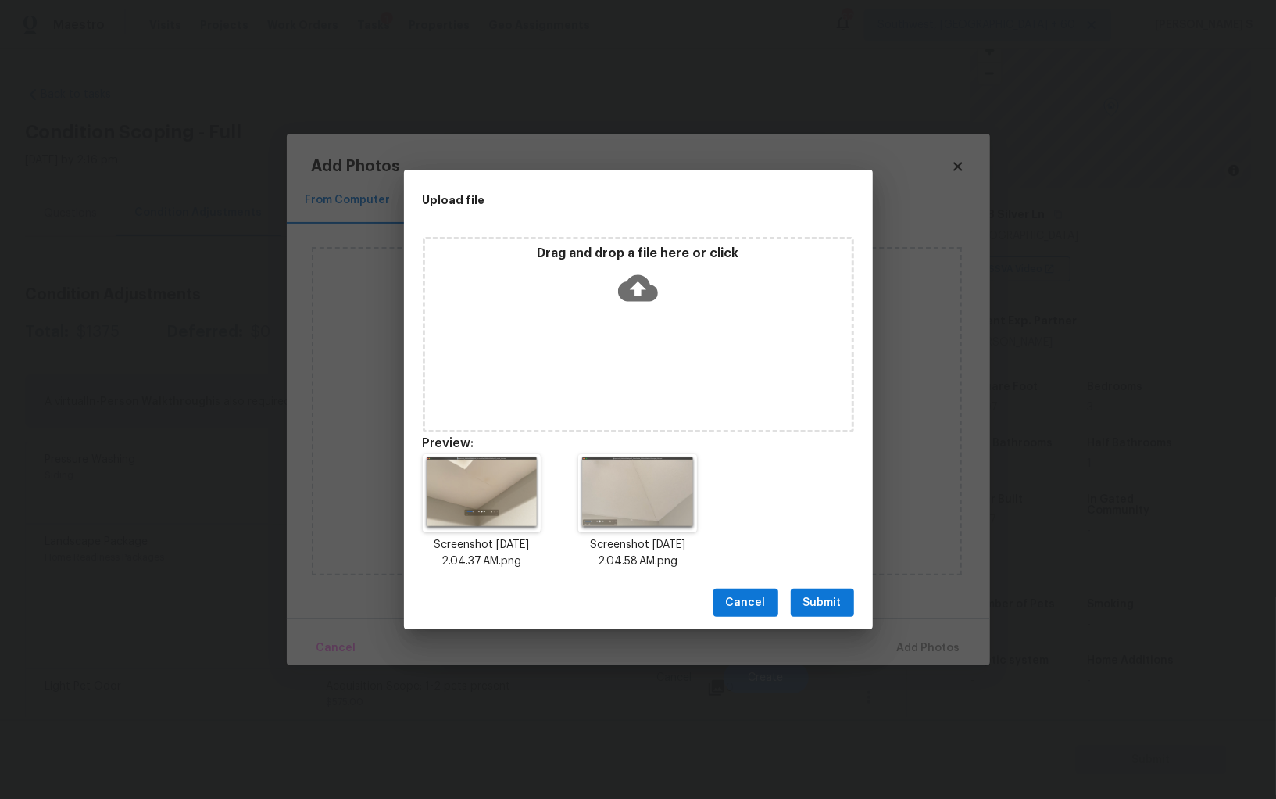
click at [806, 604] on span "Submit" at bounding box center [822, 603] width 38 height 20
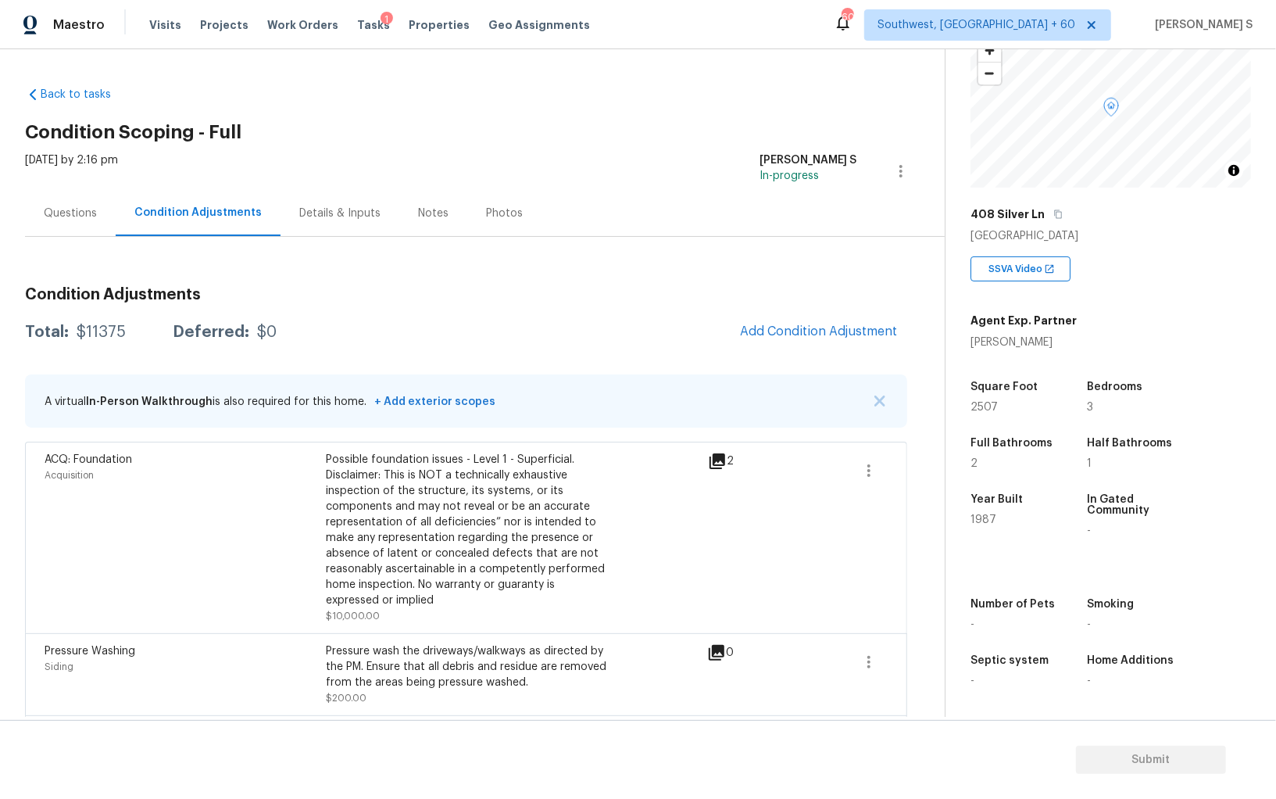
click at [875, 308] on div "Condition Adjustments Total: $11375 Deferred: $0 Add Condition Adjustment A vir…" at bounding box center [466, 595] width 882 height 643
click at [872, 321] on button "Add Condition Adjustment" at bounding box center [819, 331] width 177 height 33
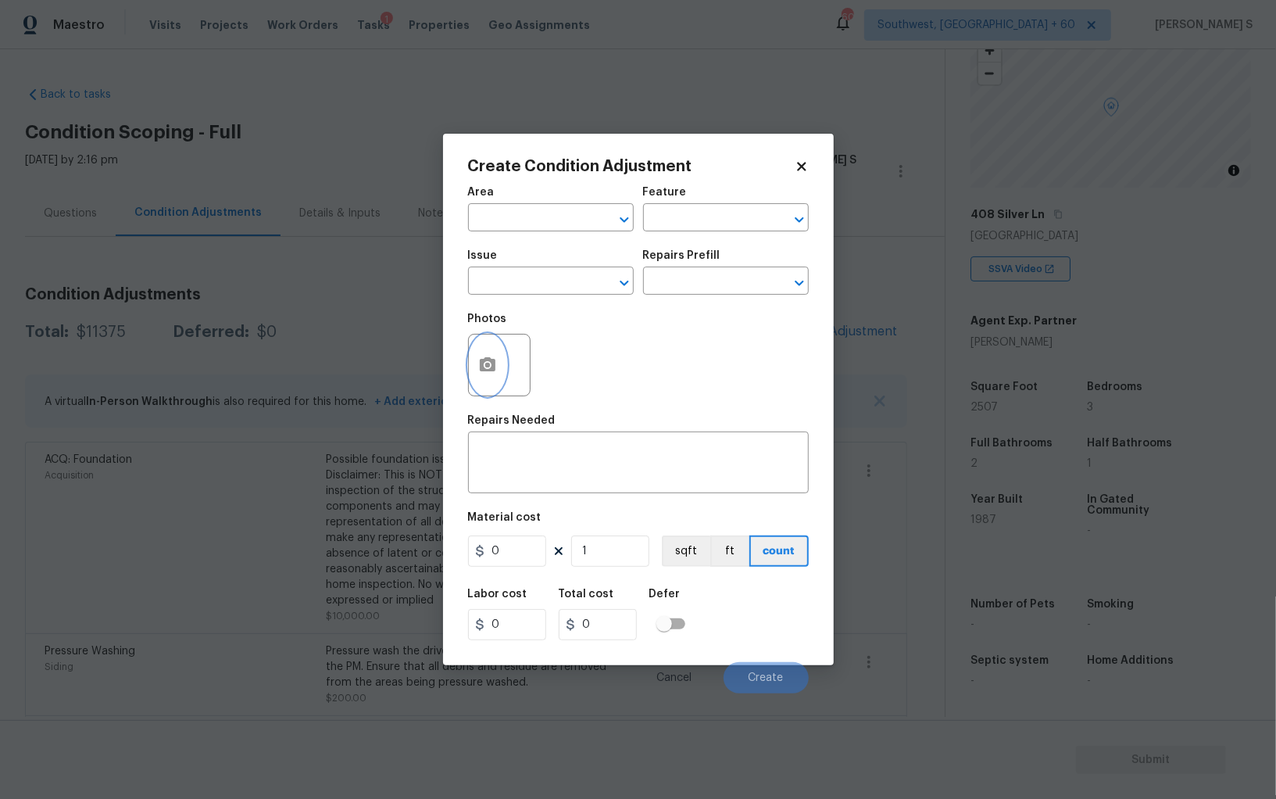
click at [499, 382] on button "button" at bounding box center [488, 364] width 38 height 61
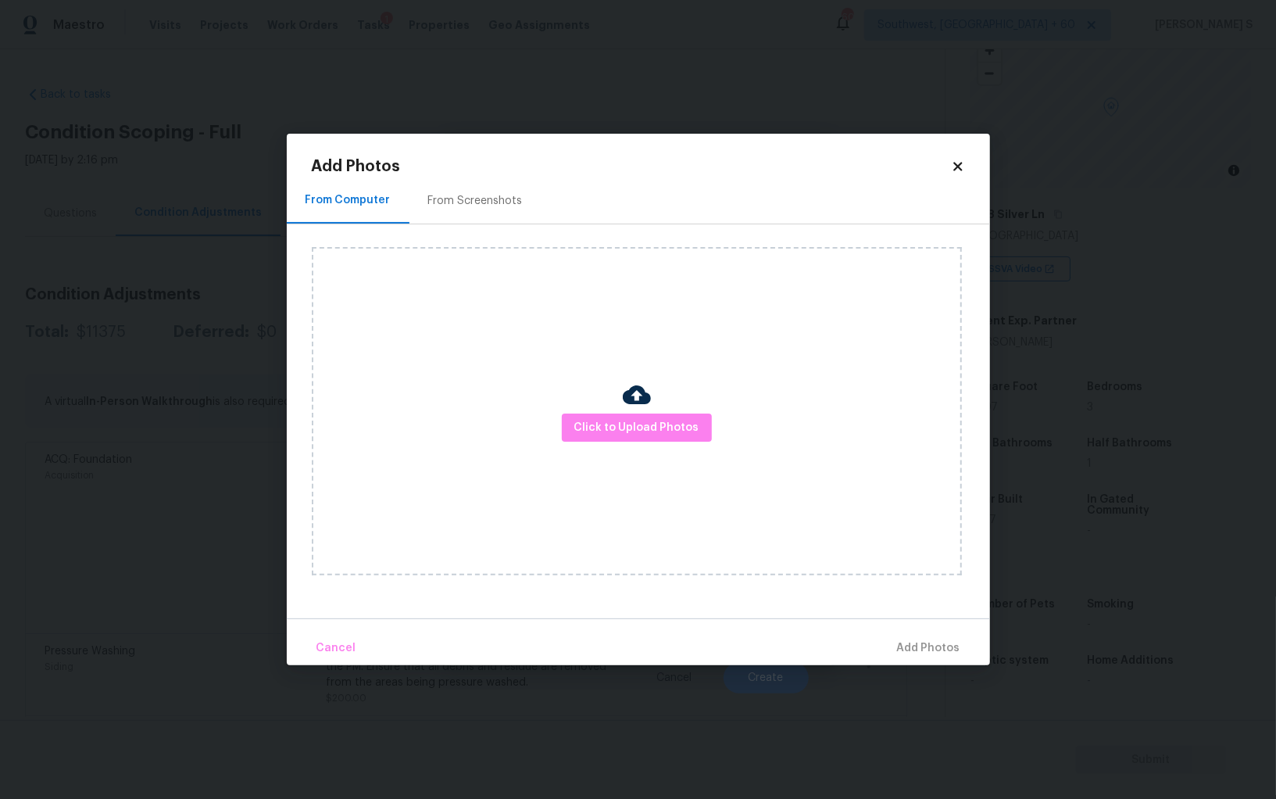
click at [475, 203] on div "From Screenshots" at bounding box center [475, 201] width 95 height 16
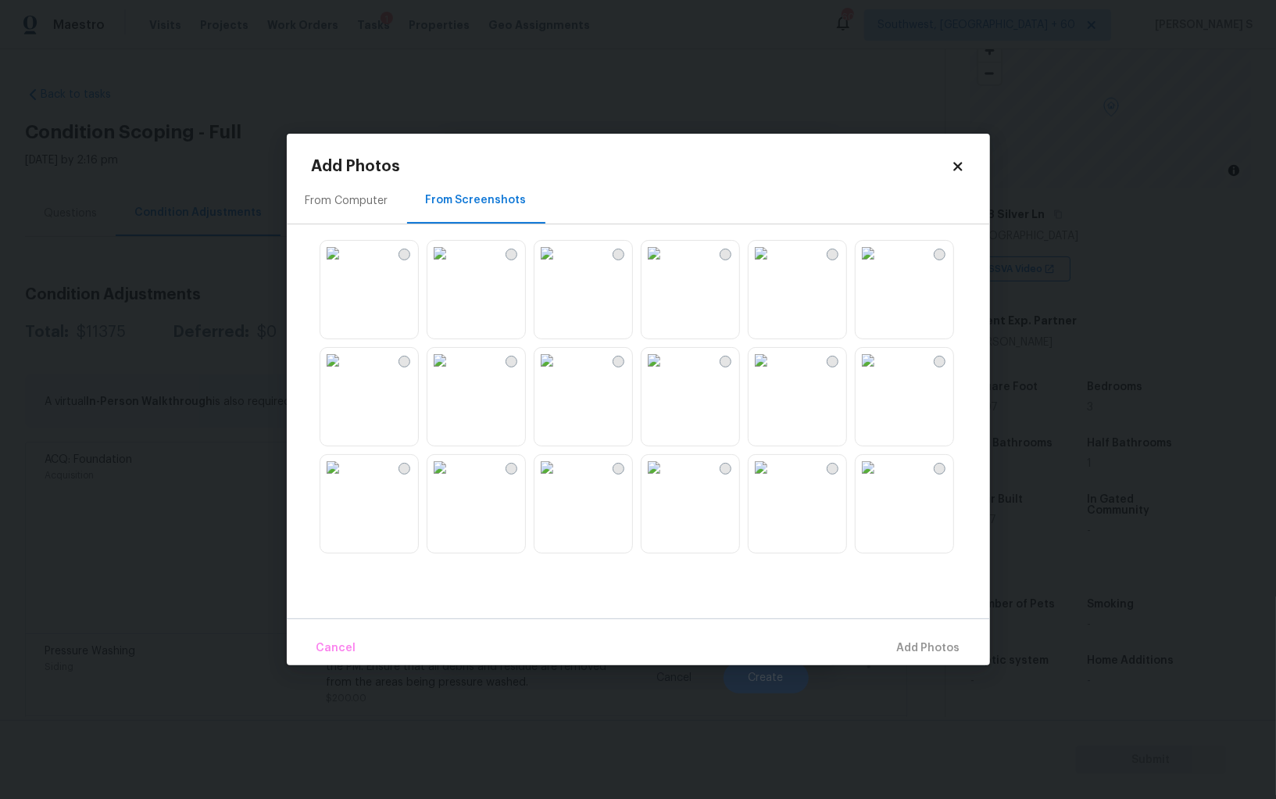
click at [667, 266] on img at bounding box center [654, 253] width 25 height 25
click at [453, 247] on img at bounding box center [439, 253] width 25 height 25
drag, startPoint x: 447, startPoint y: 397, endPoint x: 403, endPoint y: 397, distance: 43.8
click at [447, 373] on img at bounding box center [439, 360] width 25 height 25
click at [340, 373] on img at bounding box center [332, 360] width 25 height 25
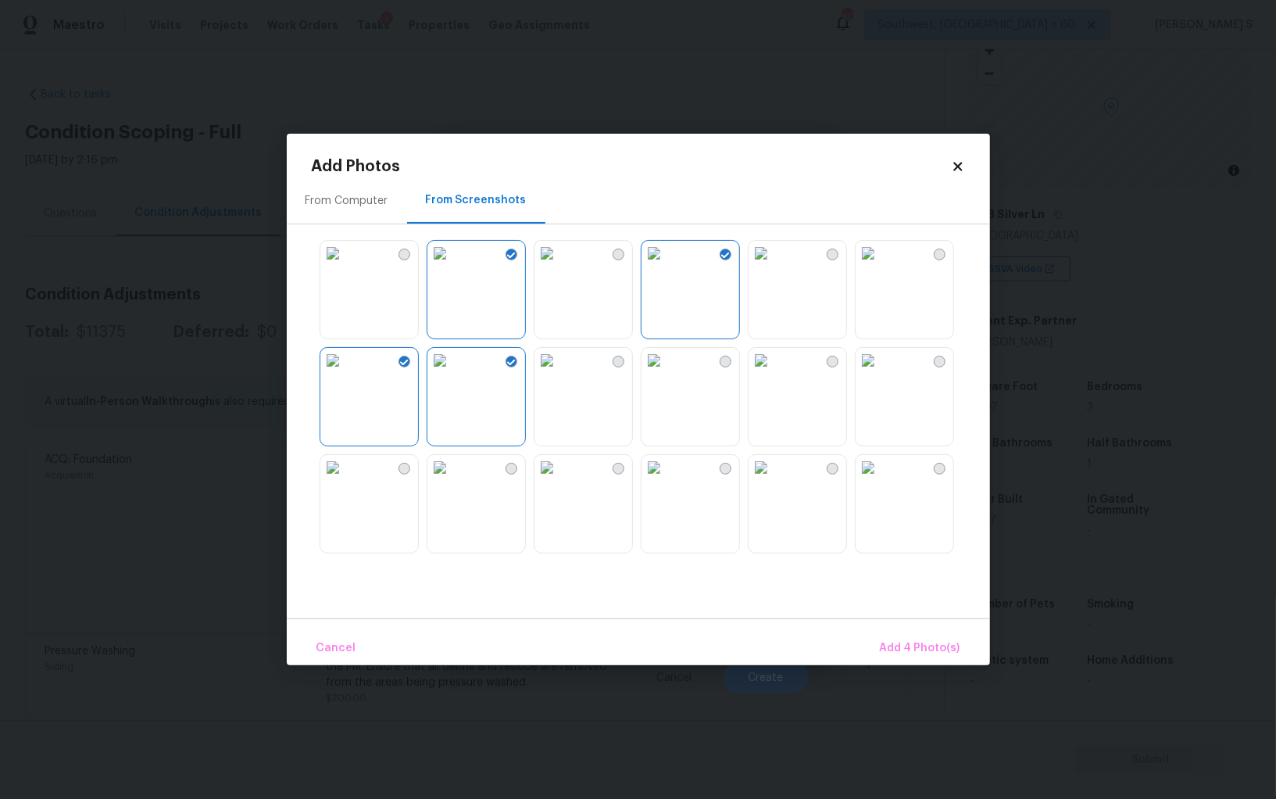
click at [343, 480] on img at bounding box center [332, 467] width 25 height 25
drag, startPoint x: 687, startPoint y: 501, endPoint x: 752, endPoint y: 501, distance: 64.9
click at [667, 480] on img at bounding box center [654, 467] width 25 height 25
drag, startPoint x: 799, startPoint y: 501, endPoint x: 881, endPoint y: 495, distance: 82.2
click at [774, 480] on img at bounding box center [761, 467] width 25 height 25
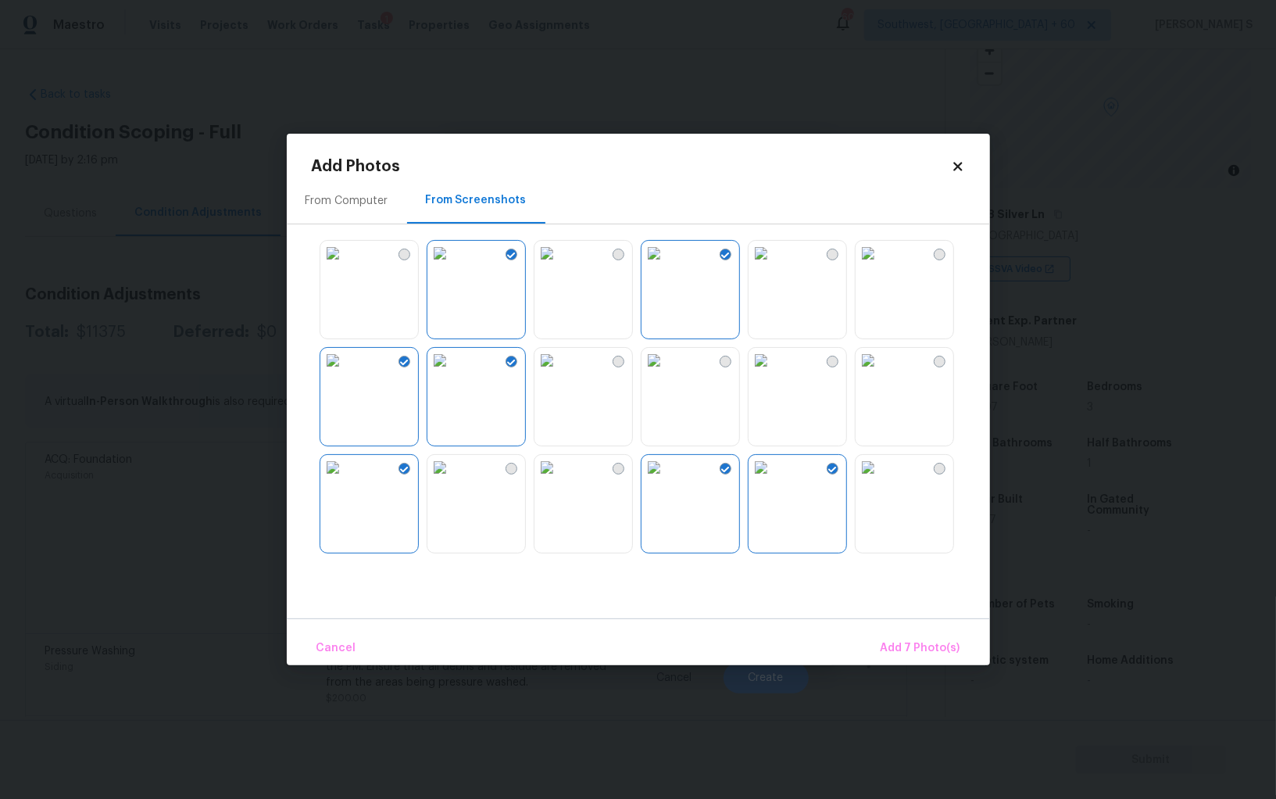
drag, startPoint x: 881, startPoint y: 495, endPoint x: 881, endPoint y: 385, distance: 111.0
click at [881, 480] on img at bounding box center [868, 467] width 25 height 25
click at [881, 373] on img at bounding box center [868, 360] width 25 height 25
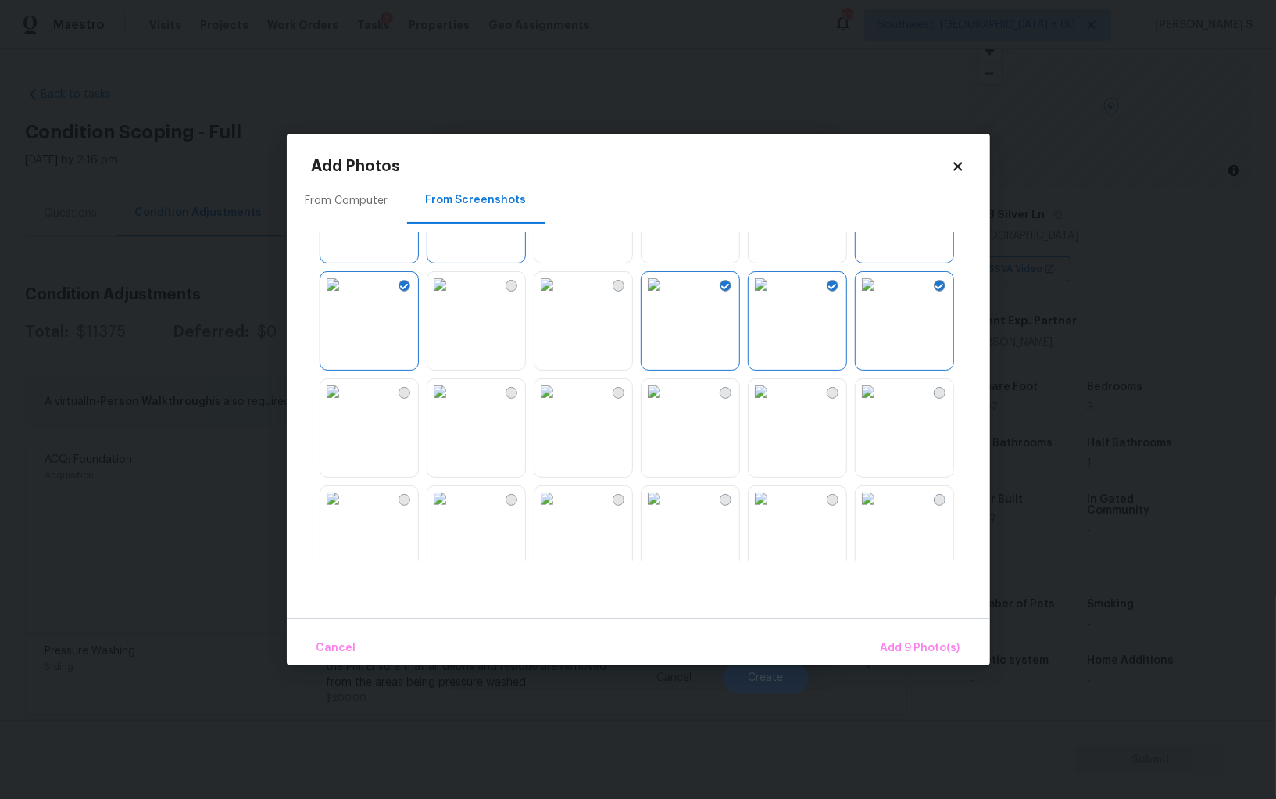
scroll to position [424, 0]
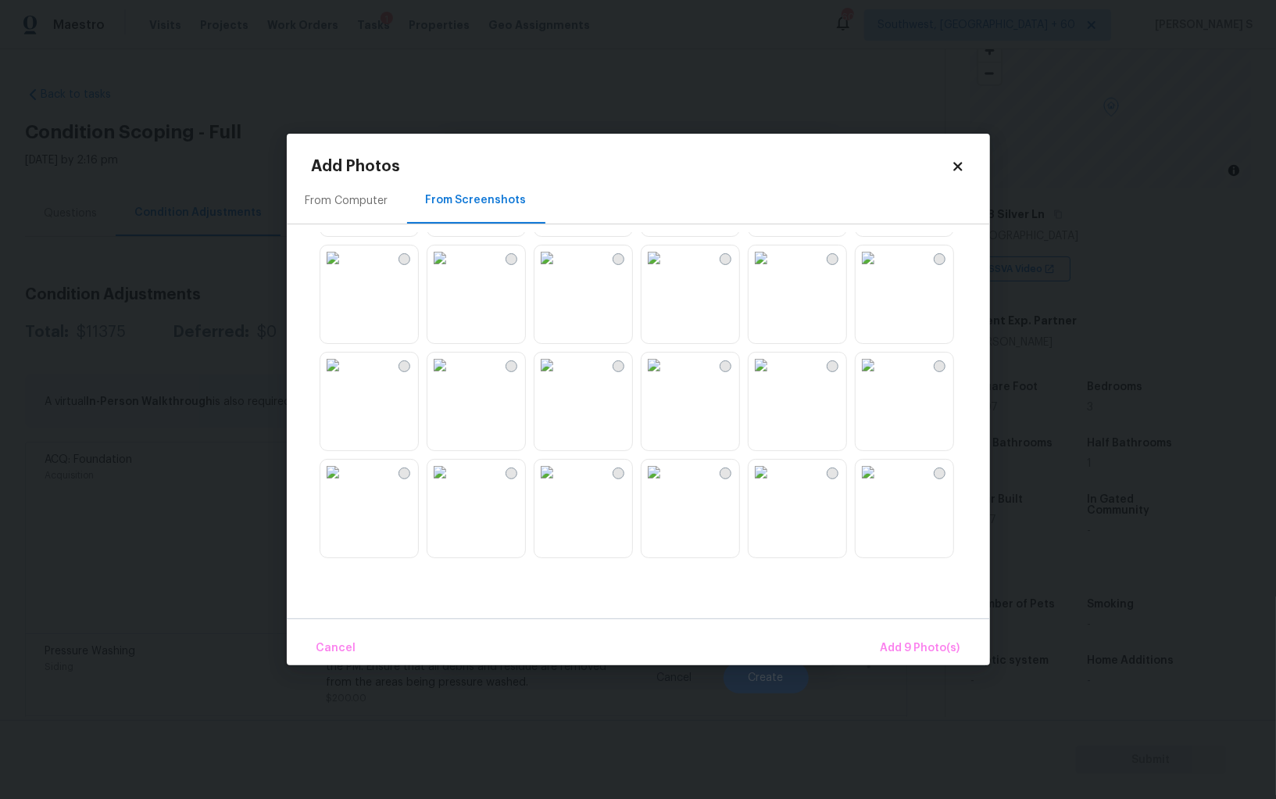
click at [774, 377] on img at bounding box center [761, 364] width 25 height 25
click at [774, 270] on img at bounding box center [761, 257] width 25 height 25
click at [453, 485] on img at bounding box center [439, 472] width 25 height 25
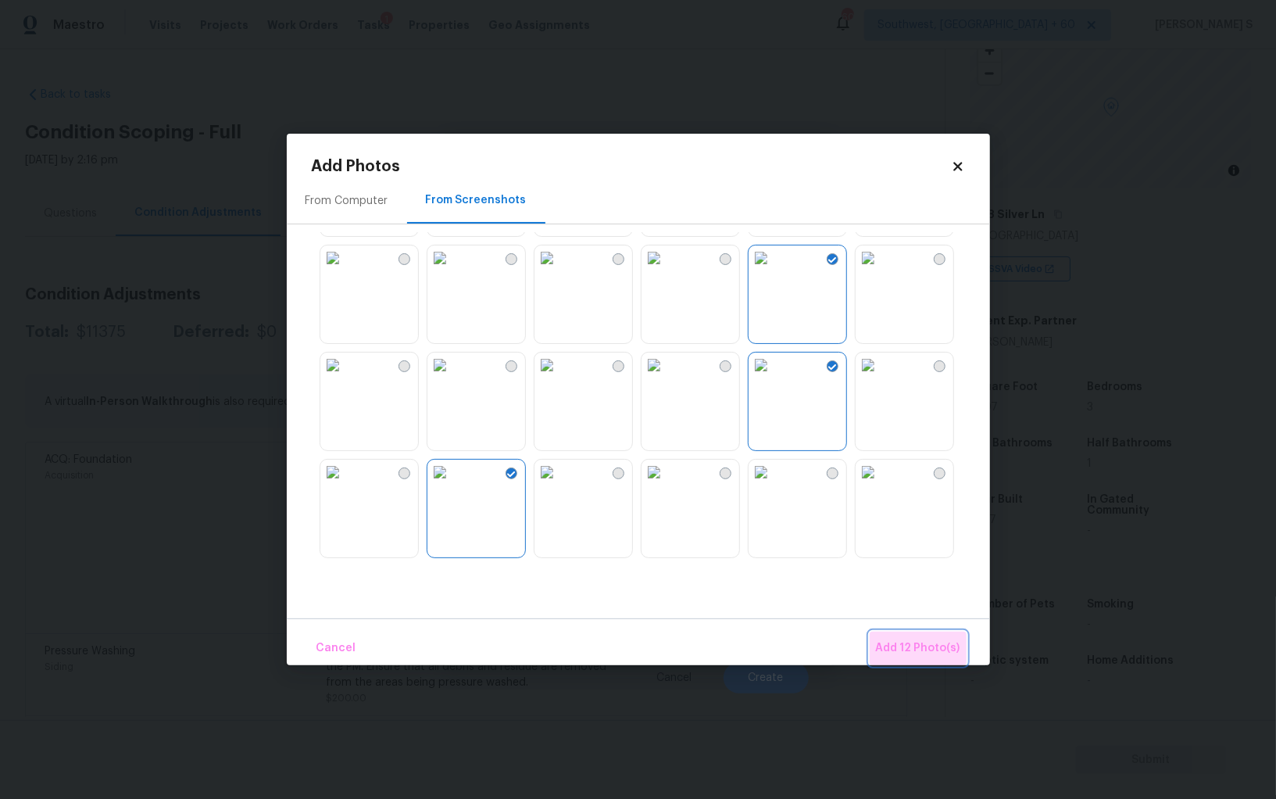
click at [942, 653] on span "Add 12 Photo(s)" at bounding box center [918, 649] width 84 height 20
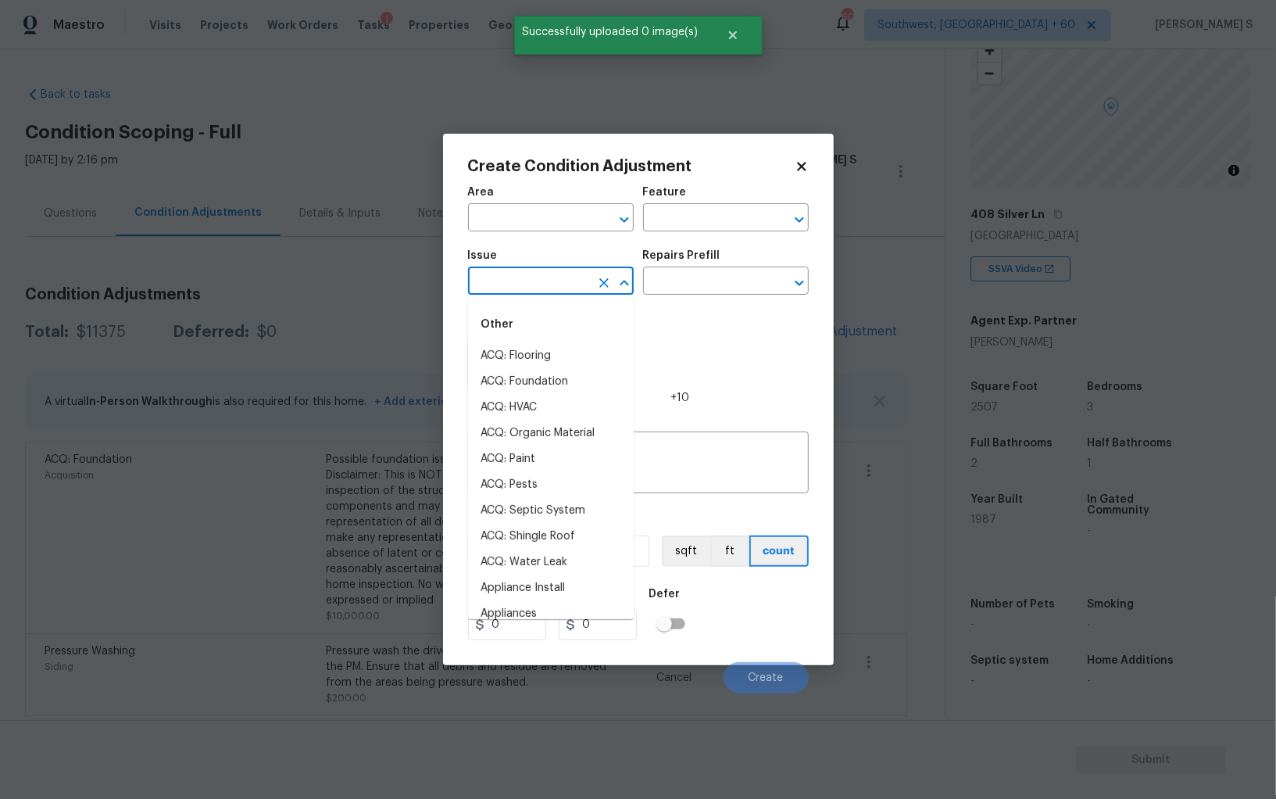
click at [501, 283] on input "text" at bounding box center [529, 282] width 122 height 24
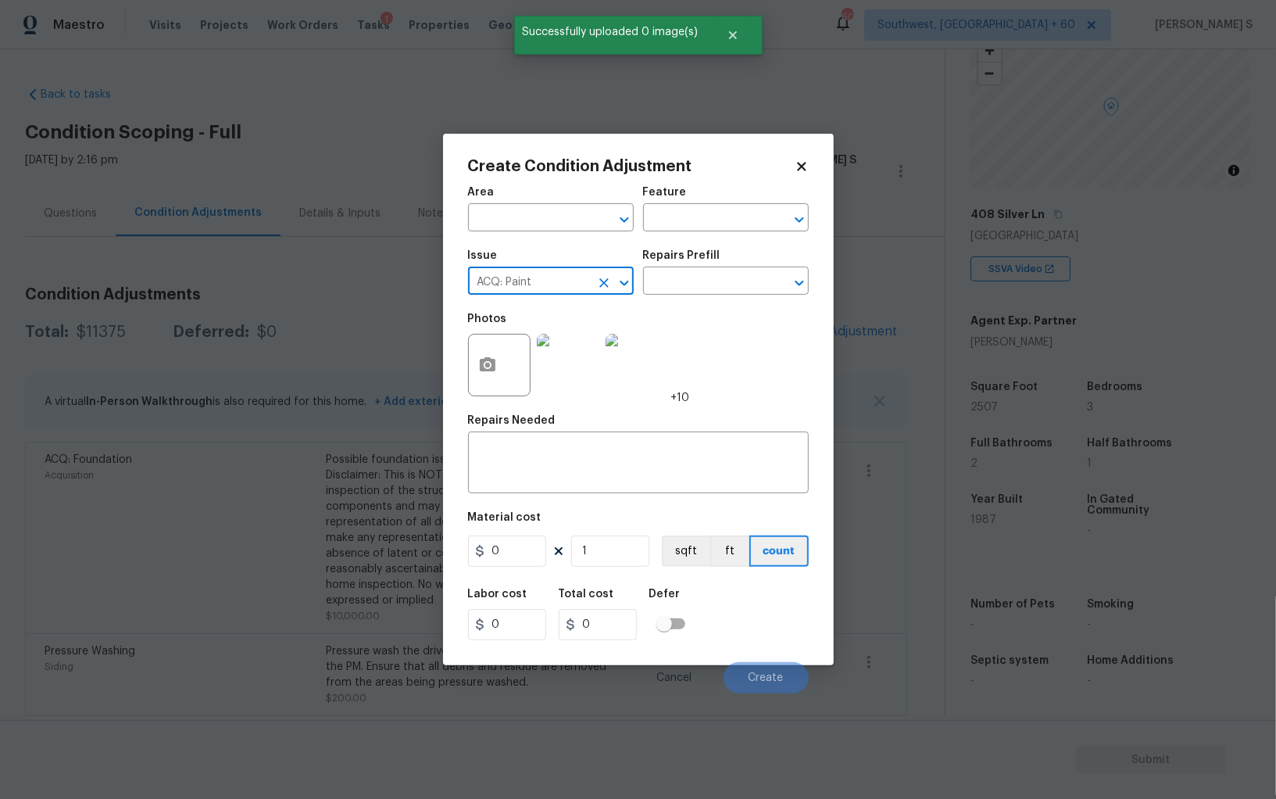
type input "ACQ: Paint"
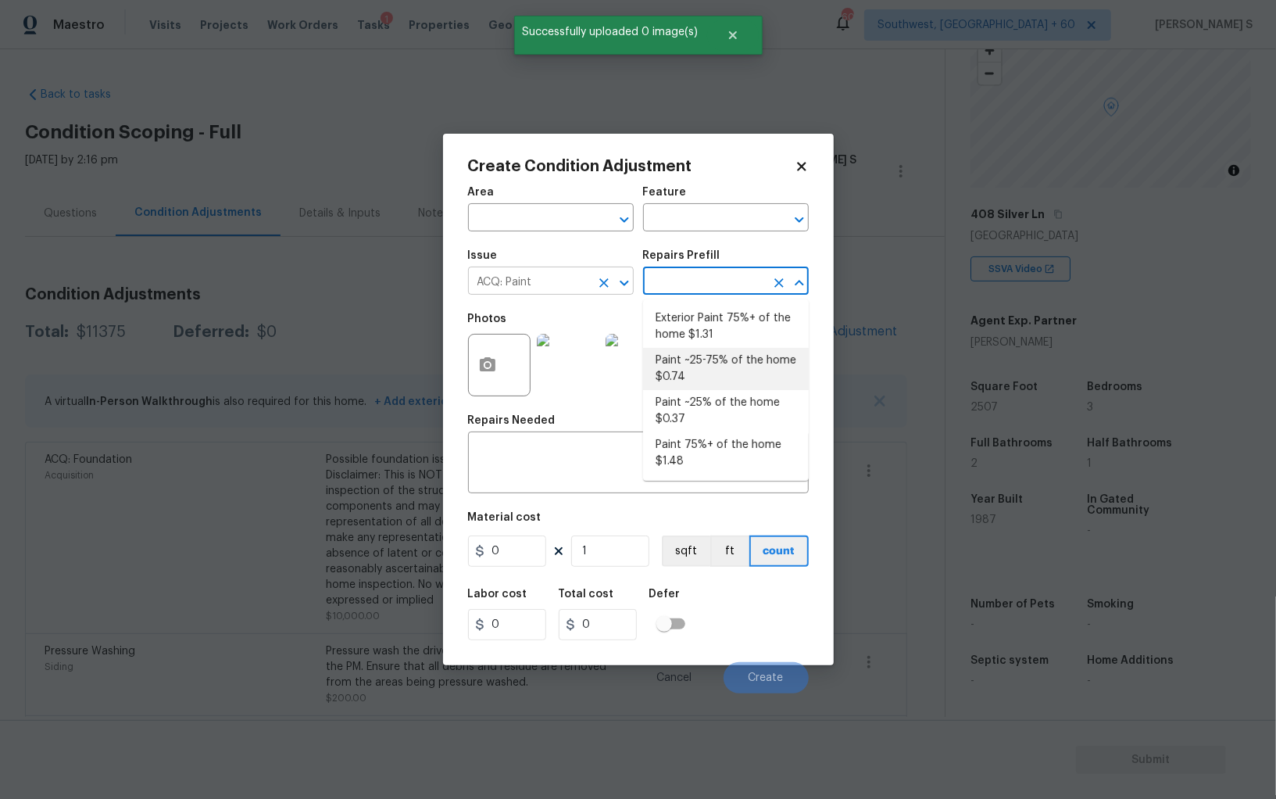
type input "Acquisition"
type textarea "Acquisition Scope: ~25 - 75% of the home needs interior paint"
type input "0.74"
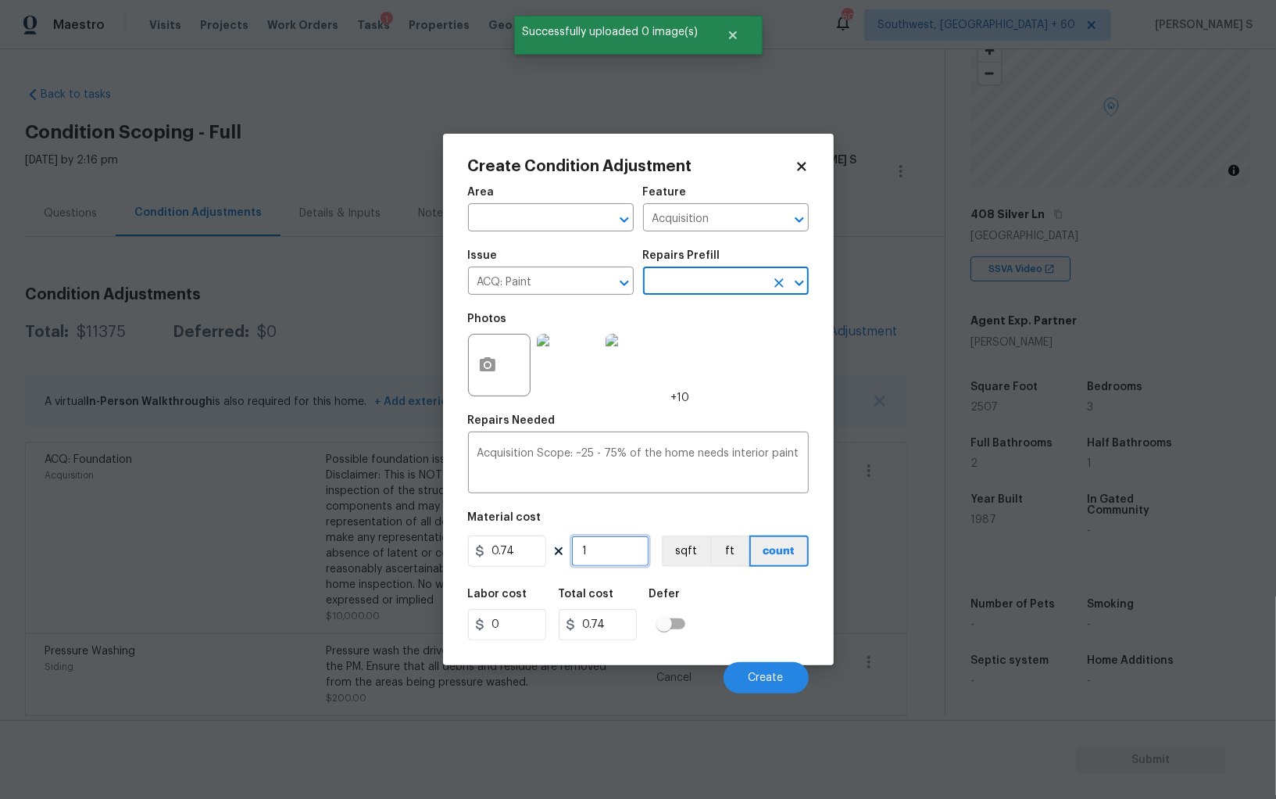
click at [606, 565] on input "1" at bounding box center [610, 550] width 78 height 31
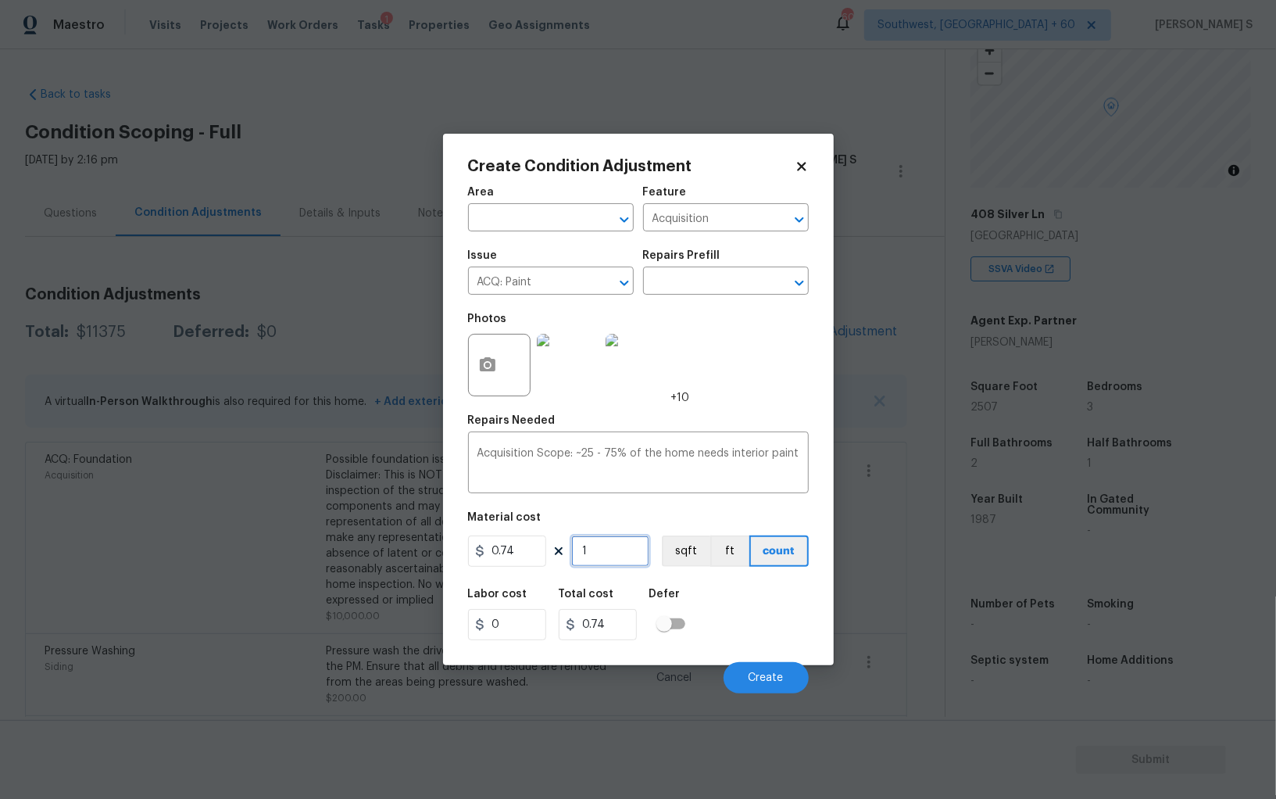
type input "2"
type input "1.48"
type input "25"
type input "18.5"
type input "250"
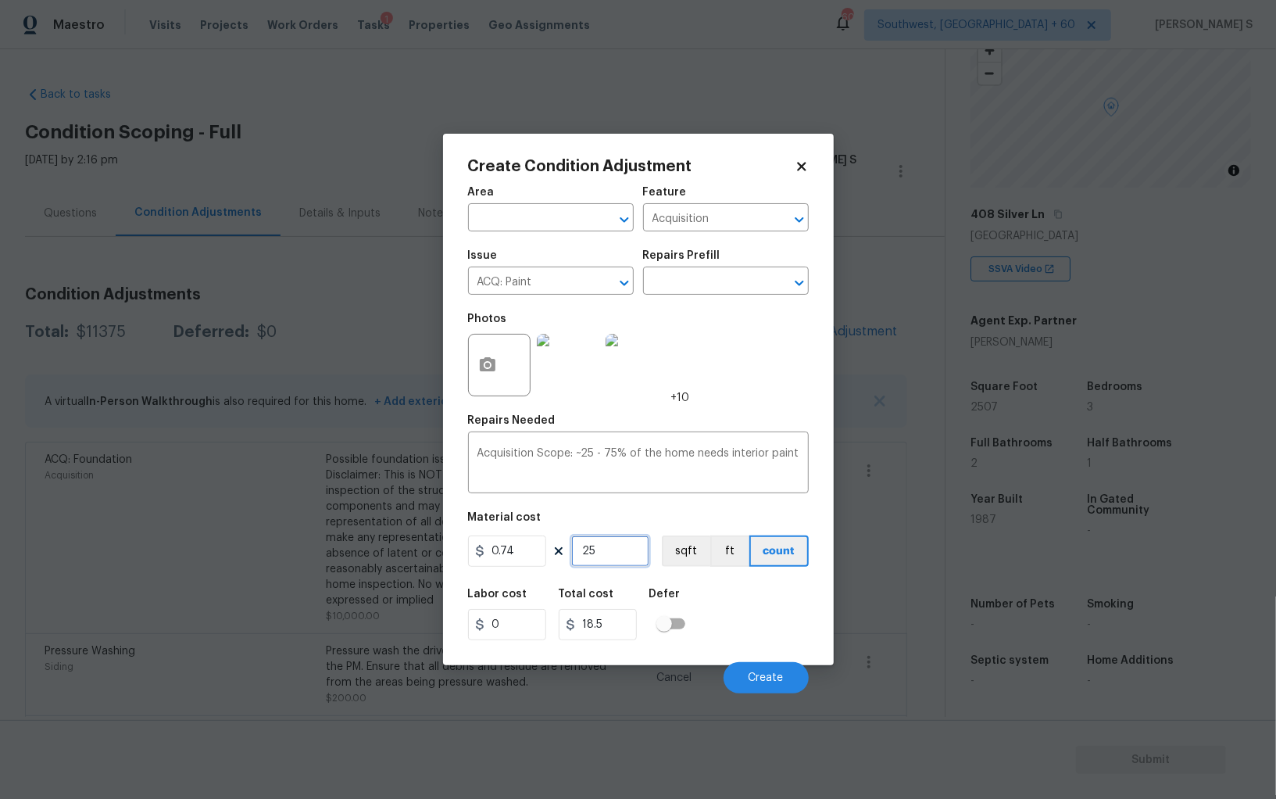
type input "185"
type input "2507"
type input "1855.18"
type input "2507"
click at [683, 548] on button "sqft" at bounding box center [686, 550] width 48 height 31
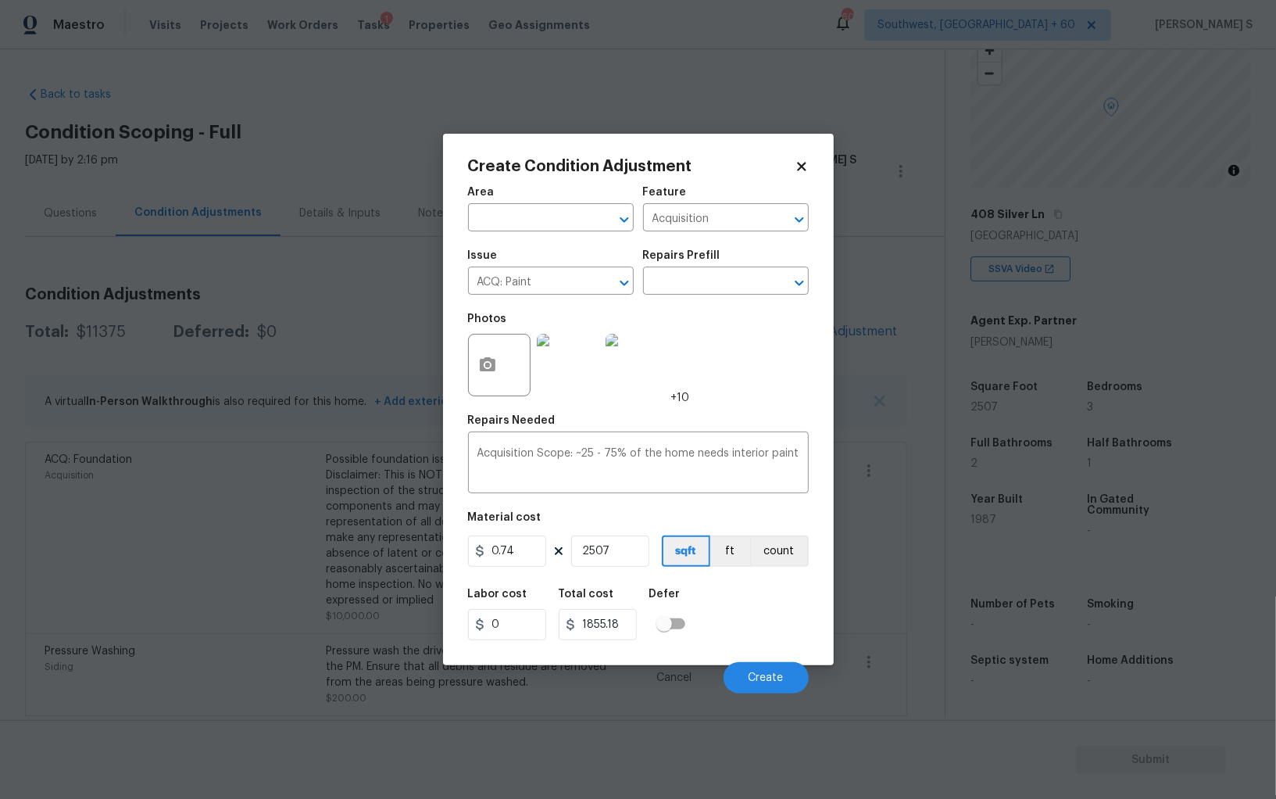
click at [700, 604] on div "Labor cost 0 Total cost 1855.18 Defer" at bounding box center [638, 614] width 341 height 70
click at [778, 682] on span "Create" at bounding box center [766, 678] width 35 height 12
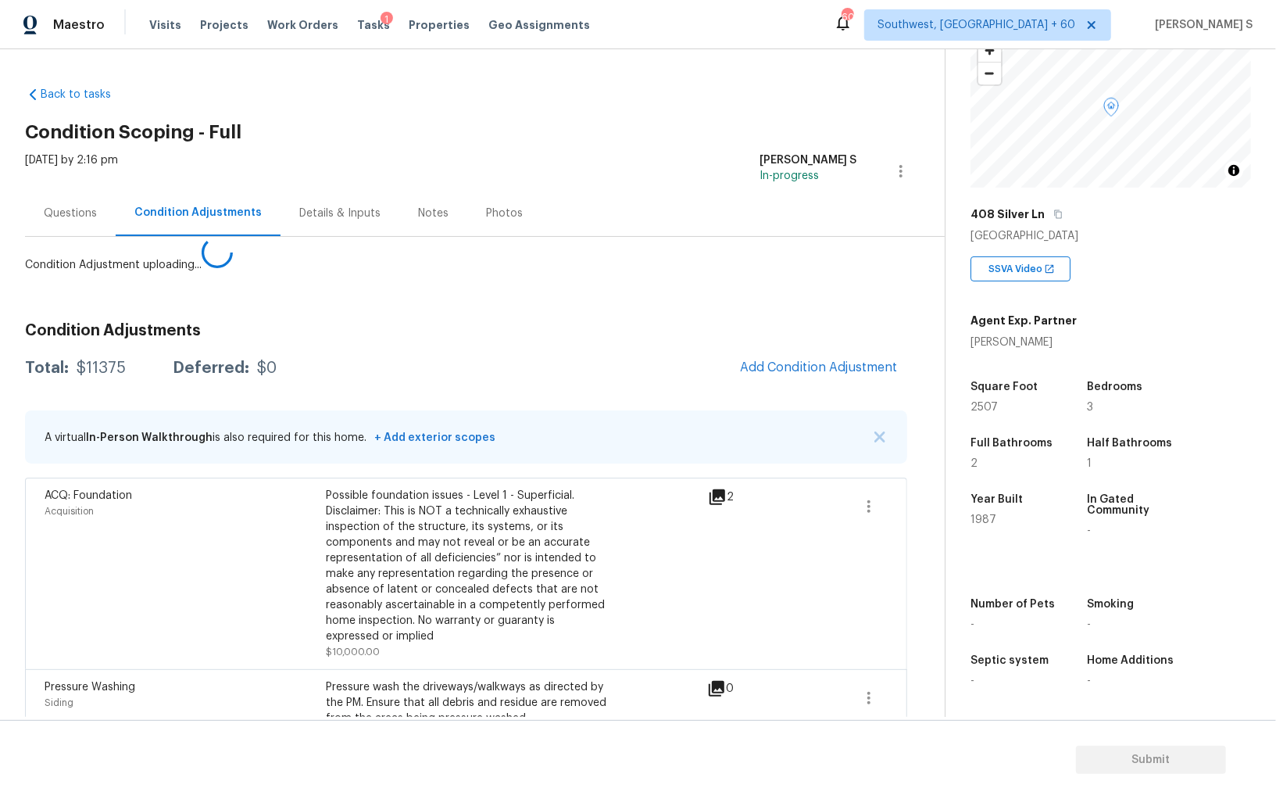
click at [268, 549] on body "Maestro Visits Projects Work Orders Tasks 1 Properties Geo Assignments [GEOGRAP…" at bounding box center [638, 399] width 1276 height 799
click at [800, 374] on button "Add Condition Adjustment" at bounding box center [819, 367] width 177 height 33
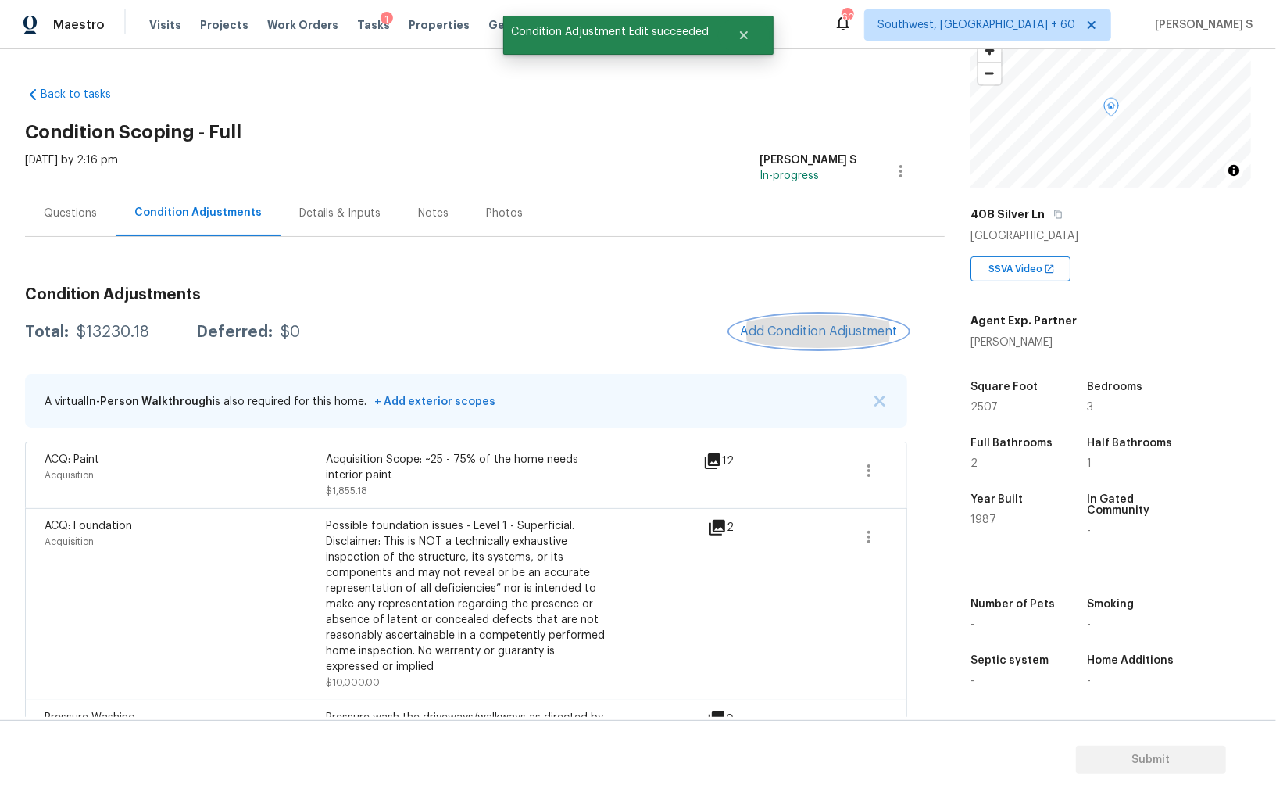
click at [786, 332] on span "Add Condition Adjustment" at bounding box center [819, 331] width 158 height 14
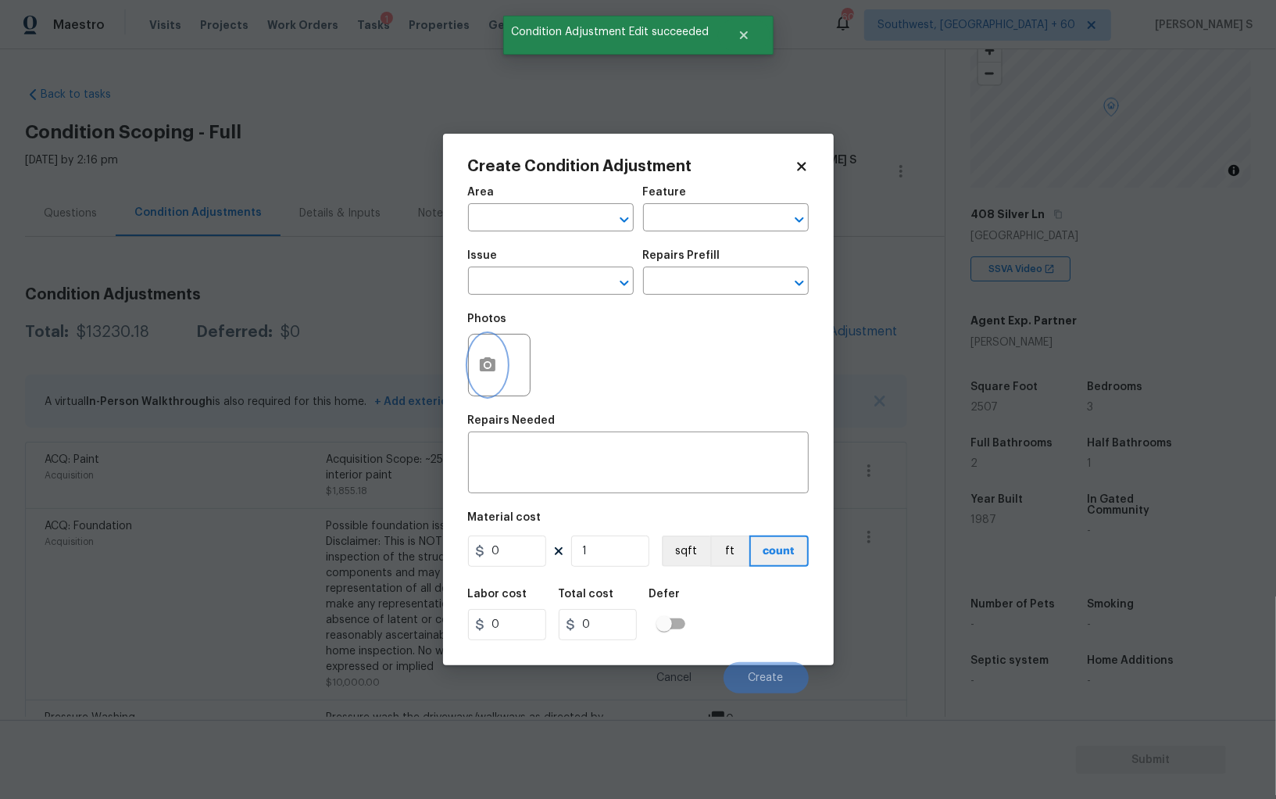
click at [489, 352] on button "button" at bounding box center [488, 364] width 38 height 61
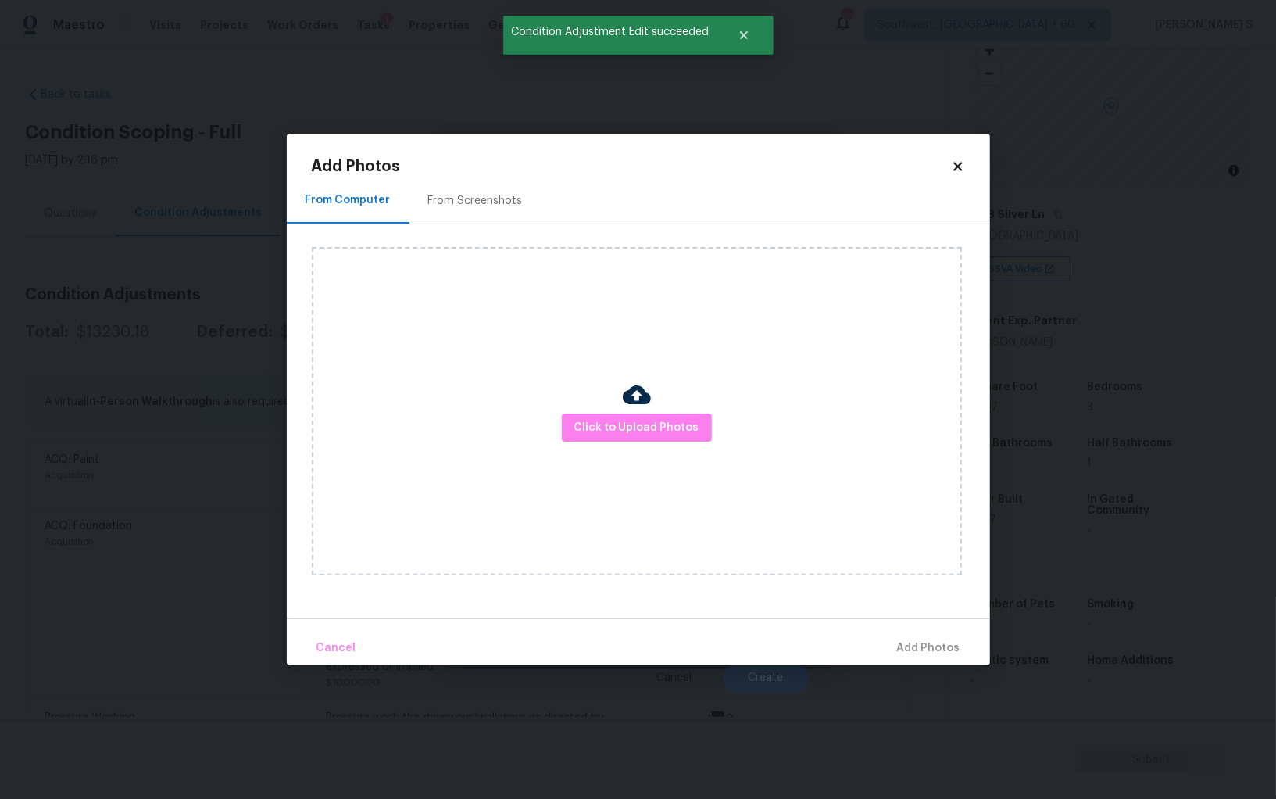
click at [449, 209] on div "From Screenshots" at bounding box center [476, 200] width 132 height 46
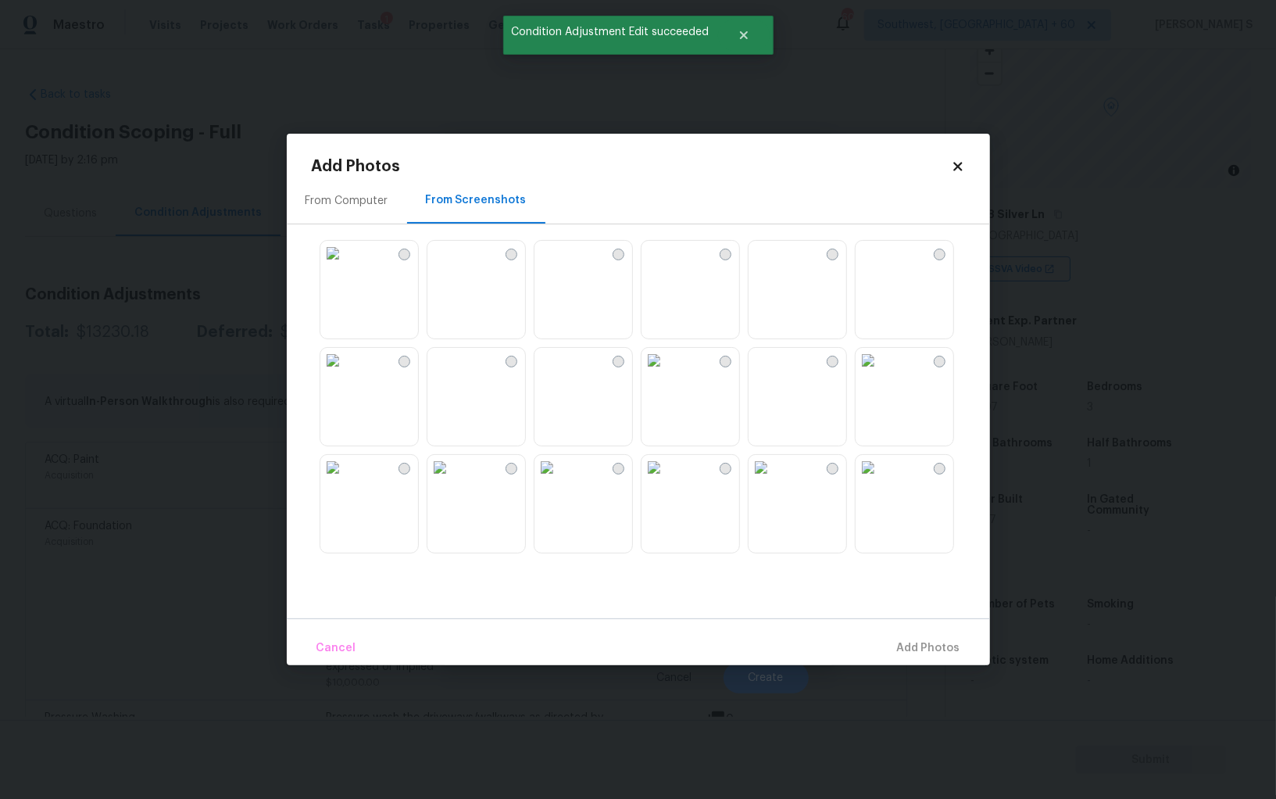
click at [667, 266] on img at bounding box center [654, 253] width 25 height 25
click at [560, 371] on img at bounding box center [547, 360] width 25 height 25
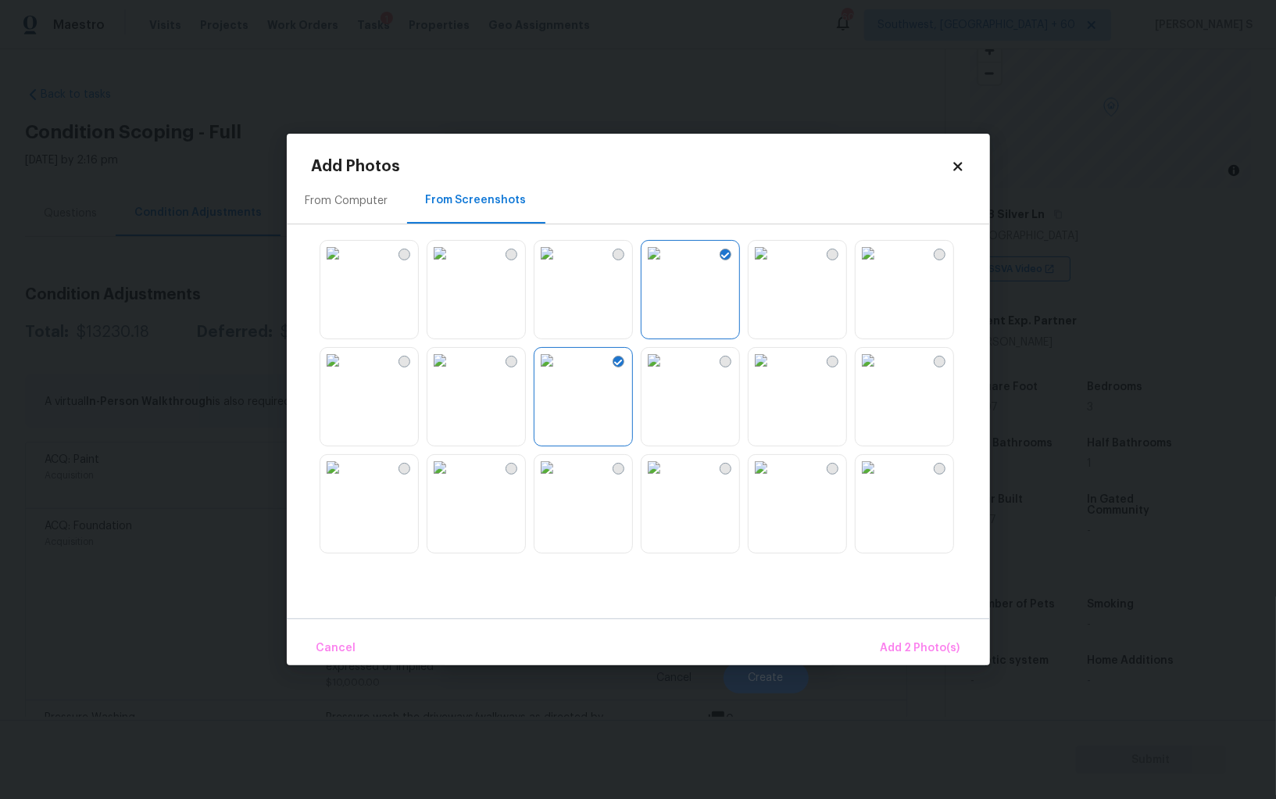
drag, startPoint x: 381, startPoint y: 403, endPoint x: 383, endPoint y: 524, distance: 121.1
click at [345, 373] on img at bounding box center [332, 360] width 25 height 25
click at [345, 480] on img at bounding box center [332, 467] width 25 height 25
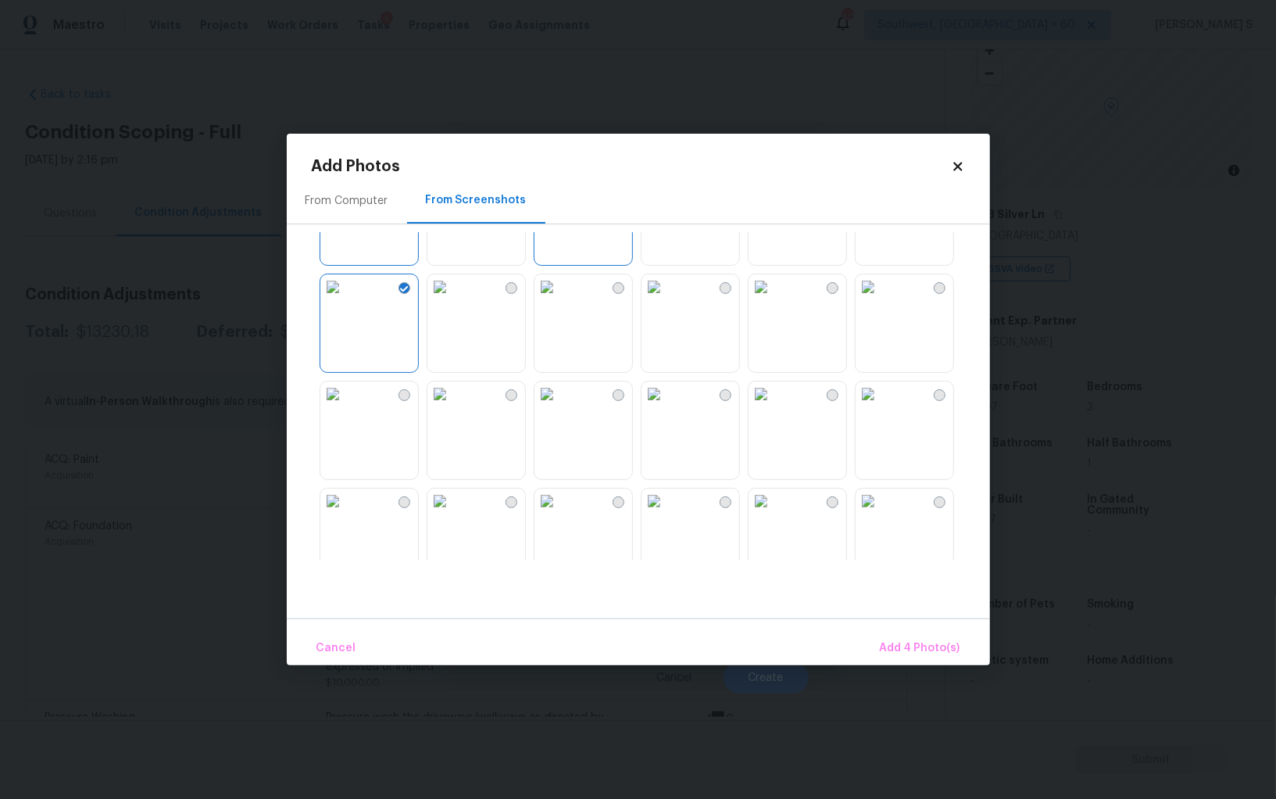
scroll to position [231, 0]
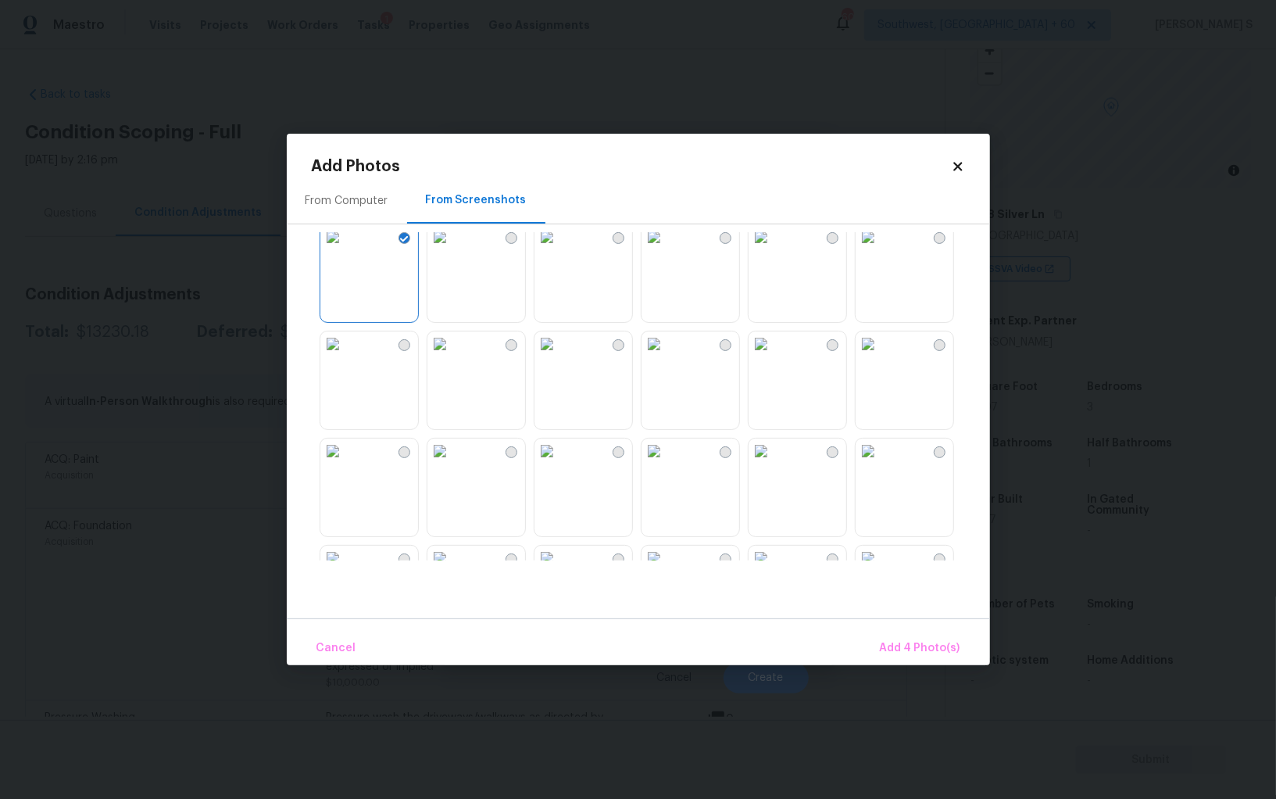
click at [667, 356] on img at bounding box center [654, 343] width 25 height 25
click at [560, 356] on img at bounding box center [547, 343] width 25 height 25
drag, startPoint x: 574, startPoint y: 483, endPoint x: 538, endPoint y: 483, distance: 35.2
click at [560, 463] on img at bounding box center [547, 450] width 25 height 25
click at [453, 463] on img at bounding box center [439, 450] width 25 height 25
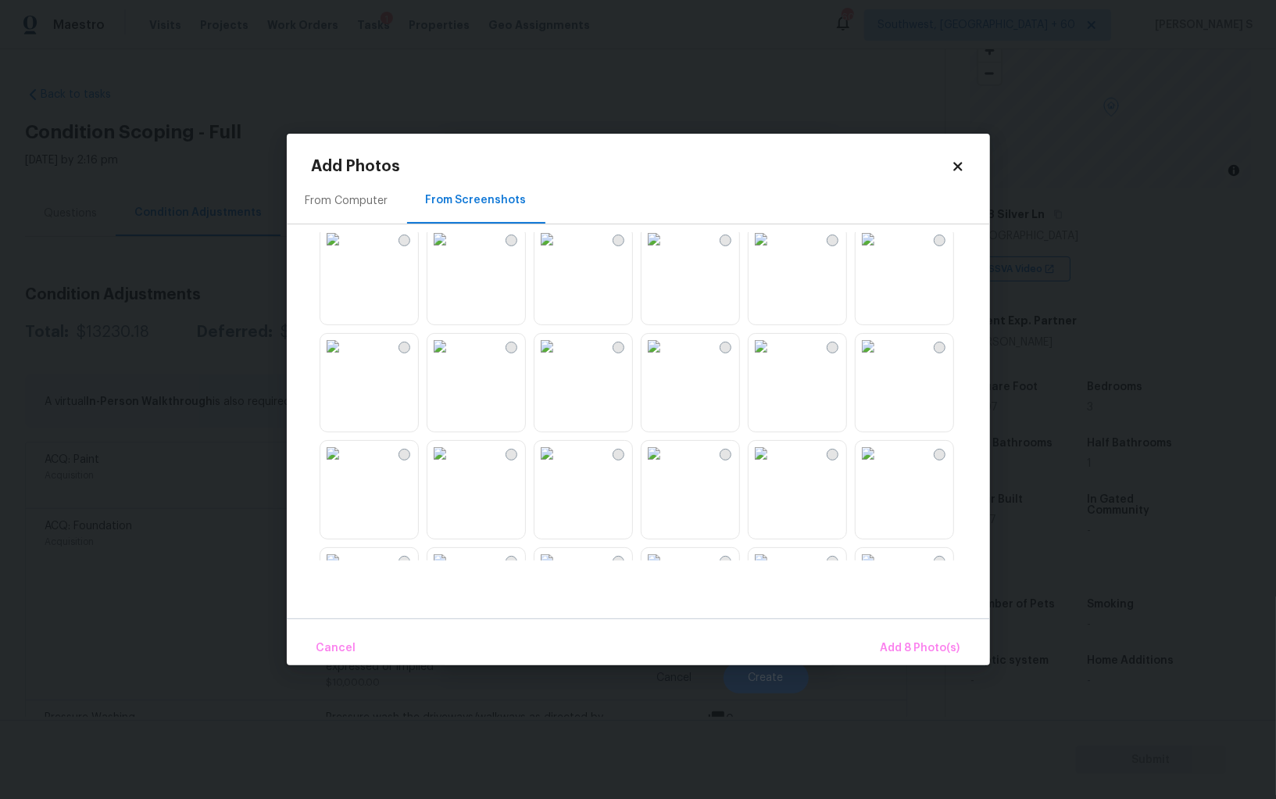
scroll to position [589, 0]
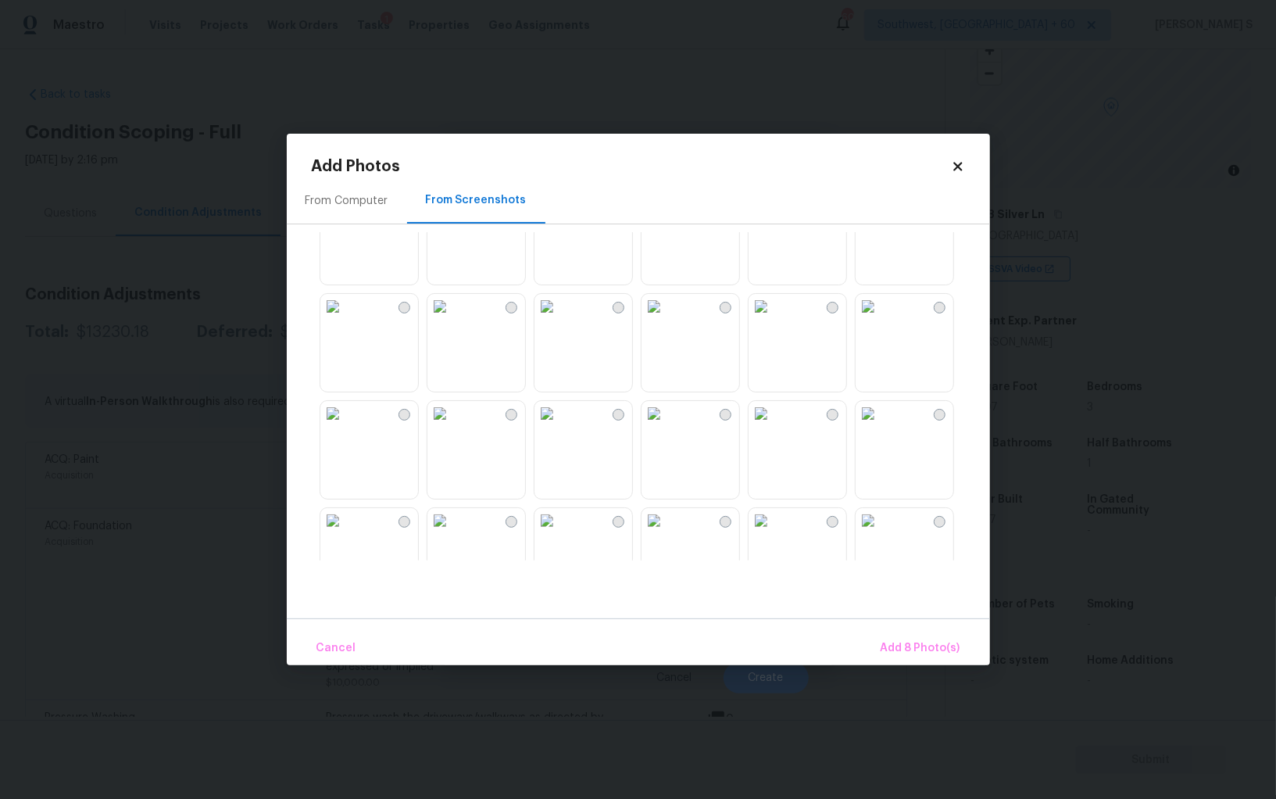
click at [667, 319] on img at bounding box center [654, 306] width 25 height 25
click at [667, 426] on img at bounding box center [654, 413] width 25 height 25
click at [774, 426] on img at bounding box center [761, 413] width 25 height 25
click at [560, 426] on img at bounding box center [547, 413] width 25 height 25
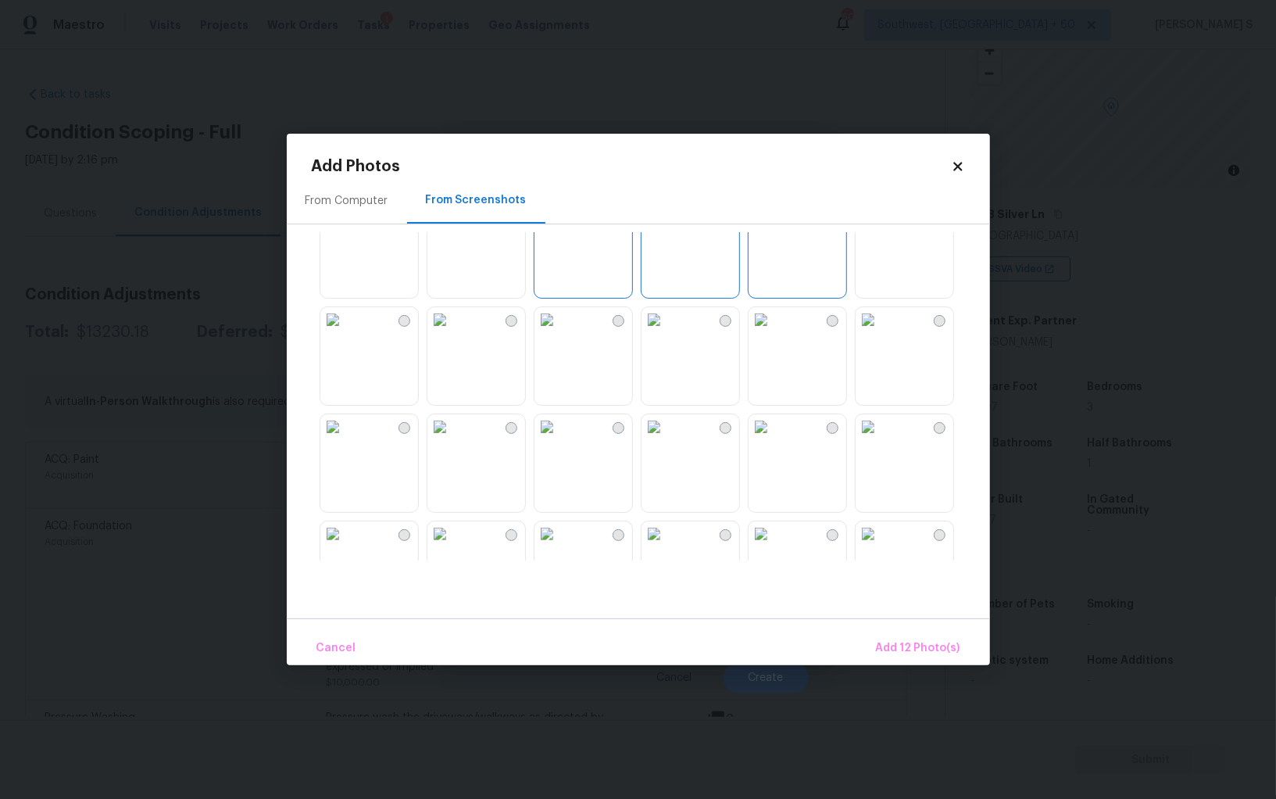
click at [560, 332] on img at bounding box center [547, 319] width 25 height 25
click at [660, 332] on img at bounding box center [654, 319] width 25 height 25
click at [765, 332] on img at bounding box center [761, 319] width 25 height 25
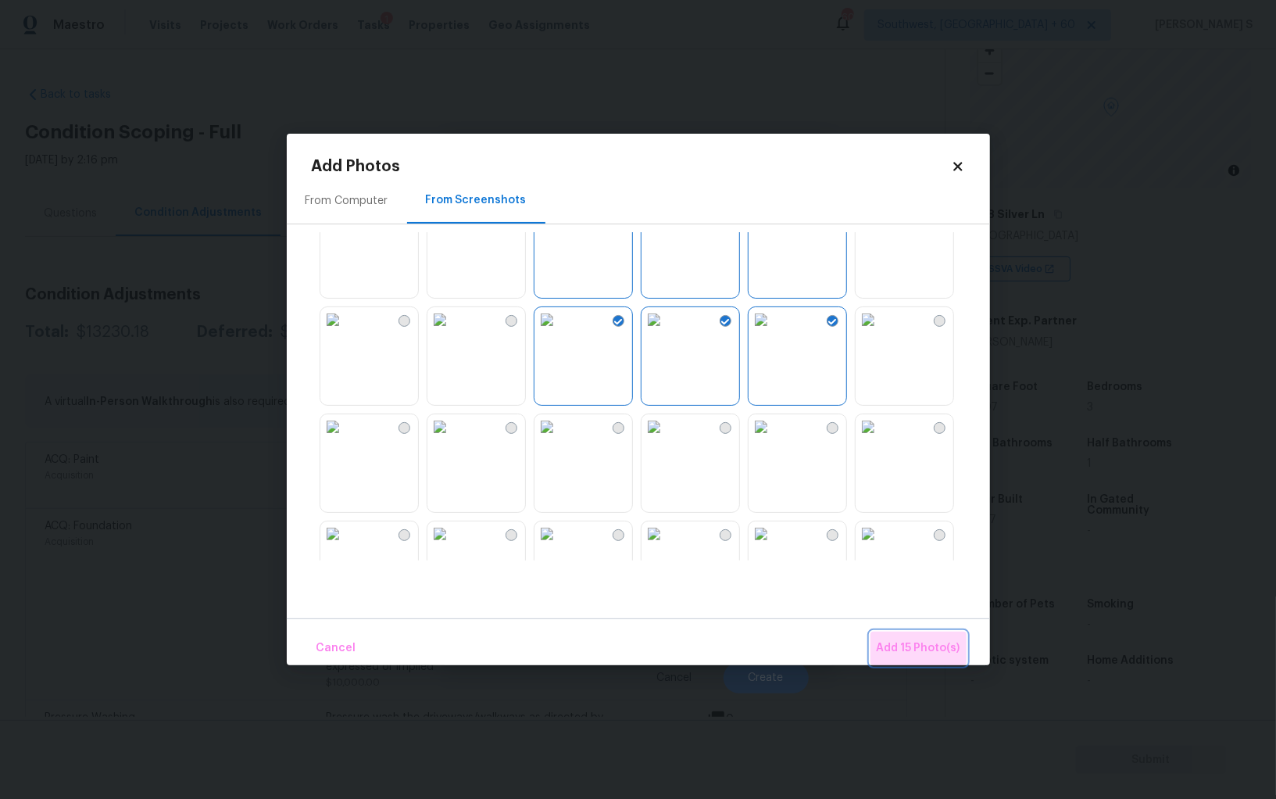
click at [932, 635] on button "Add 15 Photo(s)" at bounding box center [919, 648] width 96 height 34
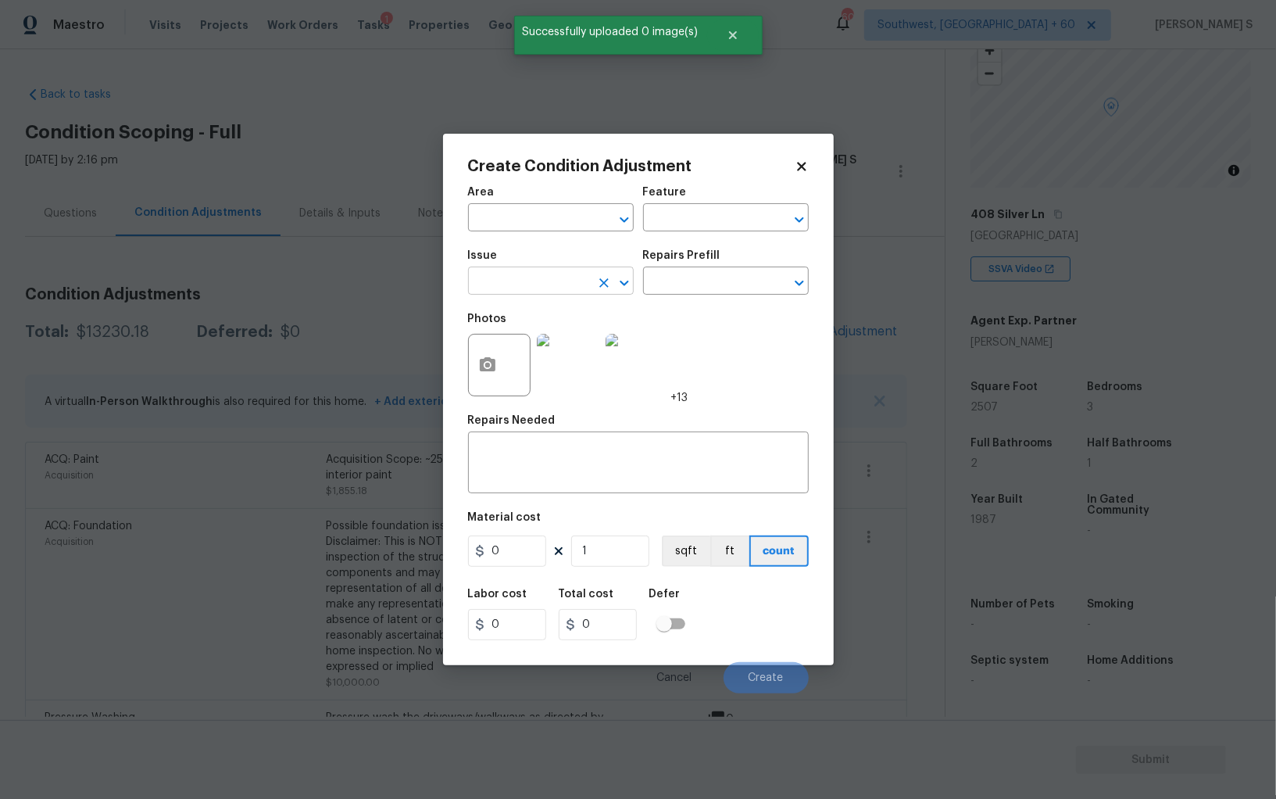
click at [552, 282] on input "text" at bounding box center [529, 282] width 122 height 24
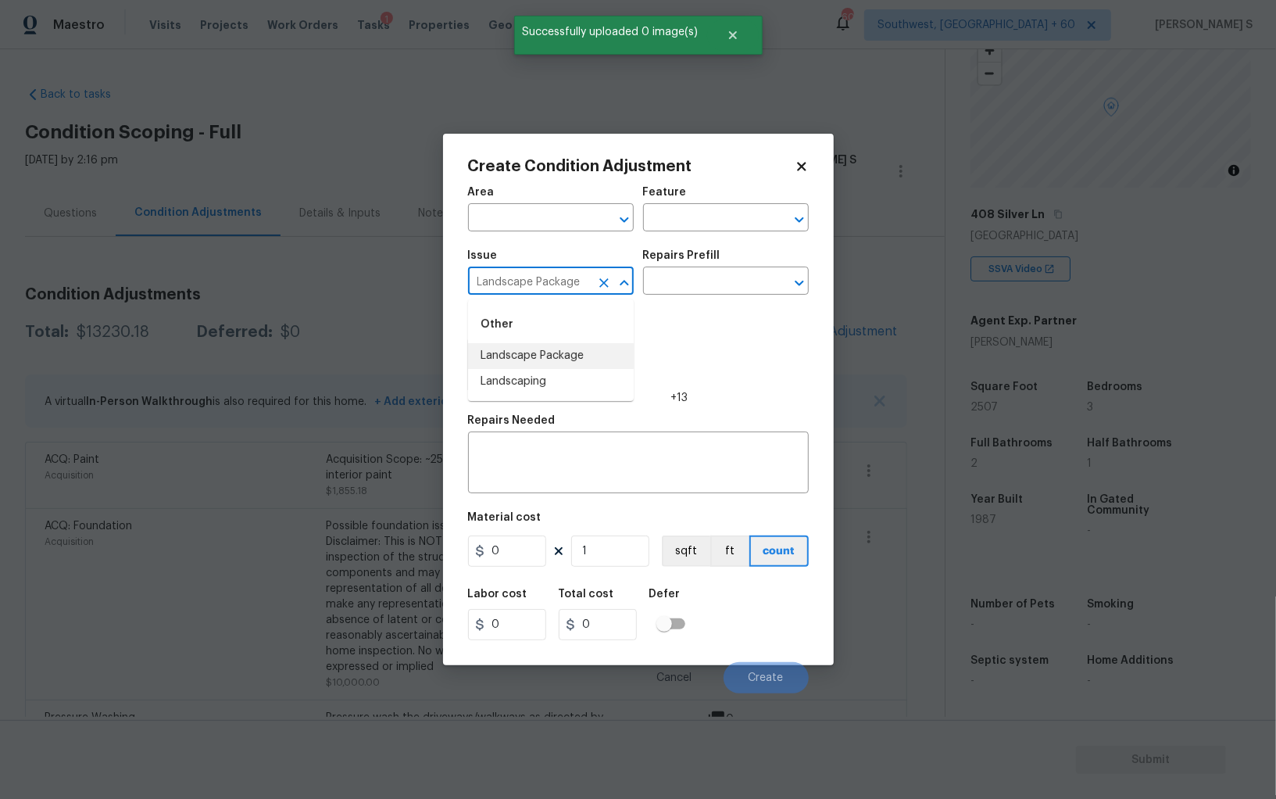
type input "Landscape Package"
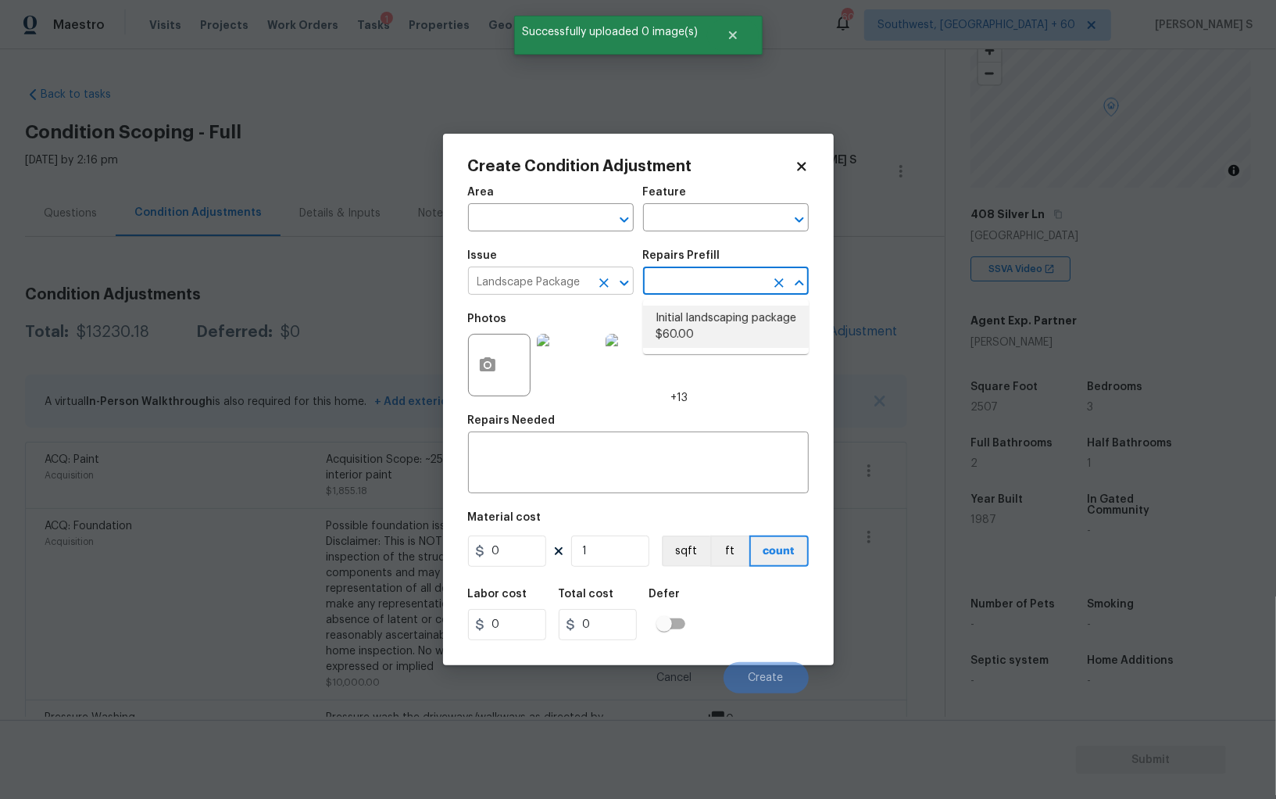
type input "Home Readiness Packages"
type textarea "Mowing of grass up to 6" in height. Mow, edge along driveways & sidewalks, trim…"
type input "60"
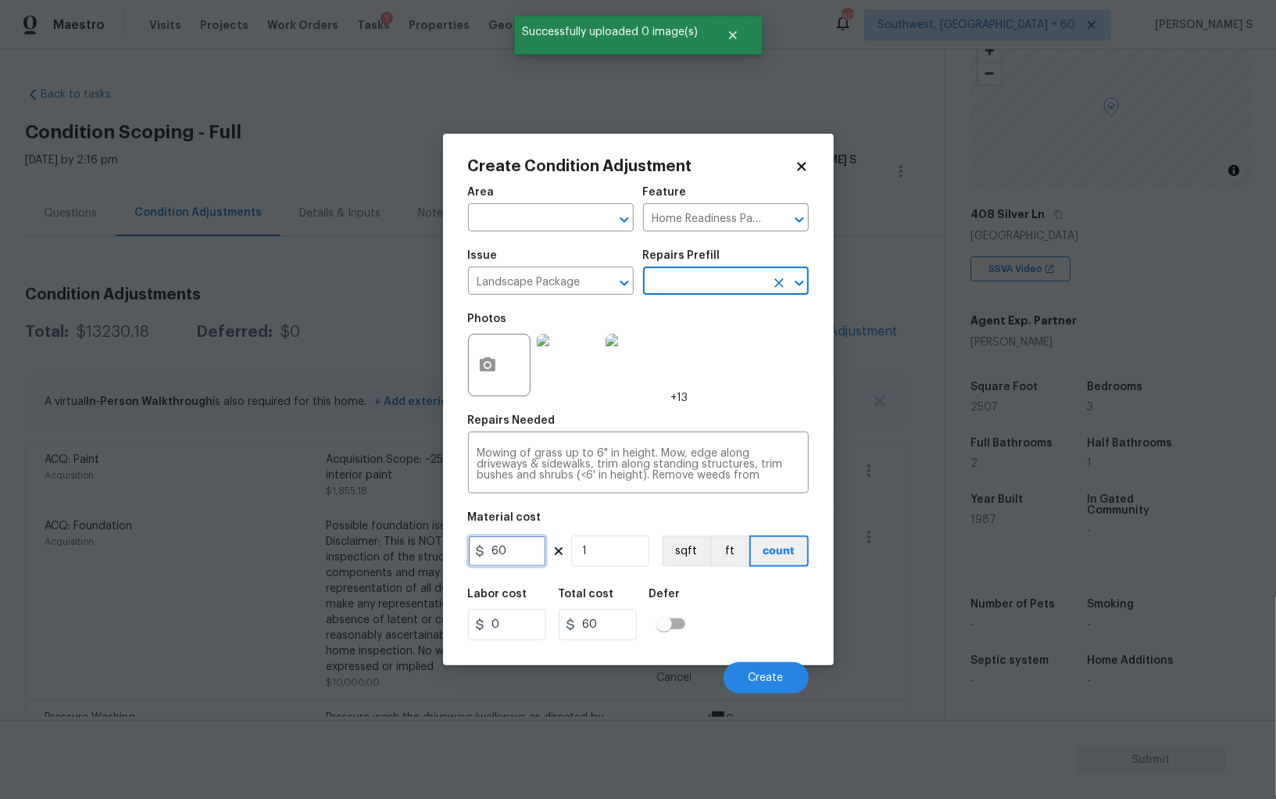
click at [514, 560] on input "60" at bounding box center [507, 550] width 78 height 31
click at [567, 288] on input "Landscape Package" at bounding box center [529, 282] width 122 height 24
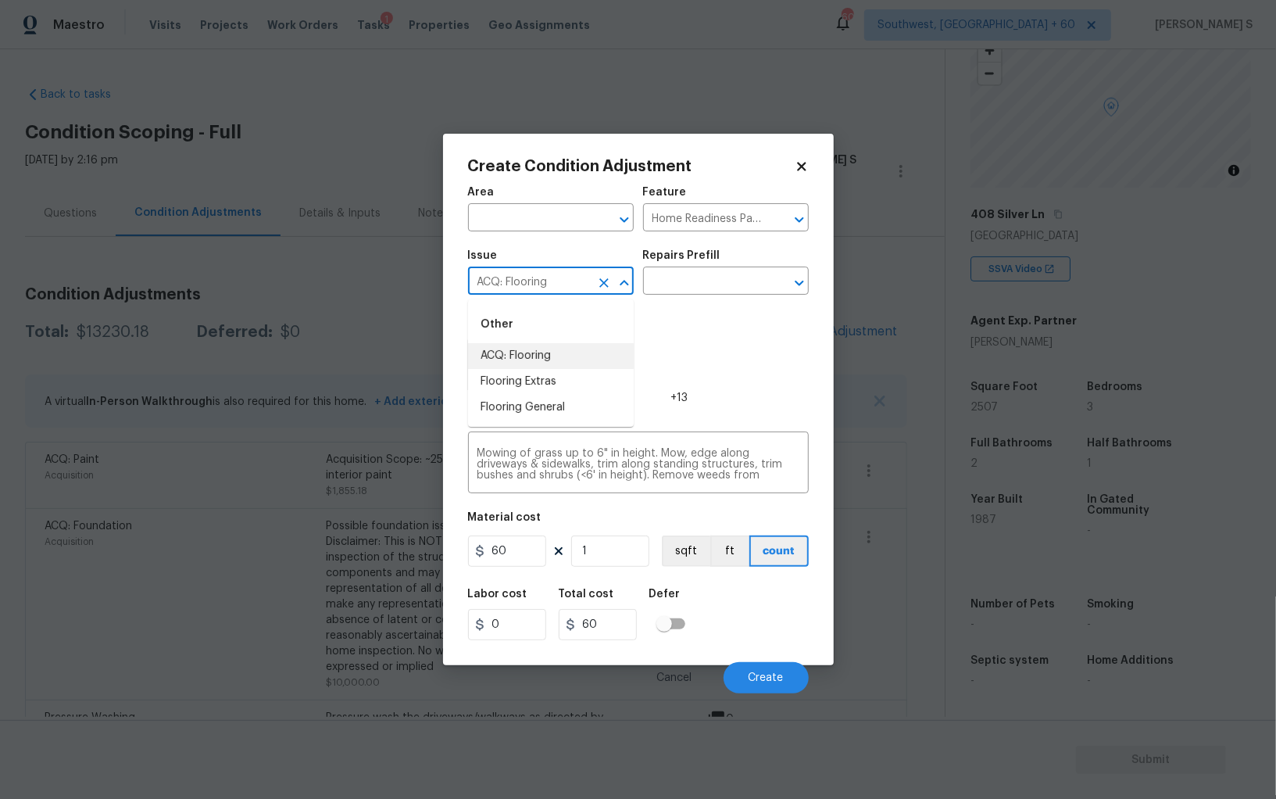
type input "ACQ: Flooring"
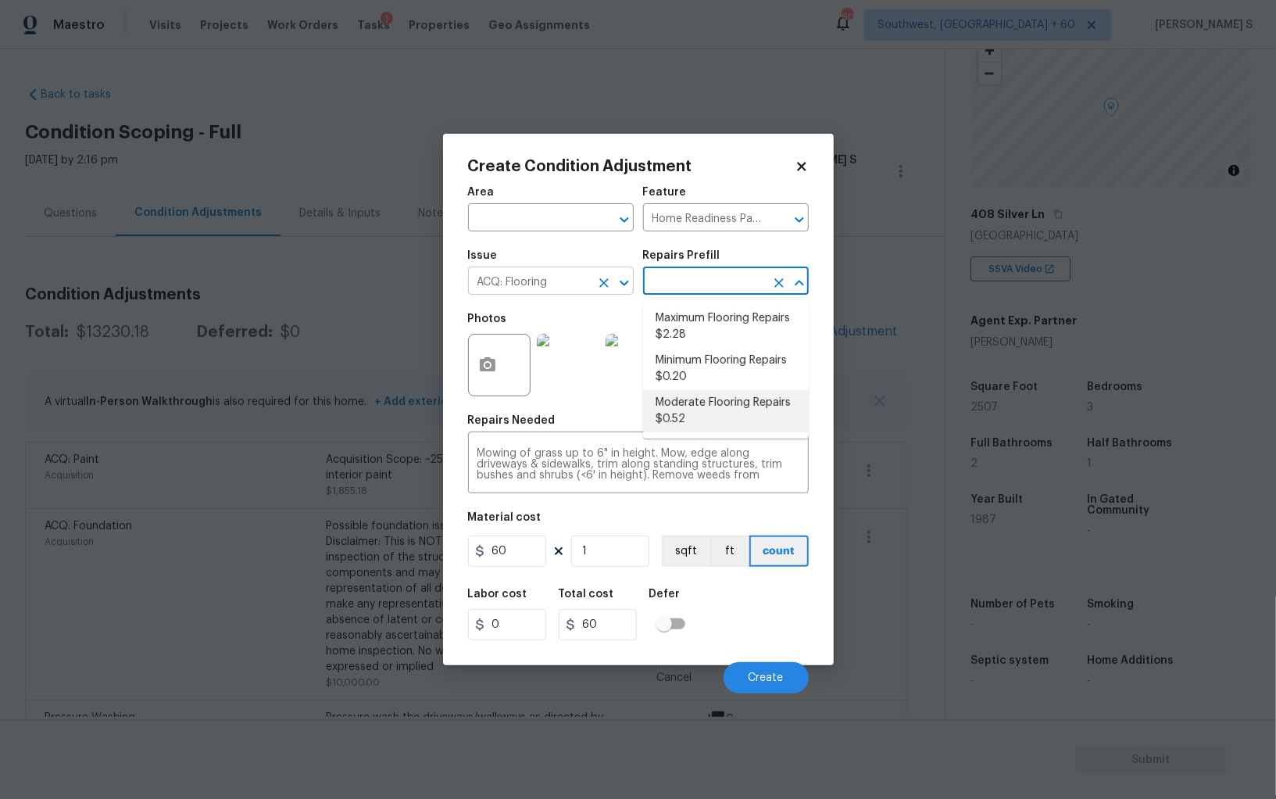
type input "Acquisition"
type textarea "Acquisition Scope: Moderate flooring repairs"
type input "0.52"
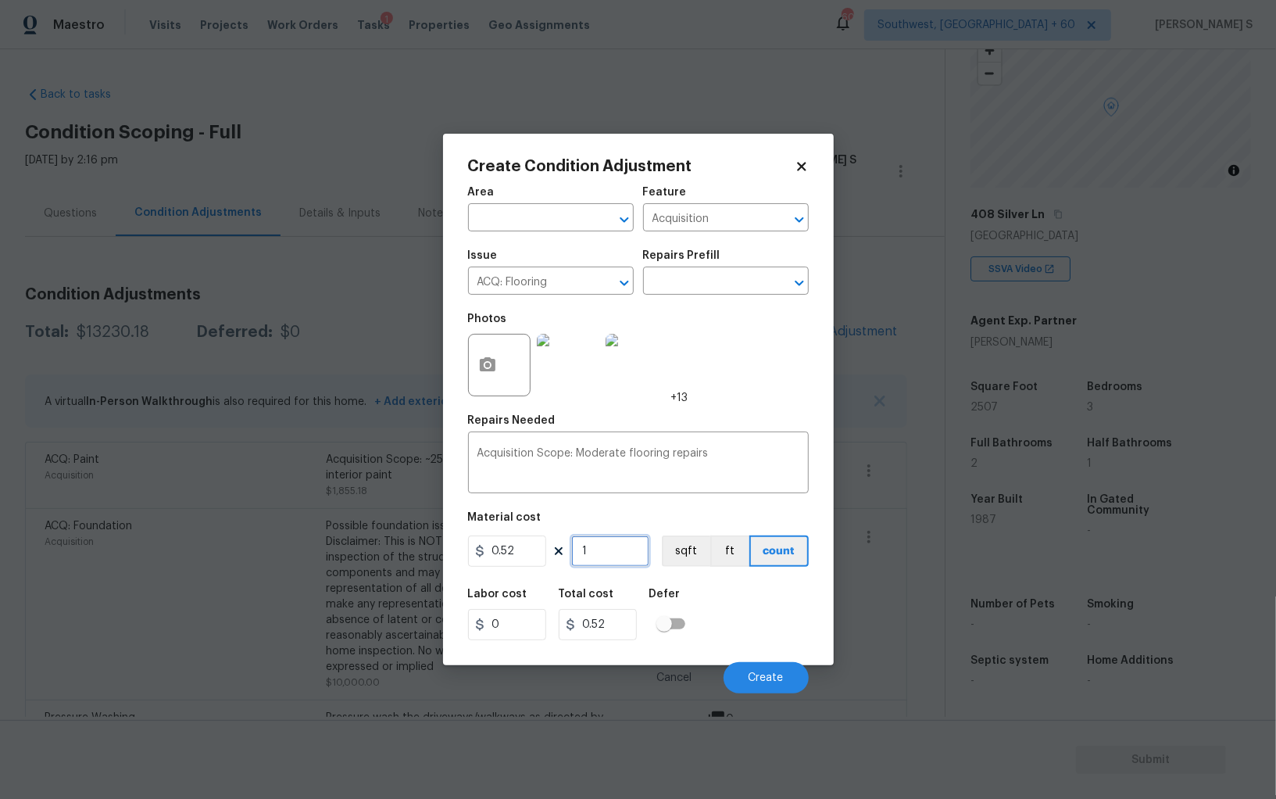
click at [602, 552] on input "1" at bounding box center [610, 550] width 78 height 31
type input "2"
type input "1.04"
type input "25"
type input "13"
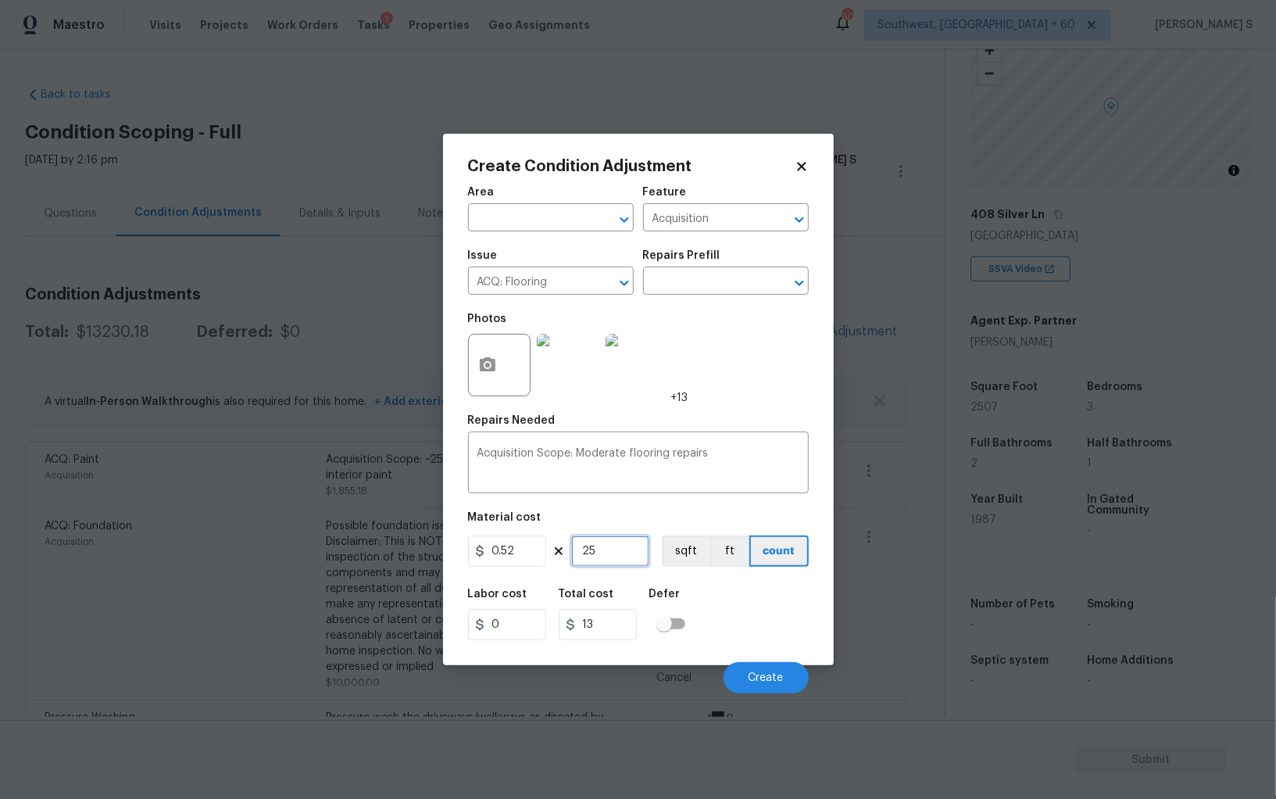
type input "250"
type input "130"
type input "2507"
type input "1303.64"
type input "250"
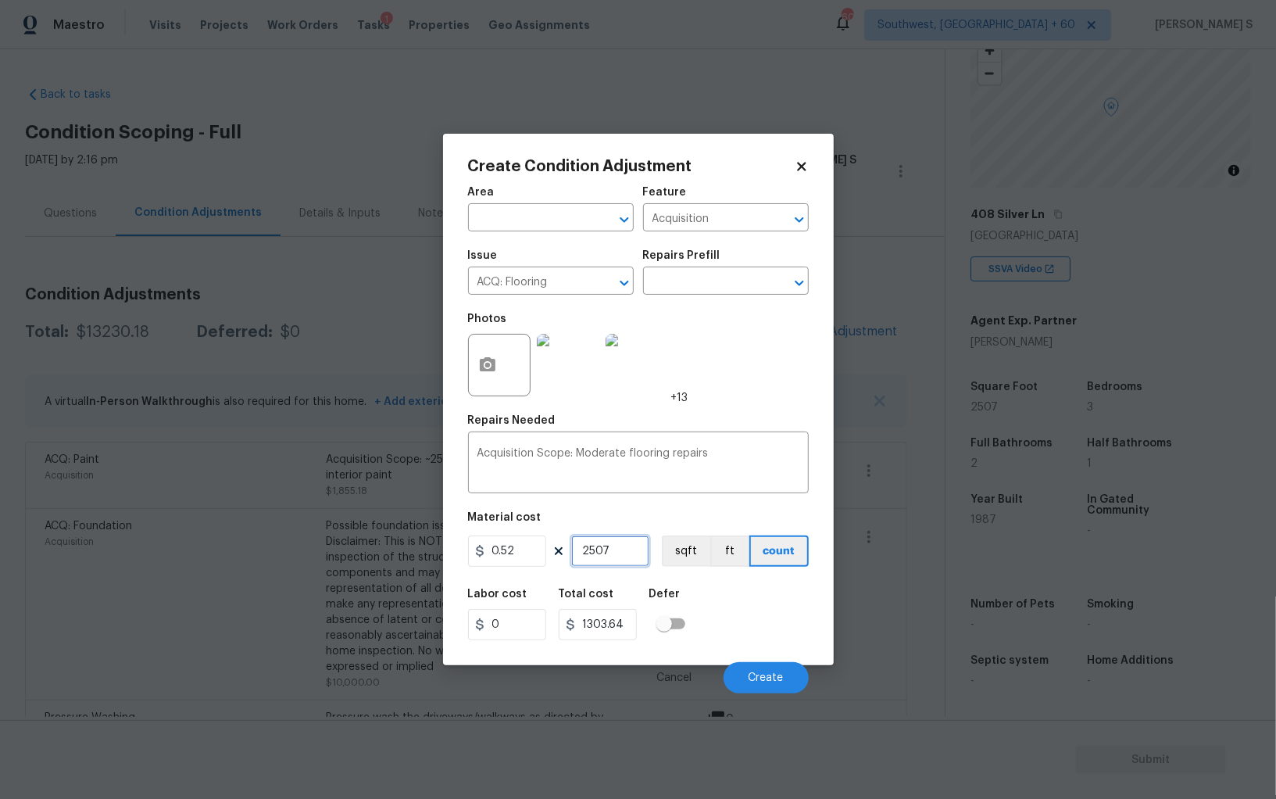
type input "130"
type input "25"
type input "13"
type input "2"
type input "1.04"
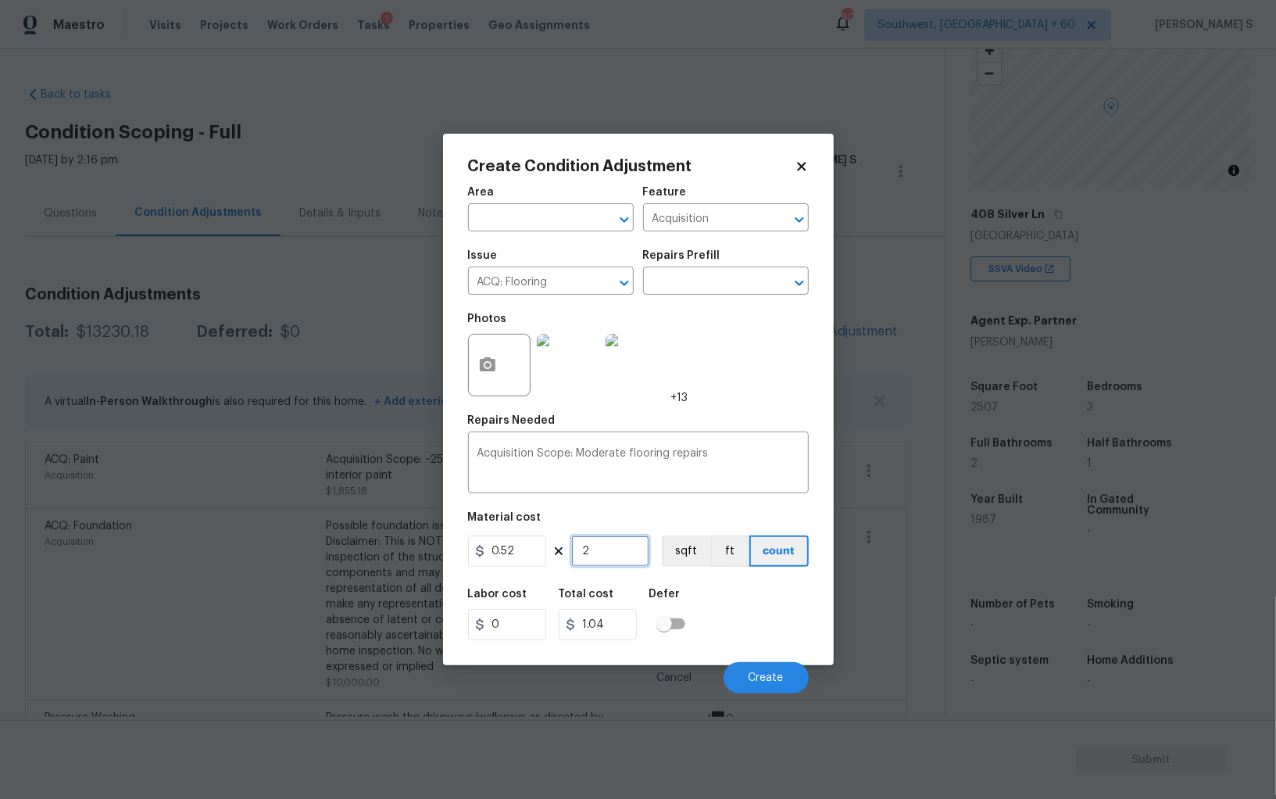
type input "20"
type input "10.4"
type input "200"
type input "104"
type input "2007"
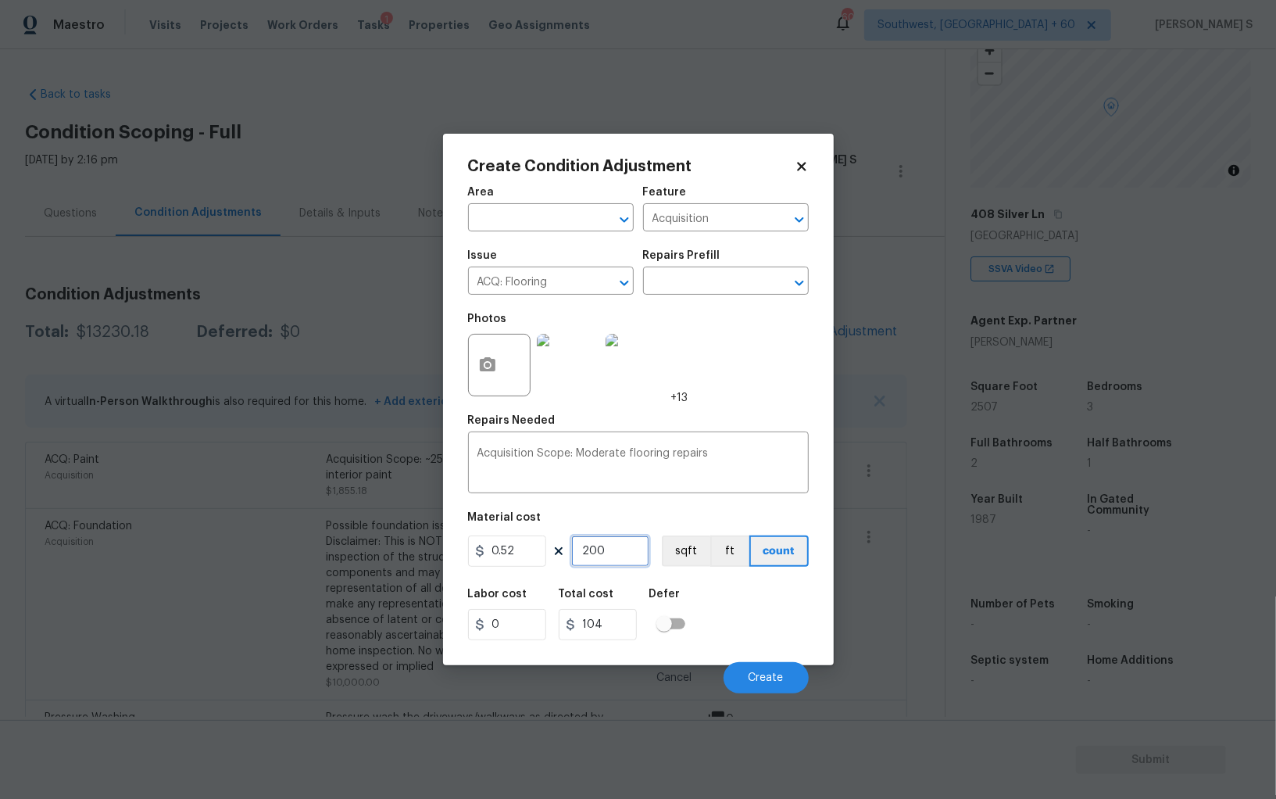
type input "1043.64"
type input "2007"
click at [698, 546] on button "sqft" at bounding box center [686, 550] width 48 height 31
click at [728, 612] on div "Labor cost 0 Total cost 1043.64 Defer" at bounding box center [638, 614] width 341 height 70
click at [785, 672] on button "Create" at bounding box center [766, 677] width 85 height 31
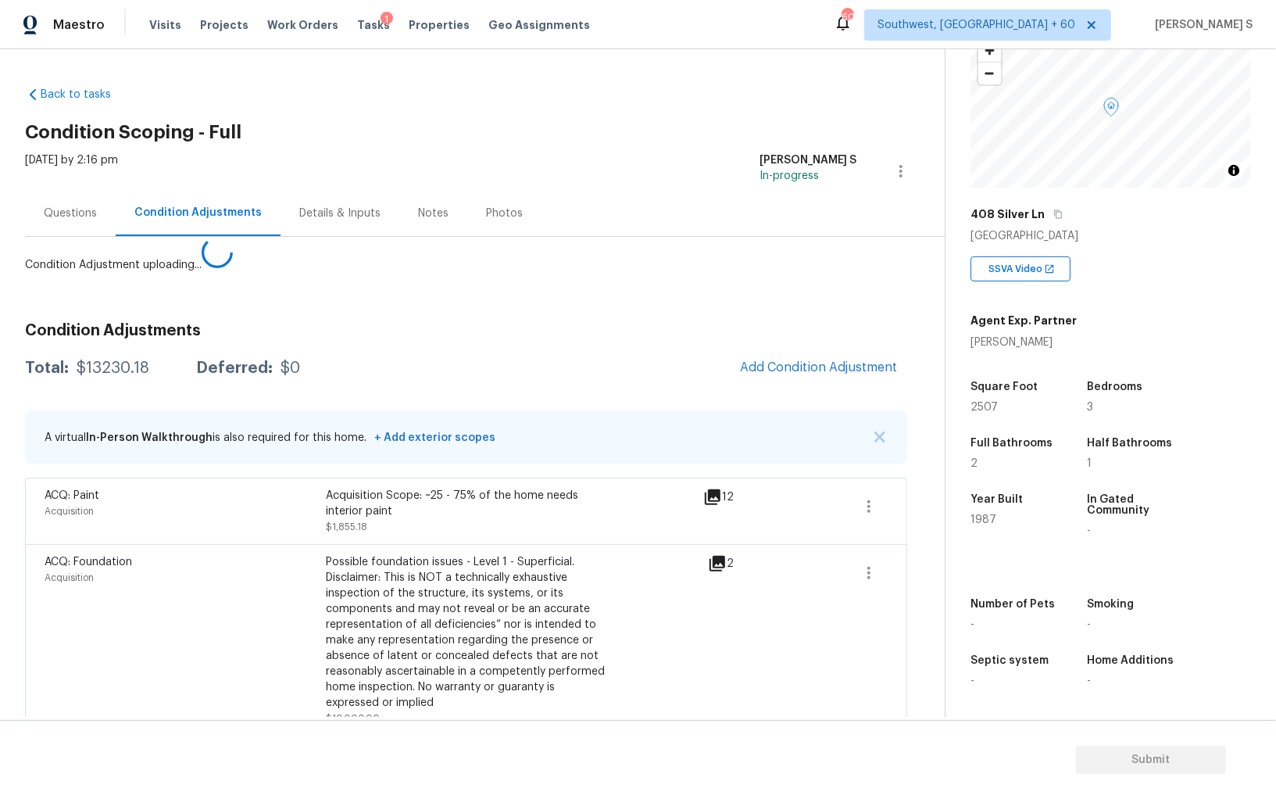
click at [205, 600] on body "Maestro Visits Projects Work Orders Tasks 1 Properties Geo Assignments [GEOGRAP…" at bounding box center [638, 399] width 1276 height 799
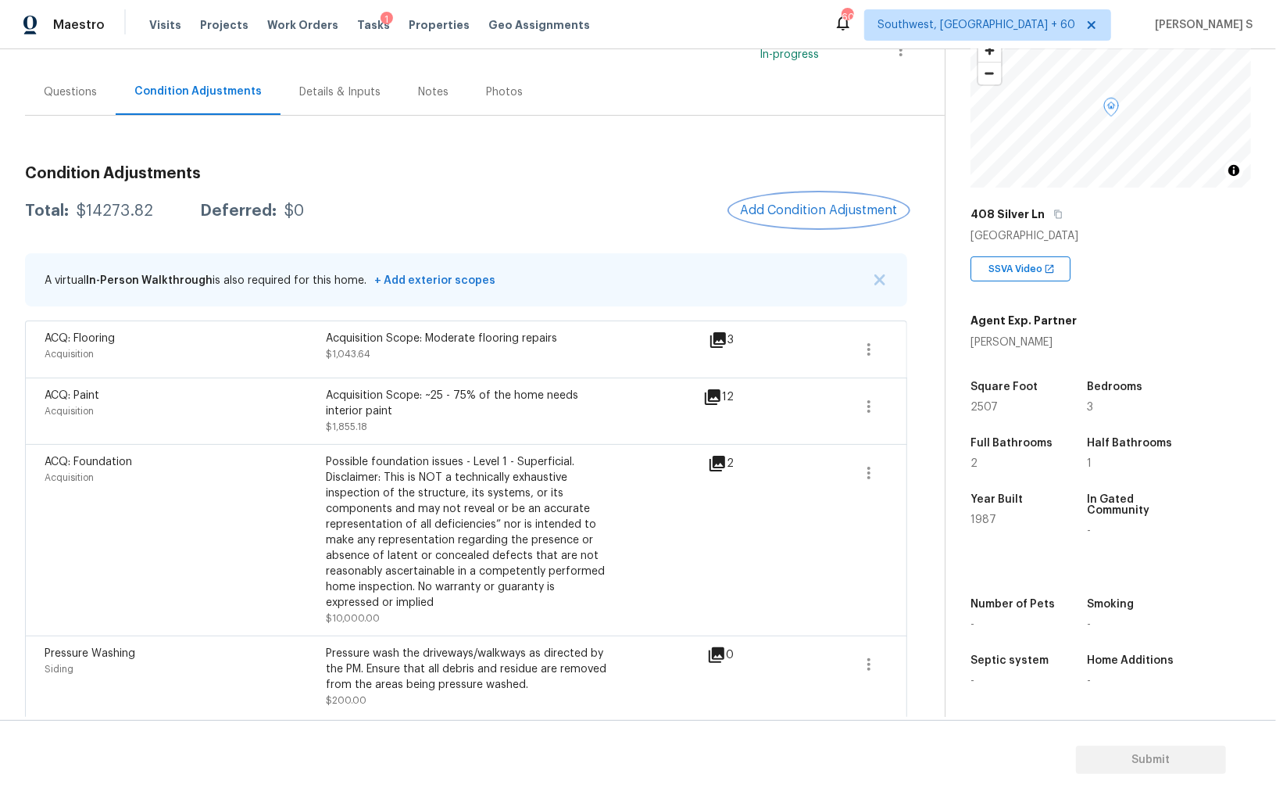
scroll to position [49, 0]
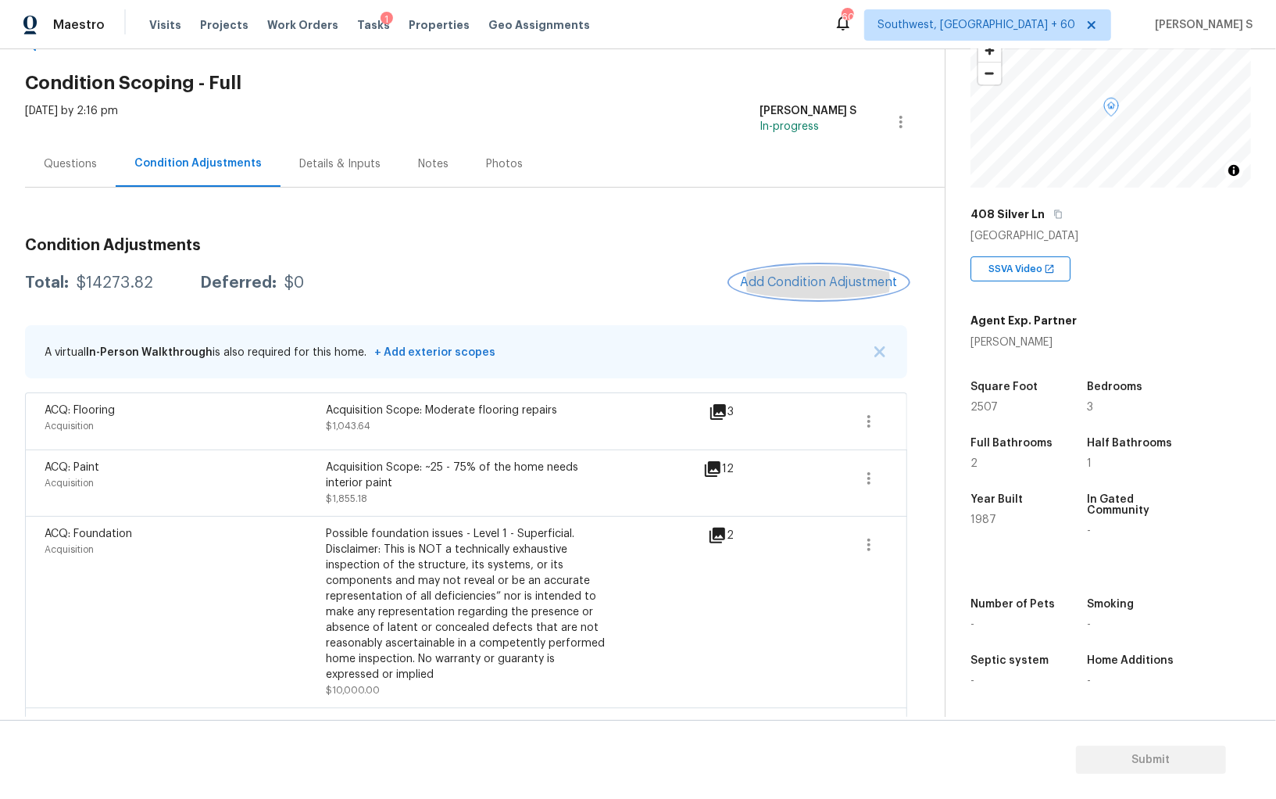
click at [835, 281] on span "Add Condition Adjustment" at bounding box center [819, 282] width 158 height 14
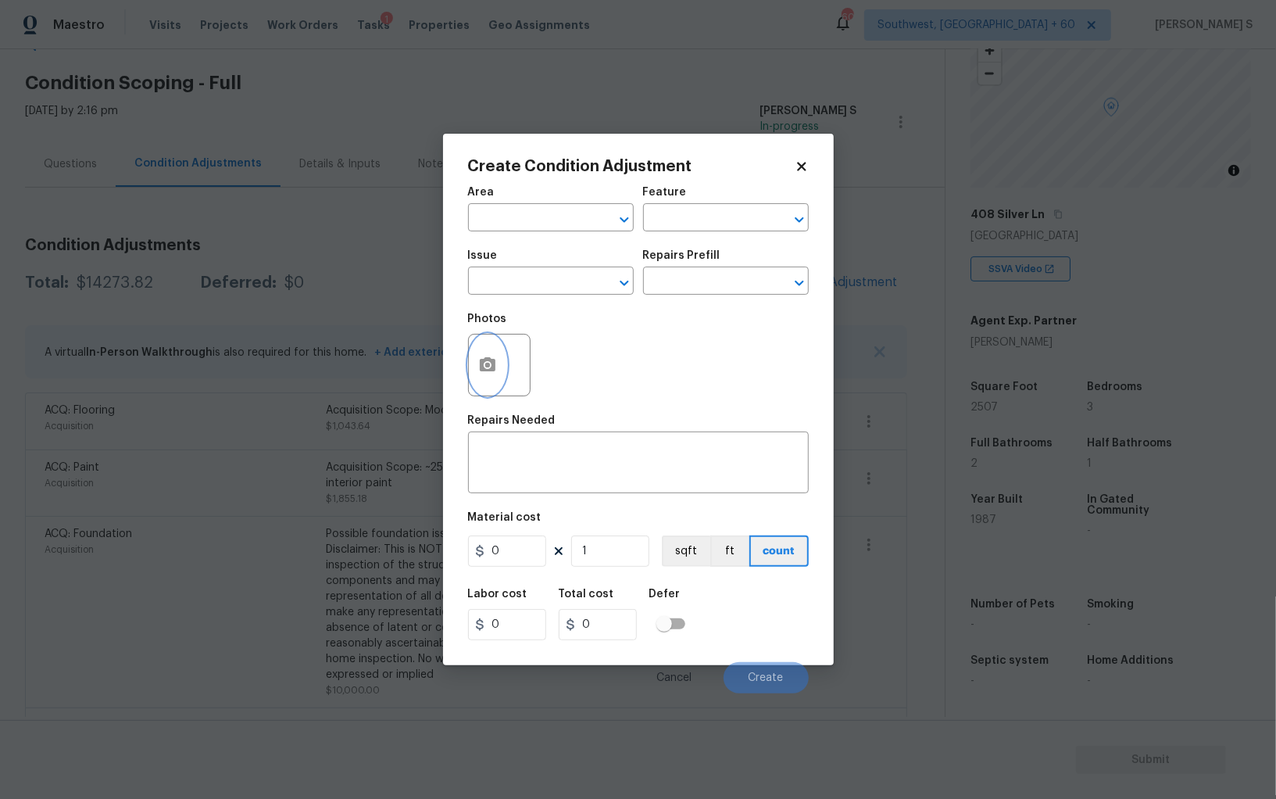
click at [494, 356] on icon "button" at bounding box center [487, 365] width 19 height 19
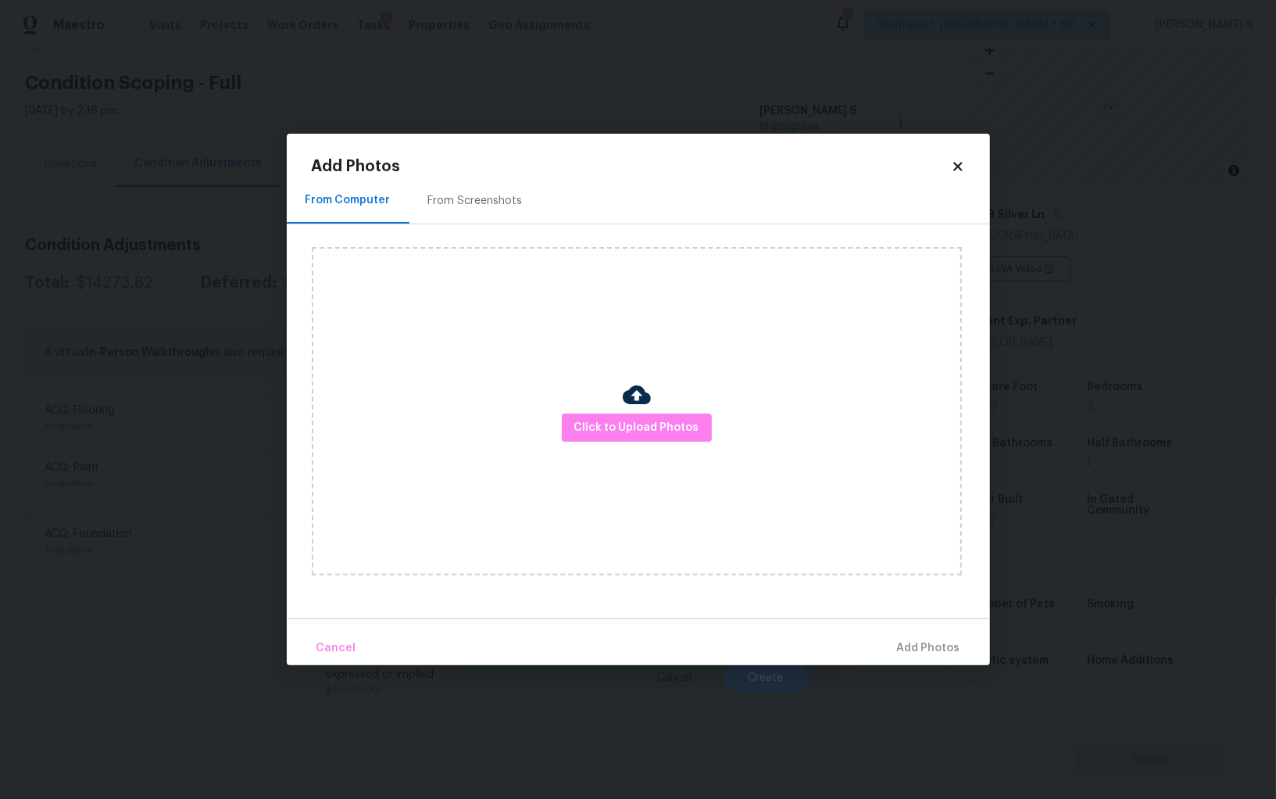
click at [655, 447] on div "Click to Upload Photos" at bounding box center [637, 411] width 650 height 328
click at [655, 423] on span "Click to Upload Photos" at bounding box center [636, 428] width 125 height 20
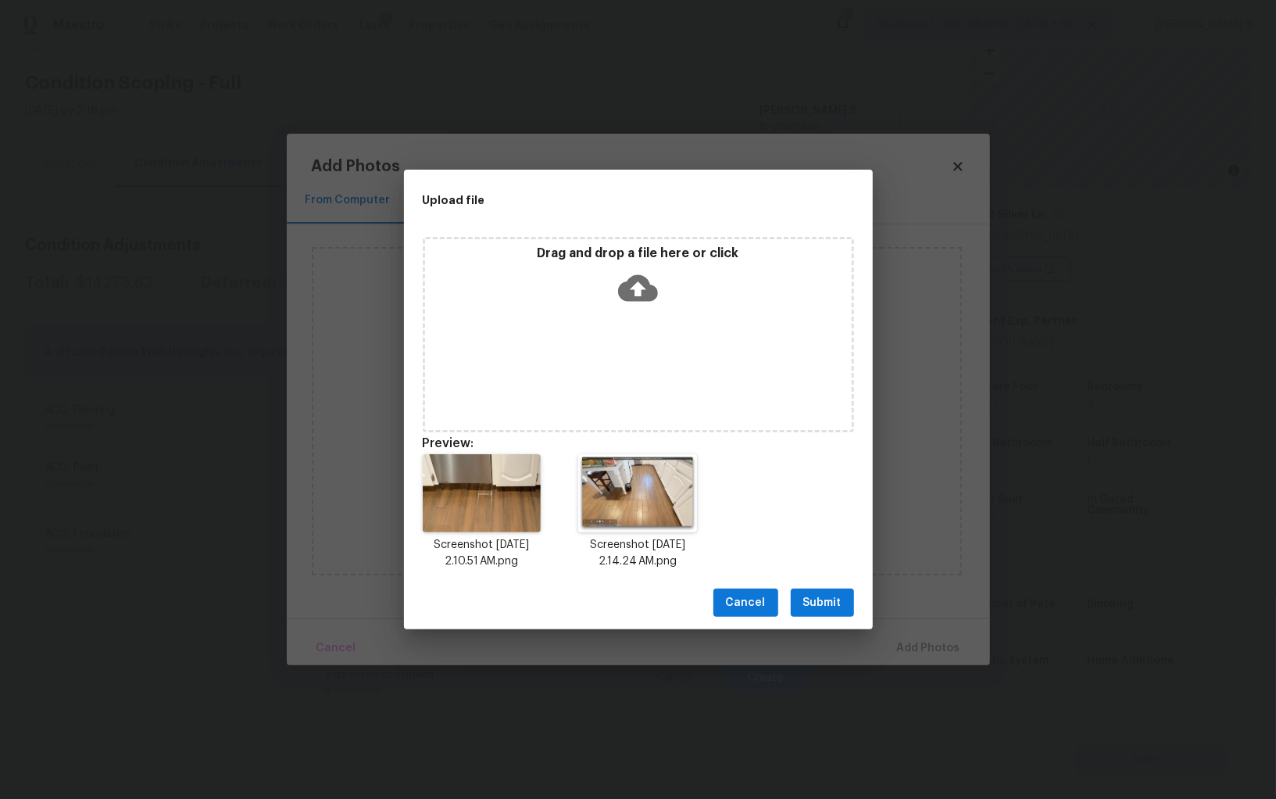
click at [578, 303] on div "Drag and drop a file here or click" at bounding box center [638, 278] width 427 height 67
click at [821, 585] on div "Cancel Submit" at bounding box center [638, 603] width 469 height 54
click at [821, 600] on span "Submit" at bounding box center [822, 603] width 38 height 20
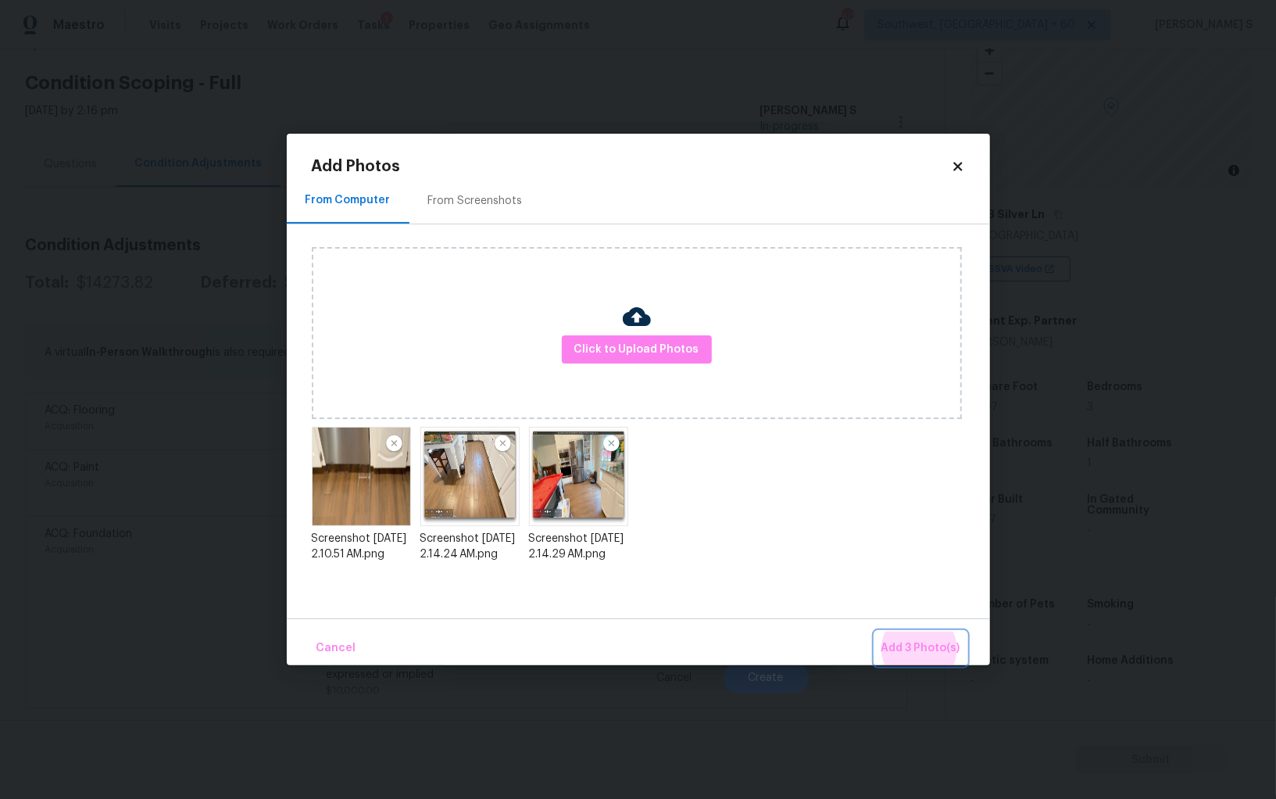
click at [875, 631] on button "Add 3 Photo(s)" at bounding box center [920, 648] width 91 height 34
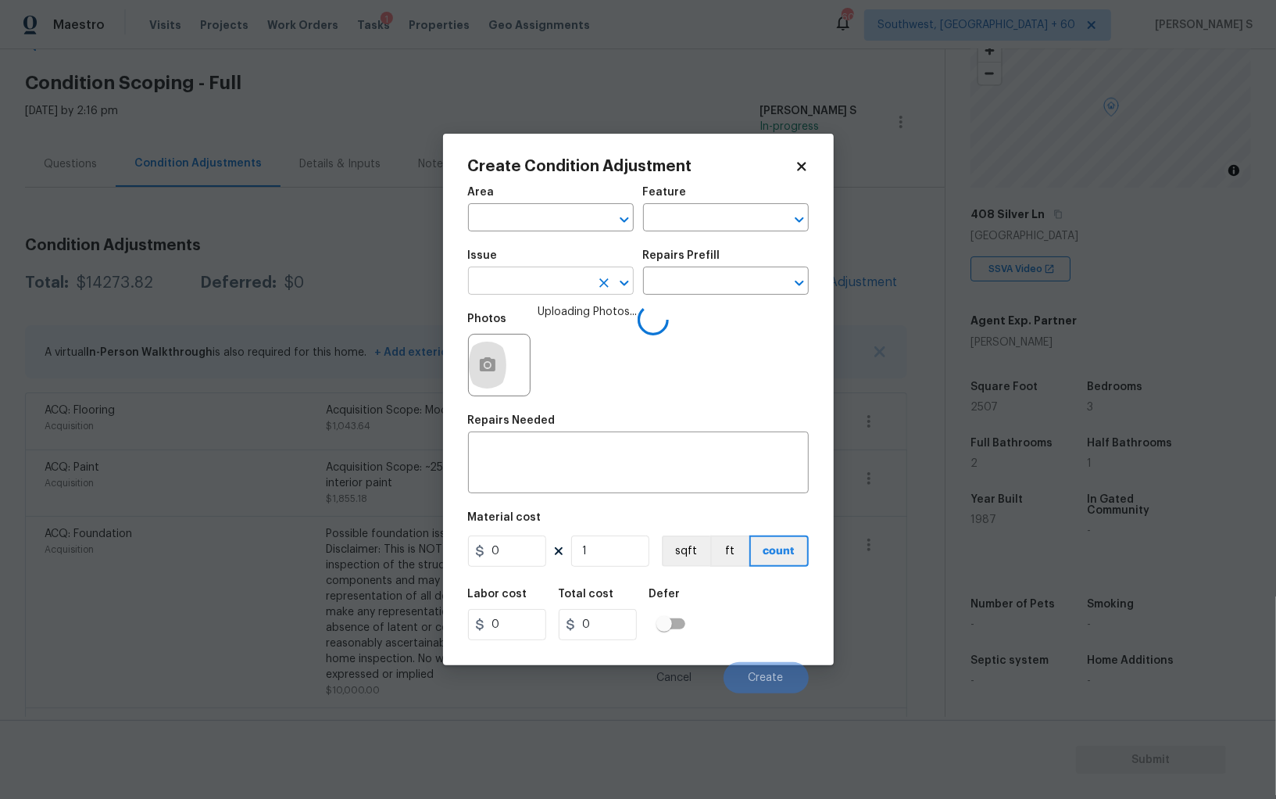
click at [565, 284] on input "text" at bounding box center [529, 282] width 122 height 24
type input "Flooring Extras"
type input "san"
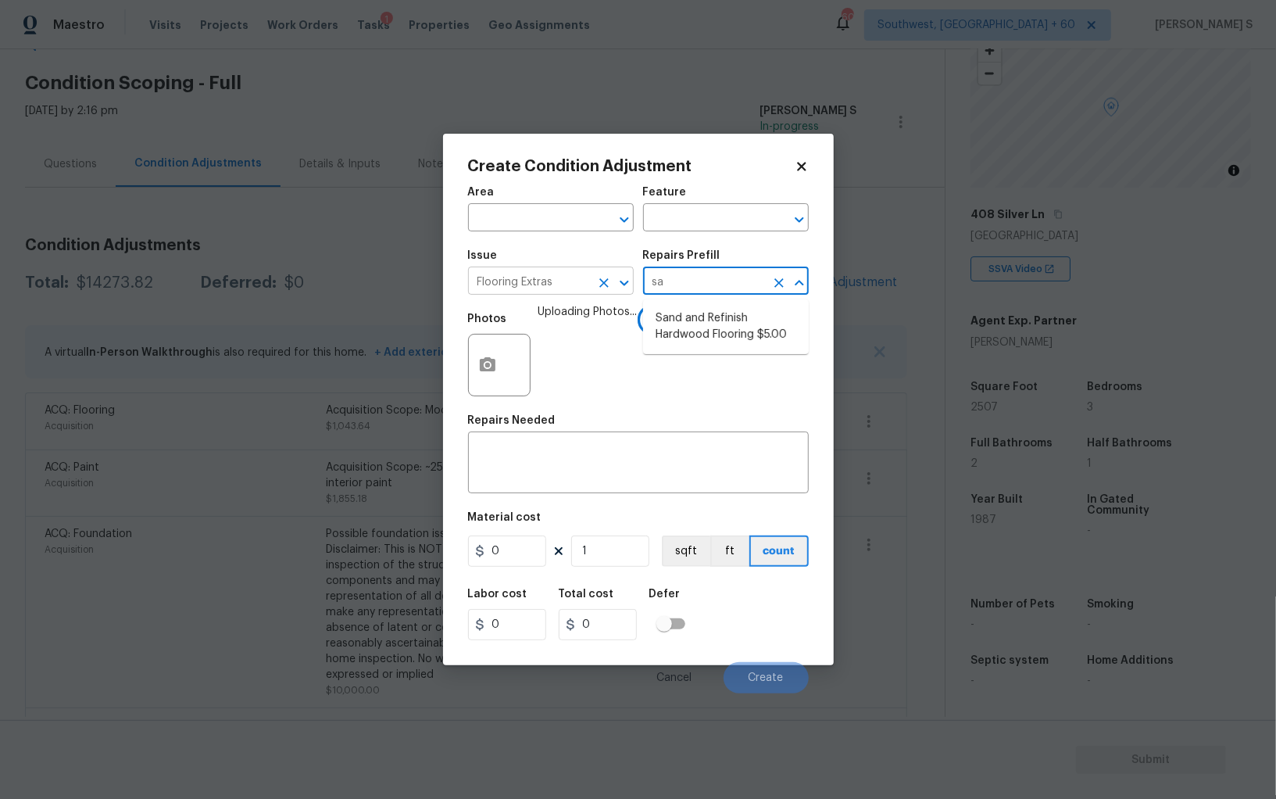
type input "san"
type input "Overall Flooring"
type textarea "Sand and refinish the existing hardwood floors. PM to confirm color/sheen."
type input "5"
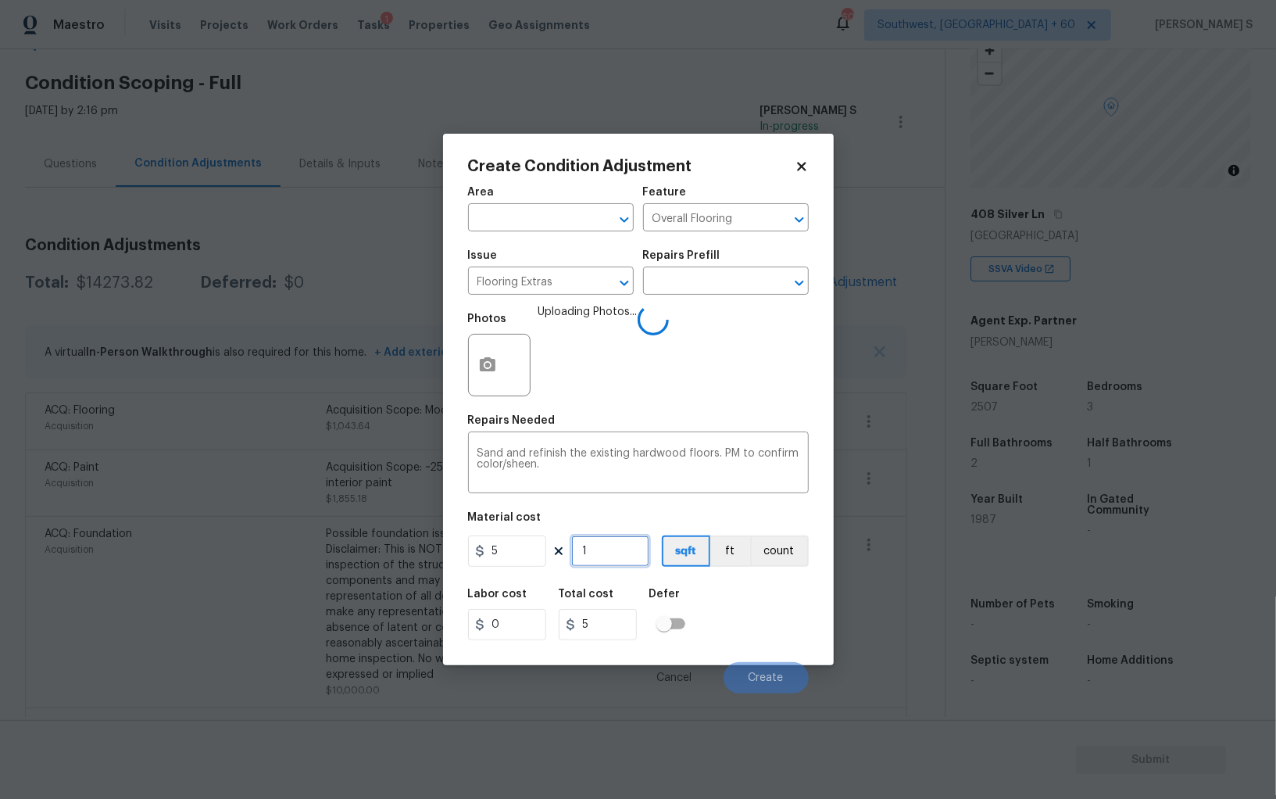
click at [595, 549] on input "1" at bounding box center [610, 550] width 78 height 31
type input "5"
type input "25"
type input "50"
type input "250"
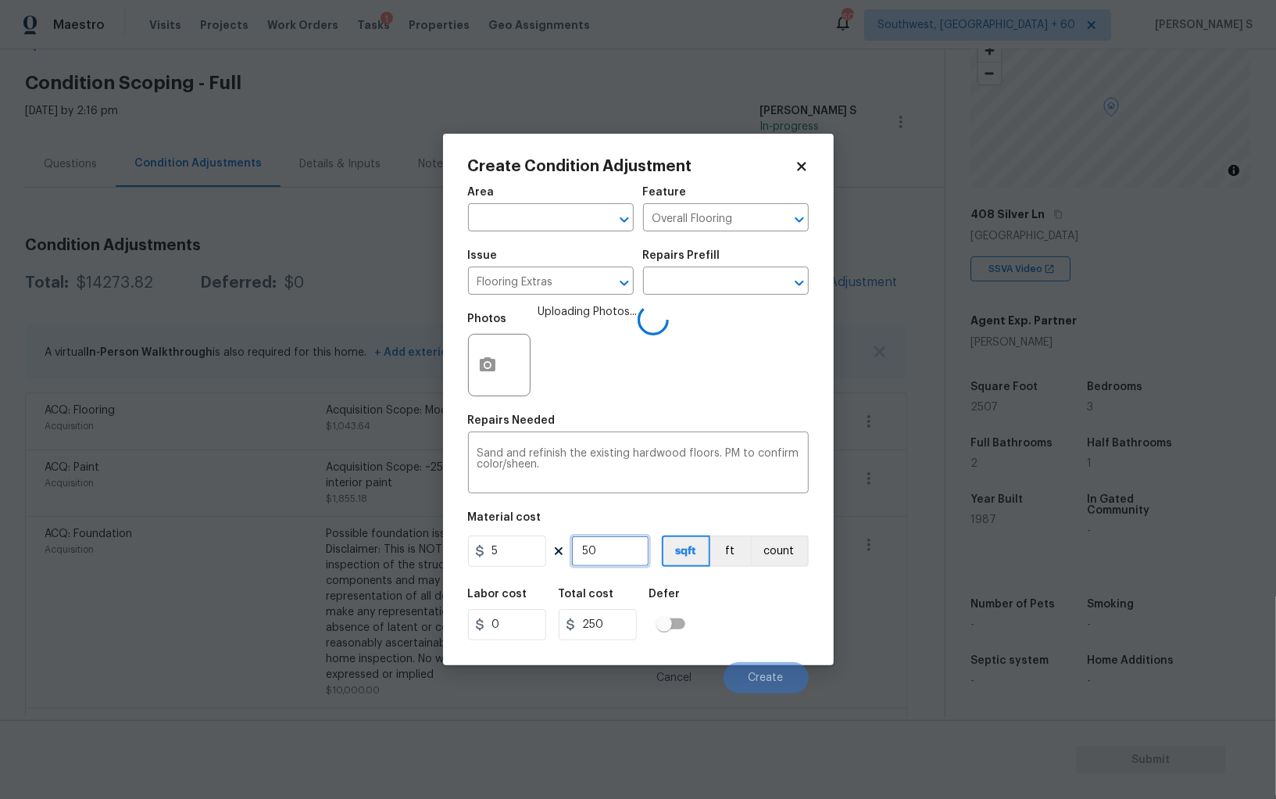
type input "500"
type input "2500"
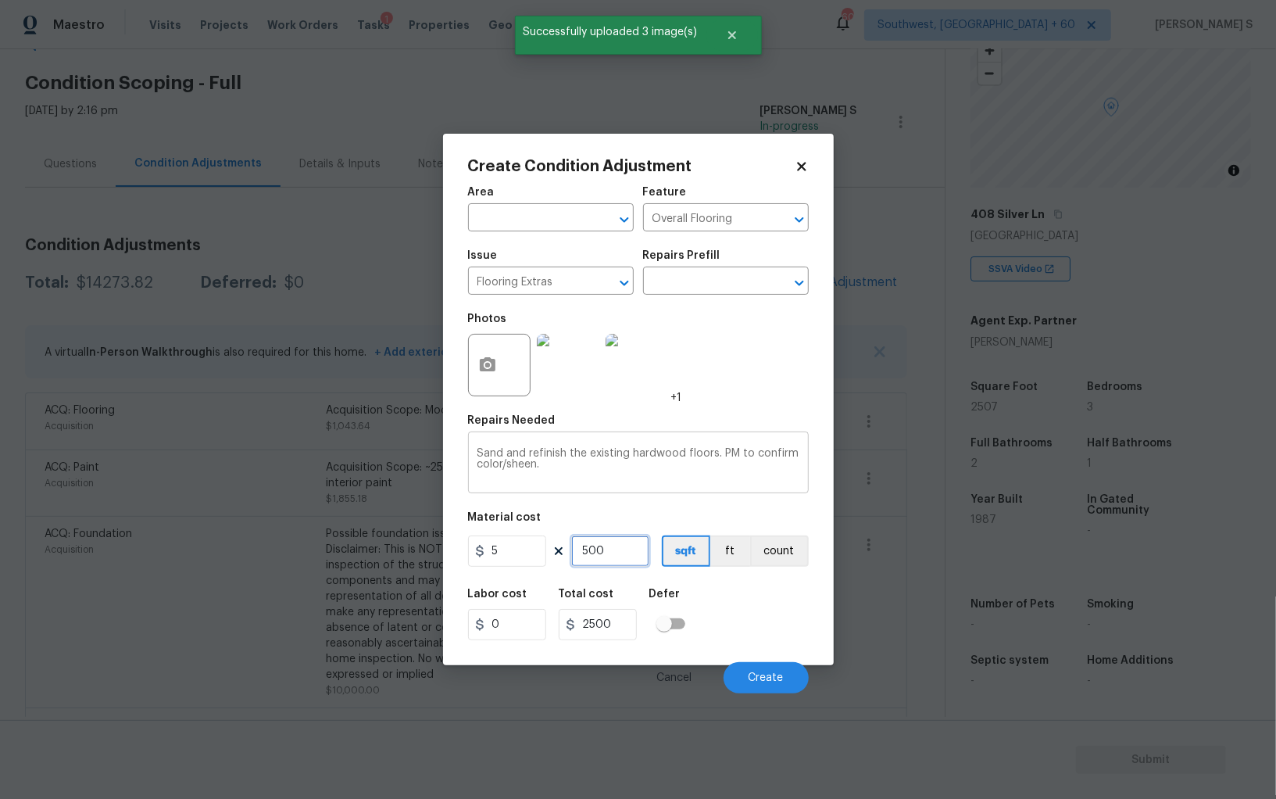
type input "500"
click at [719, 474] on textarea "Sand and refinish the existing hardwood floors. PM to confirm color/sheen." at bounding box center [639, 464] width 322 height 33
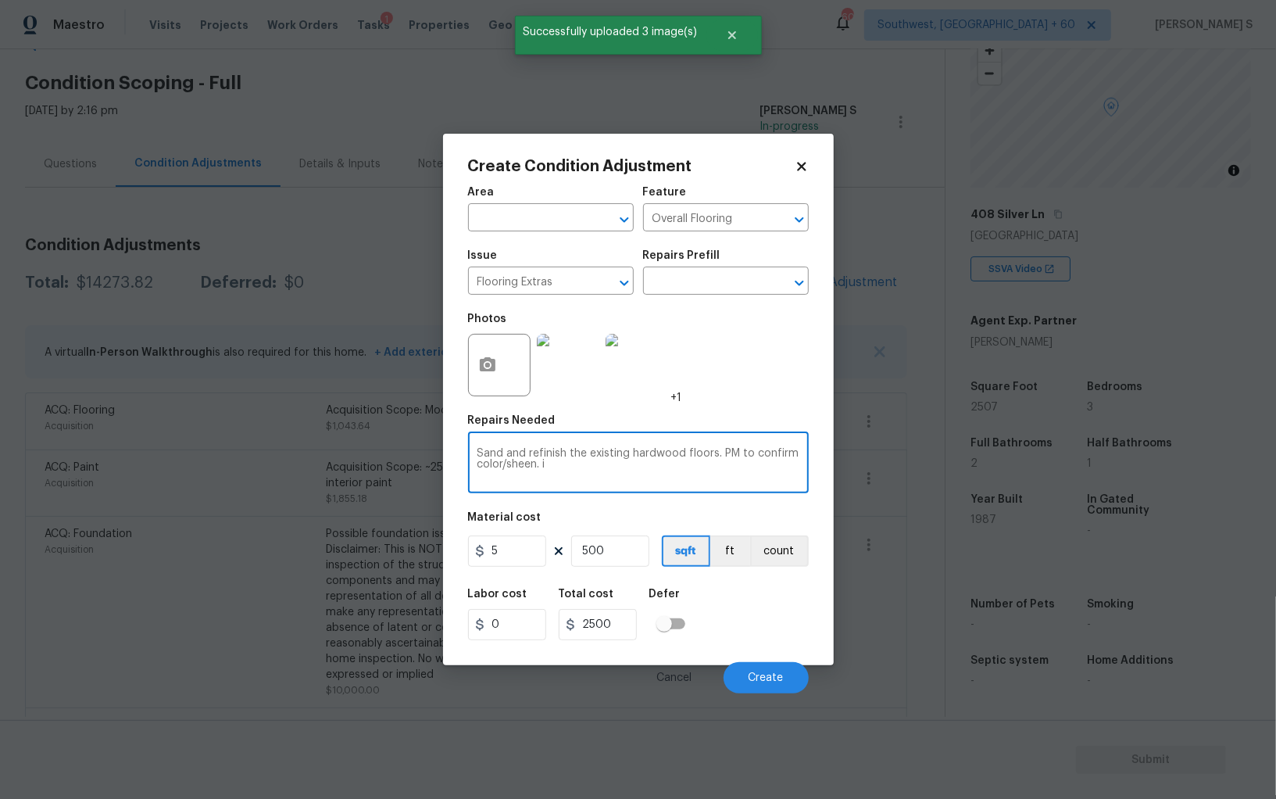
click at [719, 474] on textarea "Sand and refinish the existing hardwood floors. PM to confirm color/sheen. i" at bounding box center [639, 464] width 322 height 33
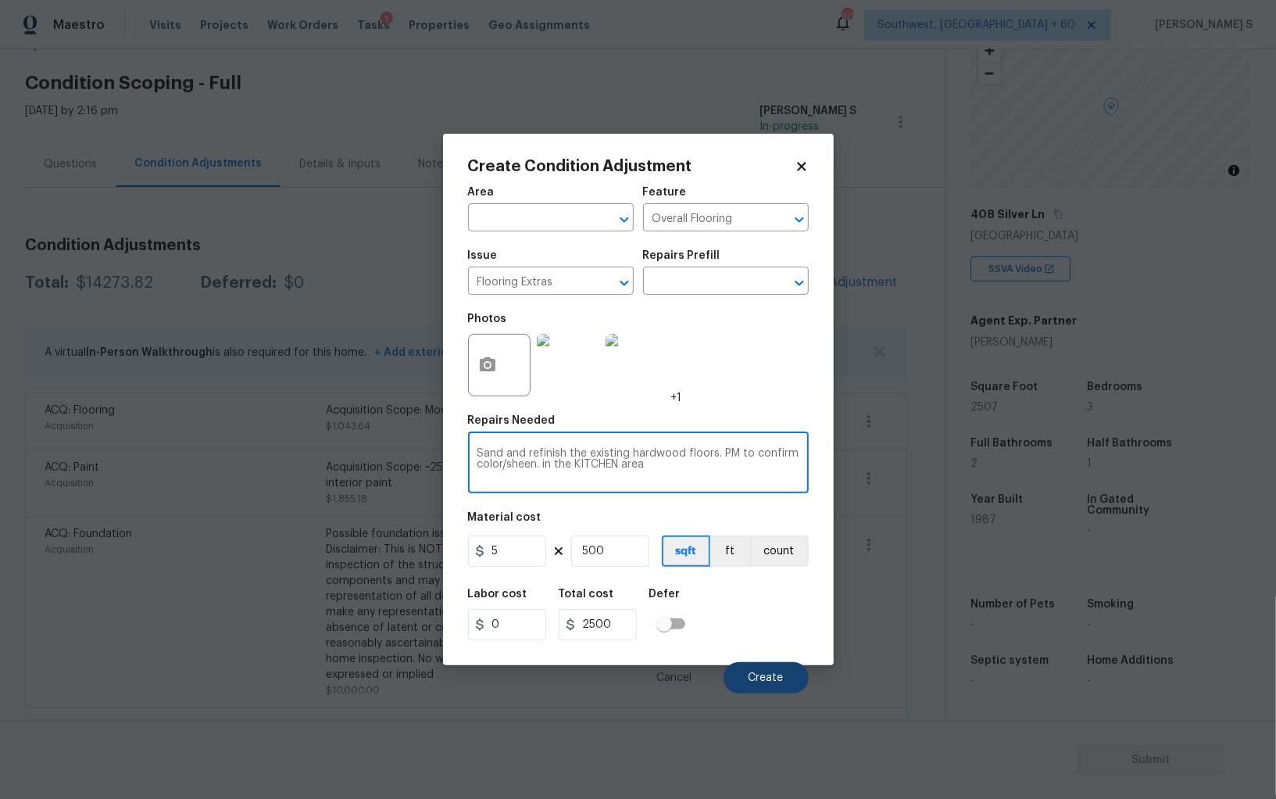
type textarea "Sand and refinish the existing hardwood floors. PM to confirm color/sheen. in t…"
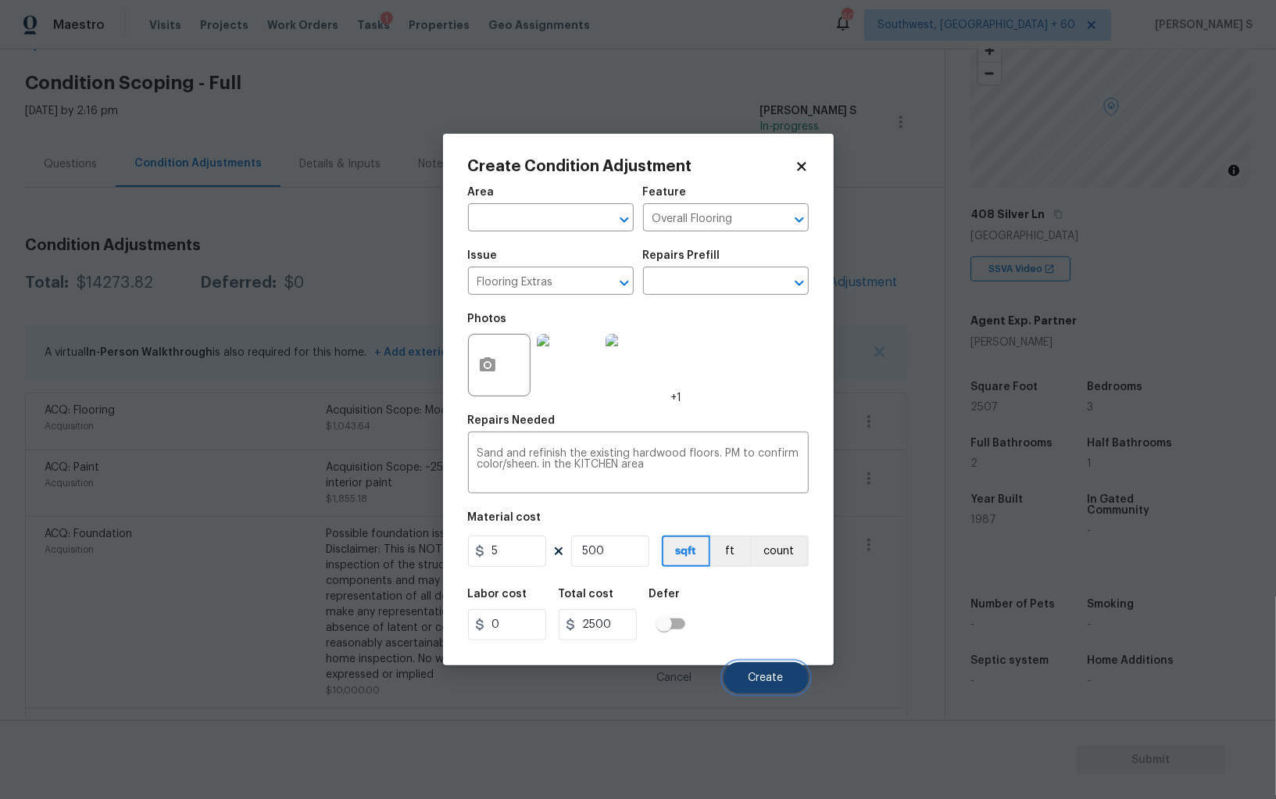
click at [772, 673] on span "Create" at bounding box center [766, 678] width 35 height 12
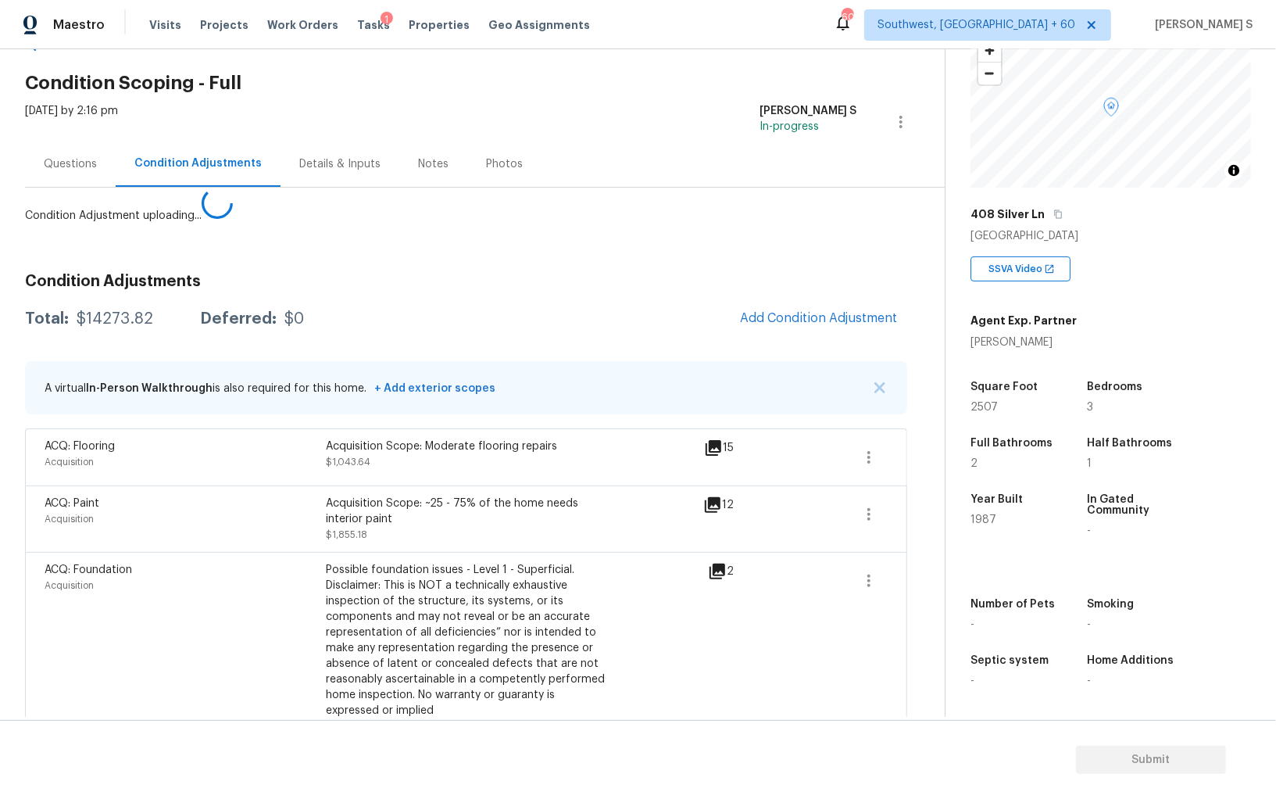
click at [0, 540] on body "Maestro Visits Projects Work Orders Tasks 1 Properties Geo Assignments [GEOGRAP…" at bounding box center [638, 399] width 1276 height 799
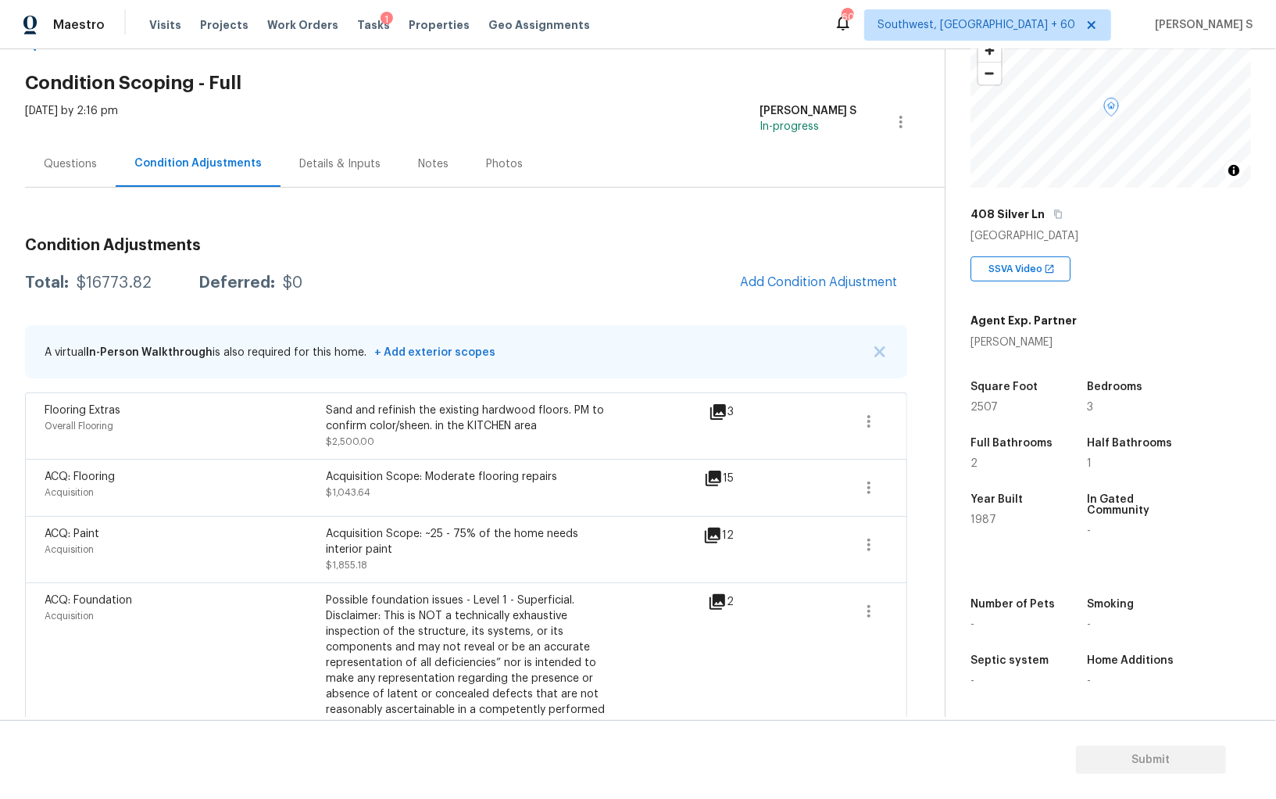
click at [748, 291] on span "Add Condition Adjustment" at bounding box center [819, 283] width 177 height 34
click at [767, 277] on span "Add Condition Adjustment" at bounding box center [819, 282] width 158 height 14
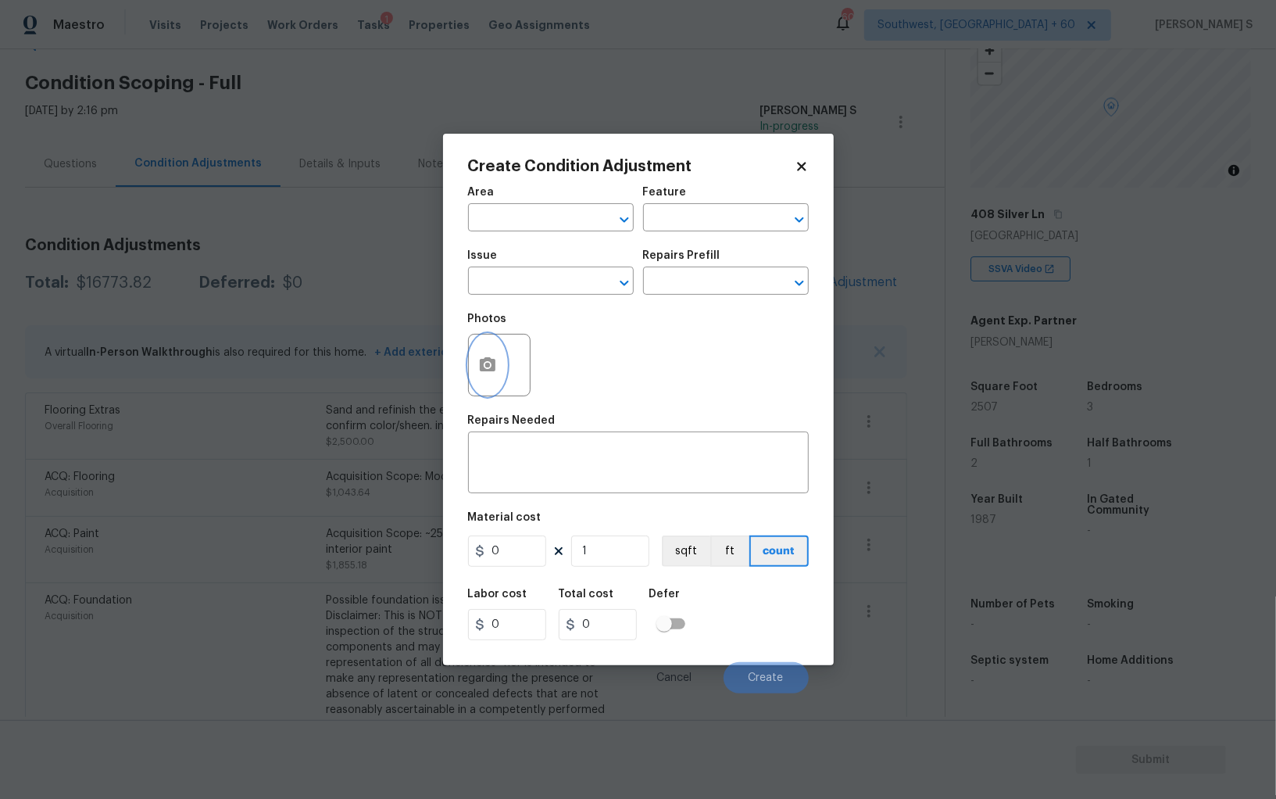
click at [500, 367] on button "button" at bounding box center [488, 364] width 38 height 61
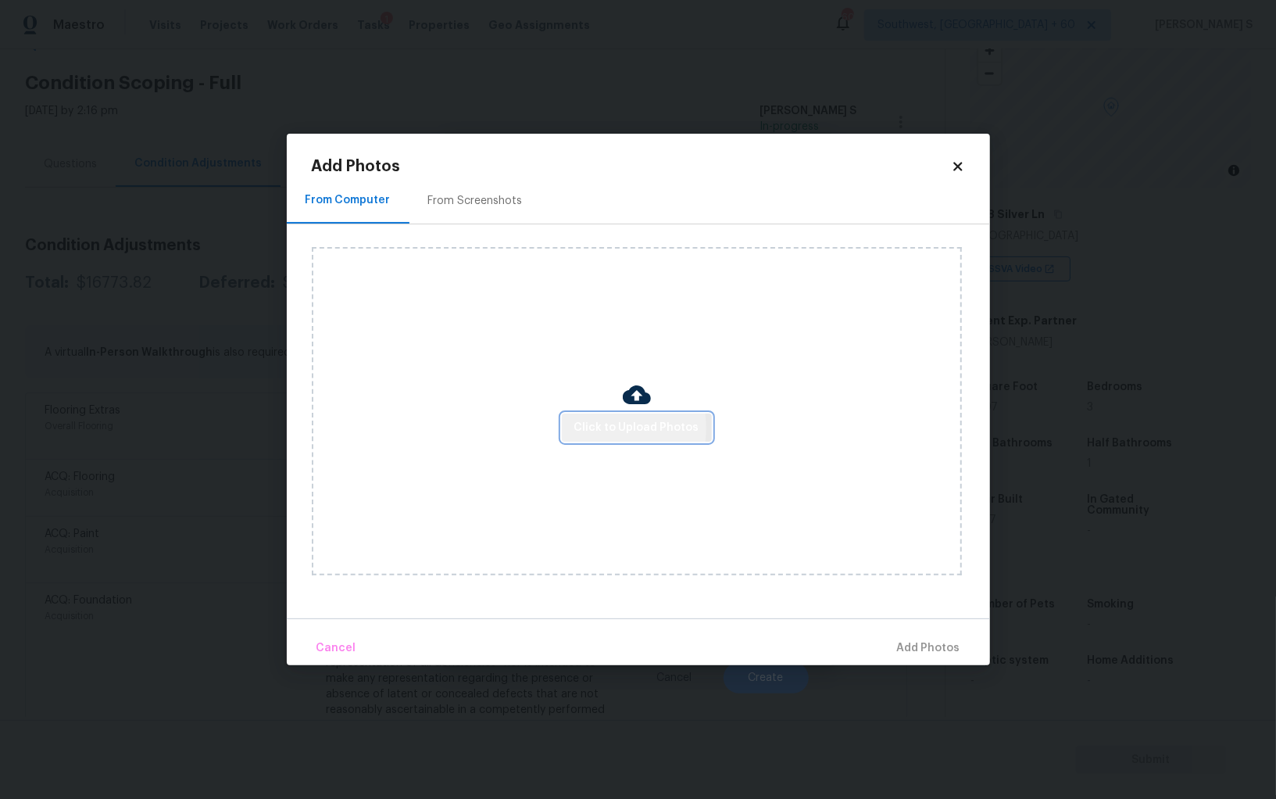
click at [602, 428] on span "Click to Upload Photos" at bounding box center [636, 428] width 125 height 20
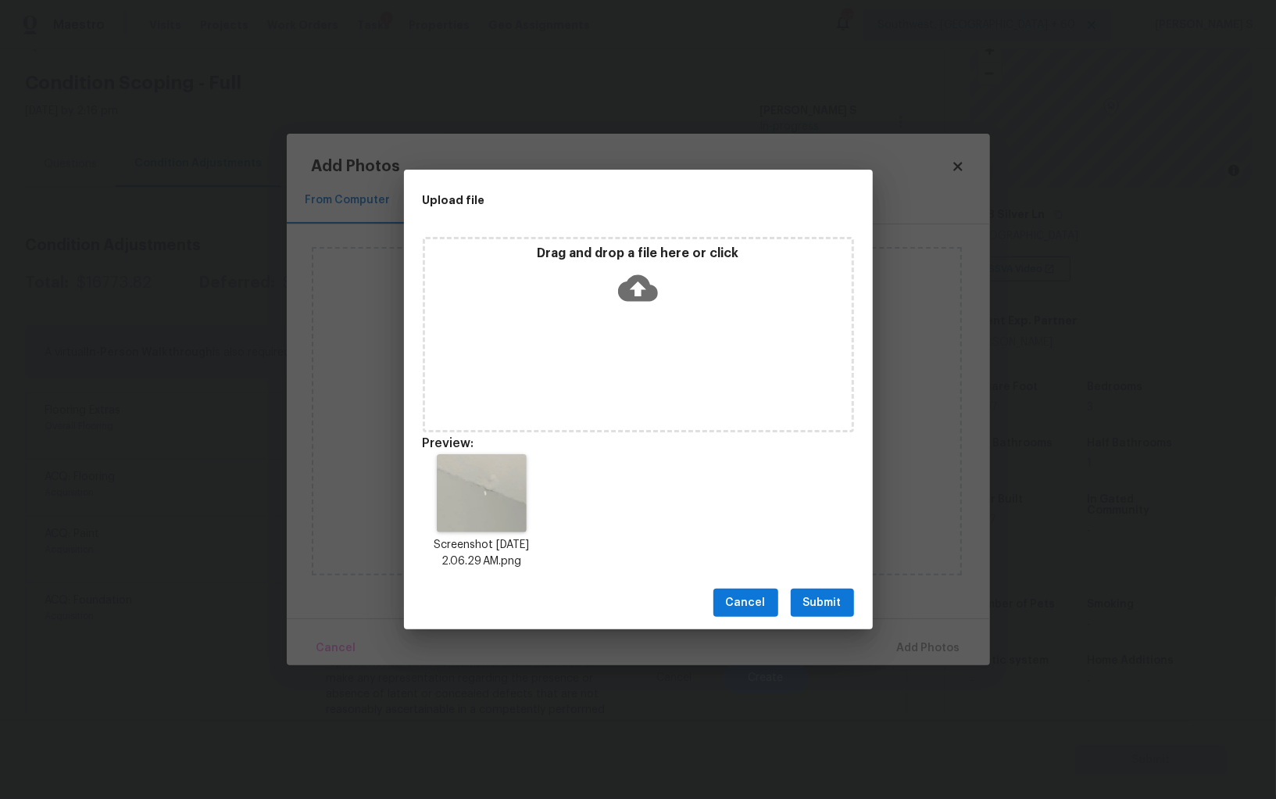
click at [832, 600] on span "Submit" at bounding box center [822, 603] width 38 height 20
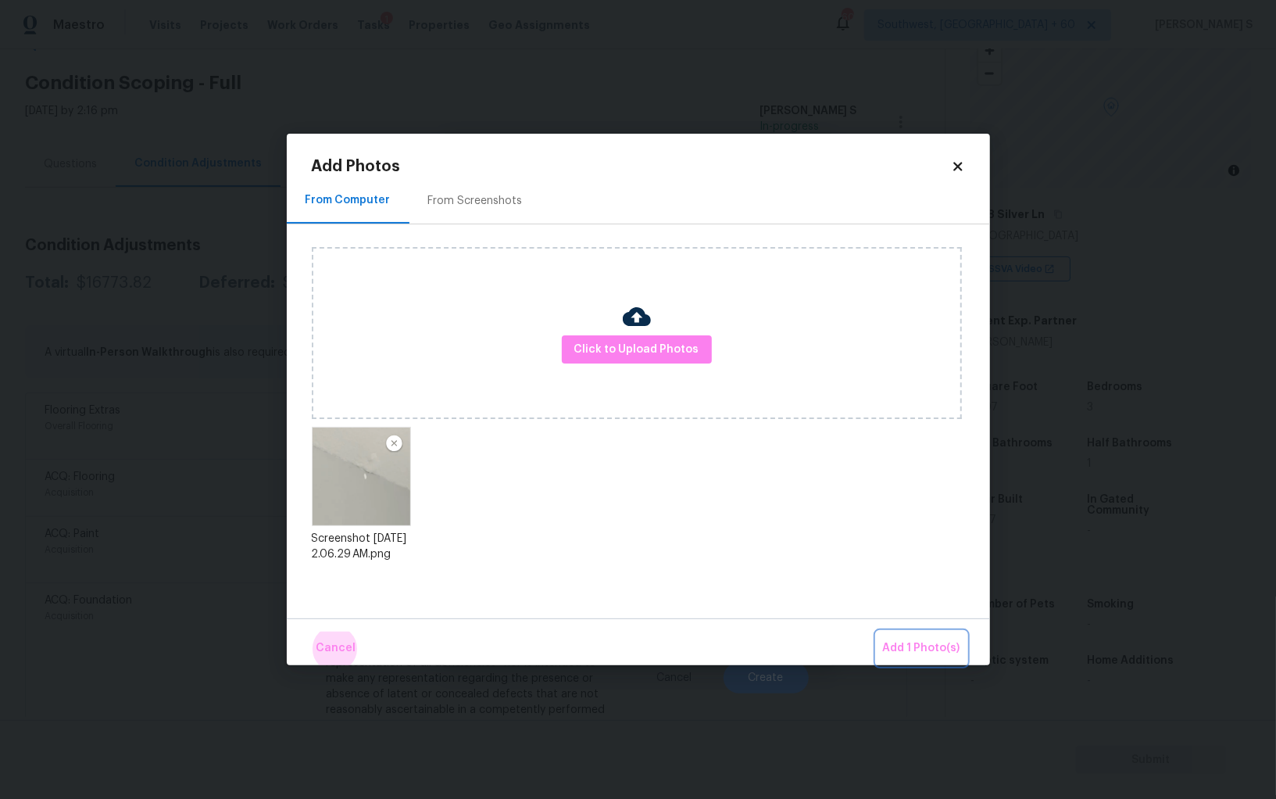
click at [877, 631] on button "Add 1 Photo(s)" at bounding box center [922, 648] width 90 height 34
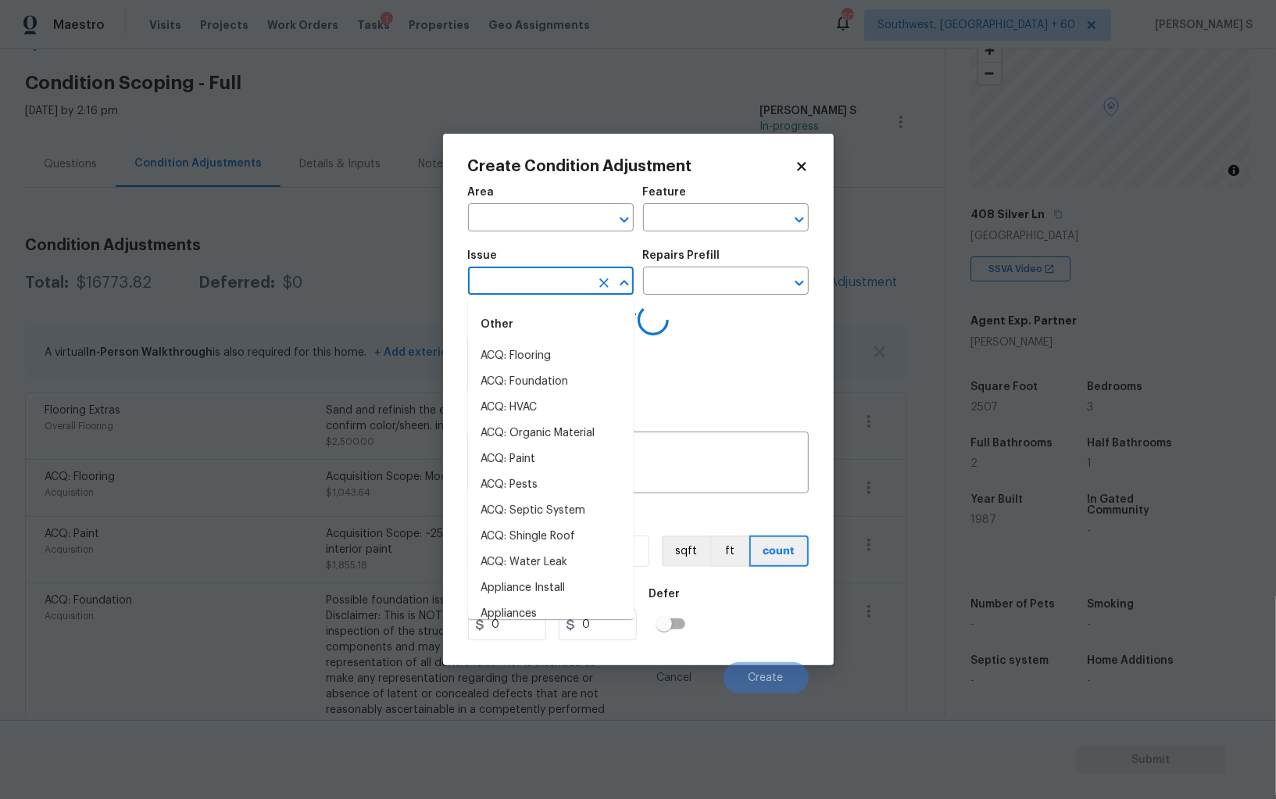
click at [551, 283] on input "text" at bounding box center [529, 282] width 122 height 24
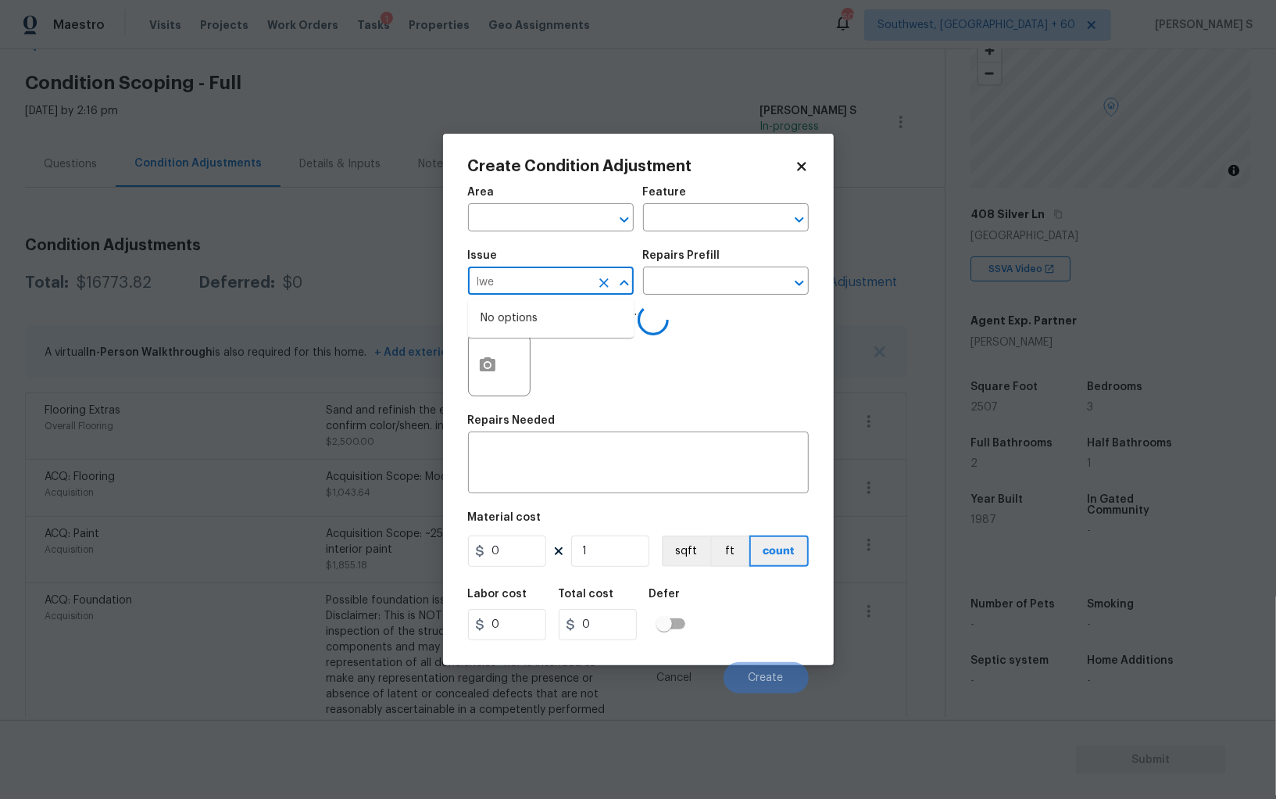
type input "lwea"
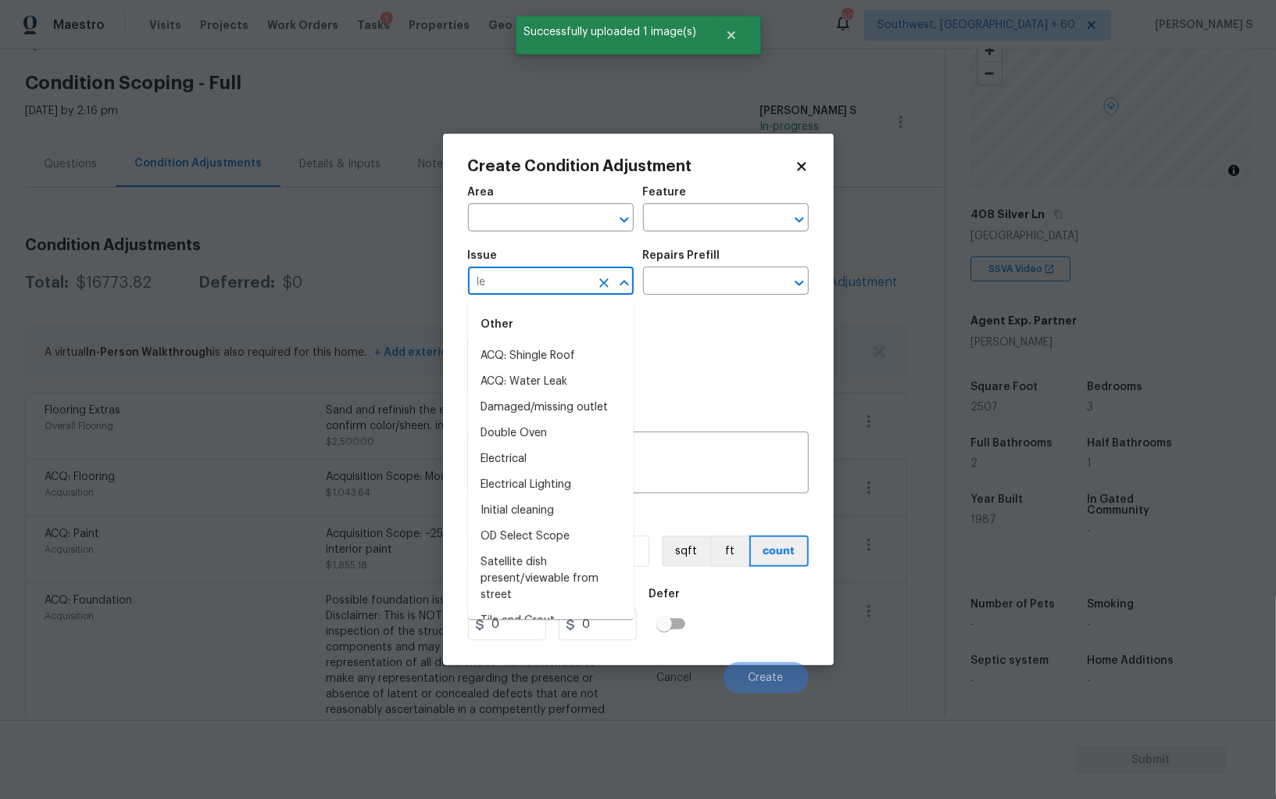
type input "lea"
type input "ACQ: Water Leak"
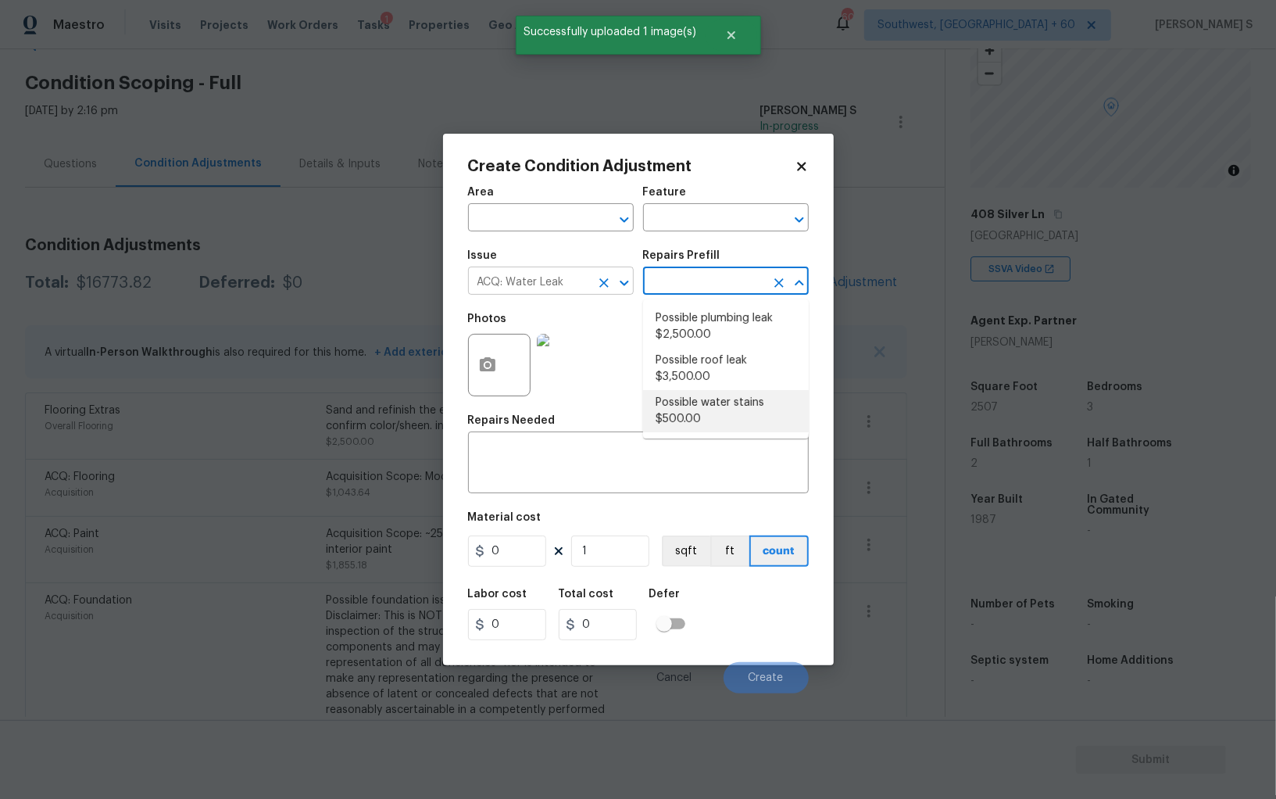
type input "Acquisition"
type textarea "Acquisition Scope: Possible water stains"
type input "500"
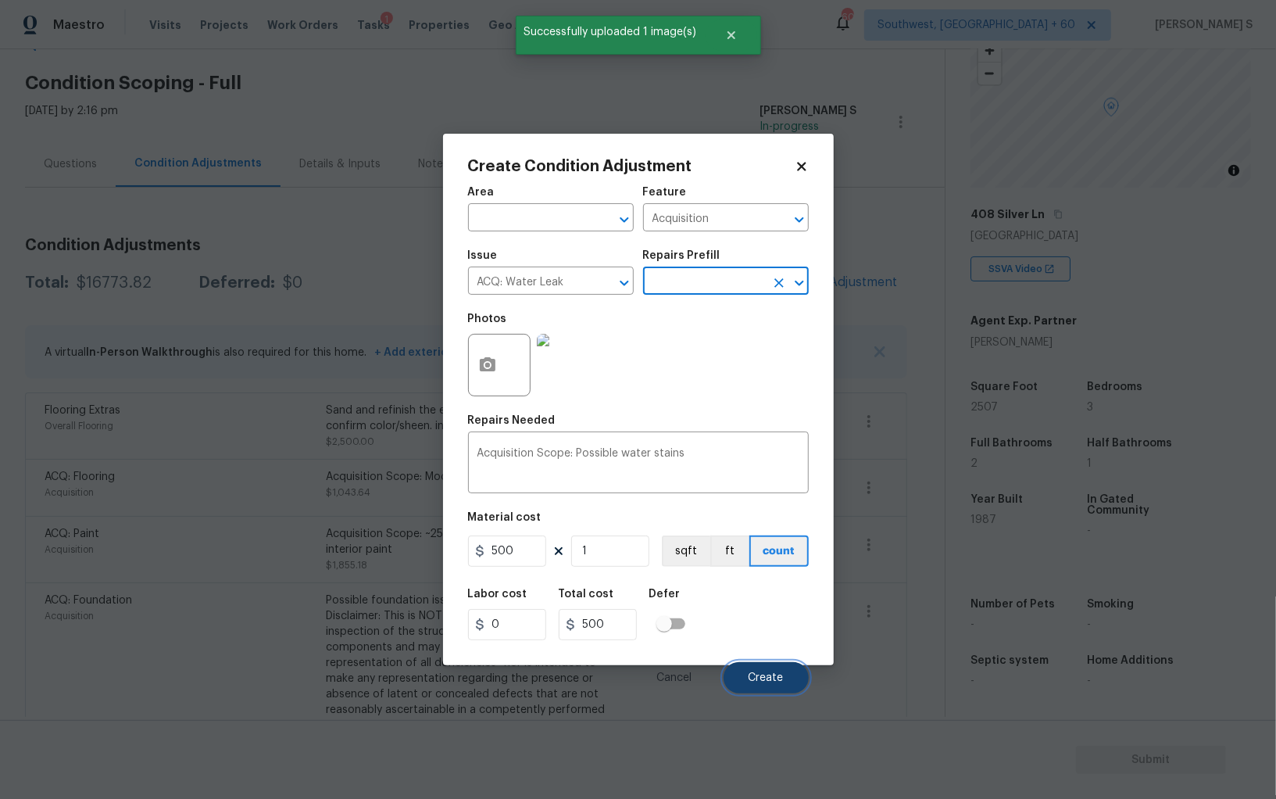
click at [774, 685] on button "Create" at bounding box center [766, 677] width 85 height 31
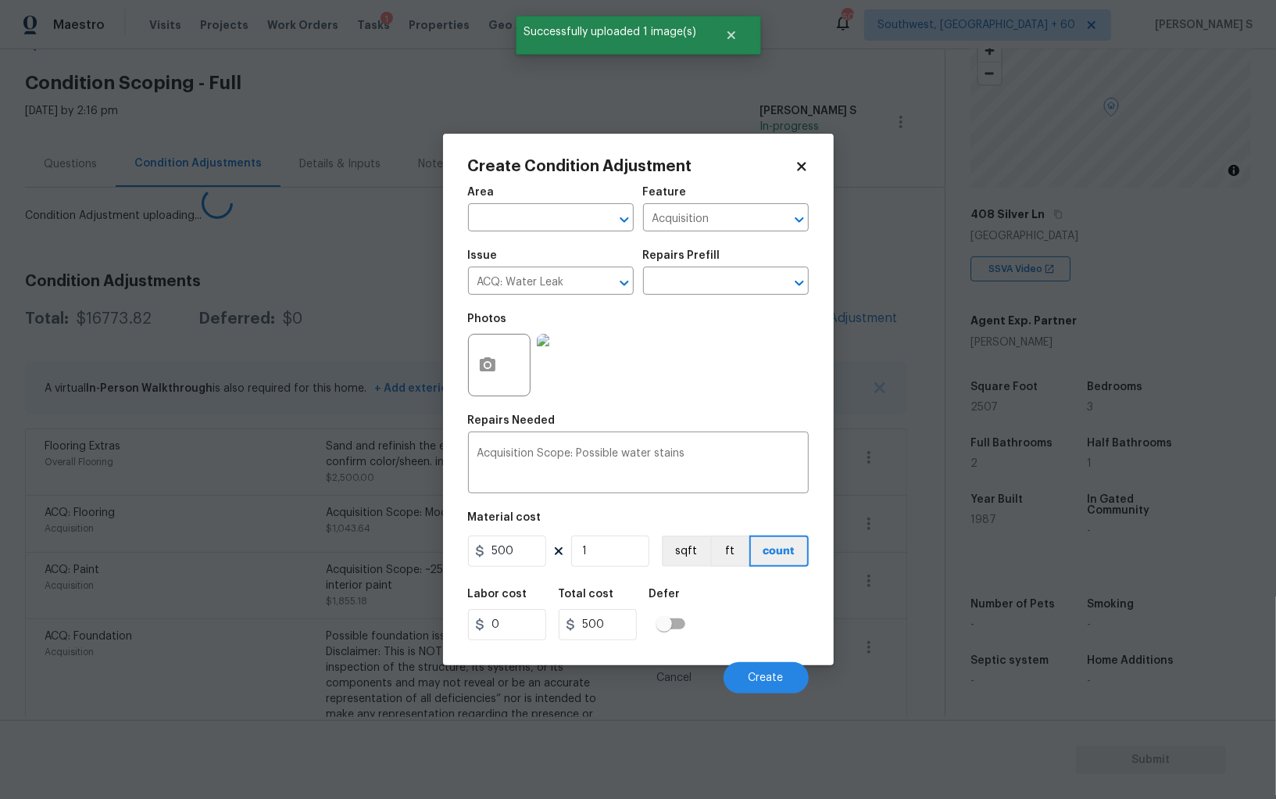
click at [196, 612] on body "Maestro Visits Projects Work Orders Tasks 1 Properties Geo Assignments [GEOGRAP…" at bounding box center [638, 399] width 1276 height 799
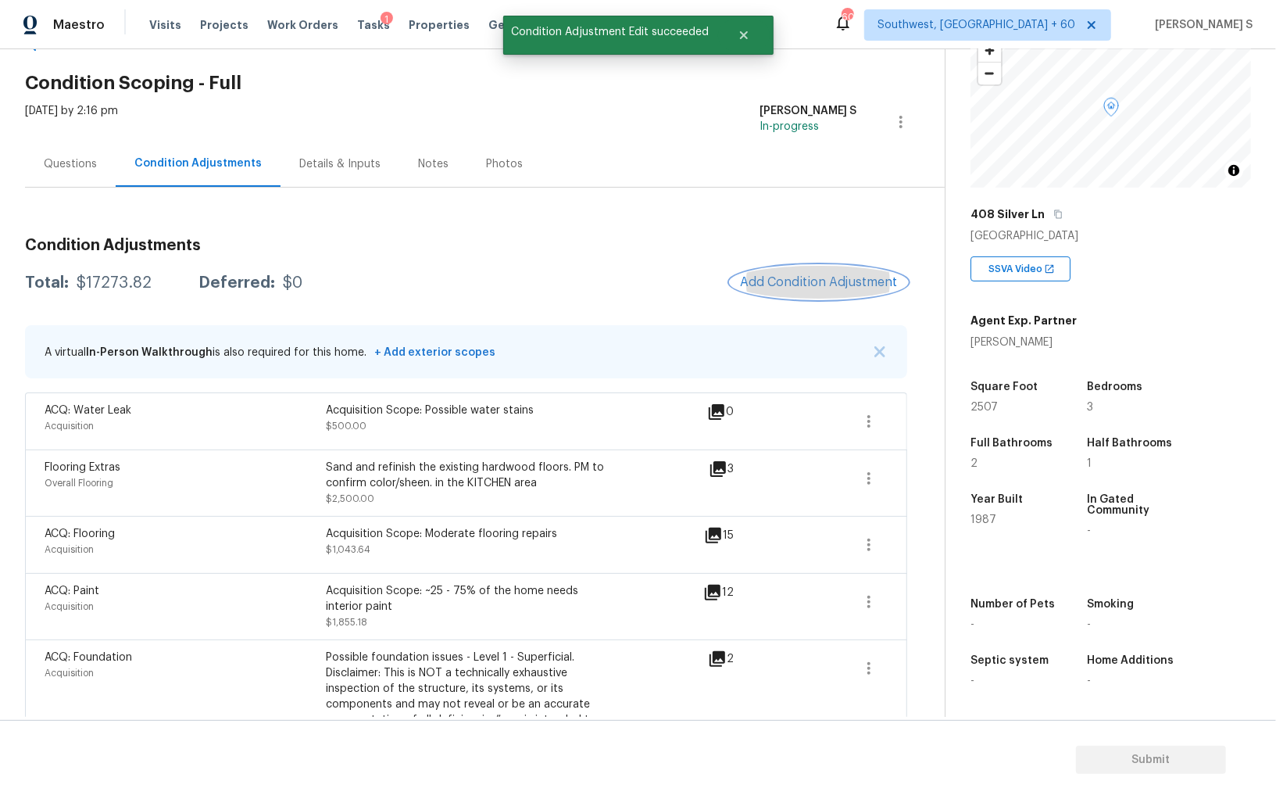
click at [815, 266] on button "Add Condition Adjustment" at bounding box center [819, 282] width 177 height 33
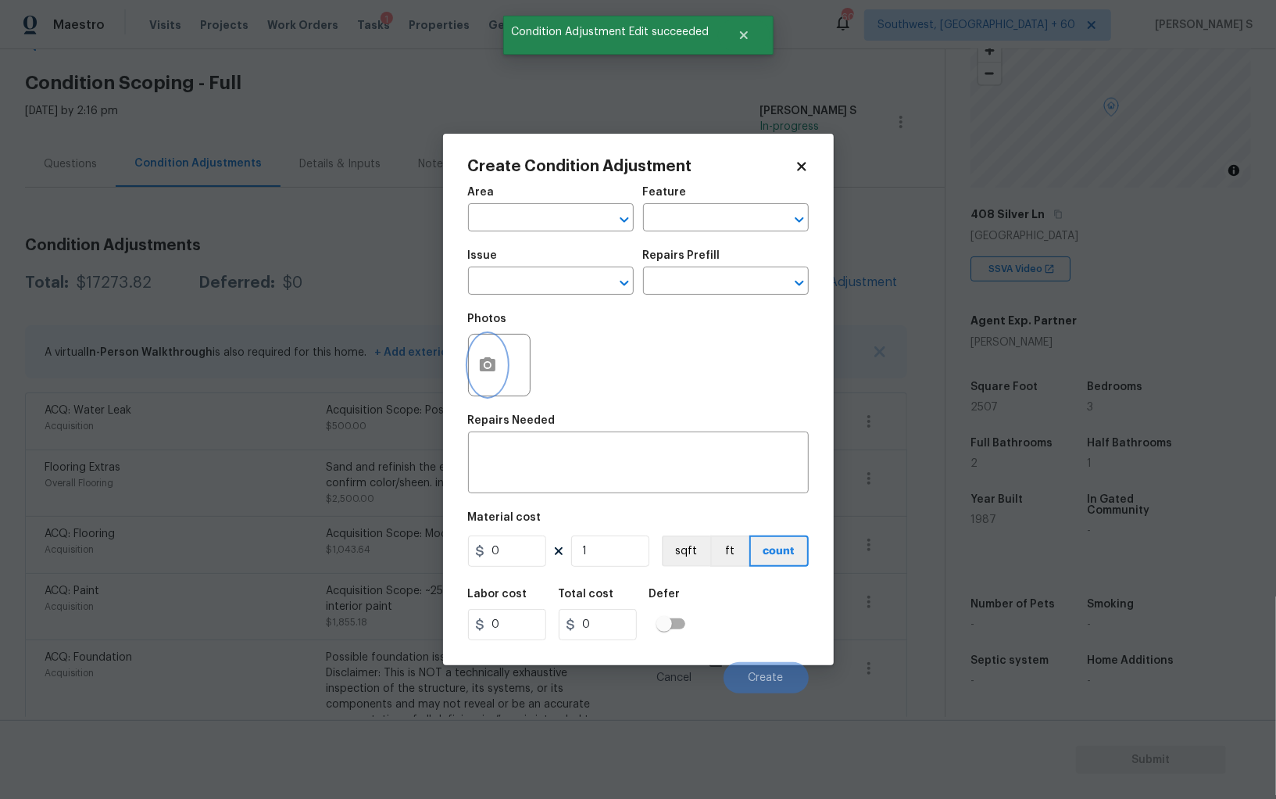
click at [481, 371] on icon "button" at bounding box center [488, 364] width 16 height 14
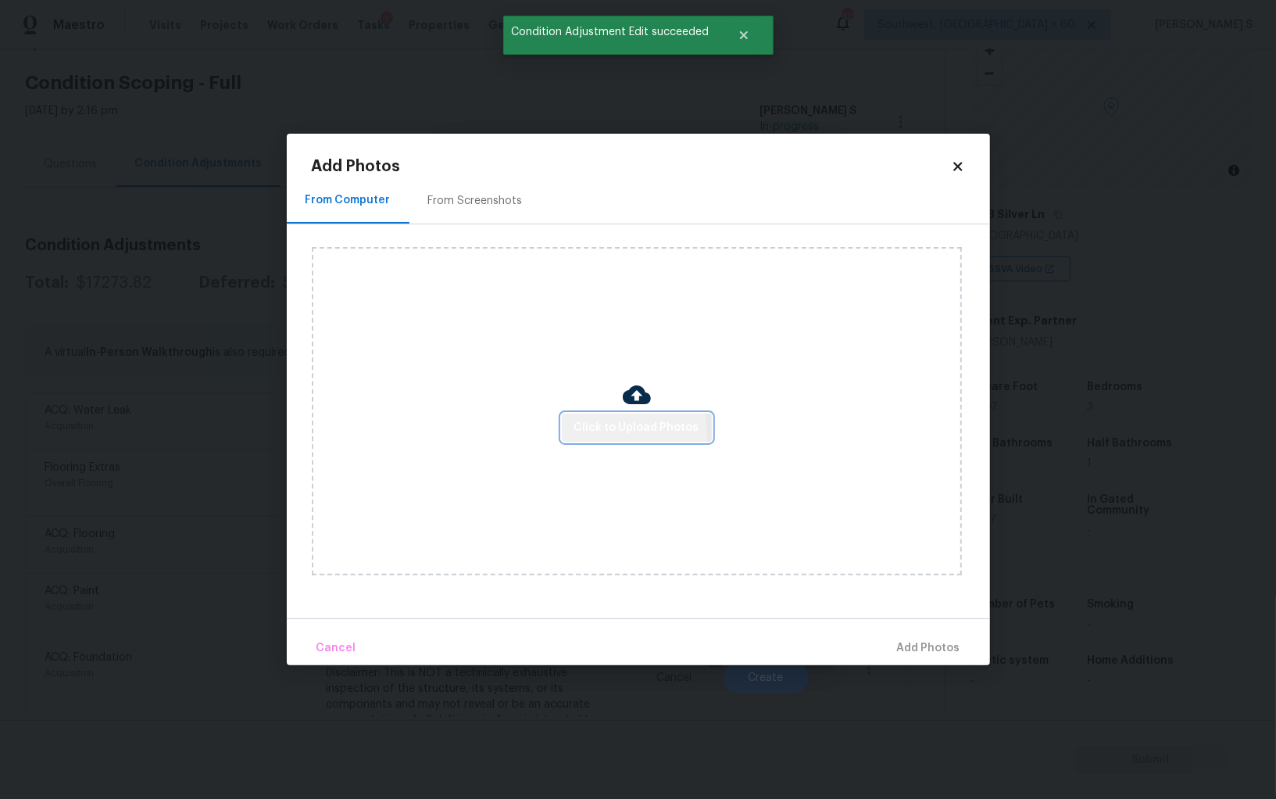
click at [574, 437] on button "Click to Upload Photos" at bounding box center [637, 427] width 150 height 29
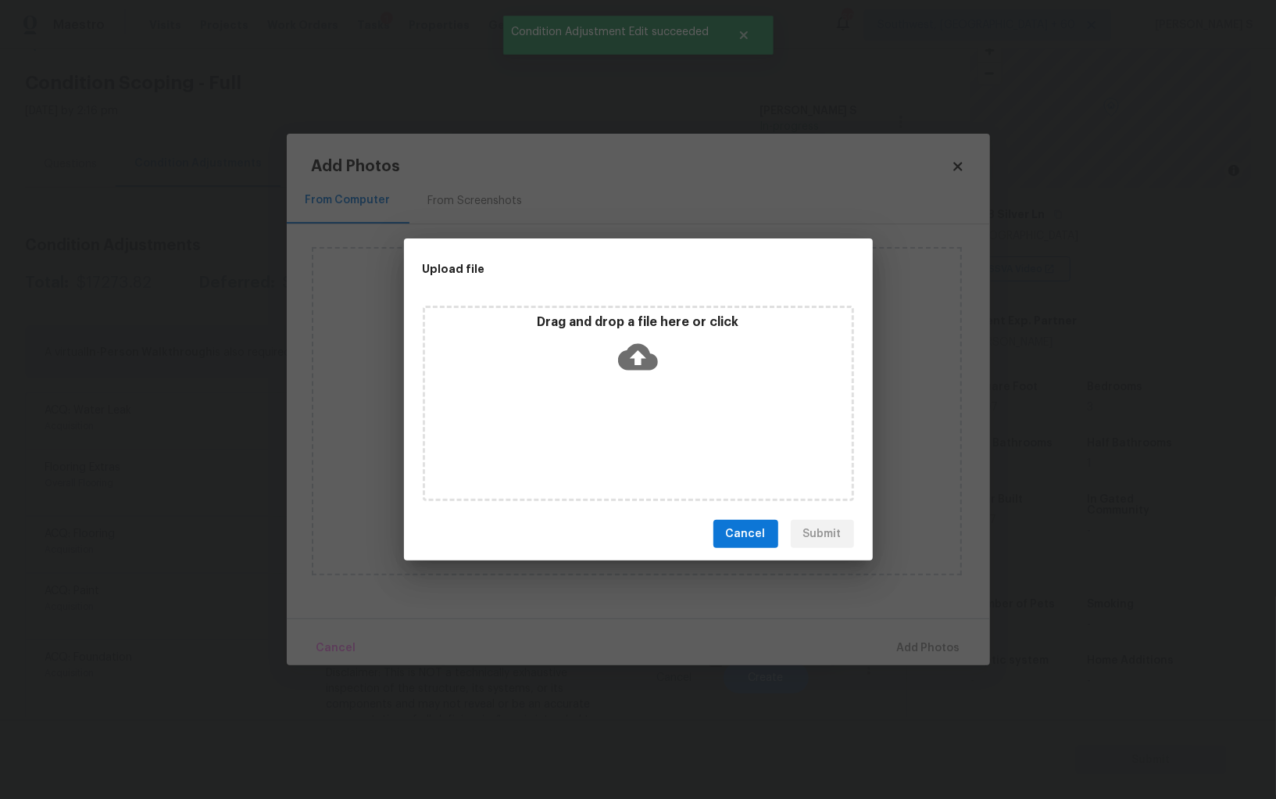
click at [574, 427] on div "Drag and drop a file here or click" at bounding box center [638, 403] width 431 height 195
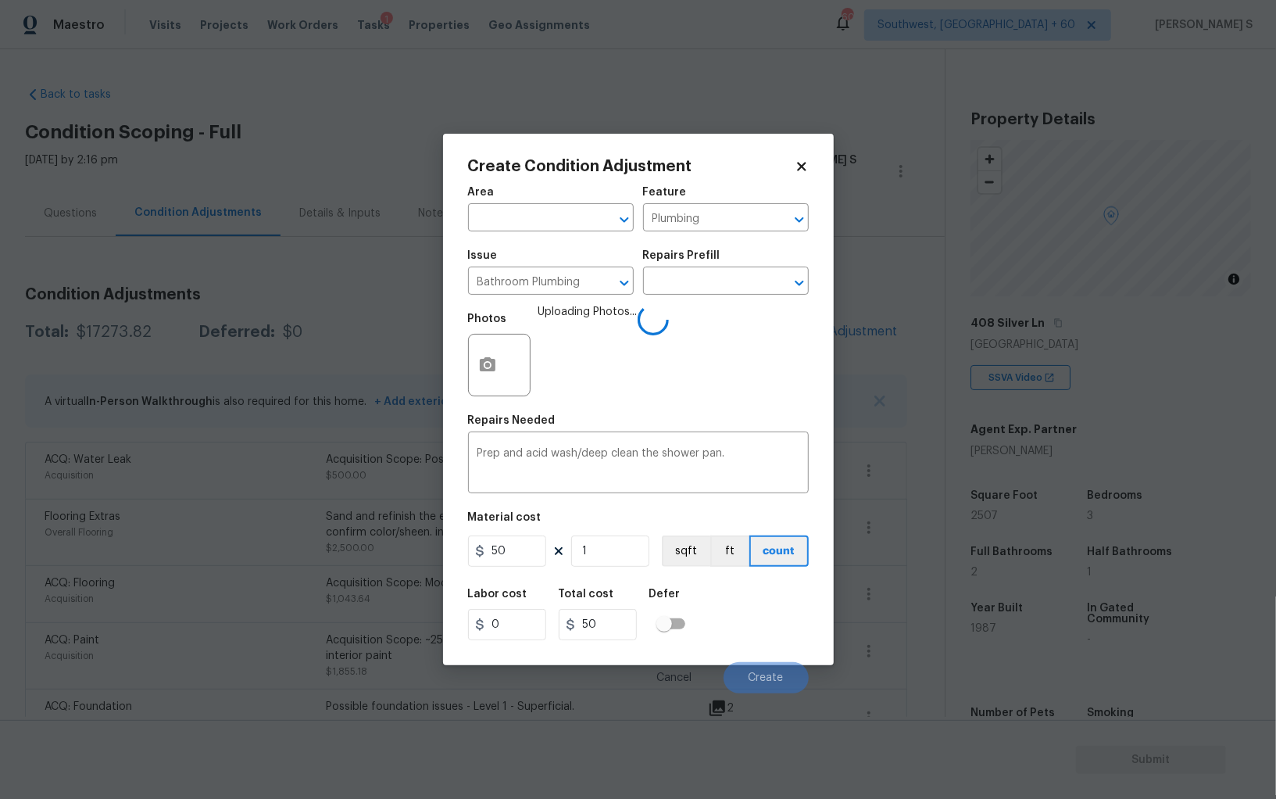
scroll to position [109, 0]
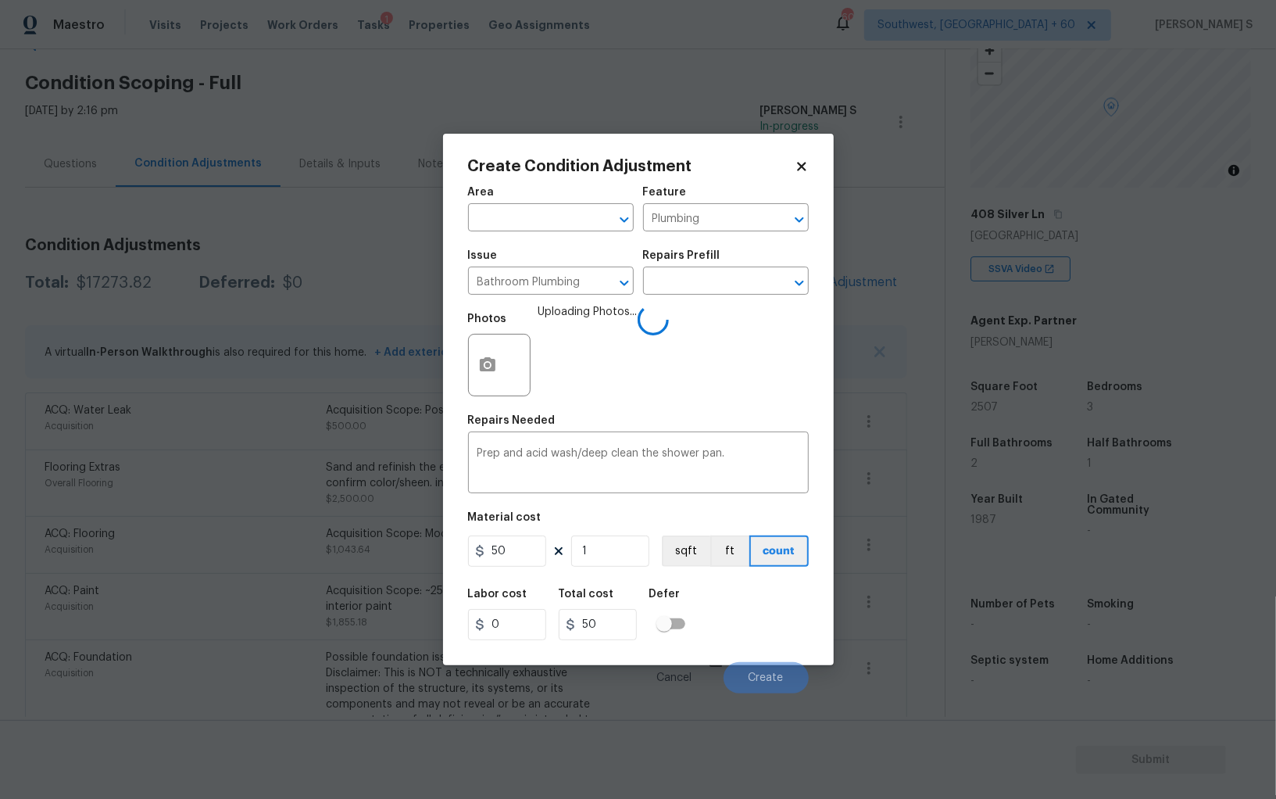
click at [523, 557] on input "50" at bounding box center [507, 550] width 78 height 31
type input "100"
type input "2"
type input "200"
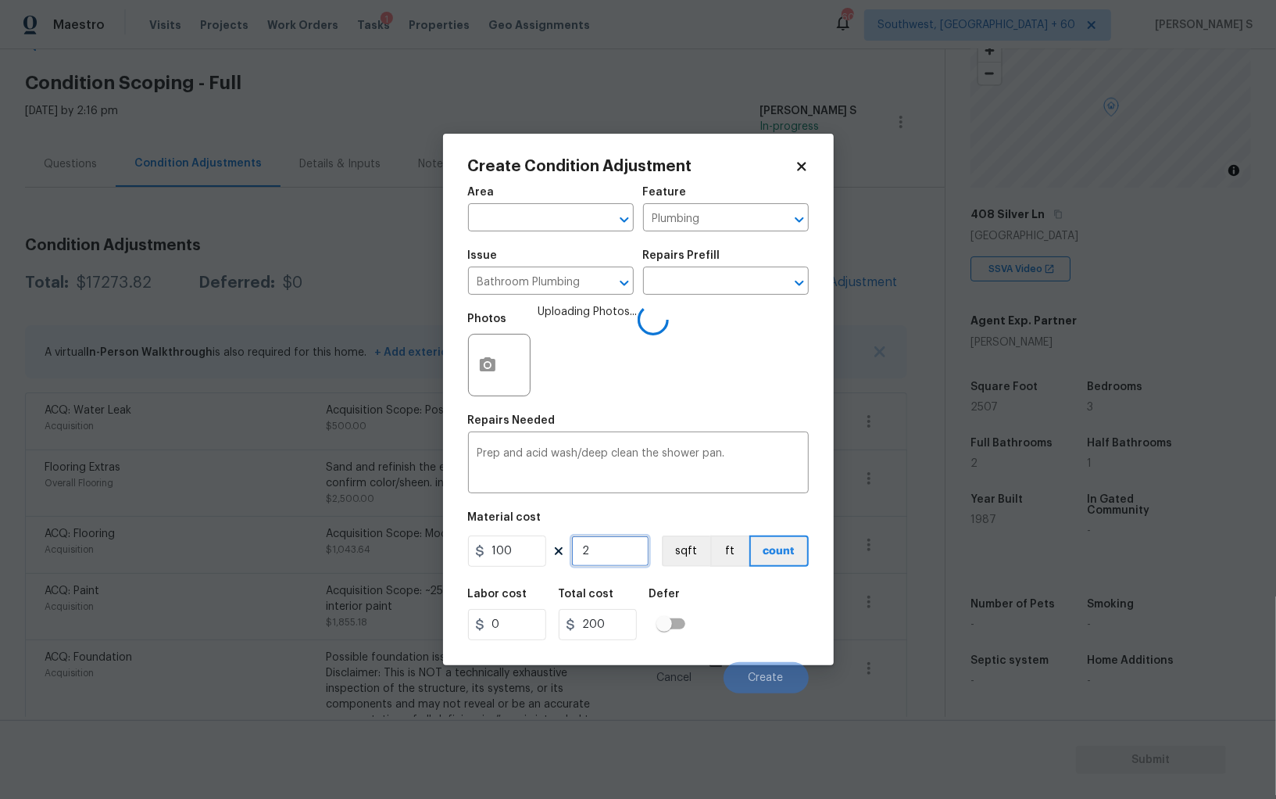
type input "2"
click at [737, 597] on div "Labor cost 0 Total cost 200 Defer" at bounding box center [638, 614] width 341 height 70
click at [771, 673] on button "Create" at bounding box center [766, 677] width 85 height 31
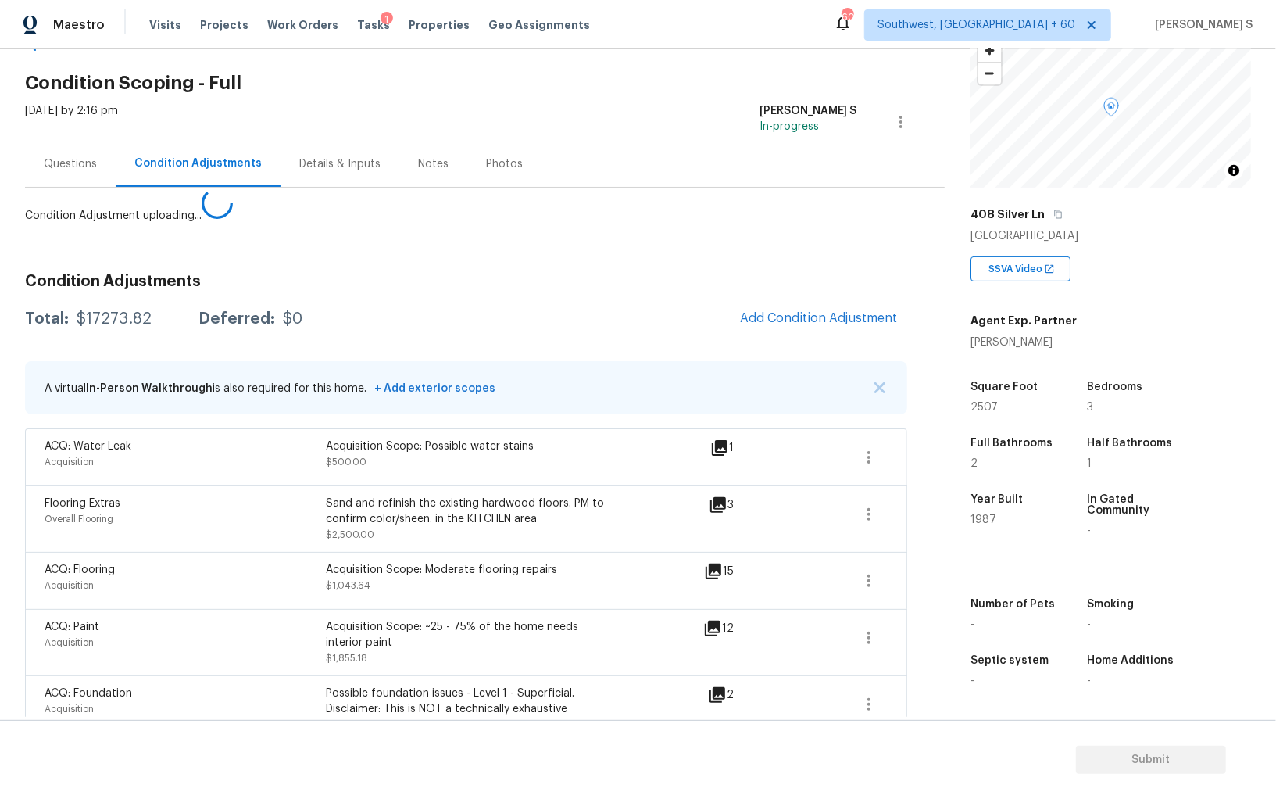
click at [99, 534] on body "Maestro Visits Projects Work Orders Tasks 1 Properties Geo Assignments 606 Sout…" at bounding box center [638, 399] width 1276 height 799
click at [812, 274] on h3 "Condition Adjustments" at bounding box center [466, 282] width 882 height 16
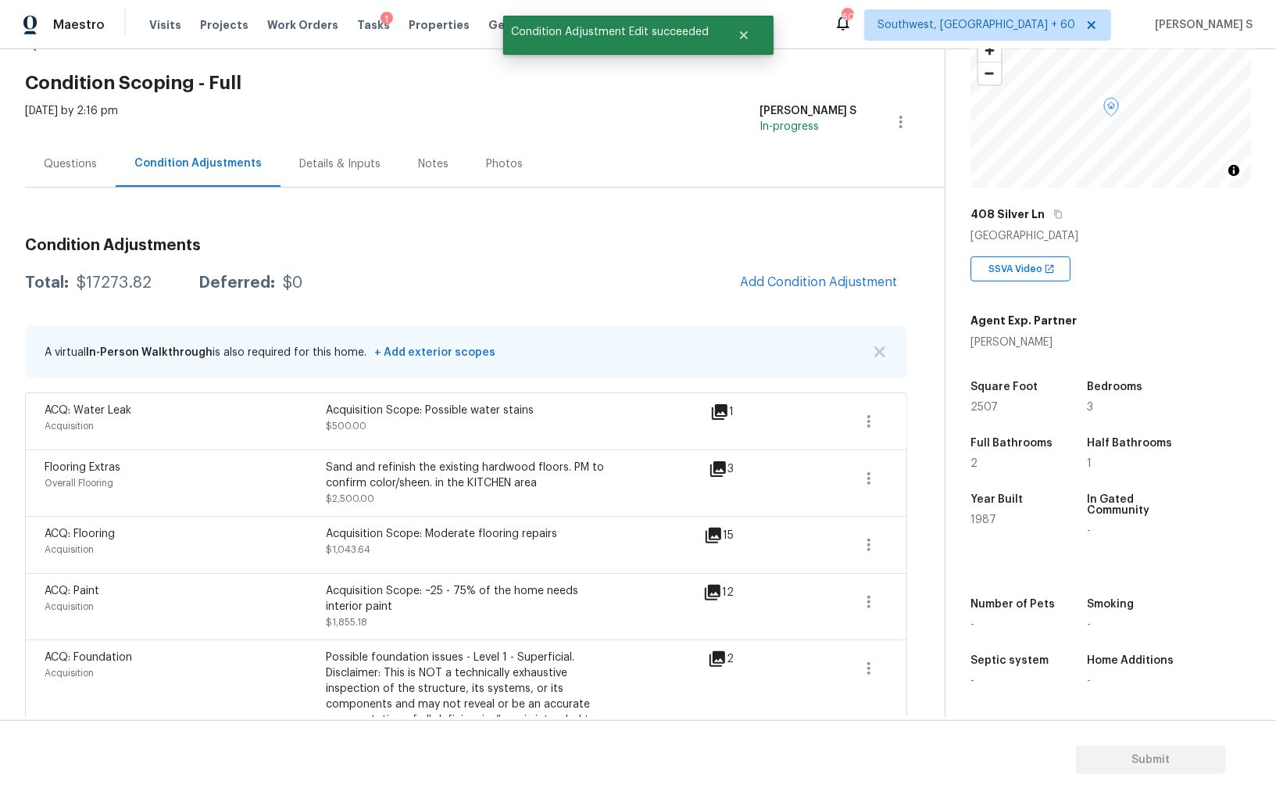
click at [824, 310] on div "Condition Adjustments Total: $17273.82 Deferred: $0 Add Condition Adjustment A …" at bounding box center [466, 670] width 882 height 890
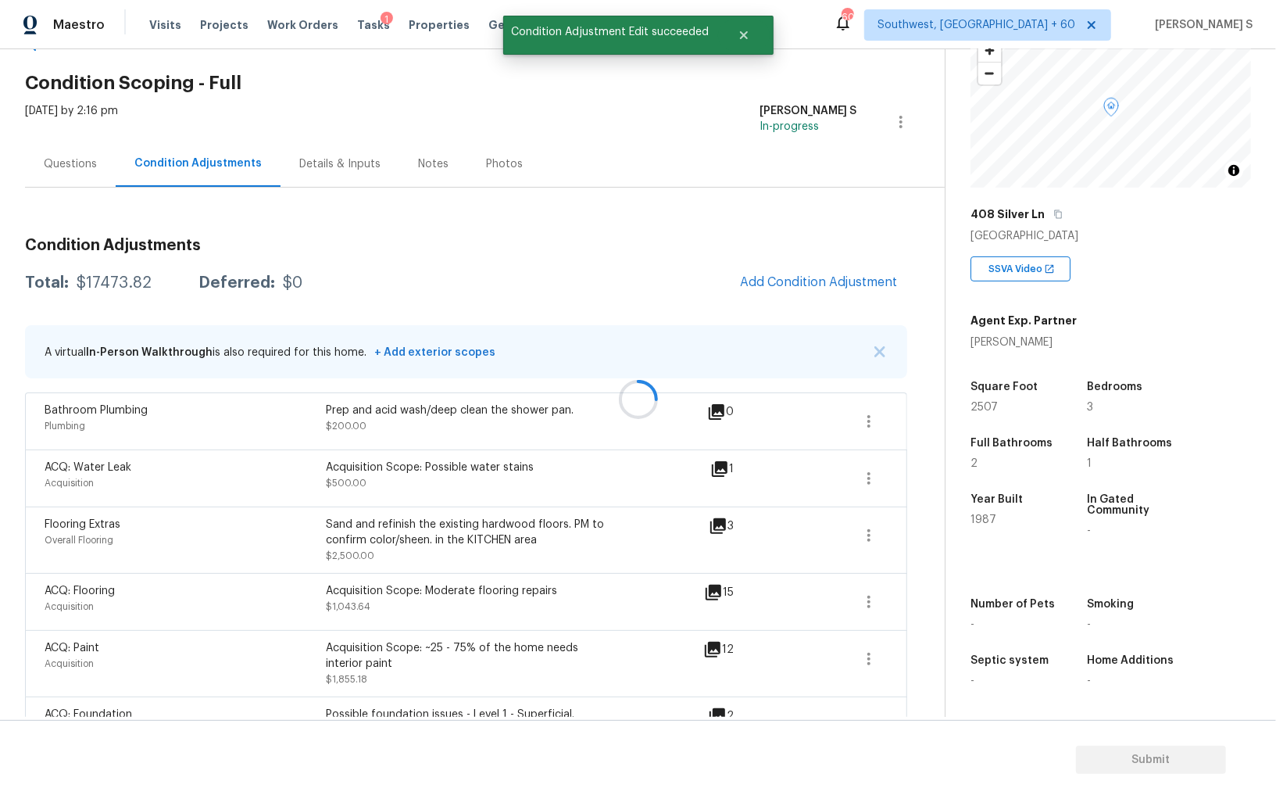
click at [756, 286] on div at bounding box center [638, 399] width 1276 height 799
click at [839, 281] on span "Add Condition Adjustment" at bounding box center [819, 282] width 158 height 14
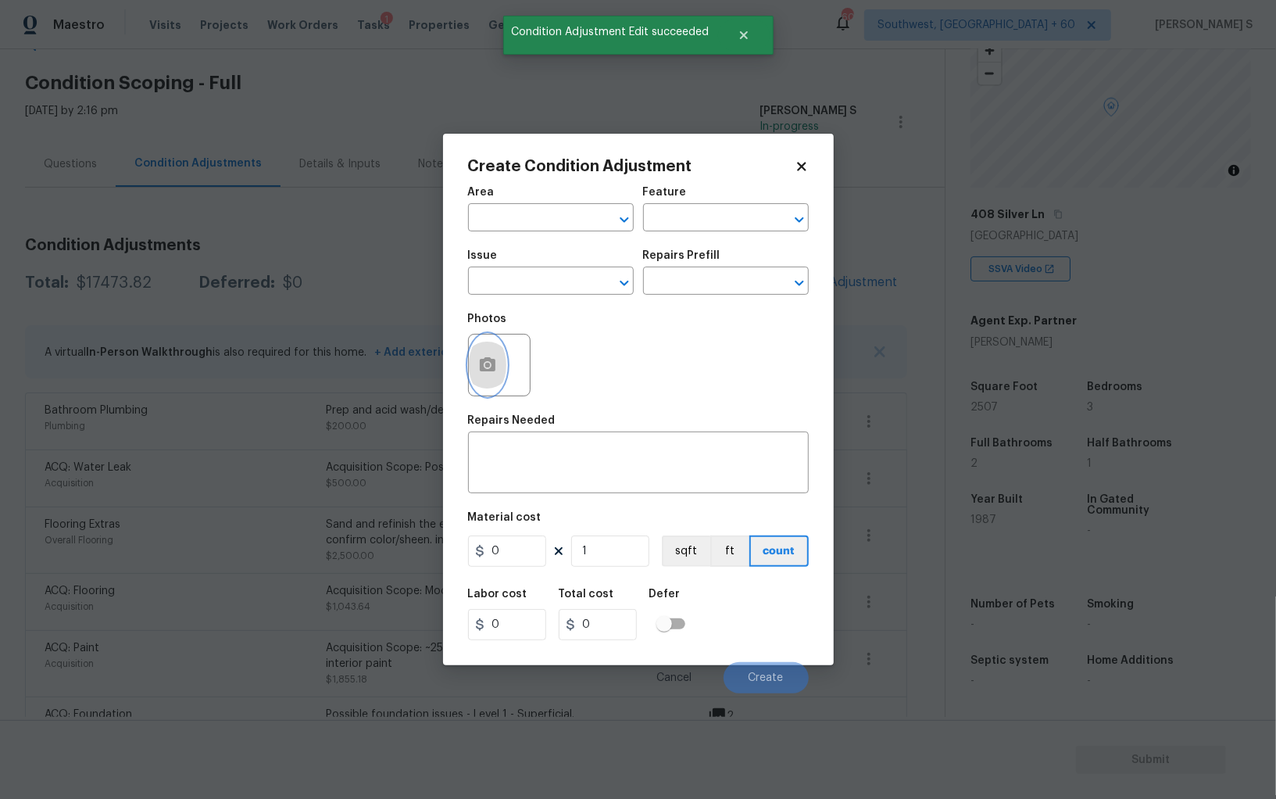
click at [495, 372] on icon "button" at bounding box center [487, 365] width 19 height 19
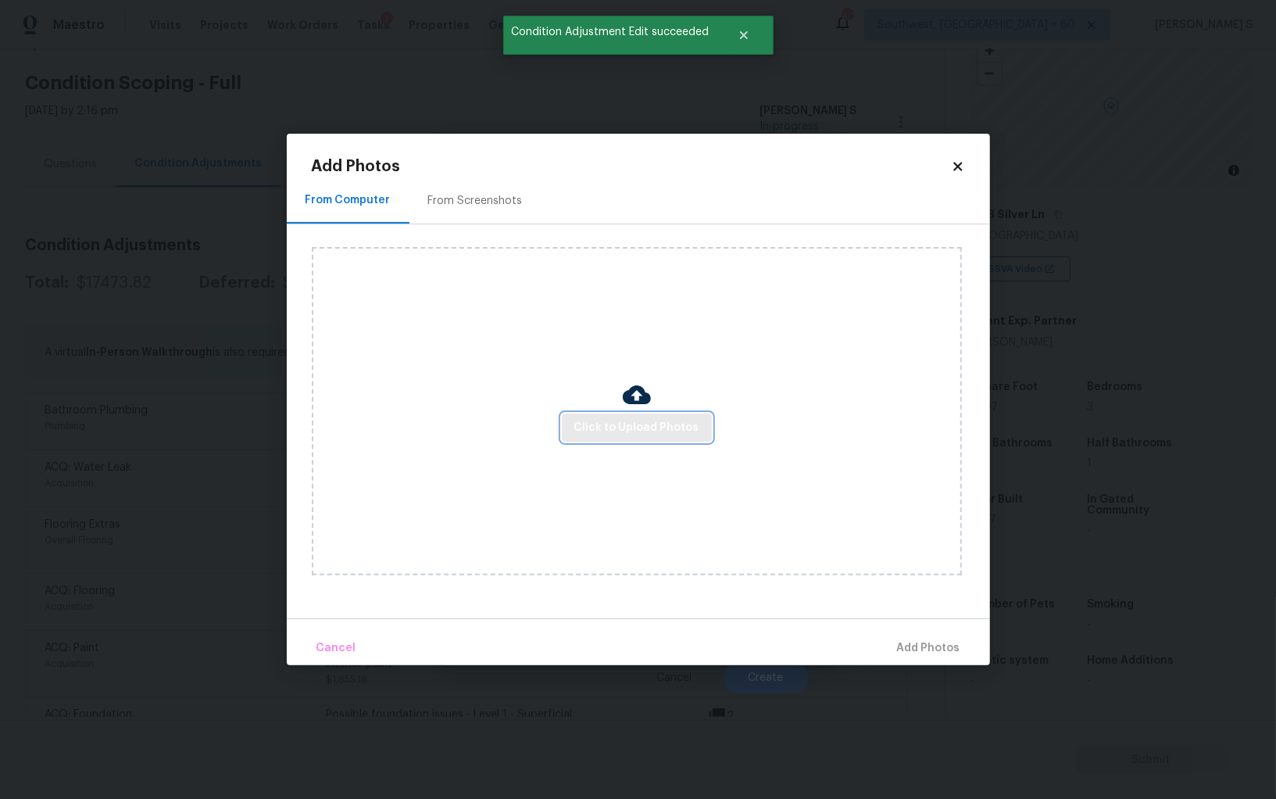
click at [628, 434] on span "Click to Upload Photos" at bounding box center [636, 428] width 125 height 20
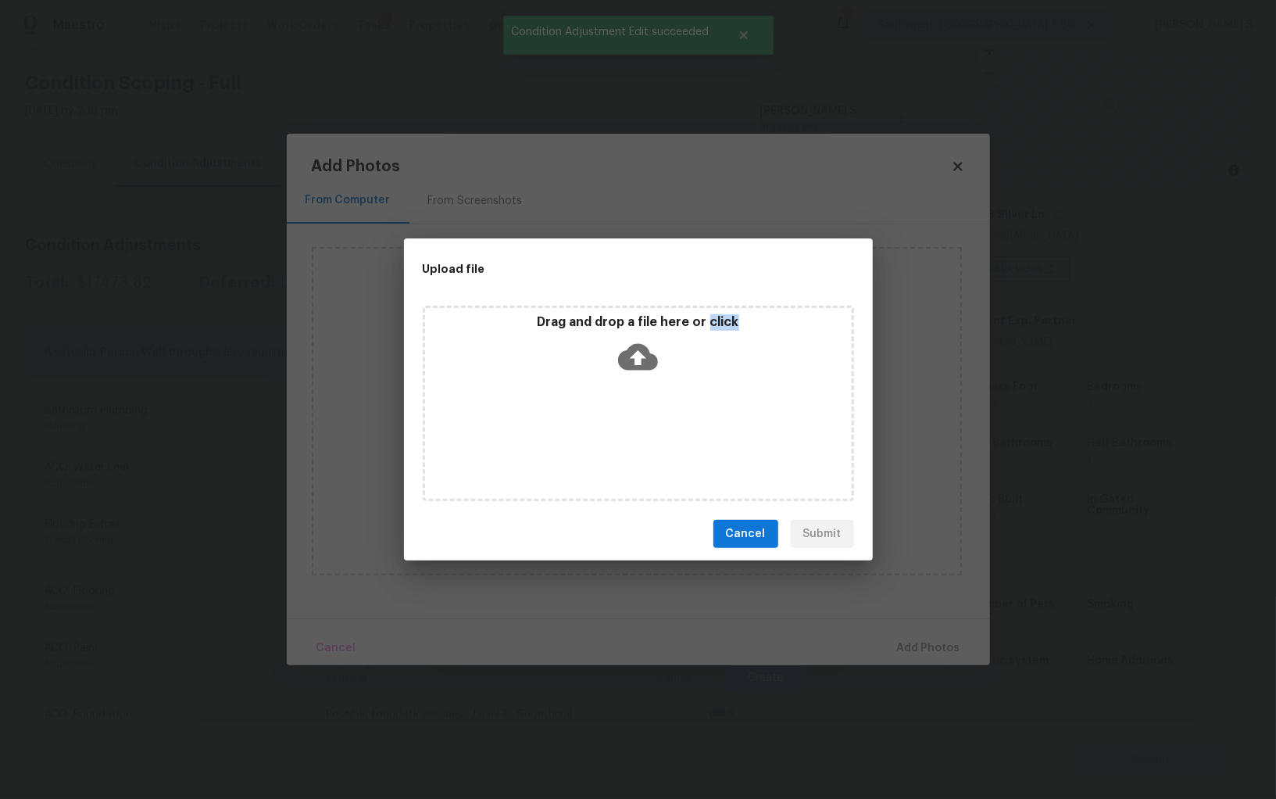
click at [628, 434] on div "Drag and drop a file here or click" at bounding box center [638, 403] width 431 height 195
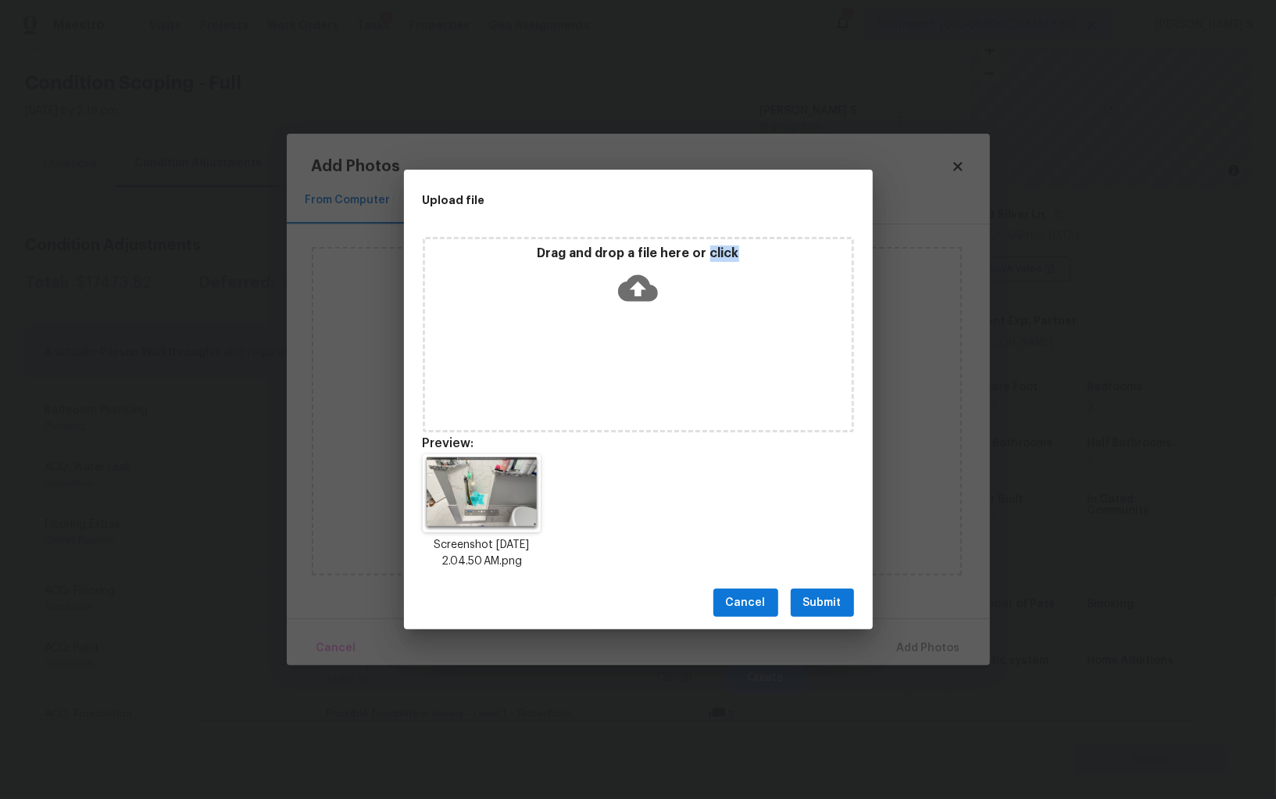
click at [792, 593] on button "Submit" at bounding box center [822, 602] width 63 height 29
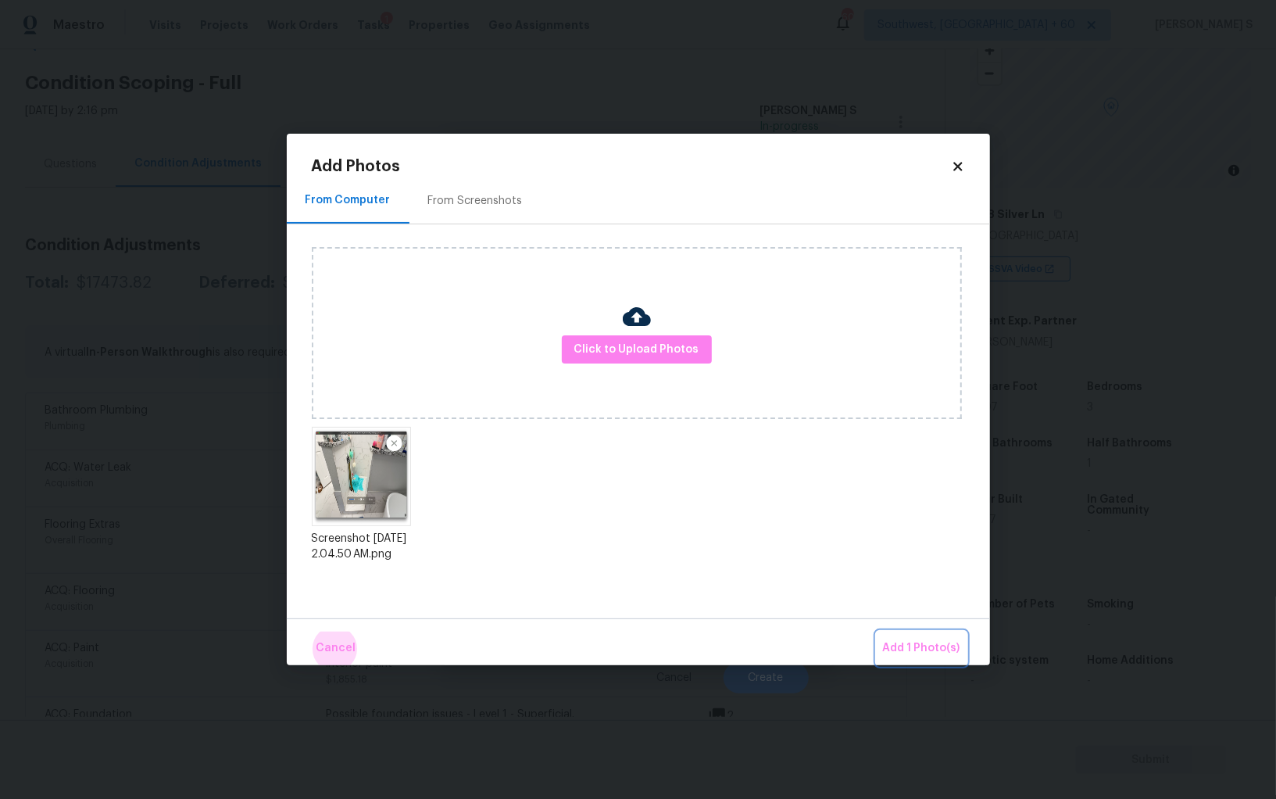
click at [877, 631] on button "Add 1 Photo(s)" at bounding box center [922, 648] width 90 height 34
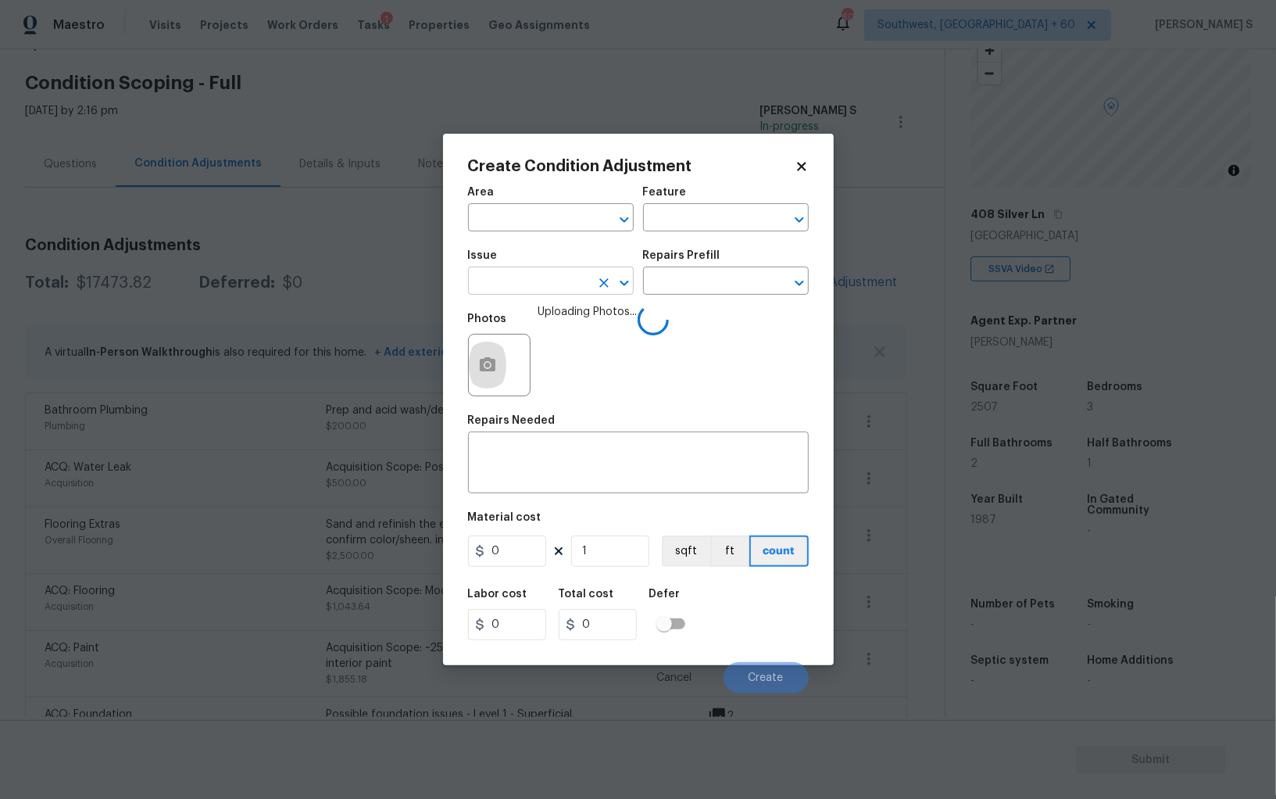
click at [540, 291] on input "text" at bounding box center [529, 282] width 122 height 24
type input "Bathroom Plumbing"
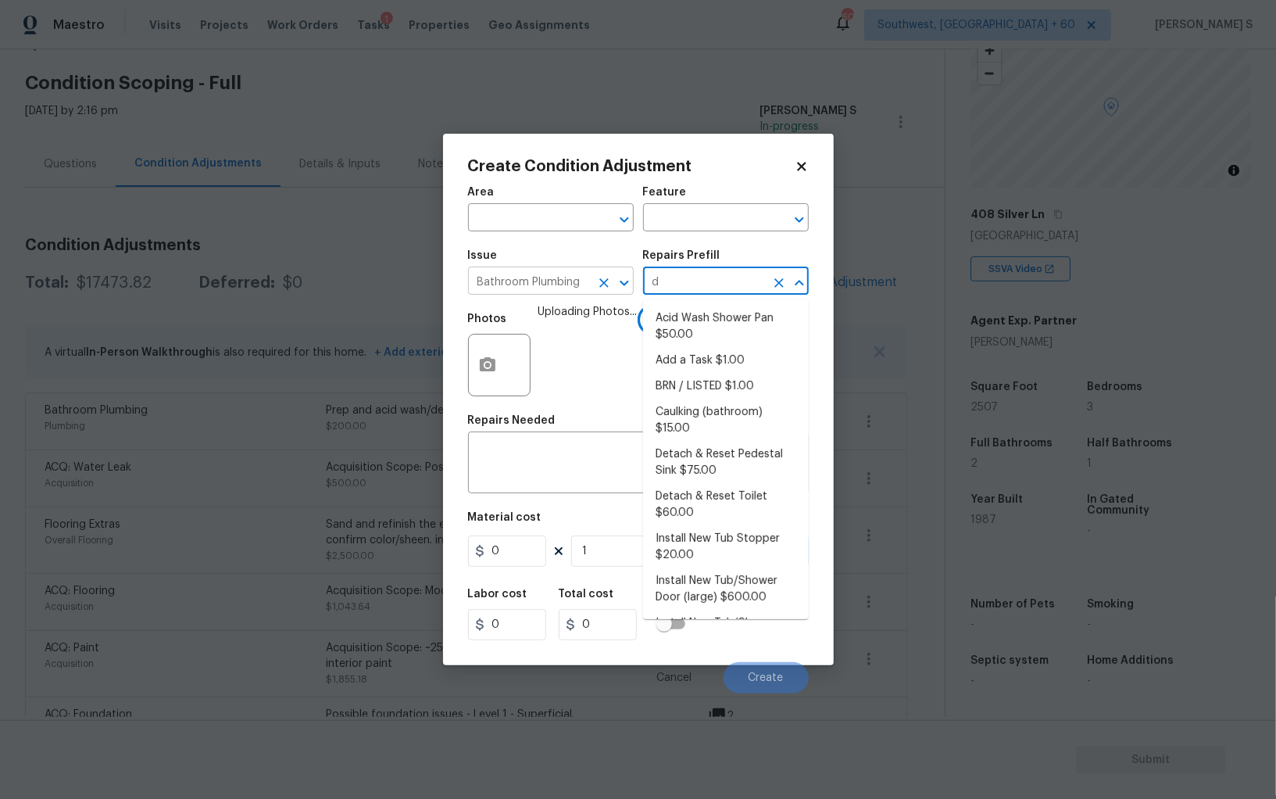
type input "do"
type input "o"
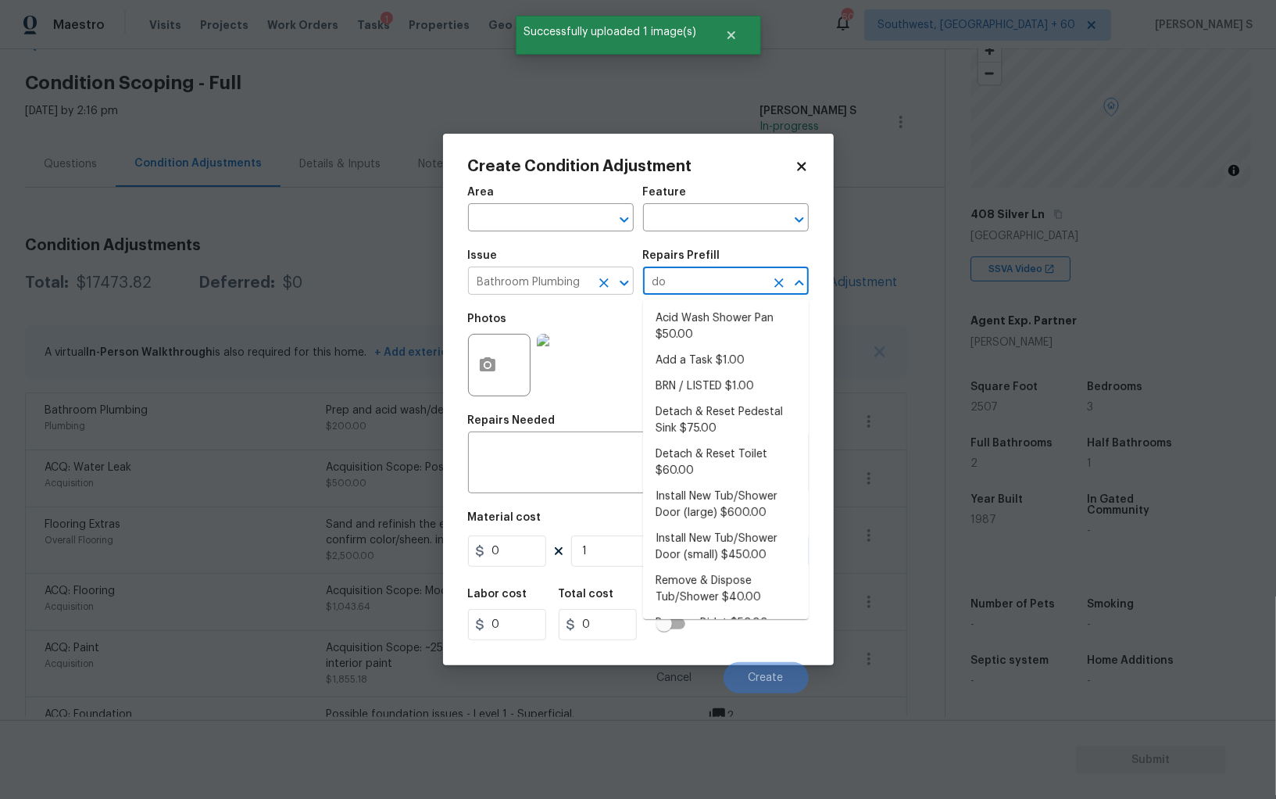
type input "doo"
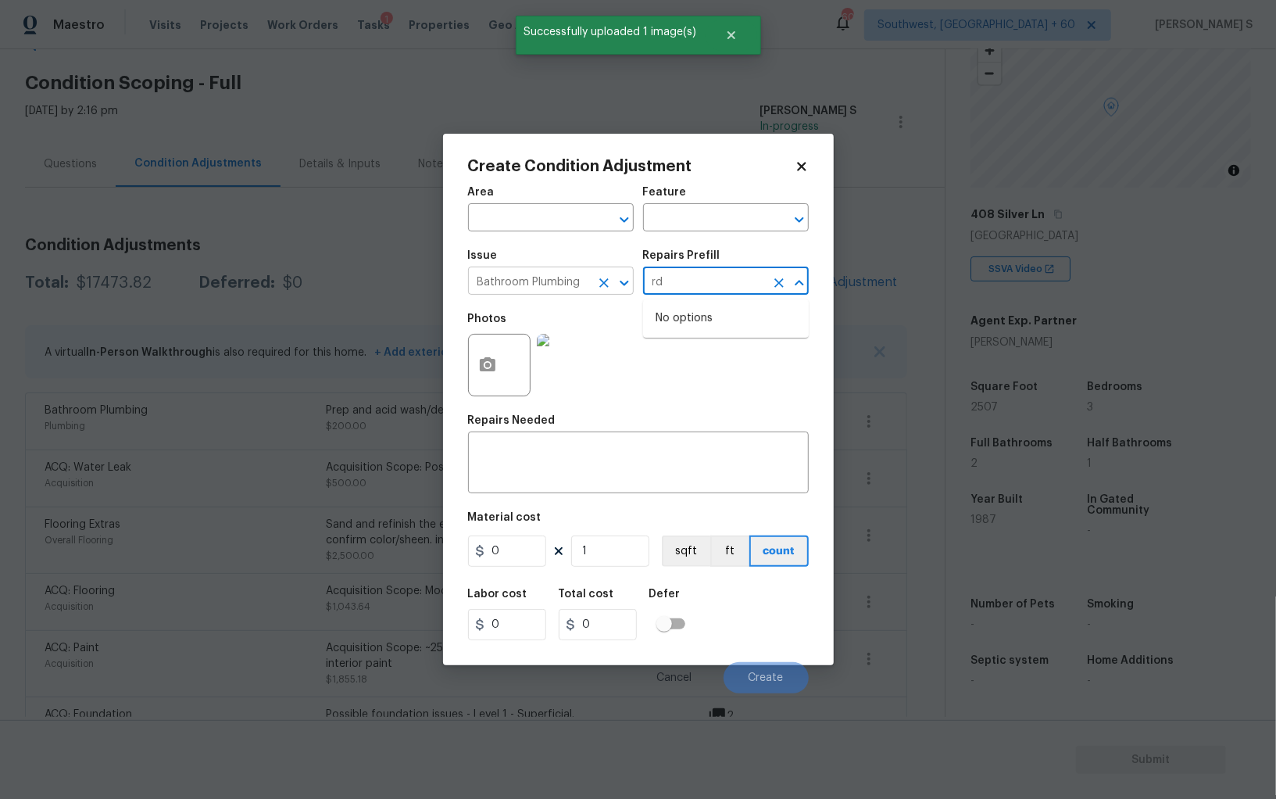
type input "r"
type input "door"
type input "Plumbing"
type textarea "Prep the tub/shower surround and install a new 32''-36'' tempered shower door. …"
type input "450"
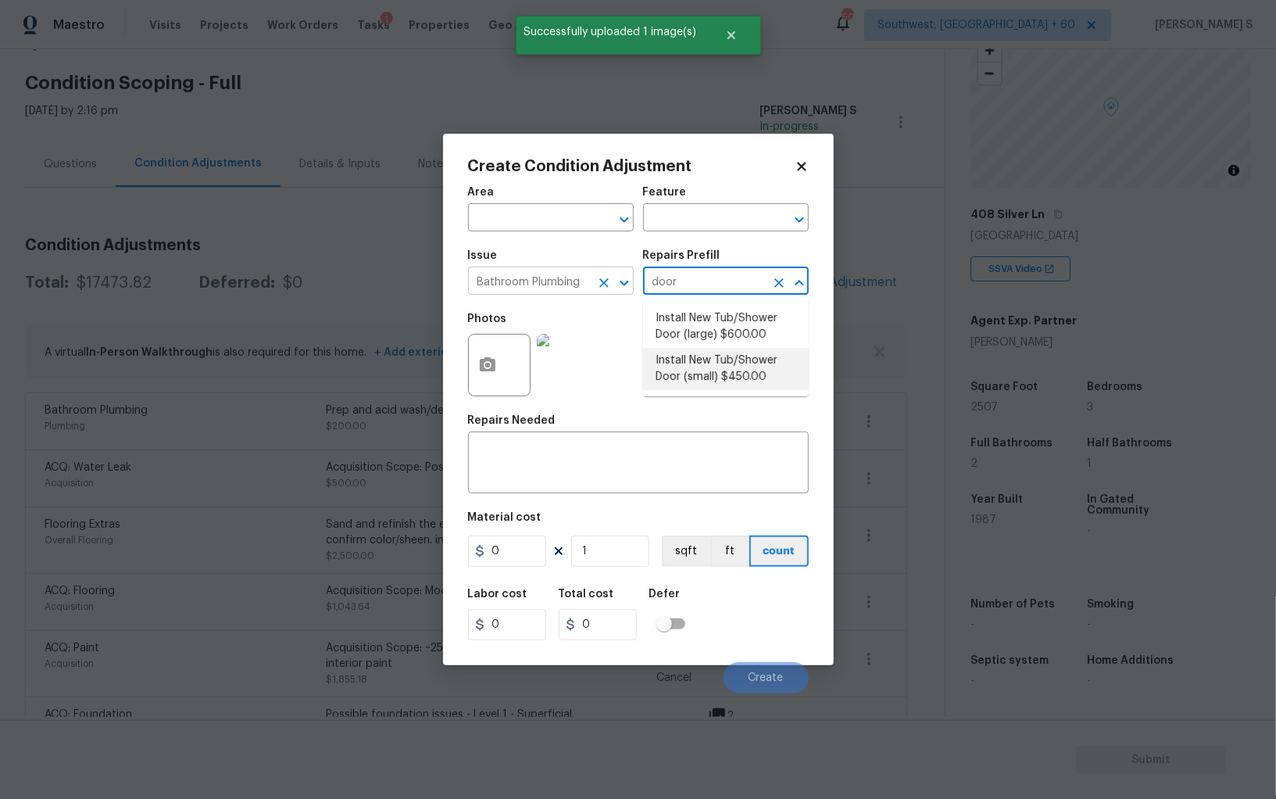
type input "450"
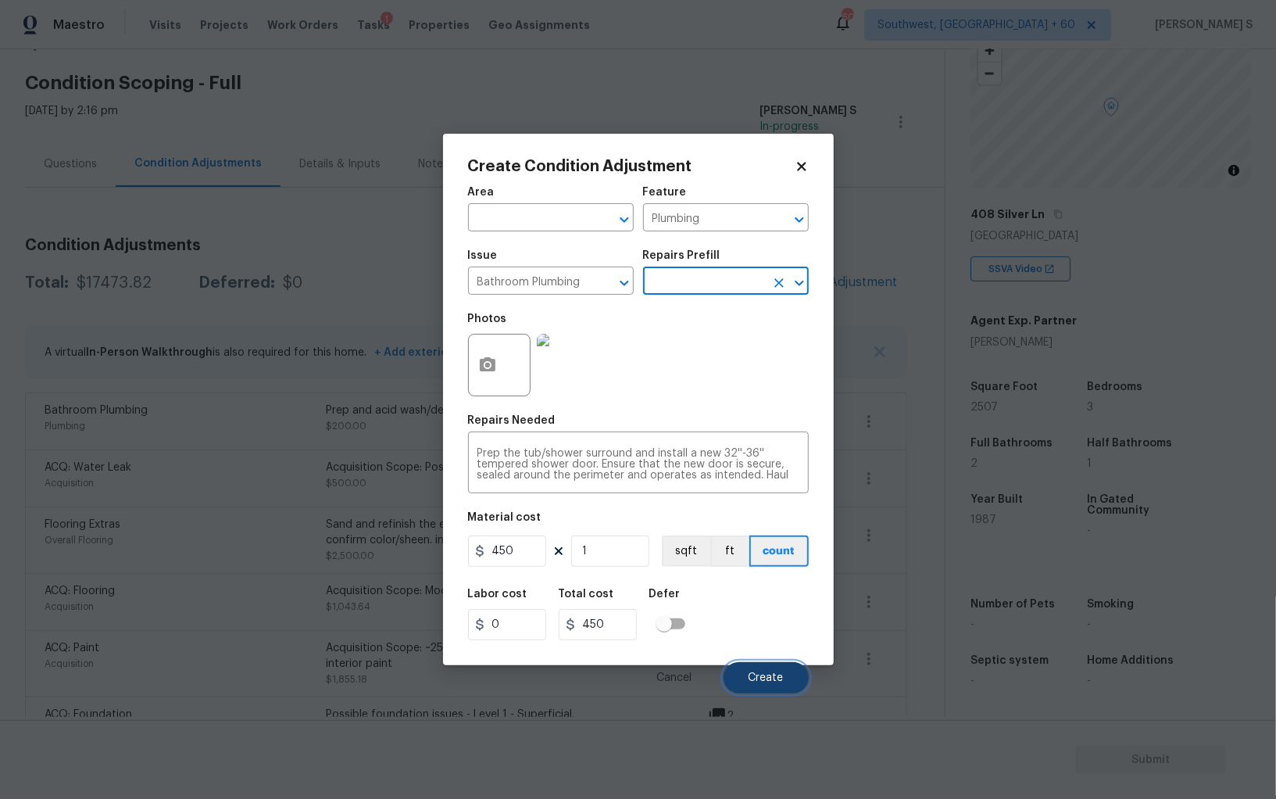
click at [755, 668] on button "Create" at bounding box center [766, 677] width 85 height 31
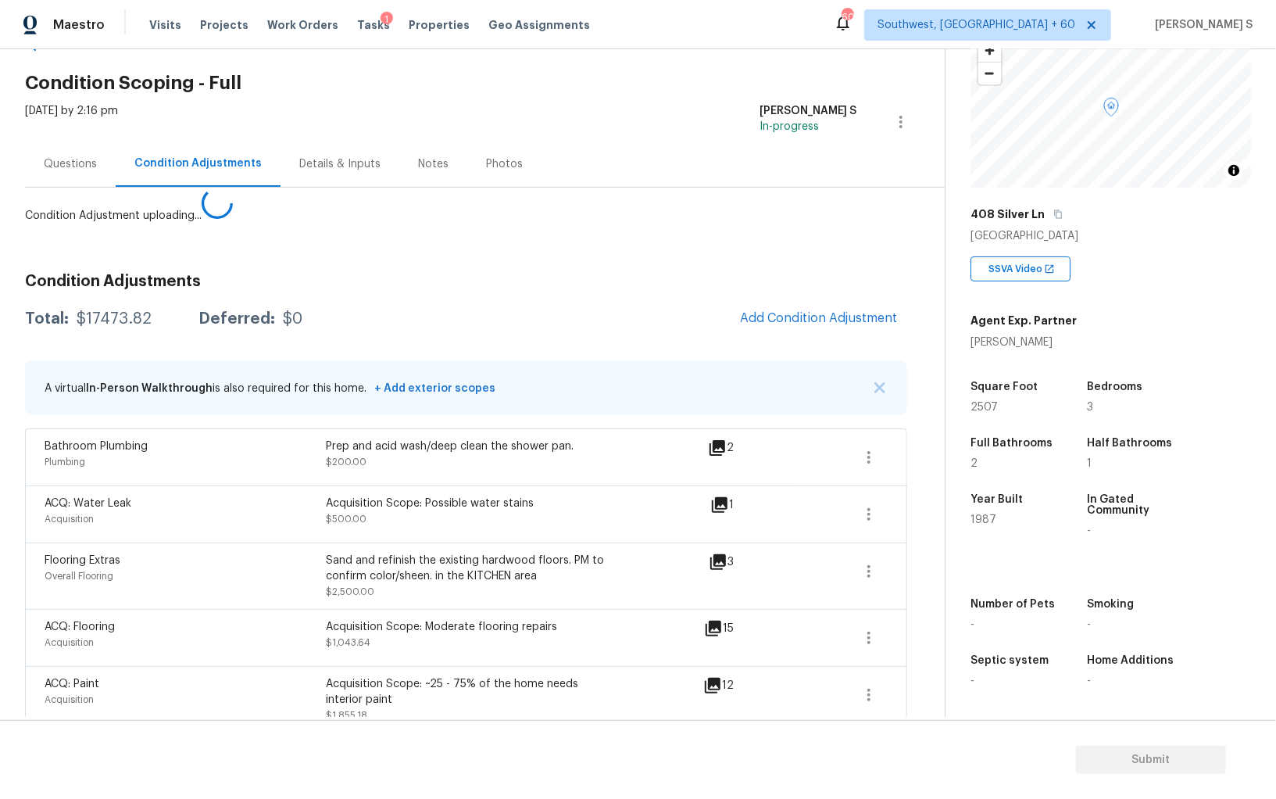
click at [226, 560] on body "Maestro Visits Projects Work Orders Tasks 1 Properties Geo Assignments 606 Sout…" at bounding box center [638, 399] width 1276 height 799
click at [799, 303] on button "Add Condition Adjustment" at bounding box center [819, 318] width 177 height 33
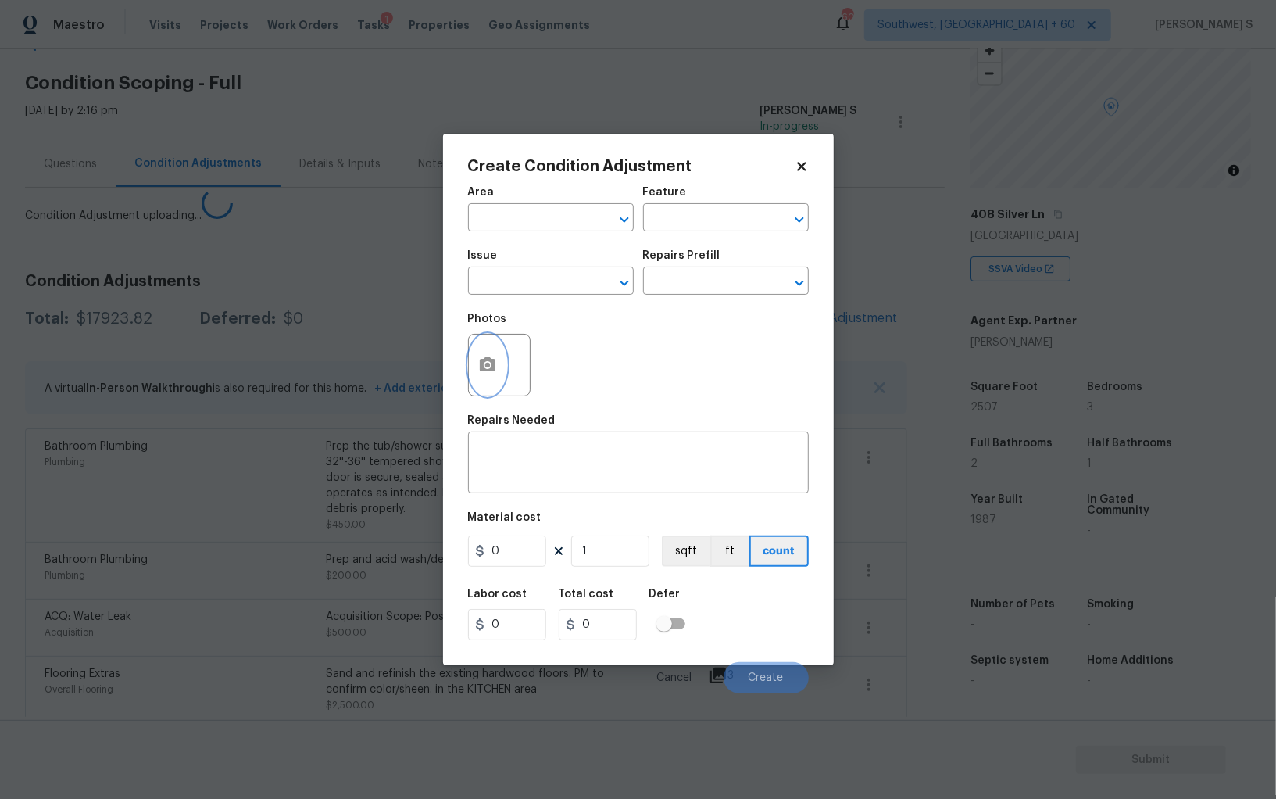
click at [493, 367] on icon "button" at bounding box center [488, 364] width 16 height 14
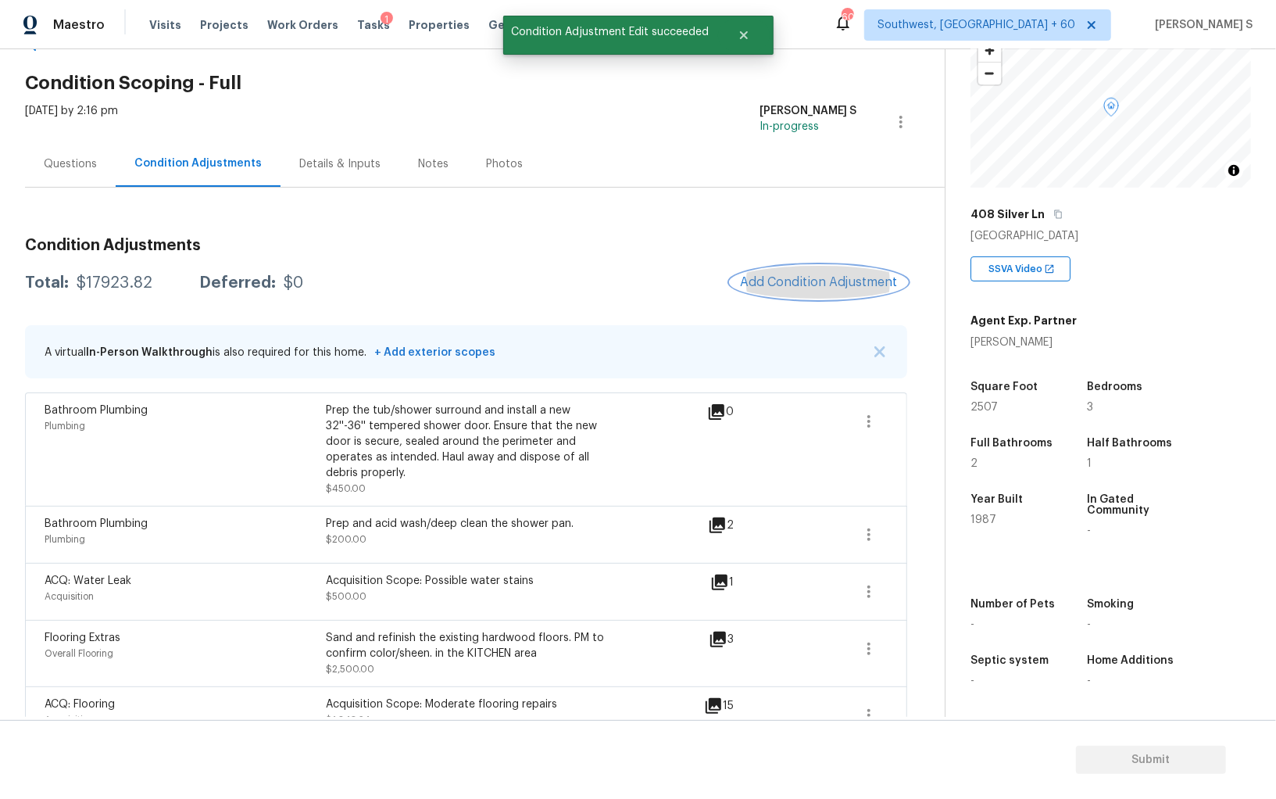
click at [793, 269] on button "Add Condition Adjustment" at bounding box center [819, 282] width 177 height 33
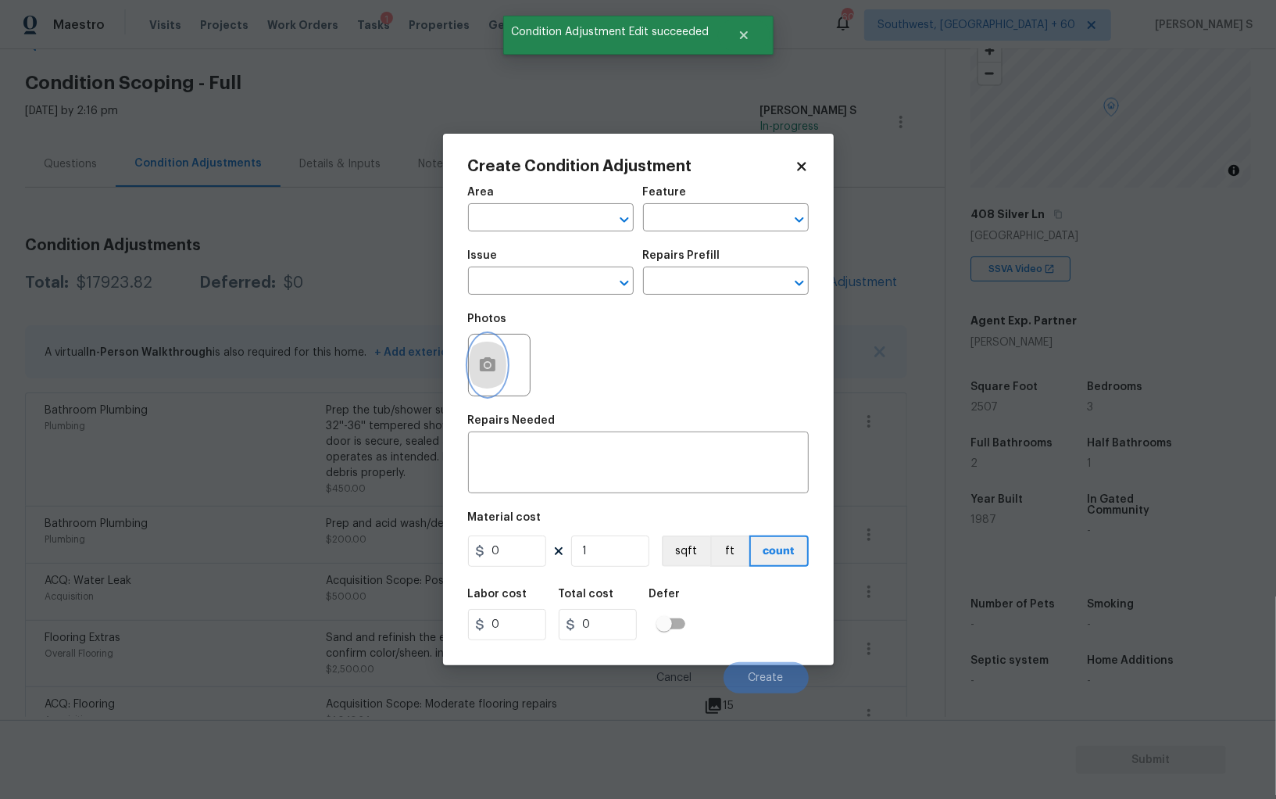
click at [481, 371] on icon "button" at bounding box center [488, 364] width 16 height 14
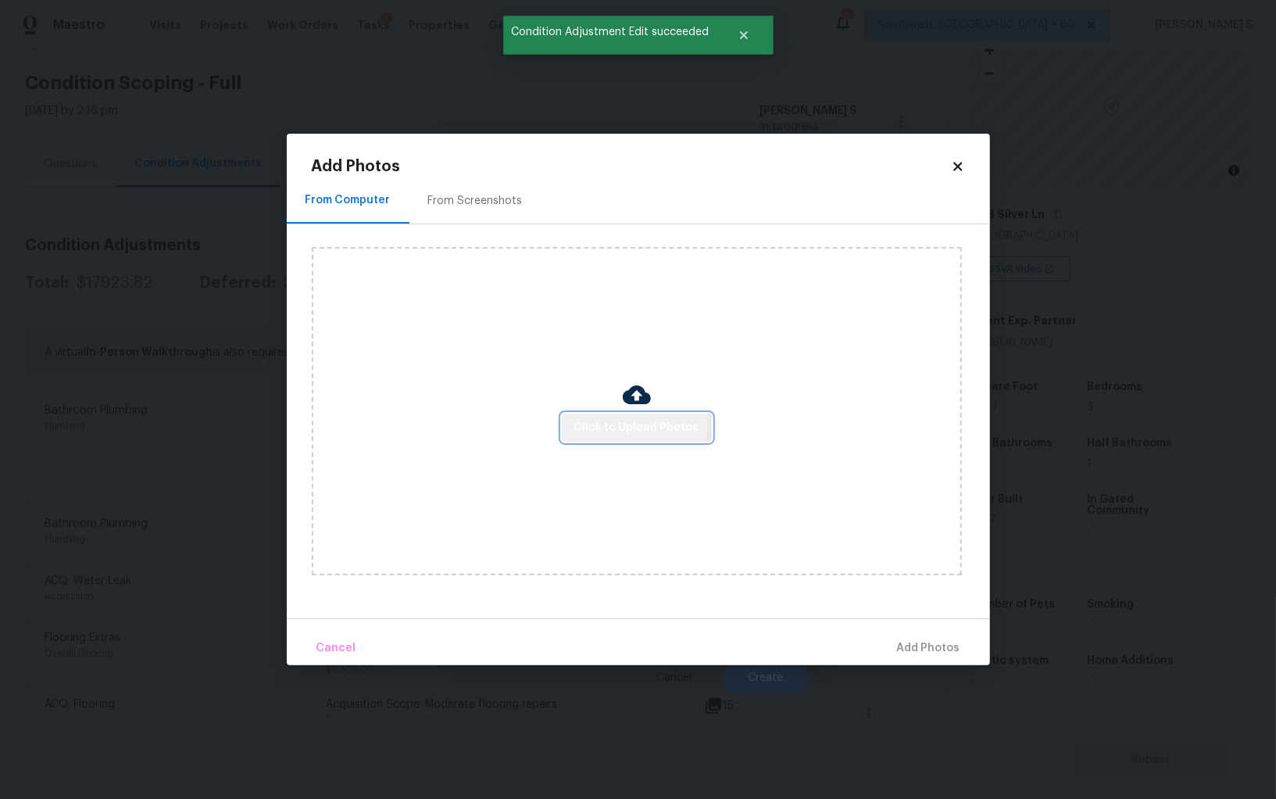
click at [611, 419] on span "Click to Upload Photos" at bounding box center [636, 428] width 125 height 20
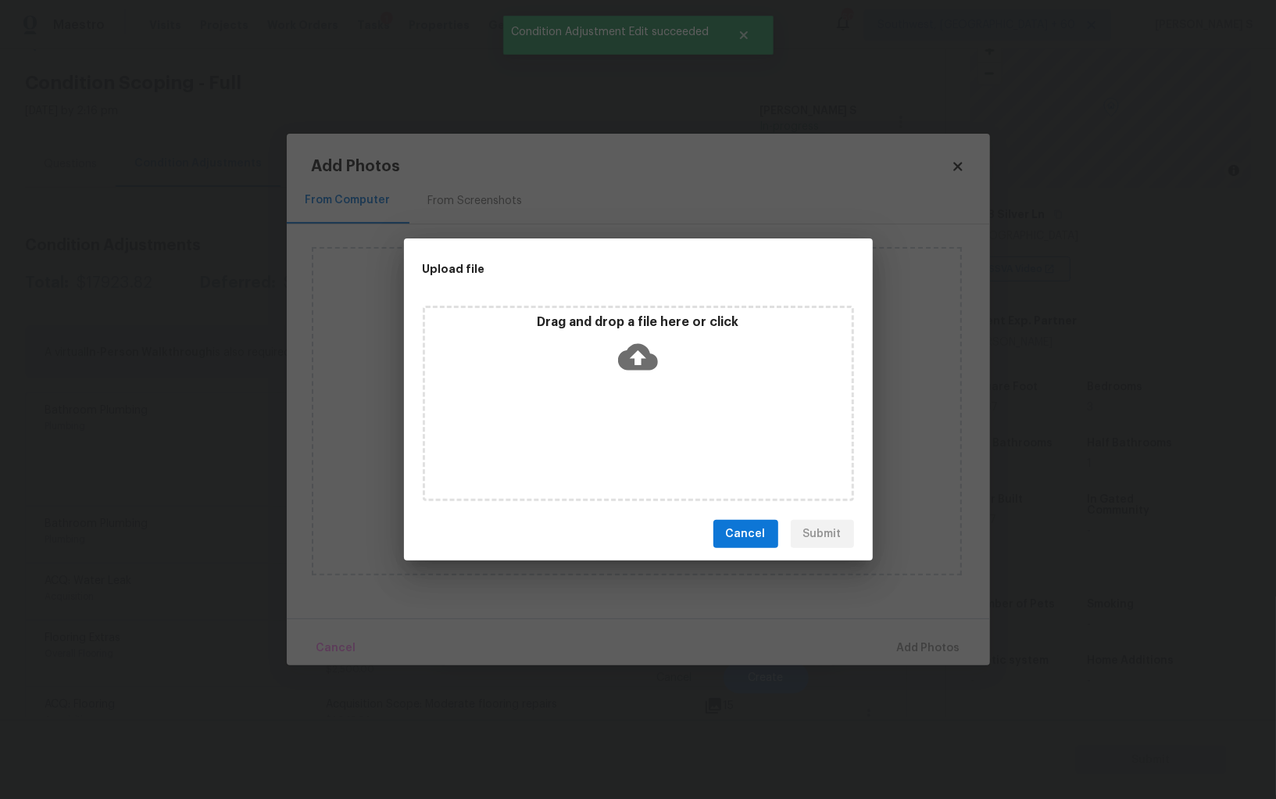
click at [611, 419] on div "Drag and drop a file here or click" at bounding box center [638, 403] width 431 height 195
